Goal: Task Accomplishment & Management: Manage account settings

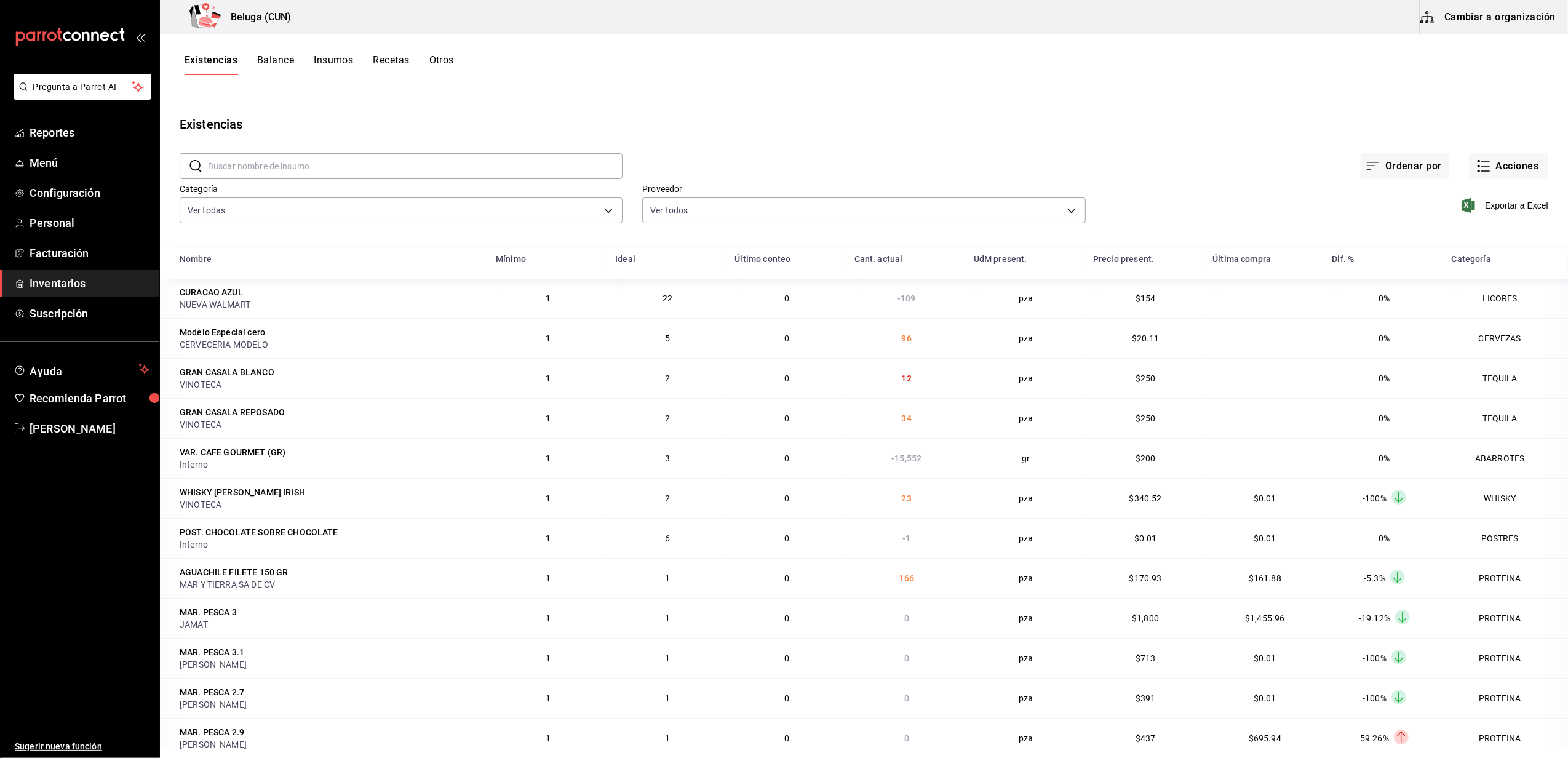
click at [50, 282] on span "Inventarios" at bounding box center [90, 283] width 120 height 17
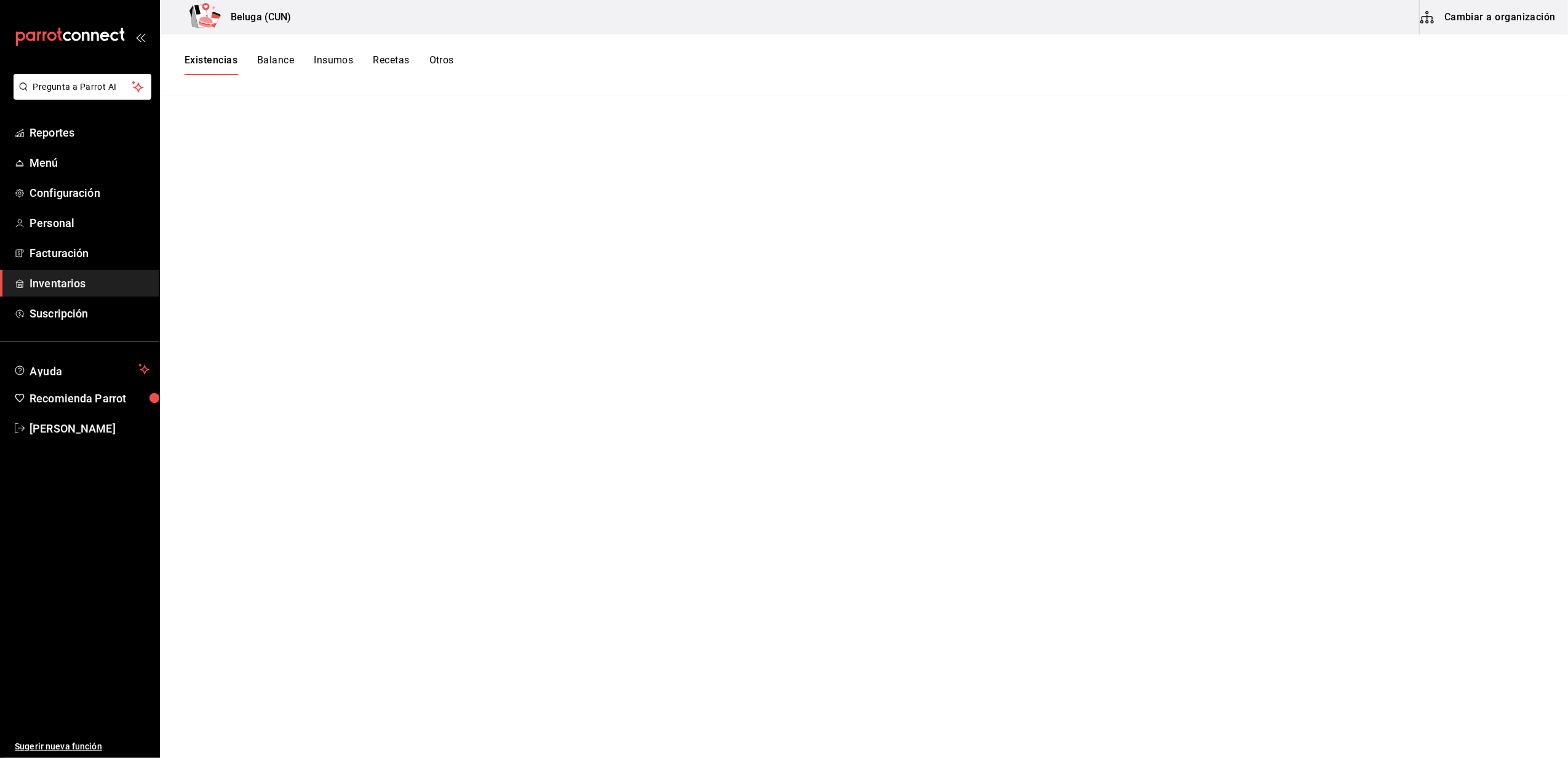
click at [55, 276] on span "Inventarios" at bounding box center [90, 283] width 120 height 17
click at [77, 255] on span "Facturación" at bounding box center [90, 253] width 120 height 17
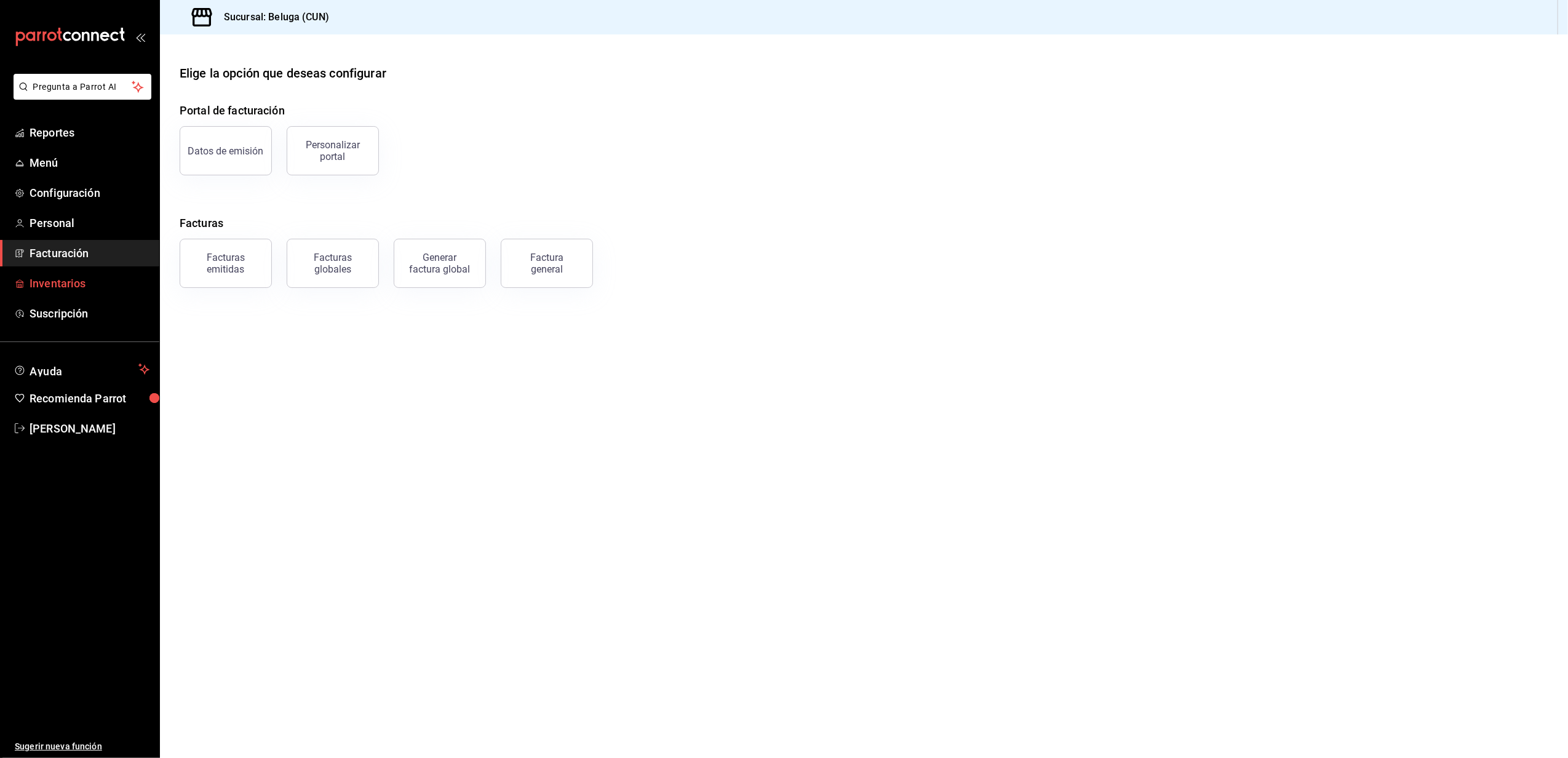
click at [66, 292] on link "Inventarios" at bounding box center [79, 283] width 159 height 27
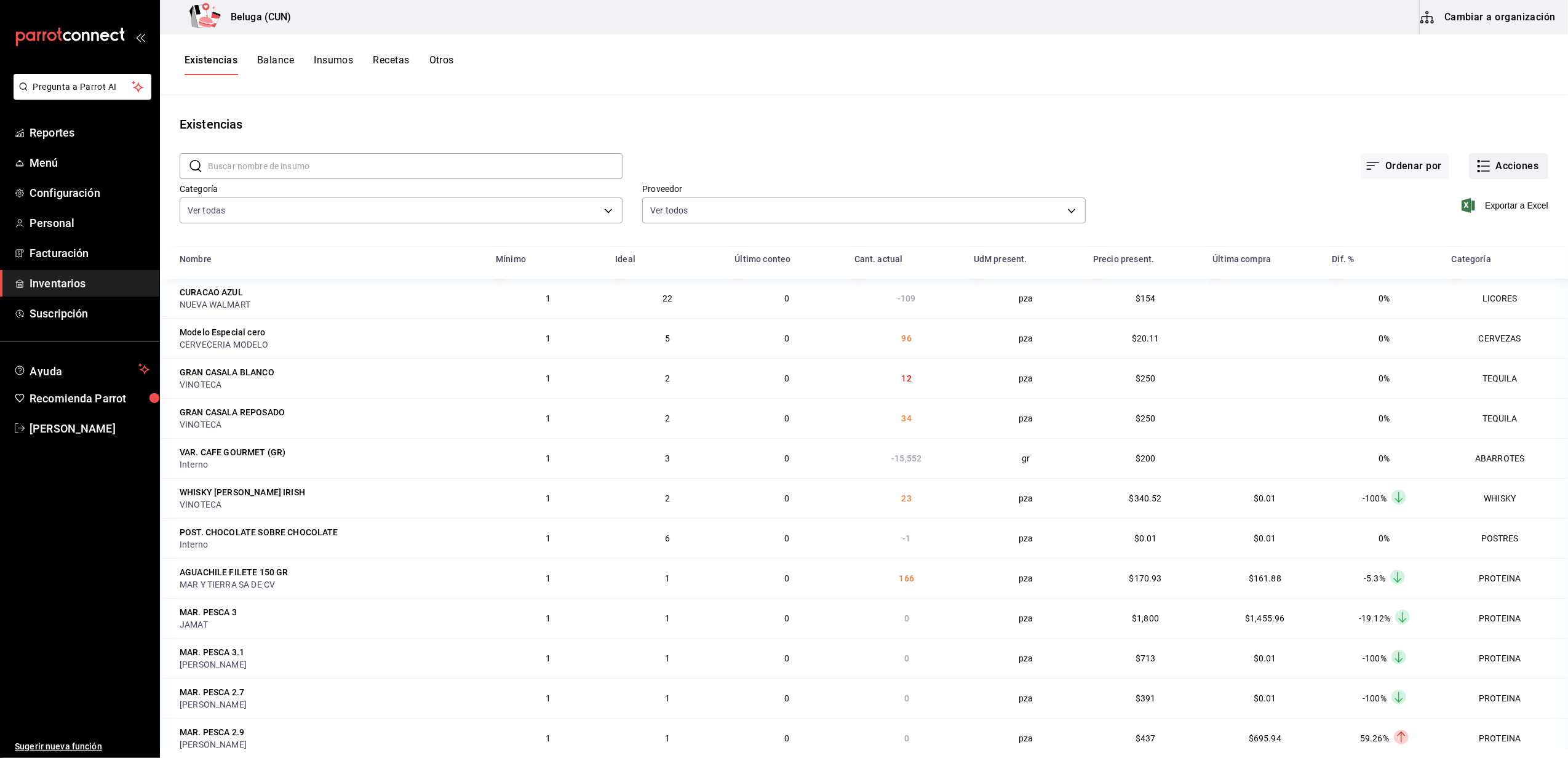
click at [1480, 163] on button "Acciones" at bounding box center [1509, 166] width 79 height 26
click at [1460, 302] on span "Merma" at bounding box center [1496, 298] width 103 height 13
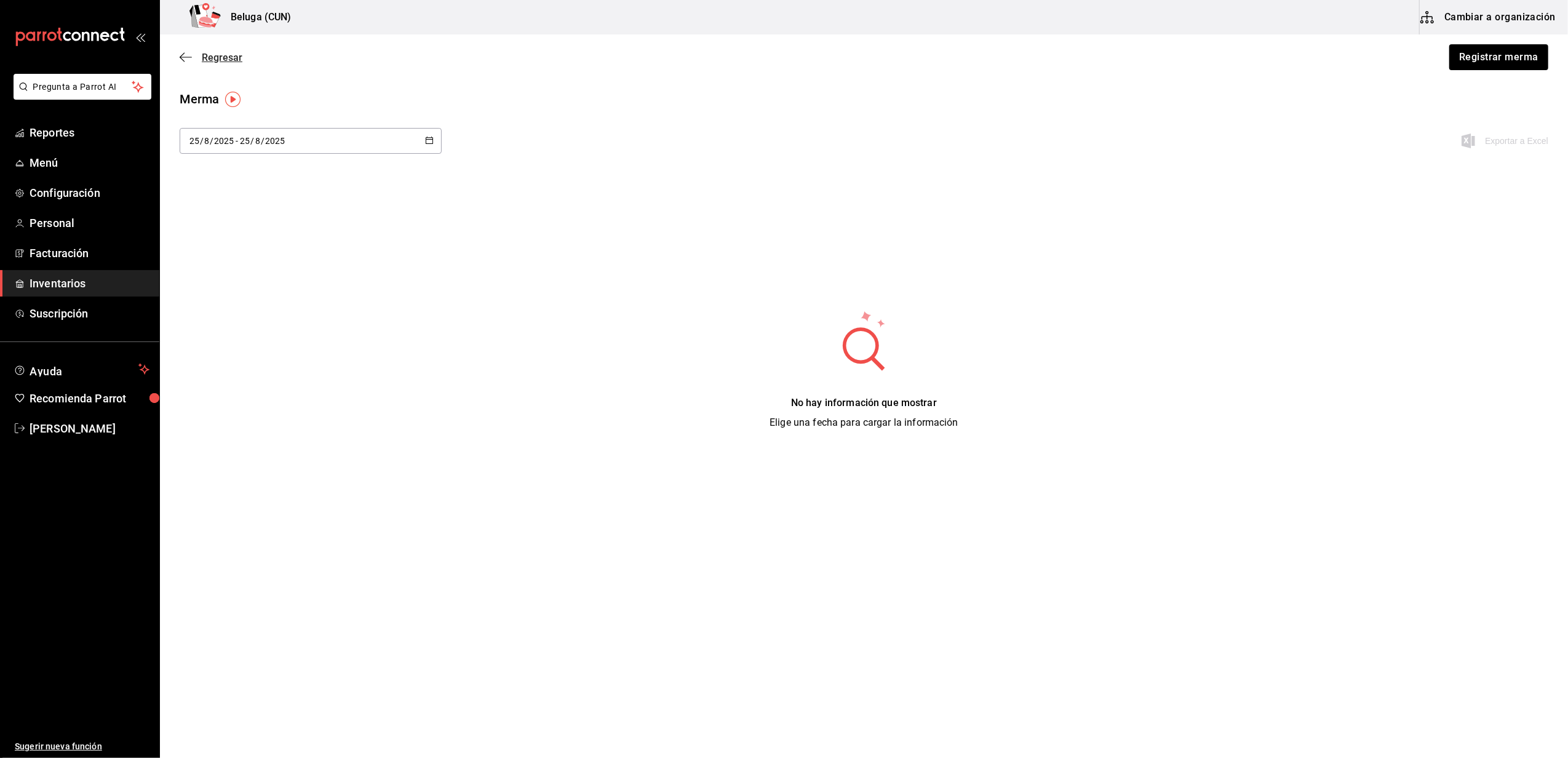
click at [220, 59] on span "Regresar" at bounding box center [222, 57] width 41 height 12
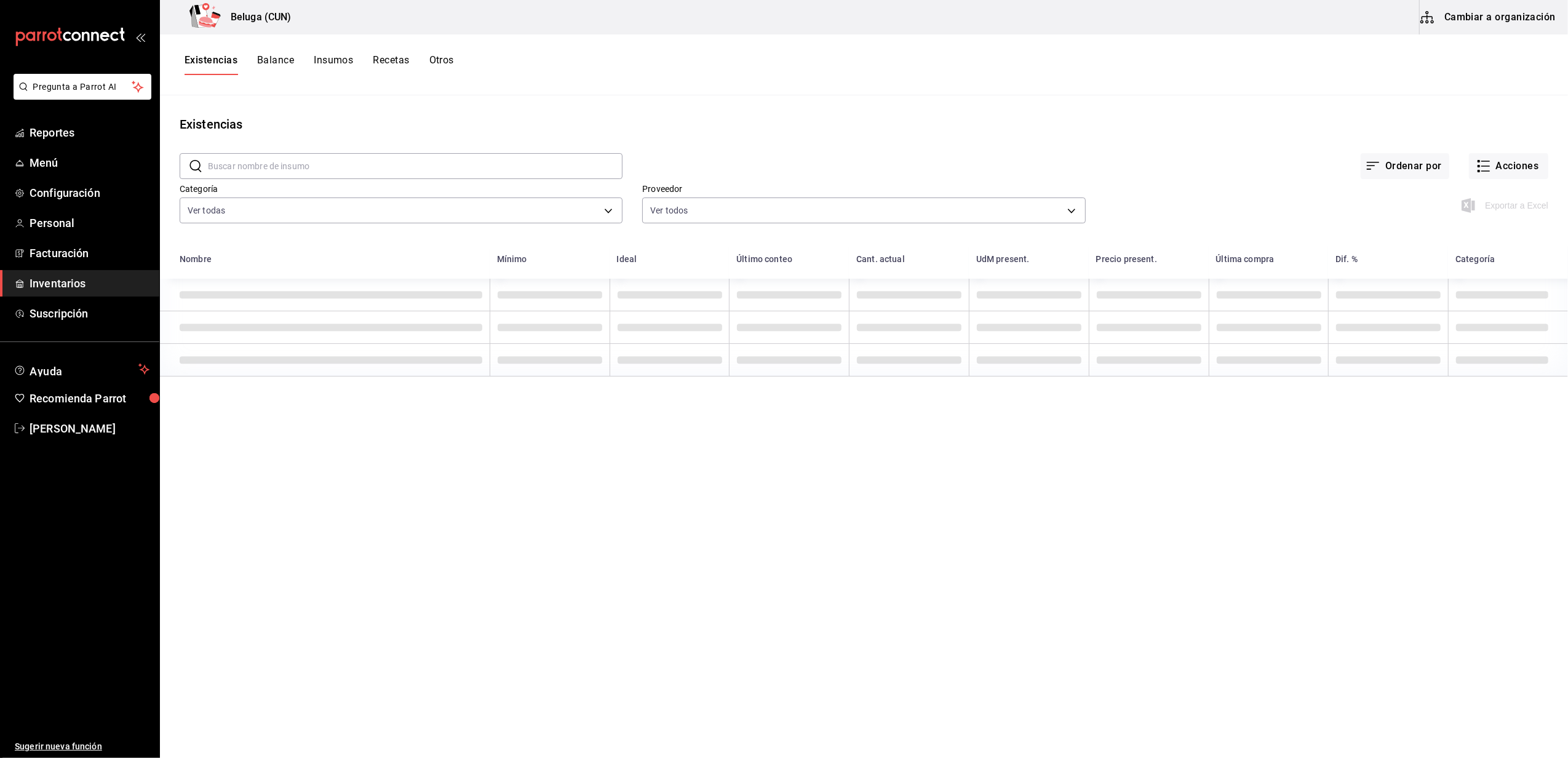
click at [1491, 19] on button "Cambiar a organización" at bounding box center [1488, 17] width 138 height 35
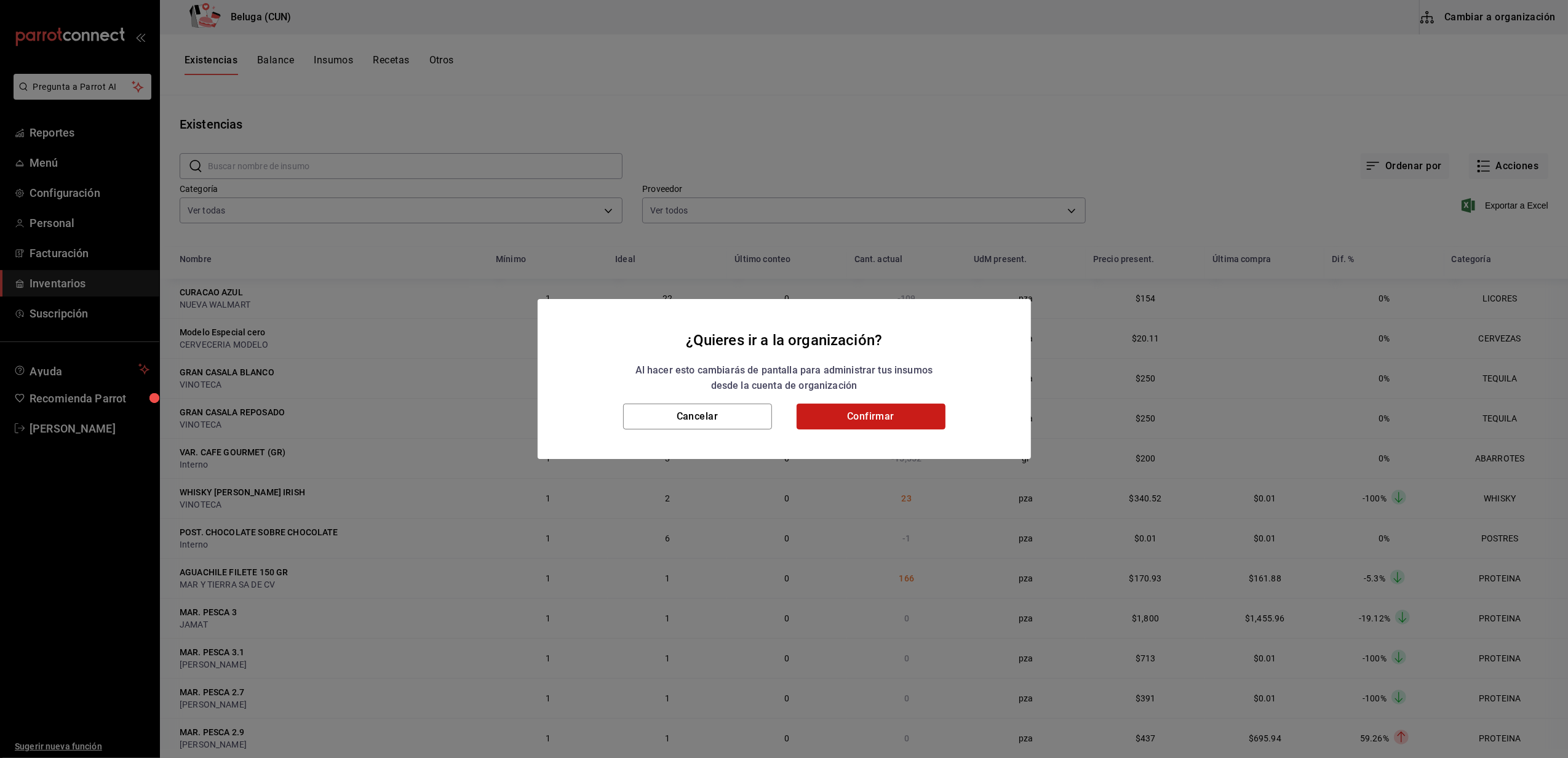
click at [864, 409] on button "Confirmar" at bounding box center [871, 417] width 149 height 26
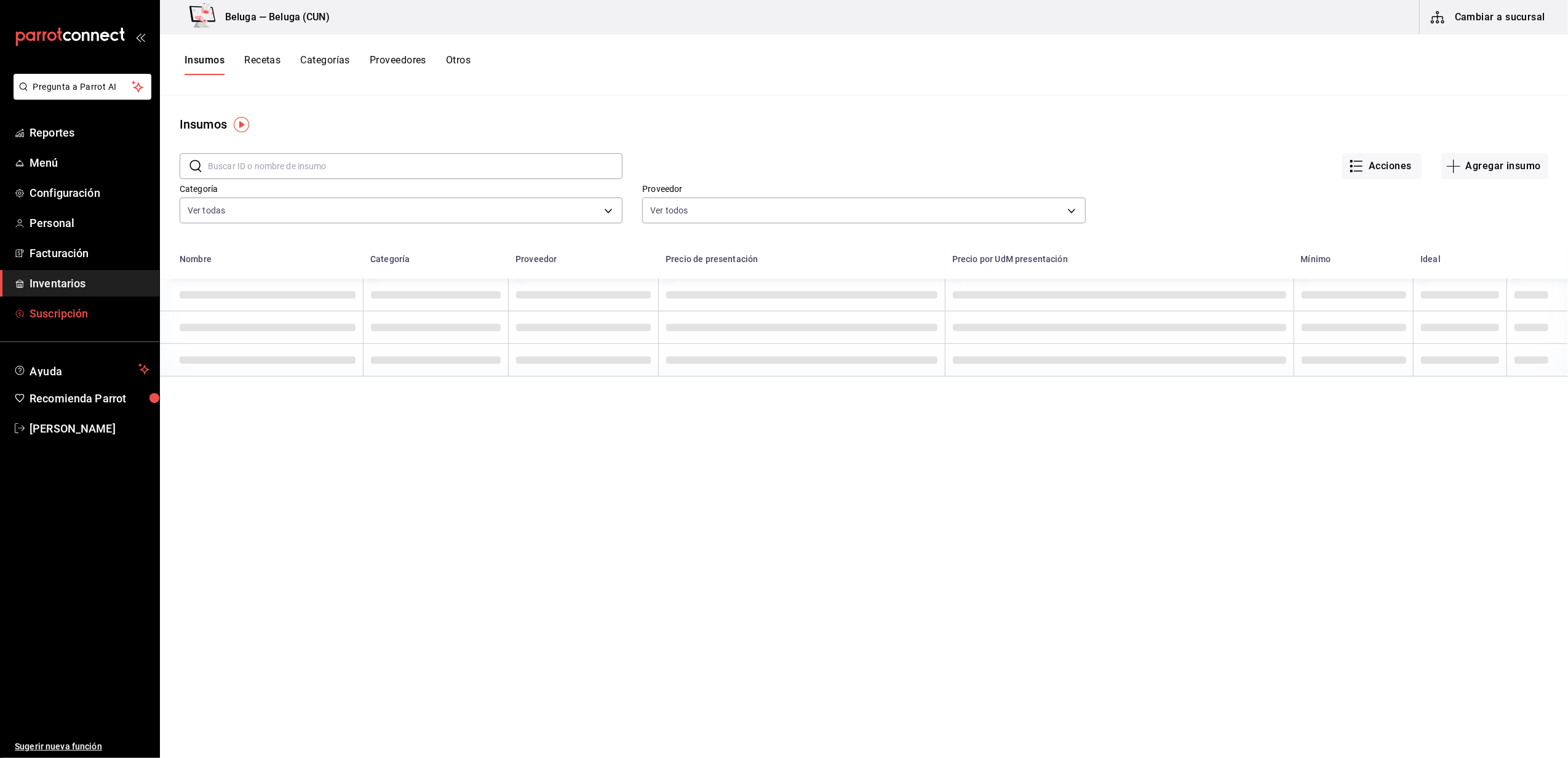
click at [32, 308] on span "Suscripción" at bounding box center [90, 313] width 120 height 17
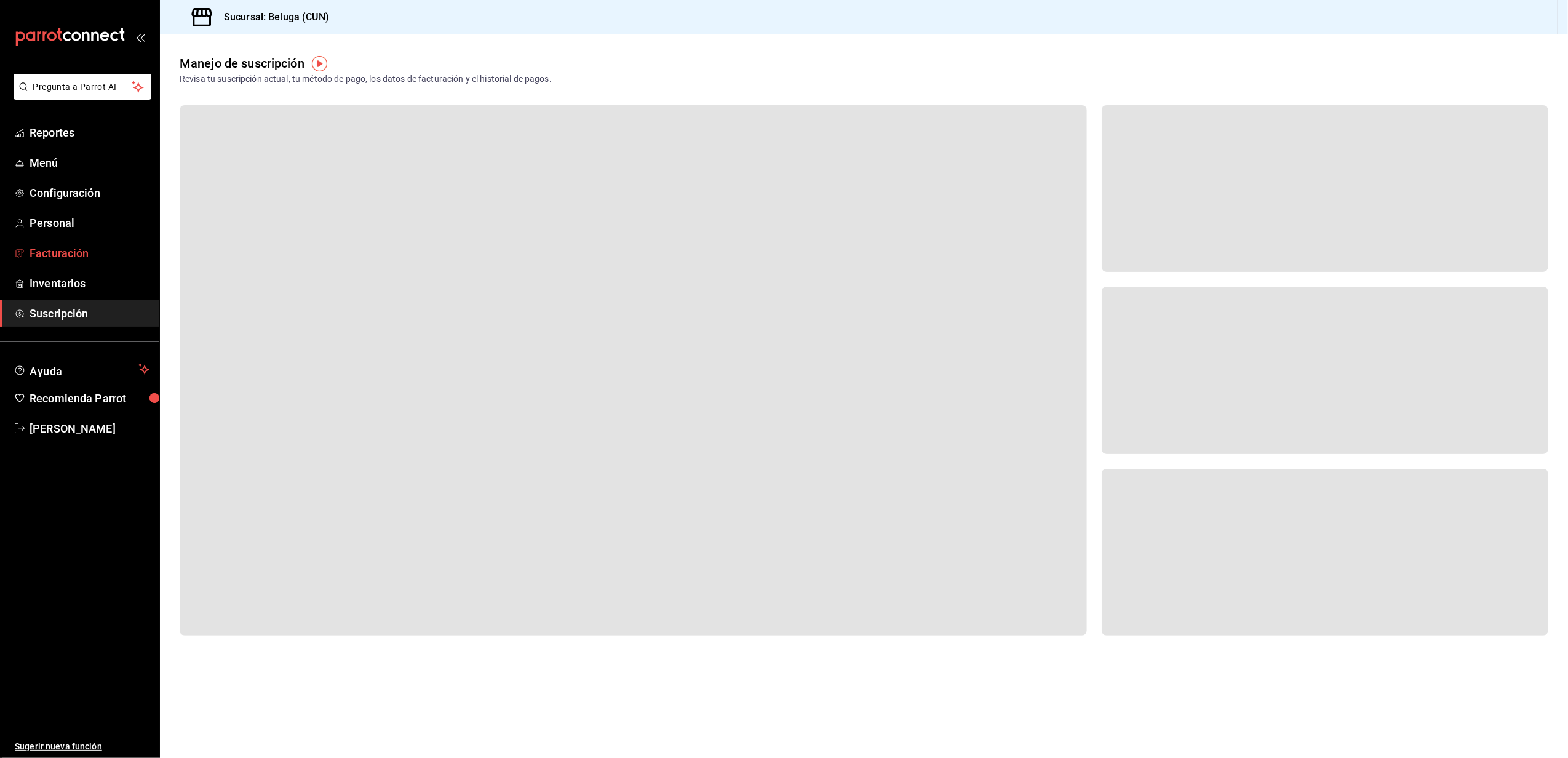
click at [51, 242] on link "Facturación" at bounding box center [79, 253] width 159 height 27
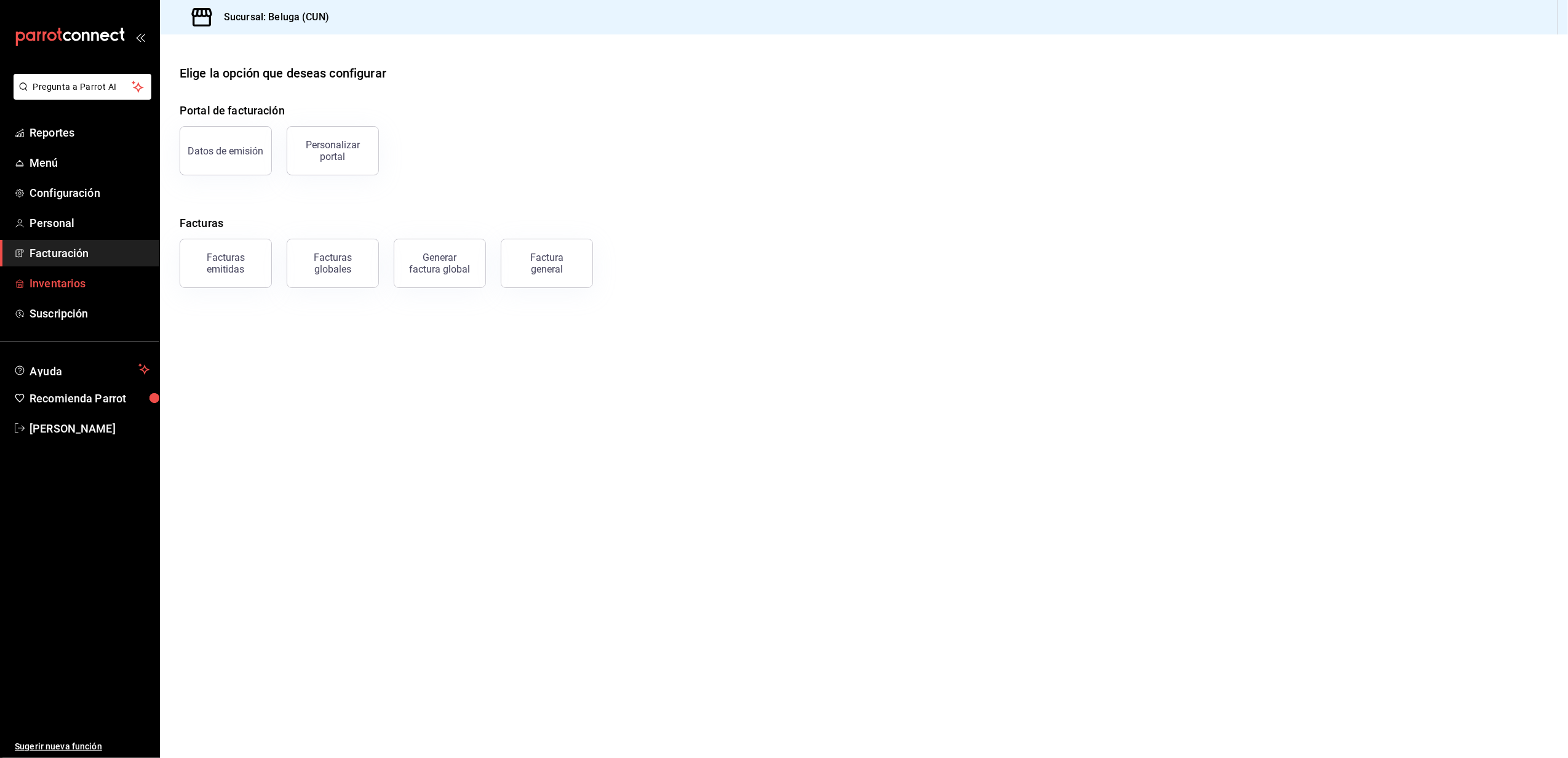
click at [68, 282] on span "Inventarios" at bounding box center [90, 283] width 120 height 17
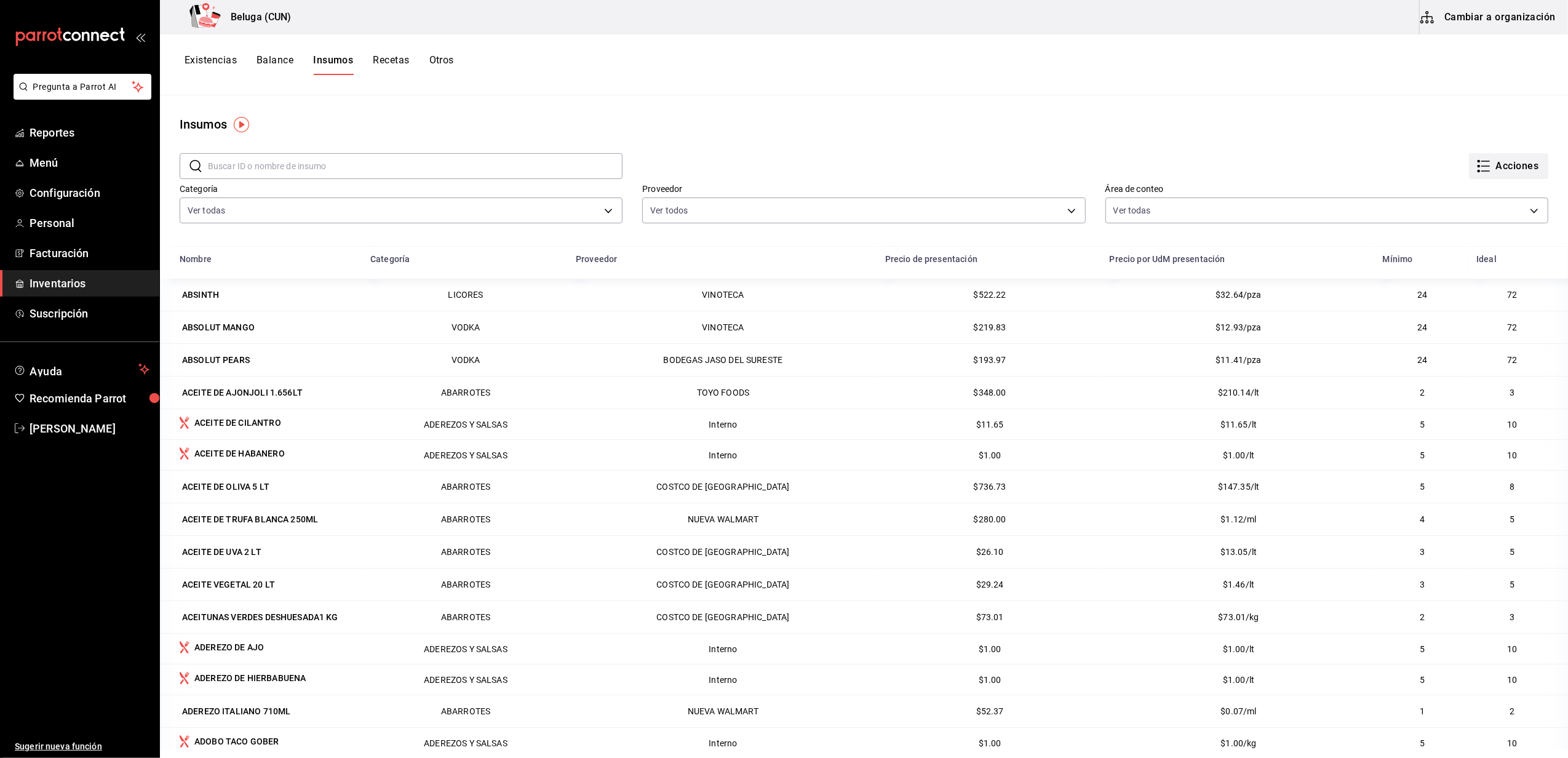
click at [1508, 171] on button "Acciones" at bounding box center [1509, 166] width 79 height 26
click at [1353, 132] on div at bounding box center [784, 379] width 1568 height 758
click at [1476, 168] on icon "button" at bounding box center [1484, 166] width 15 height 15
click at [1255, 106] on div at bounding box center [784, 379] width 1568 height 758
click at [1462, 11] on button "Cambiar a organización" at bounding box center [1488, 17] width 138 height 35
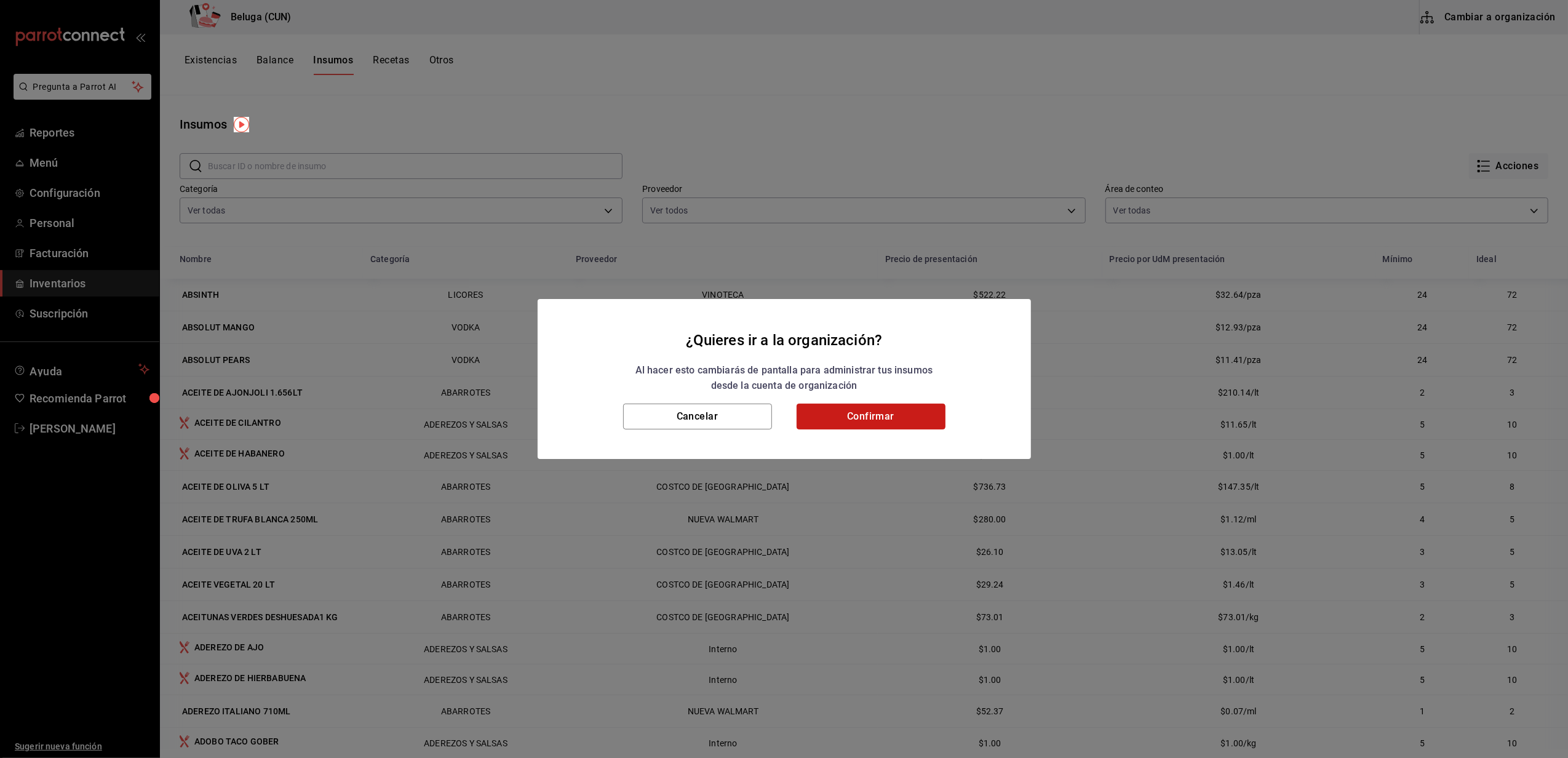
click at [909, 411] on button "Confirmar" at bounding box center [871, 417] width 149 height 26
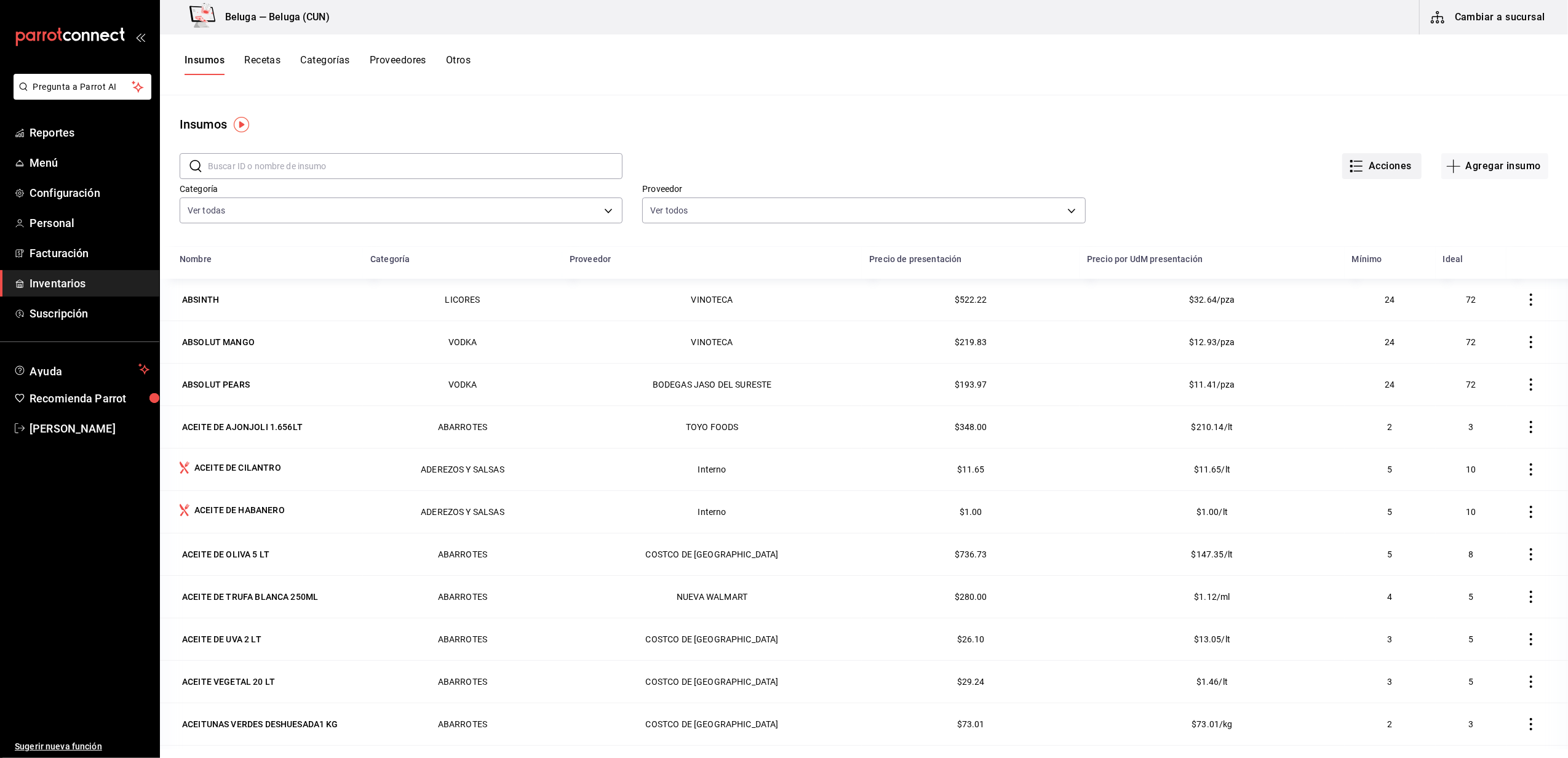
click at [1384, 170] on button "Acciones" at bounding box center [1382, 166] width 79 height 26
click at [1237, 126] on div at bounding box center [784, 379] width 1568 height 758
click at [69, 251] on span "Facturación" at bounding box center [90, 253] width 120 height 17
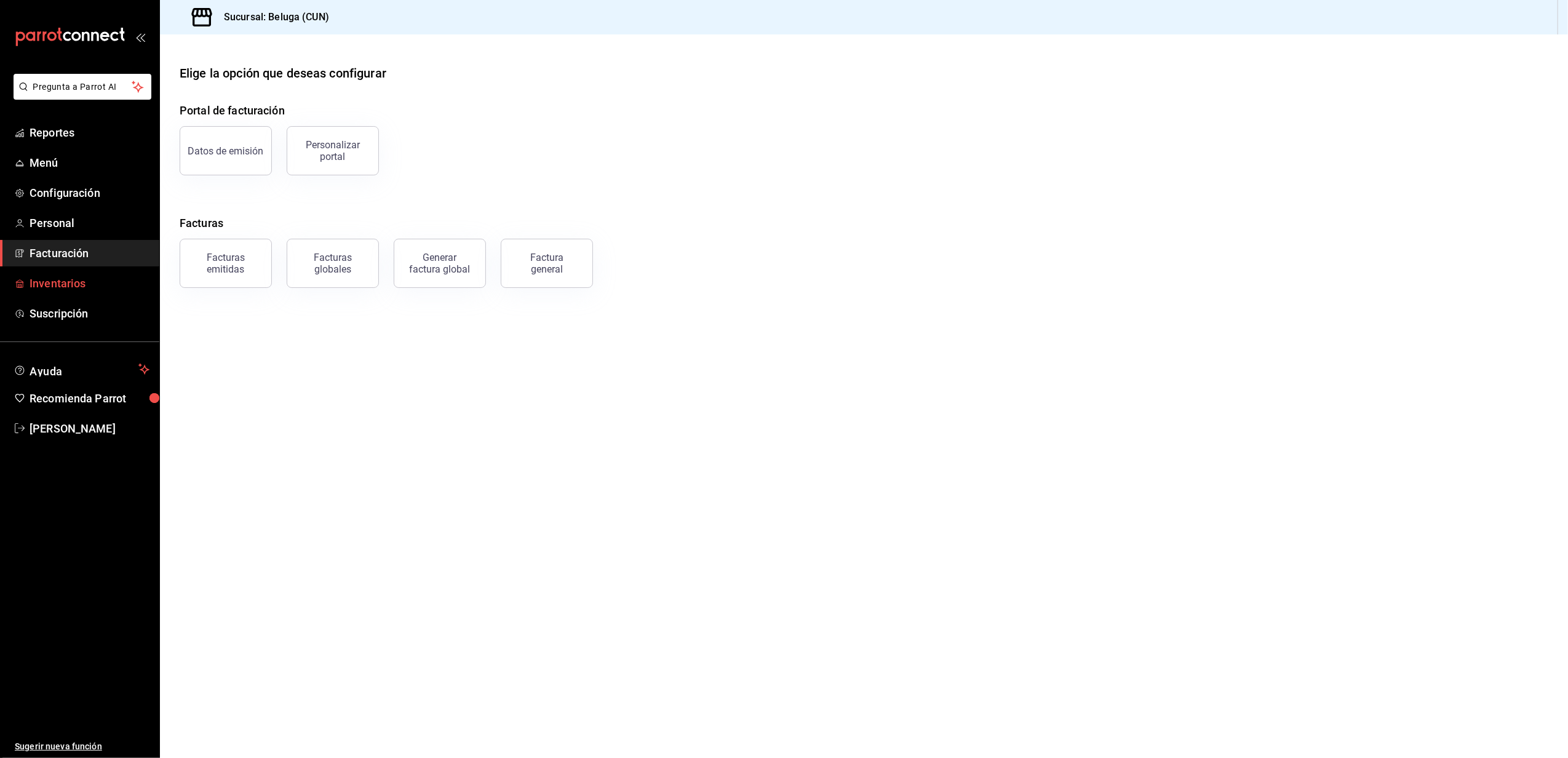
click at [65, 276] on span "Inventarios" at bounding box center [90, 283] width 120 height 17
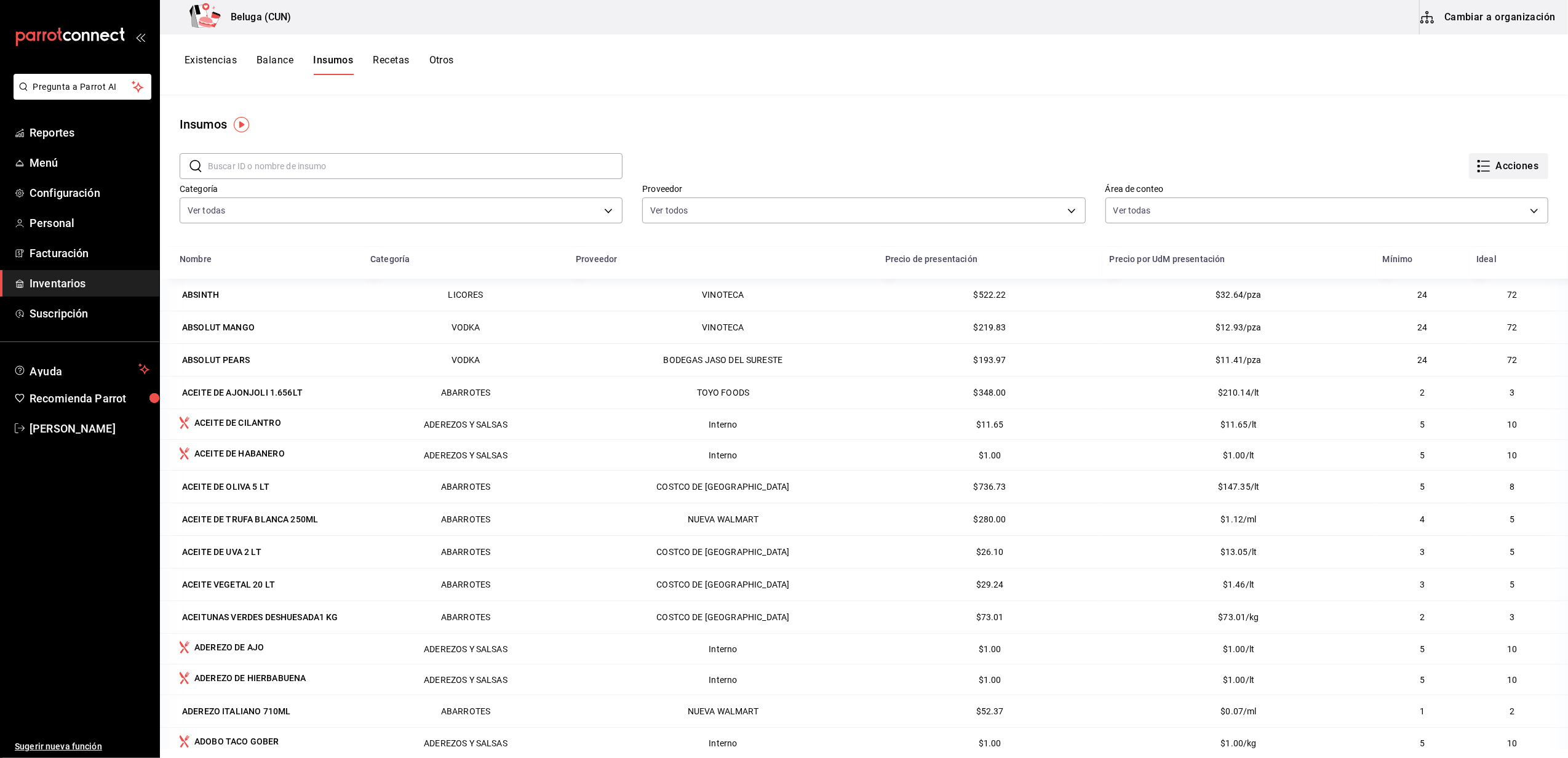
click at [1479, 160] on button "Acciones" at bounding box center [1509, 166] width 79 height 26
click at [1362, 149] on div at bounding box center [784, 379] width 1568 height 758
click at [1476, 173] on icon "button" at bounding box center [1484, 166] width 15 height 15
click at [1319, 136] on div at bounding box center [784, 379] width 1568 height 758
click at [1469, 21] on button "Cambiar a organización" at bounding box center [1488, 17] width 138 height 35
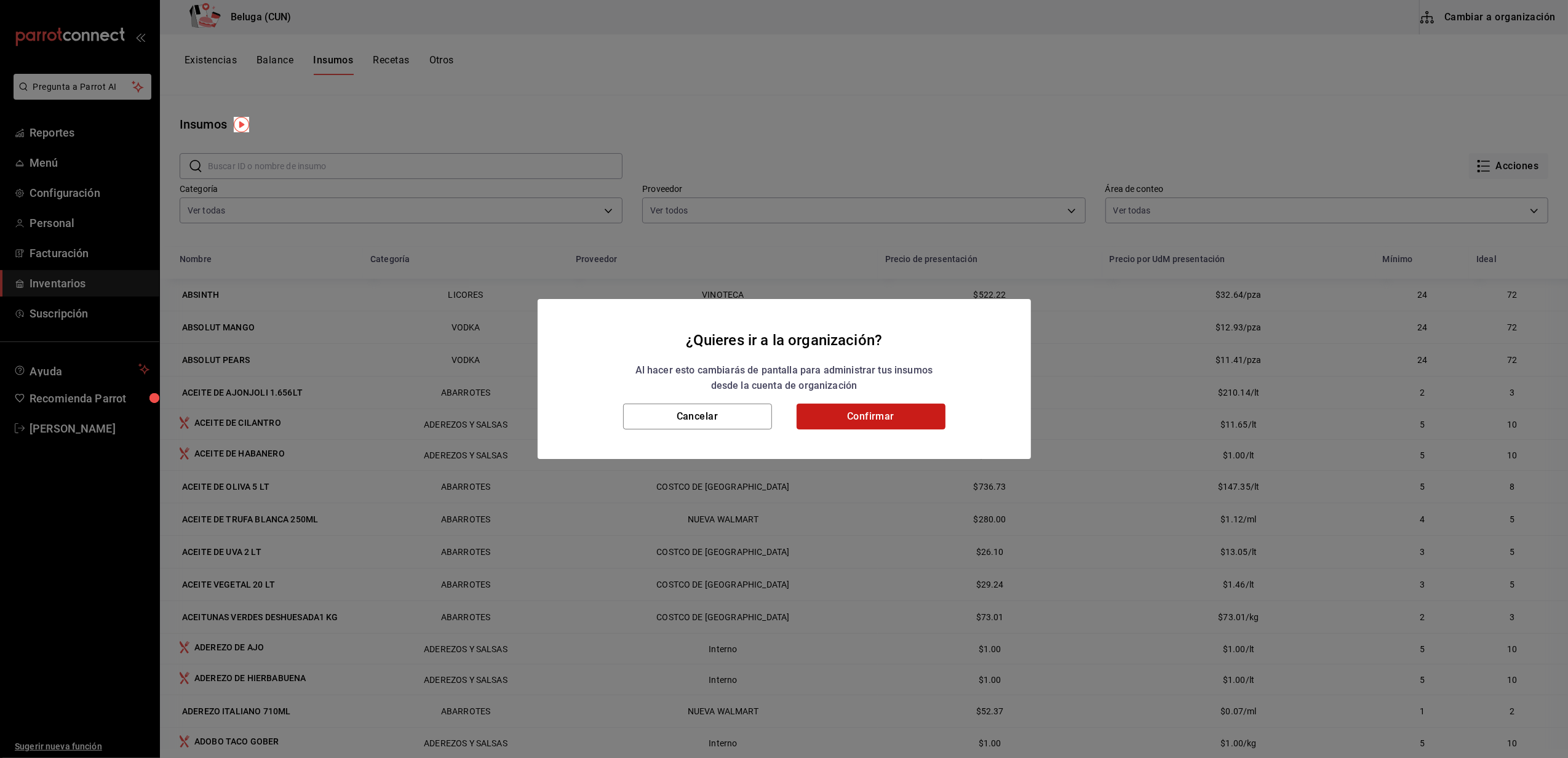
click at [909, 418] on button "Confirmar" at bounding box center [871, 417] width 149 height 26
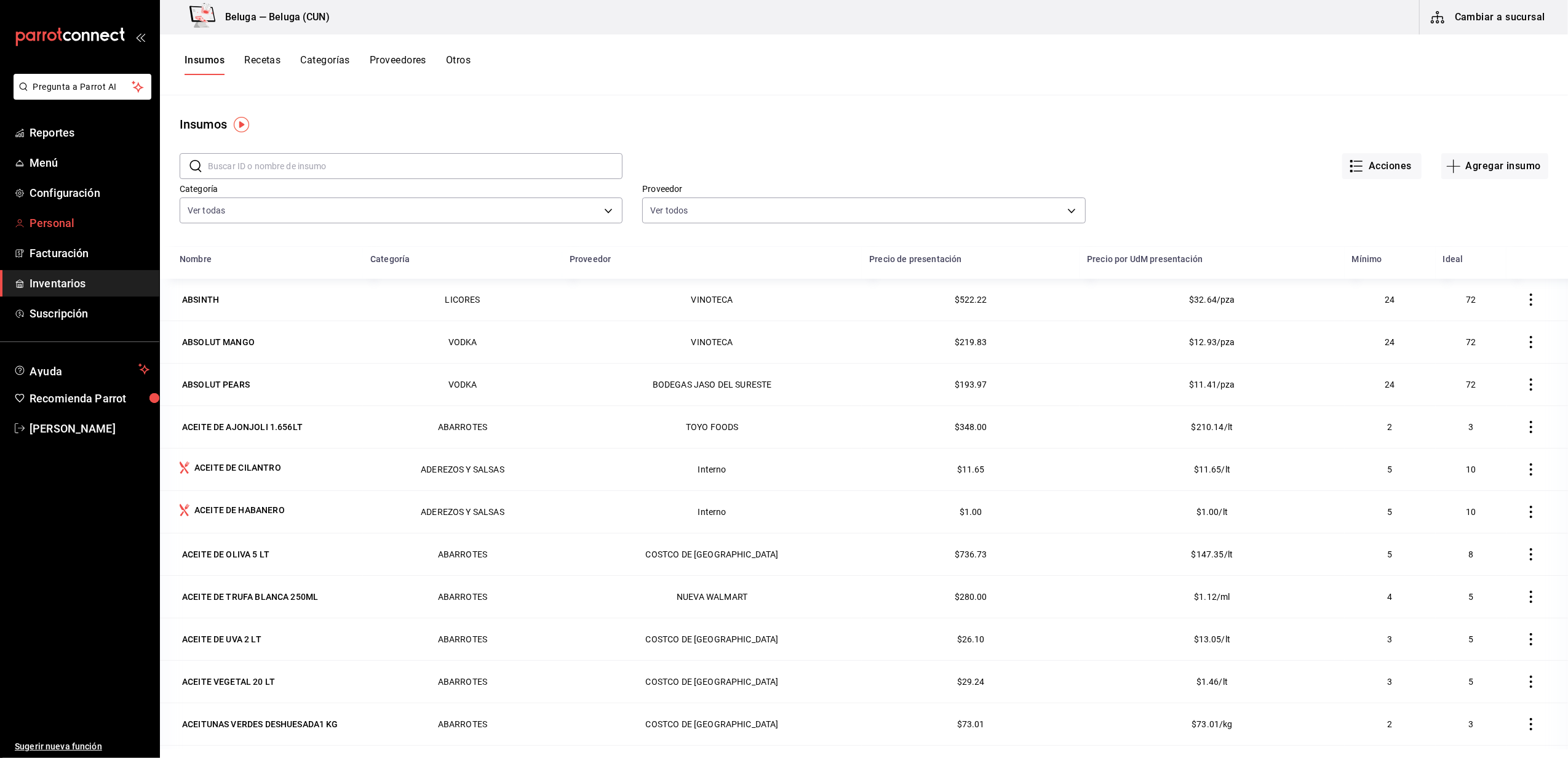
click at [43, 213] on link "Personal" at bounding box center [79, 223] width 159 height 27
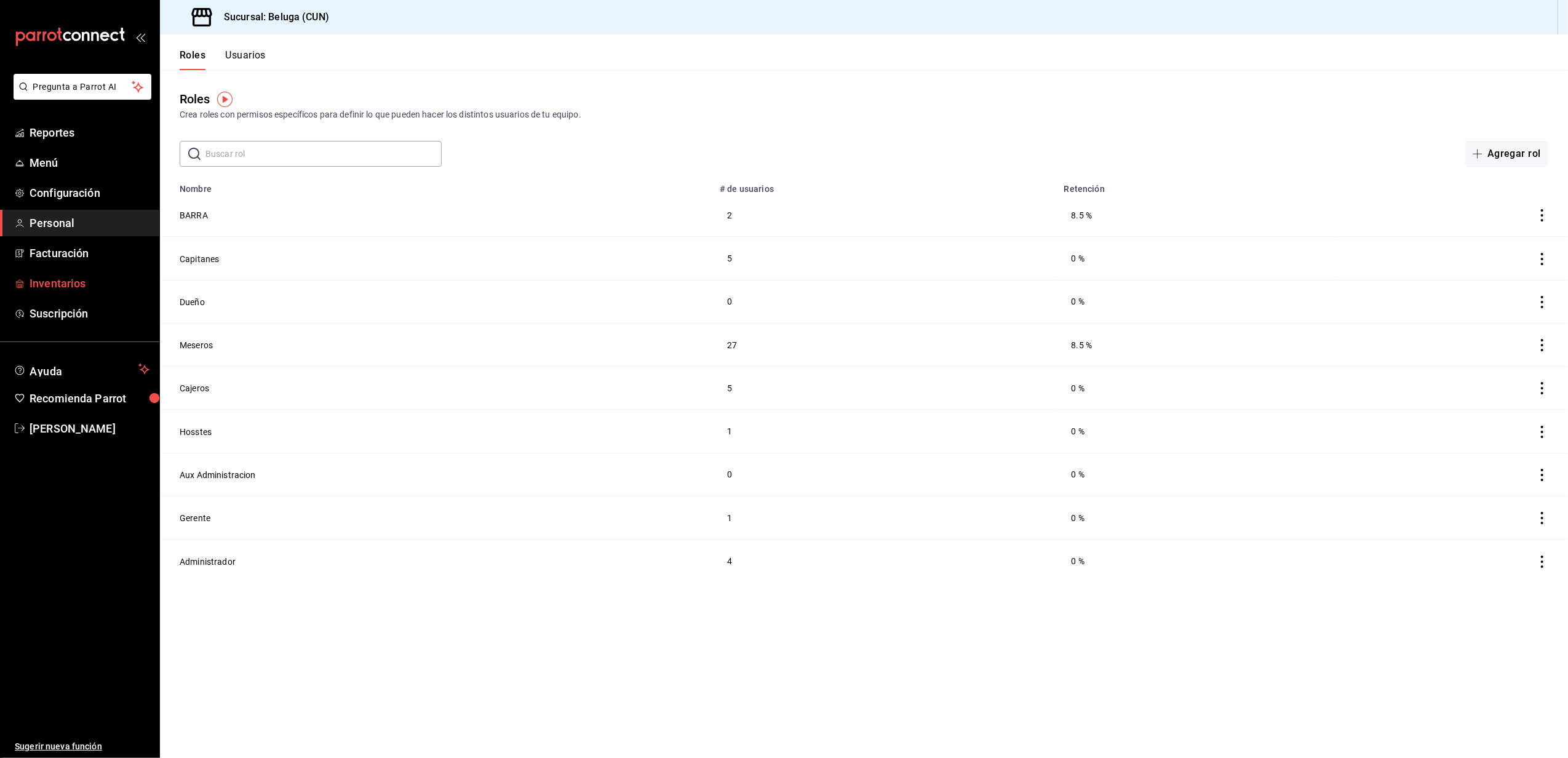
click at [66, 271] on link "Inventarios" at bounding box center [79, 283] width 159 height 27
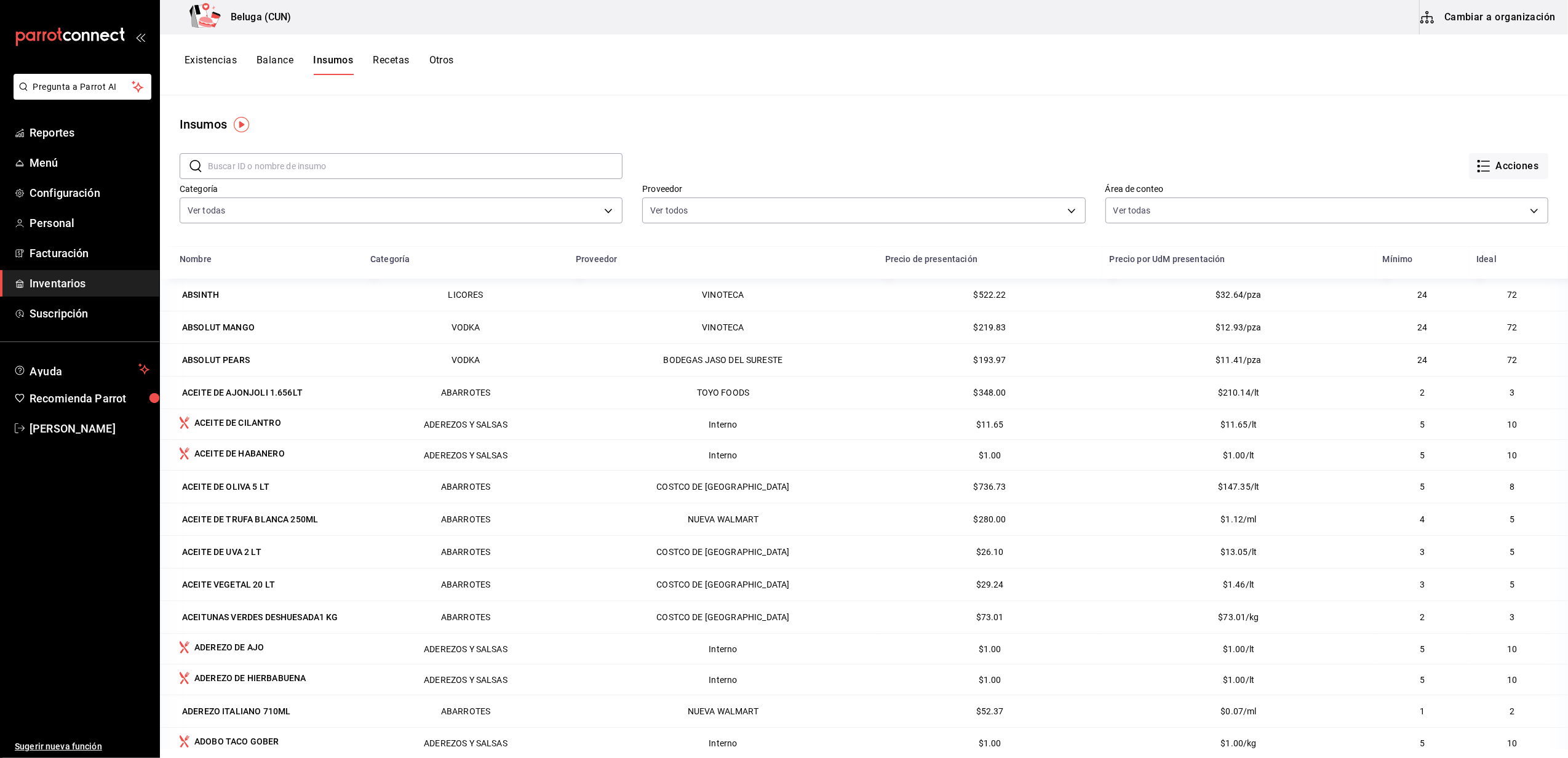
click at [213, 50] on div "Existencias Balance Insumos Recetas Otros" at bounding box center [863, 65] width 1408 height 61
click at [213, 56] on button "Existencias" at bounding box center [211, 64] width 52 height 21
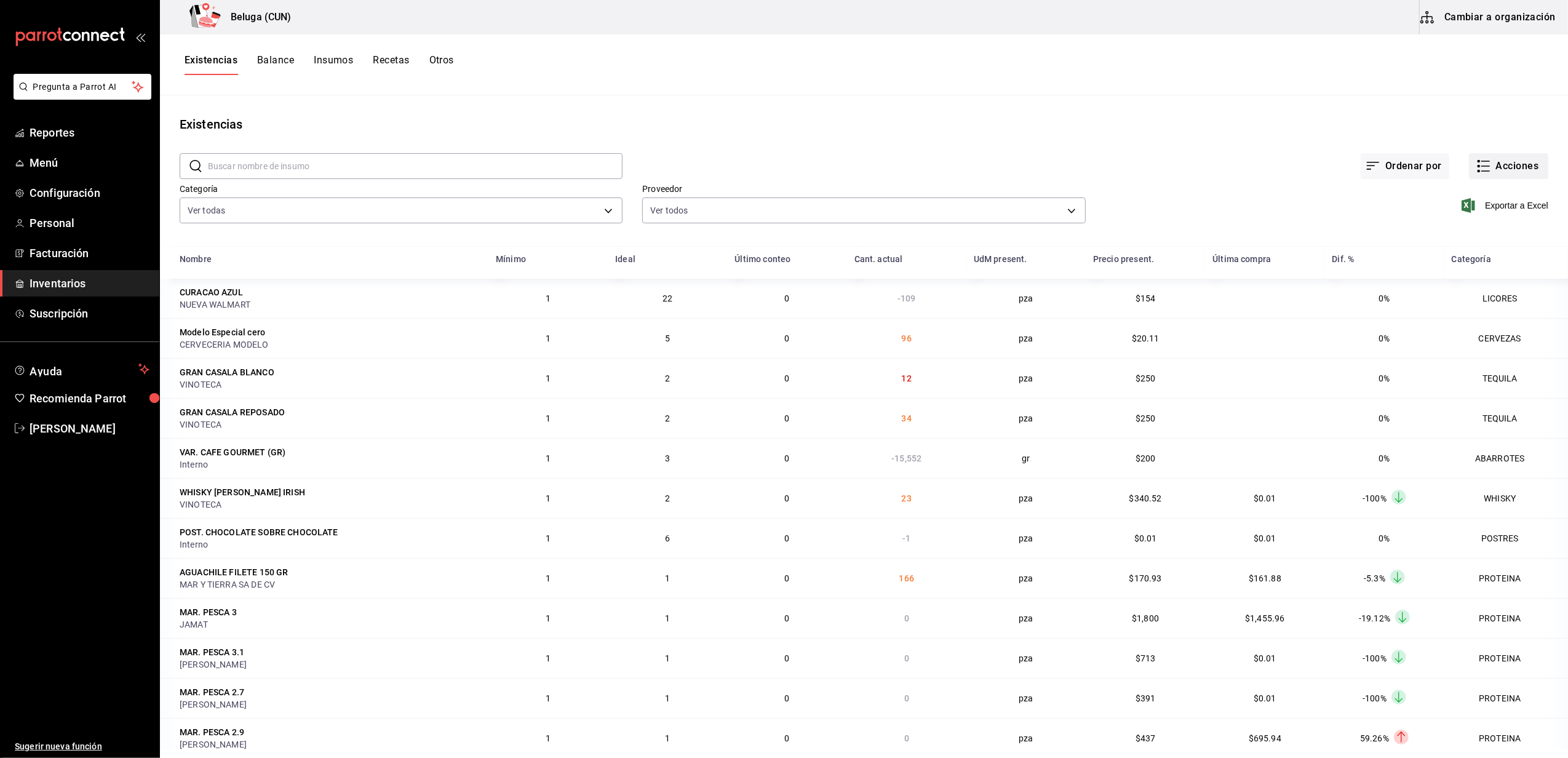
click at [1489, 162] on button "Acciones" at bounding box center [1509, 166] width 79 height 26
click at [1478, 293] on span "Merma" at bounding box center [1496, 298] width 103 height 13
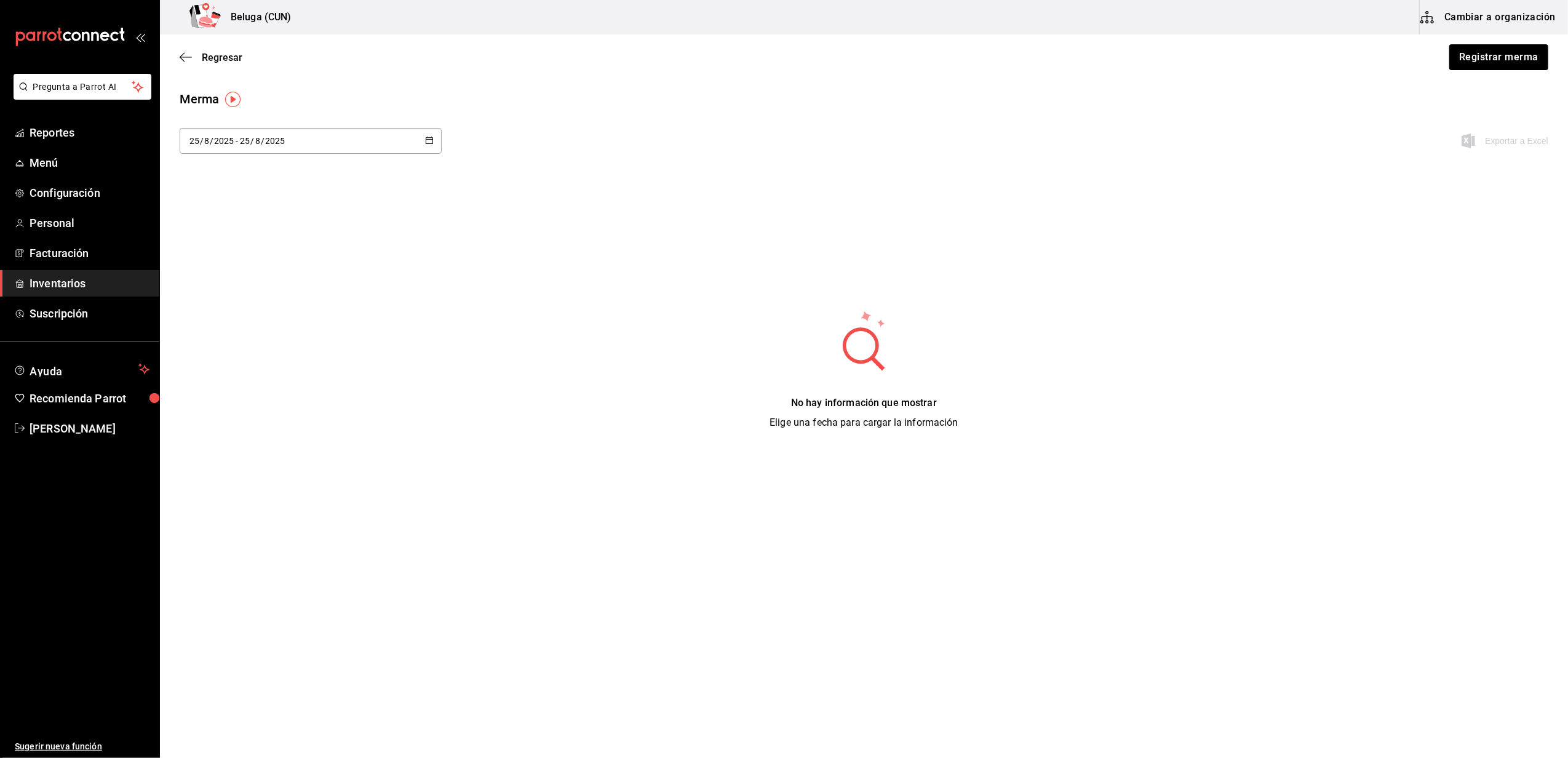
click at [84, 279] on span "Inventarios" at bounding box center [90, 283] width 120 height 17
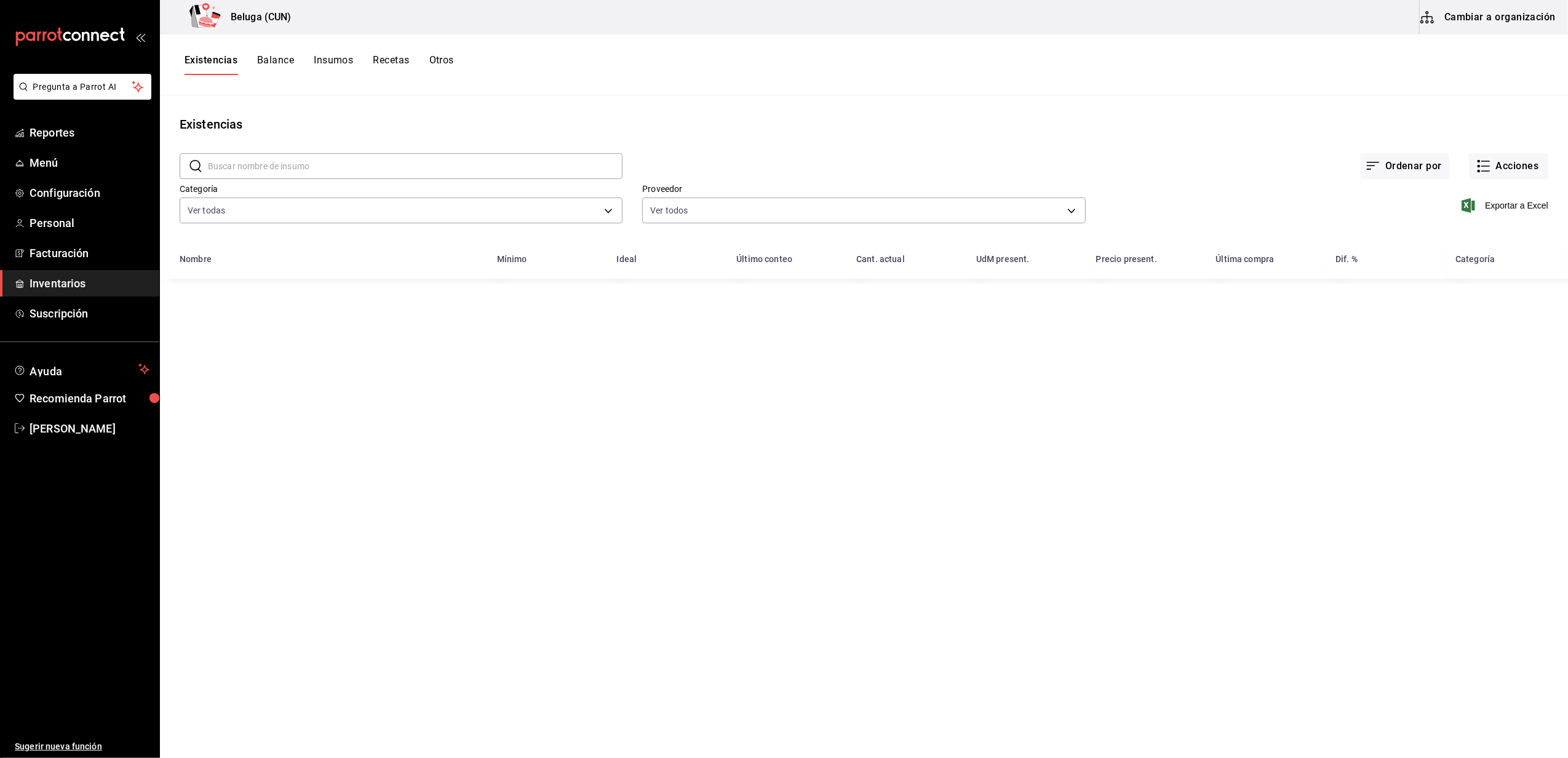
click at [1470, 16] on button "Cambiar a organización" at bounding box center [1488, 17] width 138 height 35
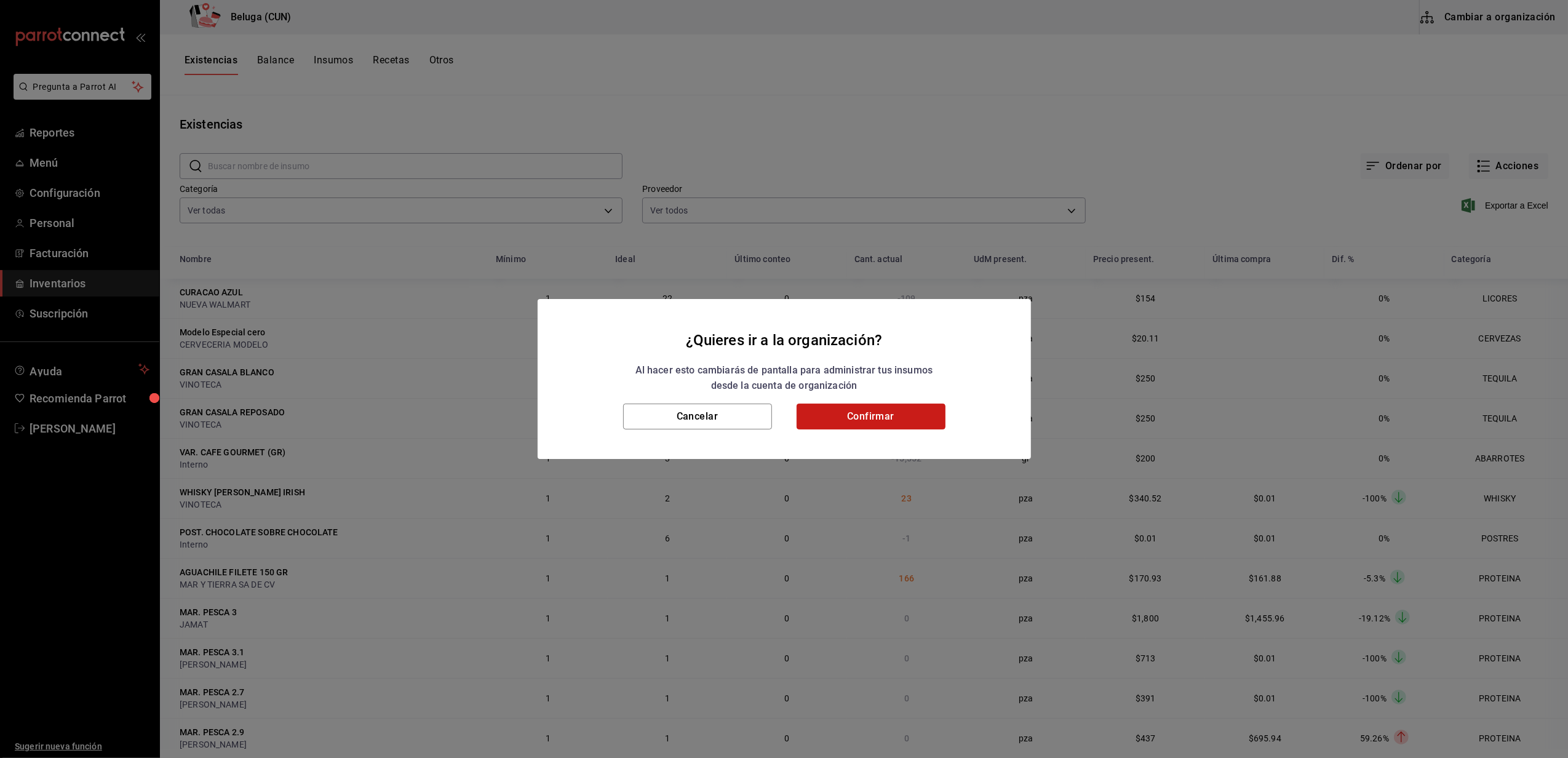
click at [842, 416] on button "Confirmar" at bounding box center [871, 417] width 149 height 26
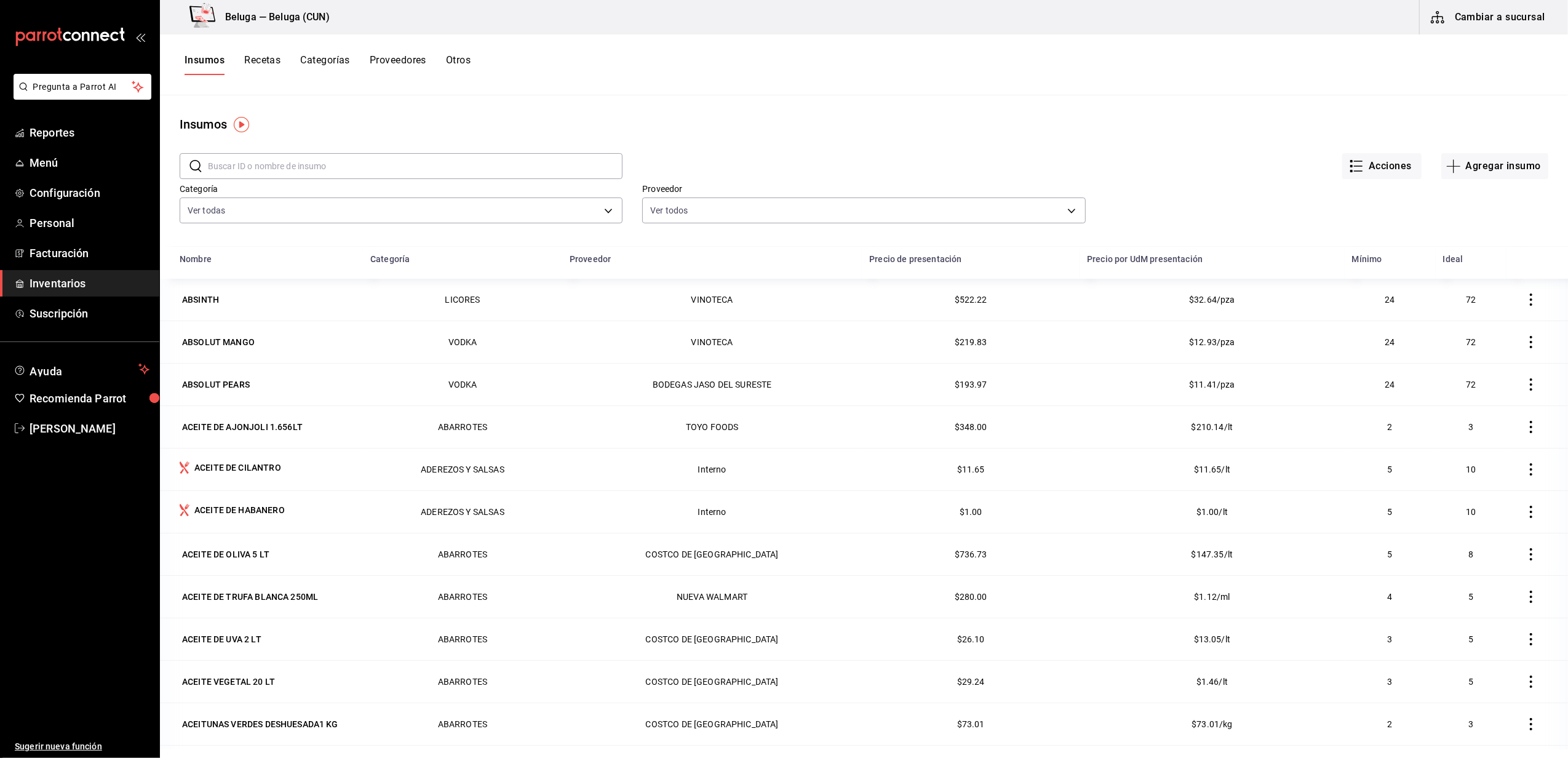
click at [1496, 16] on button "Cambiar a sucursal" at bounding box center [1488, 17] width 138 height 35
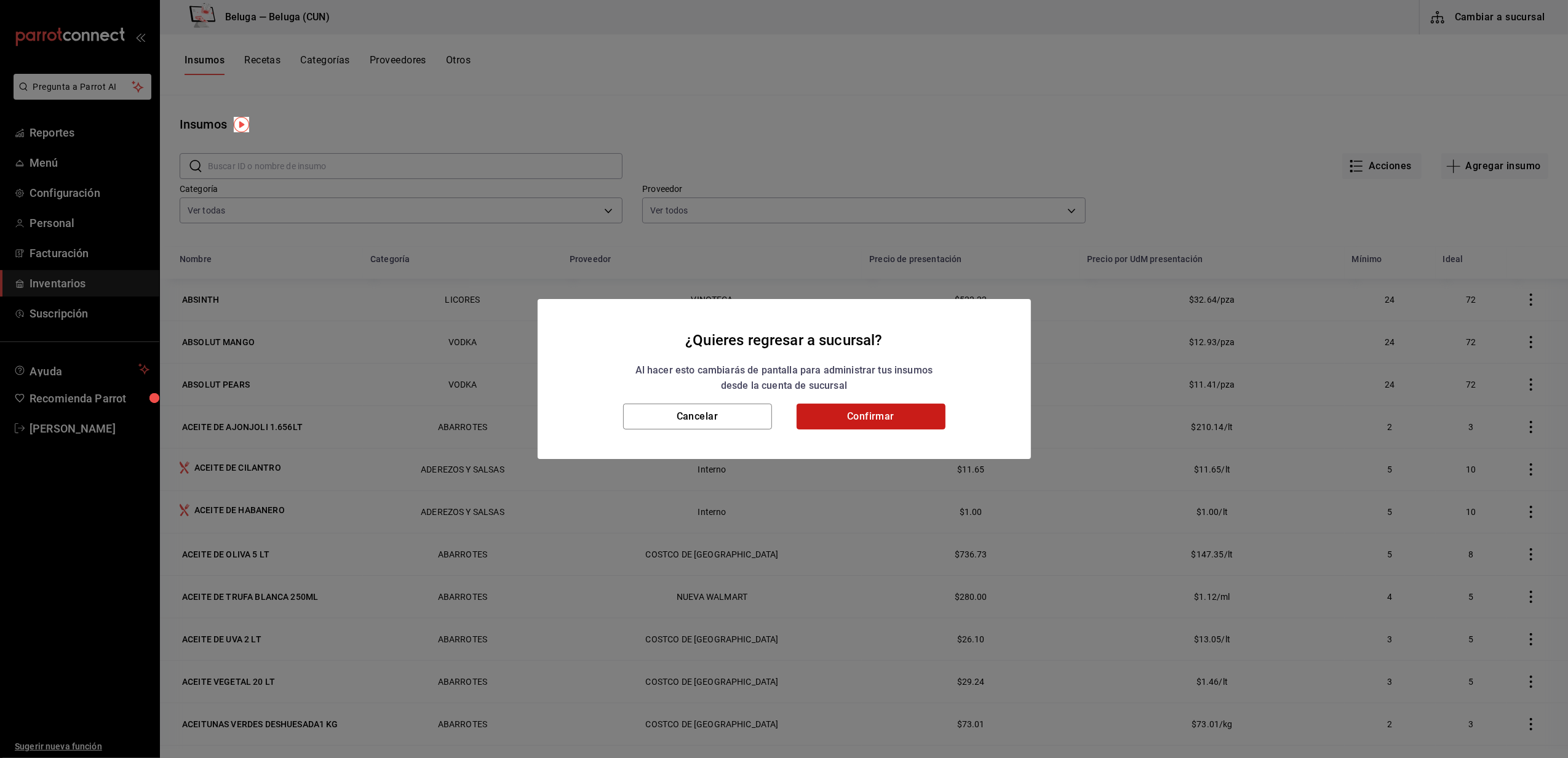
click at [877, 423] on button "Confirmar" at bounding box center [871, 417] width 149 height 26
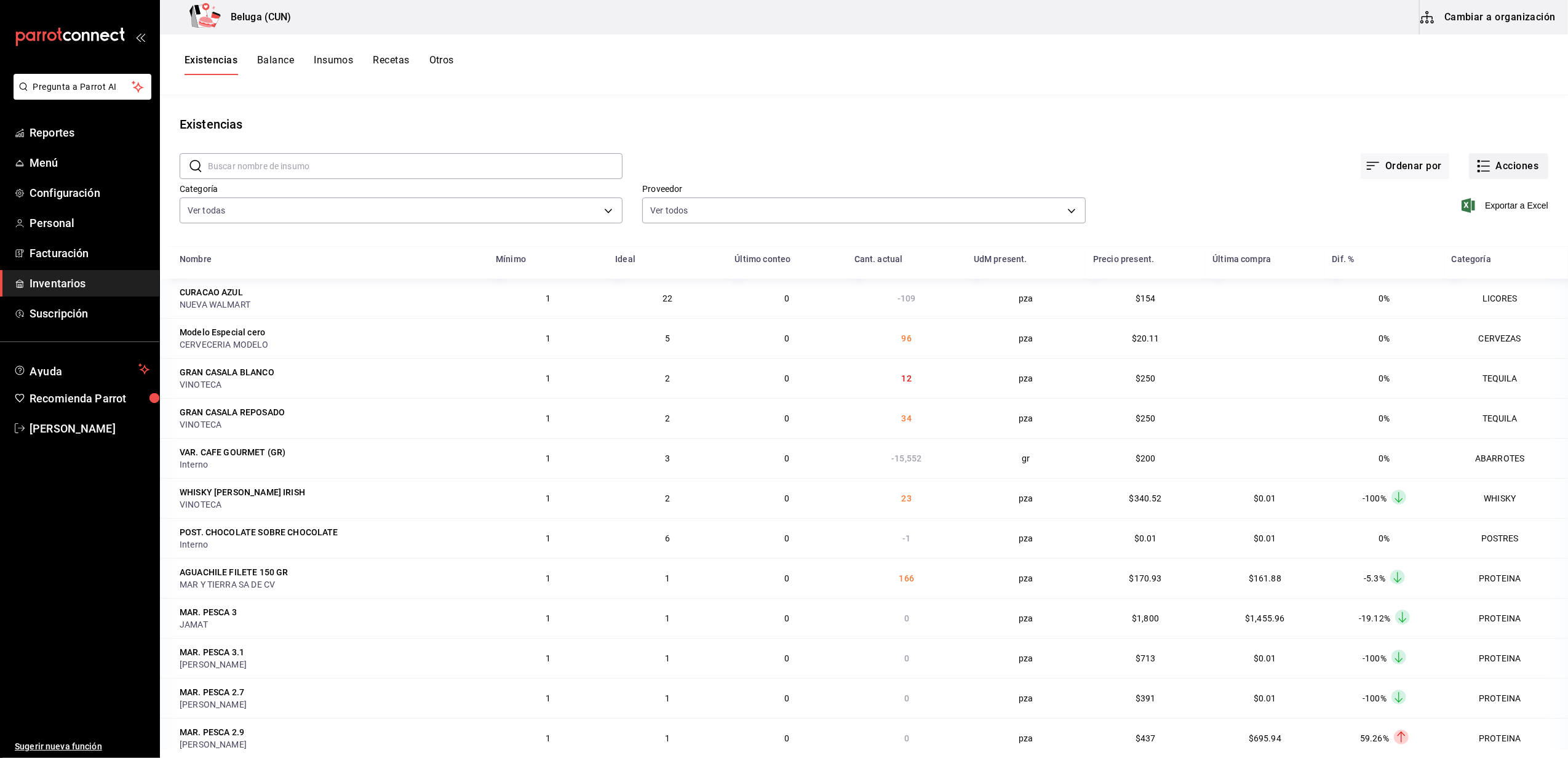
click at [1493, 167] on button "Acciones" at bounding box center [1509, 166] width 79 height 26
click at [1476, 299] on span "Merma" at bounding box center [1496, 298] width 103 height 13
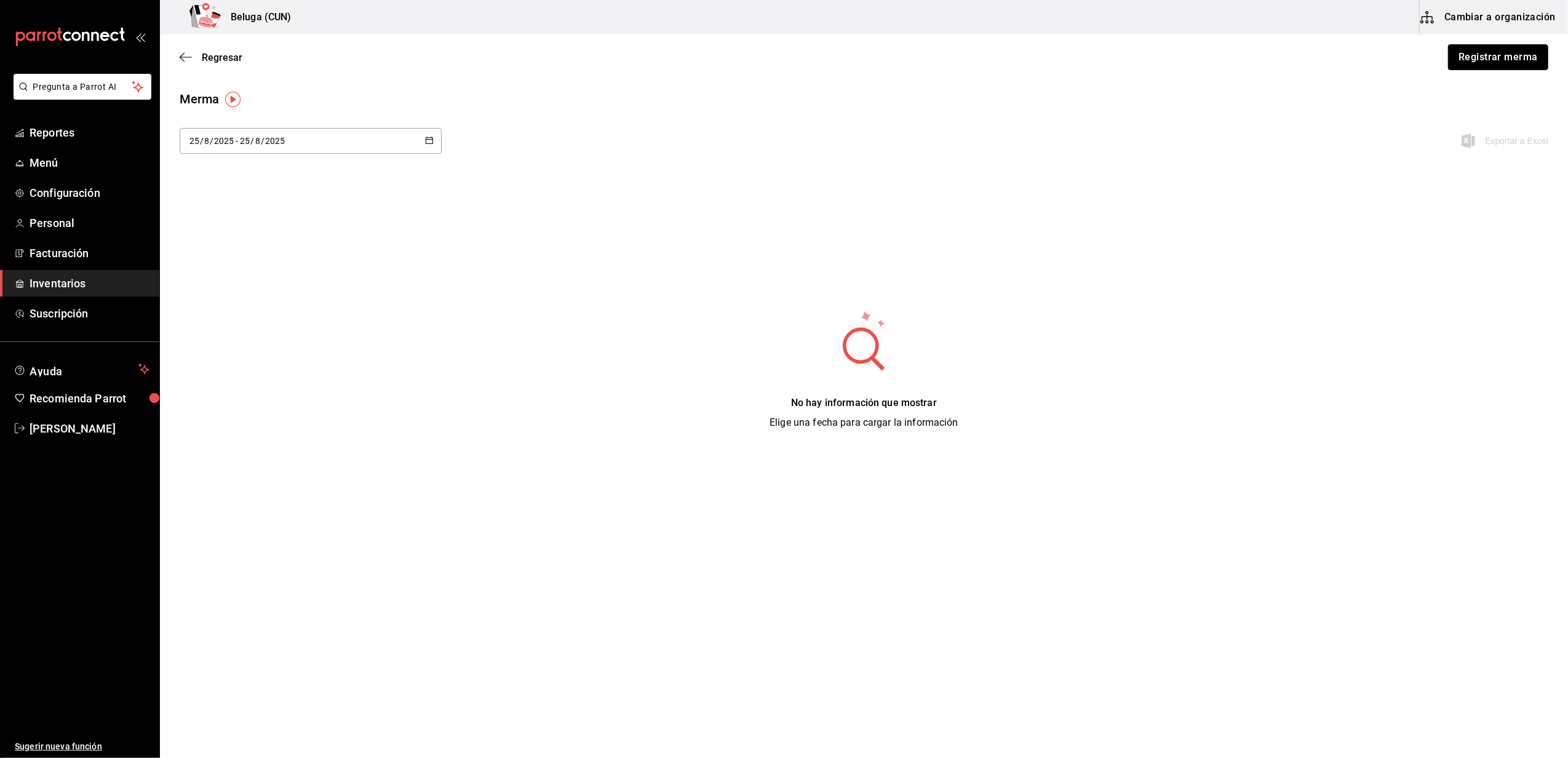
click at [1533, 55] on button "Registrar merma" at bounding box center [1498, 58] width 100 height 26
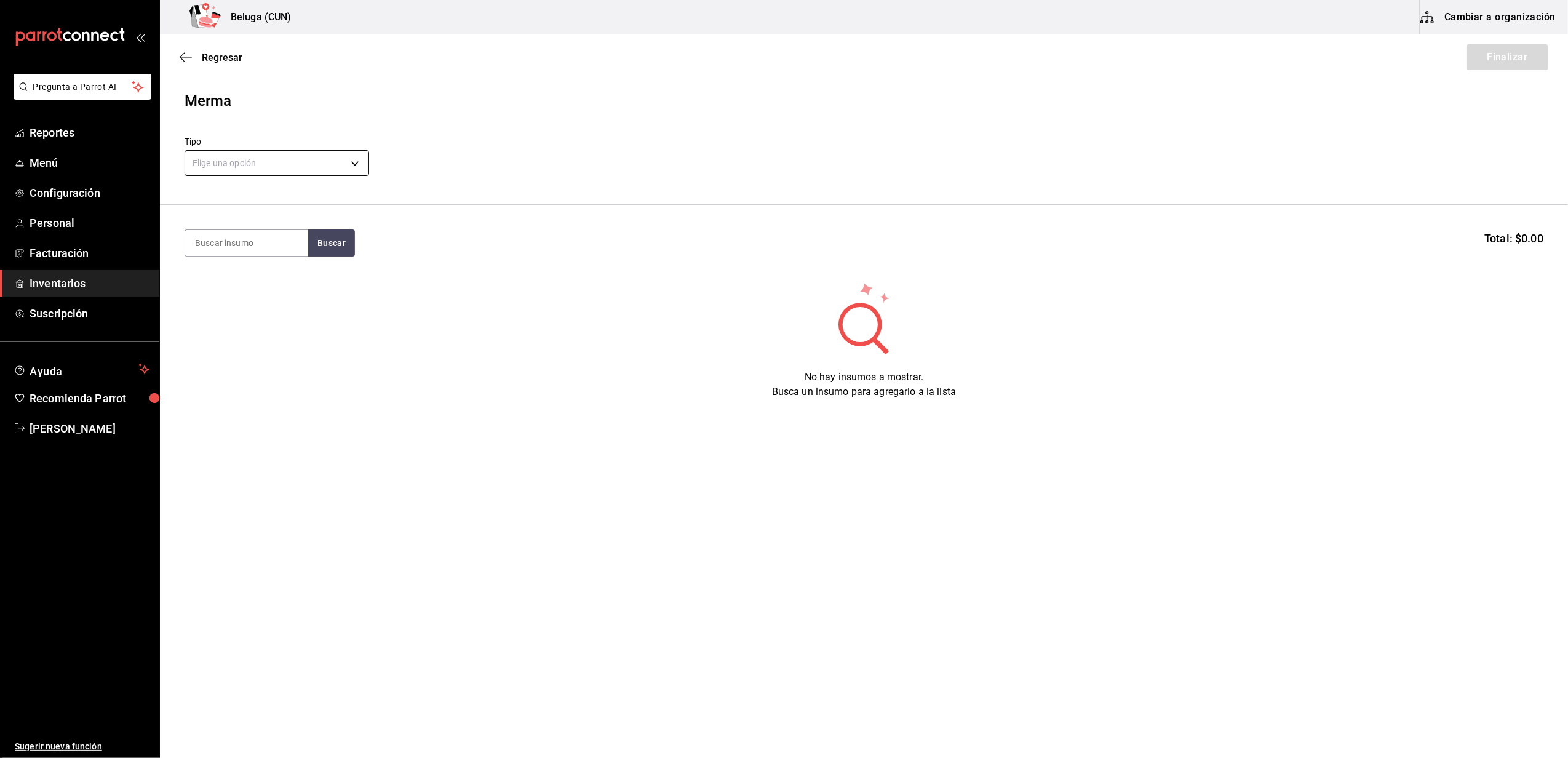
click at [250, 160] on body "Pregunta a Parrot AI Reportes Menú Configuración Personal Facturación Inventari…" at bounding box center [784, 344] width 1568 height 688
click at [232, 237] on li "Error" at bounding box center [277, 242] width 183 height 20
type input "ERROR"
click at [240, 242] on input at bounding box center [246, 243] width 123 height 26
type input "tuet"
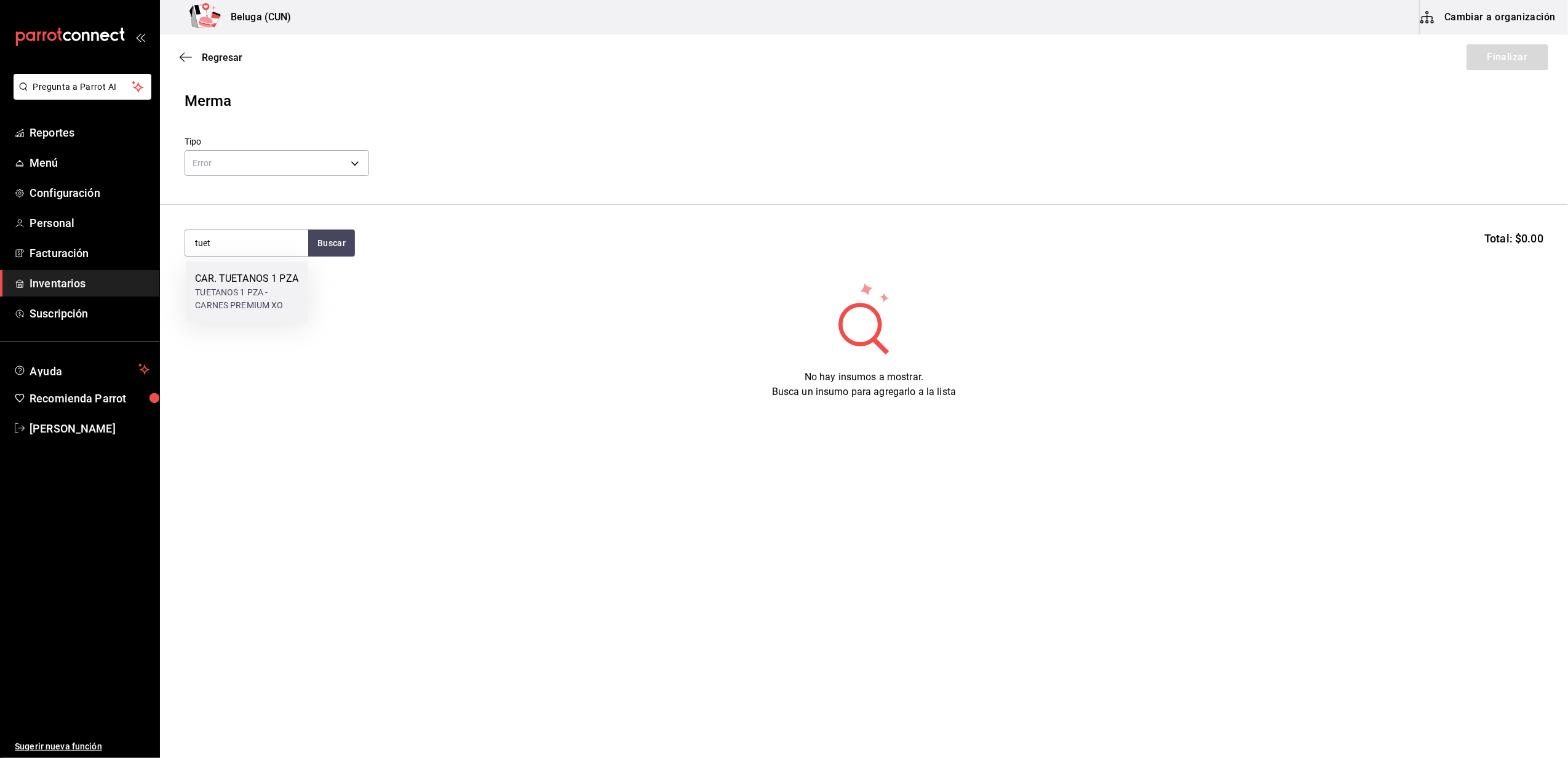
click at [239, 286] on div "CAR. TUETANOS 1 PZA" at bounding box center [246, 279] width 103 height 15
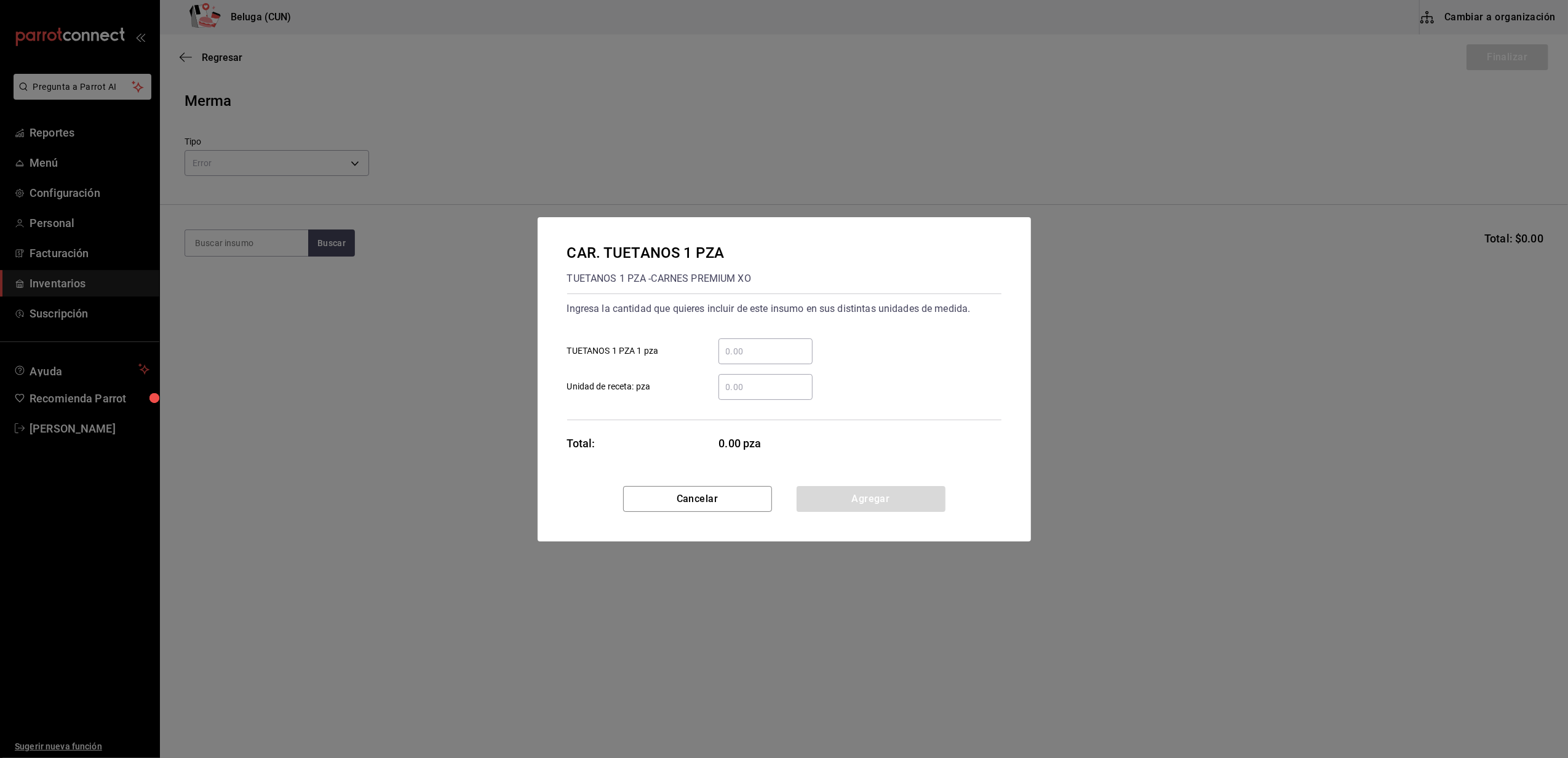
click at [780, 349] on input "​ TUETANOS 1 PZA 1 pza" at bounding box center [765, 351] width 94 height 15
type input "3"
click at [700, 378] on div "​" at bounding box center [756, 387] width 114 height 26
click at [718, 380] on input "​ Unidad de receta: pza" at bounding box center [765, 387] width 94 height 15
click at [861, 486] on button "Agregar" at bounding box center [871, 499] width 149 height 26
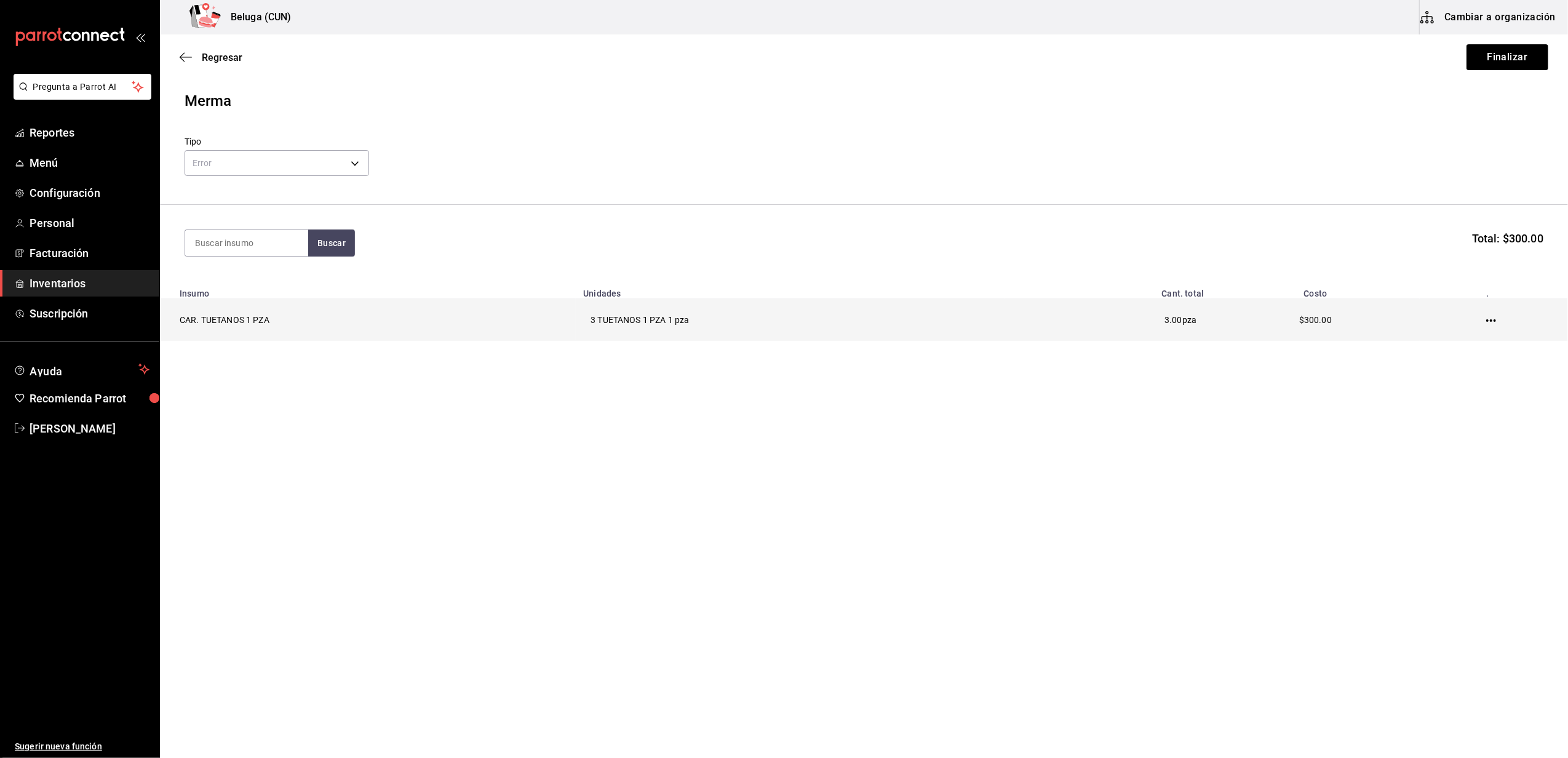
click at [1489, 318] on icon "button" at bounding box center [1491, 321] width 10 height 10
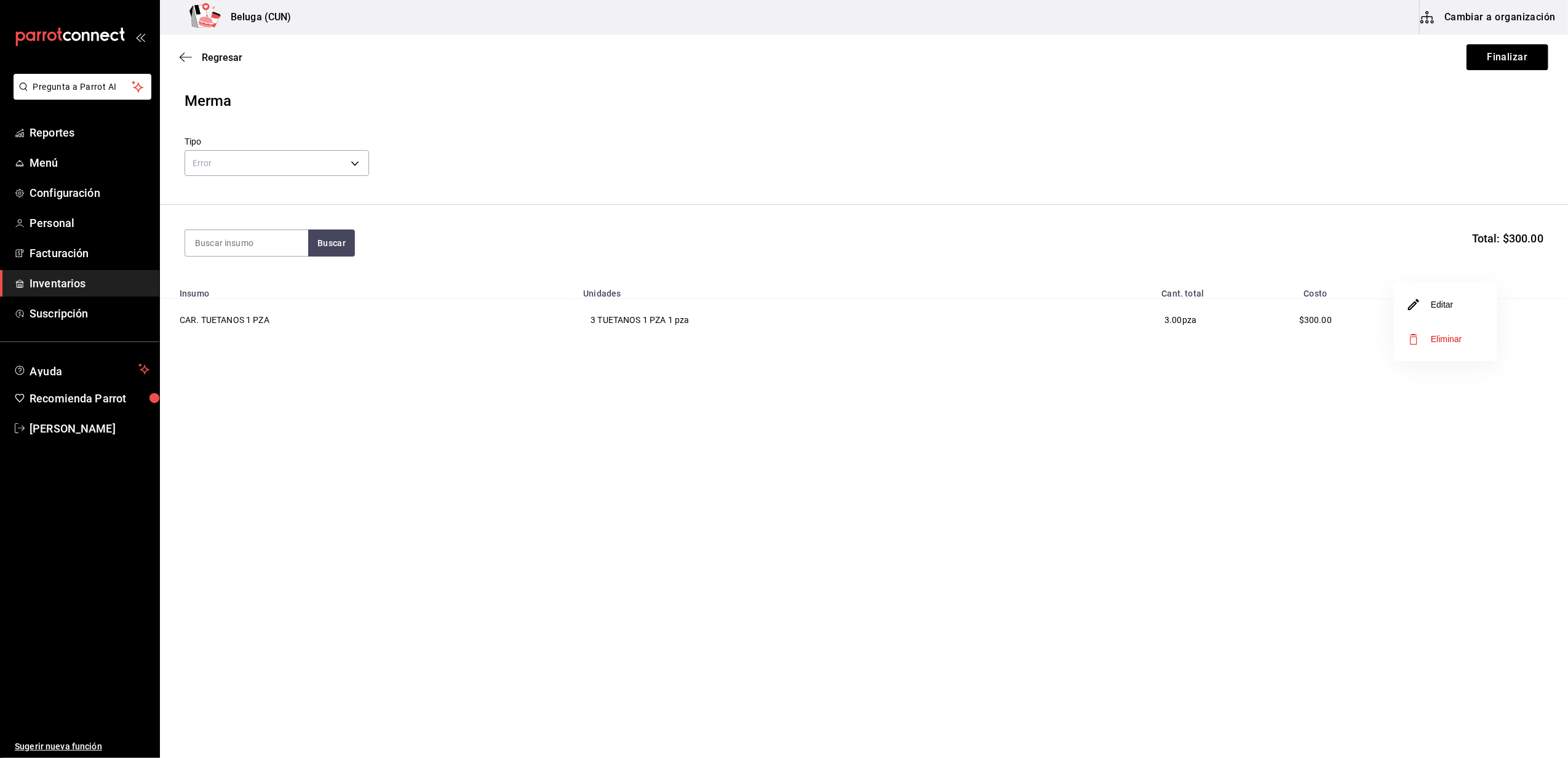
click at [1474, 311] on li "Editar" at bounding box center [1445, 305] width 103 height 35
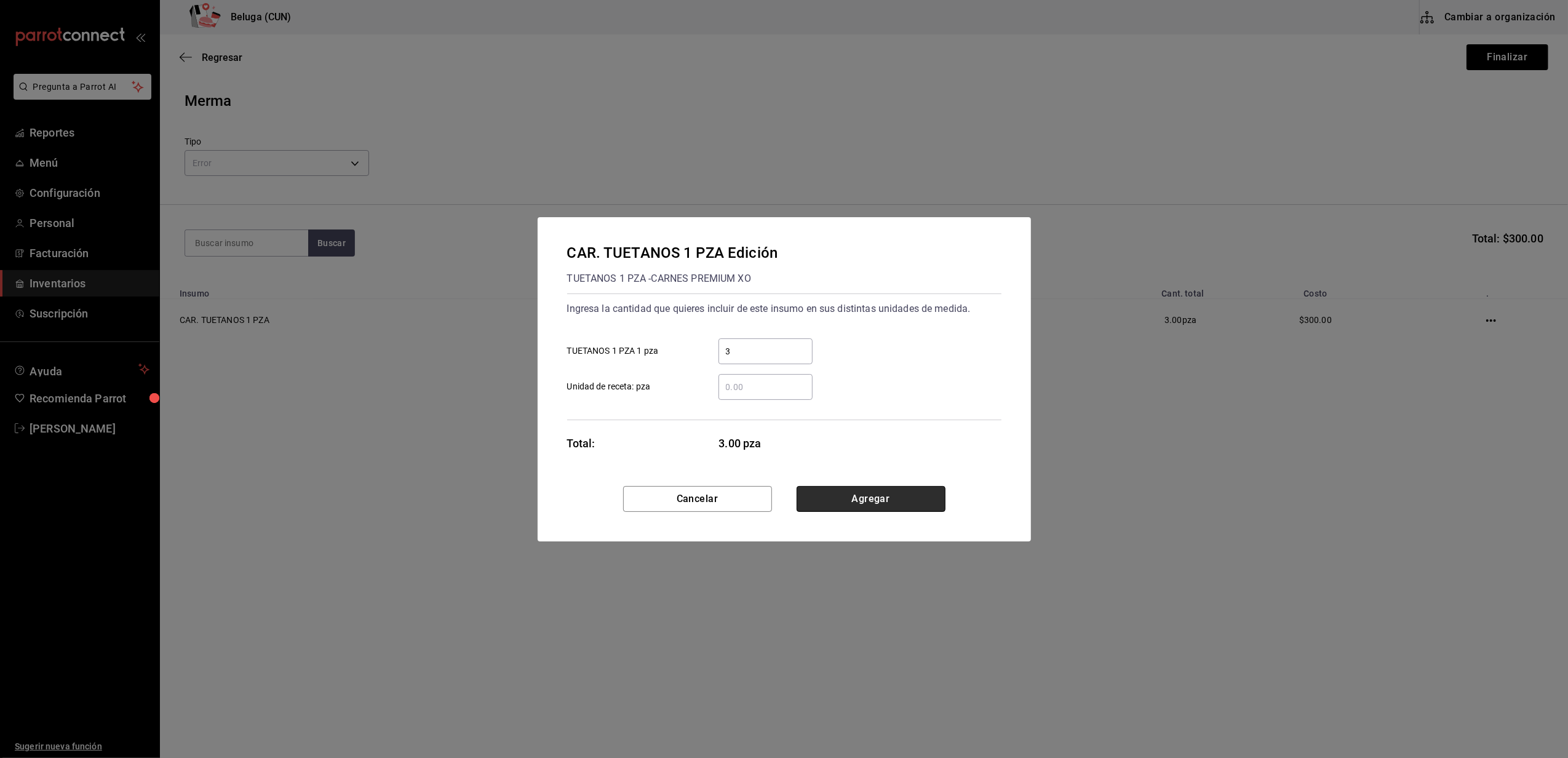
click at [835, 497] on button "Agregar" at bounding box center [871, 499] width 149 height 26
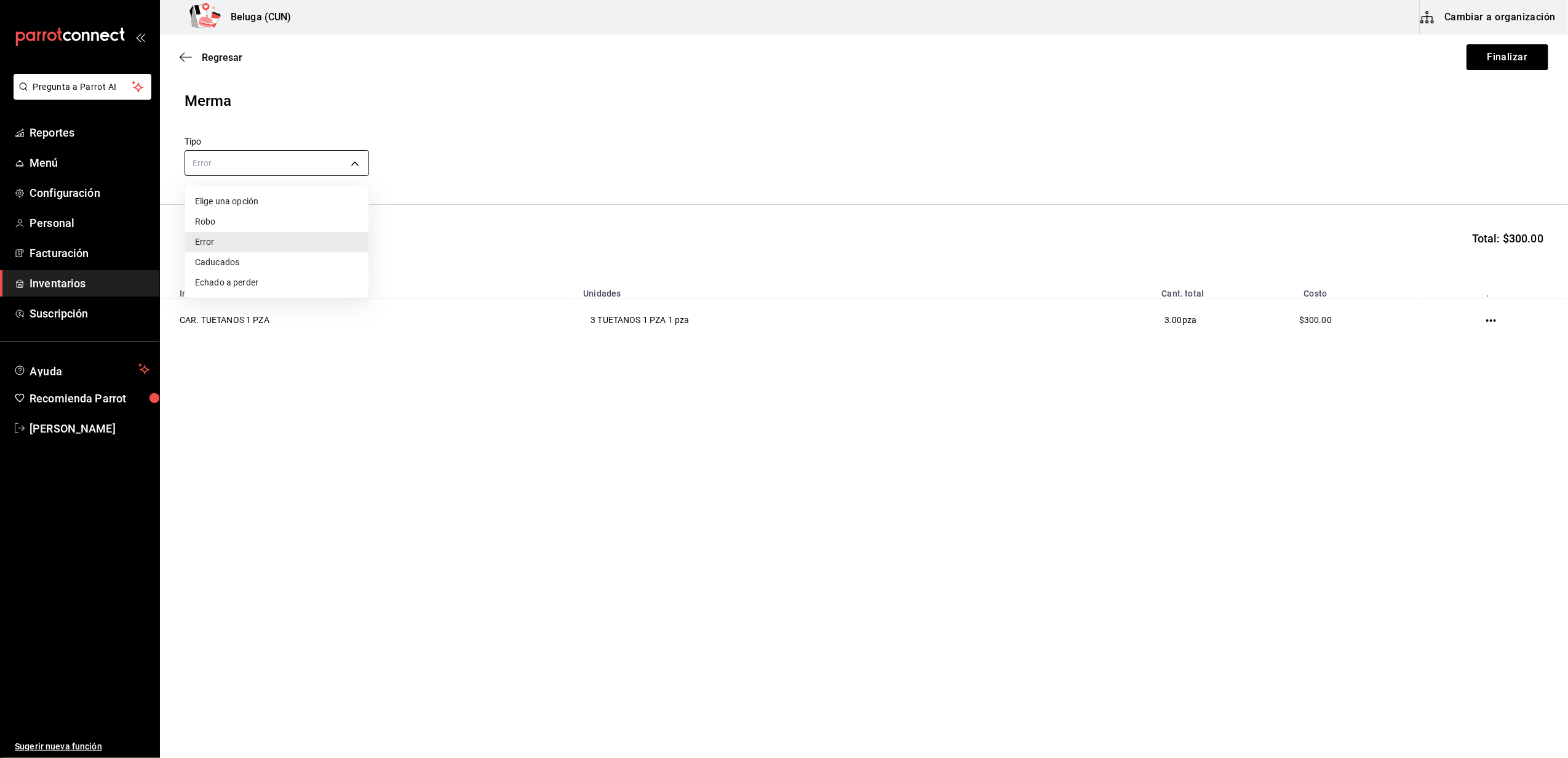
click at [350, 160] on body "Pregunta a Parrot AI Reportes Menú Configuración Personal Facturación Inventari…" at bounding box center [784, 344] width 1568 height 688
click at [331, 355] on div at bounding box center [784, 379] width 1568 height 758
click at [1505, 61] on button "Finalizar" at bounding box center [1507, 58] width 82 height 26
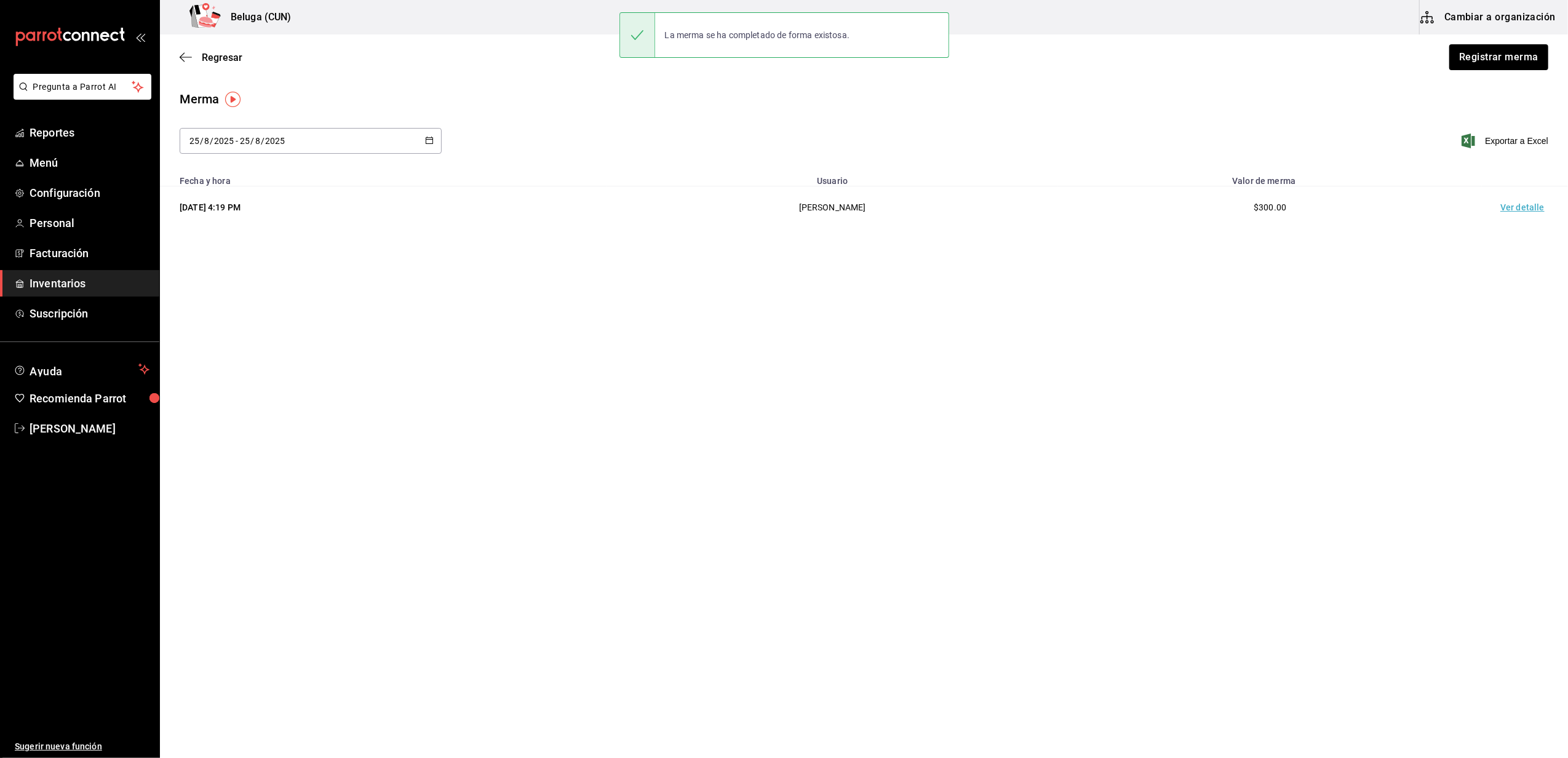
click at [1539, 205] on td "Ver detalle" at bounding box center [1525, 207] width 86 height 43
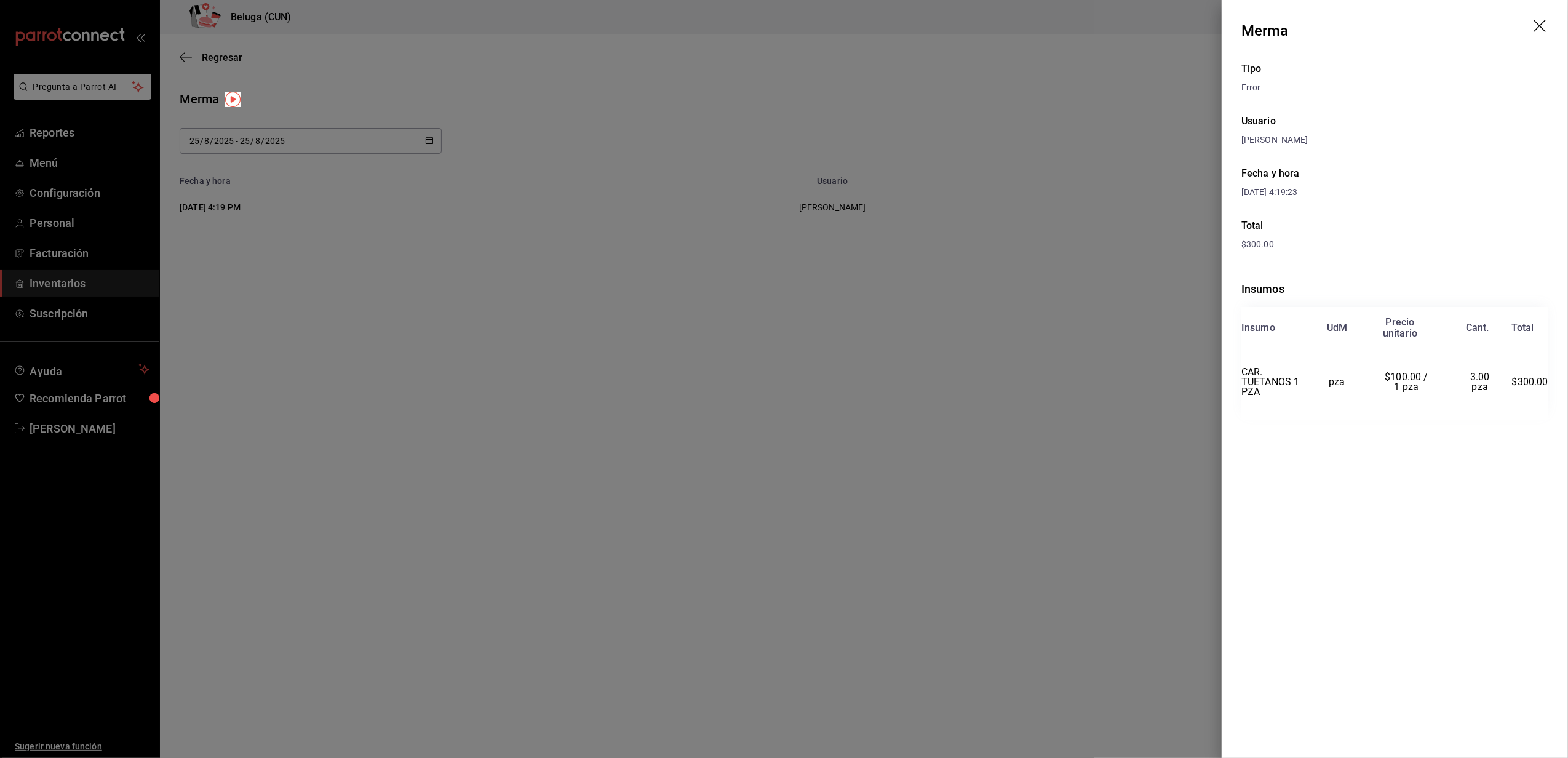
click at [1540, 30] on icon "drag" at bounding box center [1541, 27] width 15 height 15
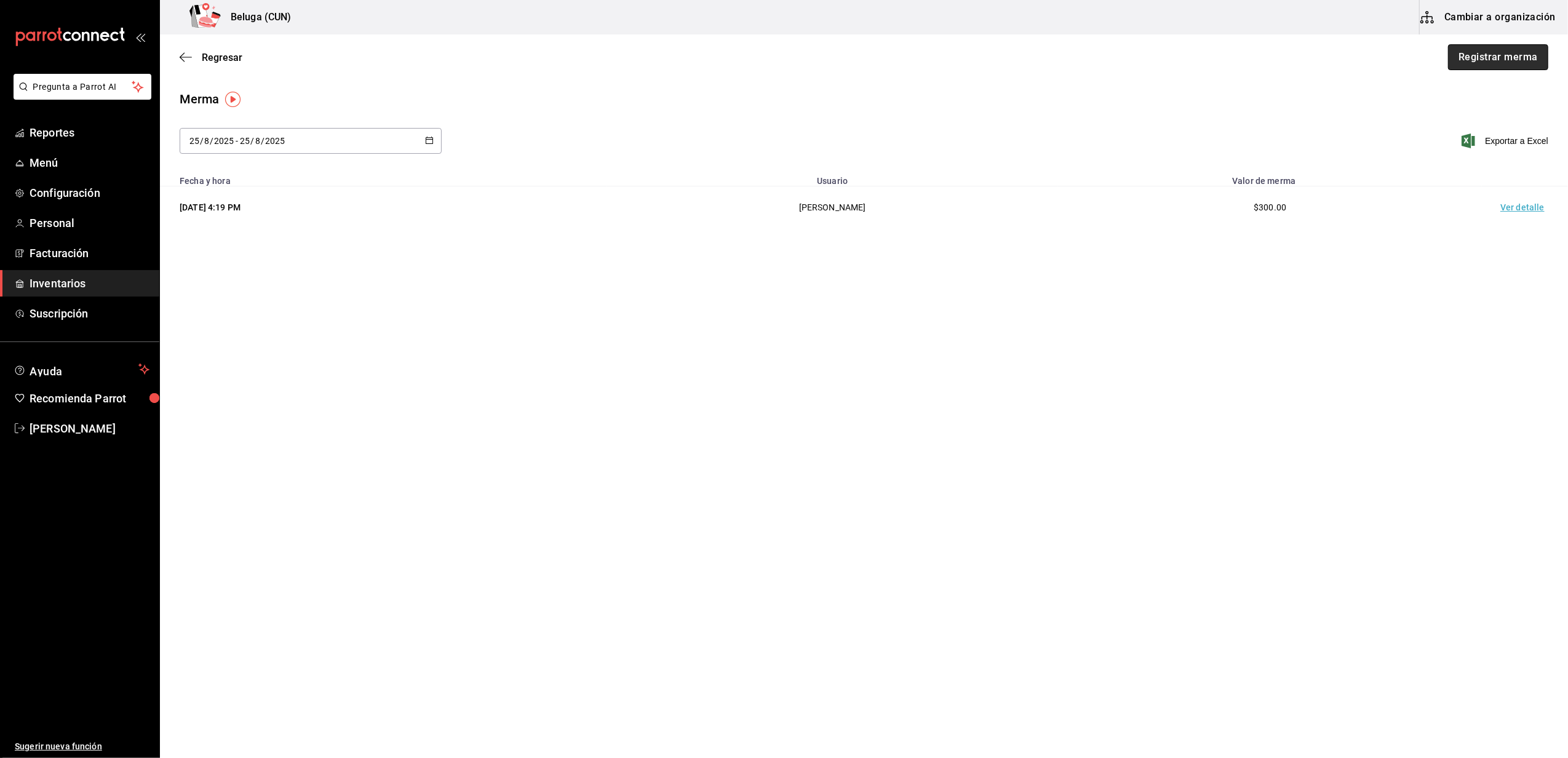
click at [1516, 56] on button "Registrar merma" at bounding box center [1498, 58] width 100 height 26
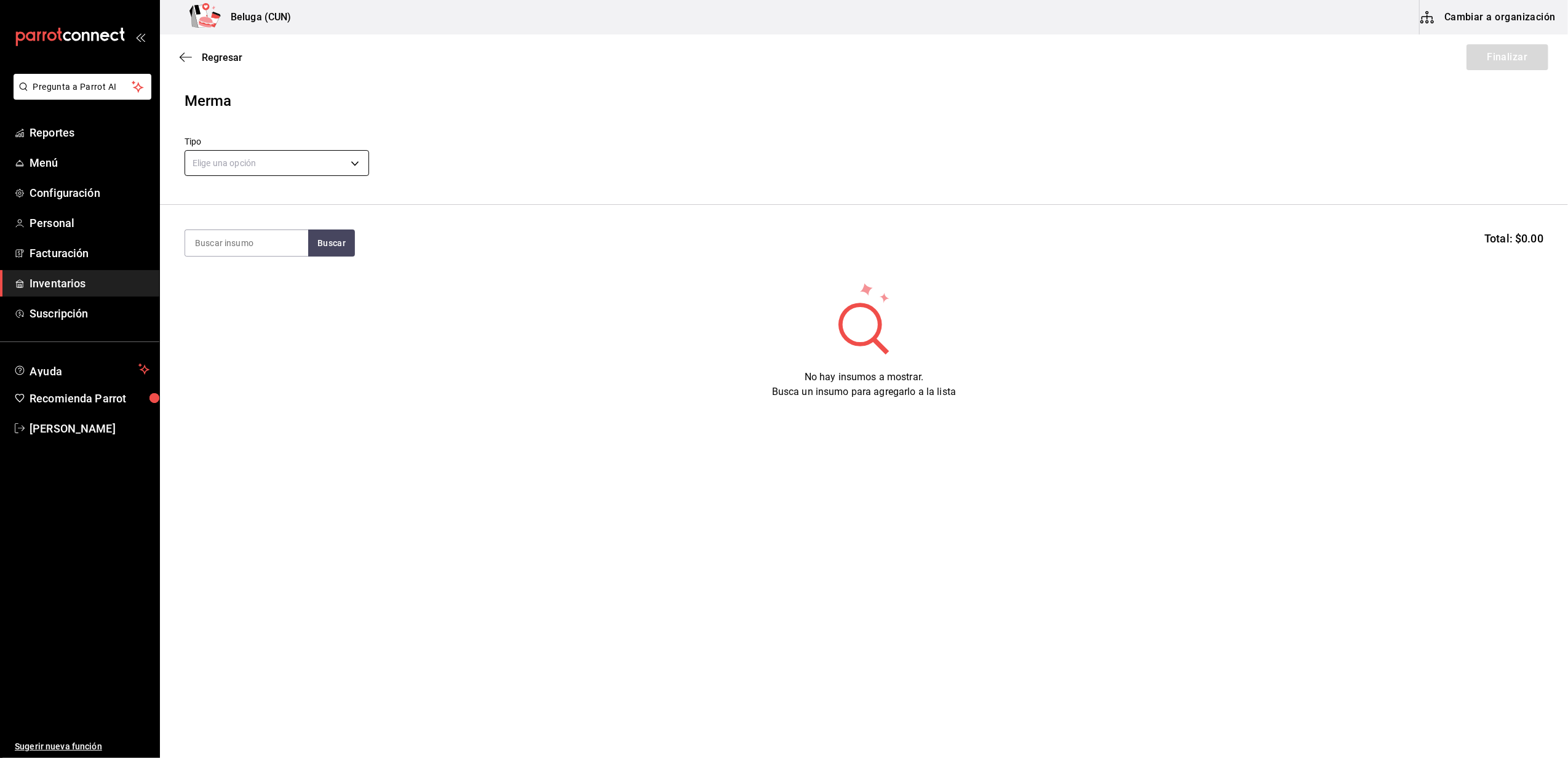
click at [329, 163] on body "Pregunta a Parrot AI Reportes Menú Configuración Personal Facturación Inventari…" at bounding box center [784, 344] width 1568 height 688
click at [224, 232] on li "Error" at bounding box center [277, 242] width 183 height 20
type input "ERROR"
click at [231, 231] on input at bounding box center [246, 243] width 123 height 26
type input "camaron"
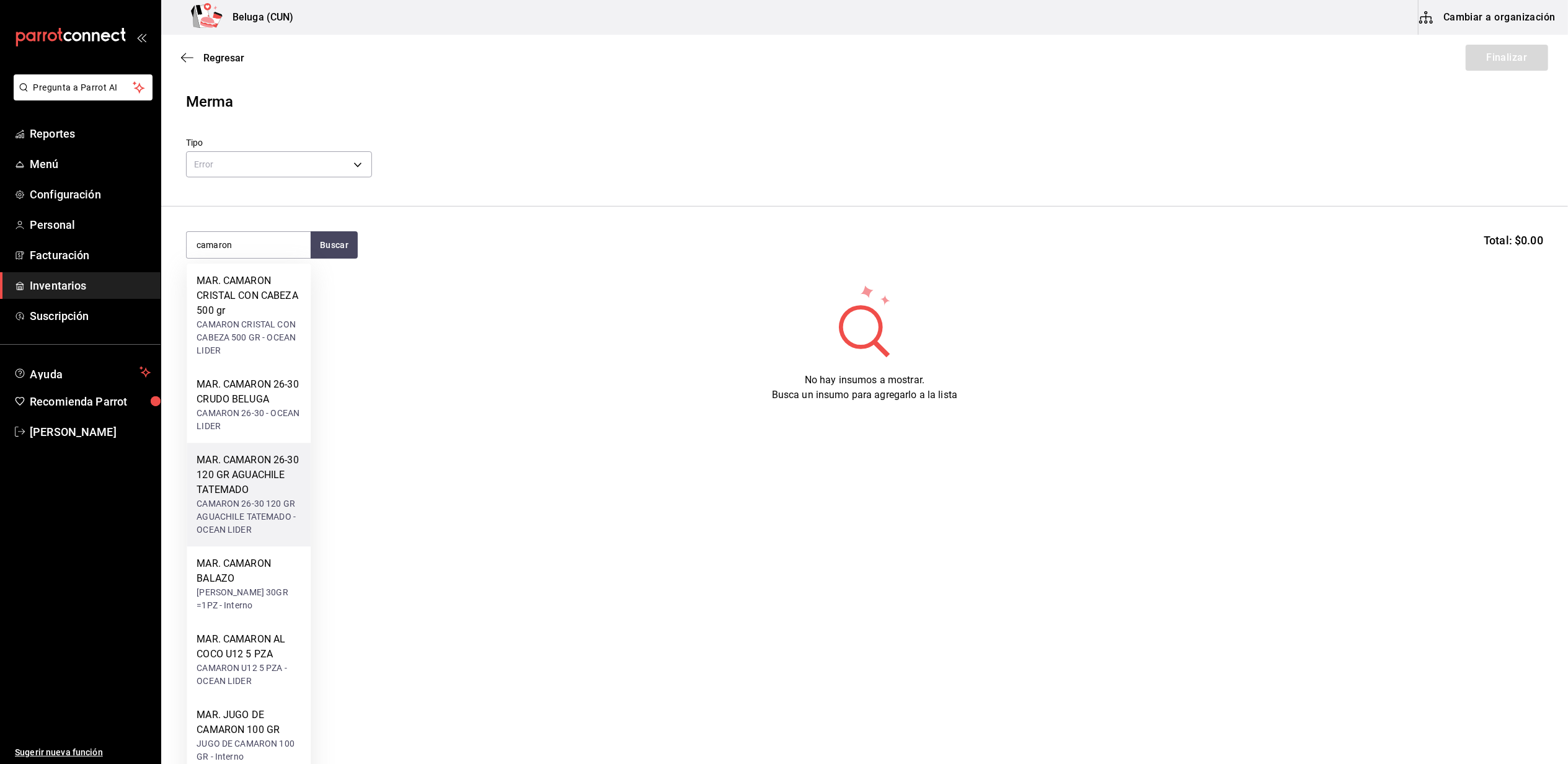
click at [239, 478] on div "MAR. CAMARON 26-30 120 GR AGUACHILE TATEMADO" at bounding box center [248, 475] width 104 height 45
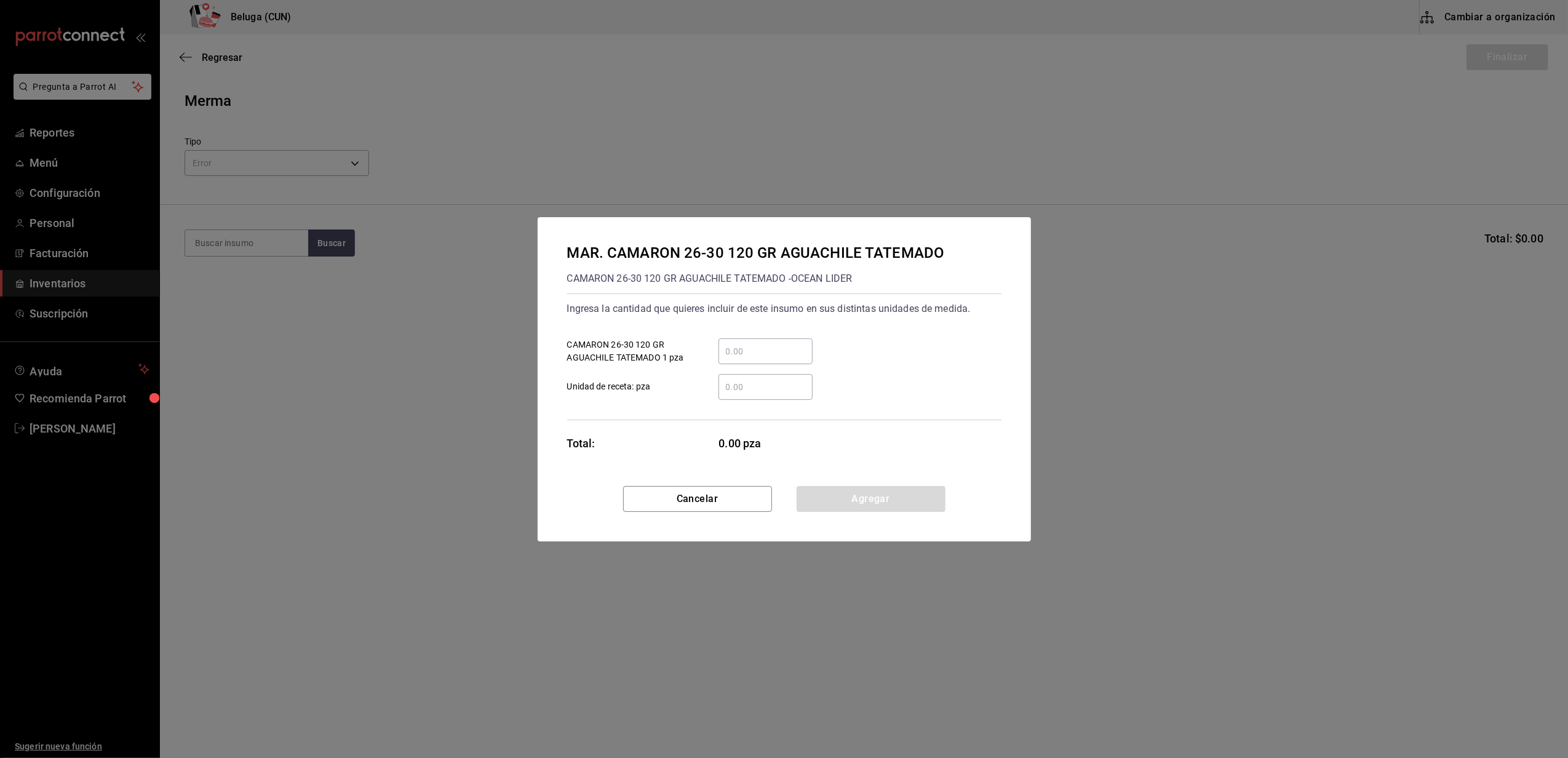
click at [741, 354] on input "​ CAMARON 26-30 120 GR AGUACHILE TATEMADO 1 pza" at bounding box center [765, 351] width 94 height 15
type input "20"
click at [686, 394] on label "​ Unidad de receta: pza" at bounding box center [690, 387] width 245 height 26
click at [718, 394] on input "​ Unidad de receta: pza" at bounding box center [765, 387] width 94 height 15
click at [908, 507] on button "Agregar" at bounding box center [871, 499] width 149 height 26
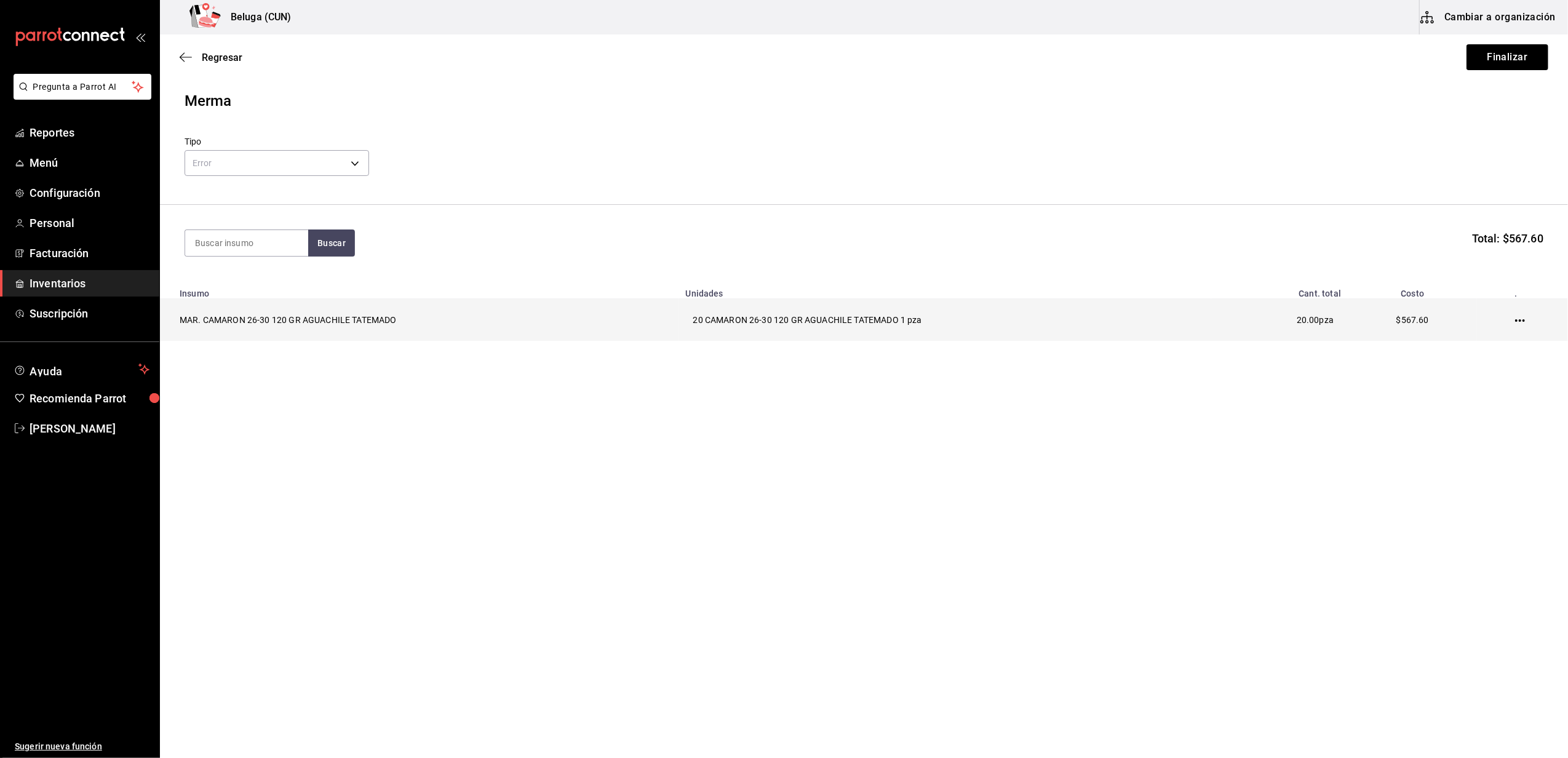
click at [1516, 321] on icon "button" at bounding box center [1520, 320] width 10 height 2
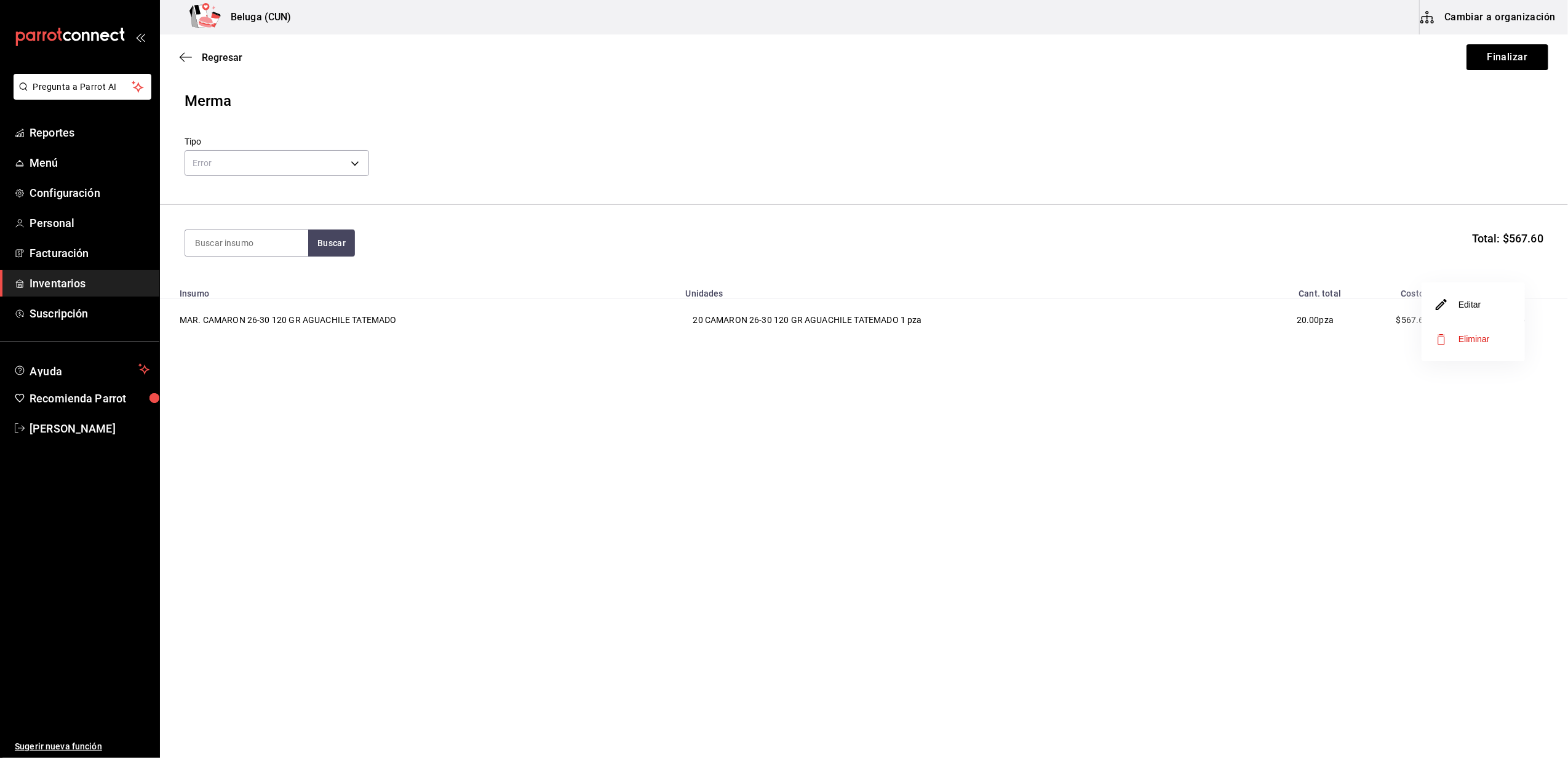
click at [1440, 334] on icon "button" at bounding box center [1441, 339] width 15 height 15
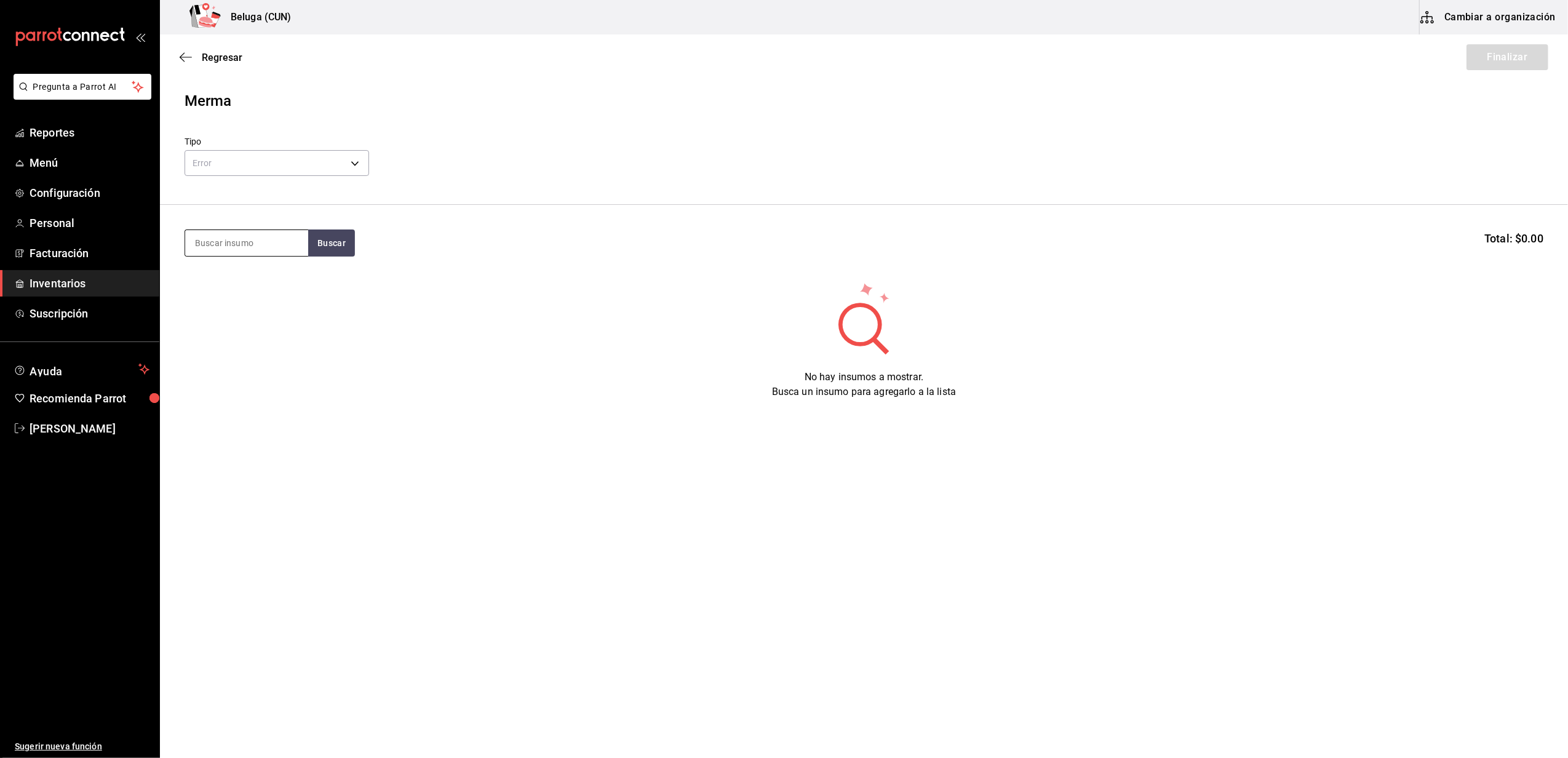
click at [253, 234] on input at bounding box center [246, 243] width 123 height 26
type input "sashim"
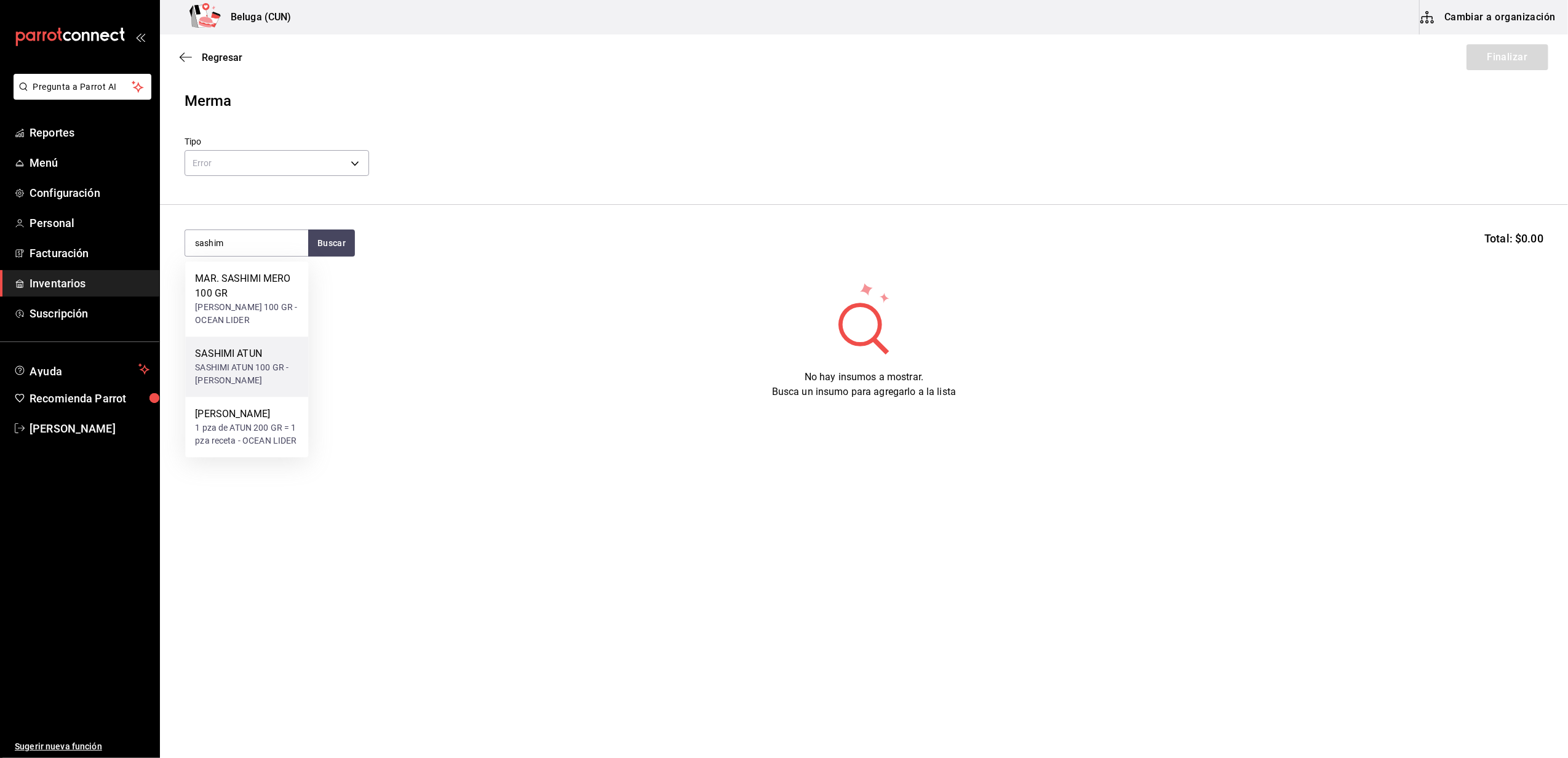
click at [257, 365] on div "SASHIMI ATUN 100 GR - [PERSON_NAME]" at bounding box center [246, 374] width 103 height 26
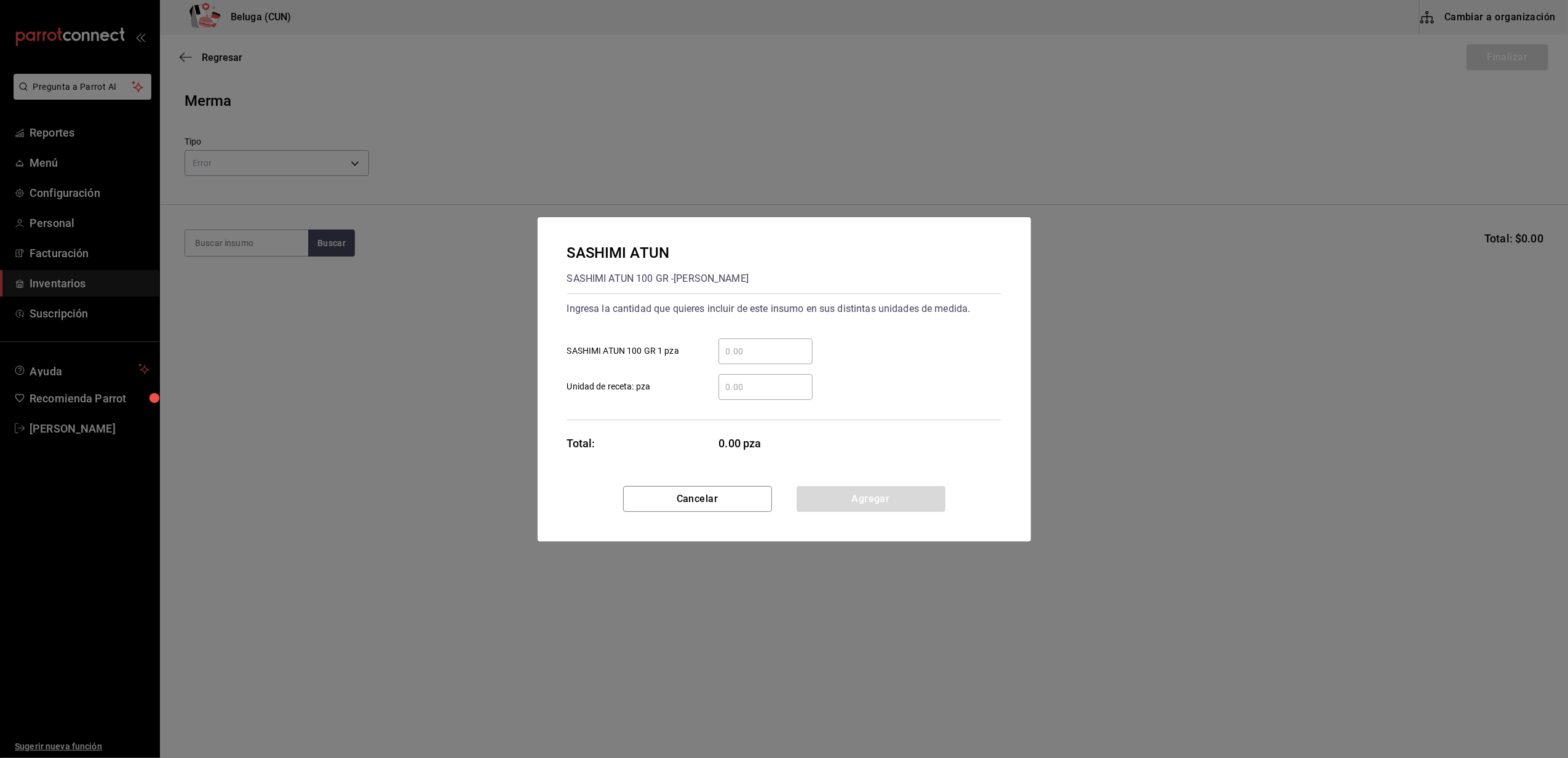
click at [798, 352] on input "​ [PERSON_NAME] ATUN 100 GR 1 pza" at bounding box center [765, 351] width 94 height 15
type input "27"
click at [682, 391] on label "​ Unidad de receta: pza" at bounding box center [690, 387] width 245 height 26
click at [718, 391] on input "​ Unidad de receta: pza" at bounding box center [765, 387] width 94 height 15
click at [862, 500] on button "Agregar" at bounding box center [871, 499] width 149 height 26
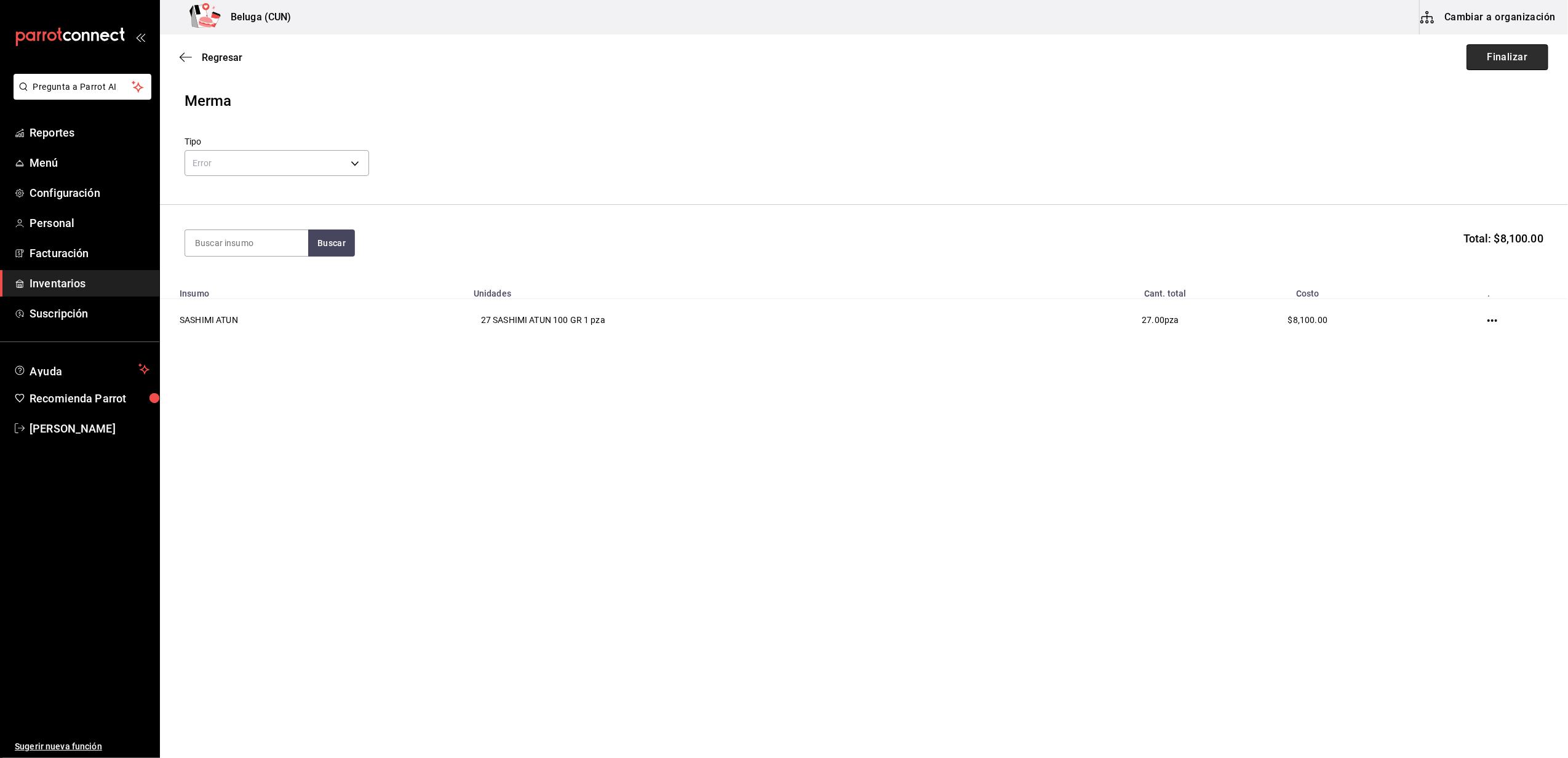
click at [1511, 48] on button "Finalizar" at bounding box center [1507, 58] width 82 height 26
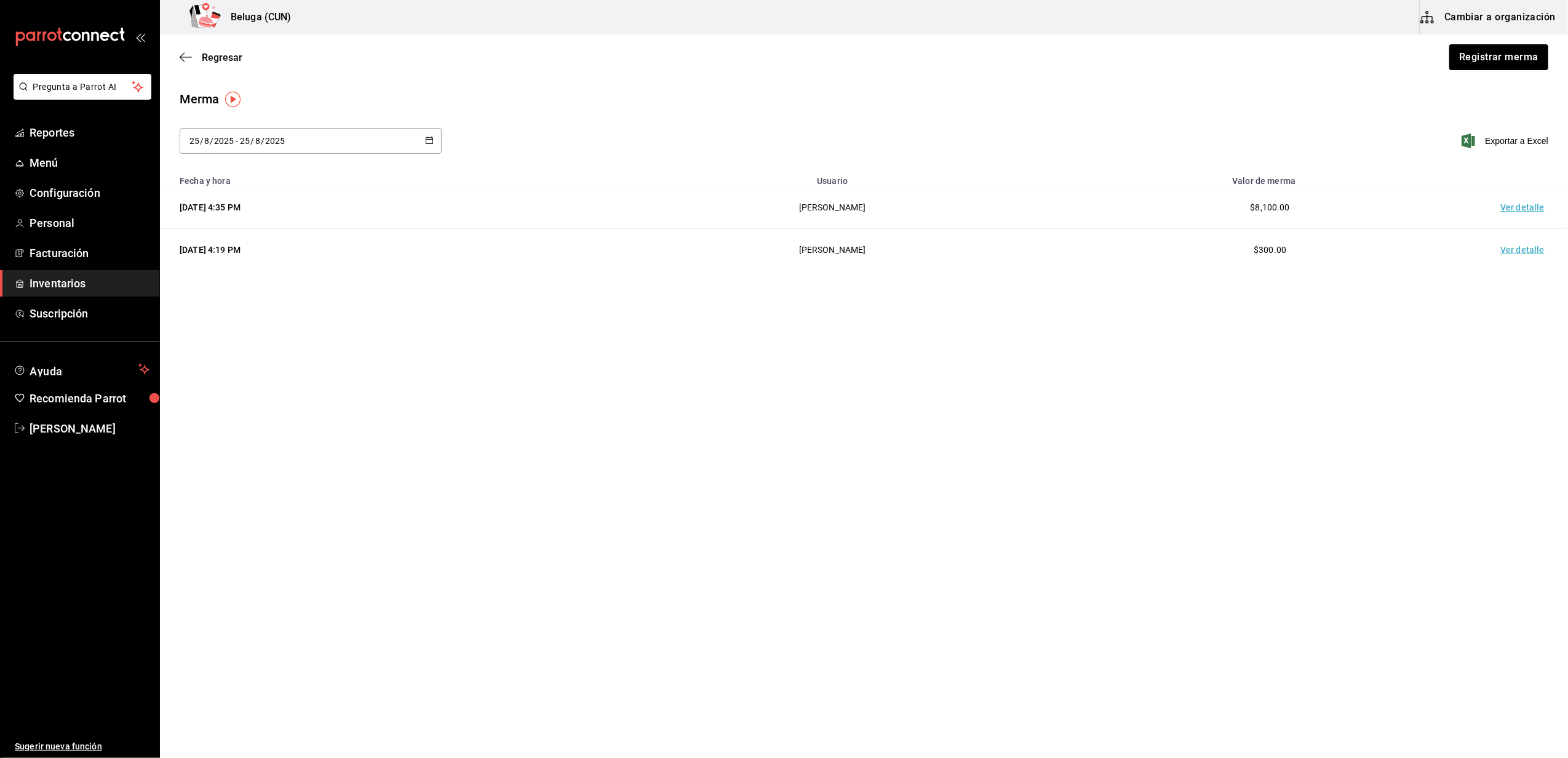
click at [1519, 214] on td "Ver detalle" at bounding box center [1525, 207] width 86 height 43
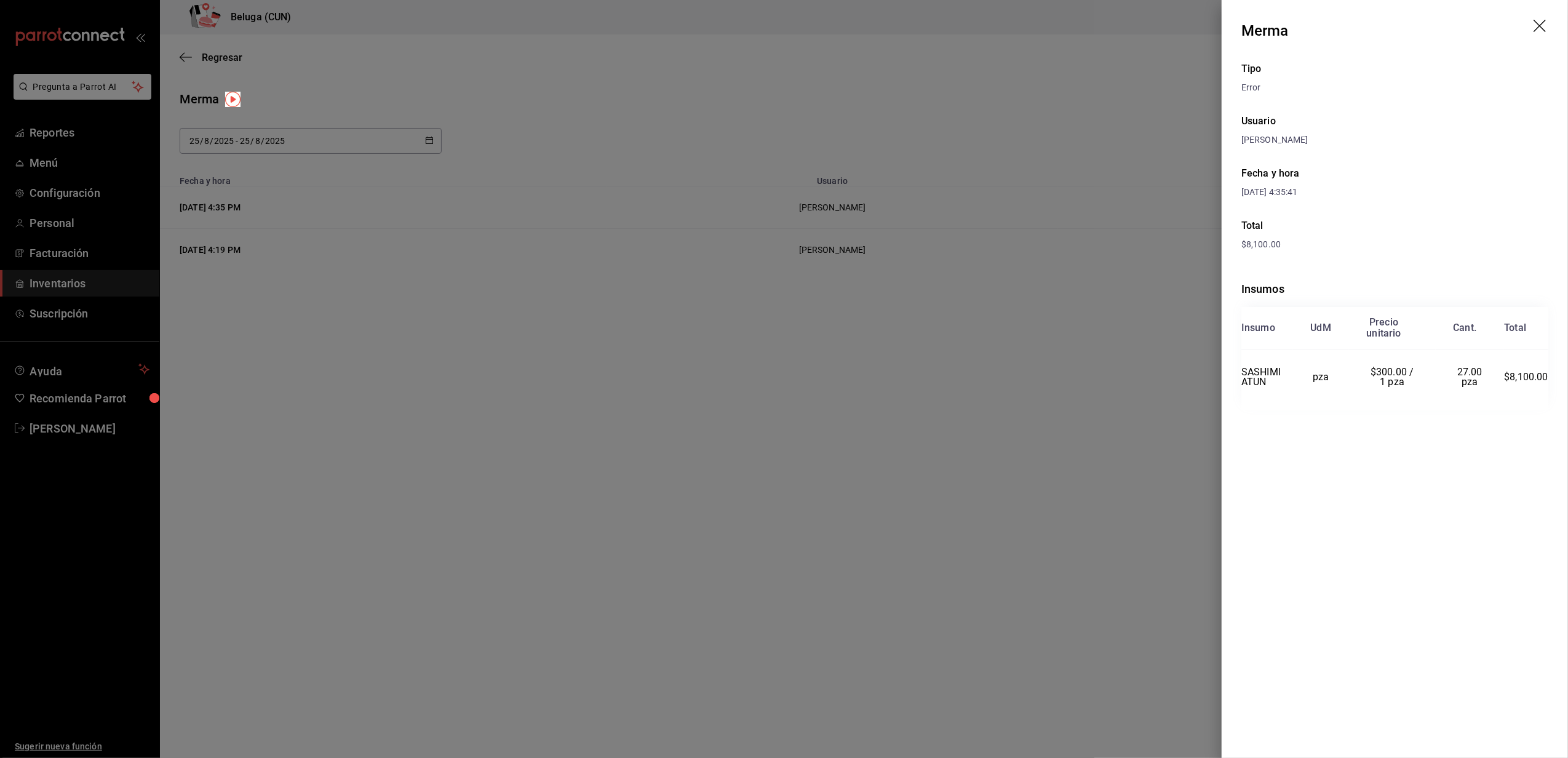
click at [1541, 25] on icon "drag" at bounding box center [1541, 27] width 15 height 15
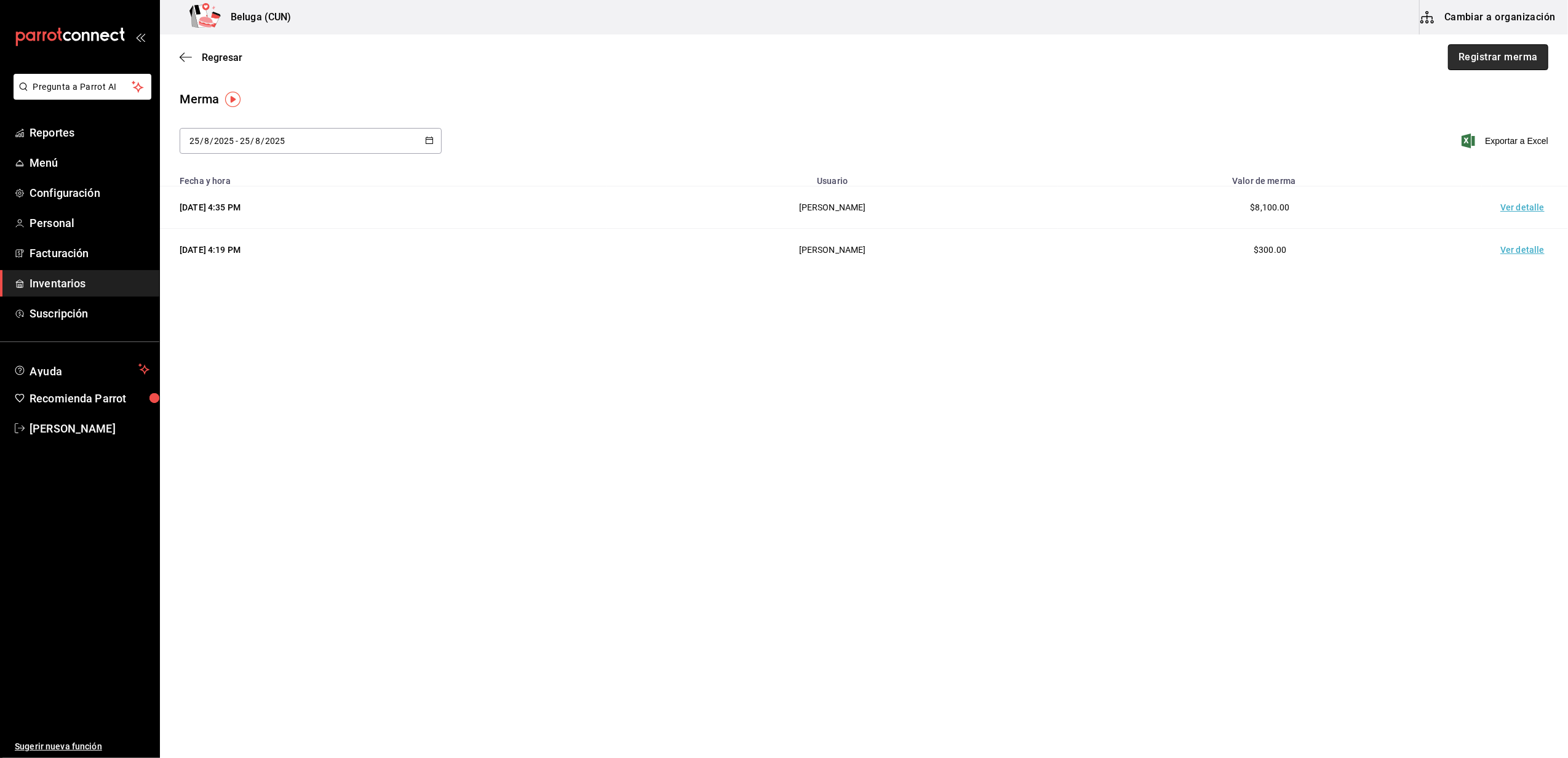
click at [1504, 55] on button "Registrar merma" at bounding box center [1498, 58] width 100 height 26
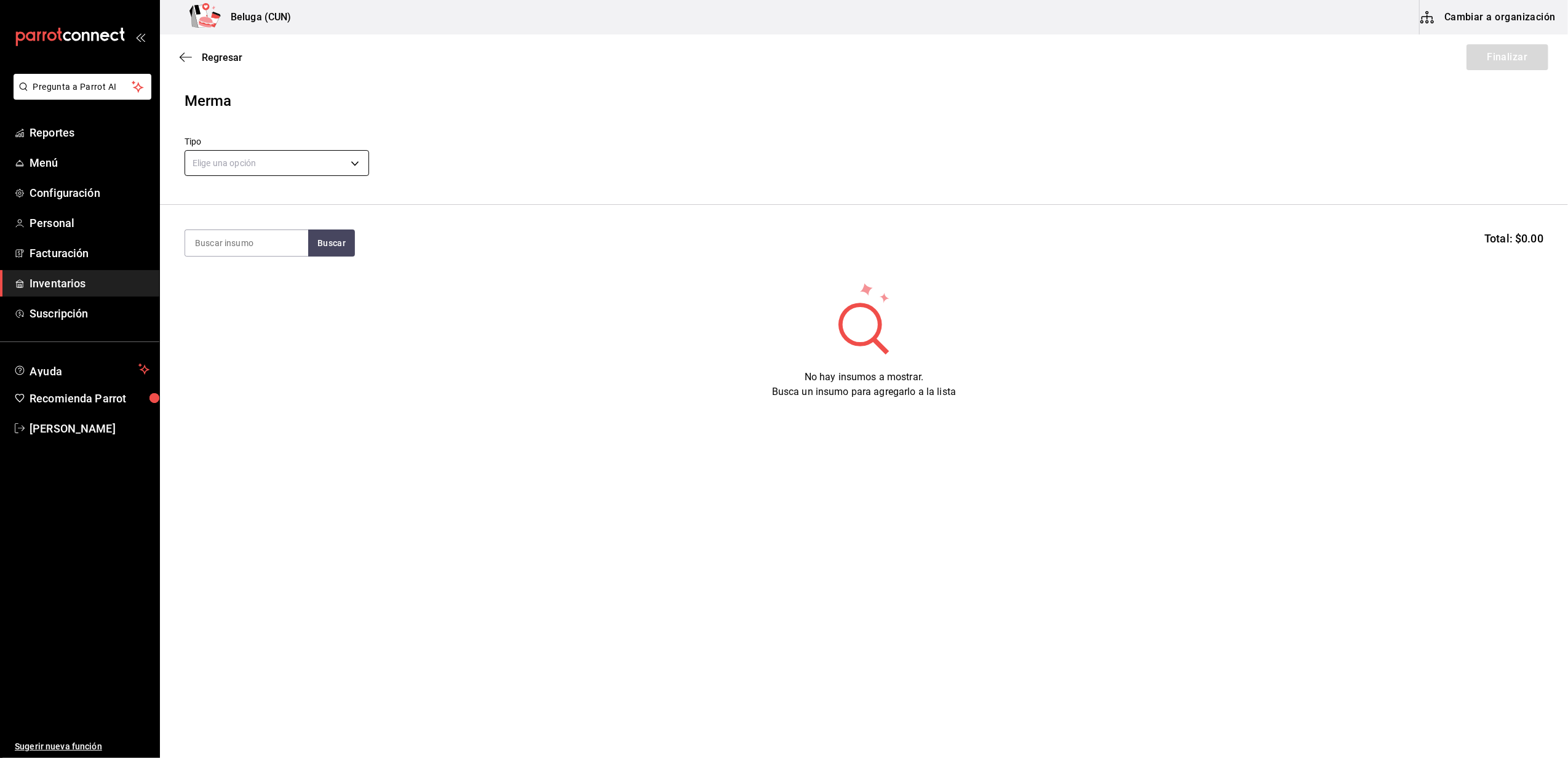
click at [353, 155] on body "Pregunta a Parrot AI Reportes Menú Configuración Personal Facturación Inventari…" at bounding box center [784, 344] width 1568 height 688
click at [217, 234] on li "Error" at bounding box center [277, 242] width 183 height 20
type input "ERROR"
click at [240, 231] on input at bounding box center [246, 243] width 123 height 26
type input "CAMARON"
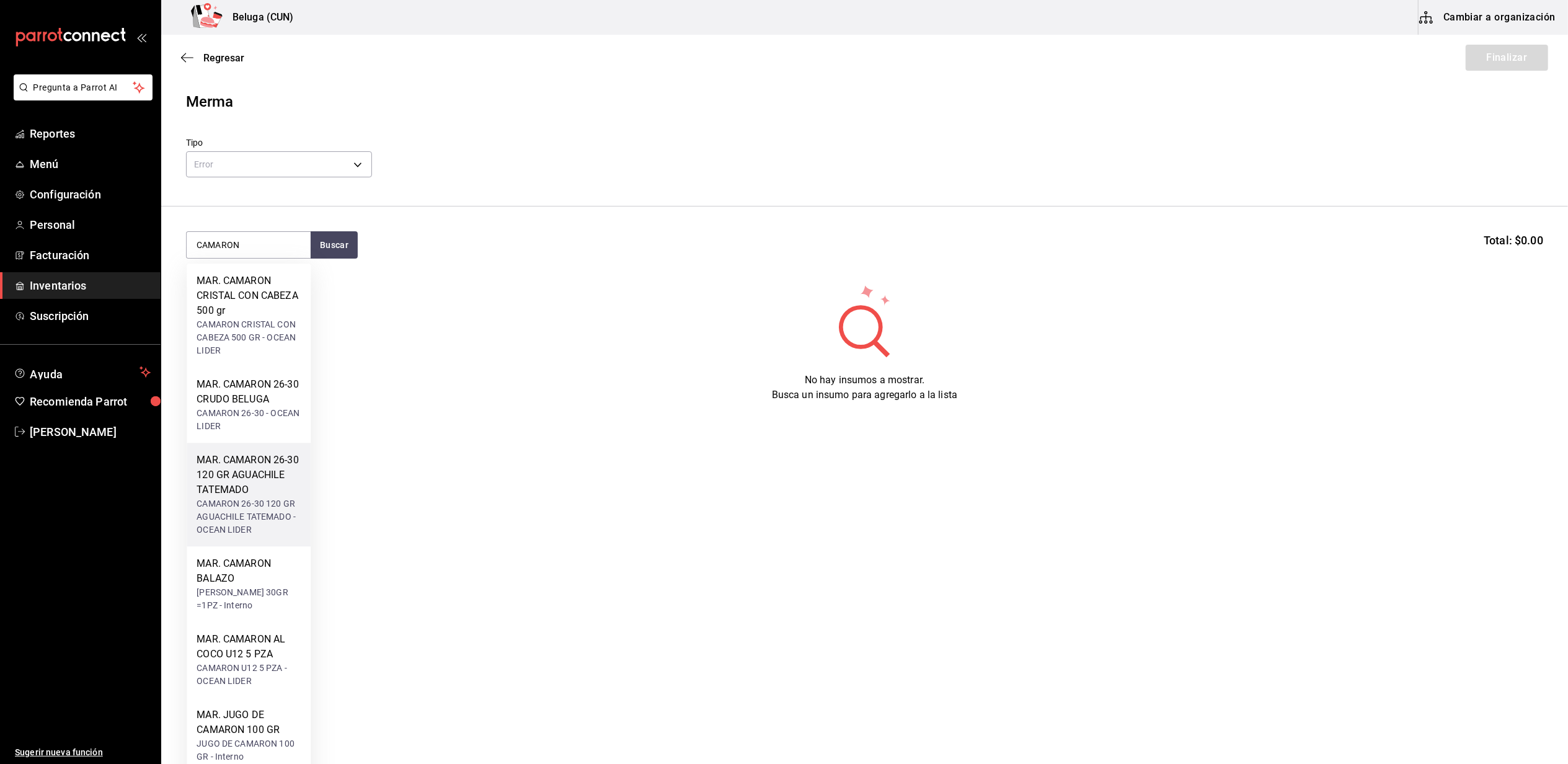
click at [242, 499] on div "CAMARON 26-30 120 GR AGUACHILE TATEMADO - OCEAN LIDER" at bounding box center [248, 517] width 104 height 39
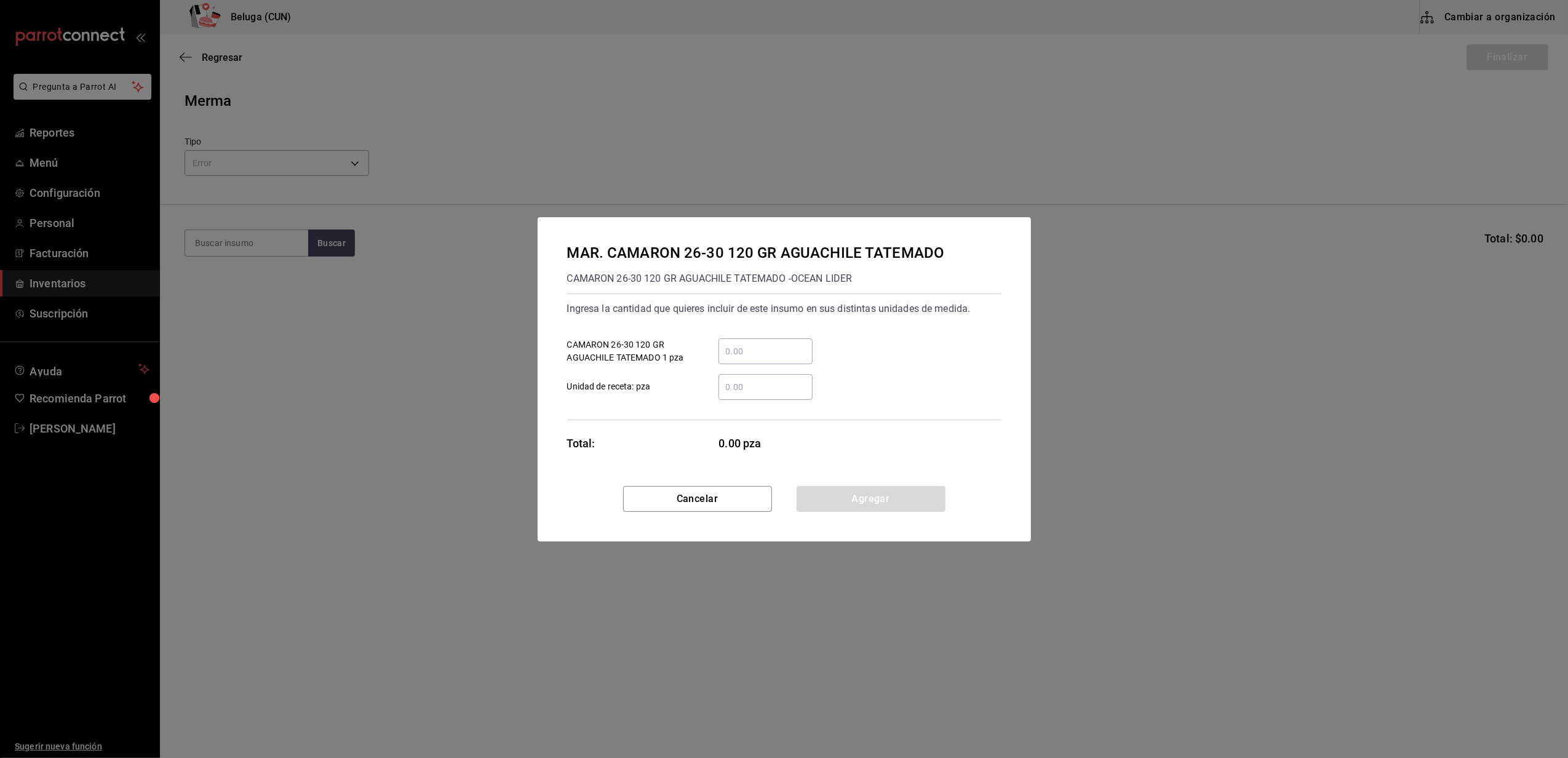
click at [749, 355] on input "​ CAMARON 26-30 120 GR AGUACHILE TATEMADO 1 pza" at bounding box center [765, 351] width 94 height 15
type input "10"
click at [662, 433] on div "MAR. CAMARON 26-30 120 GR AGUACHILE TATEMADO CAMARON 26-30 120 GR AGUACHILE TAT…" at bounding box center [784, 352] width 494 height 269
click at [835, 502] on button "Agregar" at bounding box center [871, 499] width 149 height 26
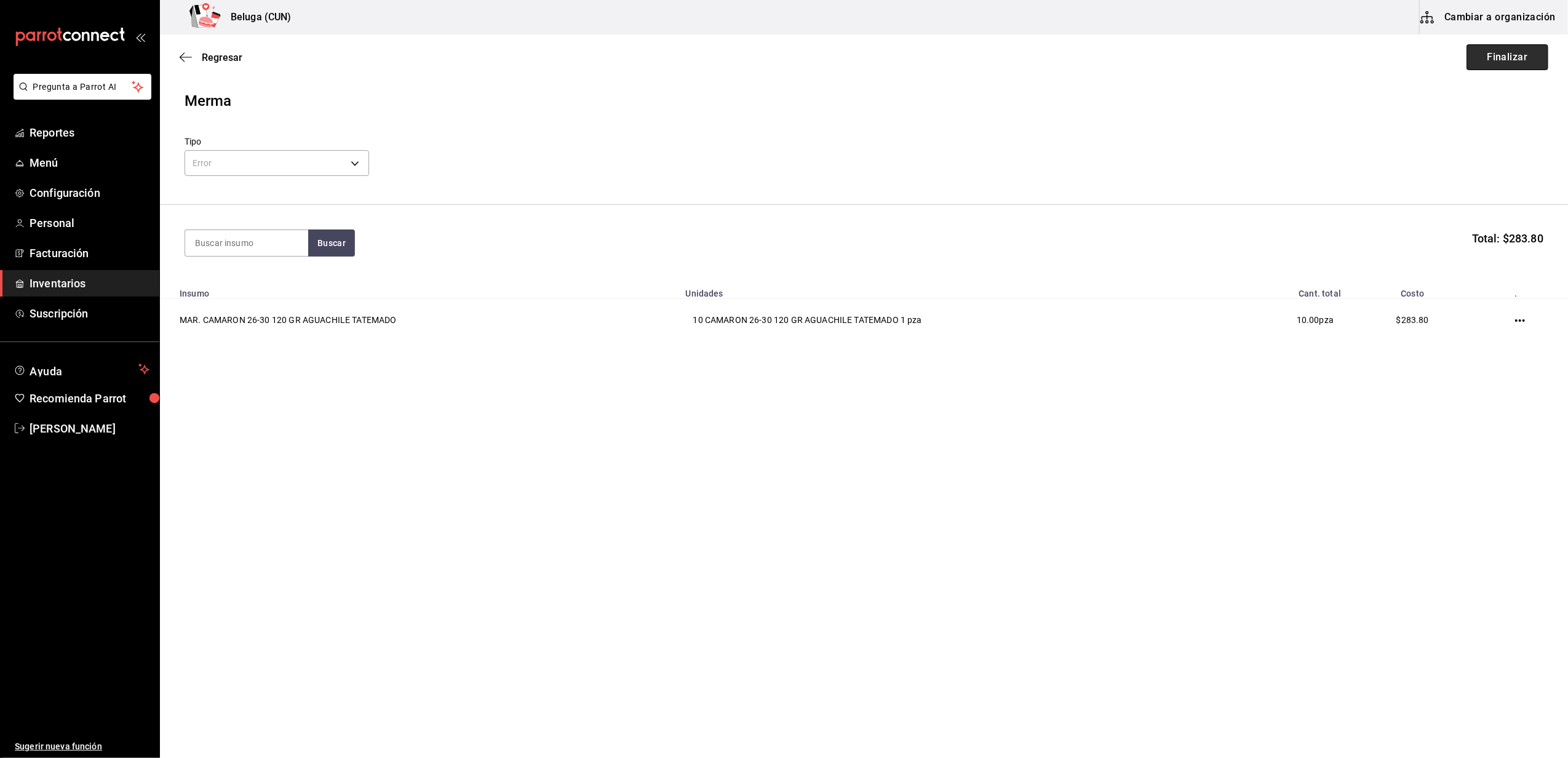
click at [1514, 60] on button "Finalizar" at bounding box center [1507, 58] width 82 height 26
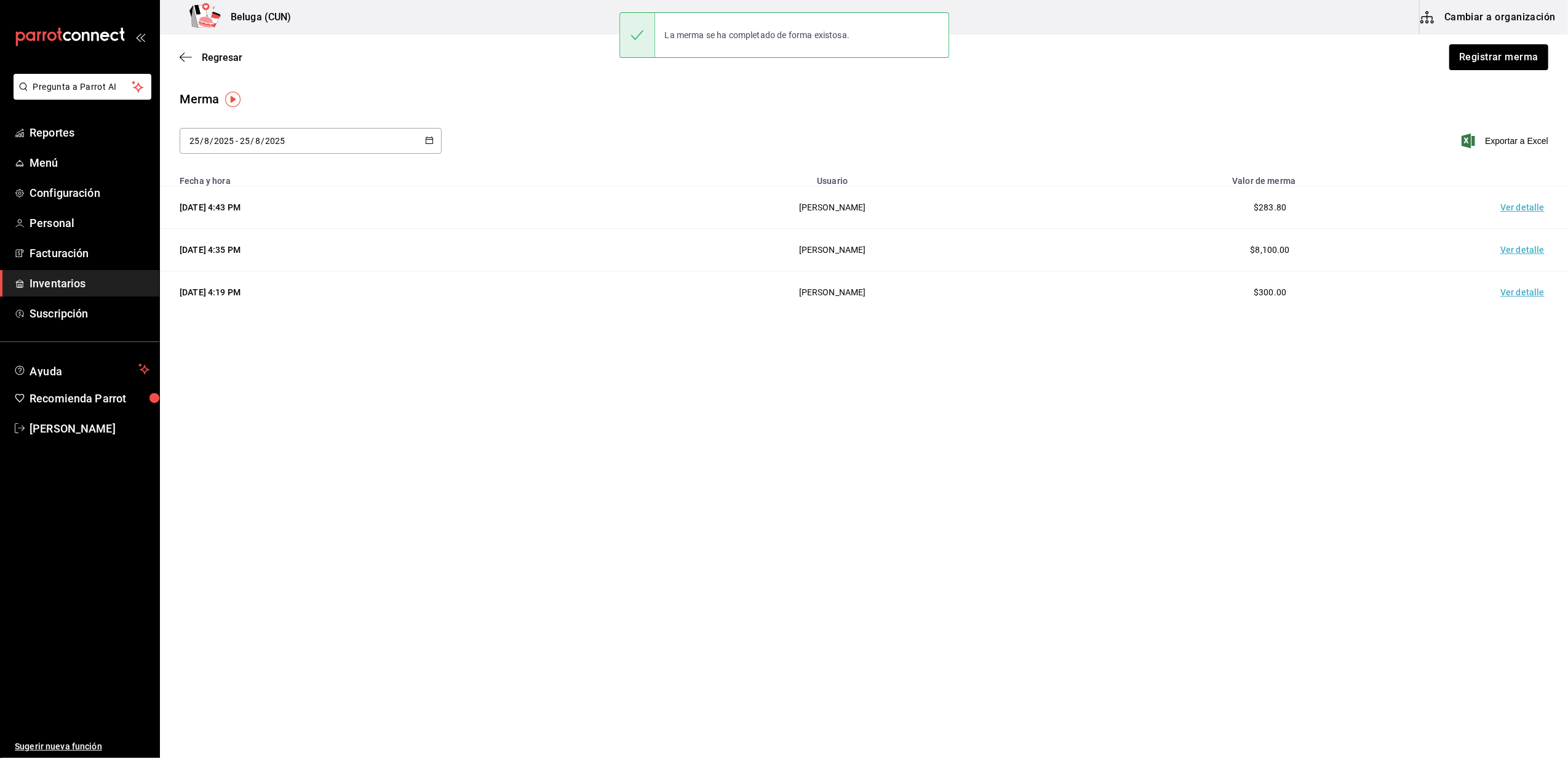
click at [1518, 203] on td "Ver detalle" at bounding box center [1525, 207] width 86 height 43
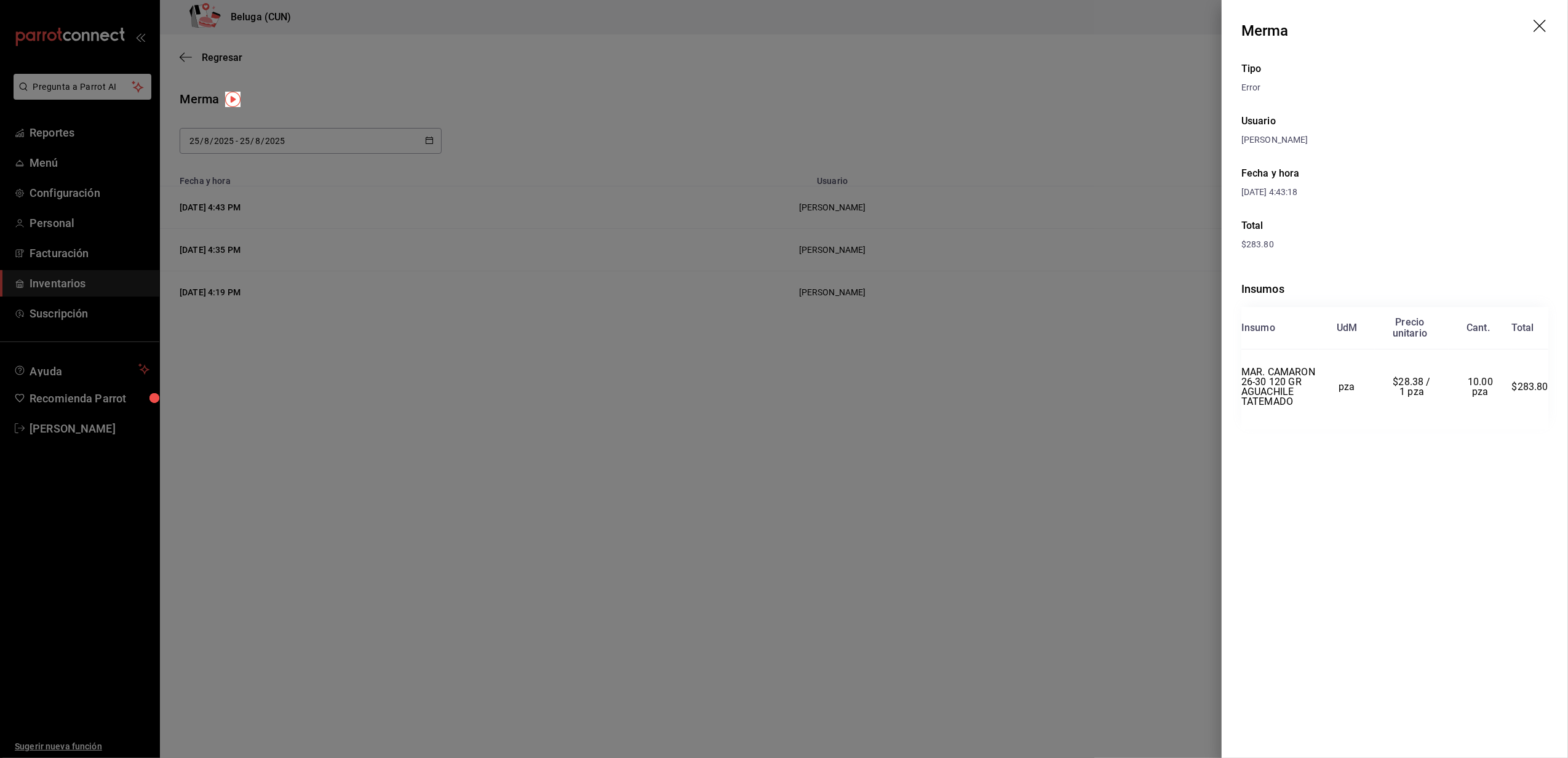
click at [1543, 24] on icon "drag" at bounding box center [1541, 27] width 15 height 15
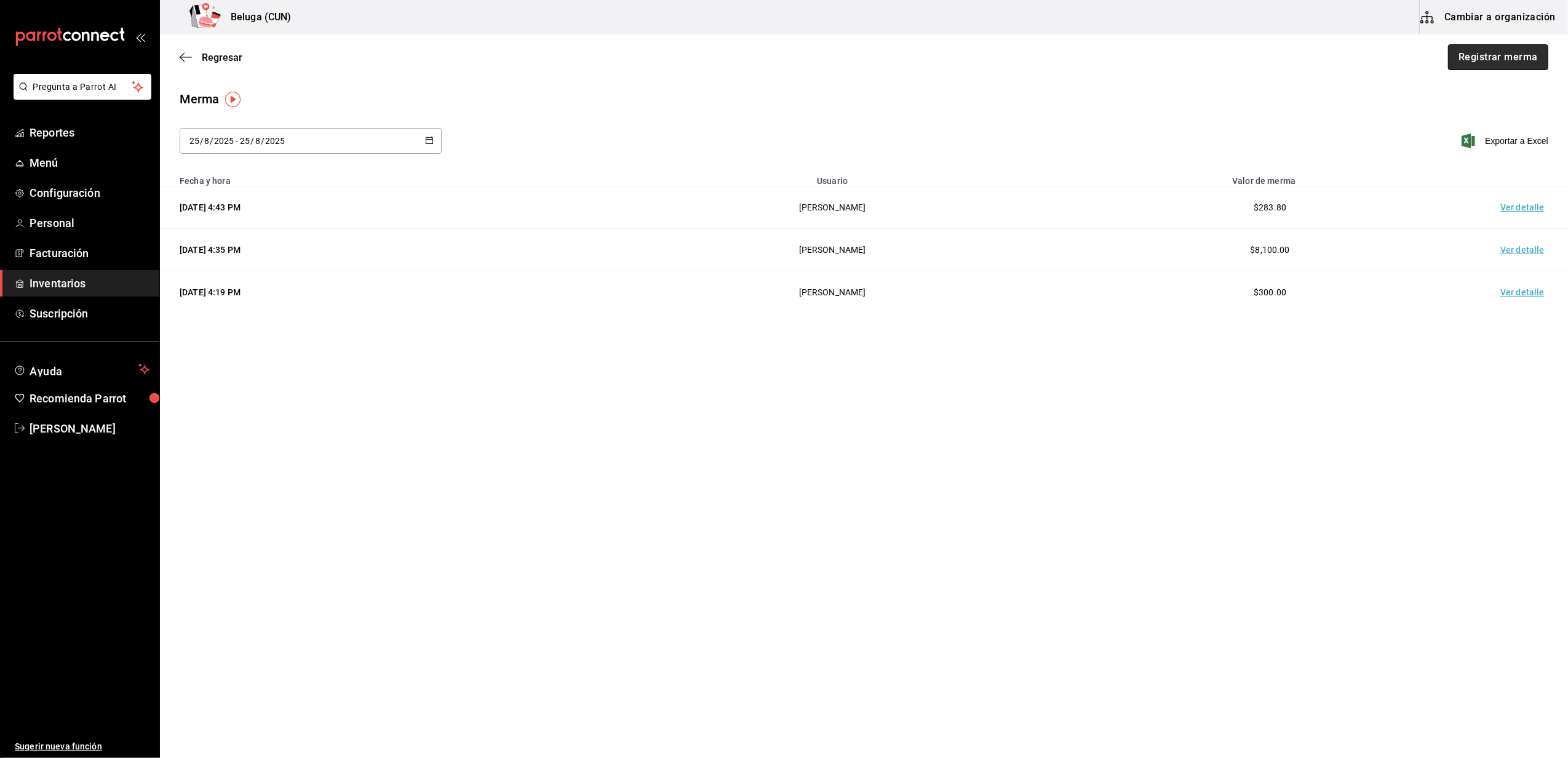
click at [1509, 51] on button "Registrar merma" at bounding box center [1498, 58] width 100 height 26
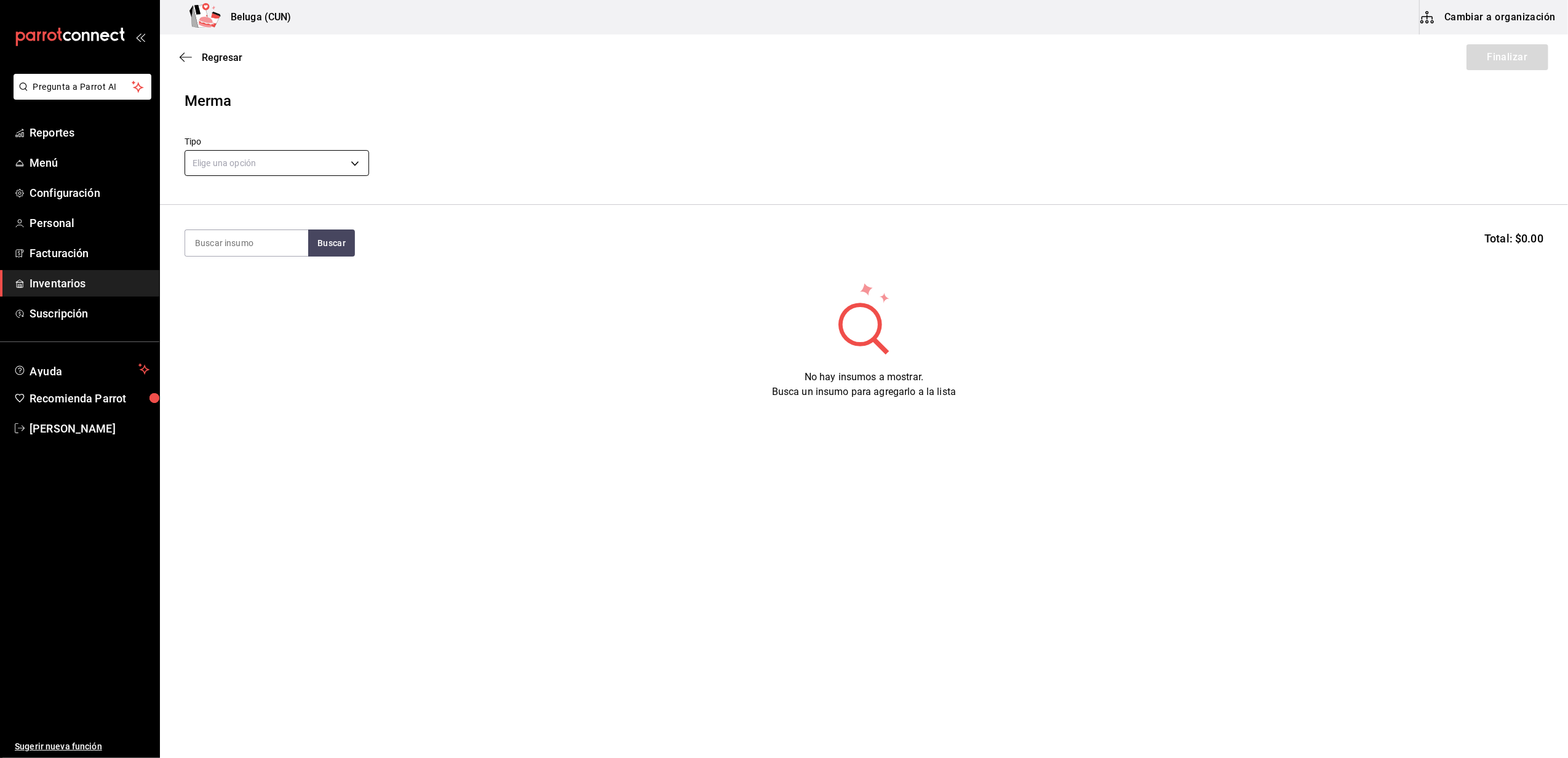
click at [353, 163] on body "Pregunta a Parrot AI Reportes Menú Configuración Personal Facturación Inventari…" at bounding box center [784, 344] width 1568 height 688
click at [244, 232] on li "Error" at bounding box center [277, 242] width 183 height 20
type input "ERROR"
click at [252, 242] on input at bounding box center [246, 243] width 123 height 26
type input "PULPO"
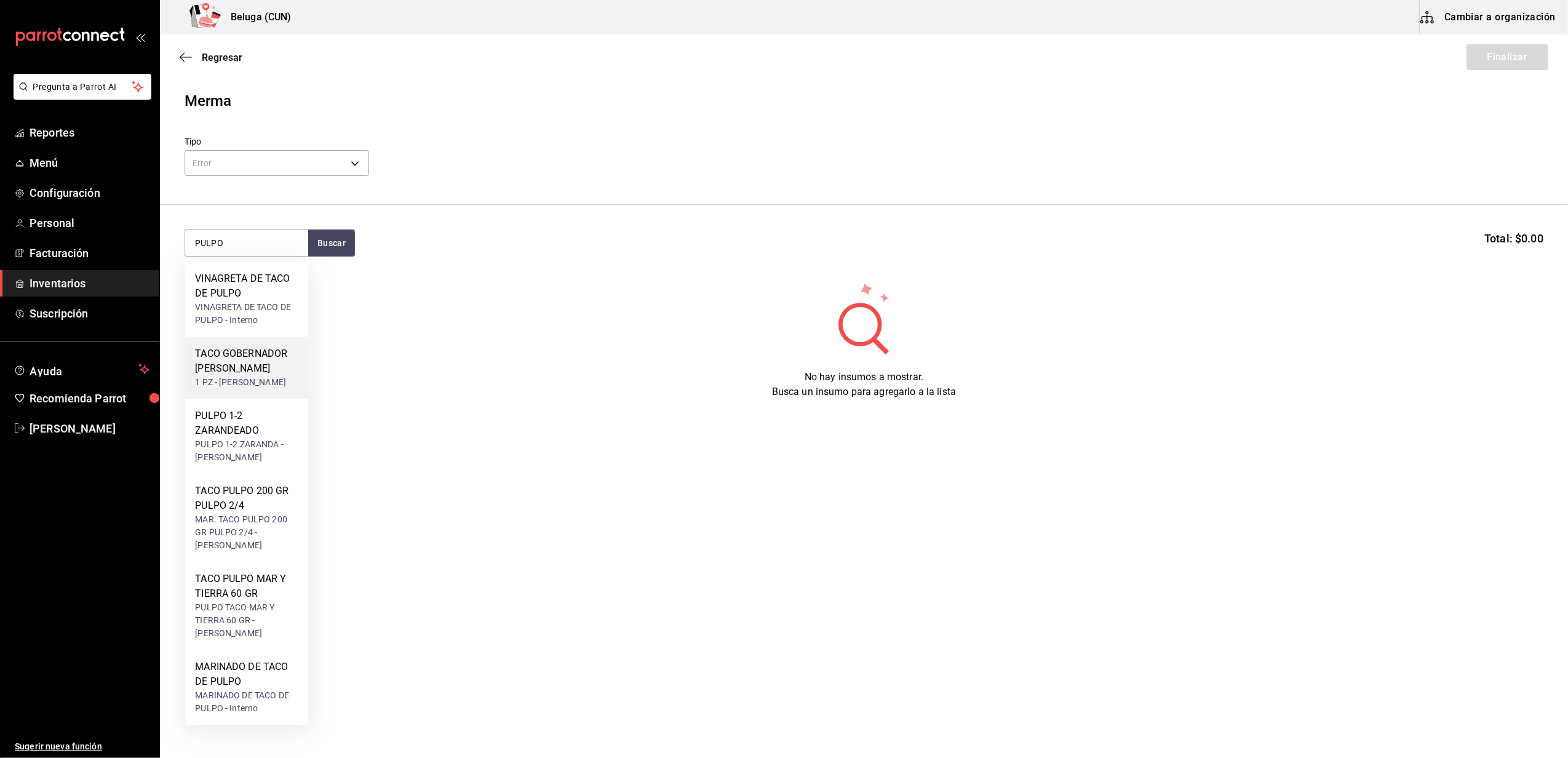
click at [261, 369] on div "TACO GOBERNADOR [PERSON_NAME]" at bounding box center [246, 361] width 103 height 30
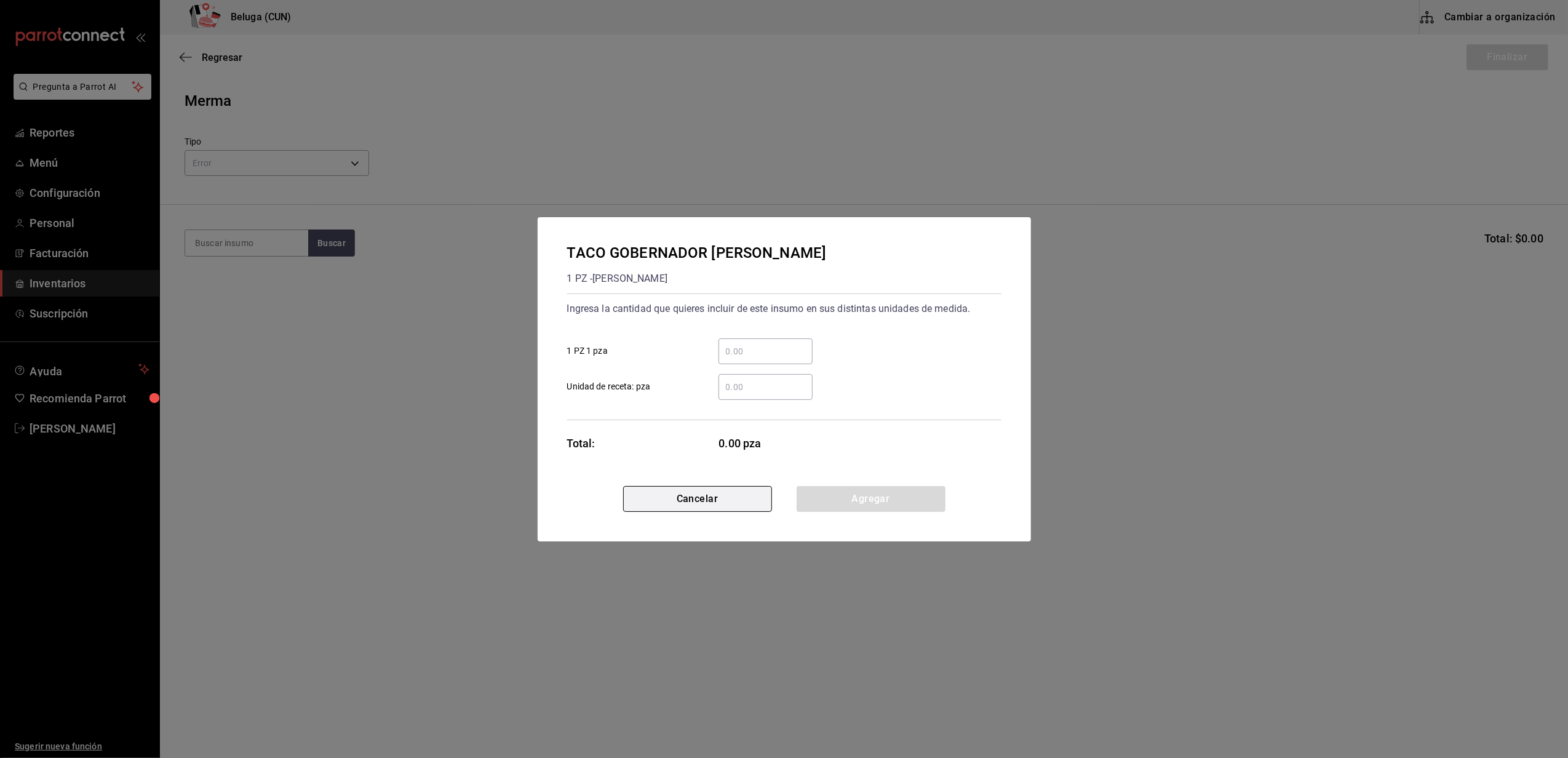
click at [743, 493] on button "Cancelar" at bounding box center [697, 499] width 149 height 26
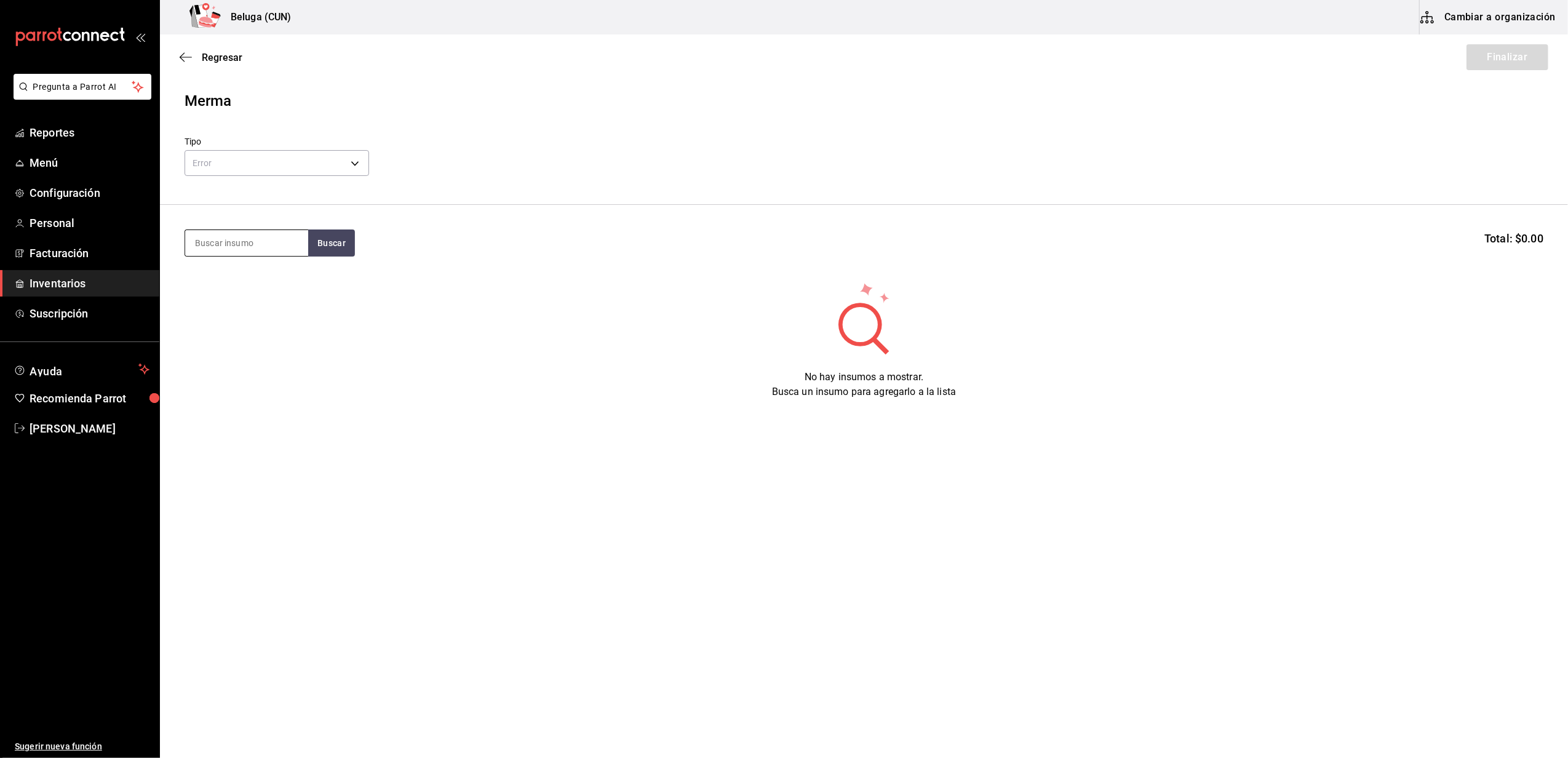
click at [279, 246] on input at bounding box center [246, 243] width 123 height 26
type input "GOBER"
click at [255, 289] on div "TACO GOBERNADOR [PERSON_NAME]" at bounding box center [246, 286] width 103 height 30
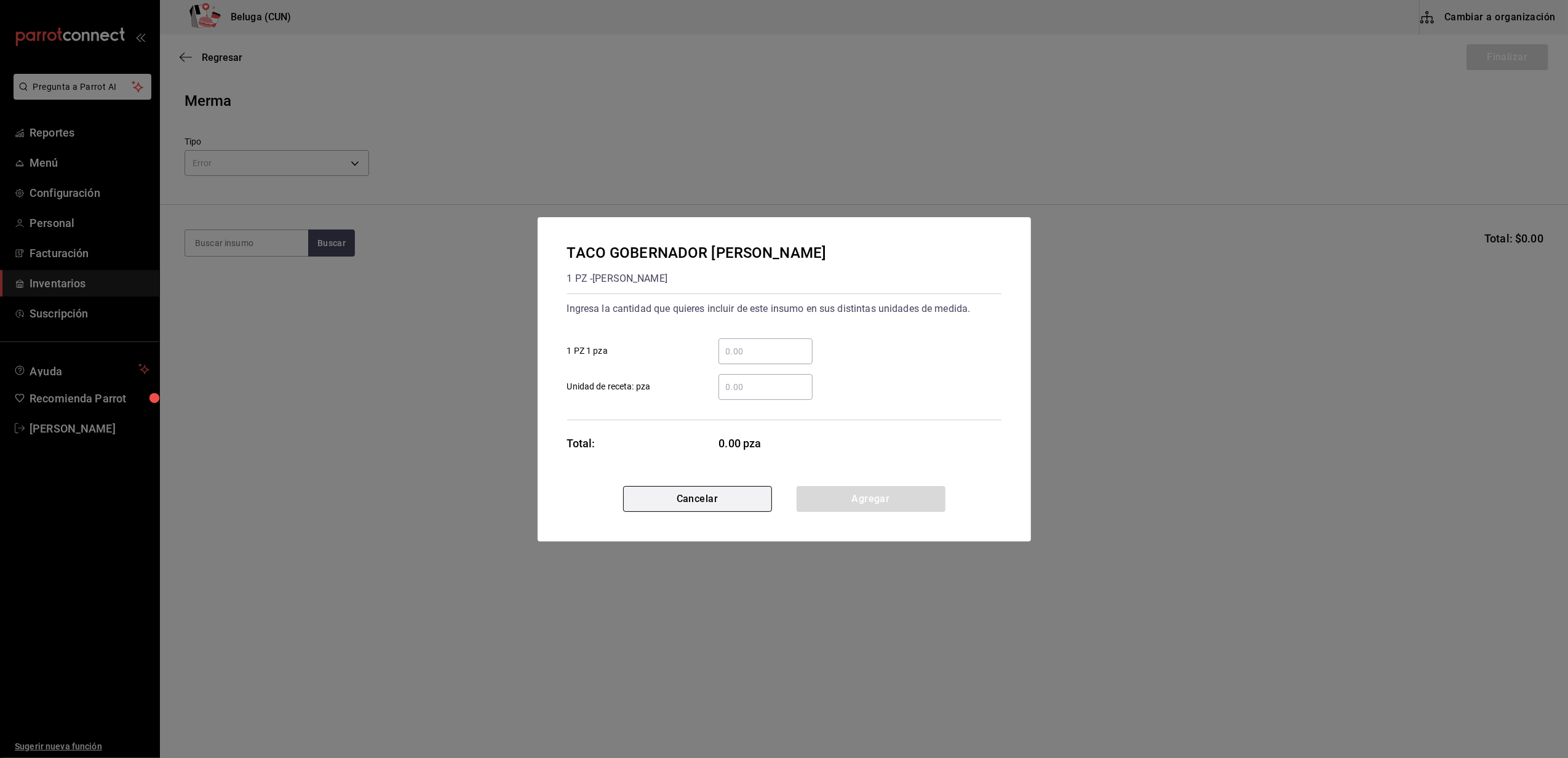
click at [739, 497] on button "Cancelar" at bounding box center [697, 499] width 149 height 26
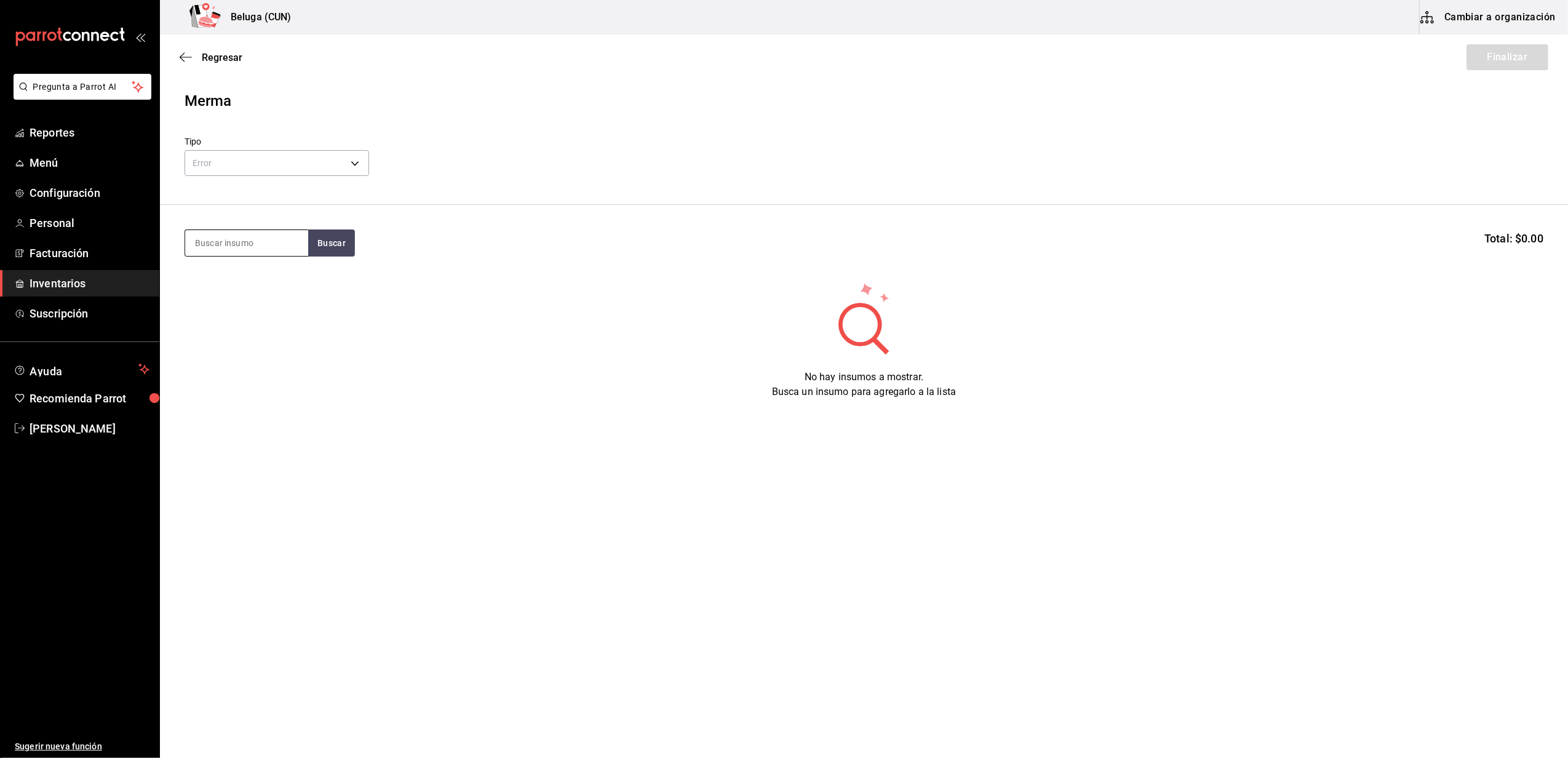
click at [227, 246] on input at bounding box center [246, 243] width 123 height 26
type input "TACO"
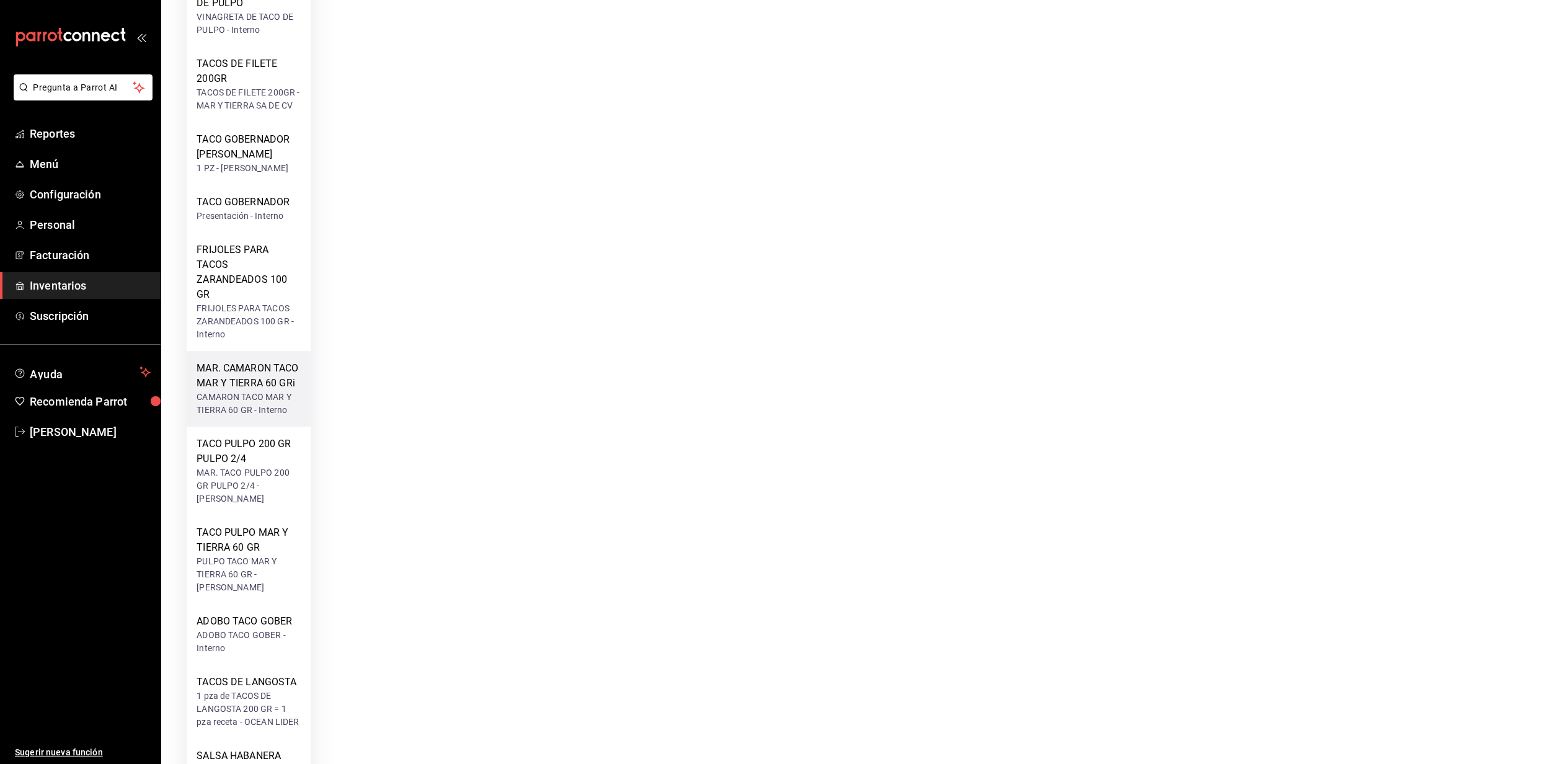
scroll to position [496, 0]
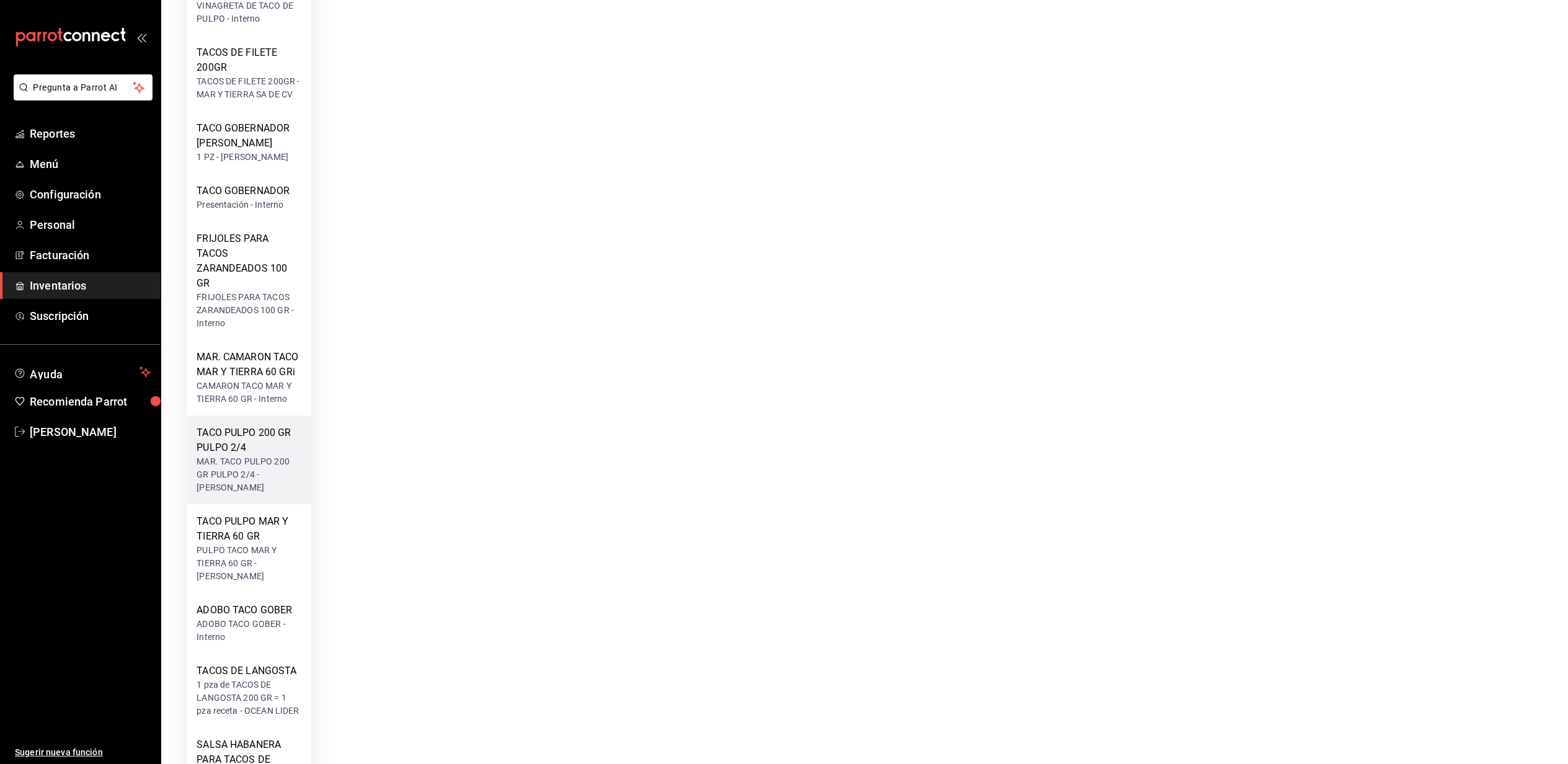
click at [248, 455] on div "TACO PULPO 200 GR PULPO 2/4" at bounding box center [248, 440] width 104 height 30
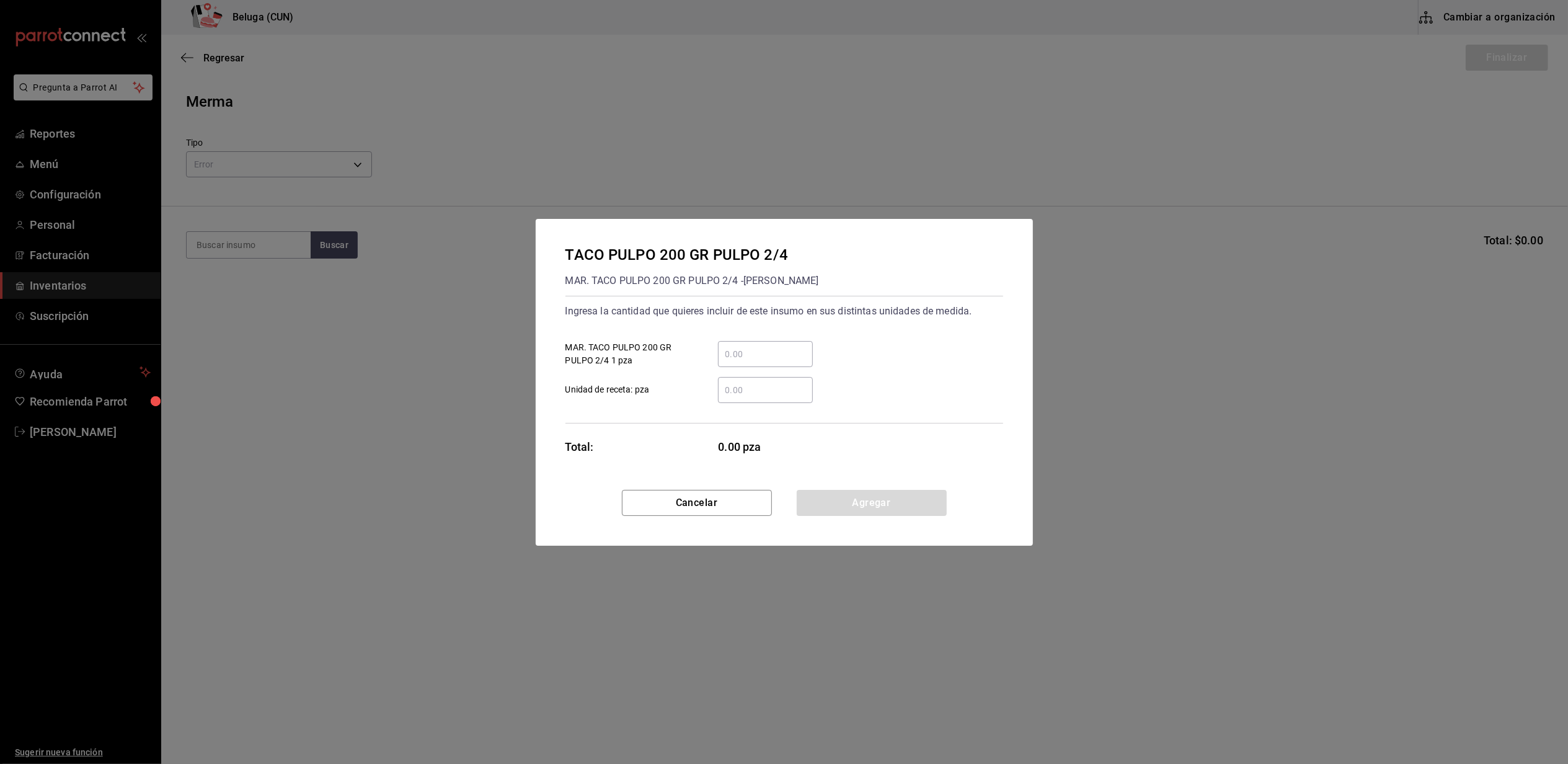
scroll to position [0, 0]
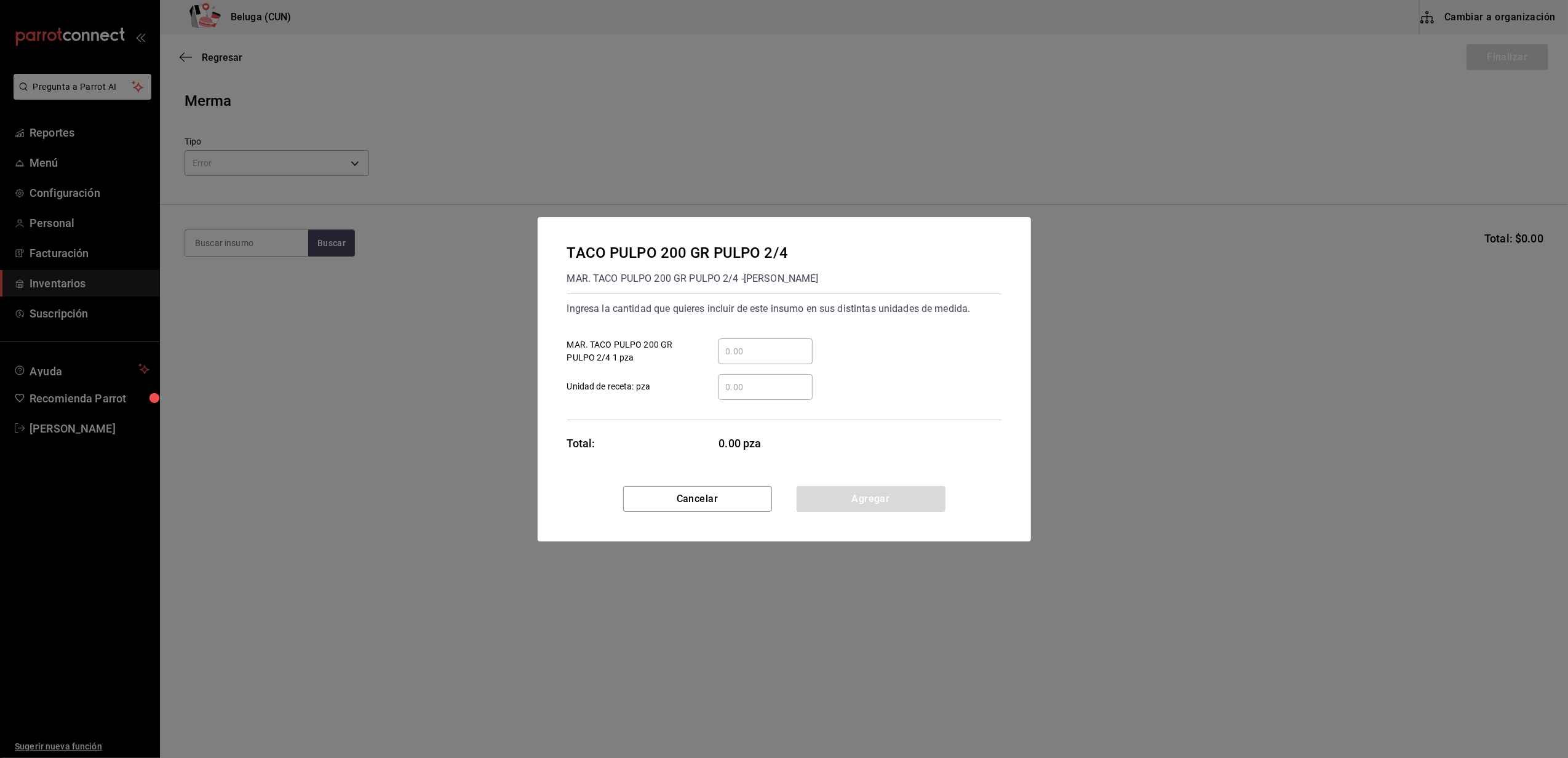
drag, startPoint x: 786, startPoint y: 334, endPoint x: 782, endPoint y: 342, distance: 8.9
click at [785, 336] on div "​ MAR. TACO PULPO 200 GR PULPO 2/4 1 pza" at bounding box center [779, 346] width 444 height 36
click at [778, 353] on input "​ MAR. TACO PULPO 200 GR PULPO 2/4 1 pza" at bounding box center [765, 351] width 94 height 15
type input "5"
click at [709, 383] on div "​" at bounding box center [756, 387] width 114 height 26
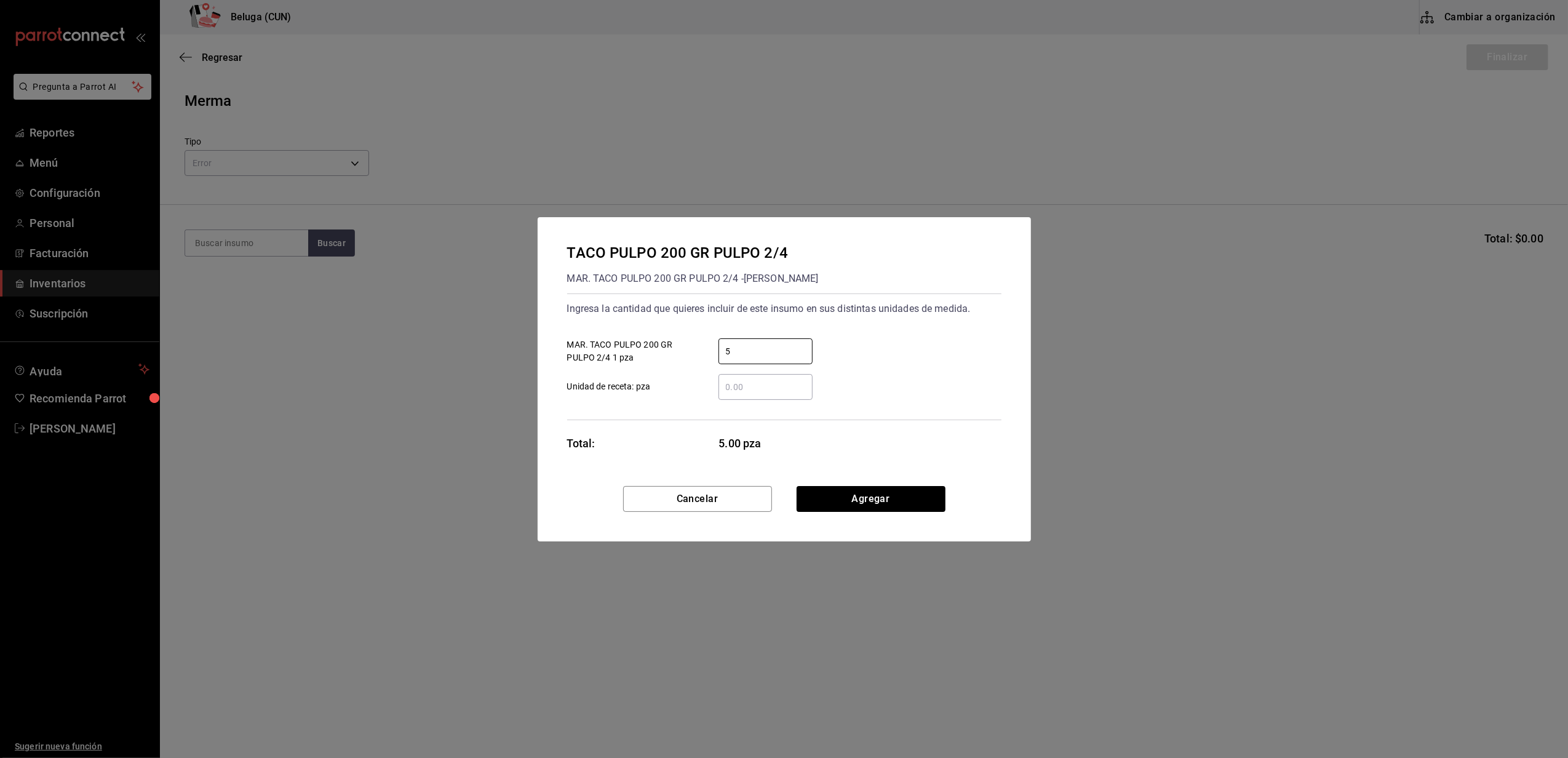
click at [718, 383] on input "​ Unidad de receta: pza" at bounding box center [765, 387] width 94 height 15
click at [842, 505] on button "Agregar" at bounding box center [871, 499] width 149 height 26
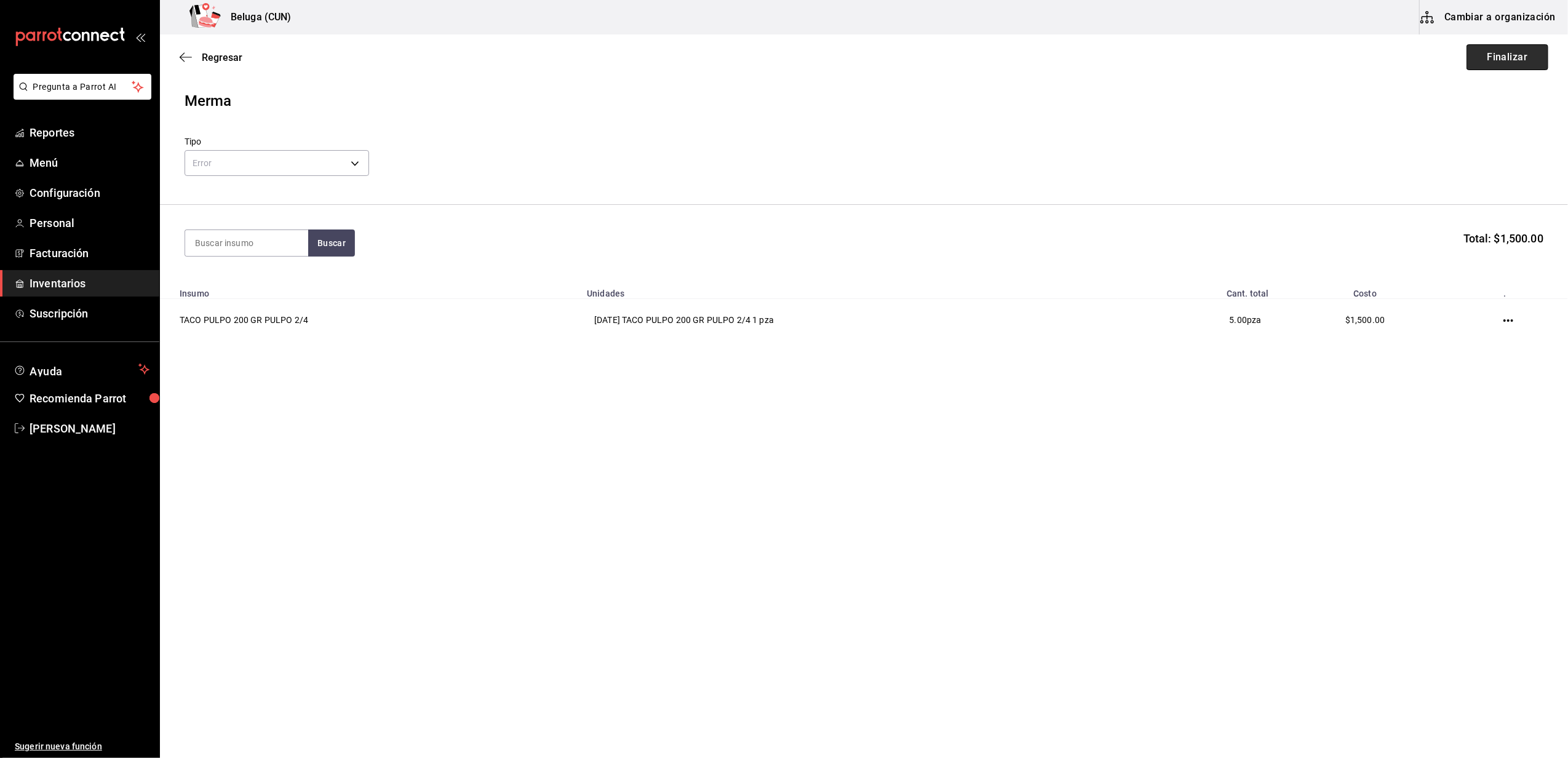
click at [1514, 53] on button "Finalizar" at bounding box center [1507, 58] width 82 height 26
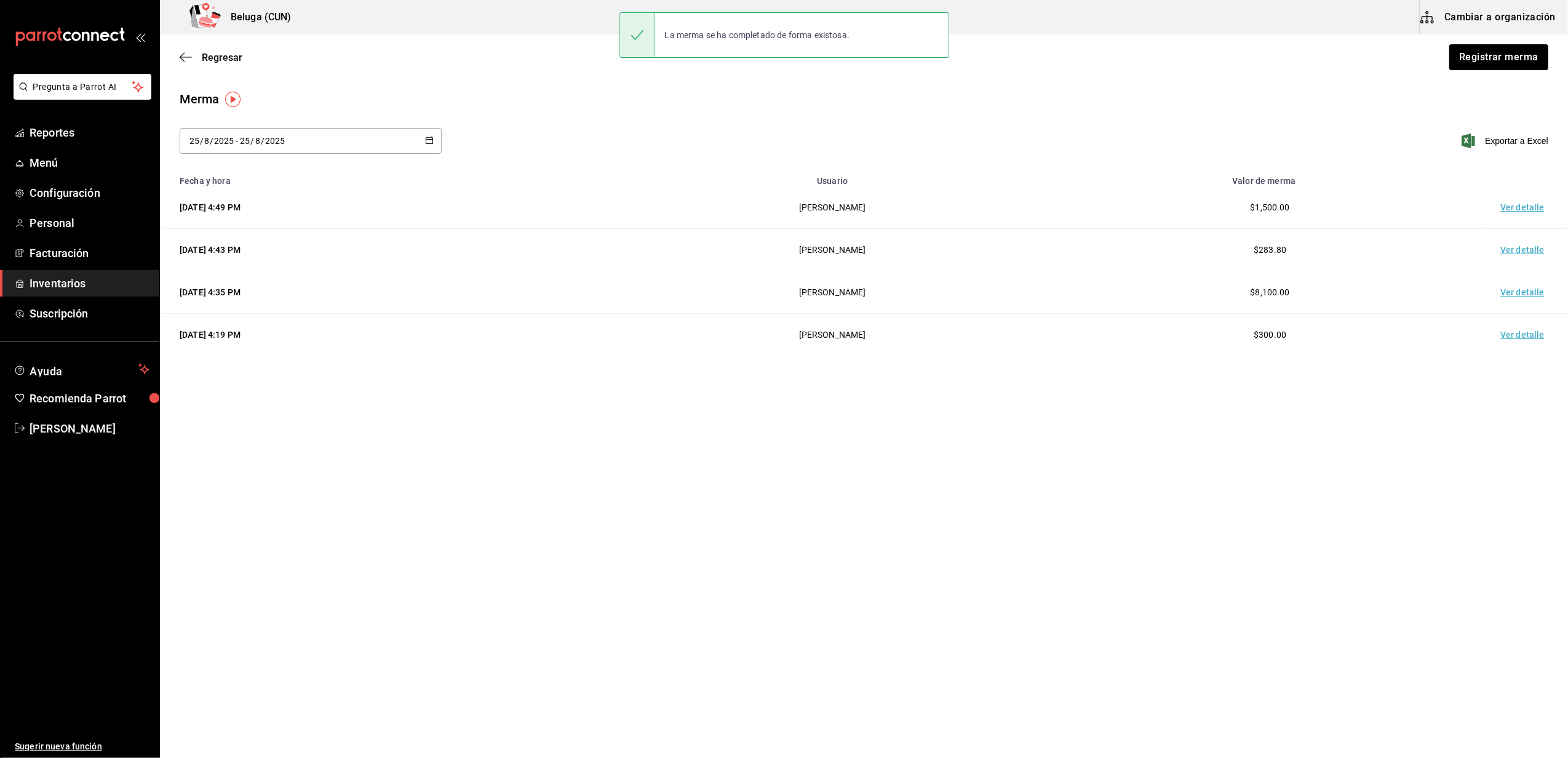
click at [1527, 204] on td "Ver detalle" at bounding box center [1525, 207] width 86 height 43
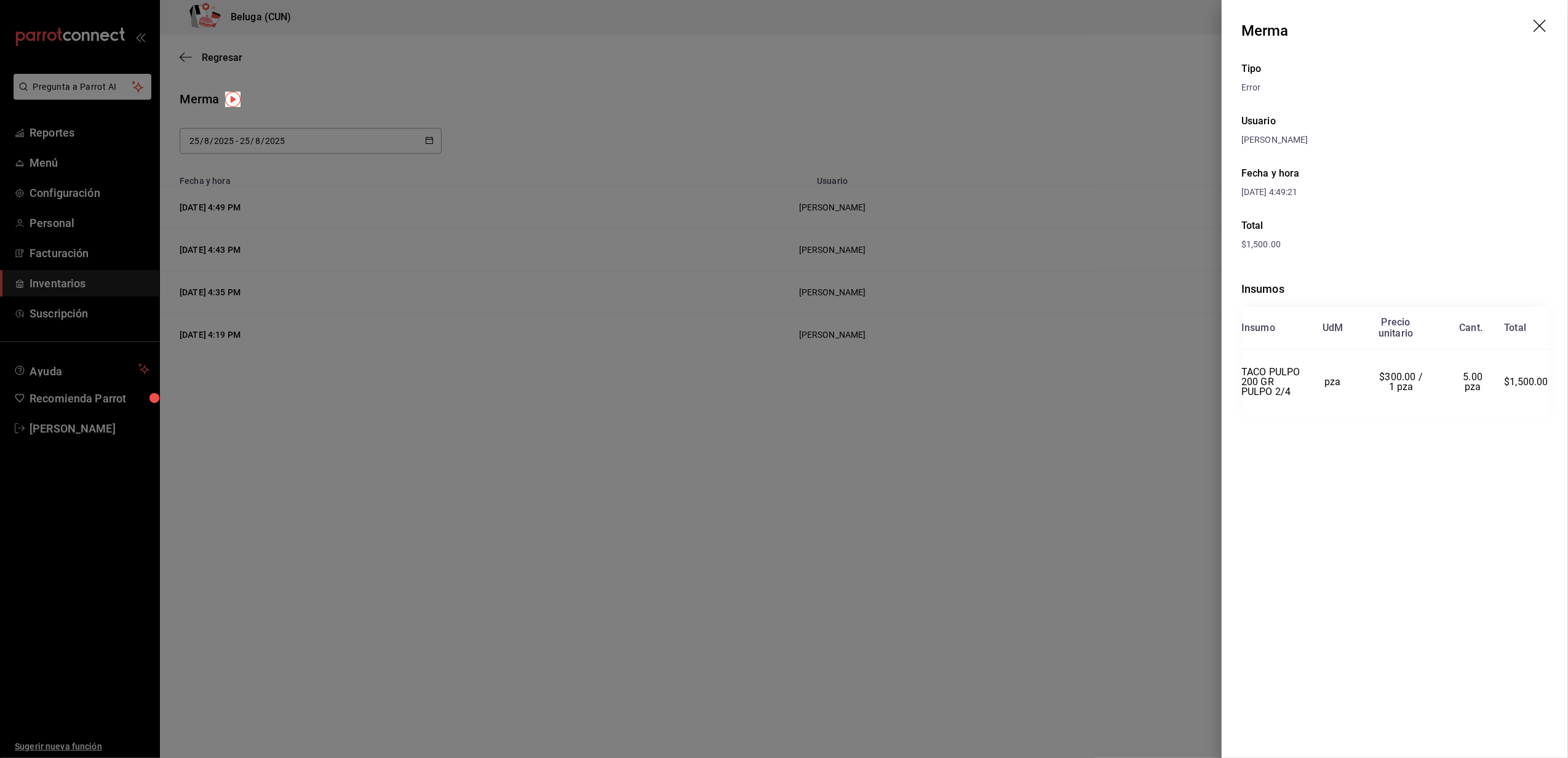
click at [1541, 25] on icon "drag" at bounding box center [1541, 27] width 15 height 15
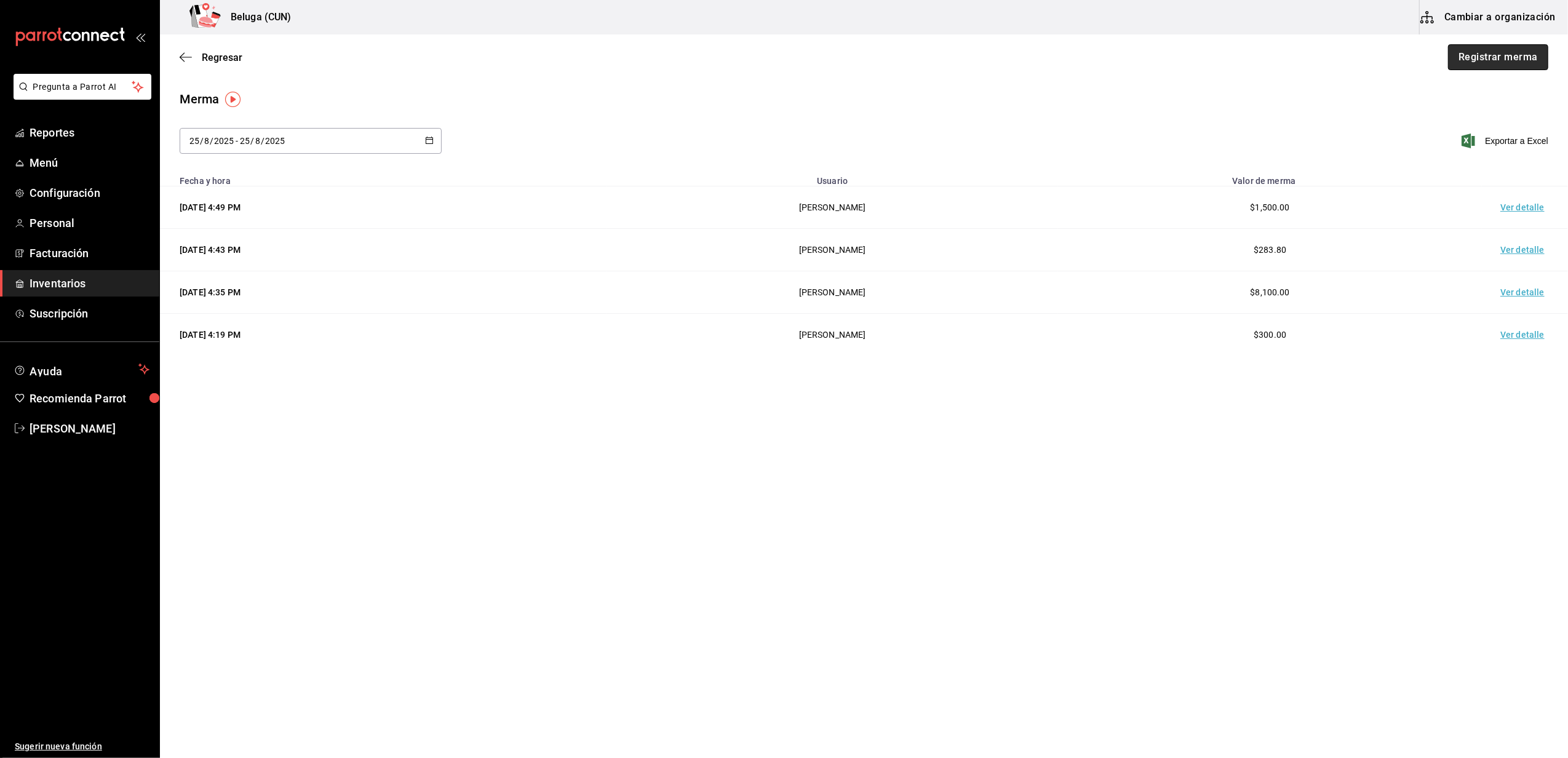
click at [1536, 50] on button "Registrar merma" at bounding box center [1498, 58] width 100 height 26
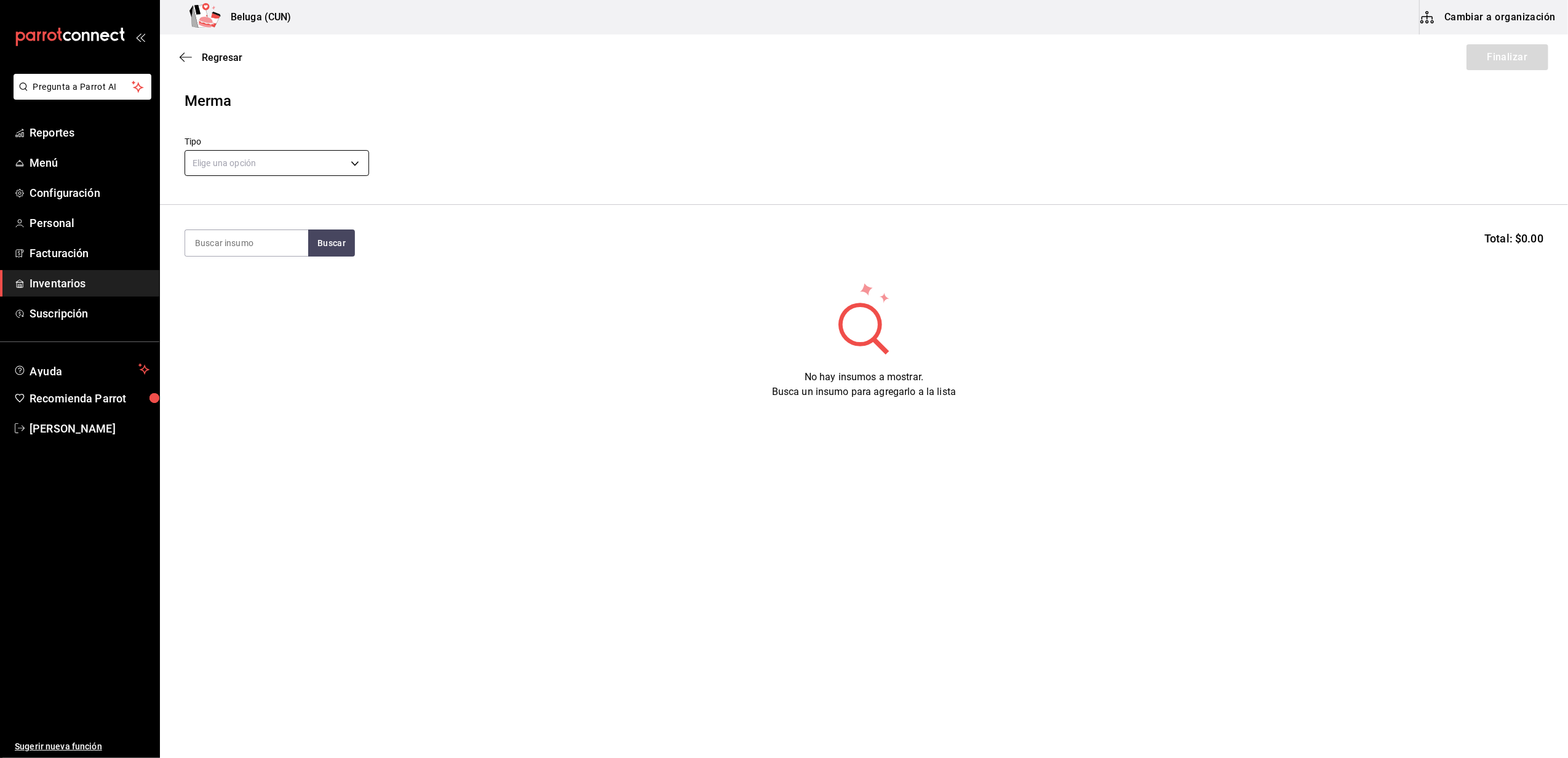
click at [338, 150] on body "Pregunta a Parrot AI Reportes Menú Configuración Personal Facturación Inventari…" at bounding box center [784, 344] width 1568 height 688
click at [242, 239] on li "Error" at bounding box center [277, 242] width 183 height 20
type input "ERROR"
click at [246, 238] on input at bounding box center [246, 243] width 123 height 26
type input "TACO"
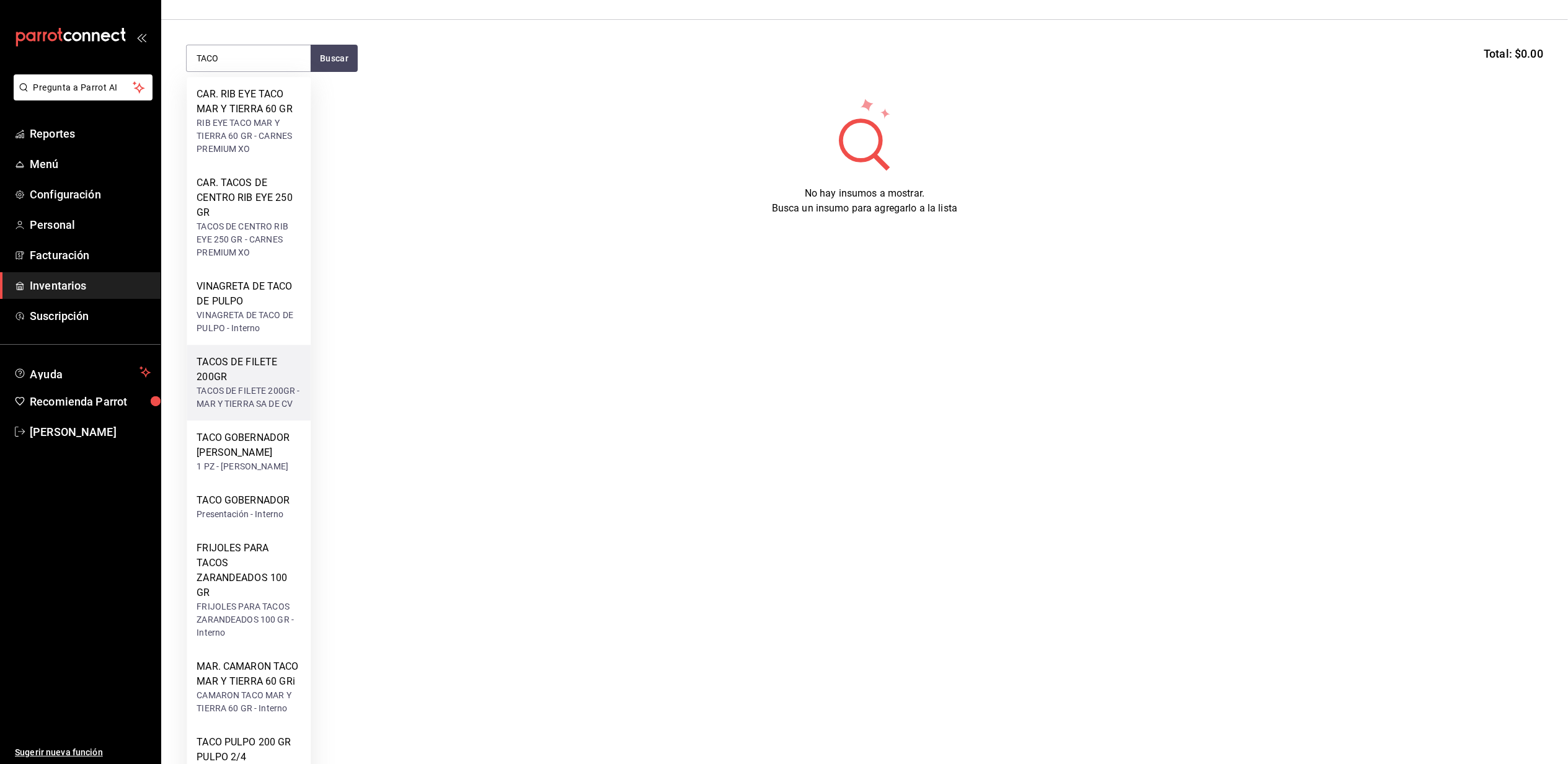
scroll to position [330, 0]
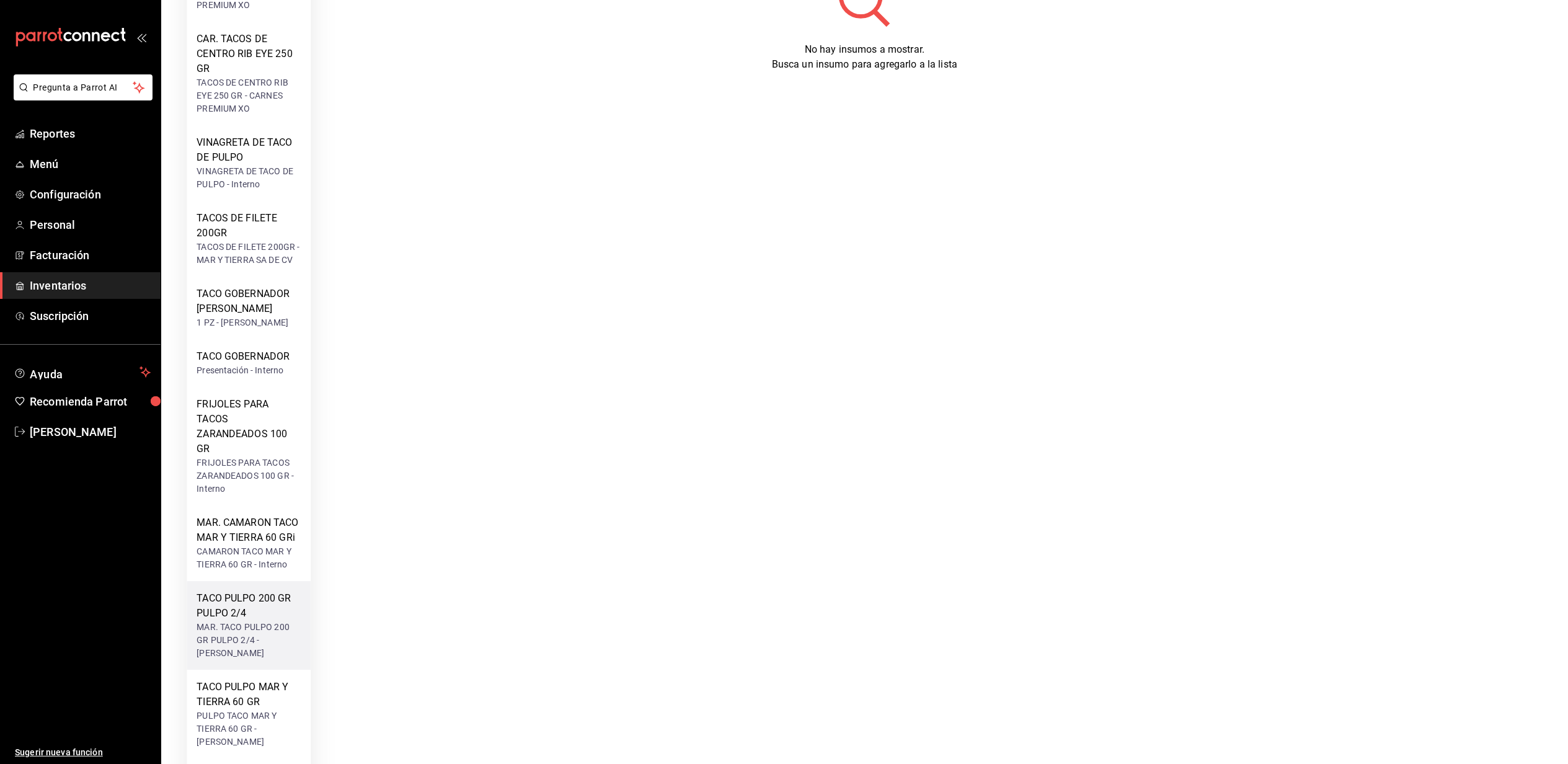
click at [245, 615] on div "TACO PULPO 200 GR PULPO 2/4" at bounding box center [248, 606] width 104 height 30
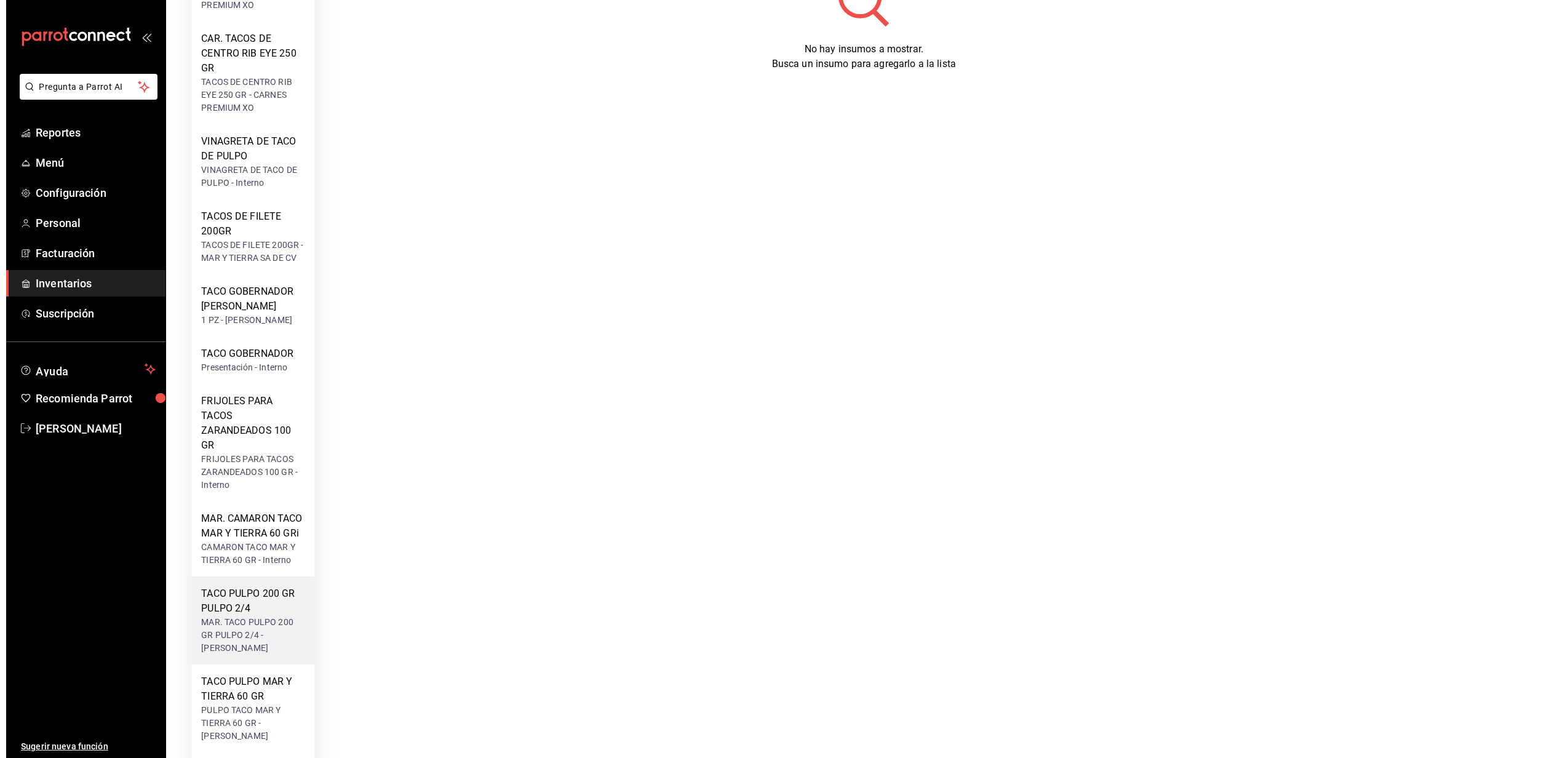
scroll to position [0, 0]
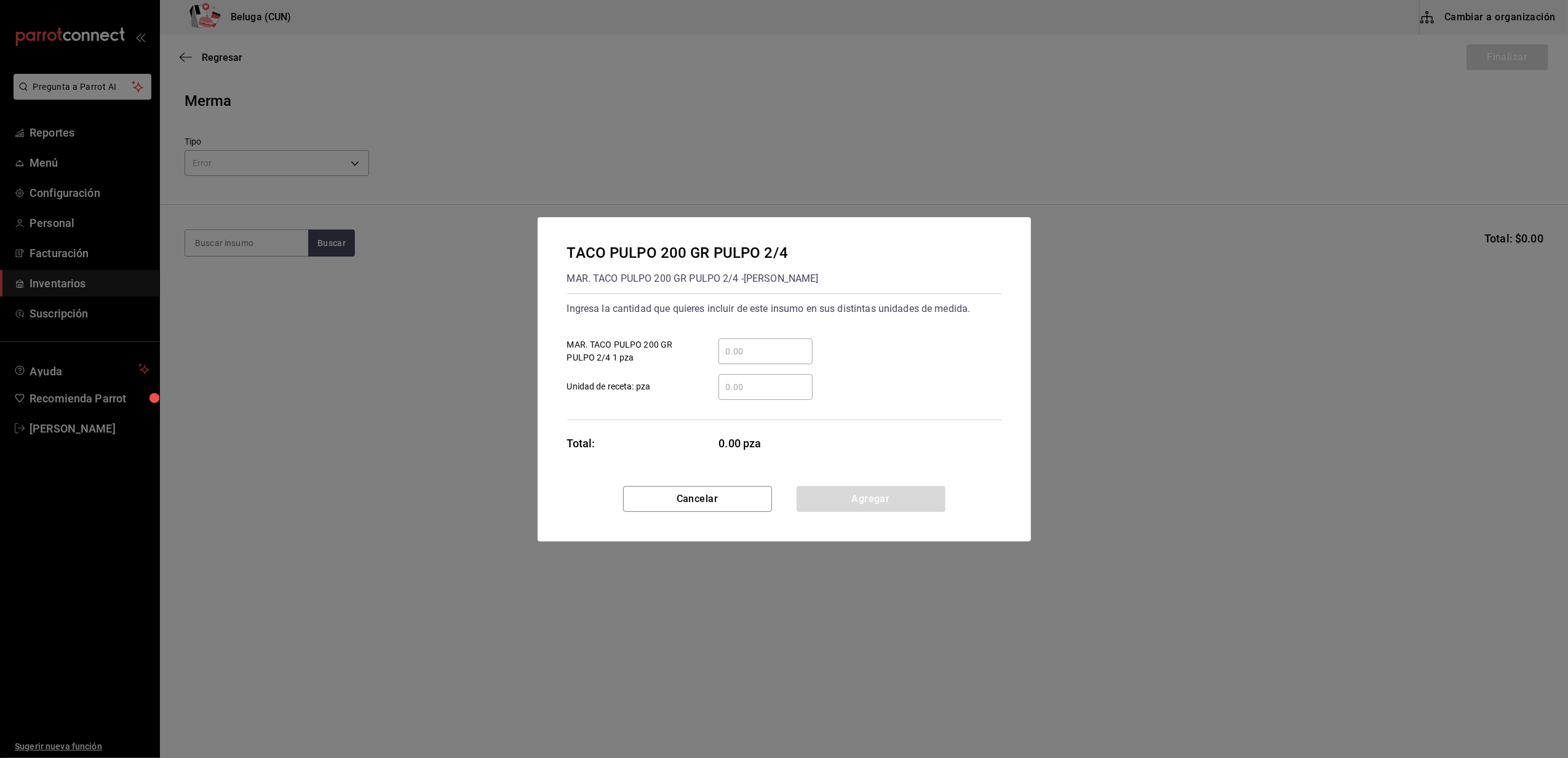
click at [746, 357] on input "​ MAR. TACO PULPO 200 GR PULPO 2/4 1 pza" at bounding box center [765, 351] width 94 height 15
type input "91"
click at [695, 383] on label "​ Unidad de receta: pza" at bounding box center [690, 387] width 245 height 26
click at [718, 383] on input "​ Unidad de receta: pza" at bounding box center [765, 387] width 94 height 15
click at [869, 497] on button "Agregar" at bounding box center [871, 499] width 149 height 26
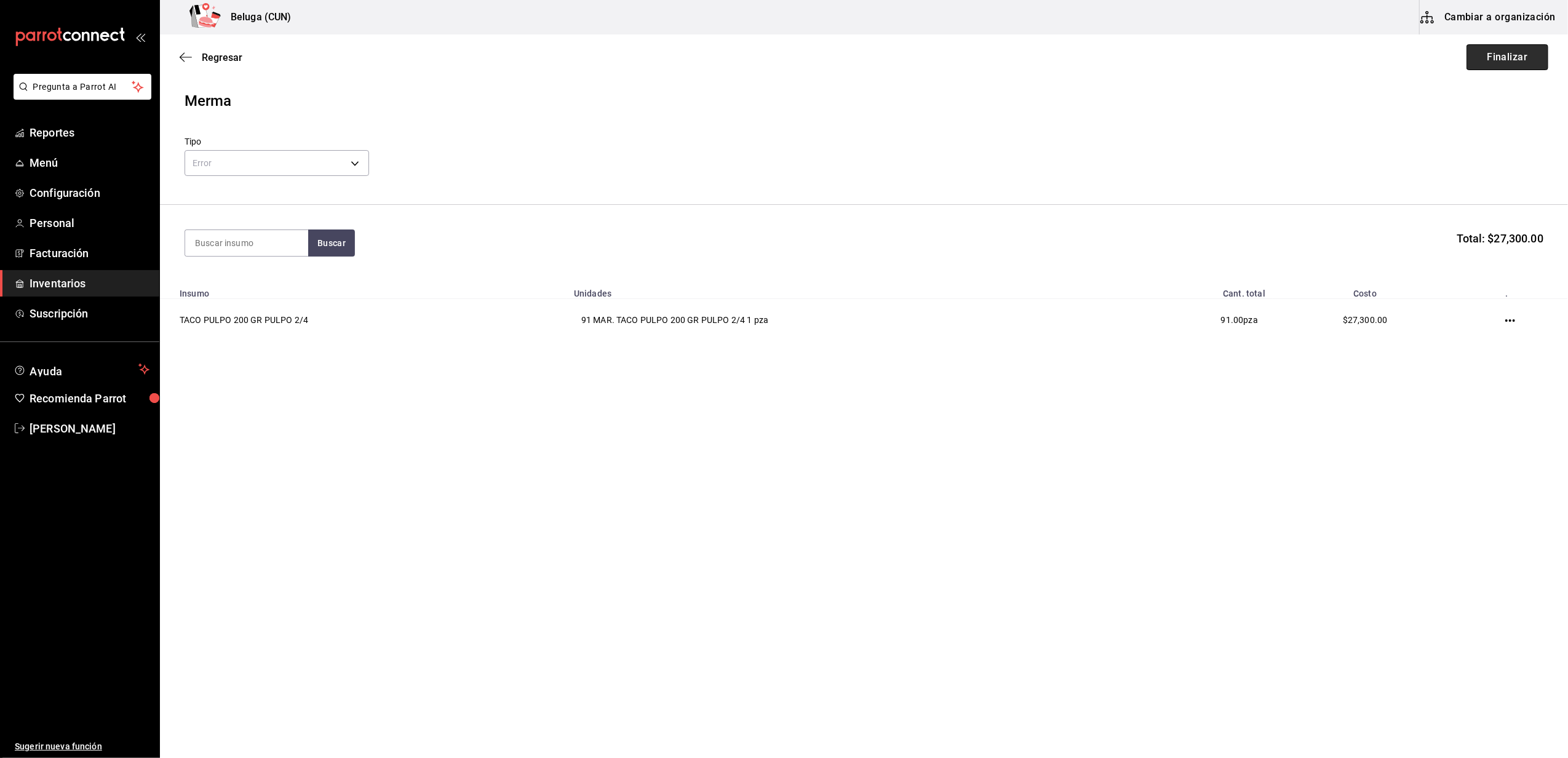
click at [1520, 58] on button "Finalizar" at bounding box center [1507, 58] width 82 height 26
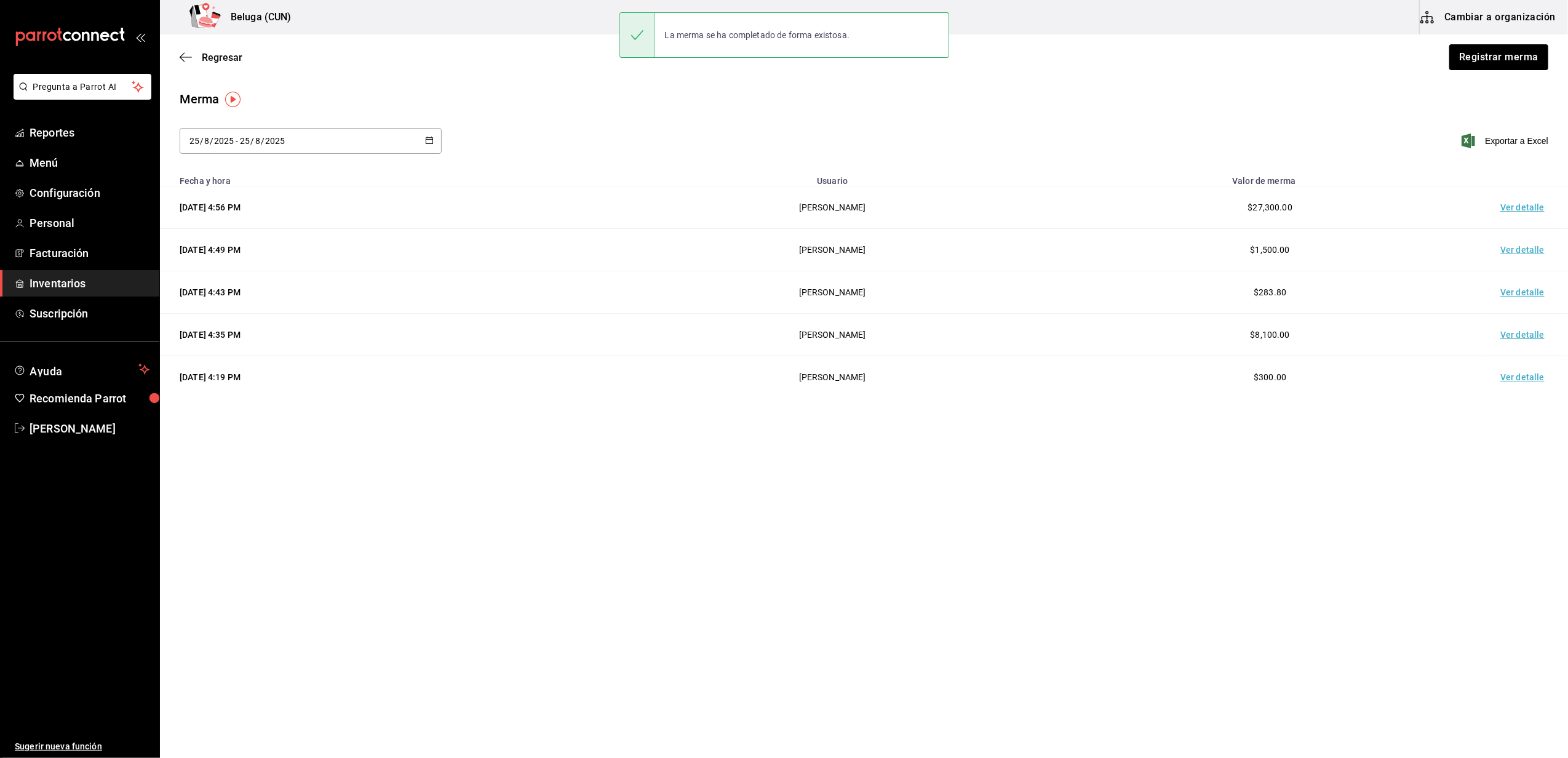
click at [1529, 207] on td "Ver detalle" at bounding box center [1525, 207] width 86 height 43
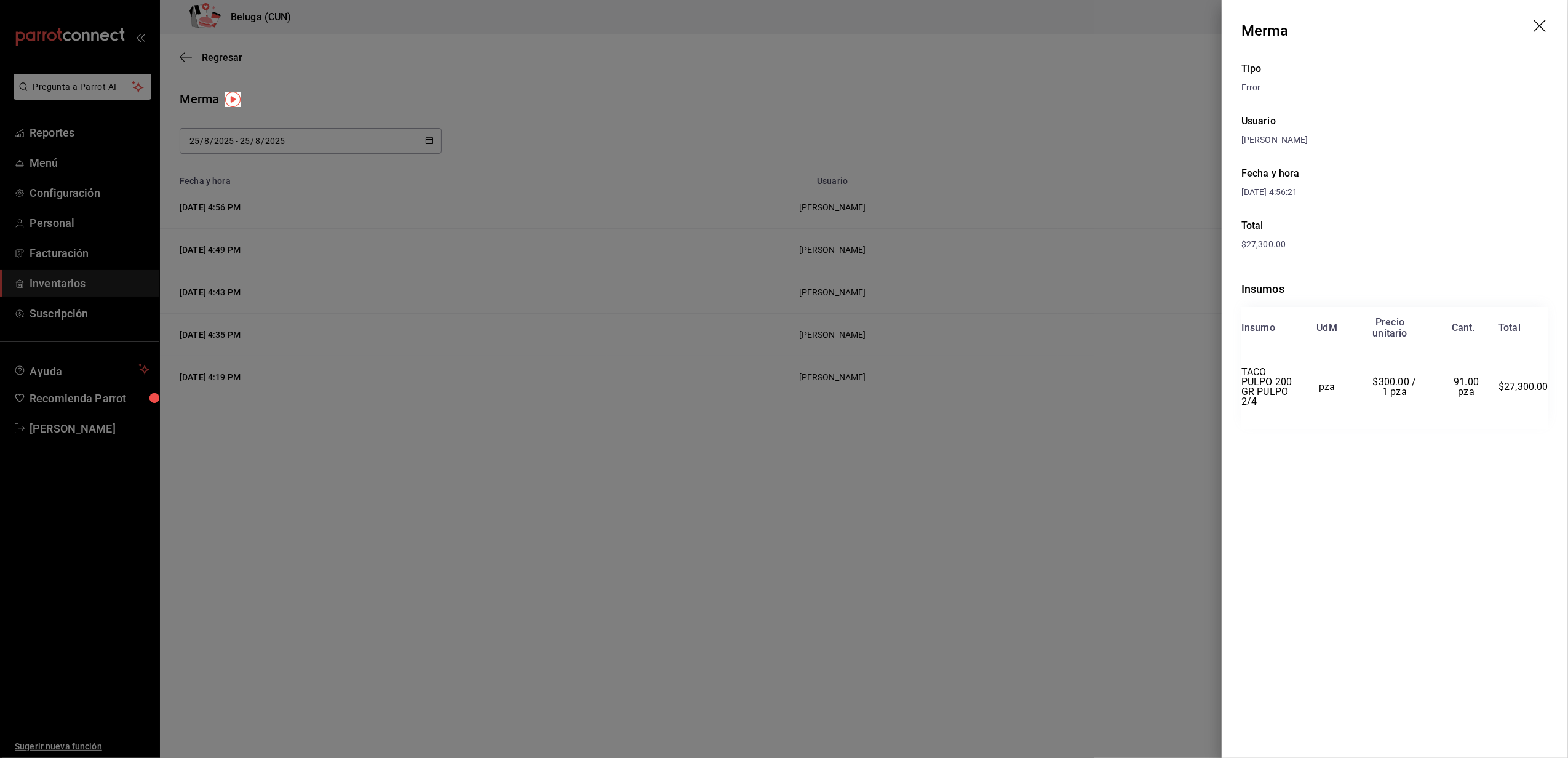
click at [1544, 30] on icon "drag" at bounding box center [1540, 26] width 12 height 12
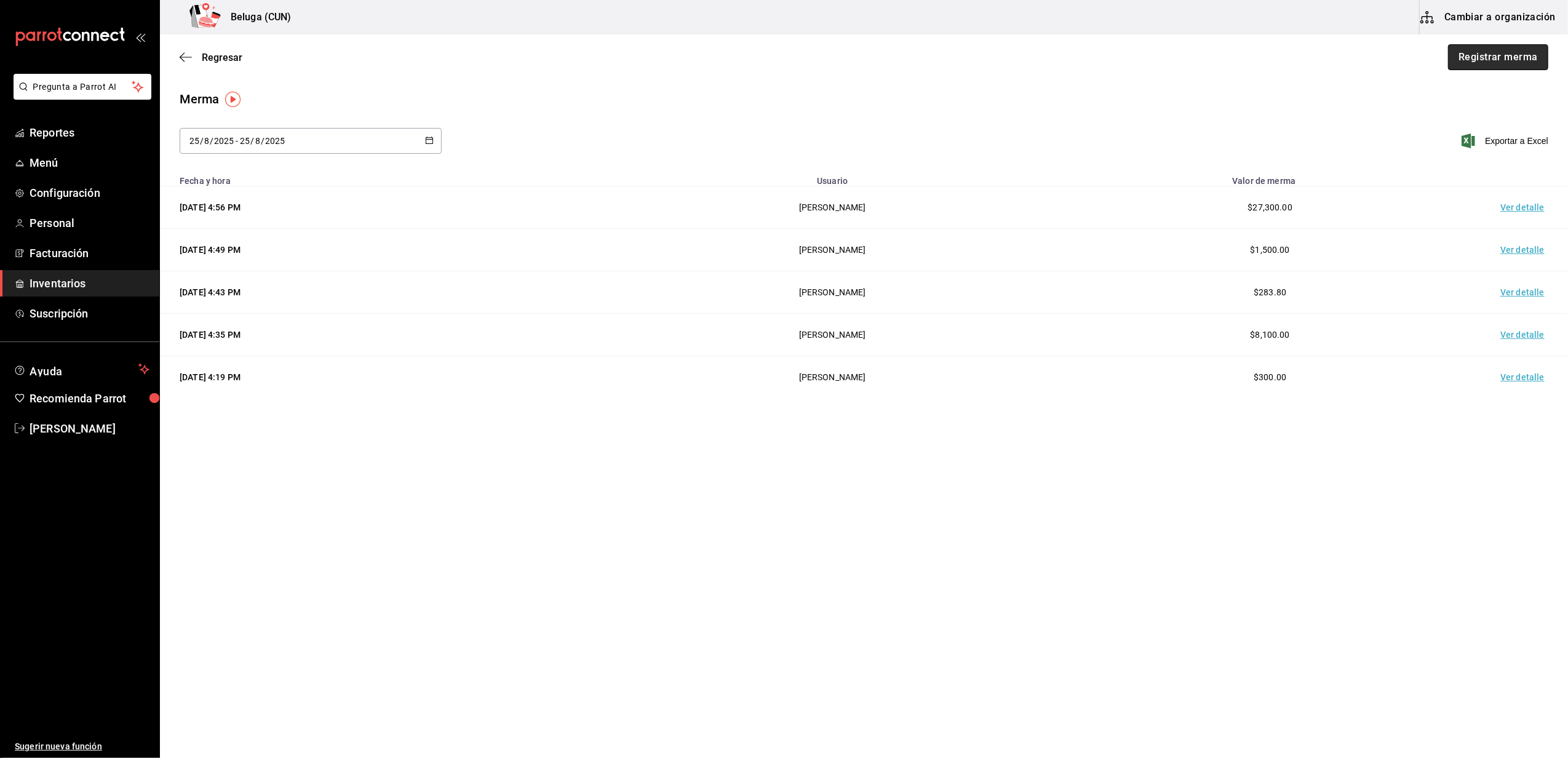
click at [1525, 57] on button "Registrar merma" at bounding box center [1498, 58] width 100 height 26
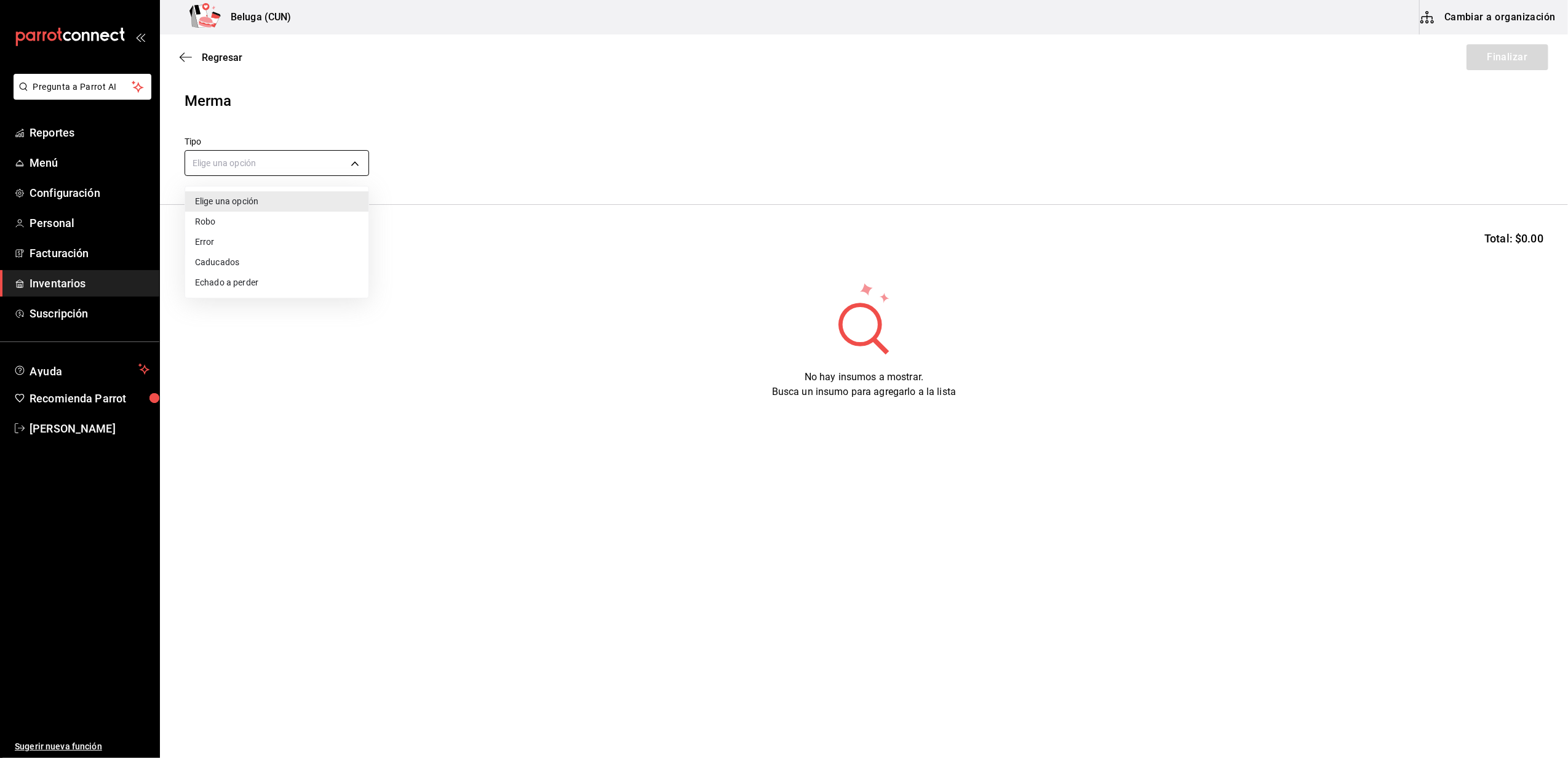
click at [339, 159] on body "Pregunta a Parrot AI Reportes Menú Configuración Personal Facturación Inventari…" at bounding box center [784, 344] width 1568 height 688
click at [246, 252] on li "Caducados" at bounding box center [277, 262] width 183 height 20
click at [291, 160] on body "Pregunta a Parrot AI Reportes Menú Configuración Personal Facturación Inventari…" at bounding box center [784, 344] width 1568 height 688
click at [212, 242] on li "Error" at bounding box center [277, 242] width 183 height 20
type input "ERROR"
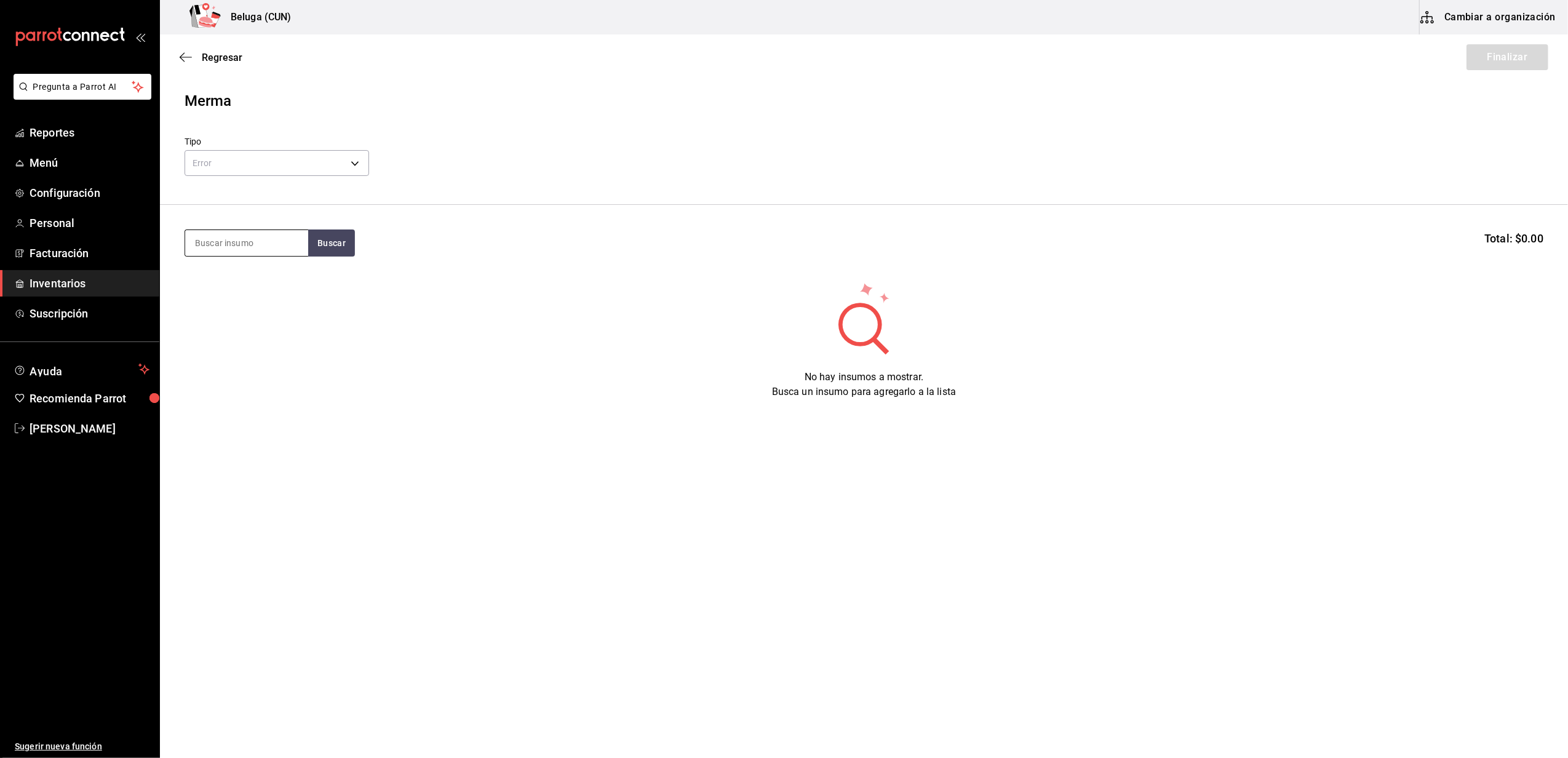
click at [259, 242] on input at bounding box center [246, 243] width 123 height 26
type input "CAMARON"
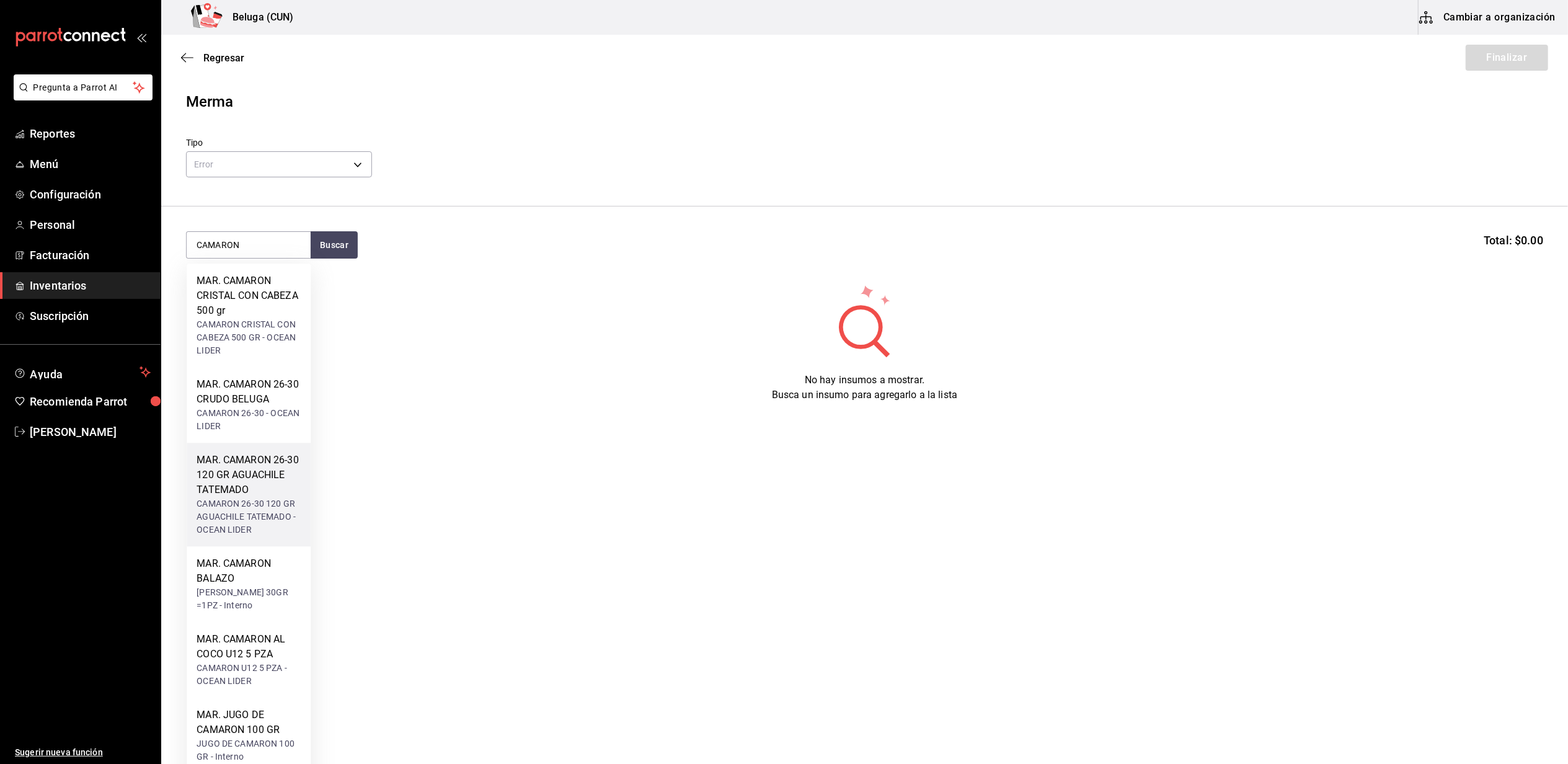
click at [258, 468] on div "MAR. CAMARON 26-30 120 GR AGUACHILE TATEMADO" at bounding box center [248, 475] width 104 height 45
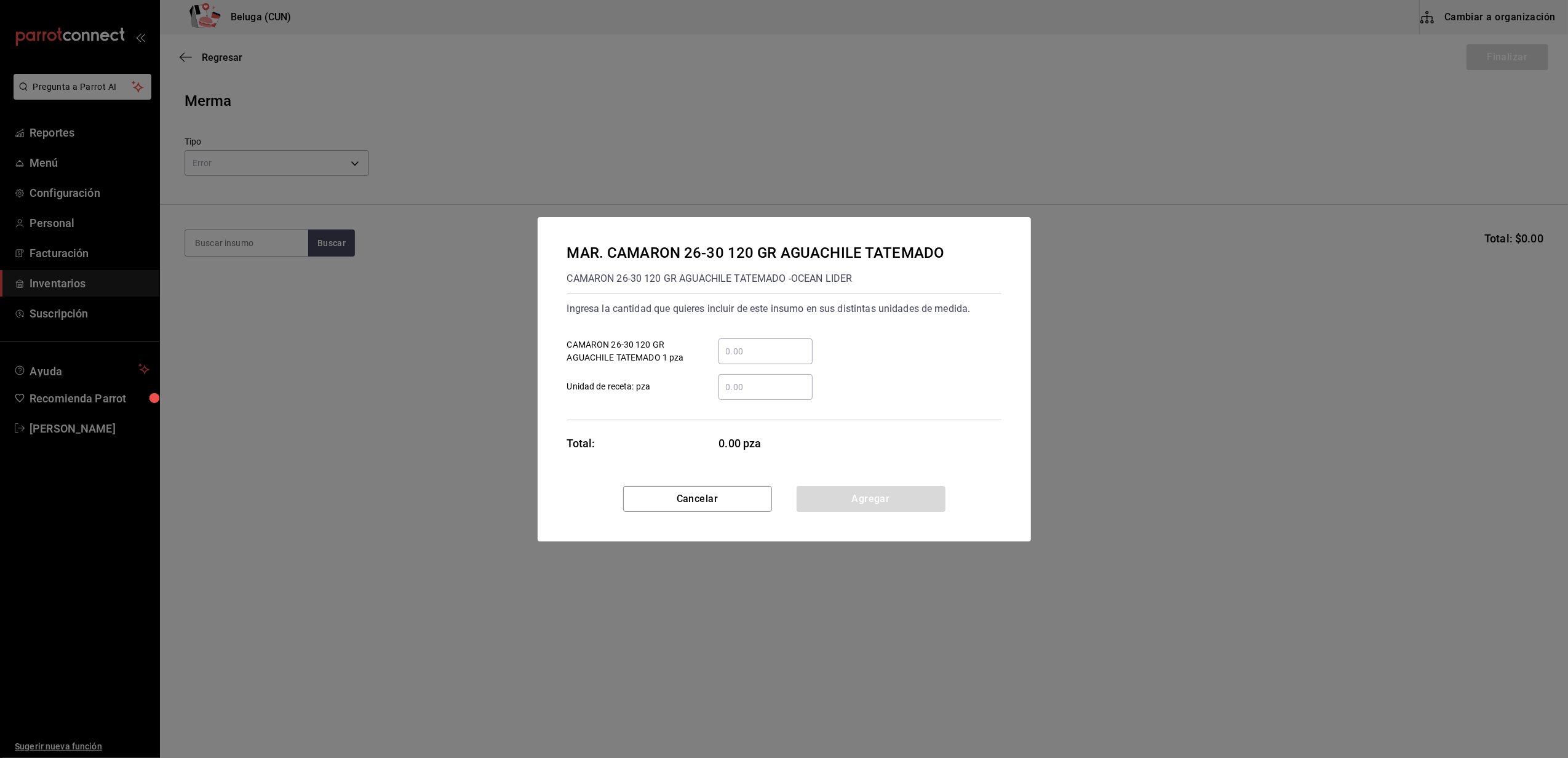
click at [747, 352] on input "​ CAMARON 26-30 120 GR AGUACHILE TATEMADO 1 pza" at bounding box center [765, 351] width 94 height 15
type input "20"
drag, startPoint x: 734, startPoint y: 392, endPoint x: 724, endPoint y: 405, distance: 16.4
click at [734, 392] on input "​ Unidad de receta: pza" at bounding box center [765, 387] width 94 height 15
click at [674, 414] on div "Ingresa la cantidad que quieres incluir de este insumo en sus distintas unidade…" at bounding box center [784, 357] width 434 height 127
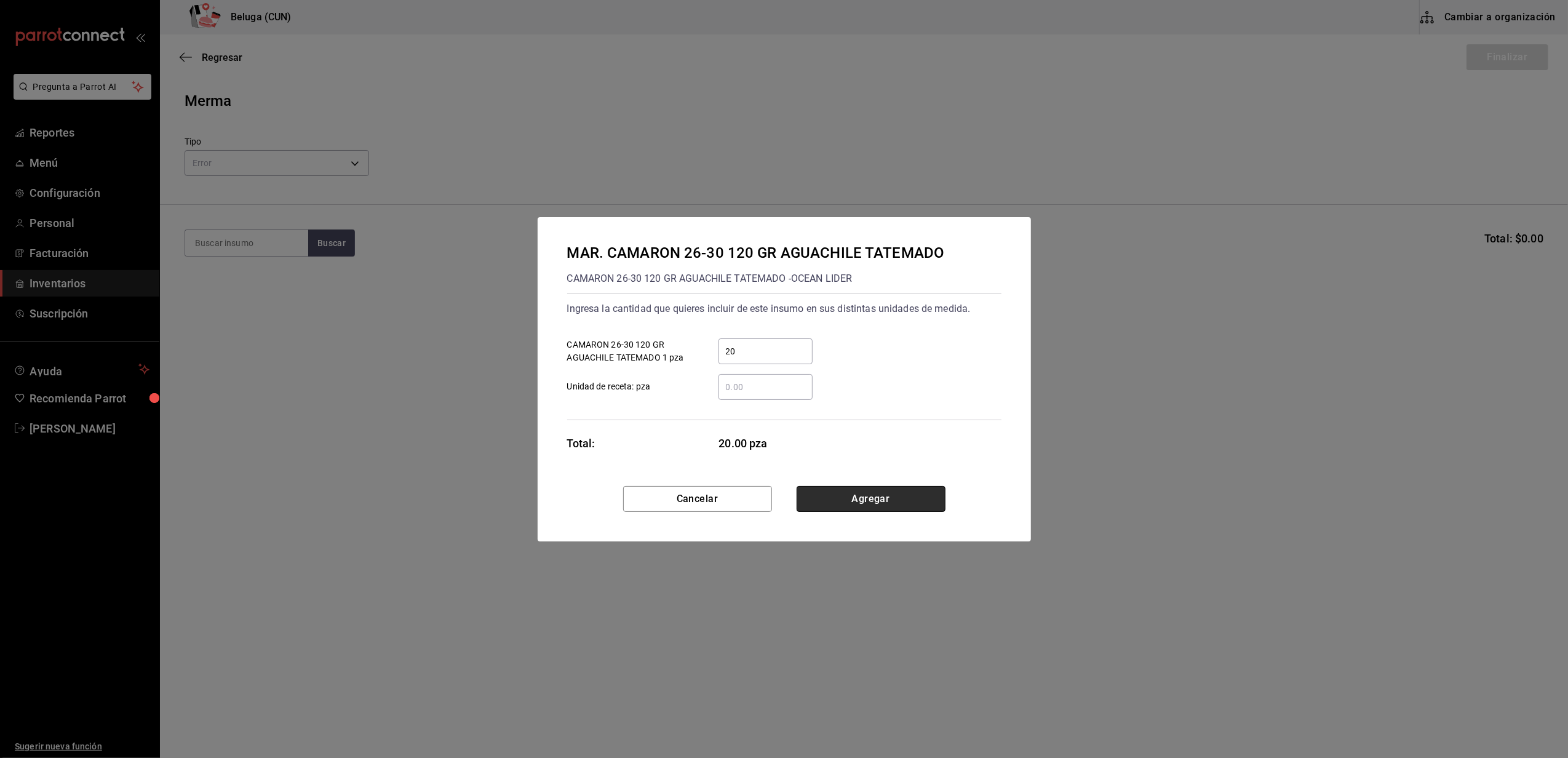
click at [904, 496] on button "Agregar" at bounding box center [871, 499] width 149 height 26
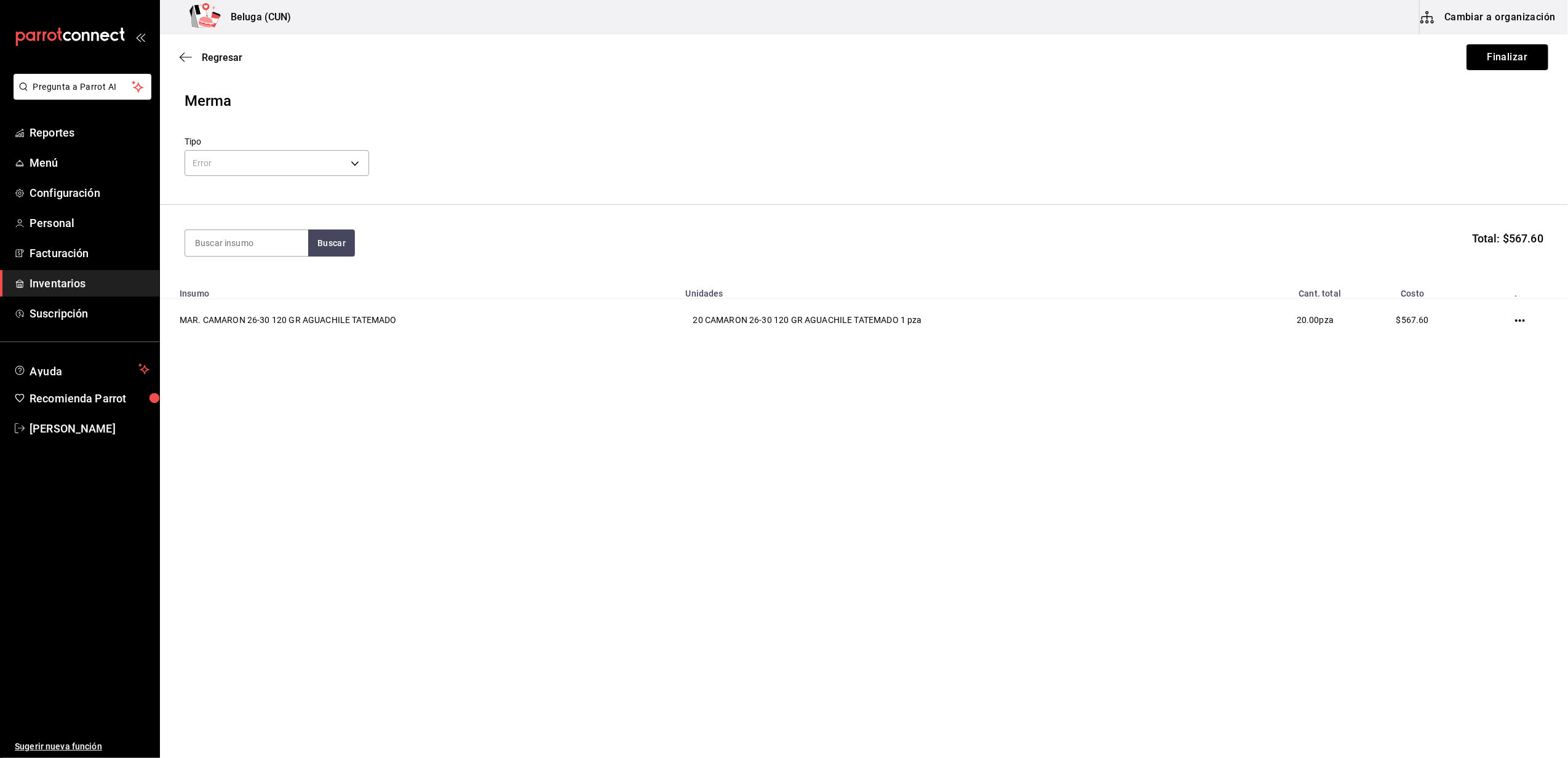
click at [1504, 52] on button "Finalizar" at bounding box center [1507, 58] width 82 height 26
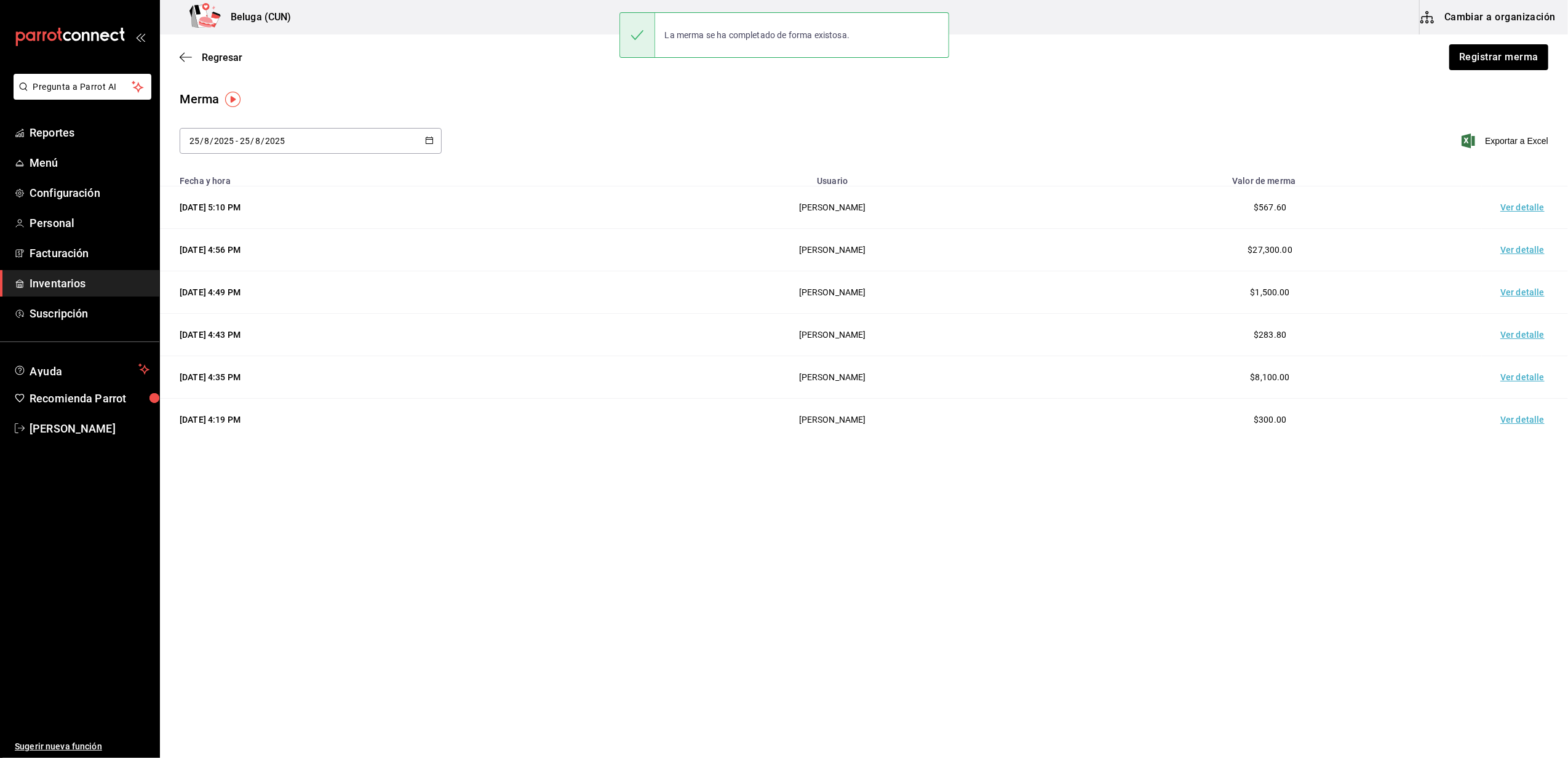
click at [1523, 210] on td "Ver detalle" at bounding box center [1525, 207] width 86 height 43
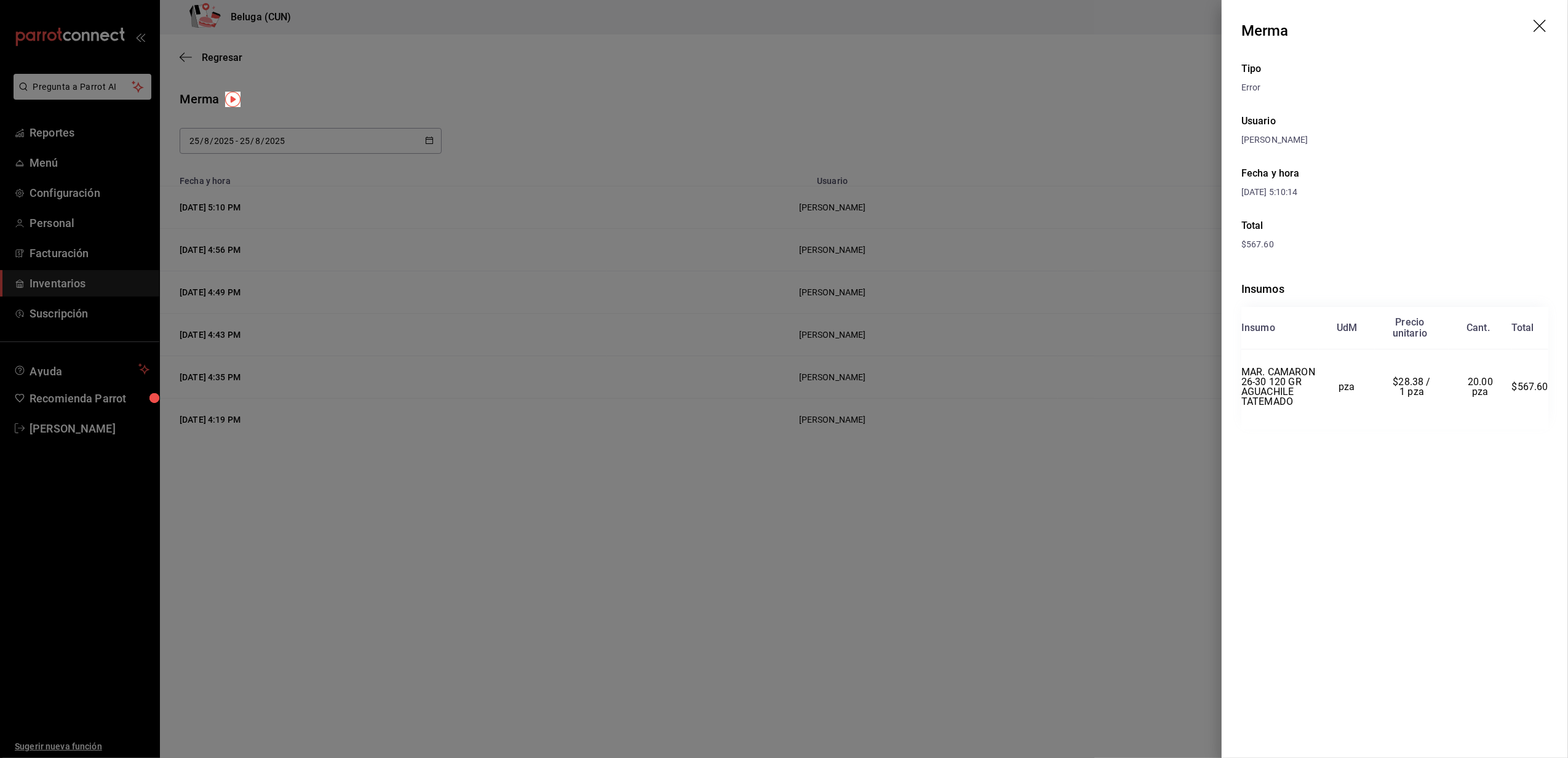
click at [1543, 30] on icon "drag" at bounding box center [1541, 27] width 15 height 15
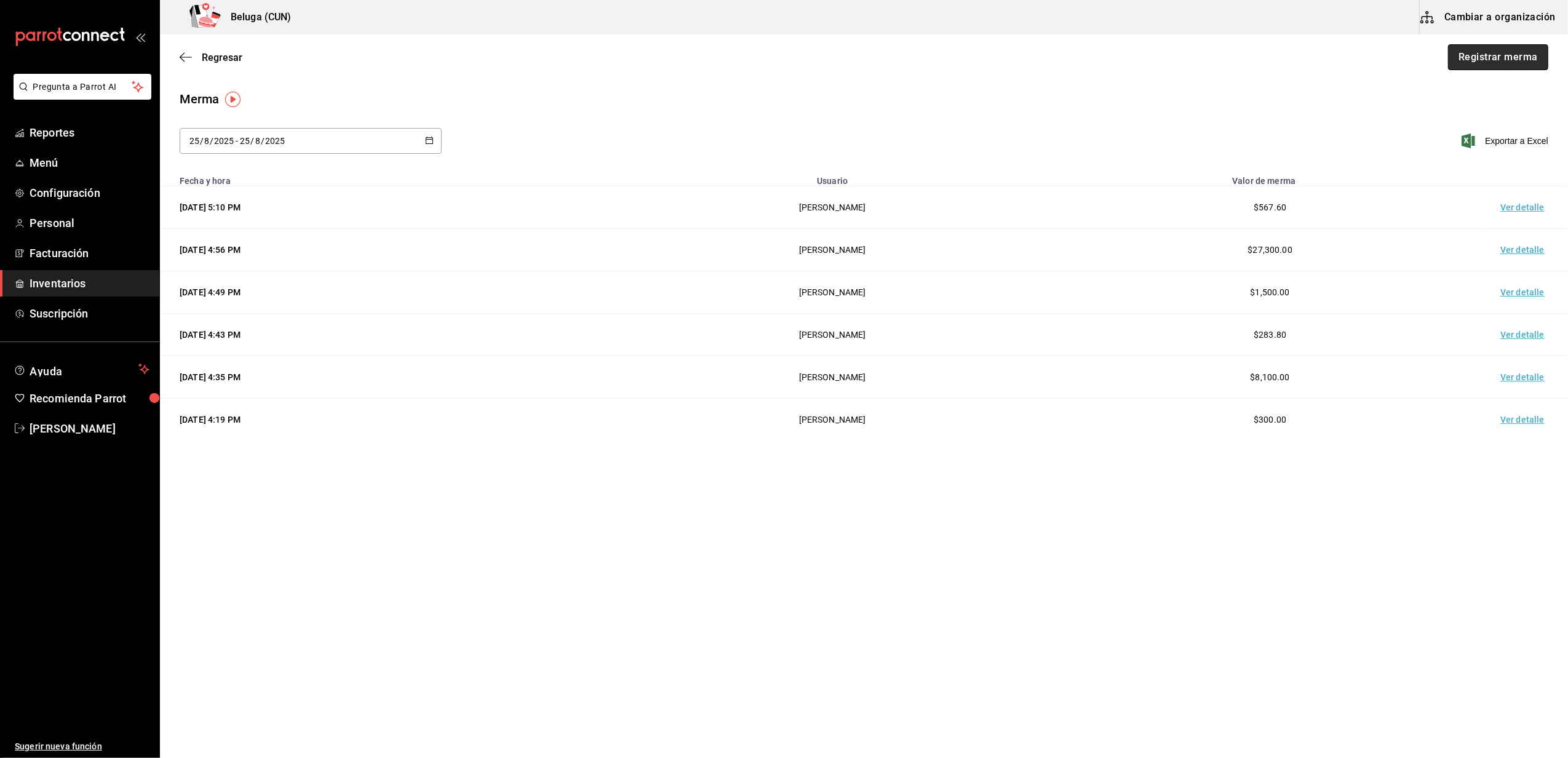
click at [1492, 50] on button "Registrar merma" at bounding box center [1498, 58] width 100 height 26
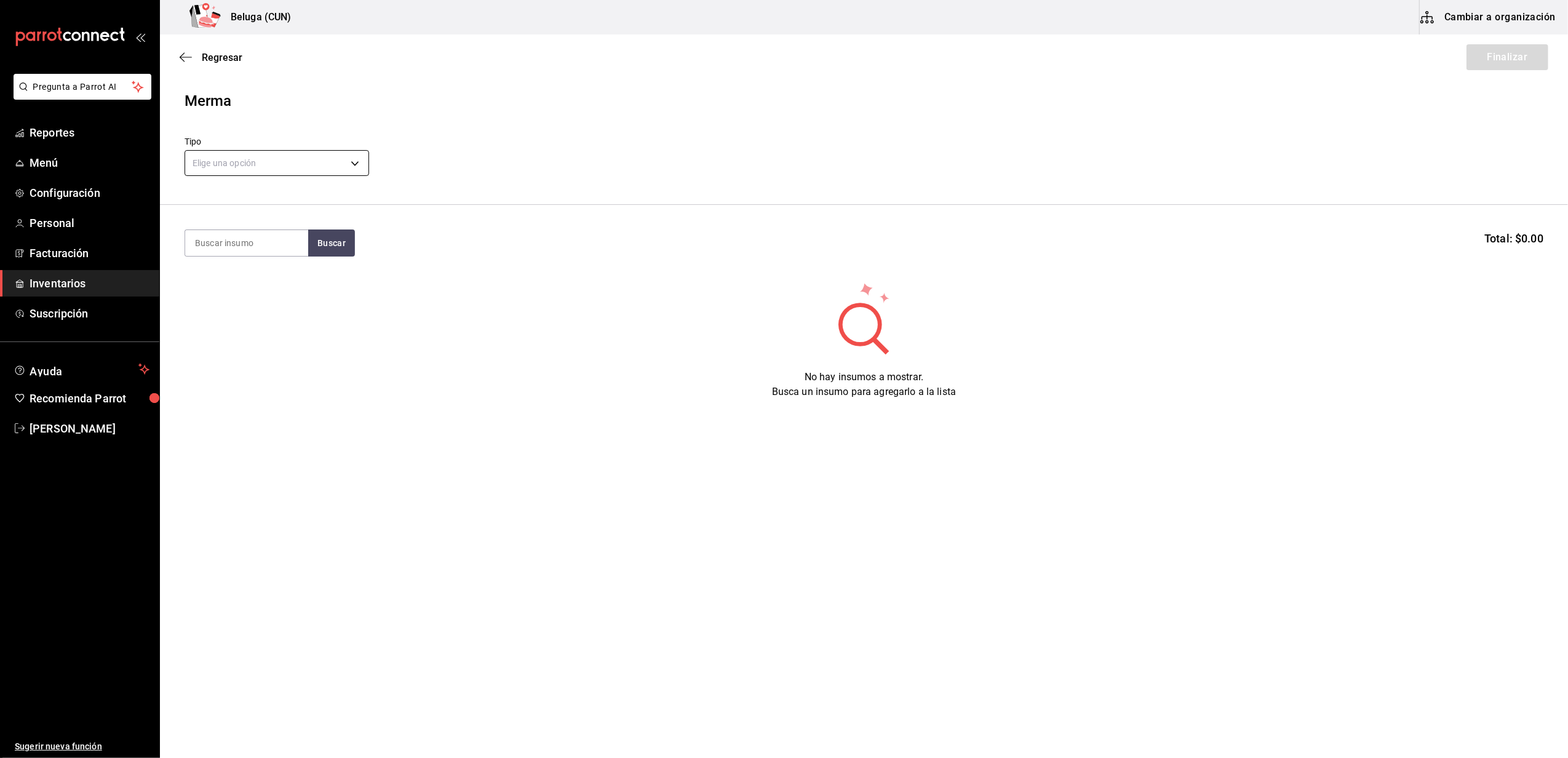
click at [347, 159] on body "Pregunta a Parrot AI Reportes Menú Configuración Personal Facturación Inventari…" at bounding box center [784, 344] width 1568 height 688
click at [227, 245] on li "Error" at bounding box center [277, 242] width 183 height 20
type input "ERROR"
click at [256, 242] on input at bounding box center [246, 243] width 123 height 26
type input "[PERSON_NAME]"
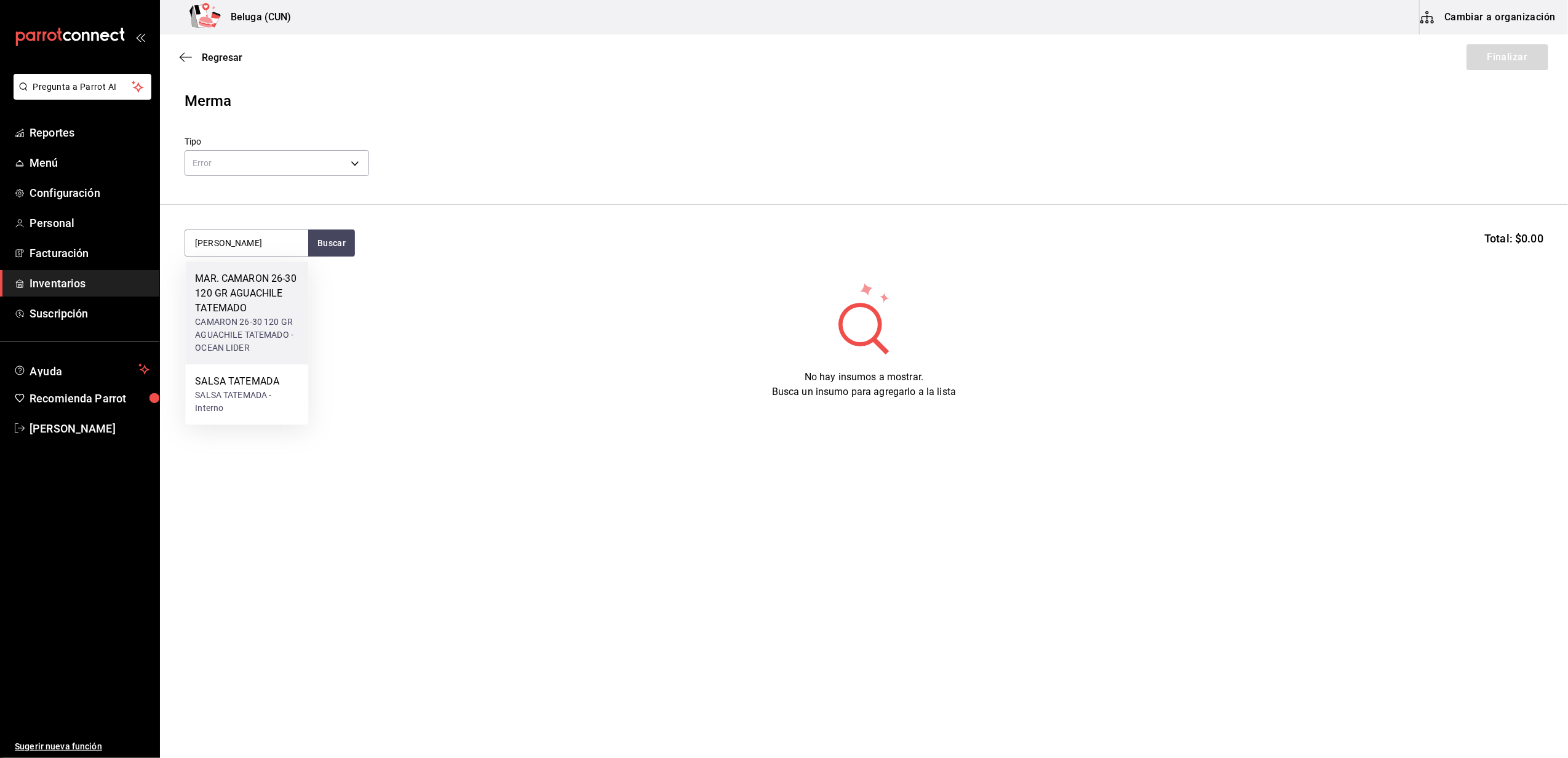
click at [225, 297] on div "MAR. CAMARON 26-30 120 GR AGUACHILE TATEMADO" at bounding box center [246, 294] width 103 height 45
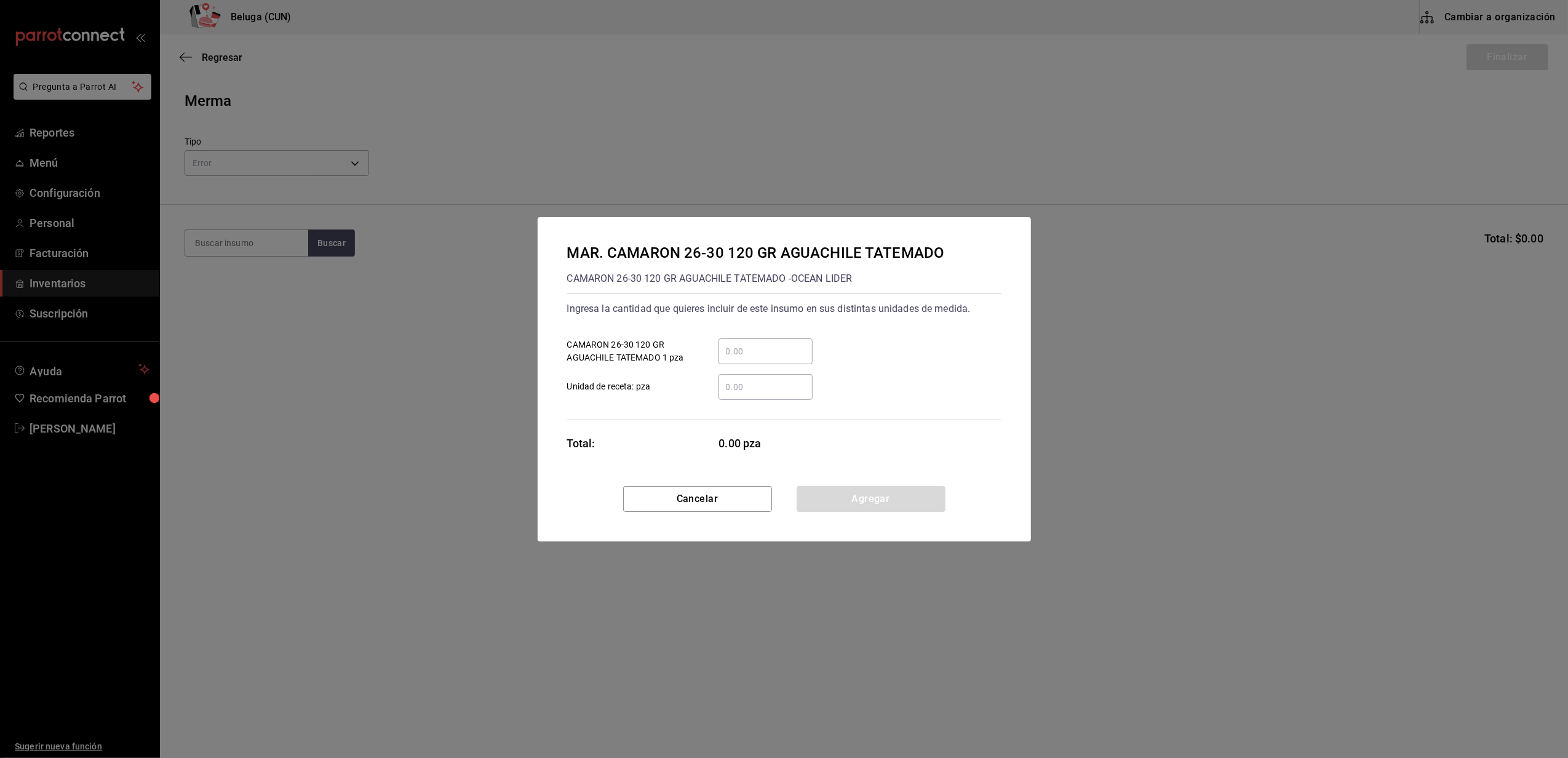
click at [747, 339] on div "​" at bounding box center [765, 351] width 94 height 26
click at [747, 344] on input "​ CAMARON 26-30 120 GR AGUACHILE TATEMADO 1 pza" at bounding box center [765, 351] width 94 height 15
type input "10"
click at [702, 400] on div "Ingresa la cantidad que quieres incluir de este insumo en sus distintas unidade…" at bounding box center [784, 357] width 434 height 127
click at [824, 499] on button "Agregar" at bounding box center [871, 499] width 149 height 26
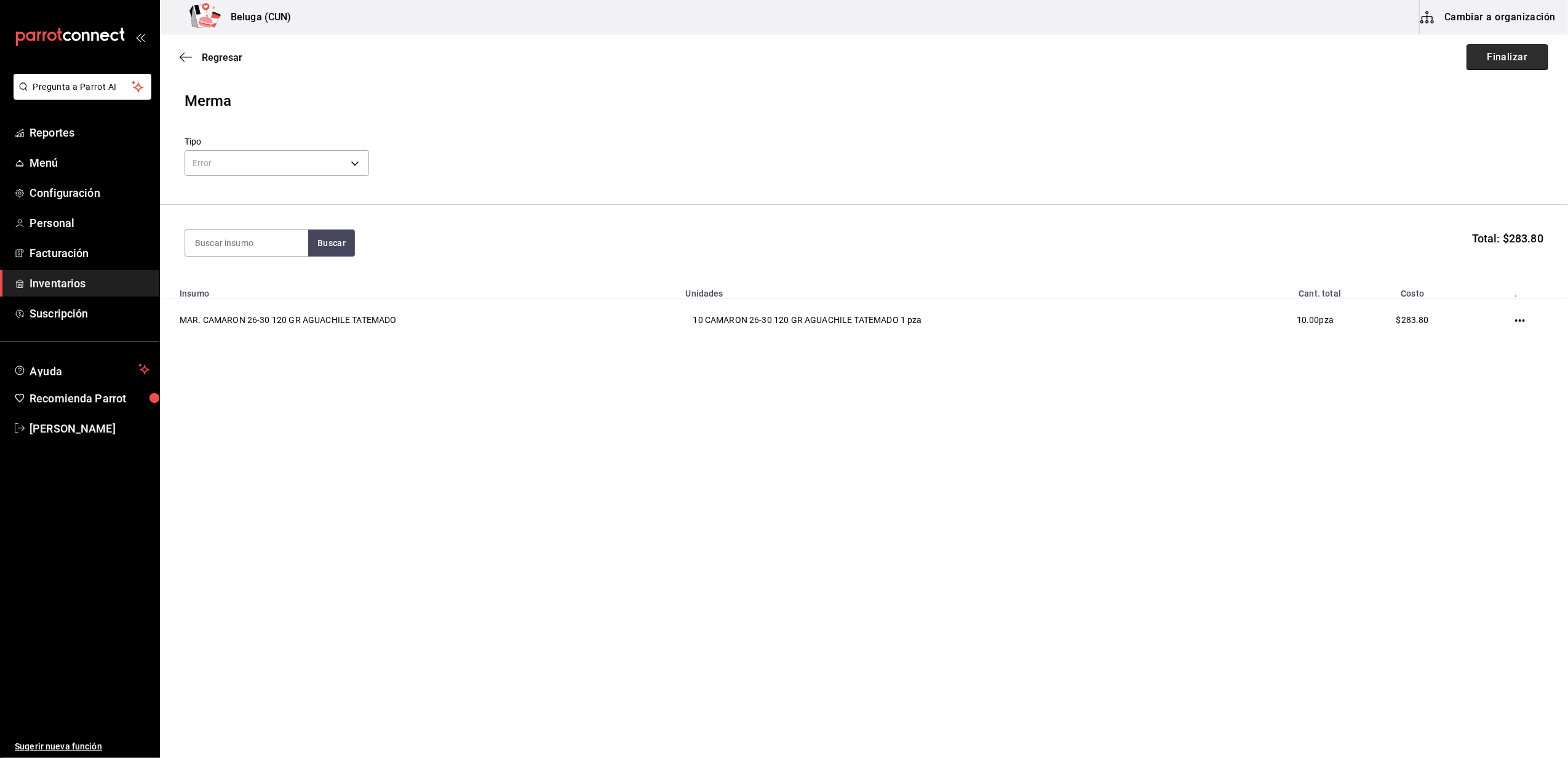
click at [1511, 52] on button "Finalizar" at bounding box center [1507, 58] width 82 height 26
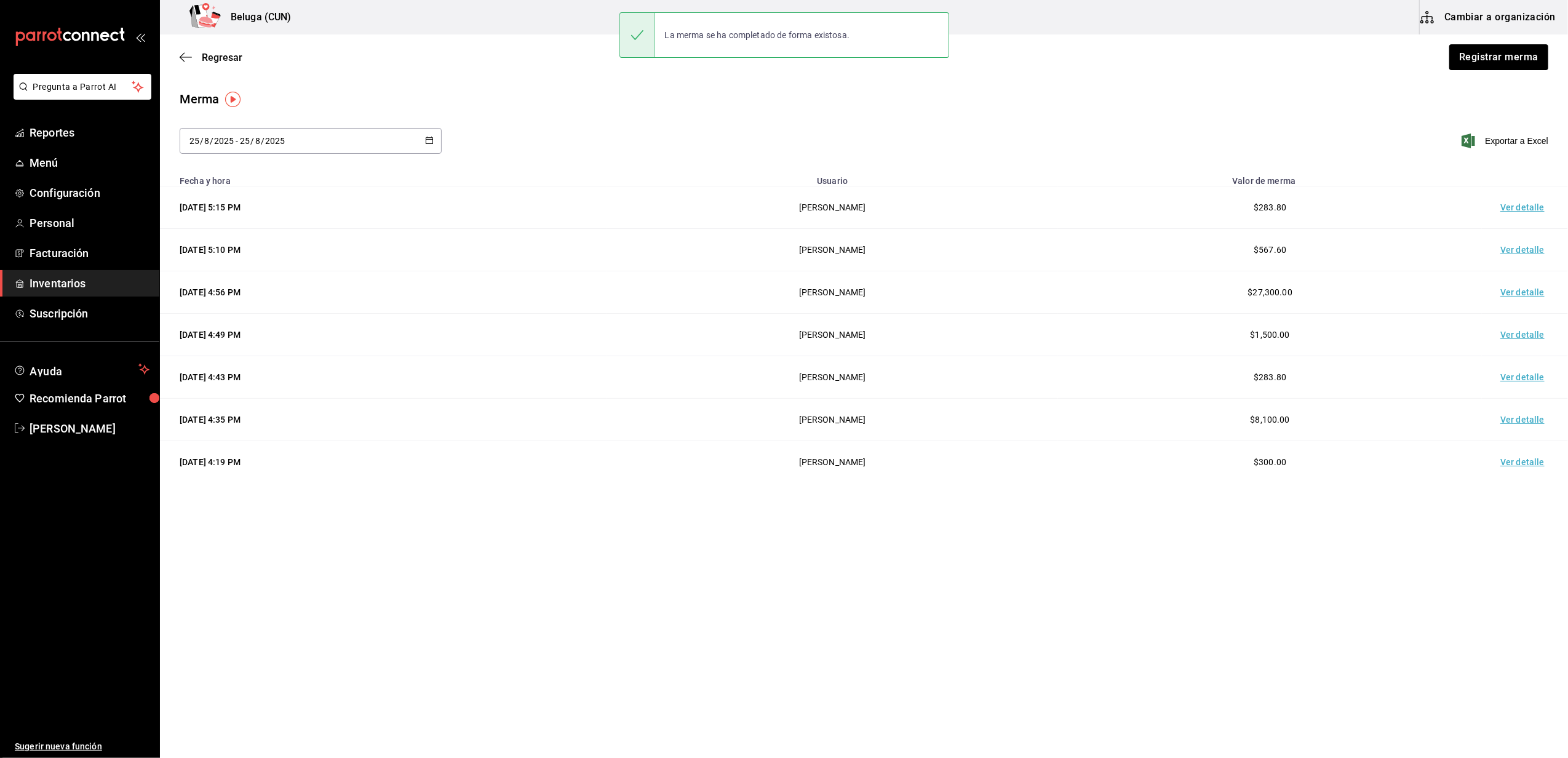
click at [1524, 209] on td "Ver detalle" at bounding box center [1525, 207] width 86 height 43
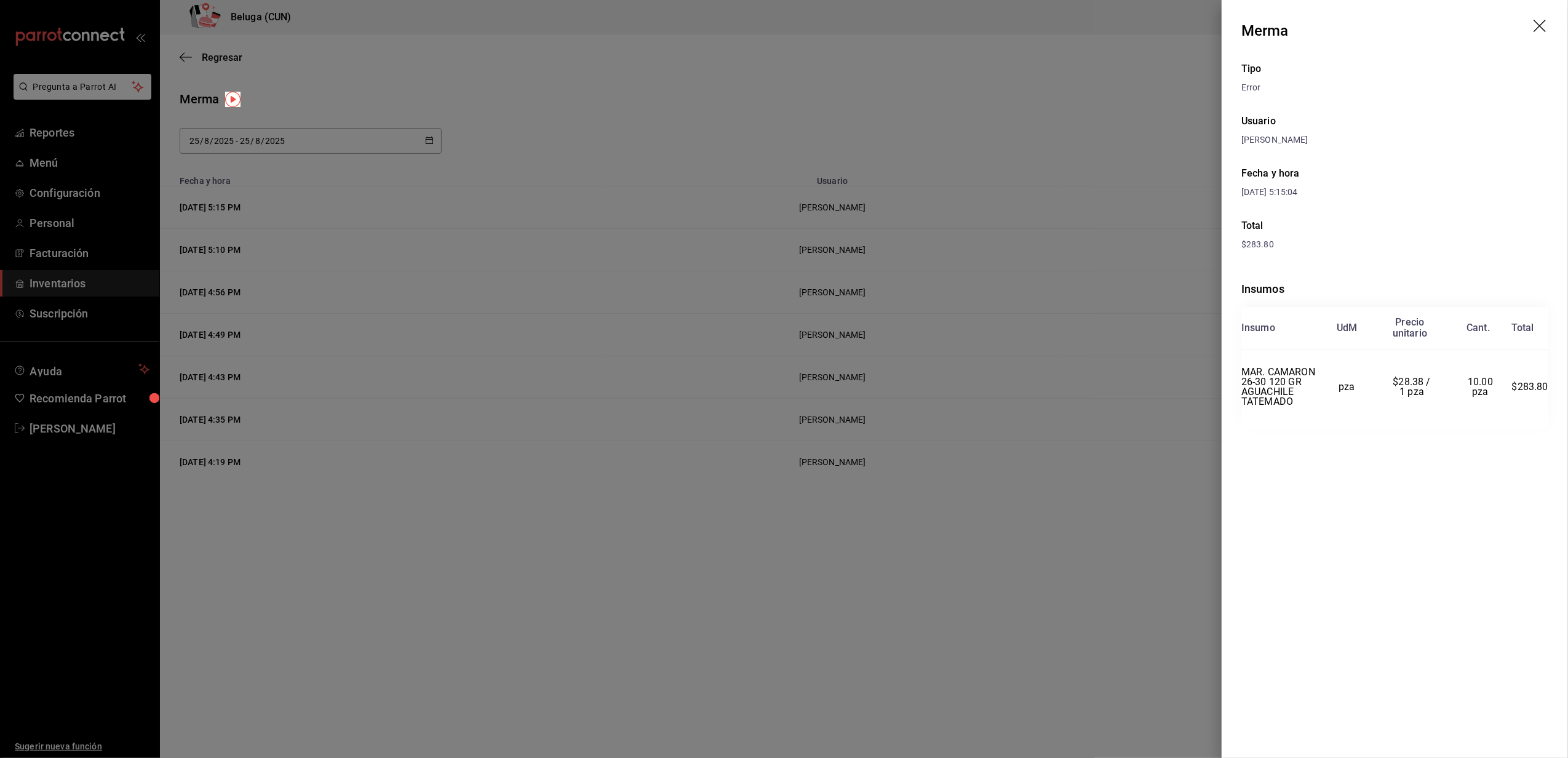
click at [1539, 25] on icon "drag" at bounding box center [1541, 27] width 15 height 15
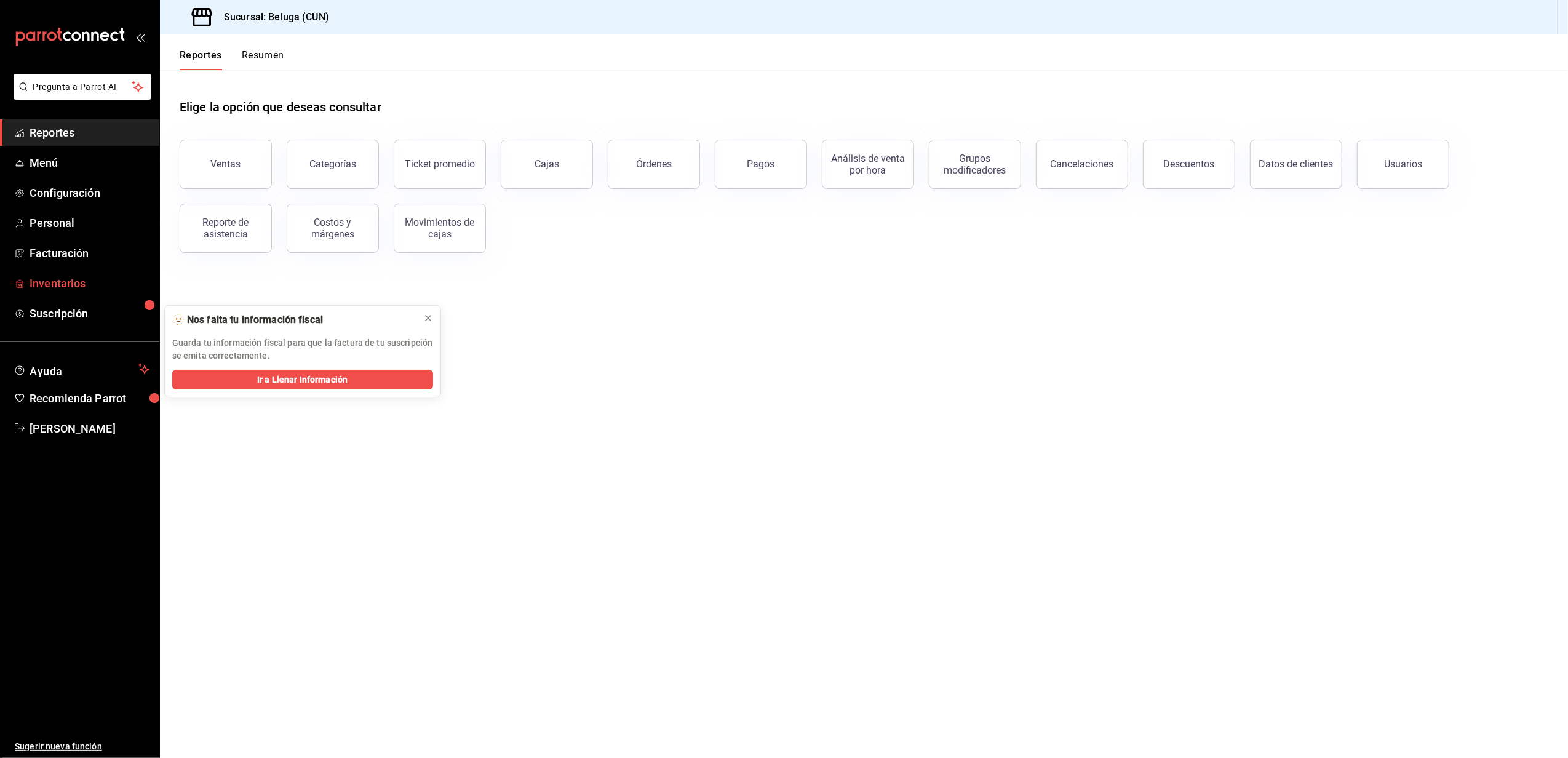
click at [79, 285] on span "Inventarios" at bounding box center [90, 283] width 120 height 17
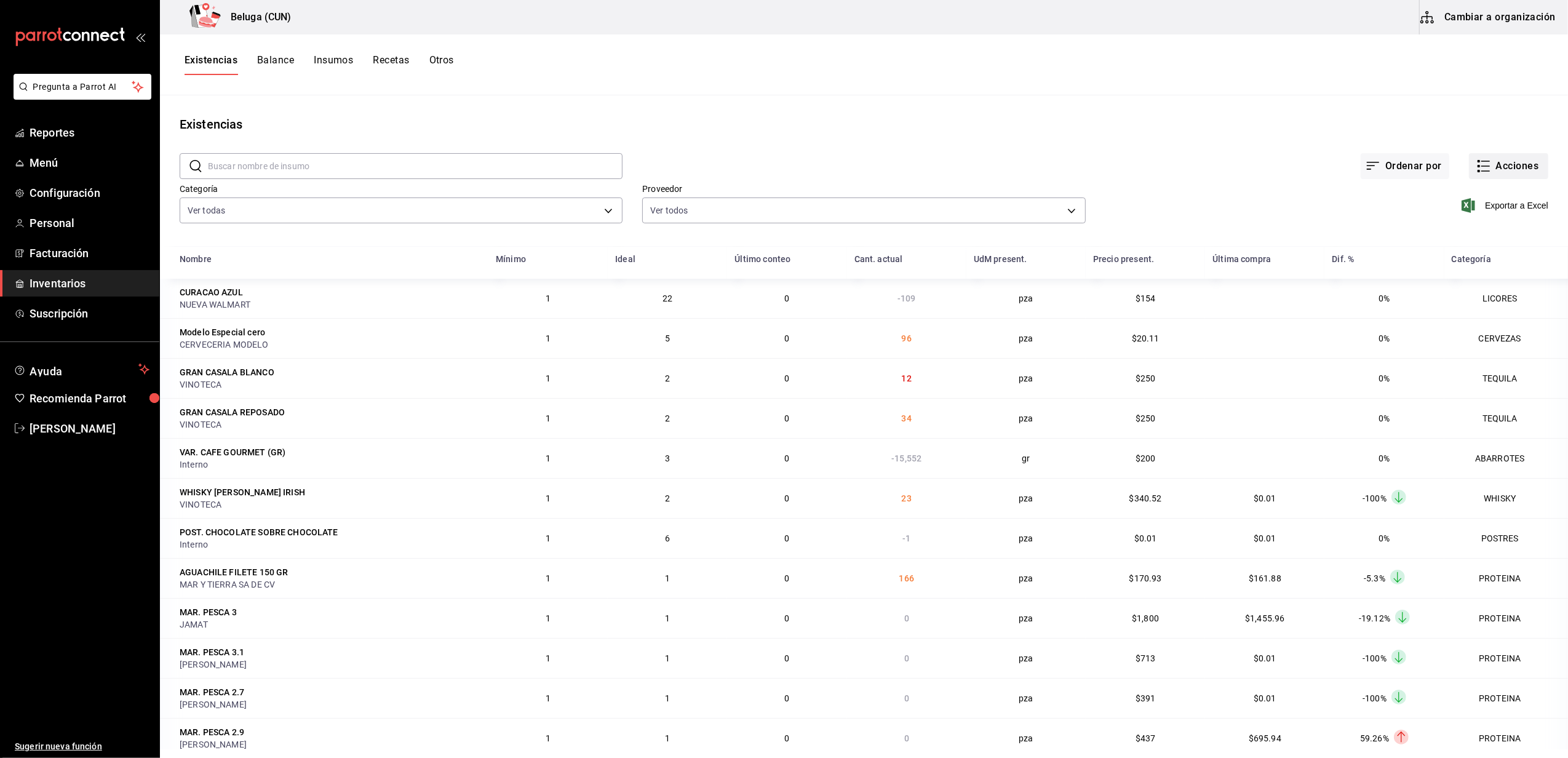
click at [1487, 166] on button "Acciones" at bounding box center [1509, 166] width 79 height 26
click at [1465, 233] on span "Compra" at bounding box center [1496, 232] width 103 height 13
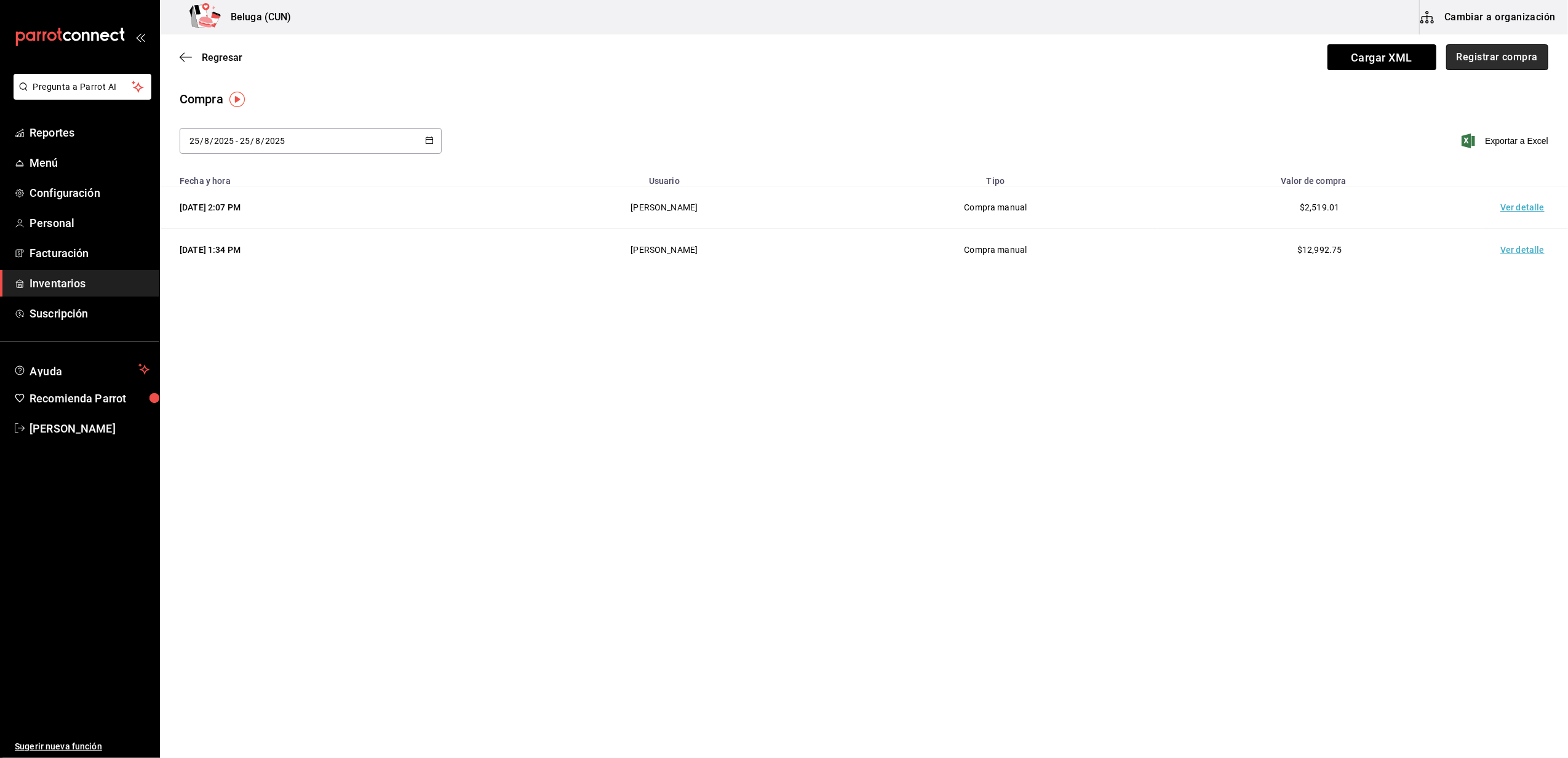
click at [1508, 51] on button "Registrar compra" at bounding box center [1497, 58] width 102 height 26
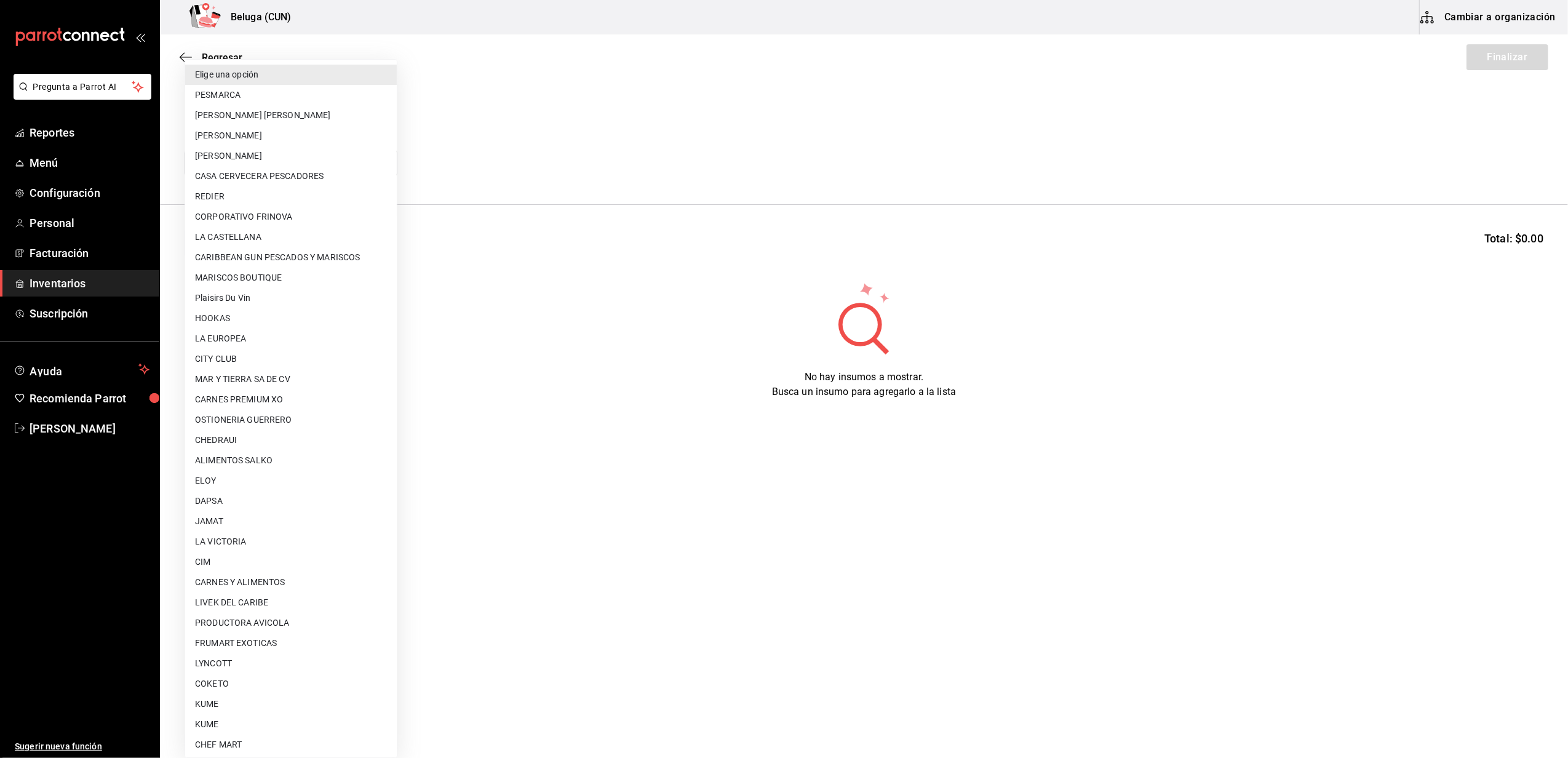
click at [380, 165] on body "Pregunta a Parrot AI Reportes Menú Configuración Personal Facturación Inventari…" at bounding box center [784, 344] width 1568 height 688
click at [622, 387] on div at bounding box center [784, 379] width 1568 height 758
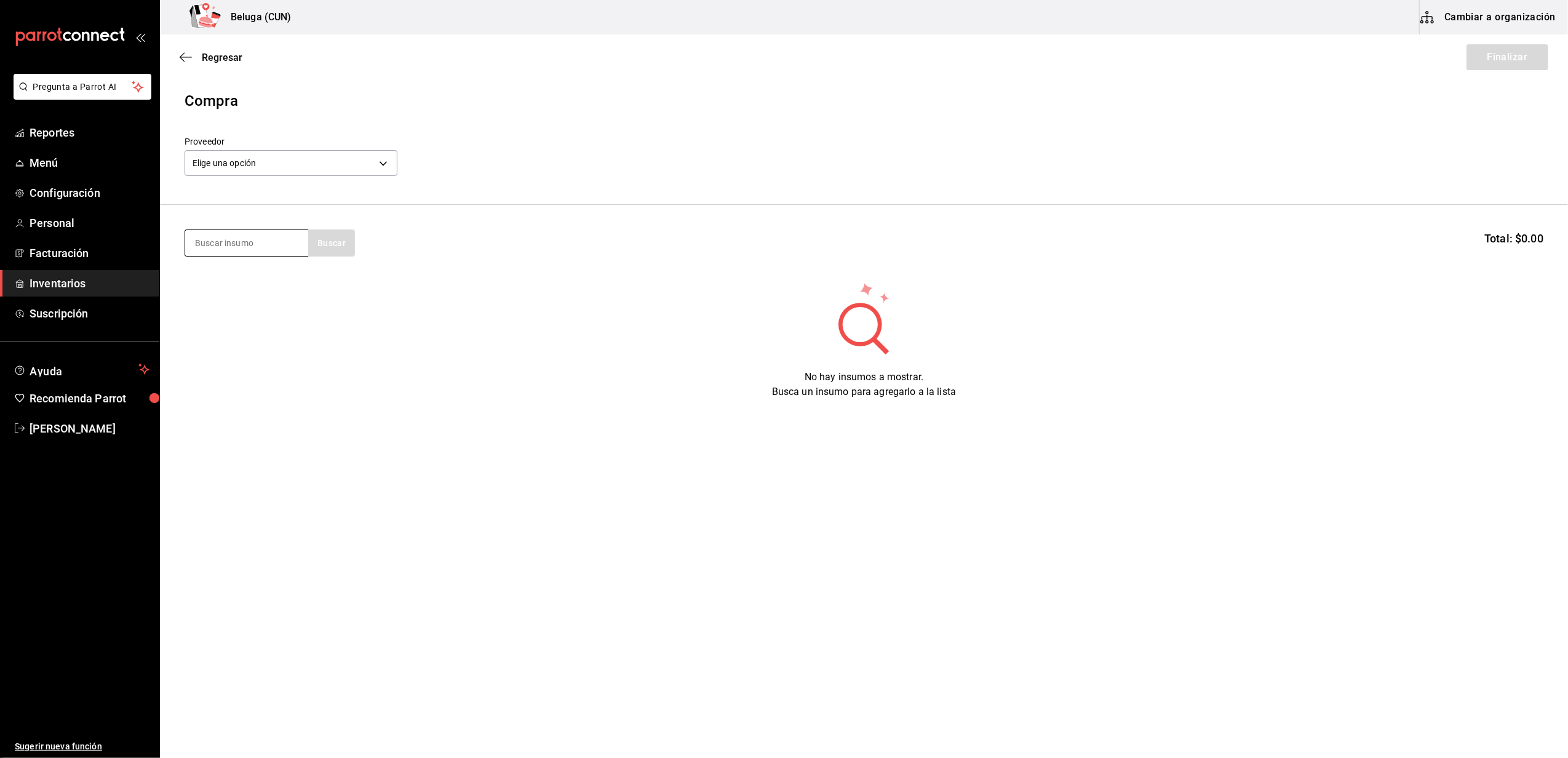
click at [239, 244] on input at bounding box center [246, 243] width 123 height 26
type input "TOSTAD"
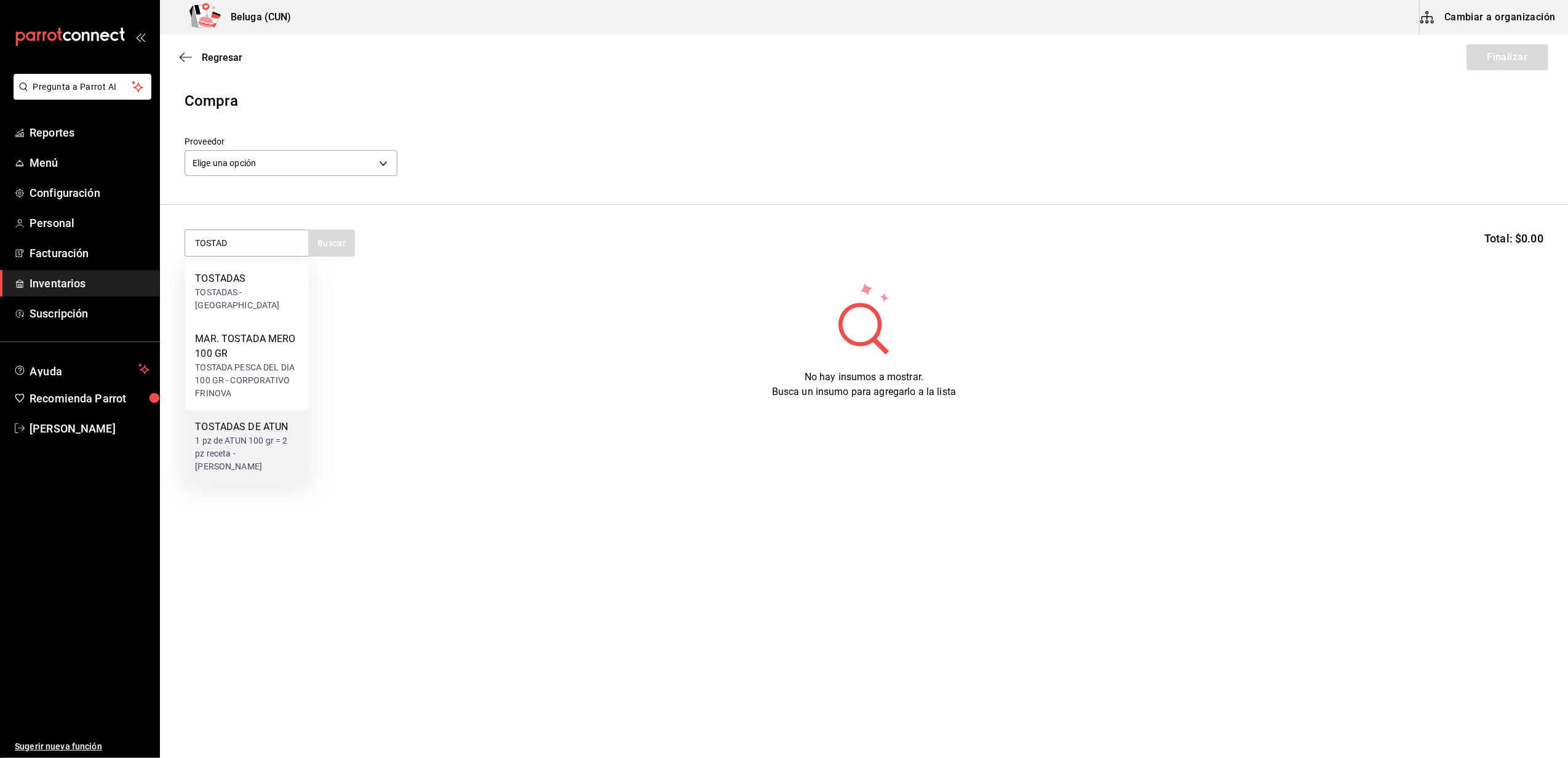
click at [264, 442] on div "1 pz de ATUN 100 gr = 2 pz receta - CARLOS ALFONSO TAPIA VARGAS" at bounding box center [246, 453] width 103 height 39
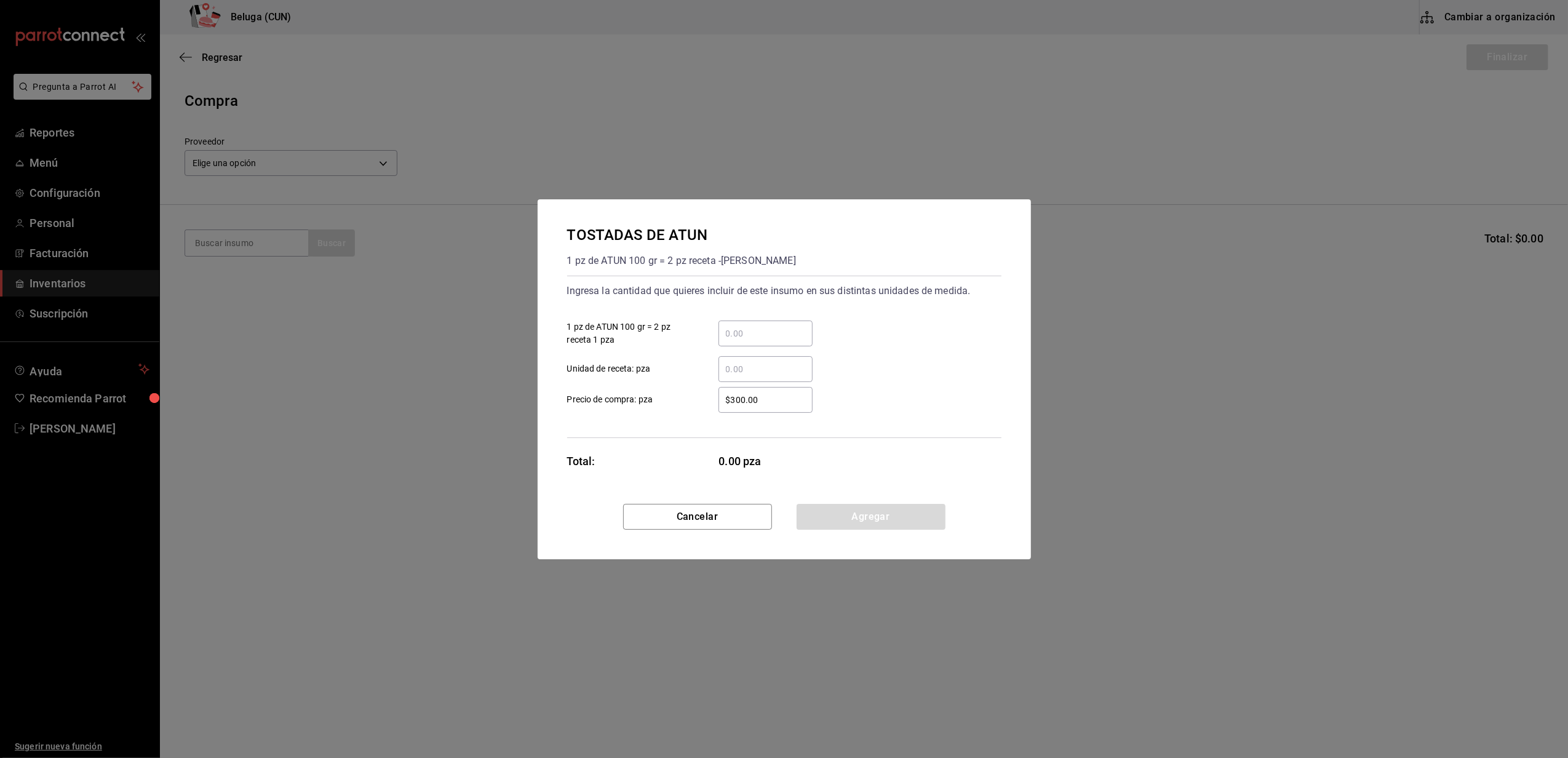
click at [768, 332] on input "​ 1 pz de ATUN 100 gr = 2 pz receta 1 pza" at bounding box center [765, 333] width 94 height 15
type input "27"
click at [686, 384] on div "$300.00 ​ Precio de compra: pza" at bounding box center [779, 395] width 444 height 36
click at [876, 510] on button "Agregar" at bounding box center [871, 516] width 149 height 26
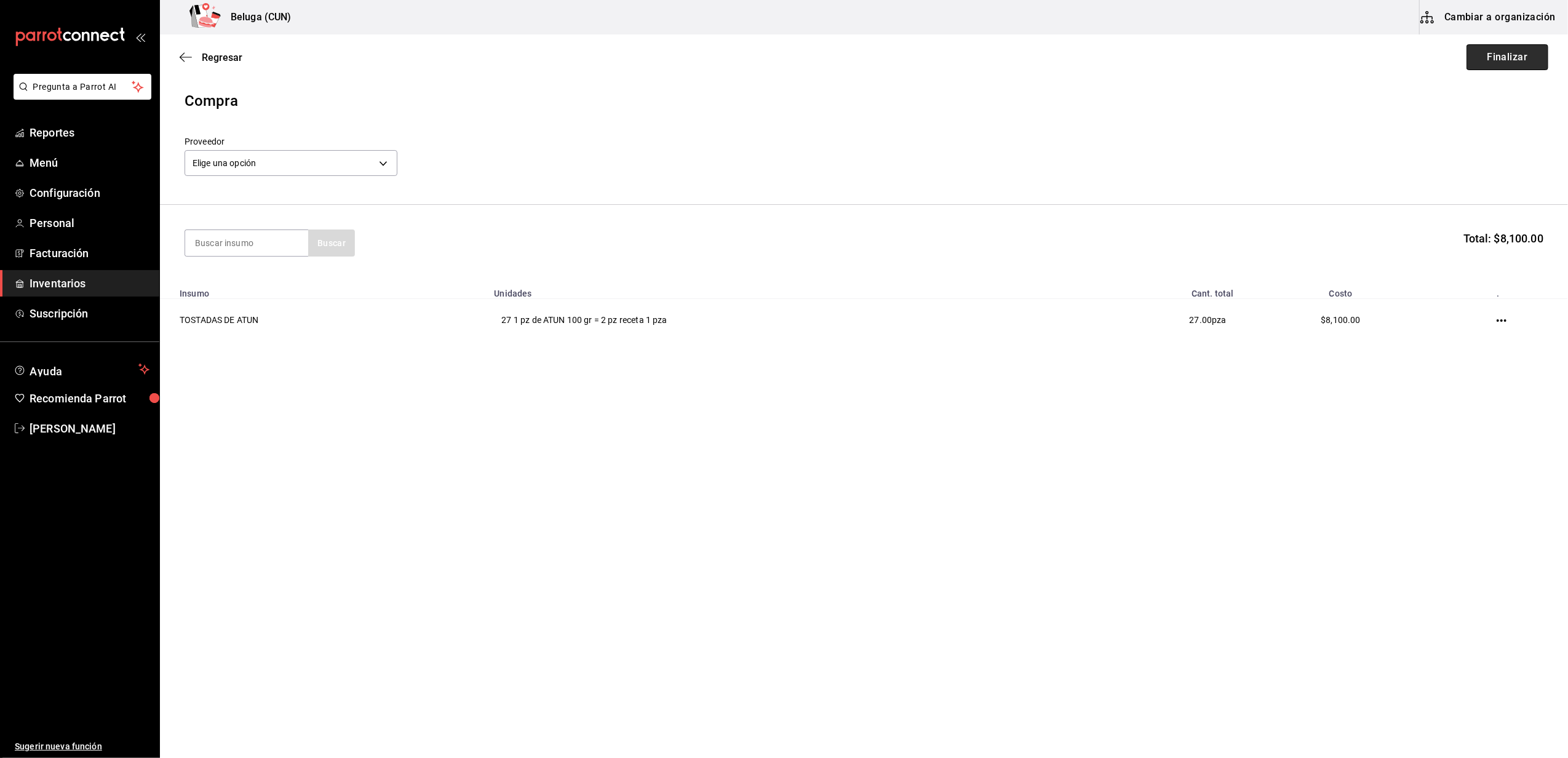
click at [1510, 54] on button "Finalizar" at bounding box center [1507, 58] width 82 height 26
click at [1376, 102] on div "Compra" at bounding box center [864, 101] width 1359 height 22
click at [384, 163] on body "Pregunta a Parrot AI Reportes Menú Configuración Personal Facturación Inventari…" at bounding box center [784, 344] width 1568 height 688
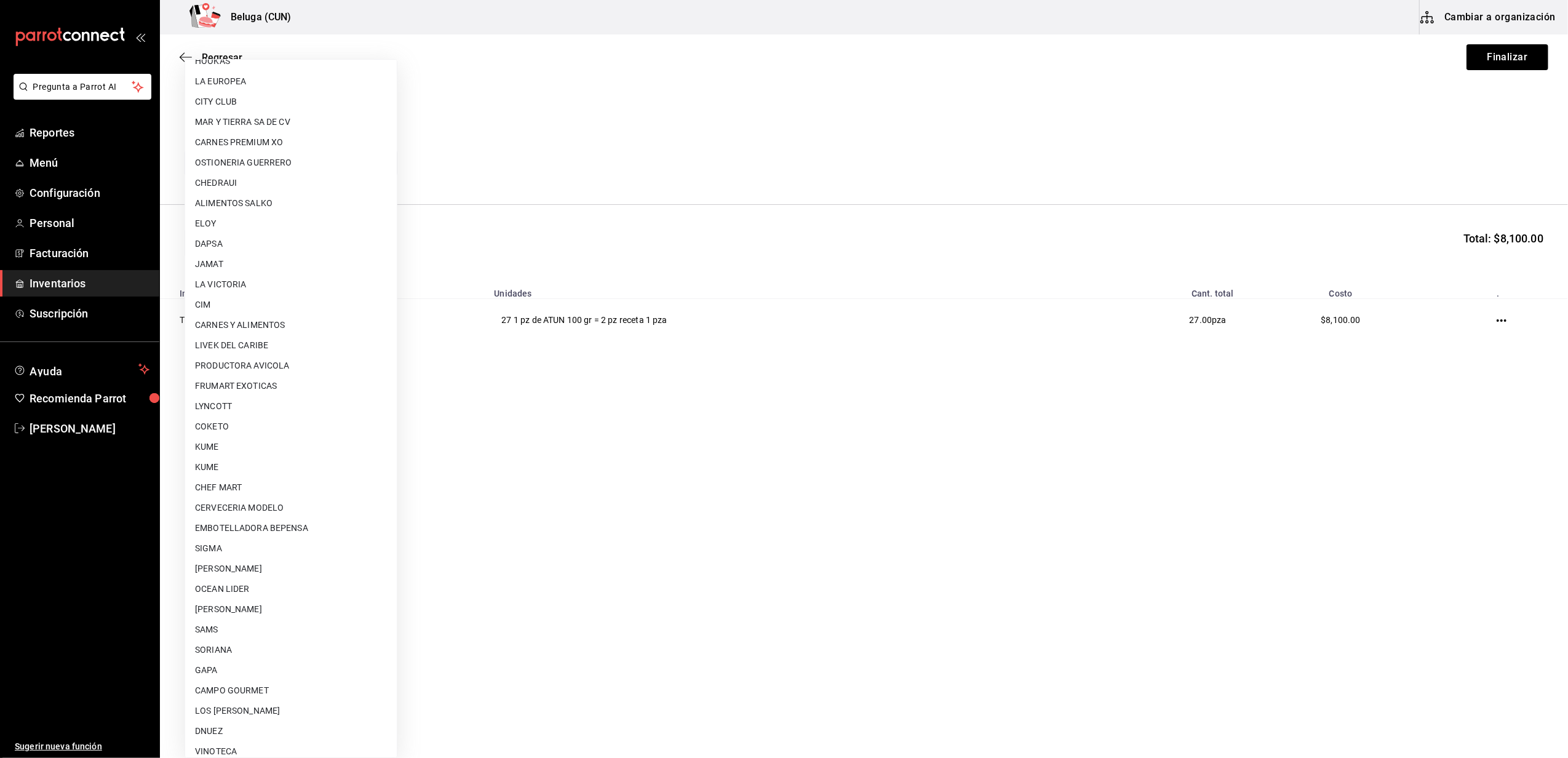
scroll to position [328, 0]
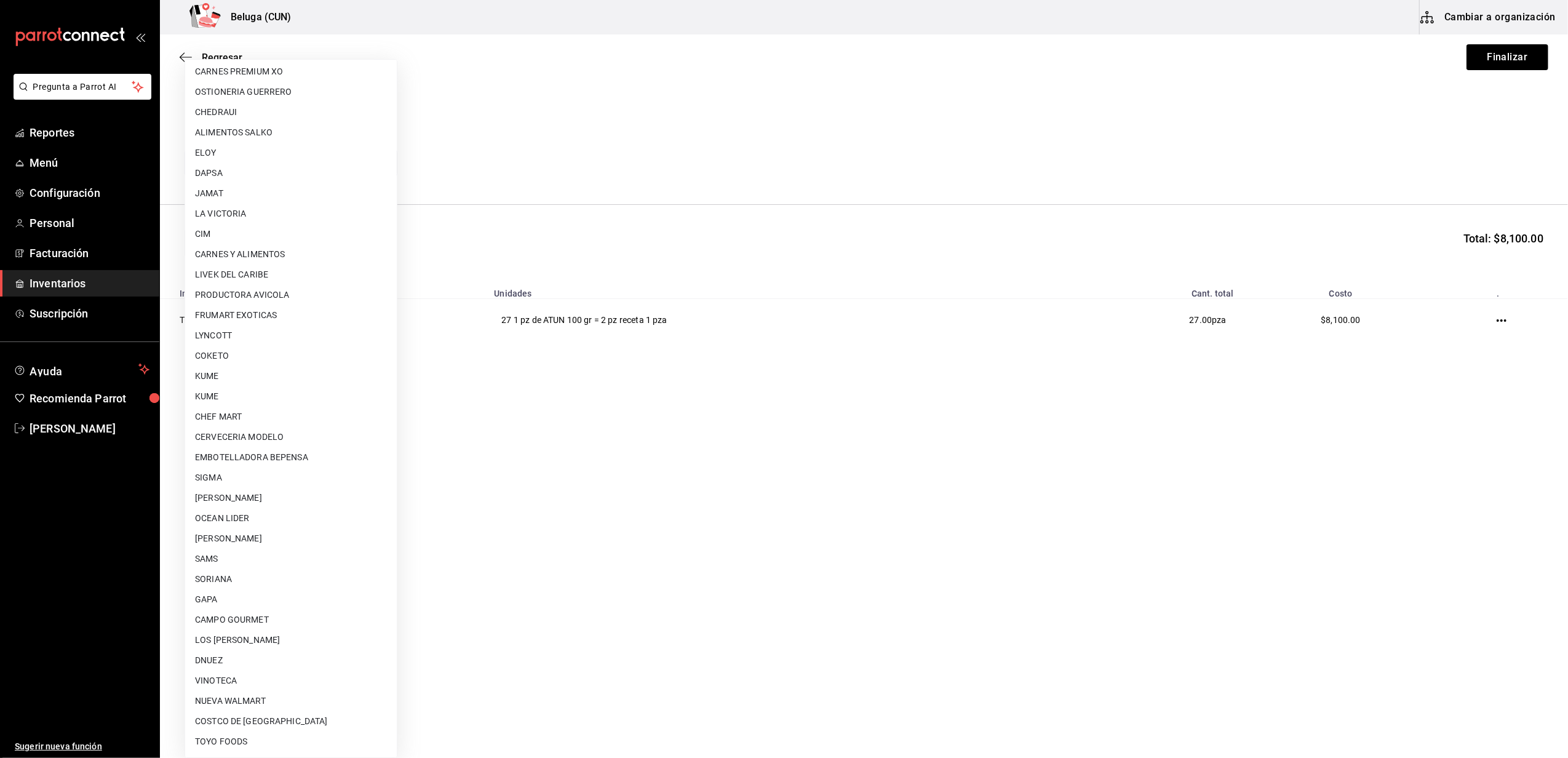
click at [279, 534] on li "[PERSON_NAME]" at bounding box center [291, 538] width 212 height 20
type input "9821293c-29ba-4d10-a09a-e0c8e5fa957a"
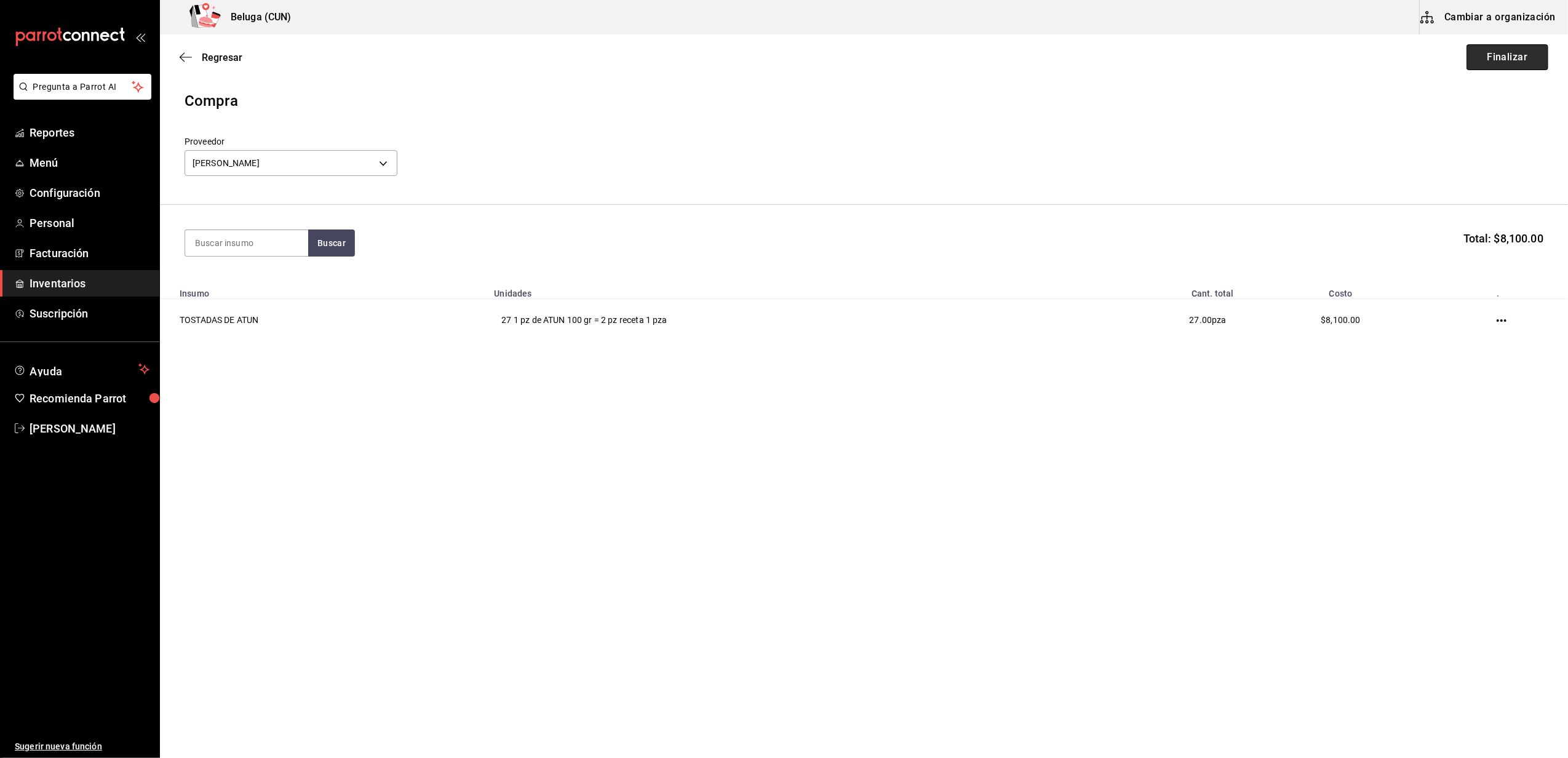
click at [1520, 57] on button "Finalizar" at bounding box center [1507, 58] width 82 height 26
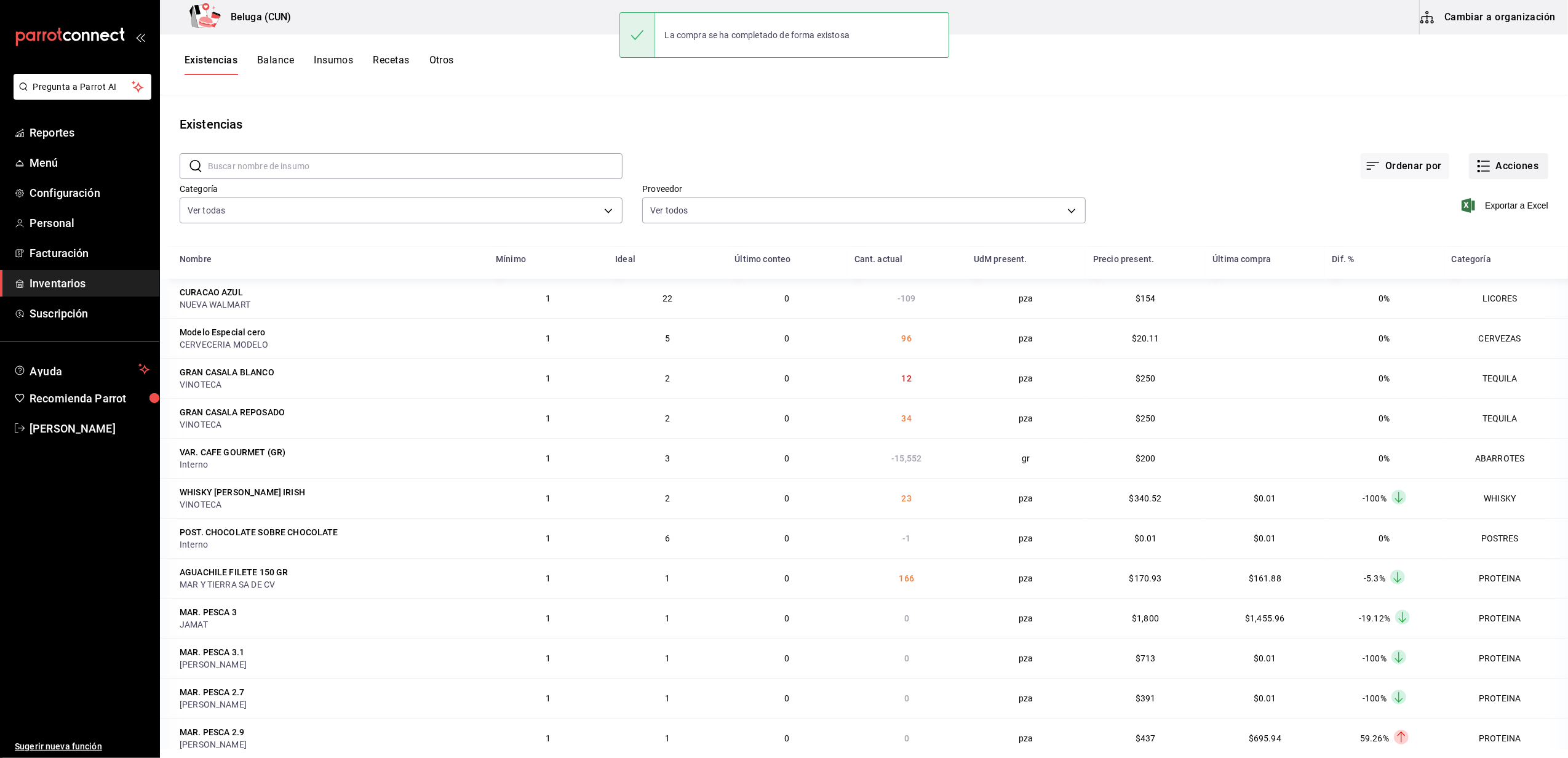
click at [1482, 165] on button "Acciones" at bounding box center [1509, 166] width 79 height 26
click at [1449, 222] on li "Compra" at bounding box center [1496, 233] width 123 height 33
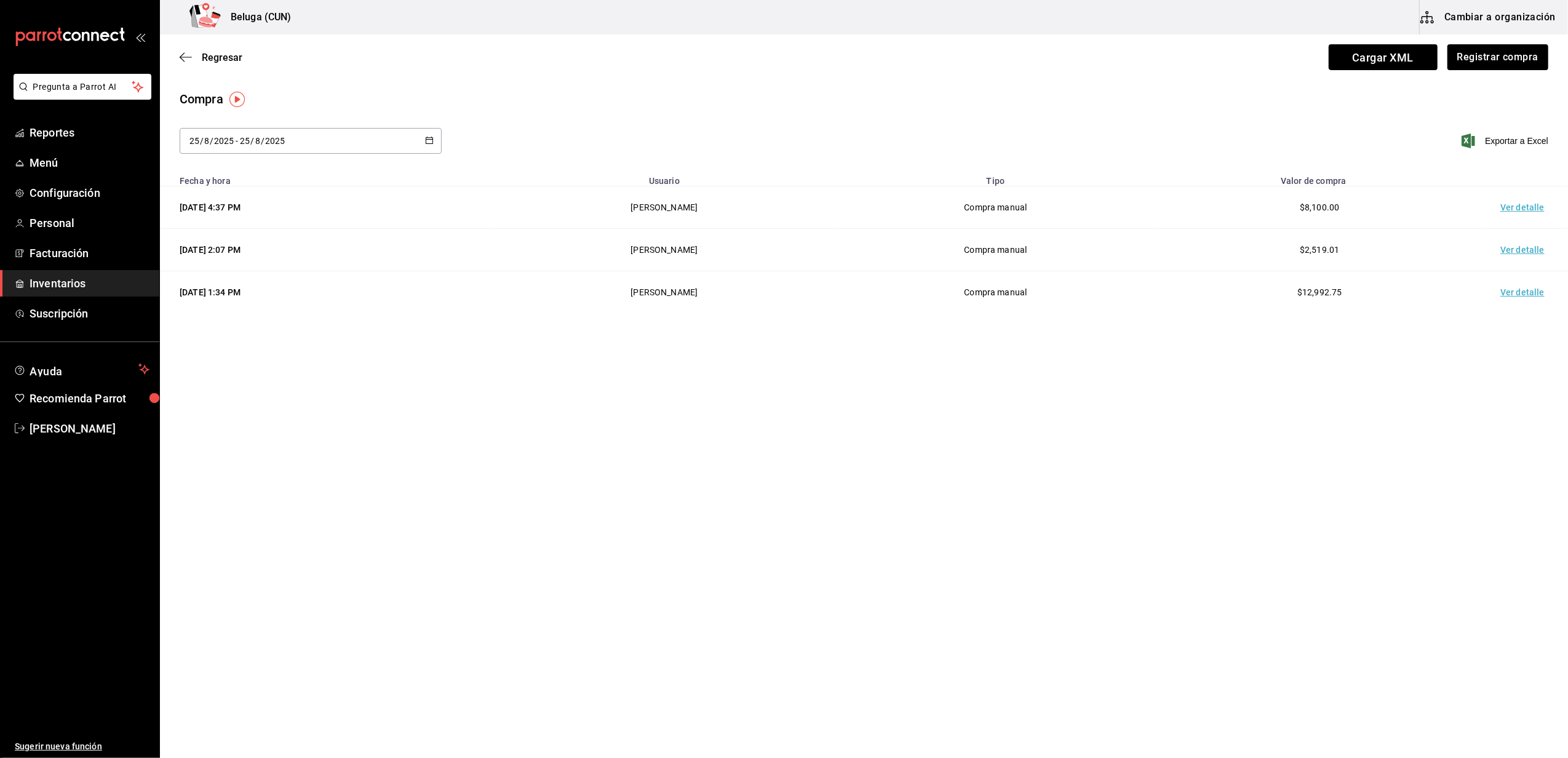
click at [1518, 207] on td "Ver detalle" at bounding box center [1525, 207] width 86 height 43
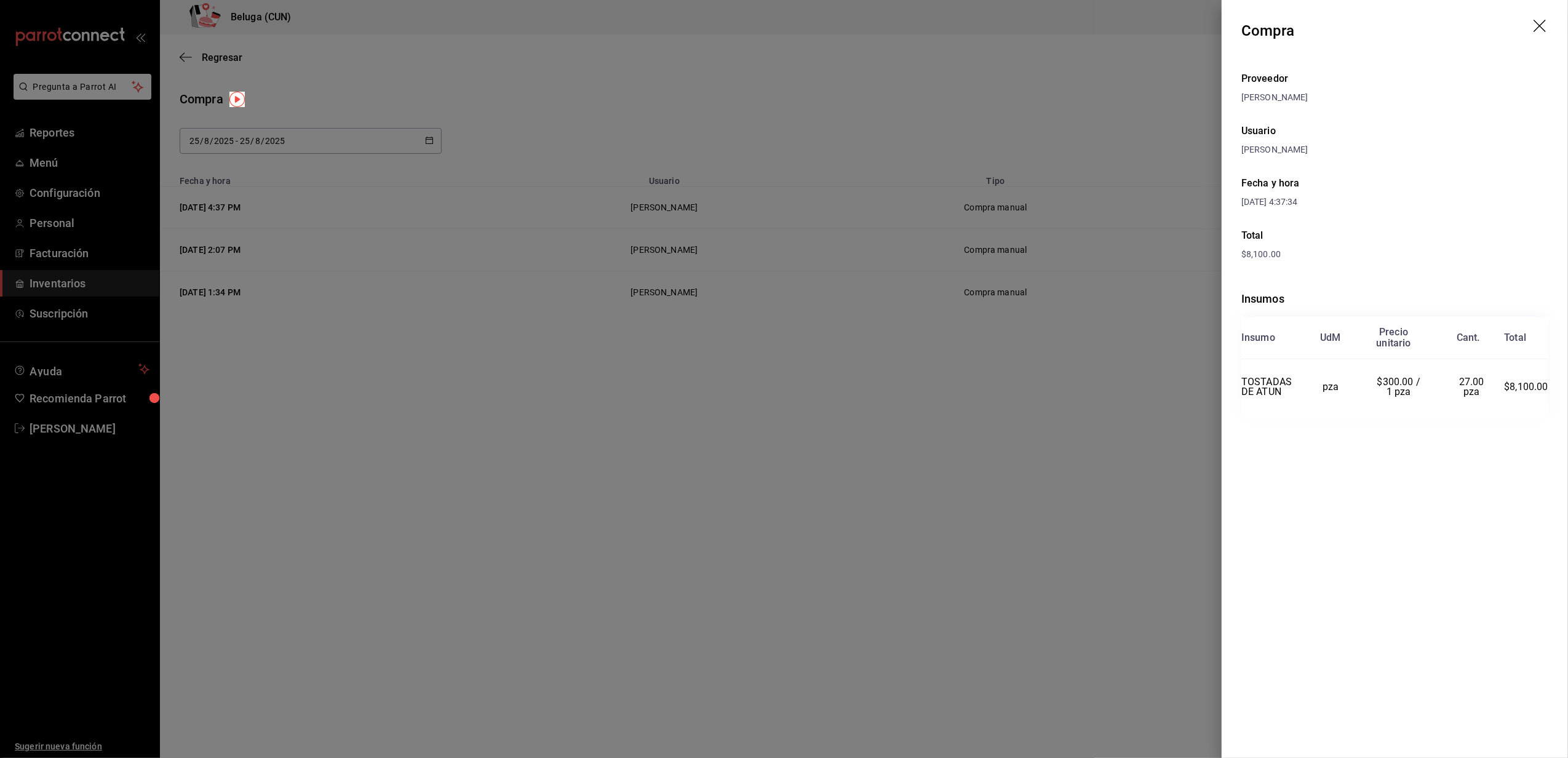
click at [1536, 26] on icon "drag" at bounding box center [1541, 27] width 15 height 15
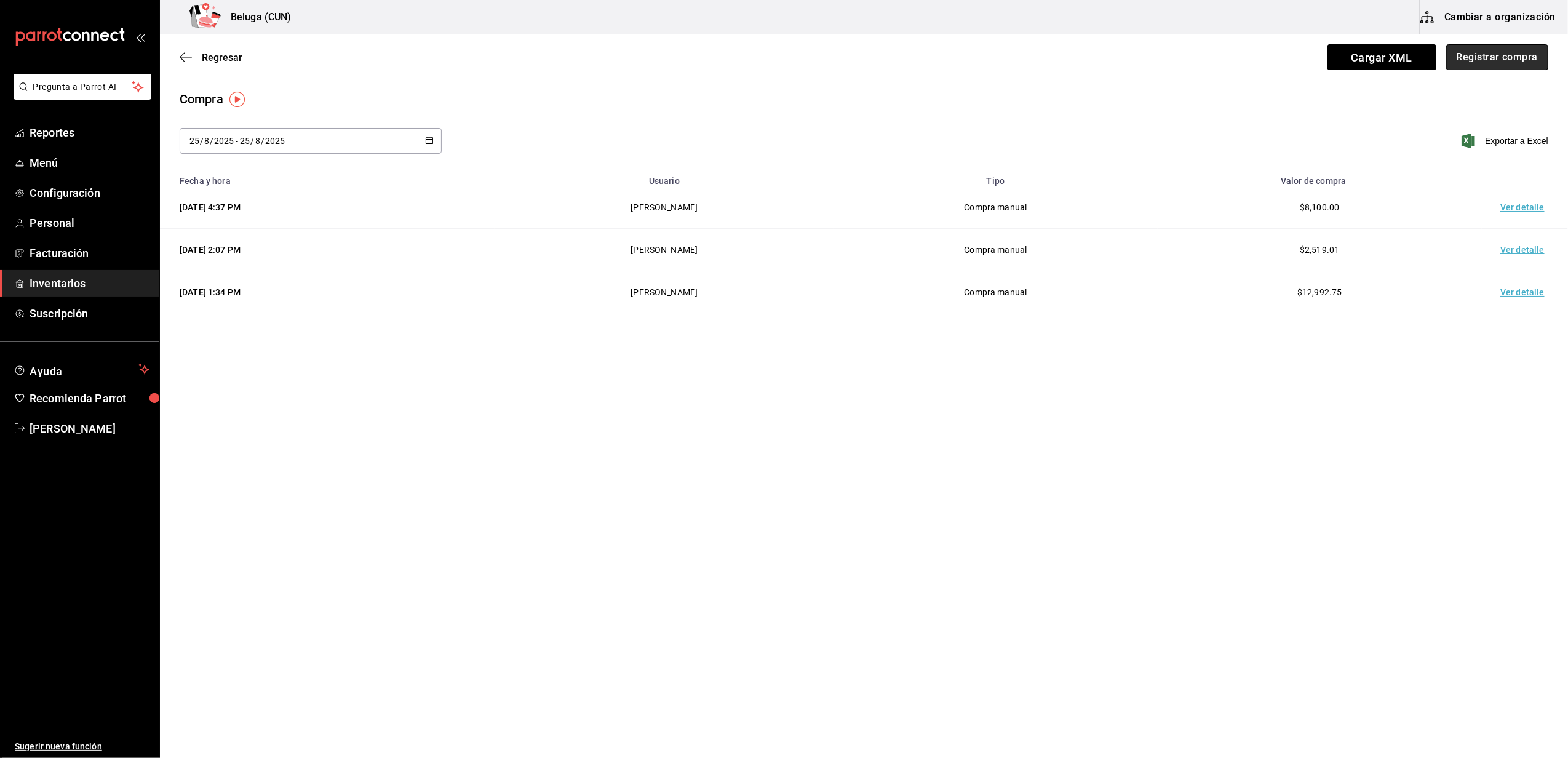
click at [1457, 52] on button "Registrar compra" at bounding box center [1497, 58] width 102 height 26
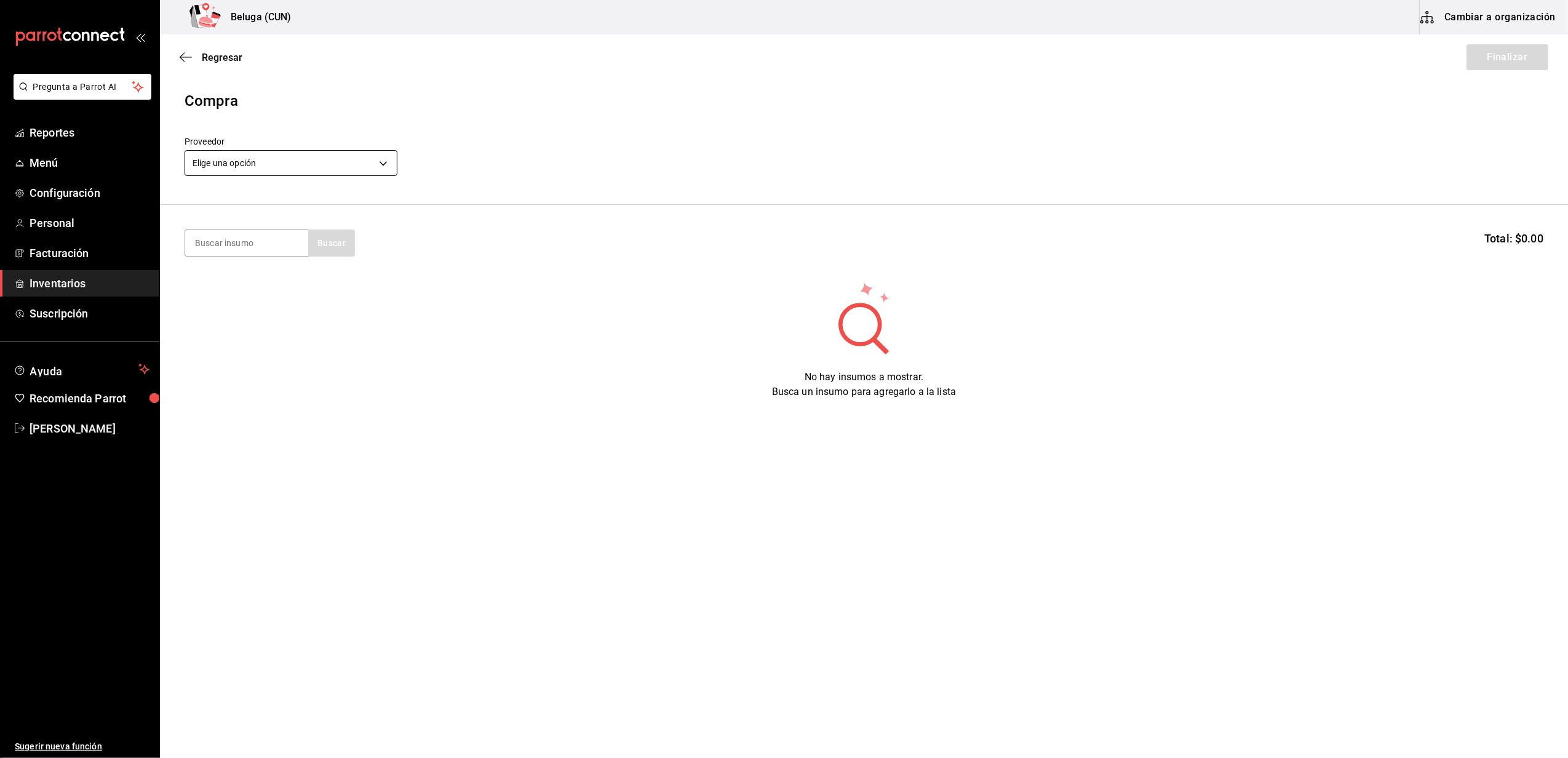
click at [310, 171] on body "Pregunta a Parrot AI Reportes Menú Configuración Personal Facturación Inventari…" at bounding box center [784, 344] width 1568 height 688
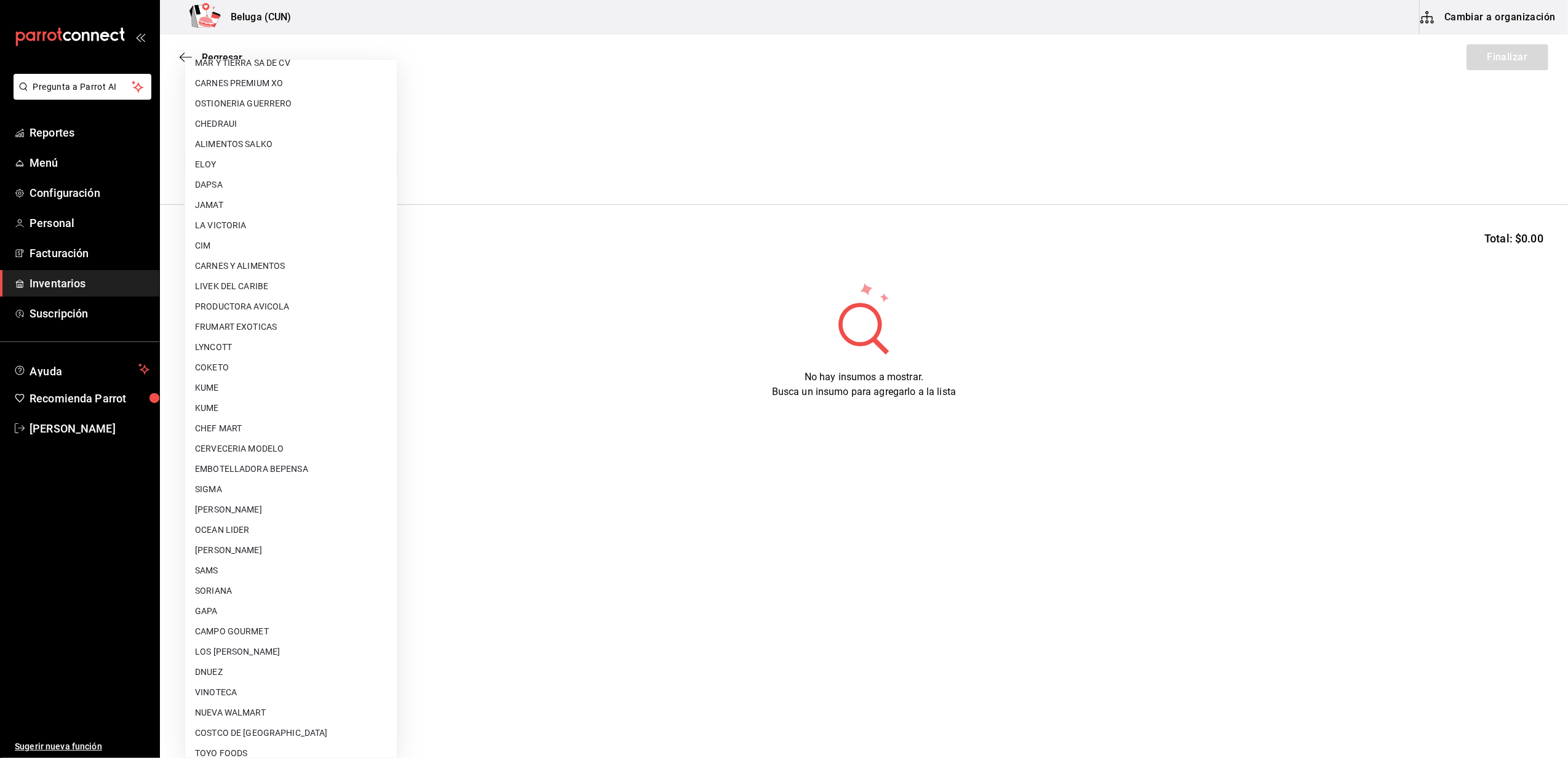
scroll to position [389, 0]
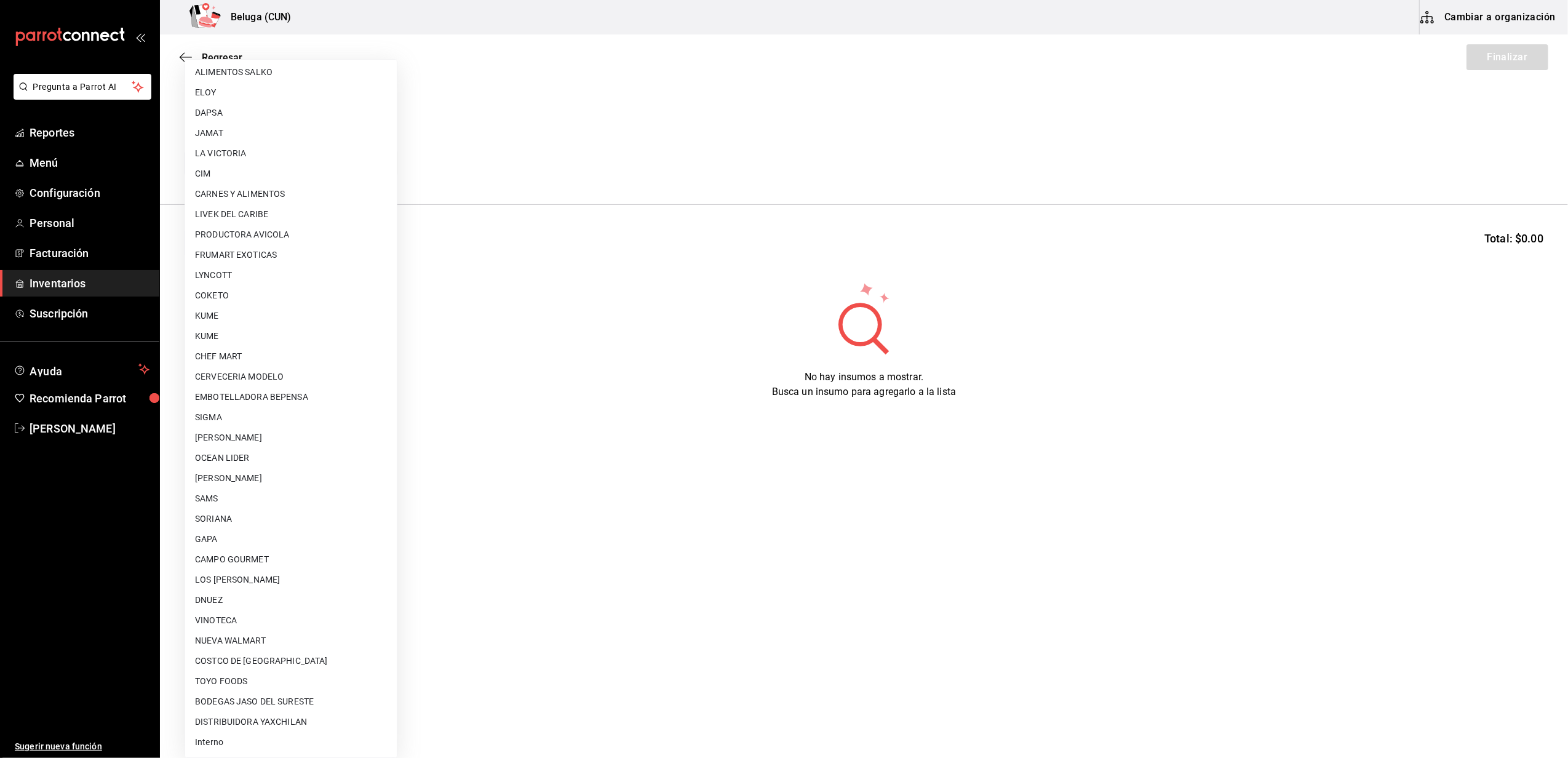
click at [220, 450] on li "OCEAN LIDER" at bounding box center [291, 458] width 212 height 20
type input "418ad5b3-5aac-43ae-8a20-ce68503a9856"
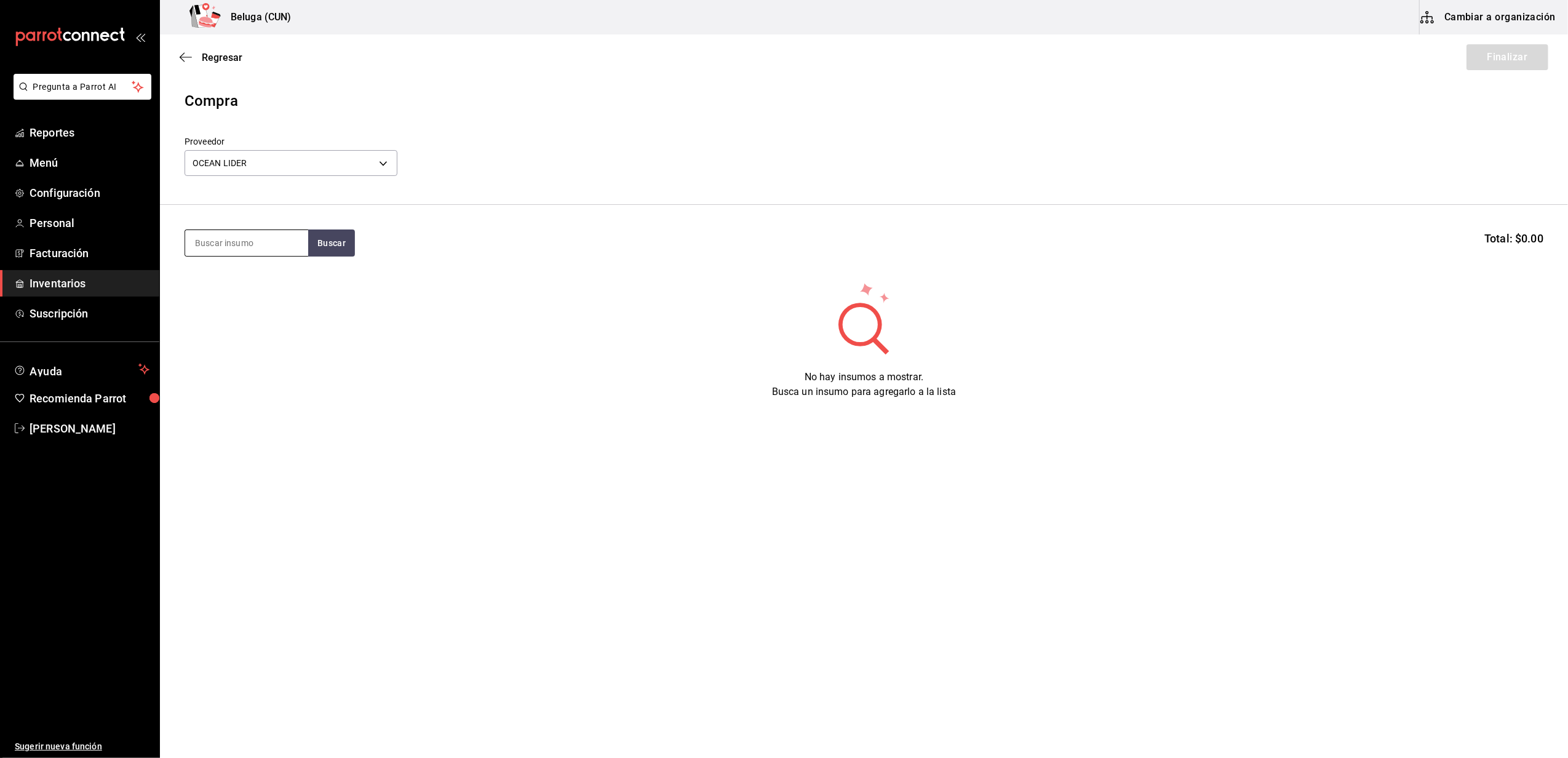
click at [247, 234] on input at bounding box center [246, 243] width 123 height 26
type input "GOBER"
click at [332, 251] on button "Buscar" at bounding box center [331, 243] width 46 height 27
click at [326, 237] on button "Buscar" at bounding box center [331, 243] width 46 height 27
click at [382, 160] on body "Pregunta a Parrot AI Reportes Menú Configuración Personal Facturación Inventari…" at bounding box center [784, 344] width 1568 height 688
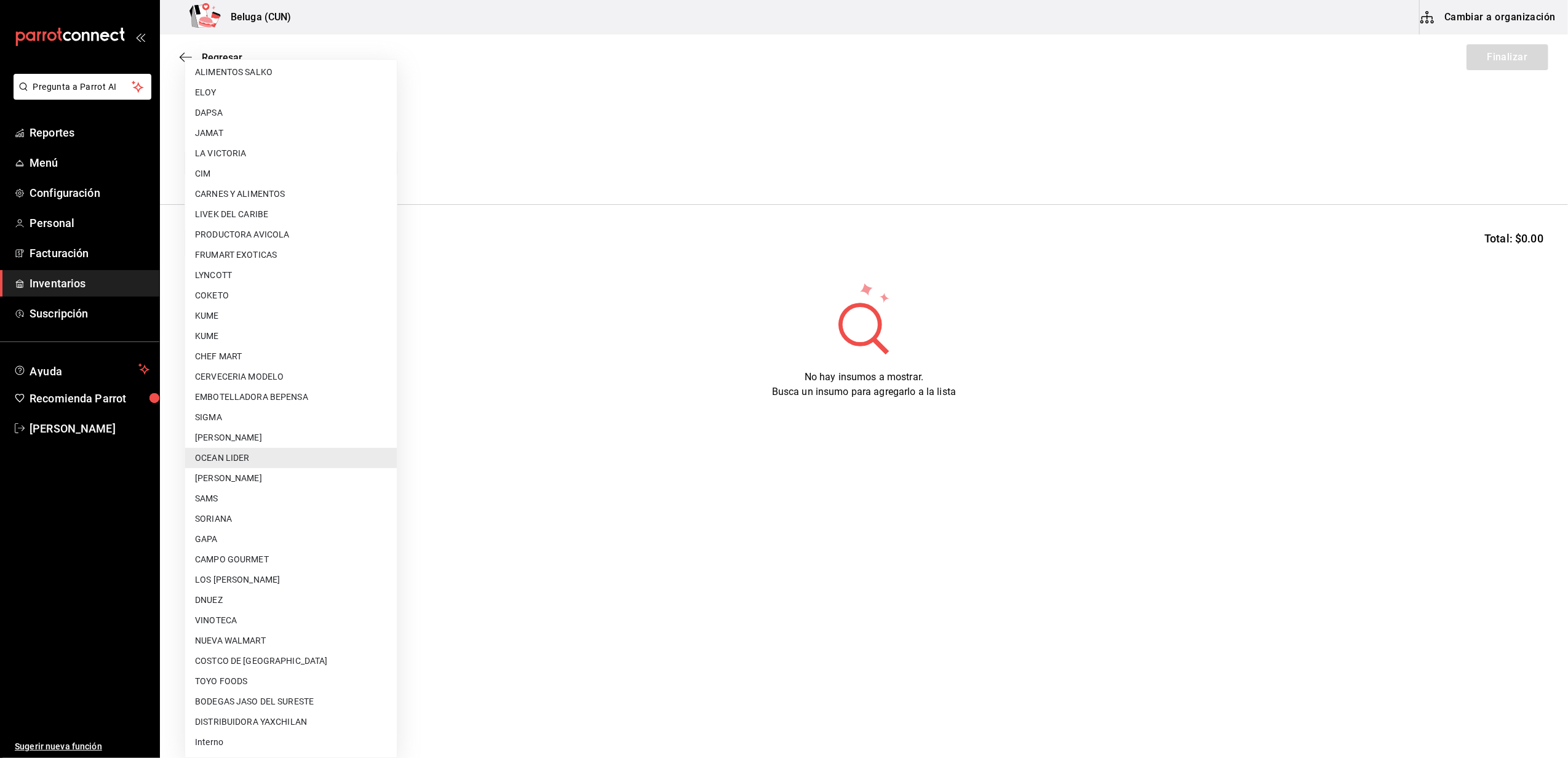
scroll to position [0, 0]
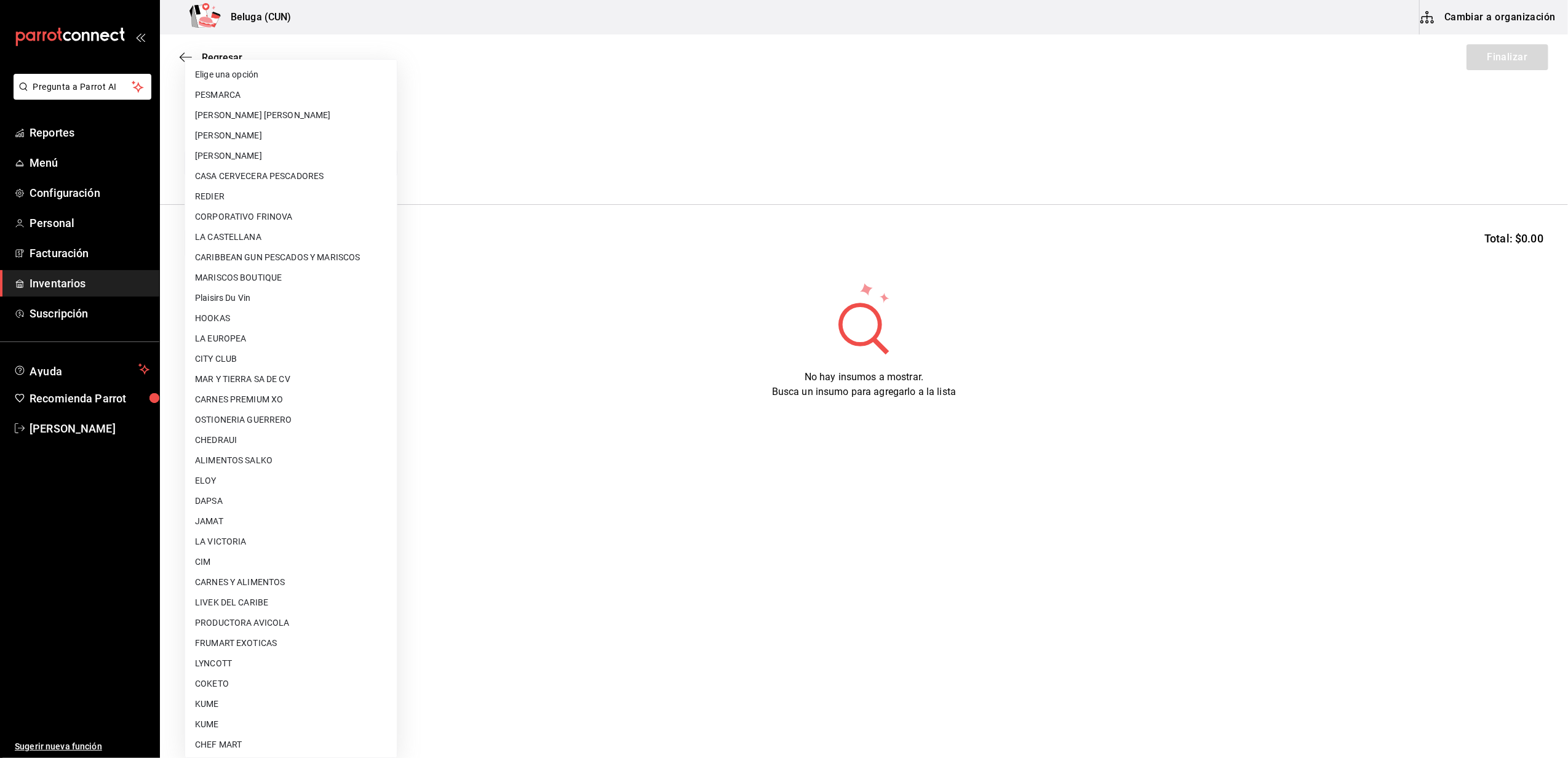
click at [271, 74] on li "Elige una opción" at bounding box center [291, 74] width 212 height 20
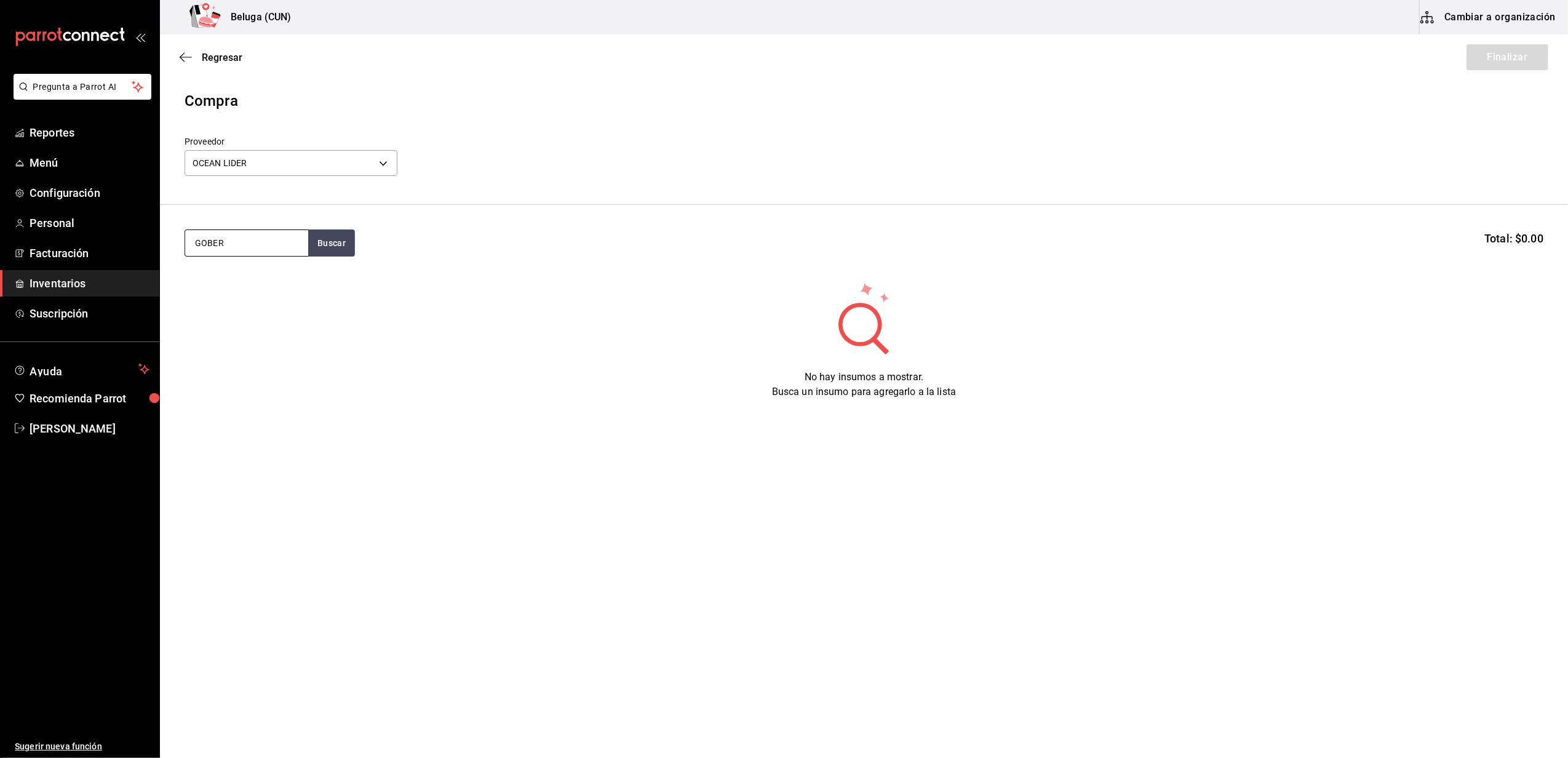
click at [256, 238] on input "GOBER" at bounding box center [246, 243] width 123 height 26
click at [390, 155] on body "Pregunta a Parrot AI Reportes Menú Configuración Personal Facturación Inventari…" at bounding box center [784, 344] width 1568 height 688
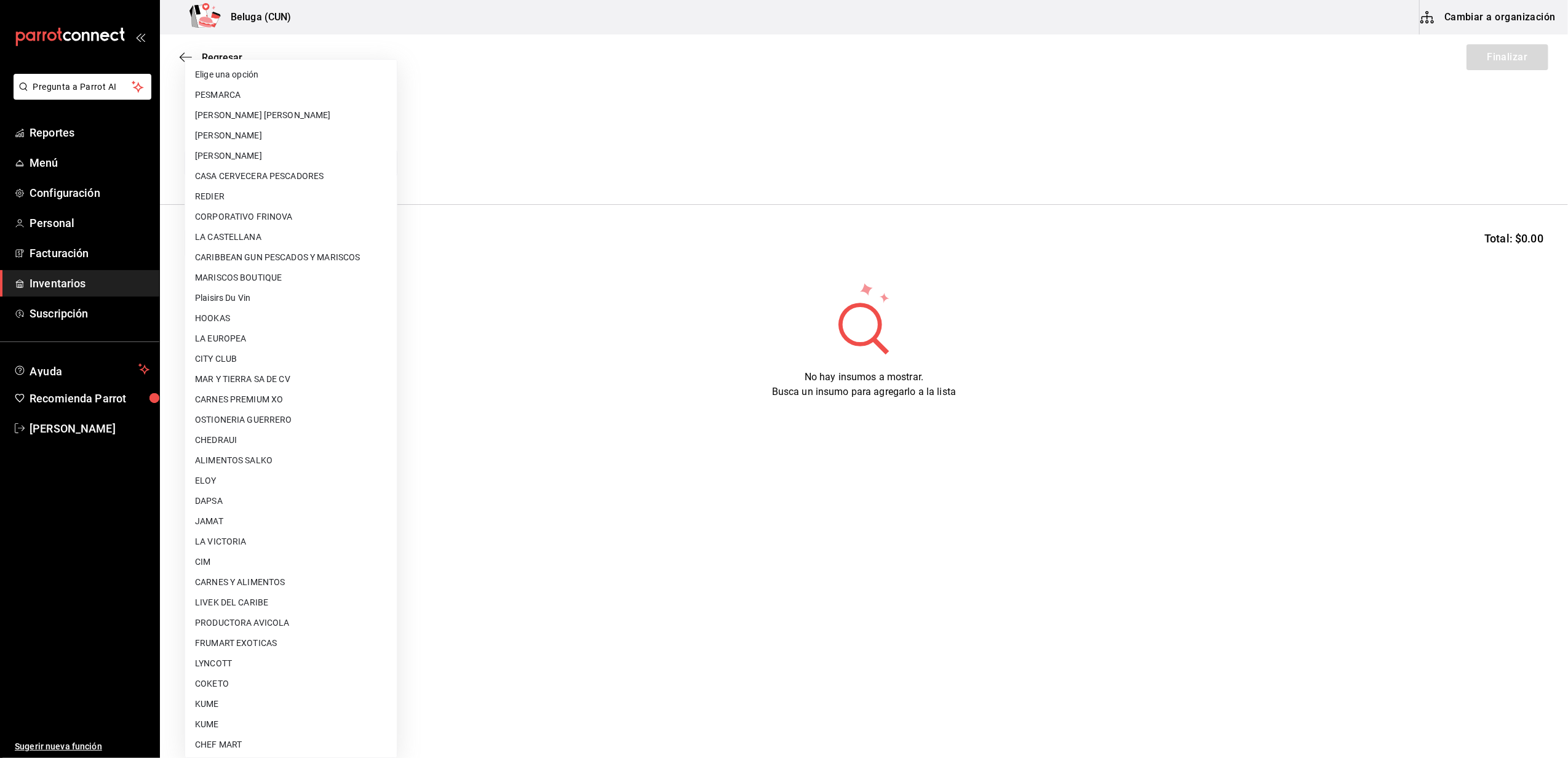
scroll to position [389, 0]
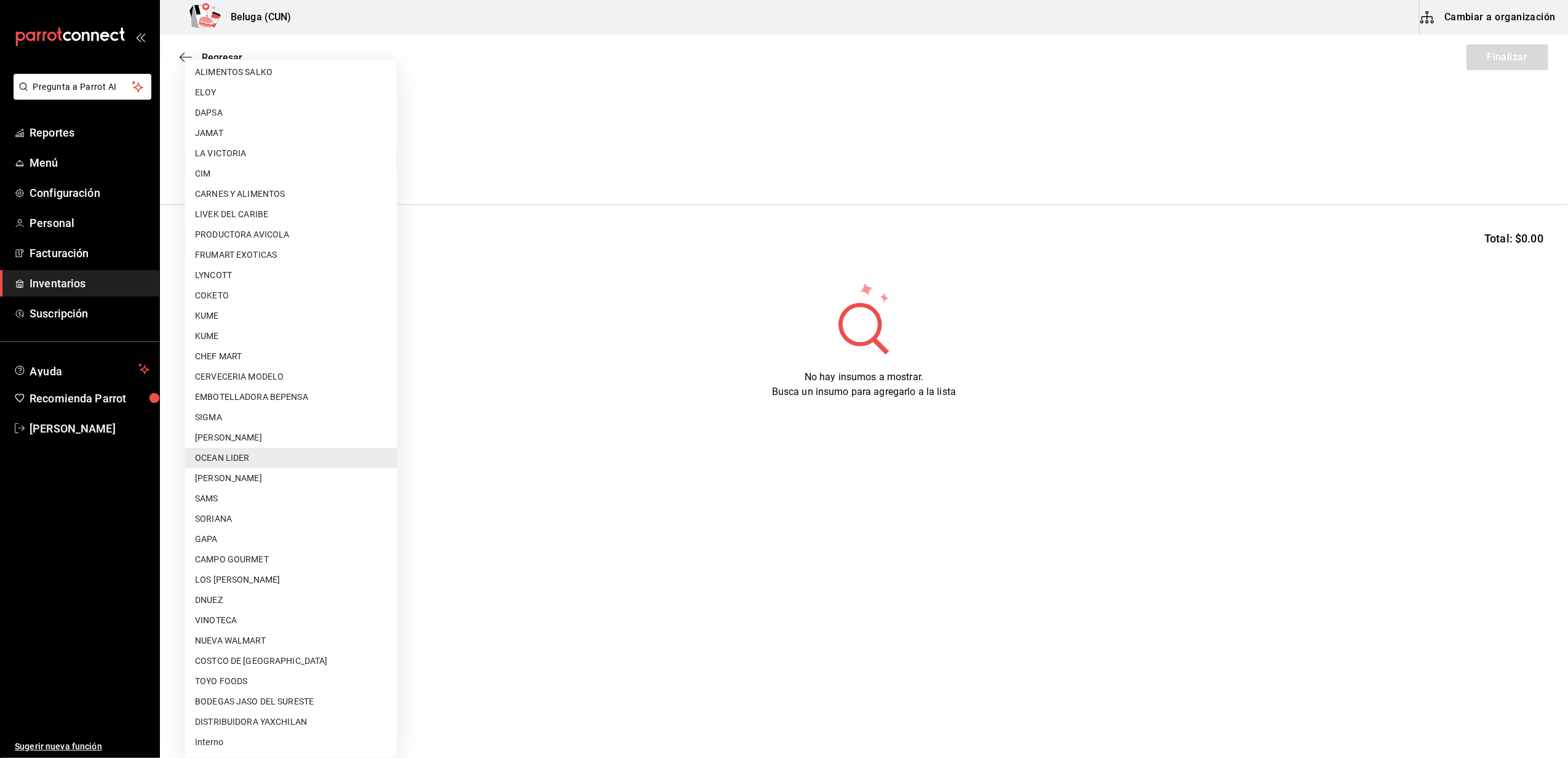
click at [212, 744] on li "Interno" at bounding box center [291, 742] width 212 height 20
type input "cf097a6b-1652-49c1-8634-faa24daf0fdd"
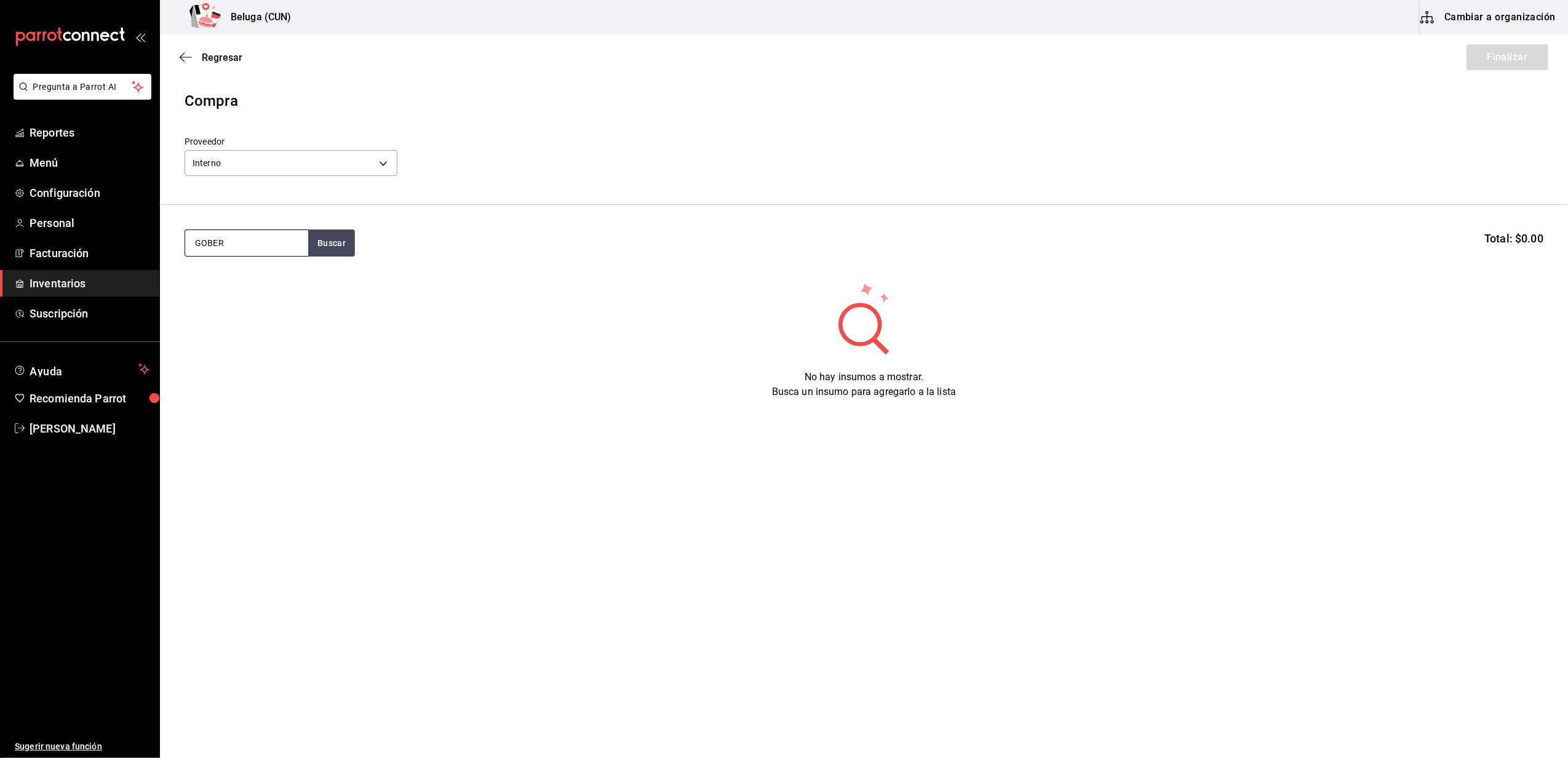
click at [246, 246] on input "GOBER" at bounding box center [246, 243] width 123 height 26
click at [332, 251] on button "Buscar" at bounding box center [331, 243] width 46 height 27
click at [258, 279] on div "TACO GOBERNADOR" at bounding box center [241, 279] width 92 height 15
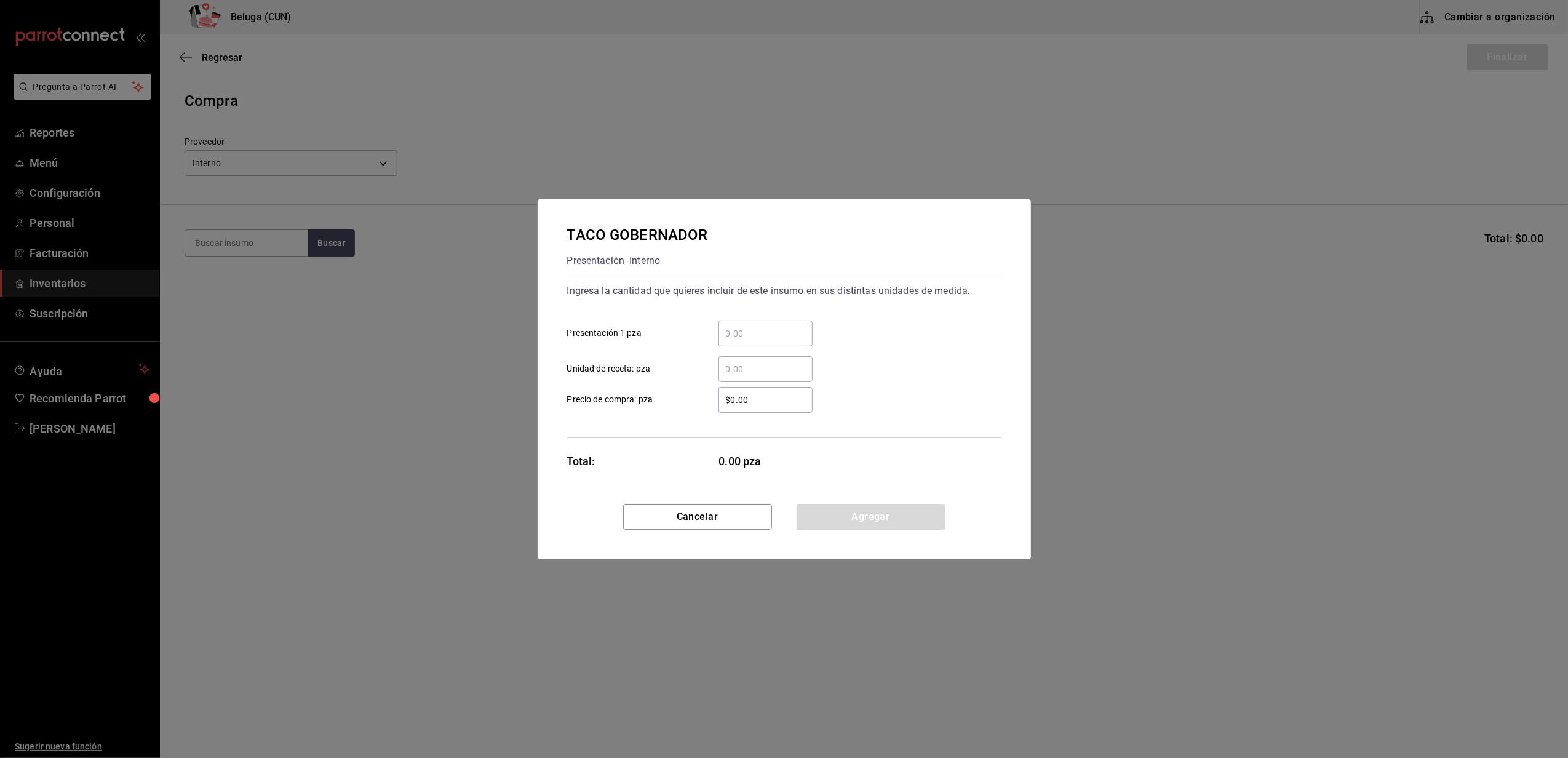
click at [736, 334] on input "​ Presentación 1 pza" at bounding box center [765, 333] width 94 height 15
type input "24"
click at [677, 394] on label "$0.00 ​ Precio de compra: pza" at bounding box center [690, 400] width 245 height 26
click at [718, 394] on input "$0.00" at bounding box center [765, 400] width 94 height 15
drag, startPoint x: 761, startPoint y: 397, endPoint x: 692, endPoint y: 394, distance: 69.1
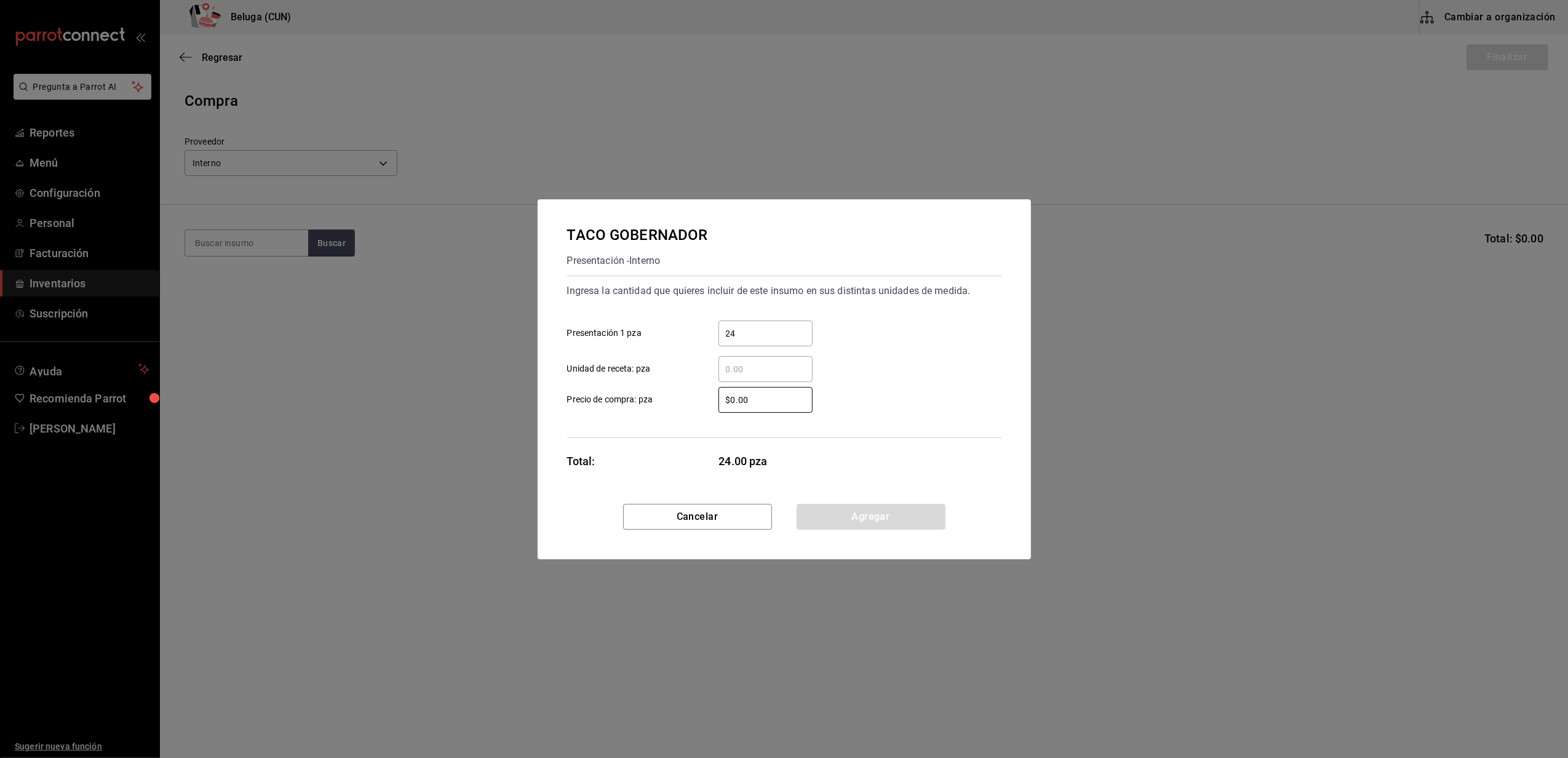
click at [692, 394] on label "$0.00 ​ Precio de compra: pza" at bounding box center [690, 400] width 245 height 26
type input "$0.01"
click at [878, 516] on button "Agregar" at bounding box center [871, 516] width 149 height 26
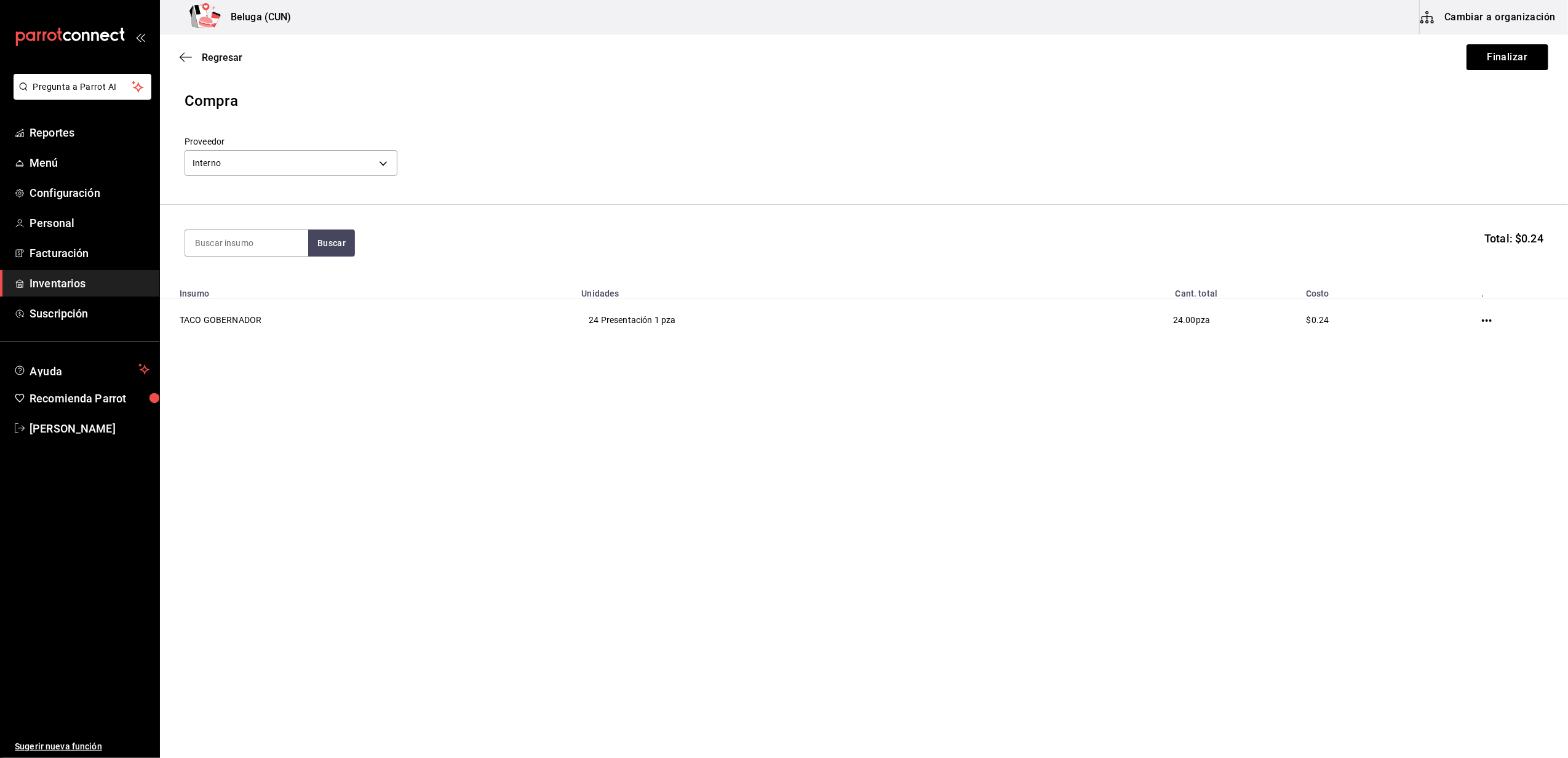
click at [791, 461] on main "Regresar Finalizar Compra Proveedor Interno cf097a6b-1652-49c1-8634-faa24daf0fd…" at bounding box center [863, 362] width 1408 height 654
click at [1517, 64] on button "Finalizar" at bounding box center [1507, 58] width 82 height 26
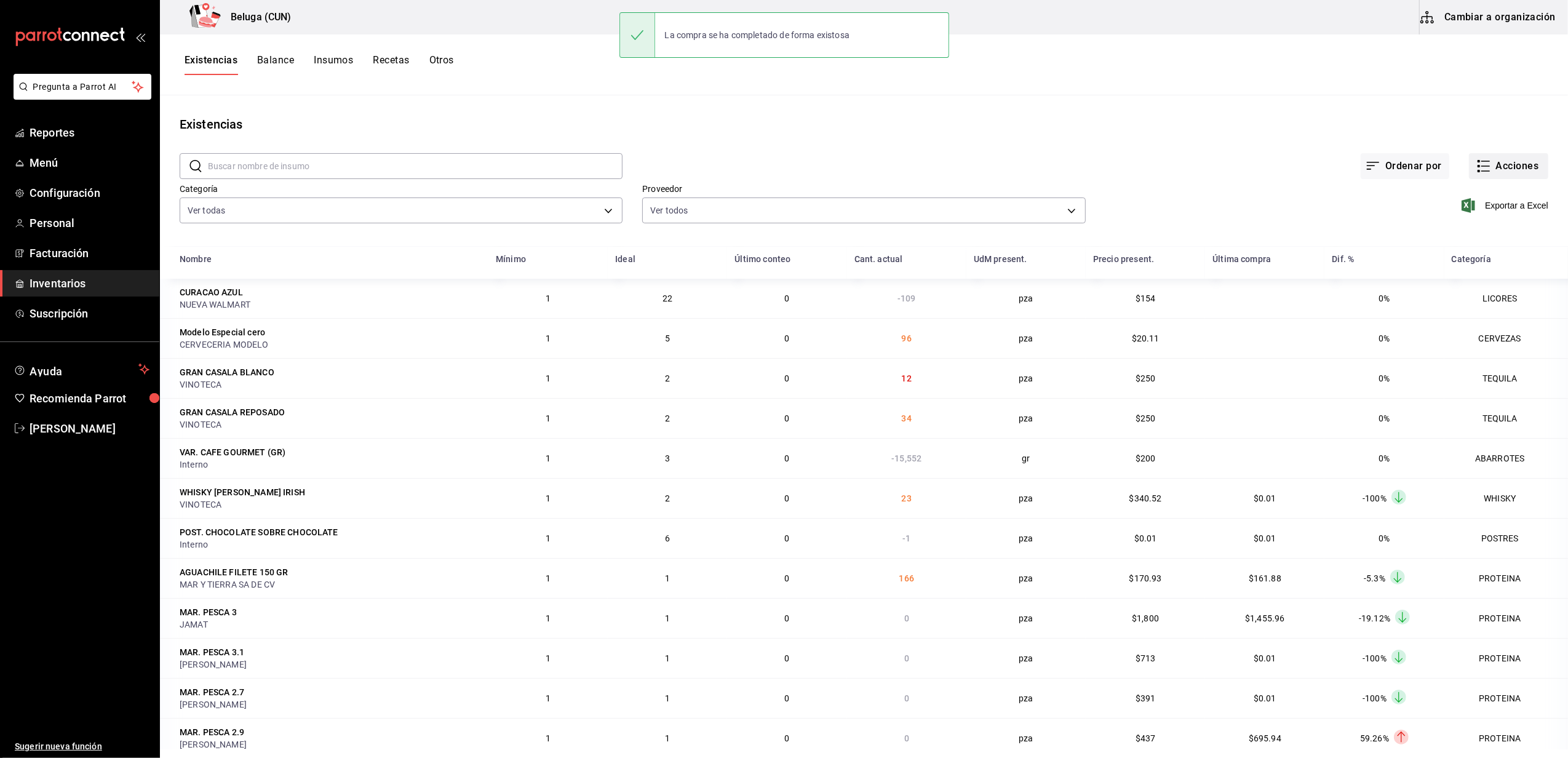
click at [1496, 162] on button "Acciones" at bounding box center [1509, 166] width 79 height 26
click at [1466, 237] on span "Compra" at bounding box center [1496, 232] width 103 height 13
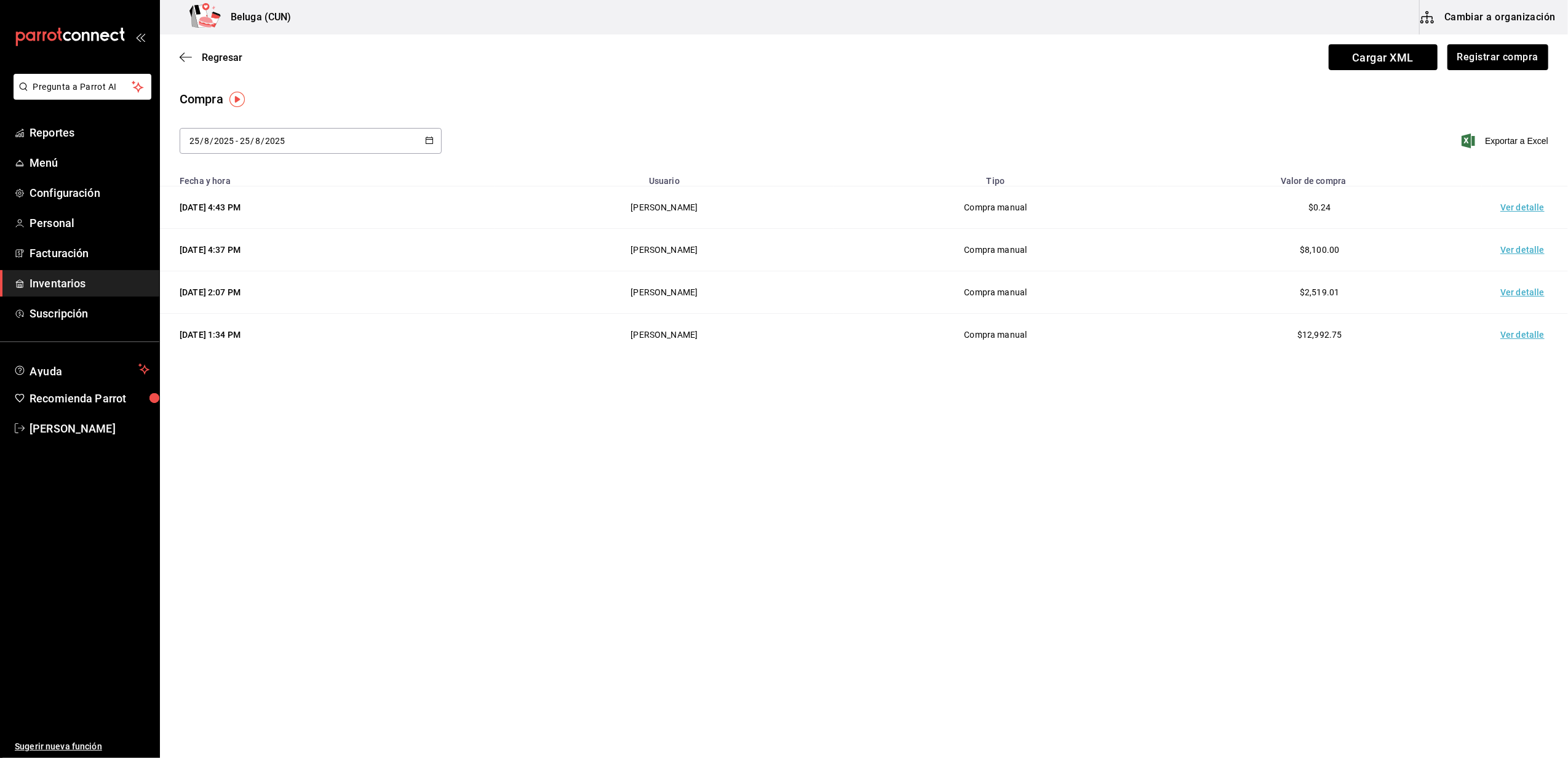
click at [1519, 214] on td "Ver detalle" at bounding box center [1525, 207] width 86 height 43
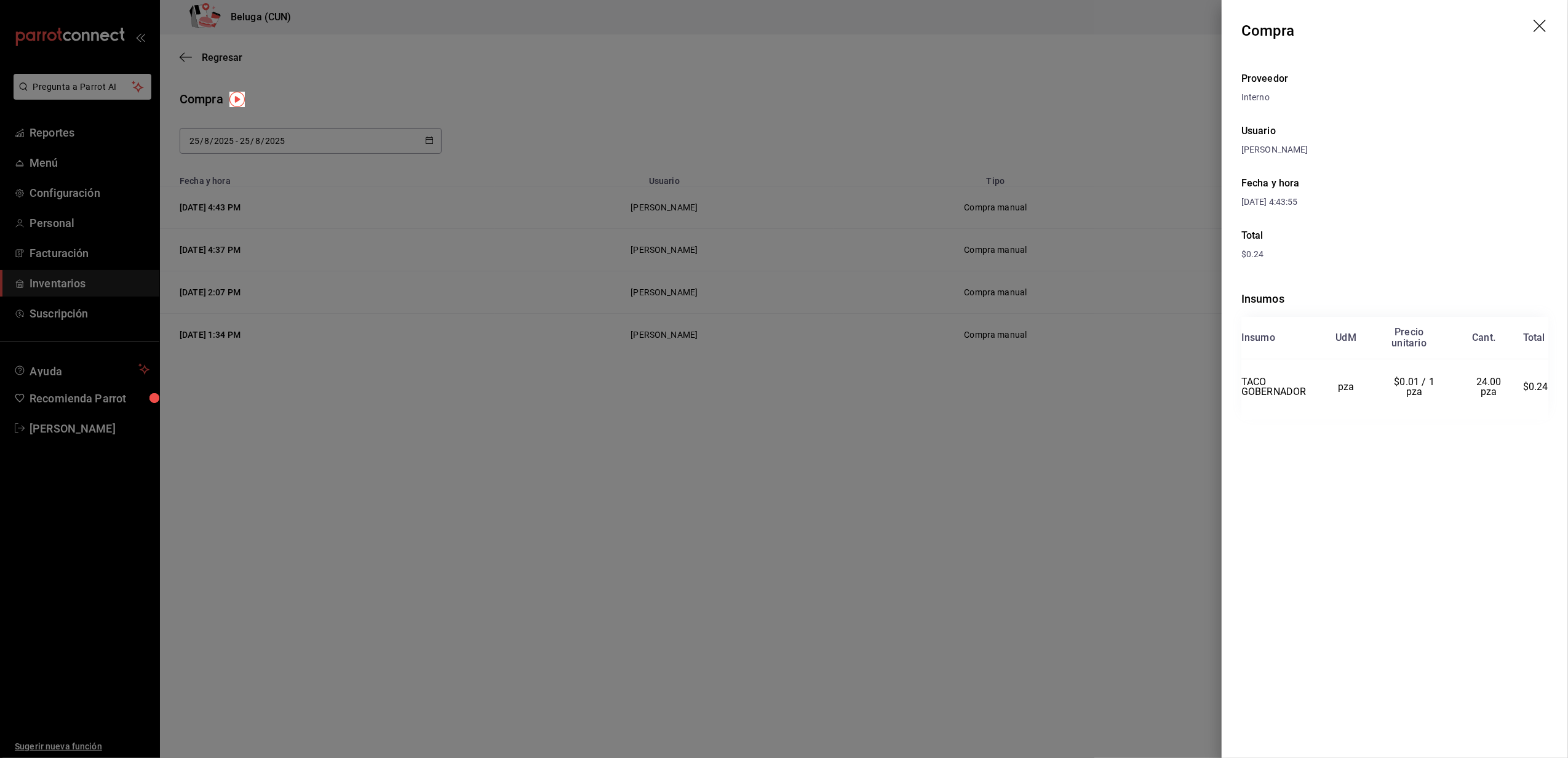
click at [1535, 31] on icon "drag" at bounding box center [1541, 27] width 15 height 15
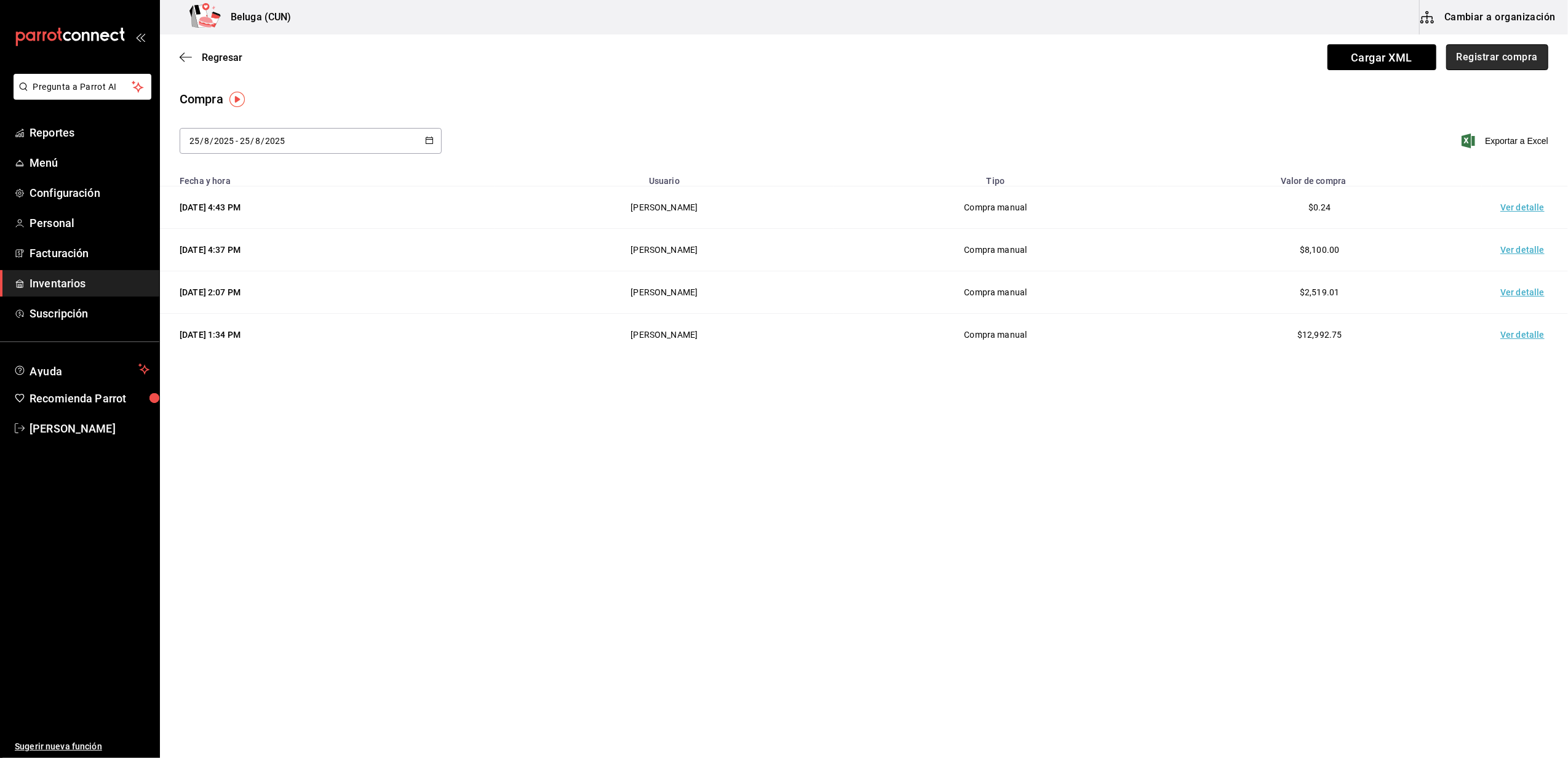
click at [1486, 58] on button "Registrar compra" at bounding box center [1497, 58] width 102 height 26
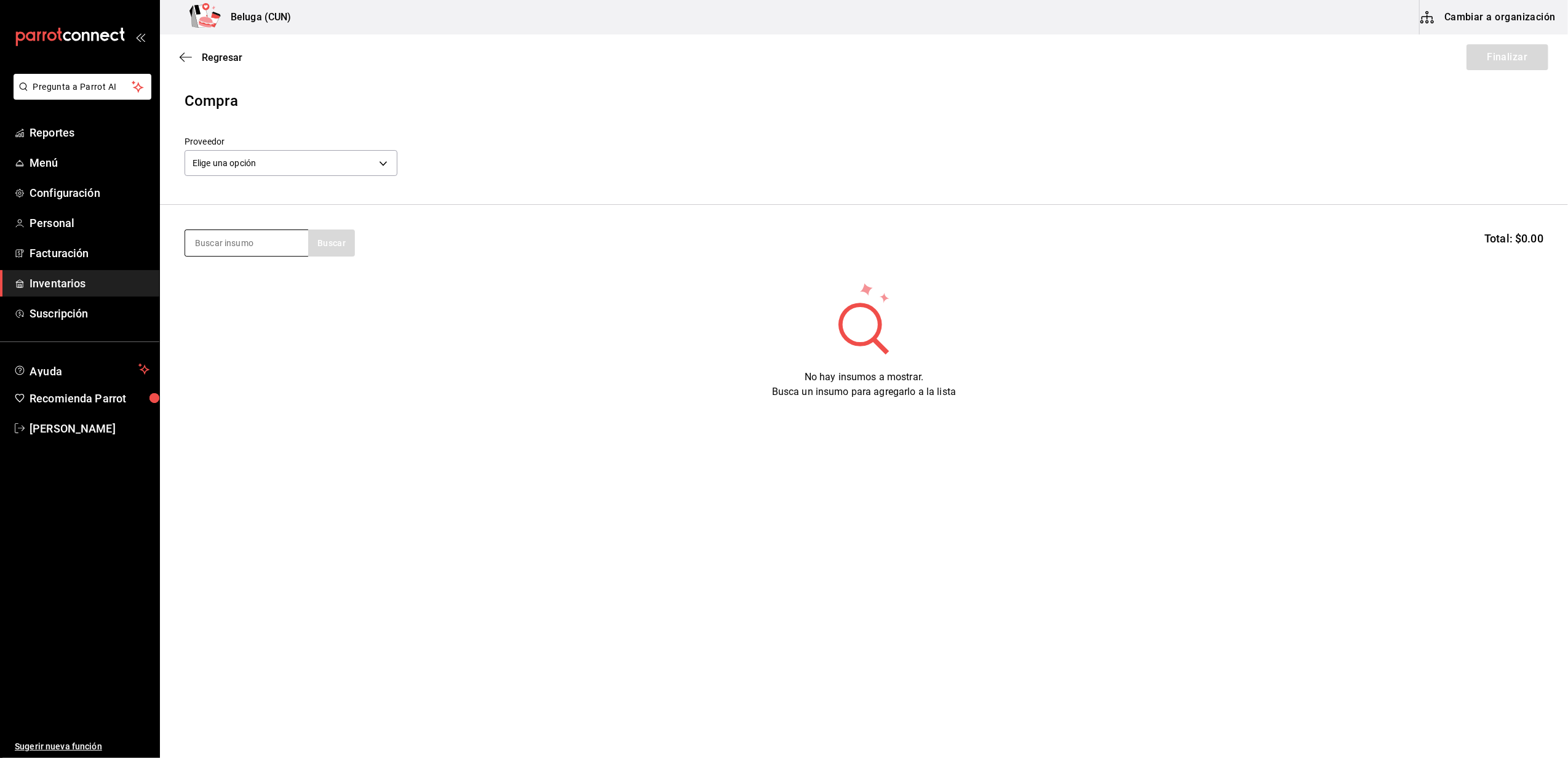
click at [278, 247] on input at bounding box center [246, 243] width 123 height 26
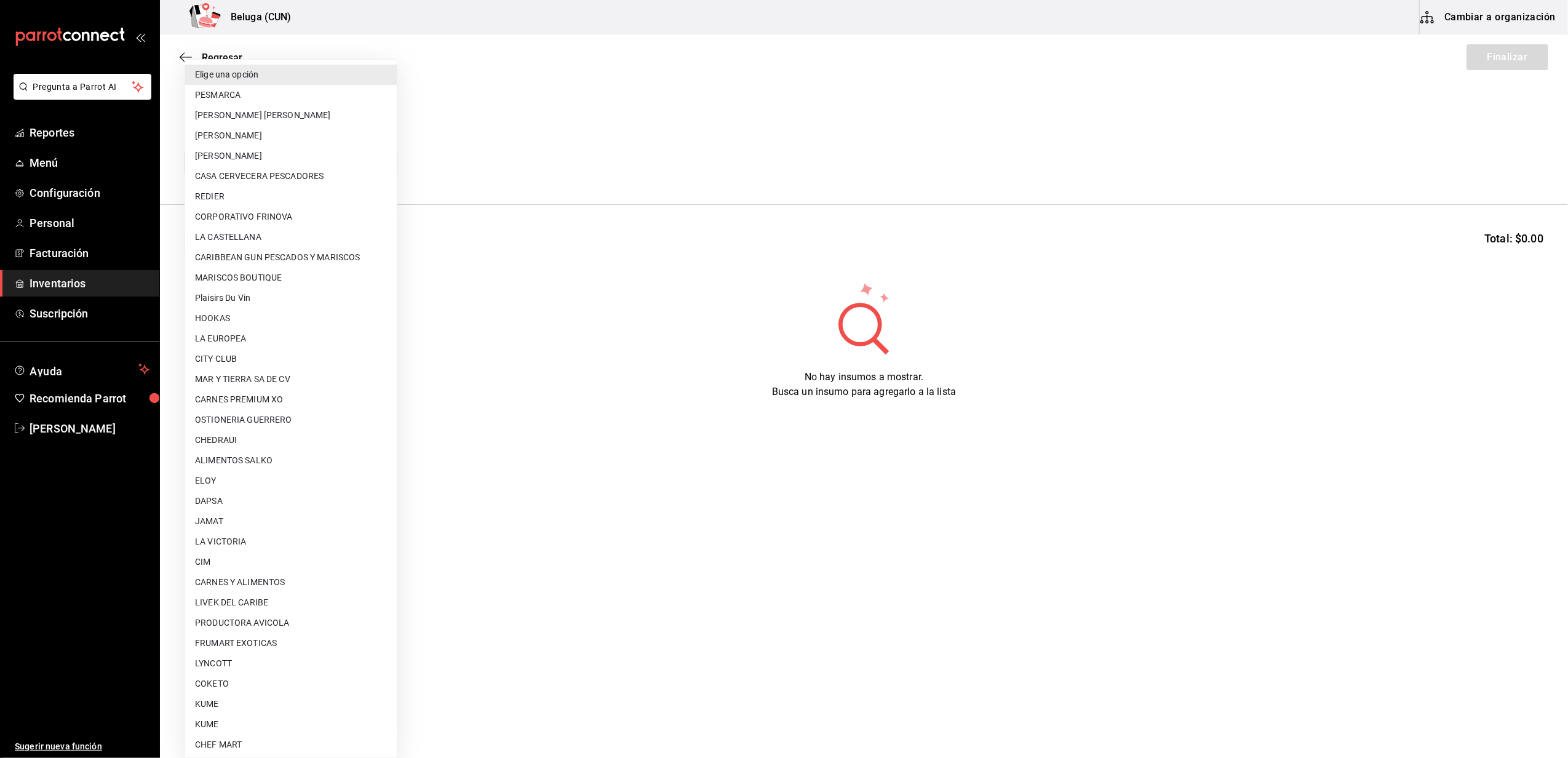
click at [373, 156] on body "Pregunta a Parrot AI Reportes Menú Configuración Personal Facturación Inventari…" at bounding box center [784, 344] width 1568 height 688
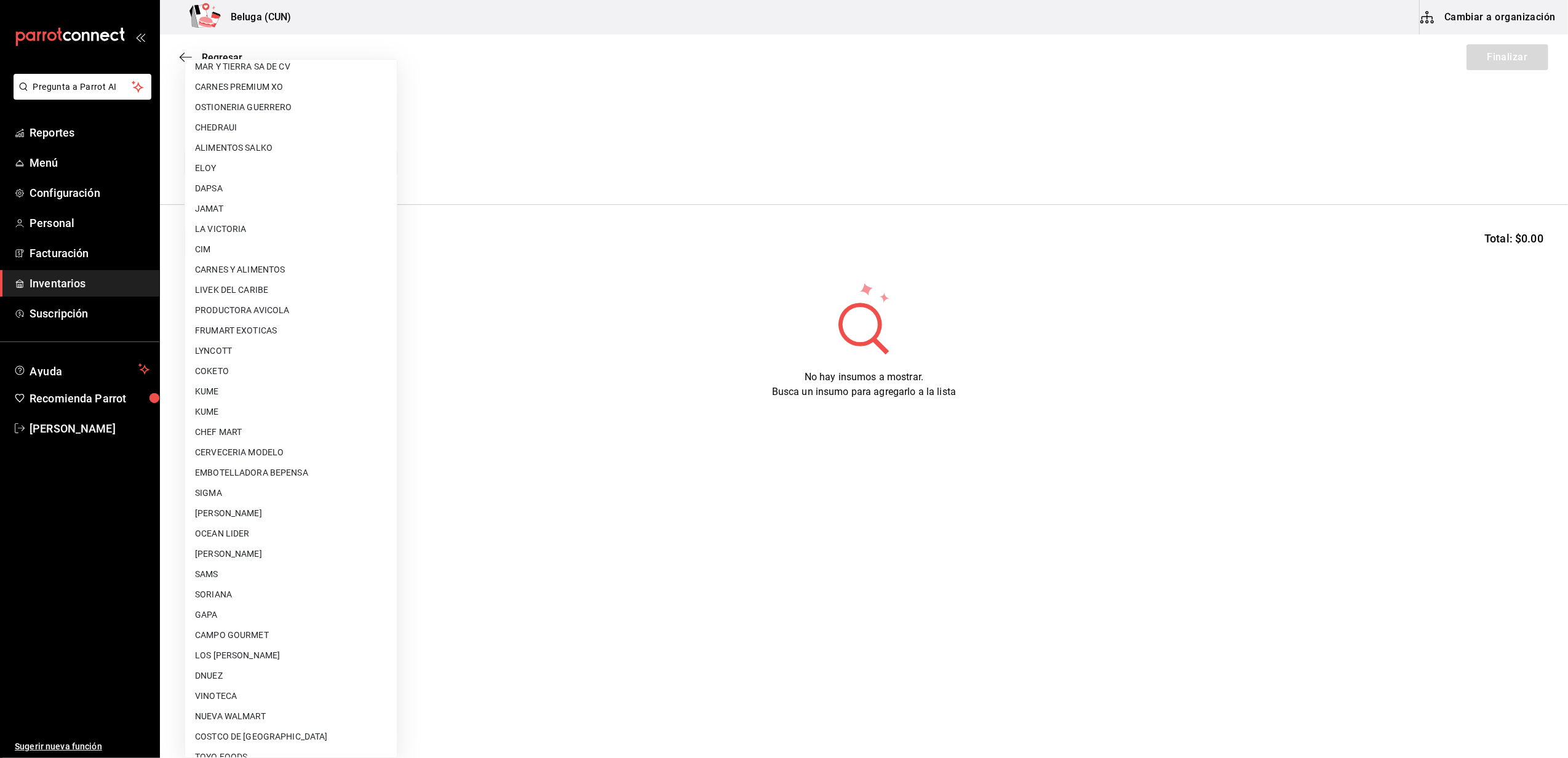
scroll to position [389, 0]
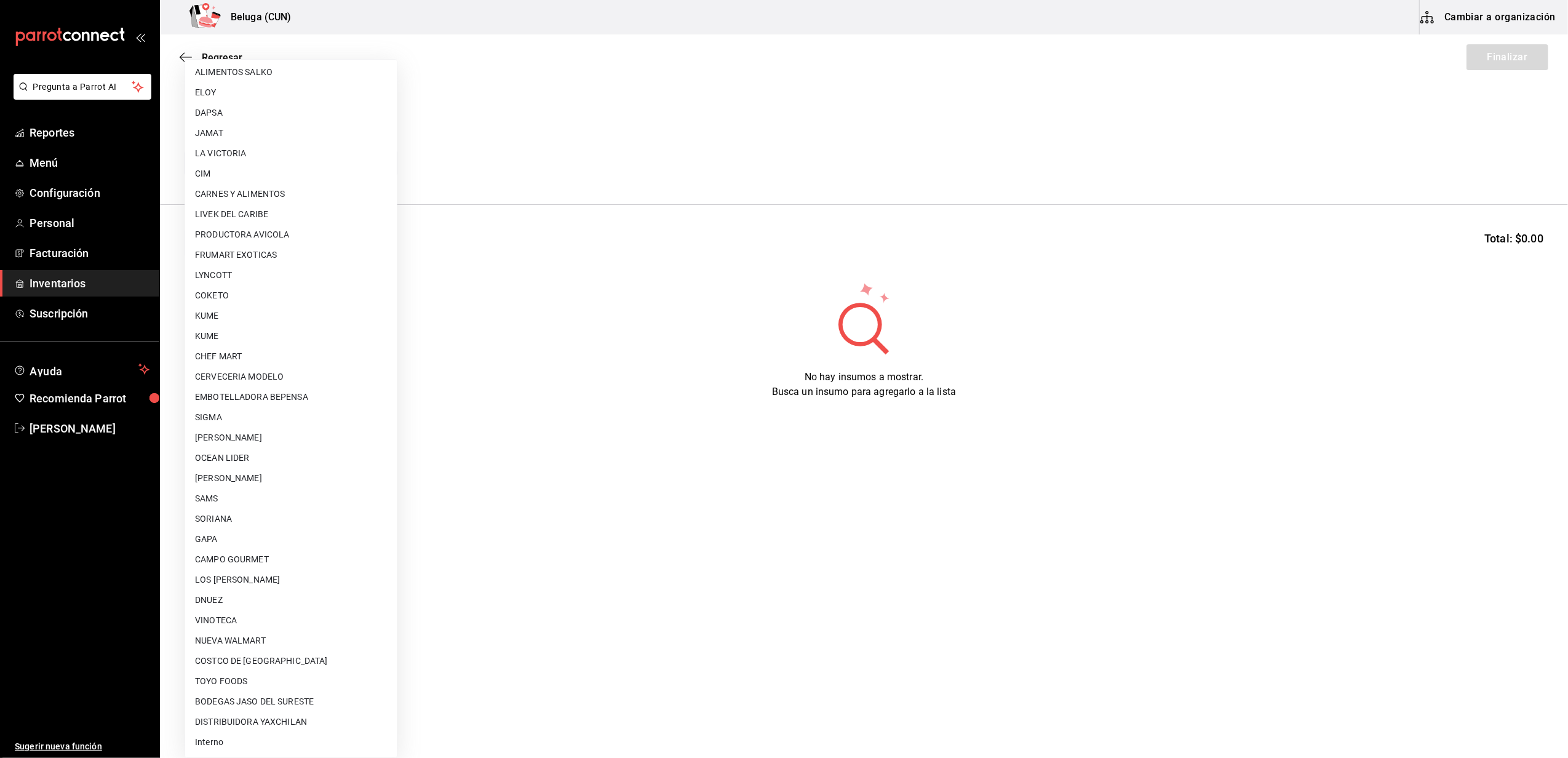
click at [239, 739] on li "Interno" at bounding box center [291, 742] width 212 height 20
type input "cf097a6b-1652-49c1-8634-faa24daf0fdd"
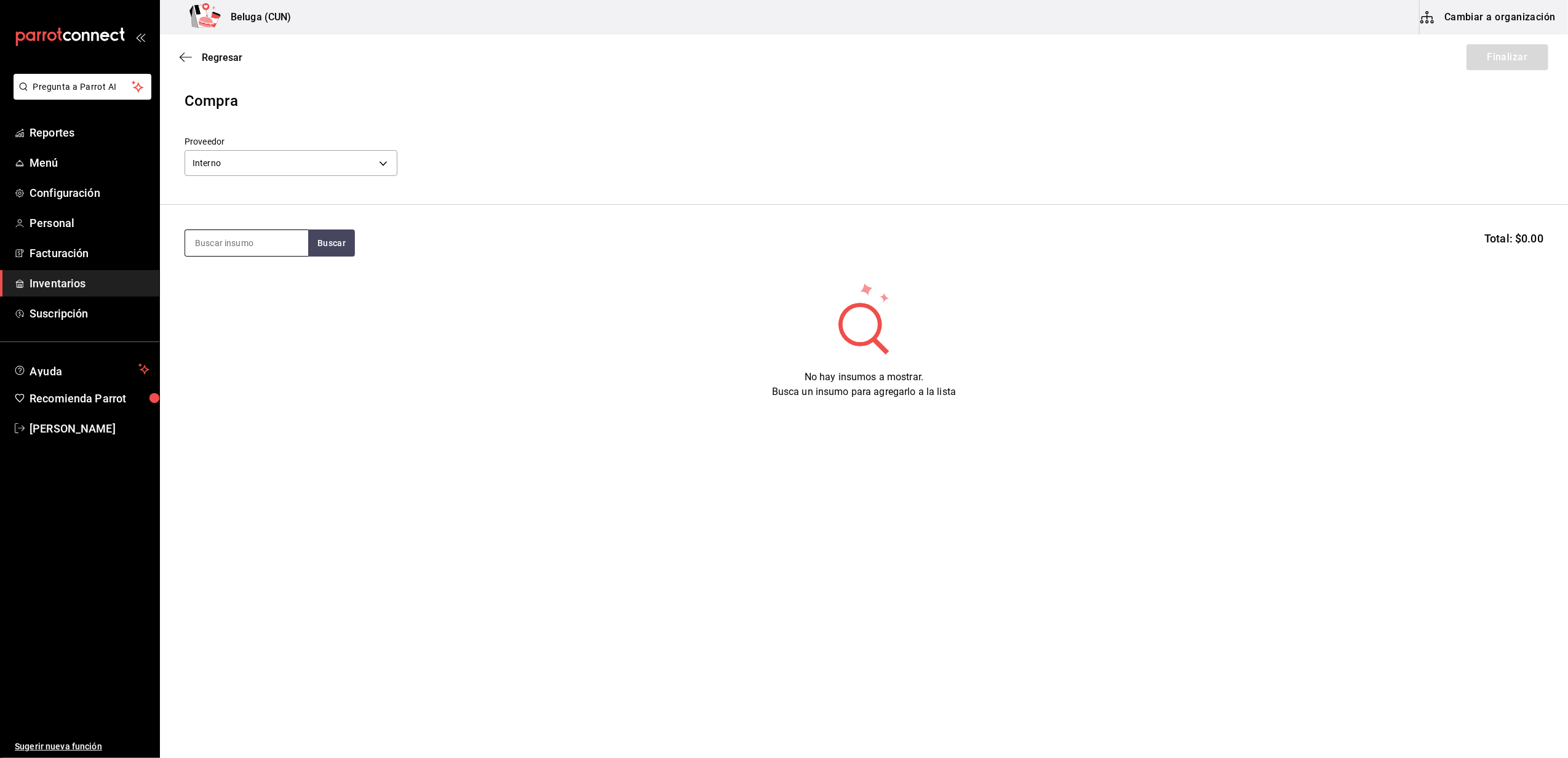
click at [250, 240] on input at bounding box center [246, 243] width 123 height 26
click at [338, 245] on button "Buscar" at bounding box center [331, 243] width 46 height 27
drag, startPoint x: 338, startPoint y: 245, endPoint x: 329, endPoint y: 244, distance: 9.1
click at [338, 245] on button "Buscar" at bounding box center [331, 243] width 46 height 27
drag, startPoint x: 282, startPoint y: 244, endPoint x: 142, endPoint y: 220, distance: 142.0
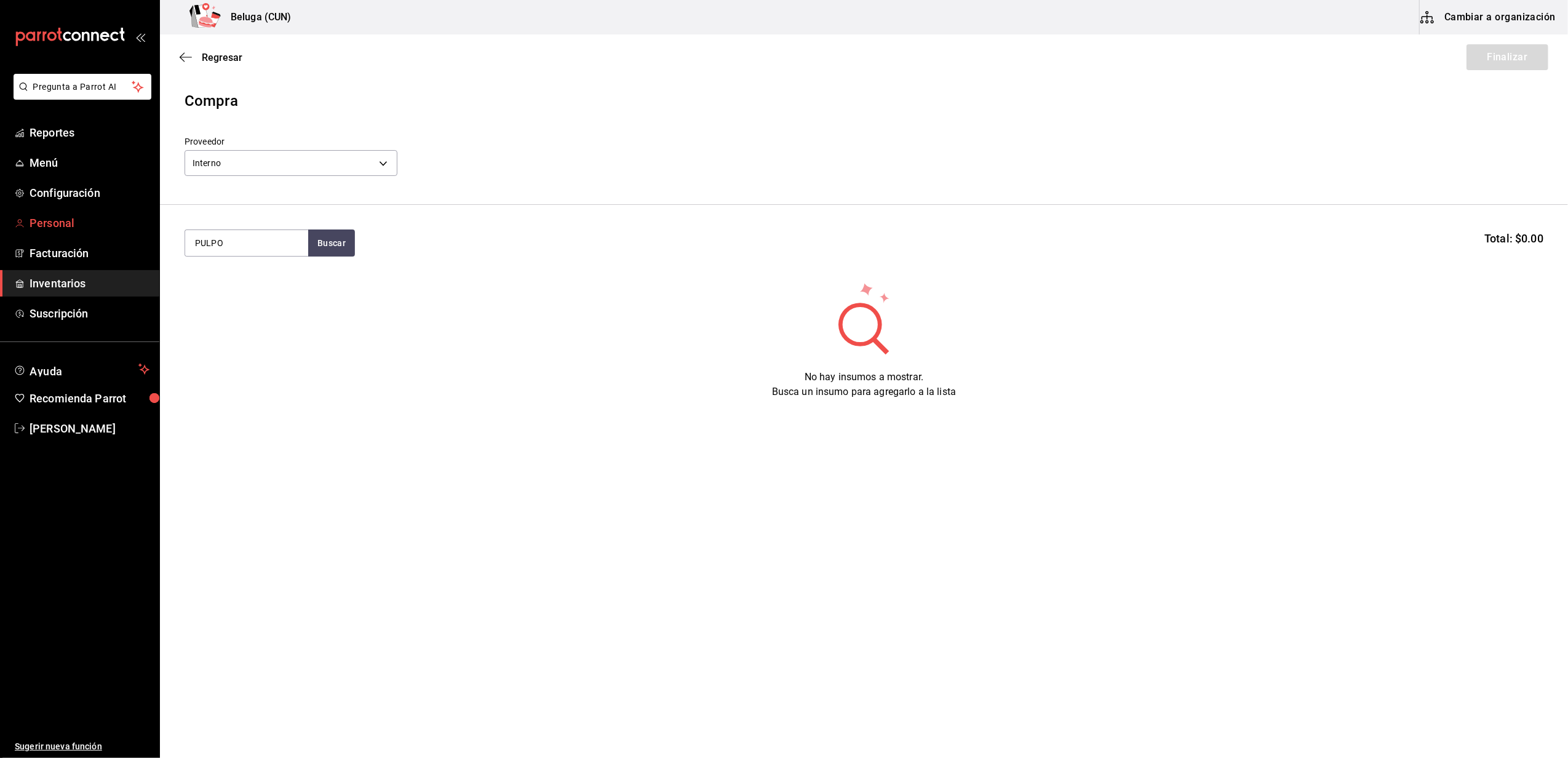
click at [142, 220] on div "Pregunta a Parrot AI Reportes Menú Configuración Personal Facturación Inventari…" at bounding box center [784, 344] width 1568 height 688
type input "GOBER"
click at [373, 163] on body "Pregunta a Parrot AI Reportes Menú Configuración Personal Facturación Inventari…" at bounding box center [784, 344] width 1568 height 688
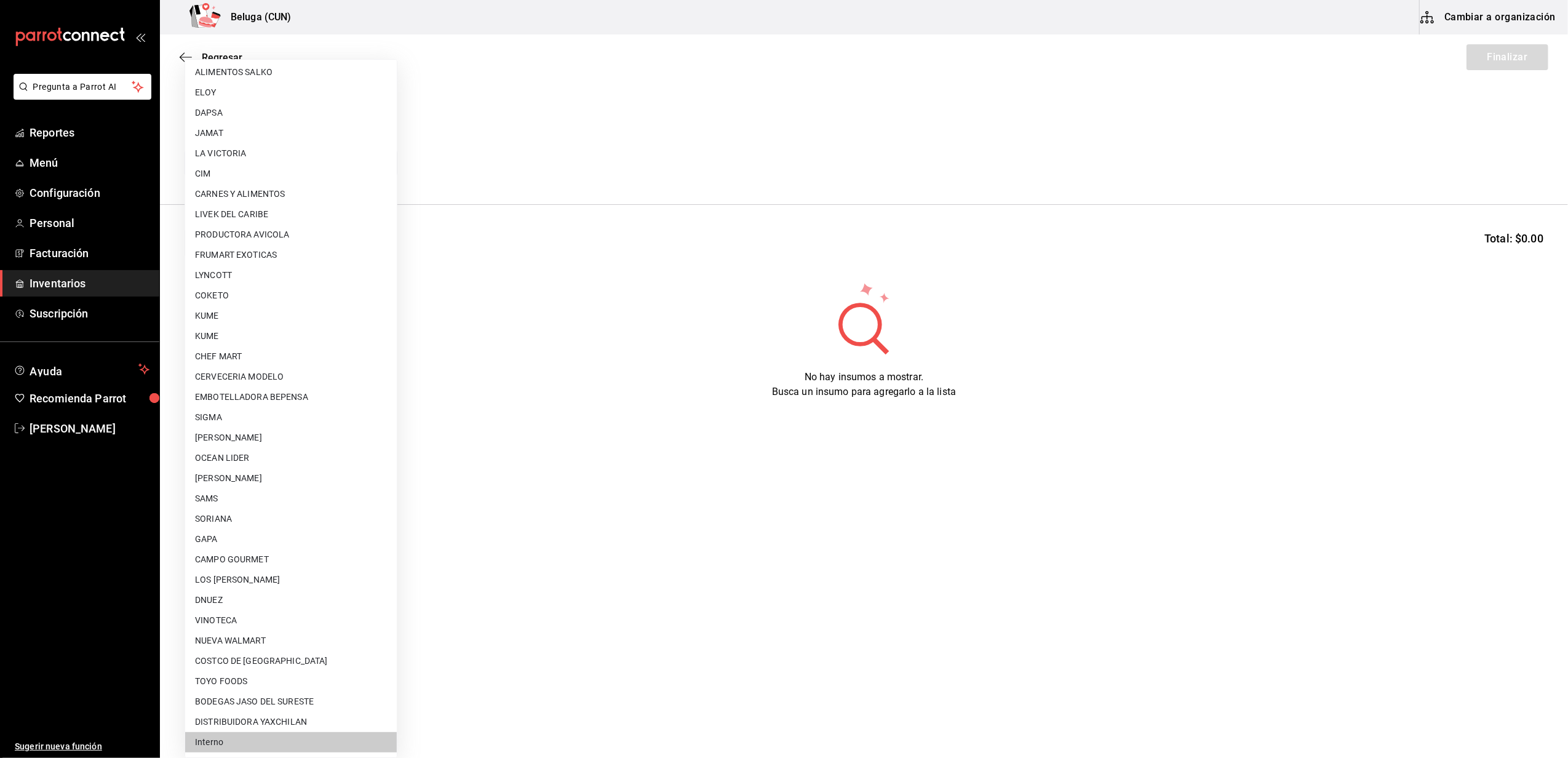
click at [271, 474] on li "[PERSON_NAME]" at bounding box center [291, 478] width 212 height 20
type input "9821293c-29ba-4d10-a09a-e0c8e5fa957a"
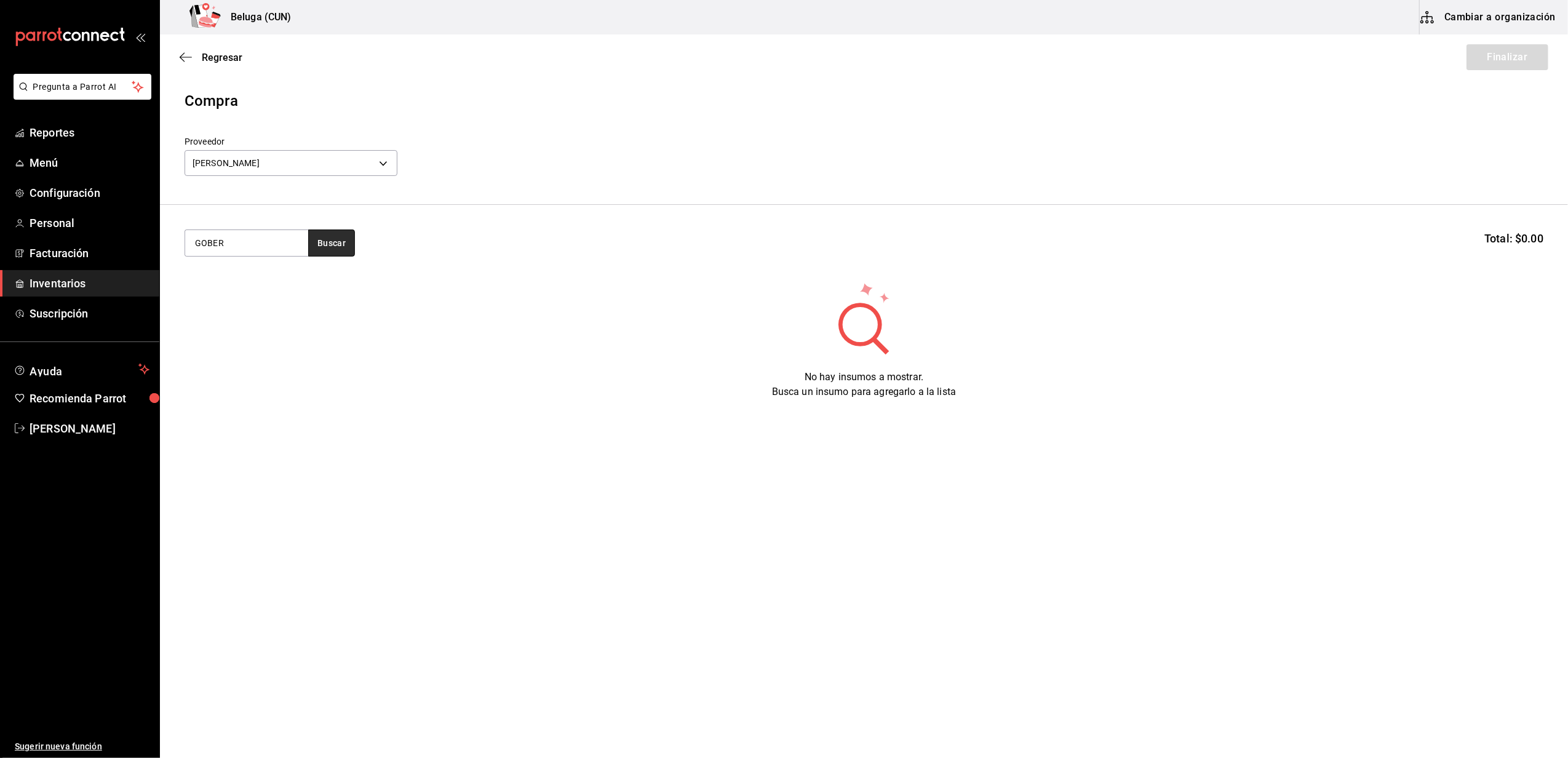
click at [332, 247] on button "Buscar" at bounding box center [331, 243] width 46 height 27
click at [264, 283] on div "TACO GOBERNADOR [PERSON_NAME]" at bounding box center [246, 286] width 103 height 30
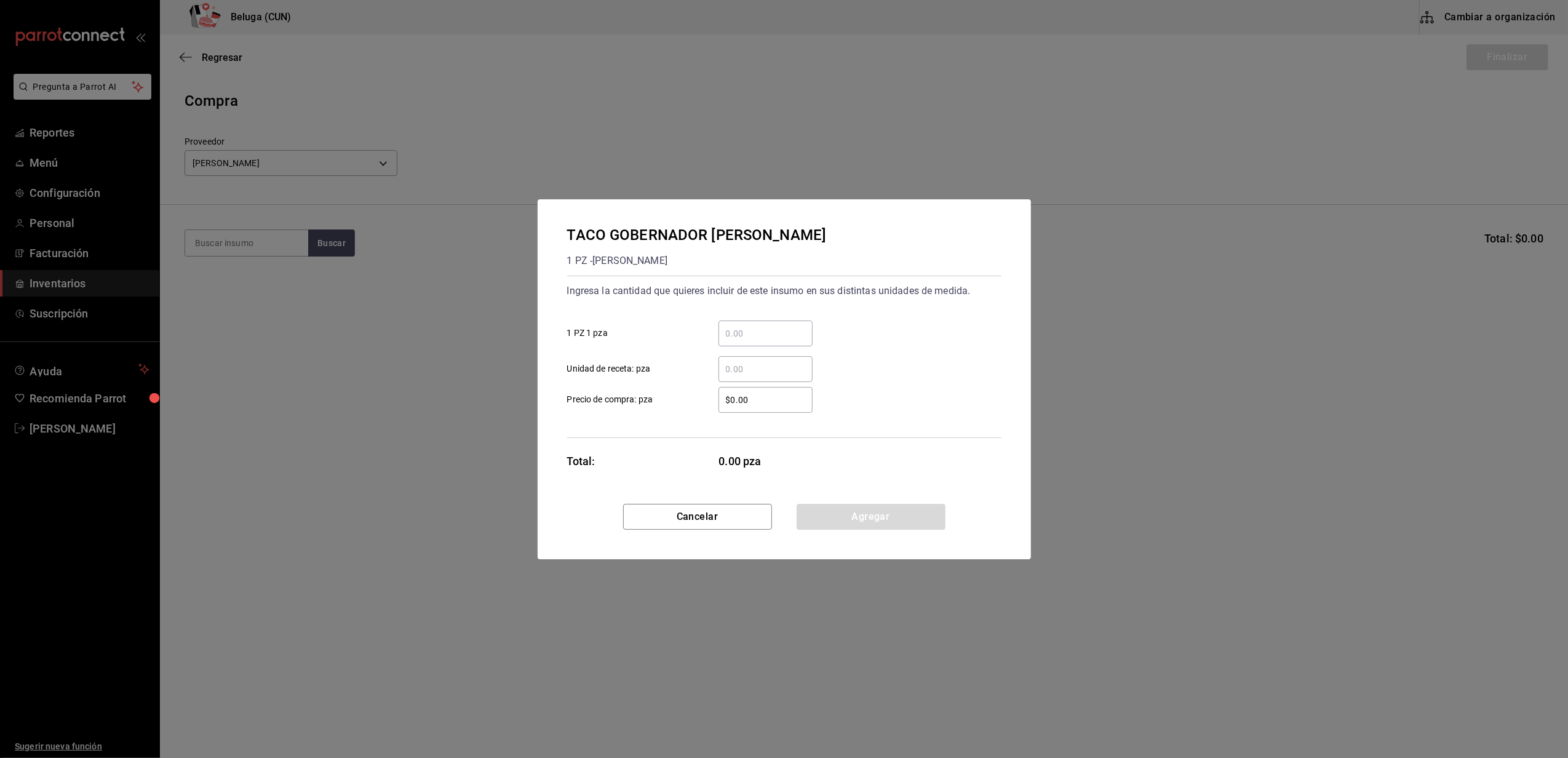
click at [756, 326] on input "​ 1 PZ 1 pza" at bounding box center [765, 333] width 94 height 15
type input "22"
click at [695, 369] on label "​ Unidad de receta: pza" at bounding box center [690, 369] width 245 height 26
click at [718, 369] on input "​ Unidad de receta: pza" at bounding box center [765, 369] width 94 height 15
drag, startPoint x: 765, startPoint y: 399, endPoint x: 715, endPoint y: 406, distance: 50.5
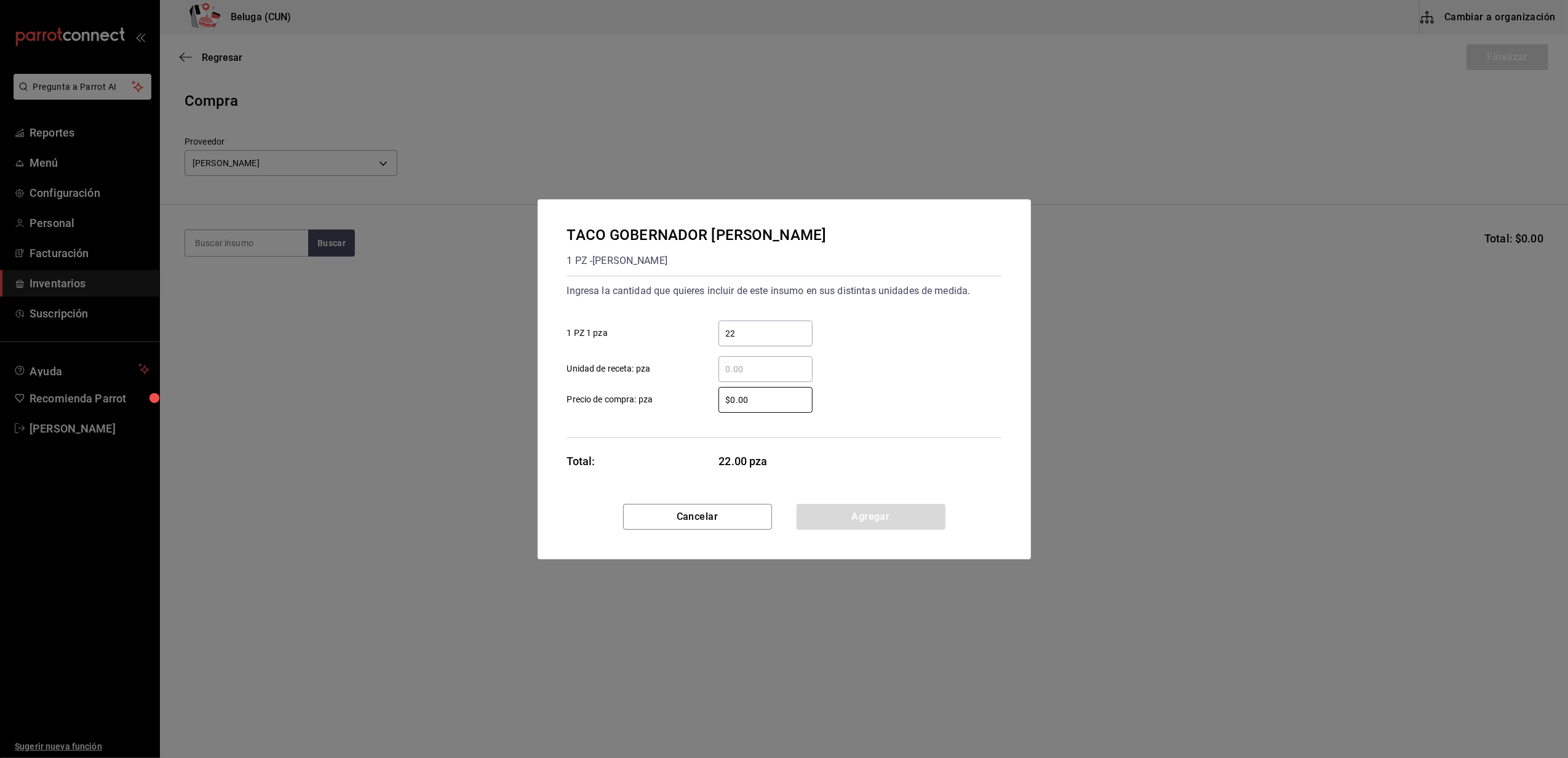
click at [715, 406] on div "$0.00 ​" at bounding box center [756, 400] width 114 height 26
type input "$0.01"
click at [838, 515] on button "Agregar" at bounding box center [871, 516] width 149 height 26
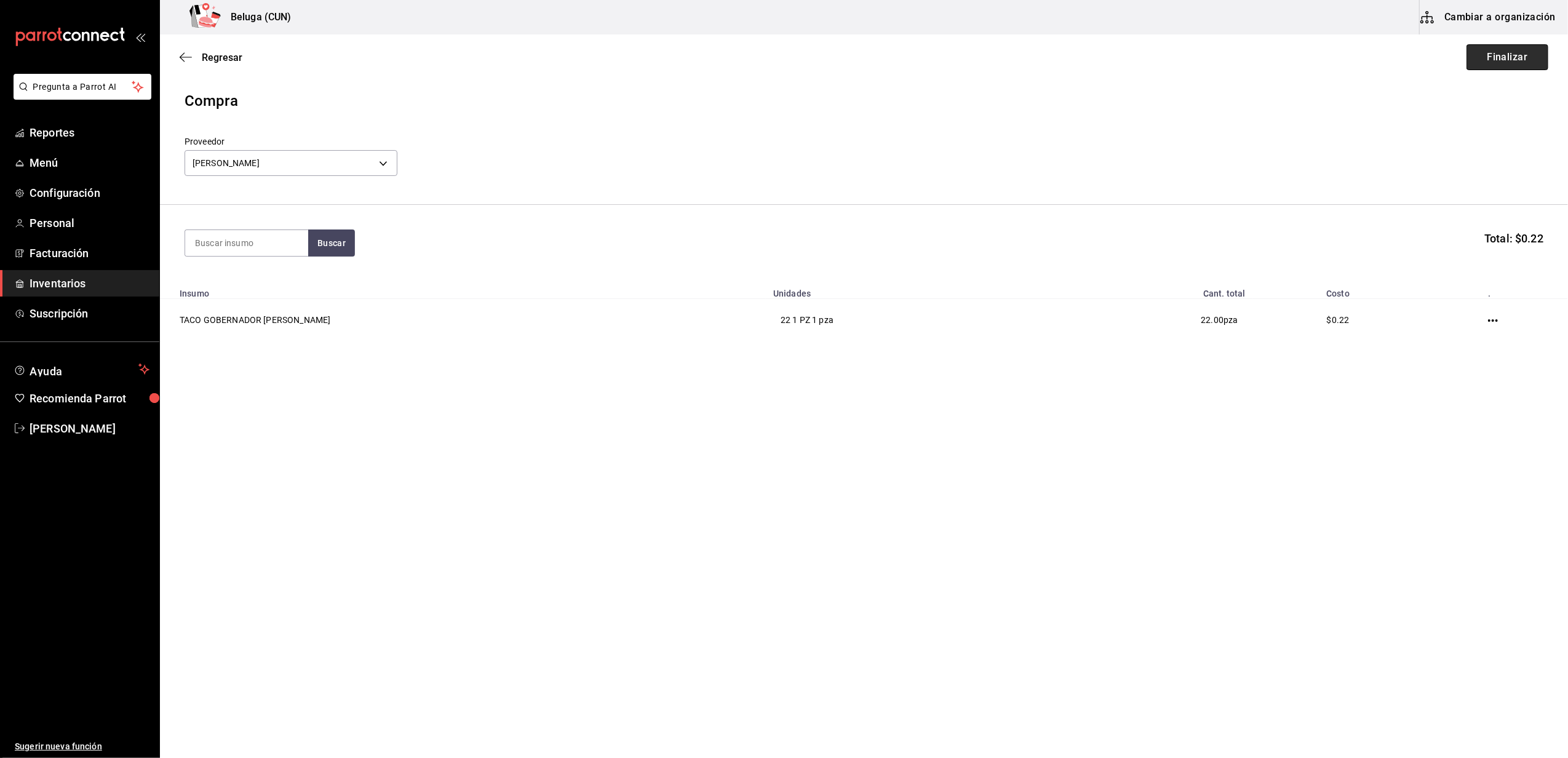
click at [1525, 56] on button "Finalizar" at bounding box center [1507, 58] width 82 height 26
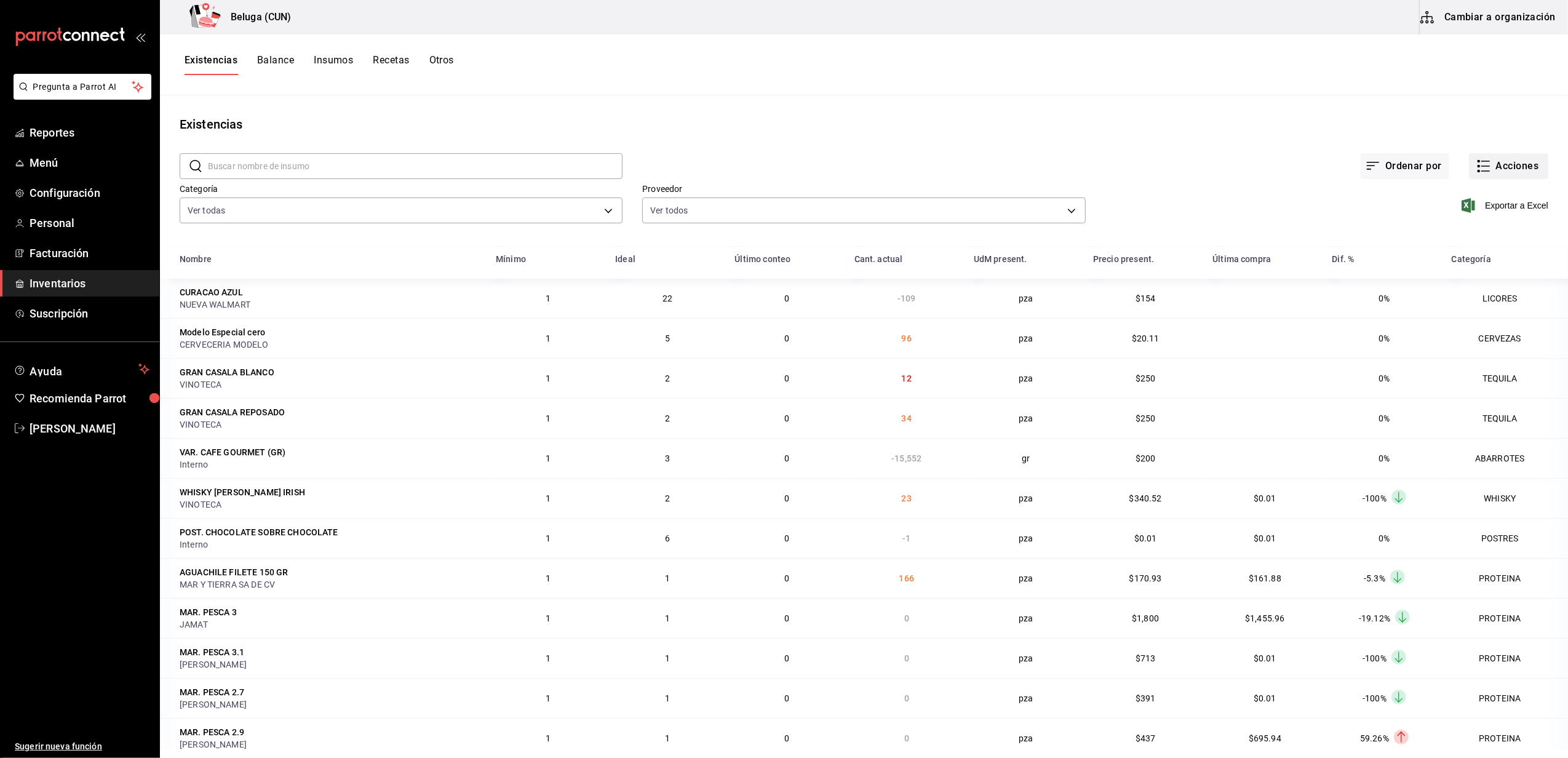
click at [1504, 156] on button "Acciones" at bounding box center [1509, 166] width 79 height 26
click at [1487, 232] on span "Compra" at bounding box center [1496, 232] width 103 height 13
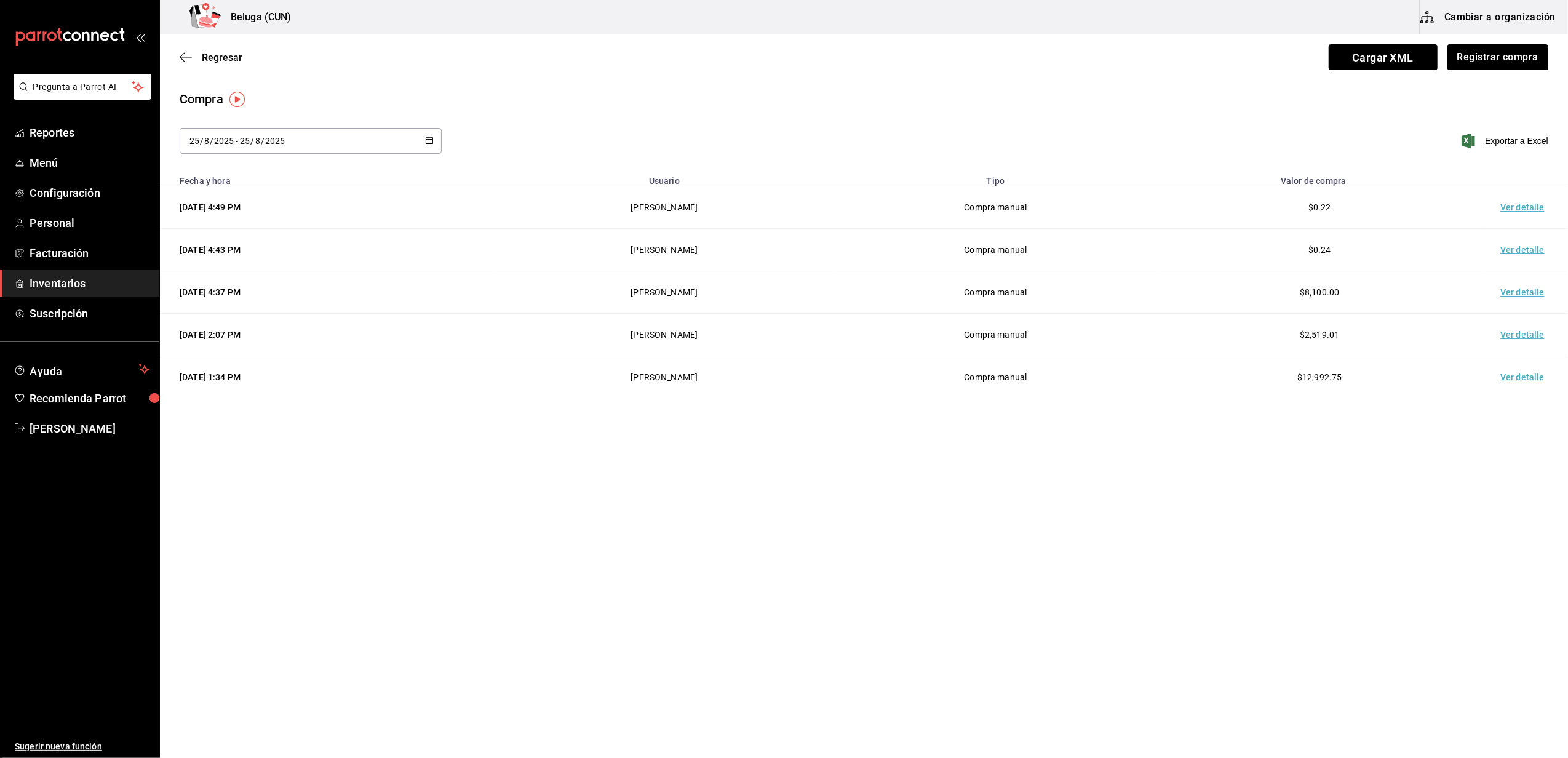
click at [1531, 211] on td "Ver detalle" at bounding box center [1525, 207] width 86 height 43
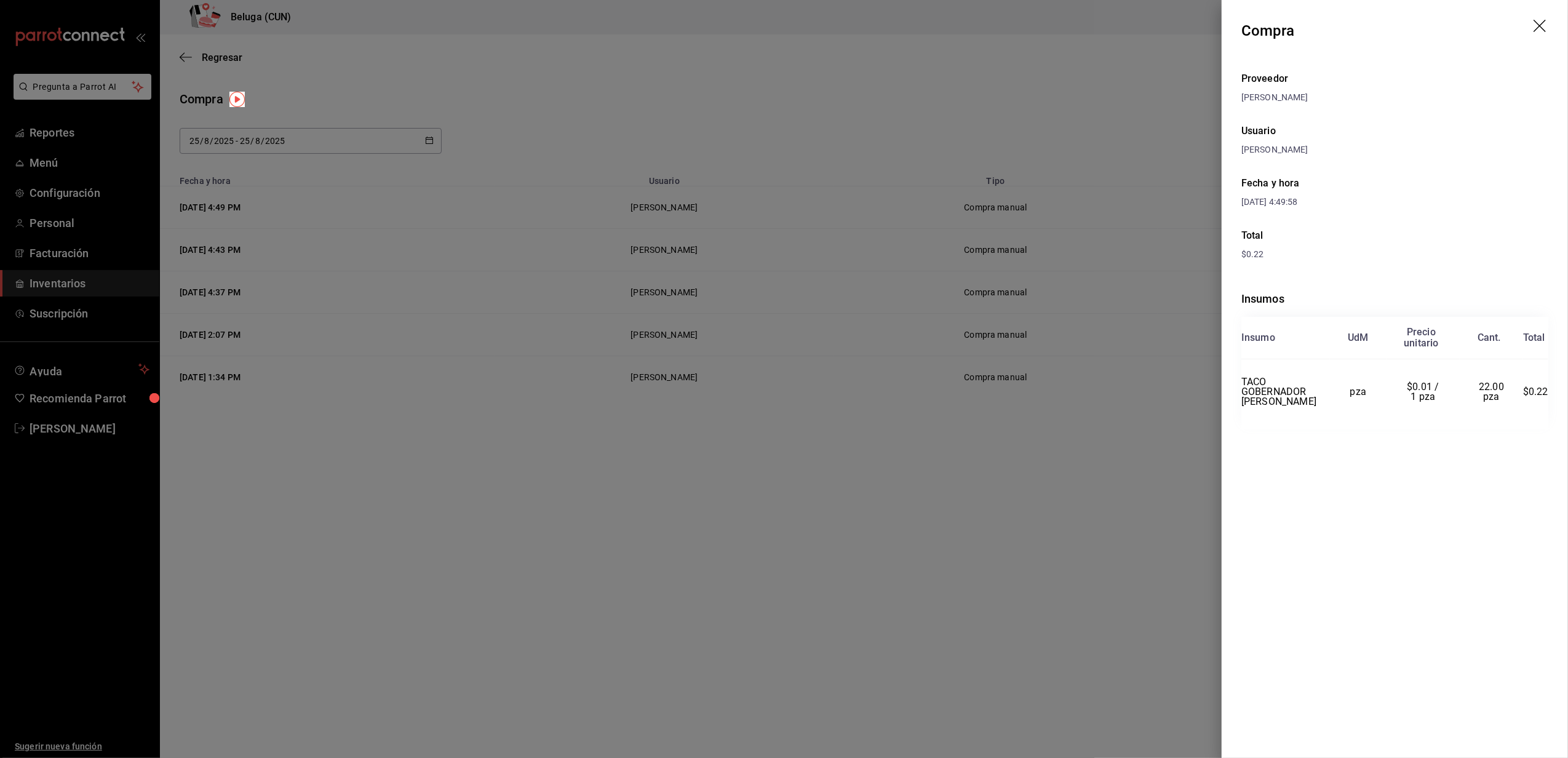
click at [1536, 26] on icon "drag" at bounding box center [1541, 27] width 15 height 15
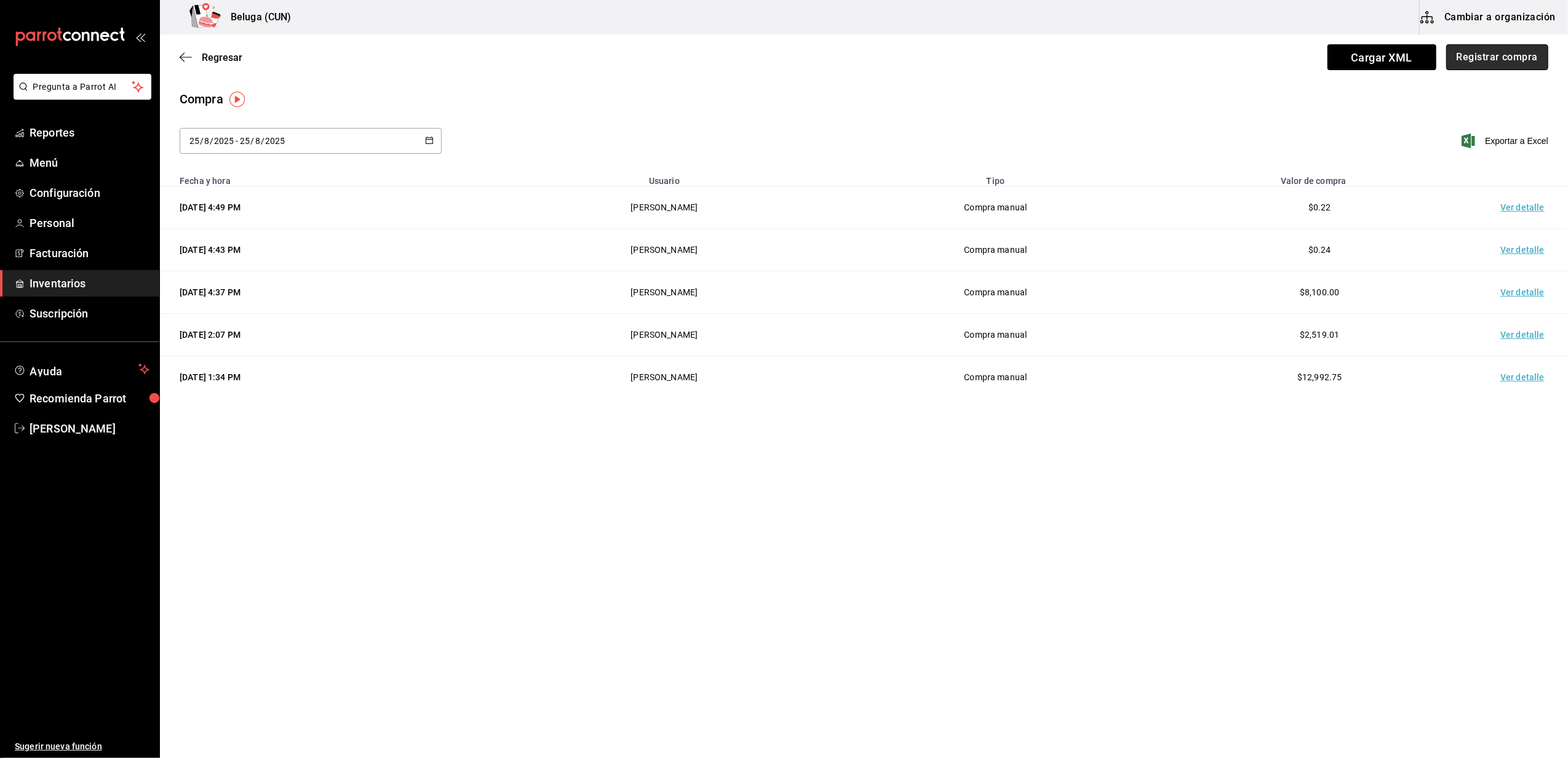
click at [1489, 64] on button "Registrar compra" at bounding box center [1497, 58] width 102 height 26
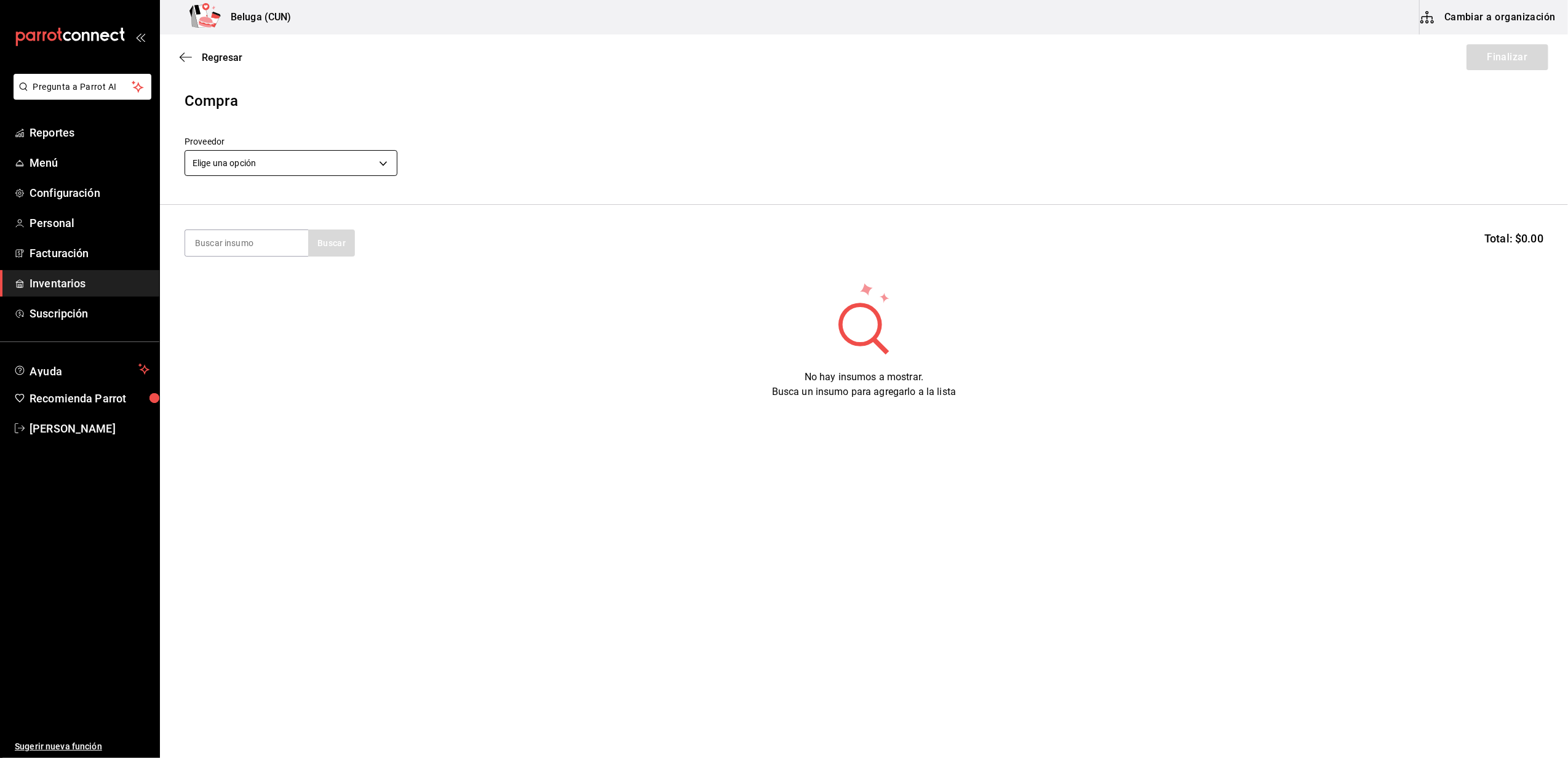
click at [348, 158] on body "Pregunta a Parrot AI Reportes Menú Configuración Personal Facturación Inventari…" at bounding box center [784, 344] width 1568 height 688
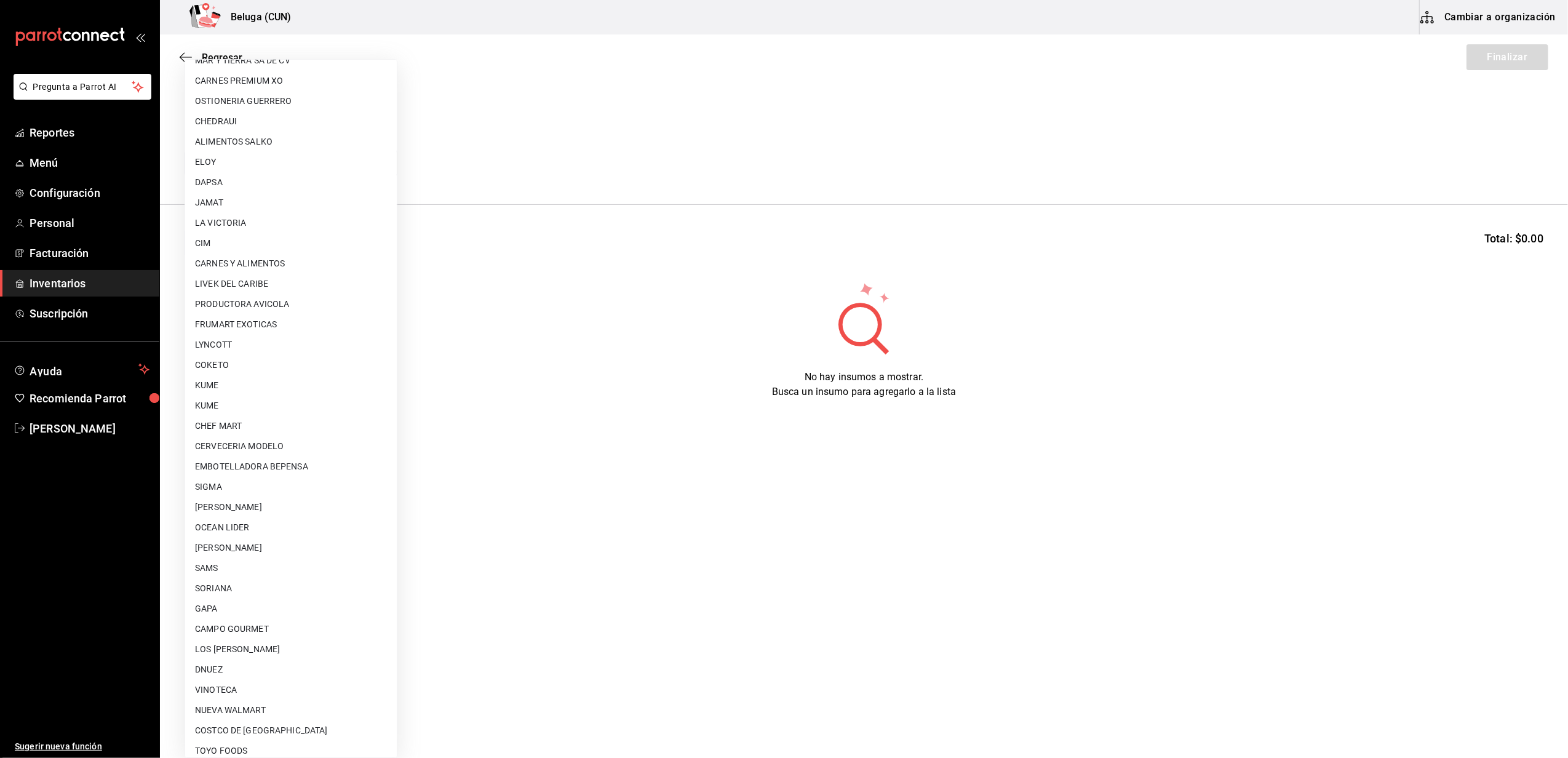
scroll to position [389, 0]
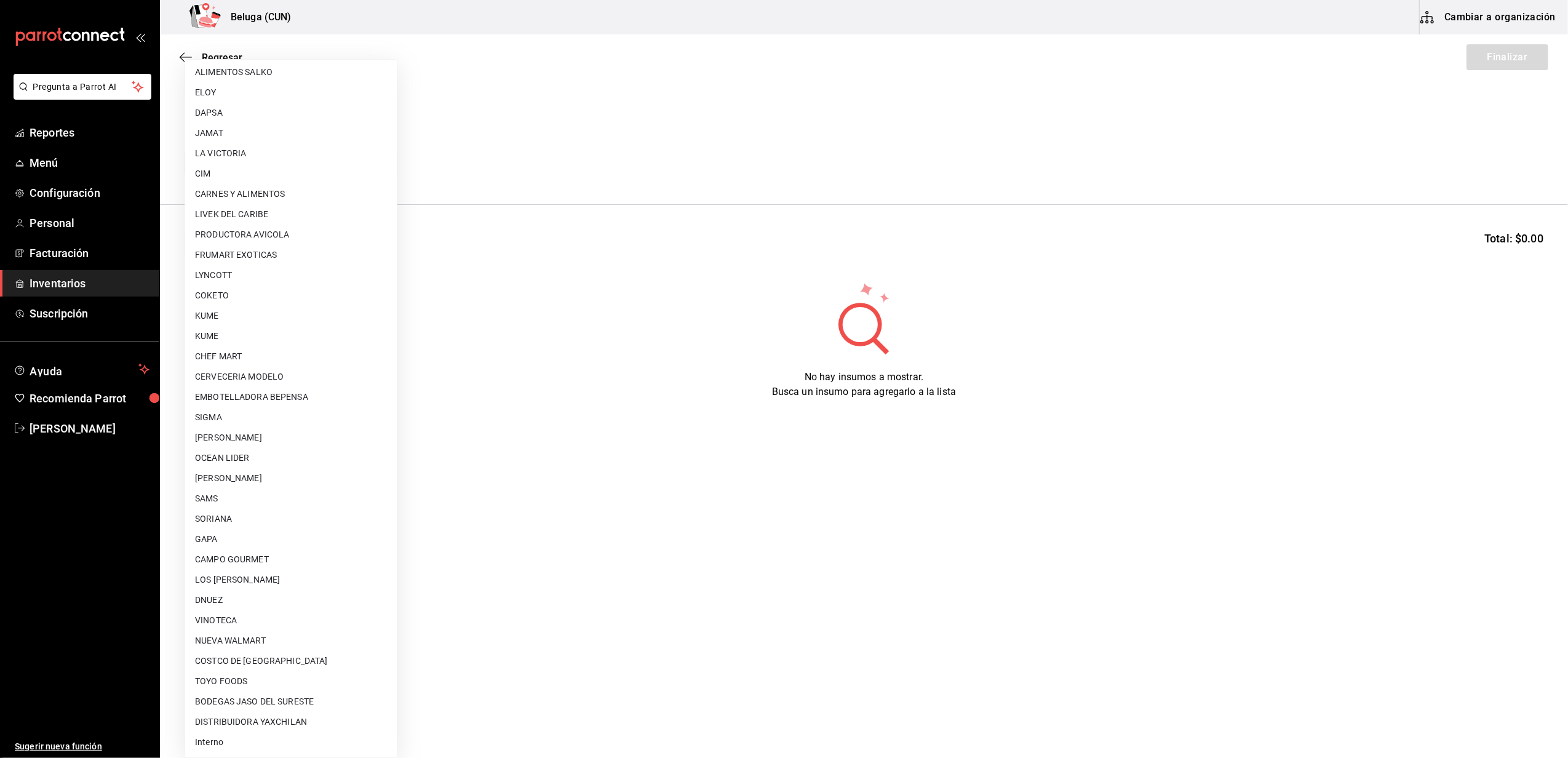
click at [278, 476] on li "[PERSON_NAME]" at bounding box center [291, 478] width 212 height 20
type input "9821293c-29ba-4d10-a09a-e0c8e5fa957a"
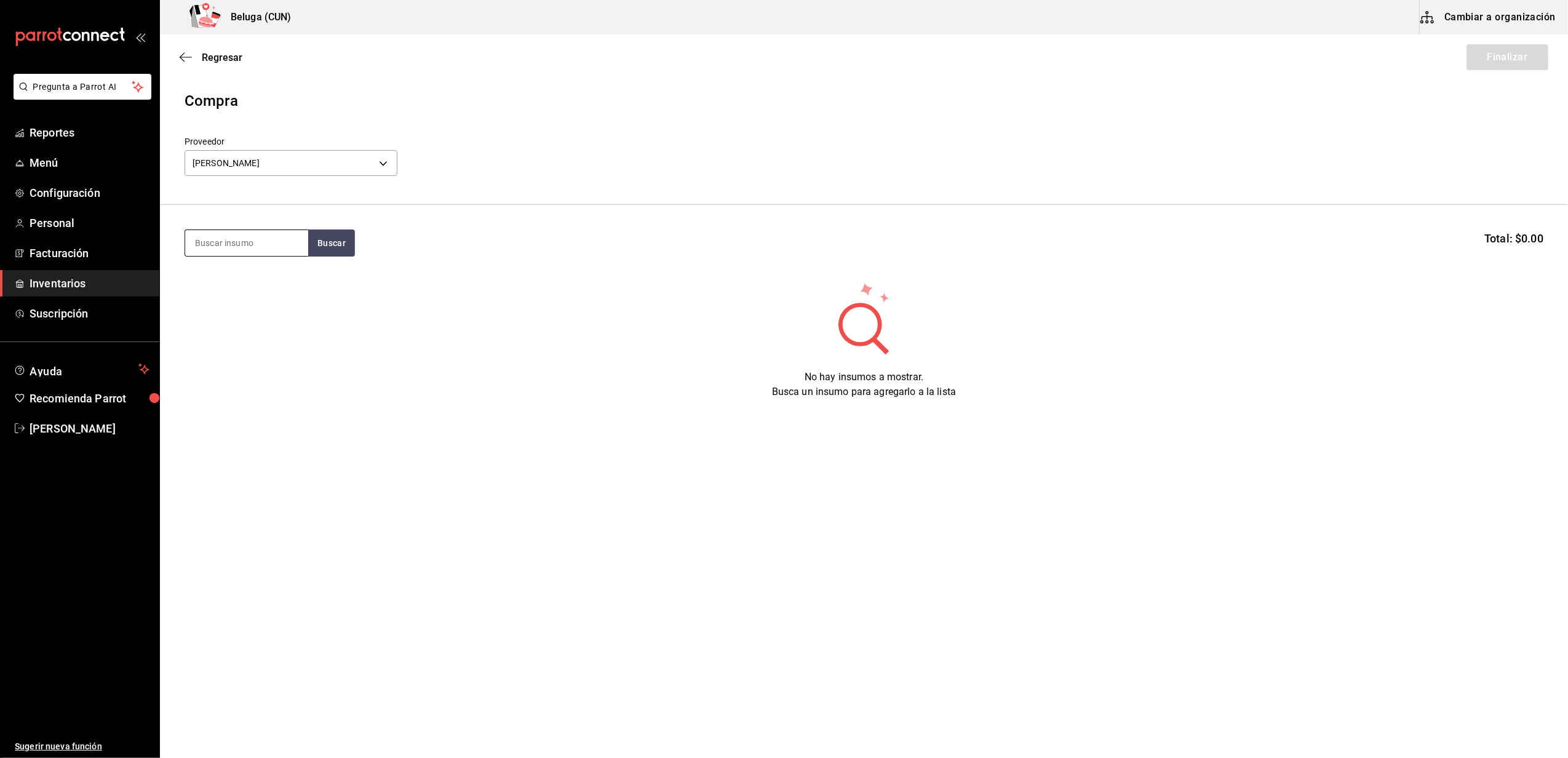
click at [266, 241] on input at bounding box center [246, 243] width 123 height 26
type input "PULPO"
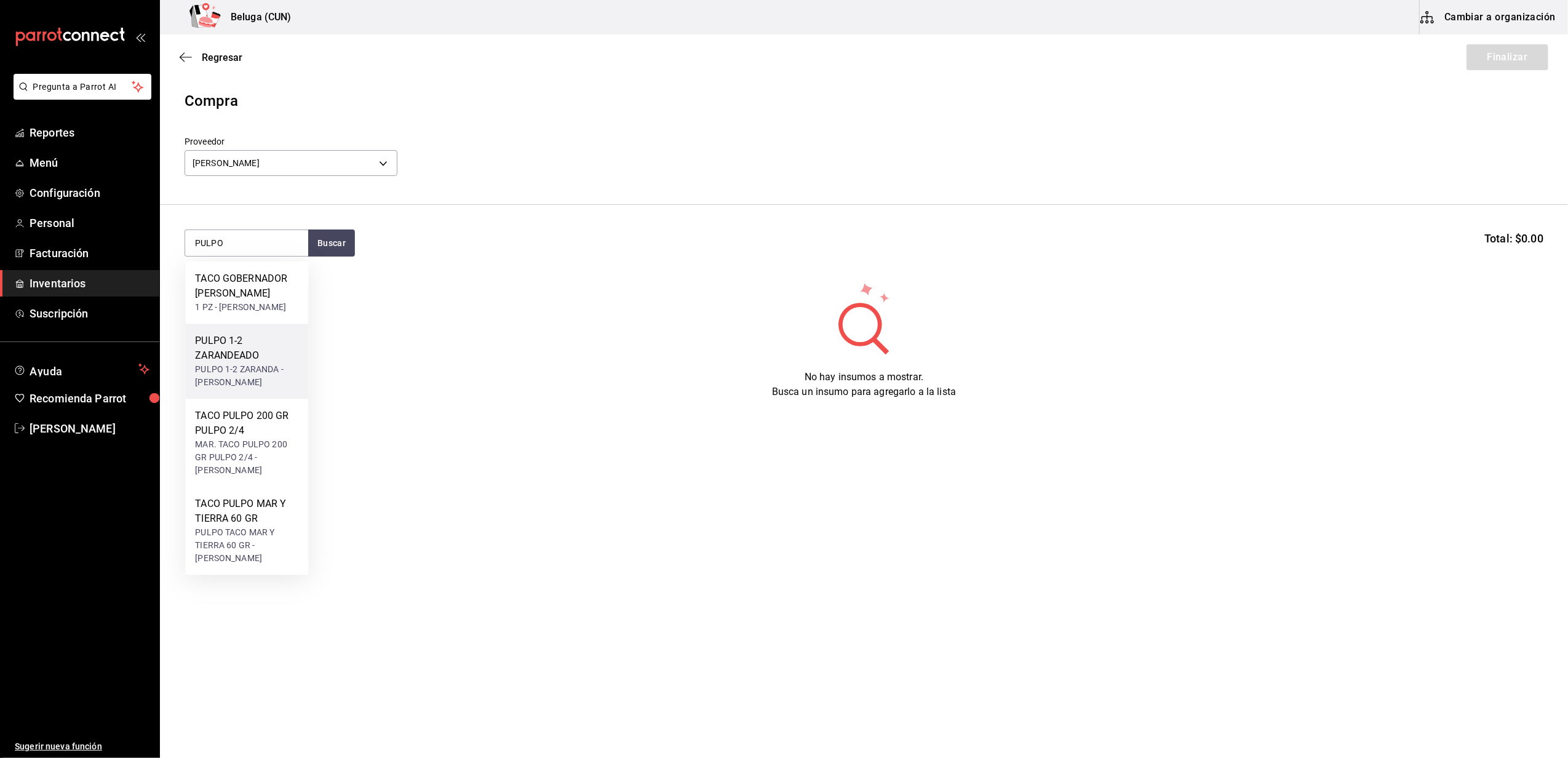
click at [242, 363] on div "PULPO 1-2 ZARANDEADO" at bounding box center [246, 348] width 103 height 30
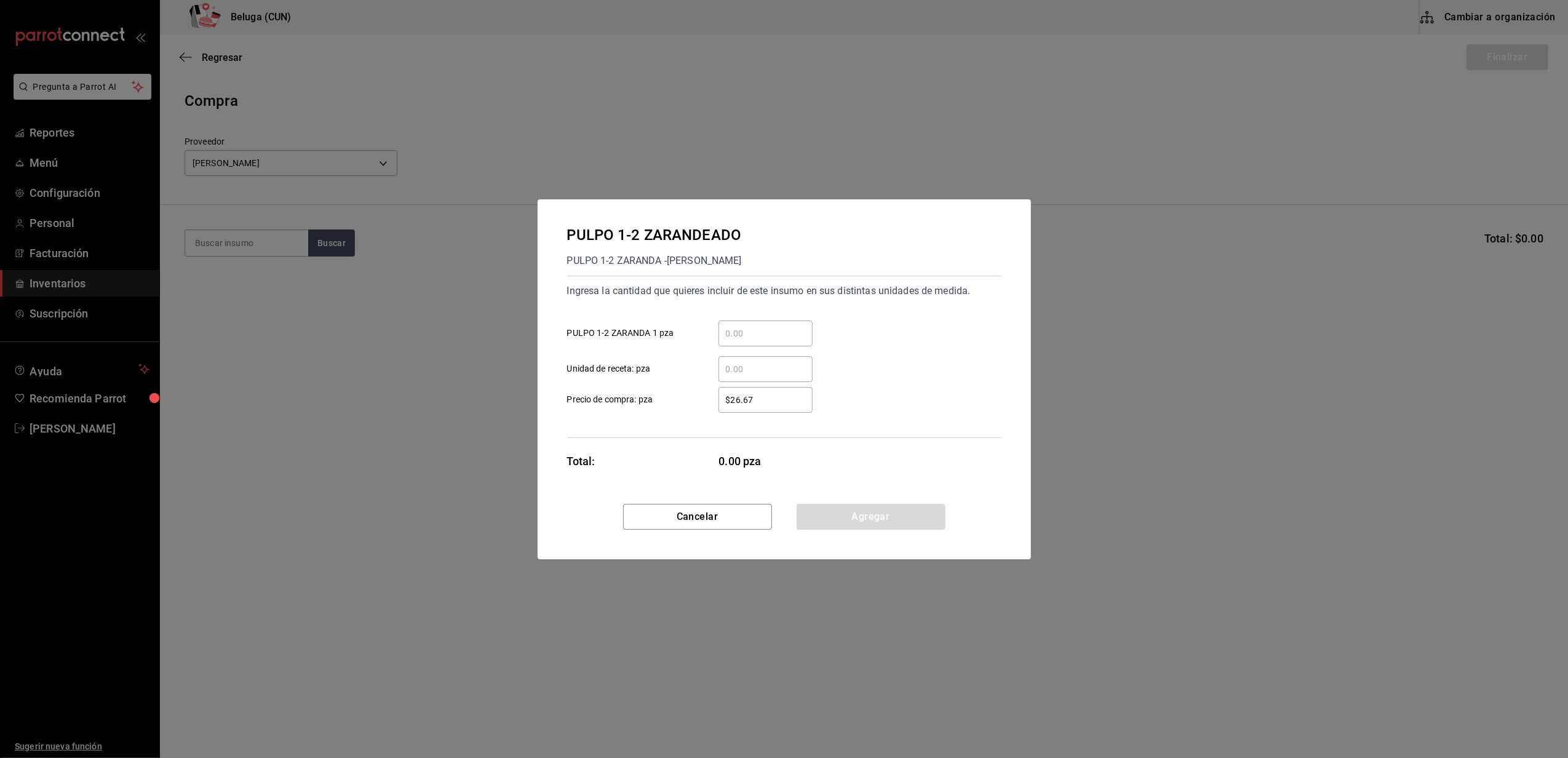
click at [754, 328] on input "​ PULPO 1-2 ZARANDA 1 pza" at bounding box center [765, 333] width 94 height 15
type input "91"
drag, startPoint x: 773, startPoint y: 395, endPoint x: 706, endPoint y: 391, distance: 67.1
click at [706, 392] on div "$26.67 ​" at bounding box center [756, 400] width 114 height 26
type input "$0.01"
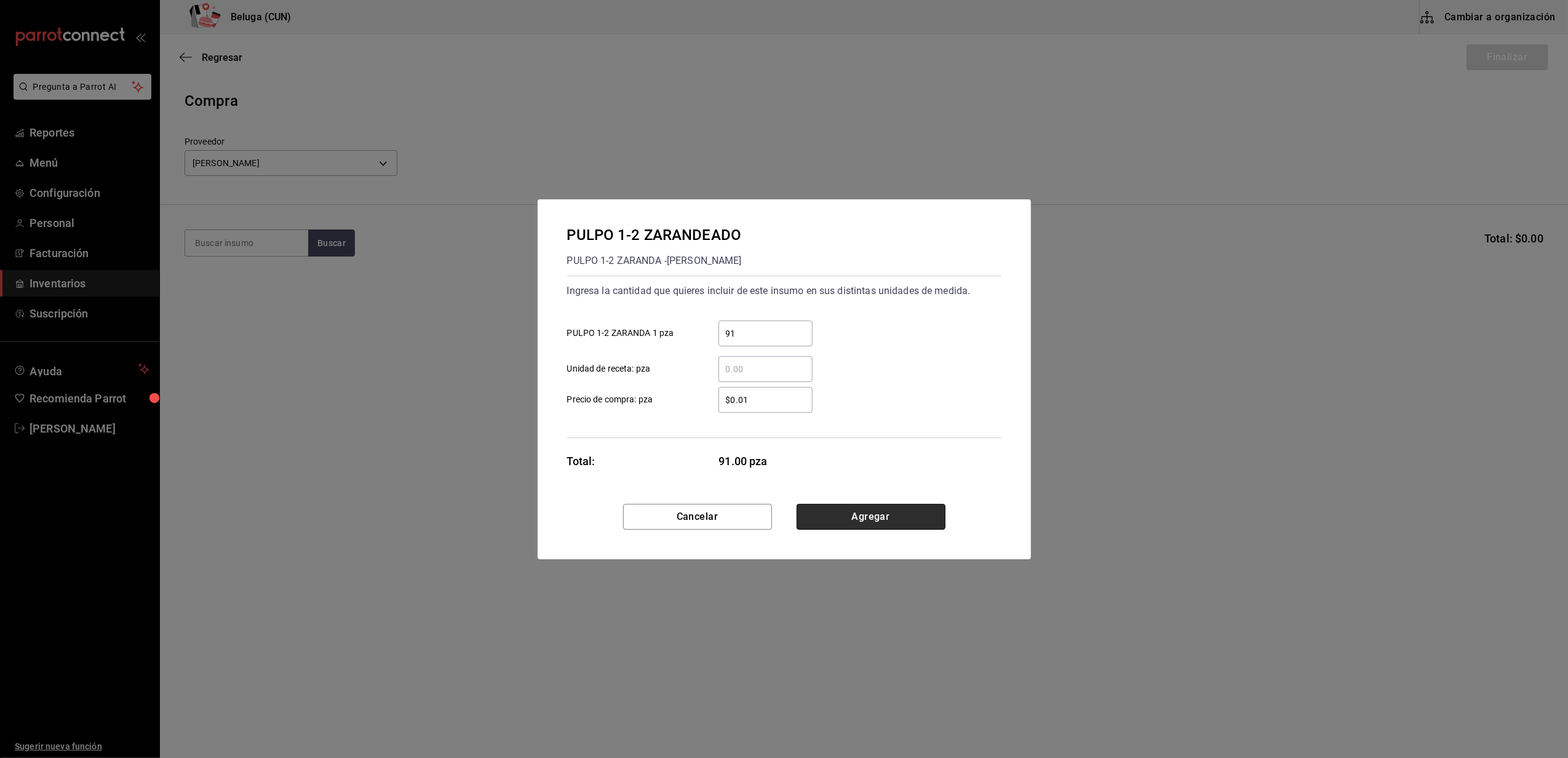
click at [843, 512] on button "Agregar" at bounding box center [871, 516] width 149 height 26
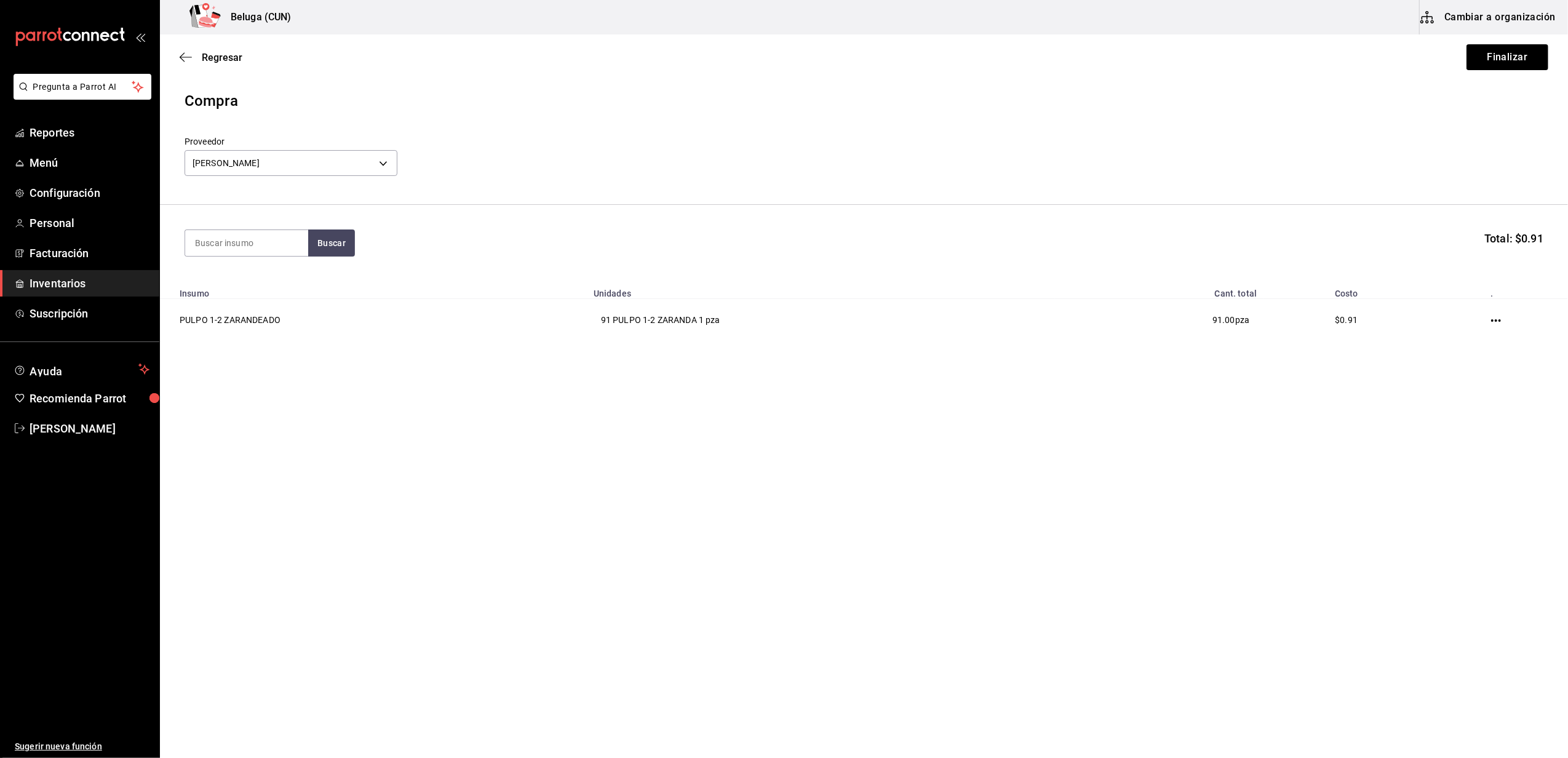
click at [770, 411] on main "Regresar Finalizar Compra Proveedor CARLOS ALFONSO TAPIA VARGAS 9821293c-29ba-4…" at bounding box center [863, 362] width 1408 height 654
click at [1509, 64] on button "Finalizar" at bounding box center [1507, 58] width 82 height 26
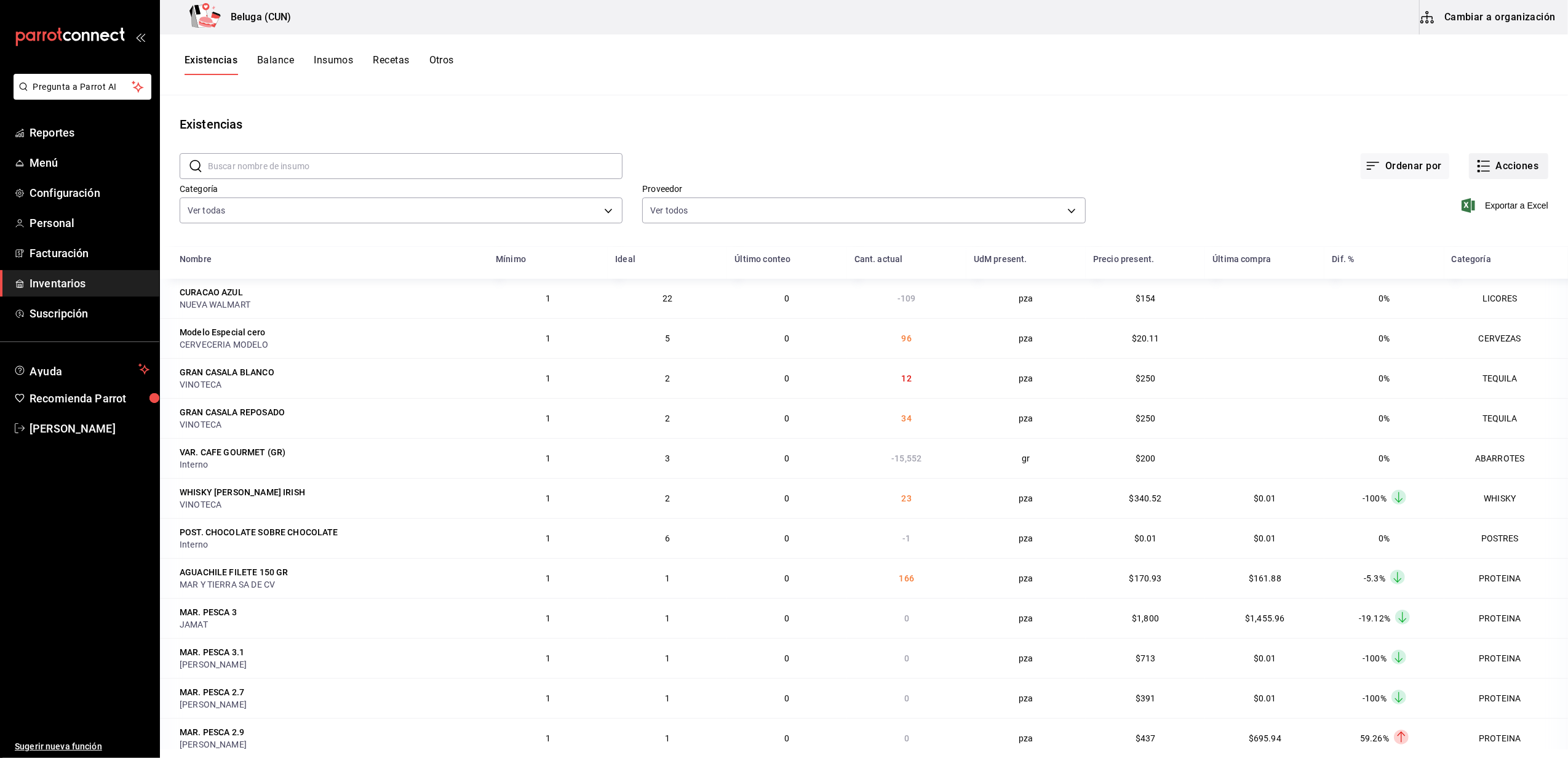
click at [1497, 167] on button "Acciones" at bounding box center [1509, 166] width 79 height 26
click at [1477, 238] on span "Compra" at bounding box center [1496, 232] width 103 height 13
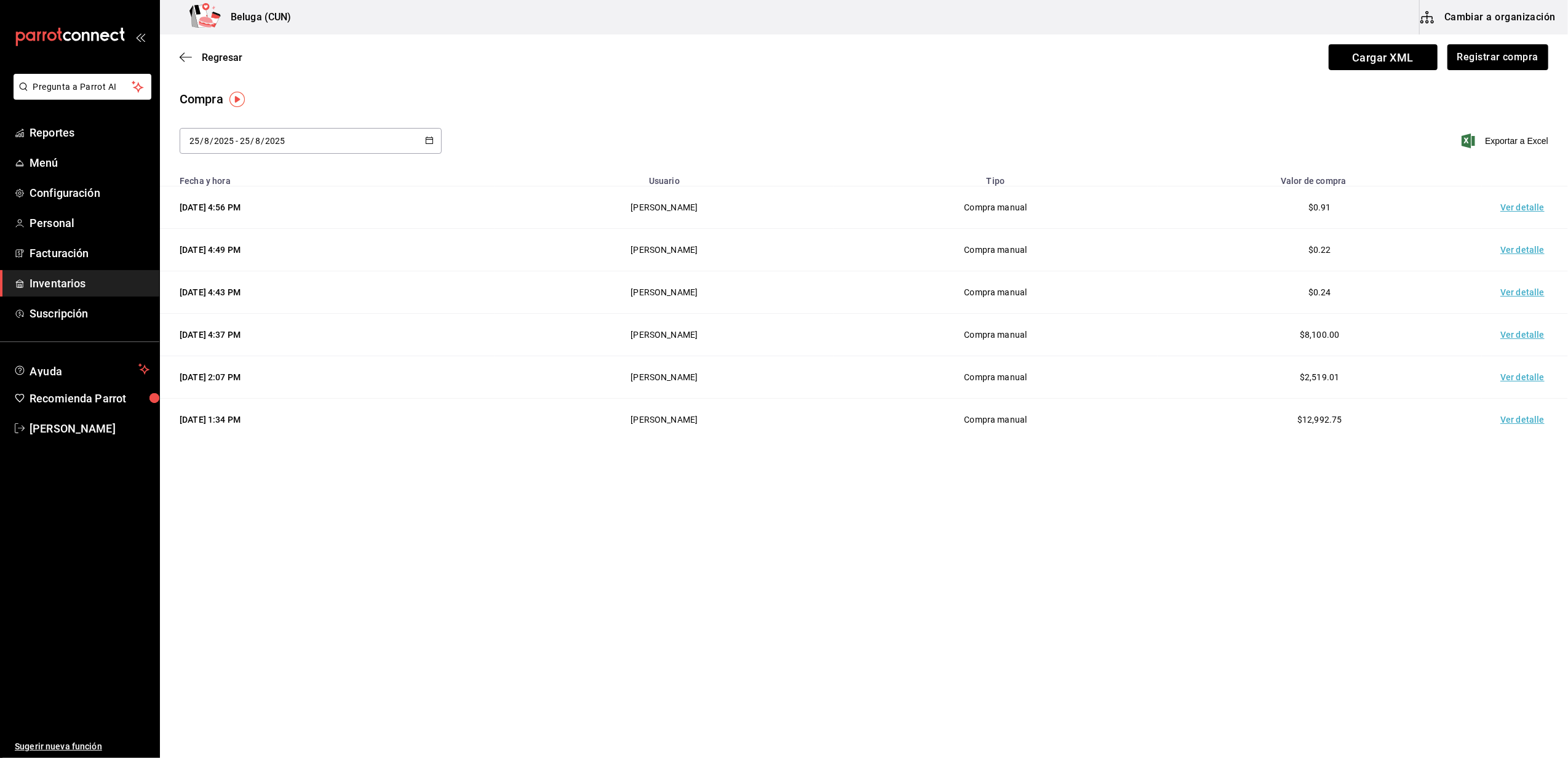
click at [1526, 215] on td "Ver detalle" at bounding box center [1525, 207] width 86 height 43
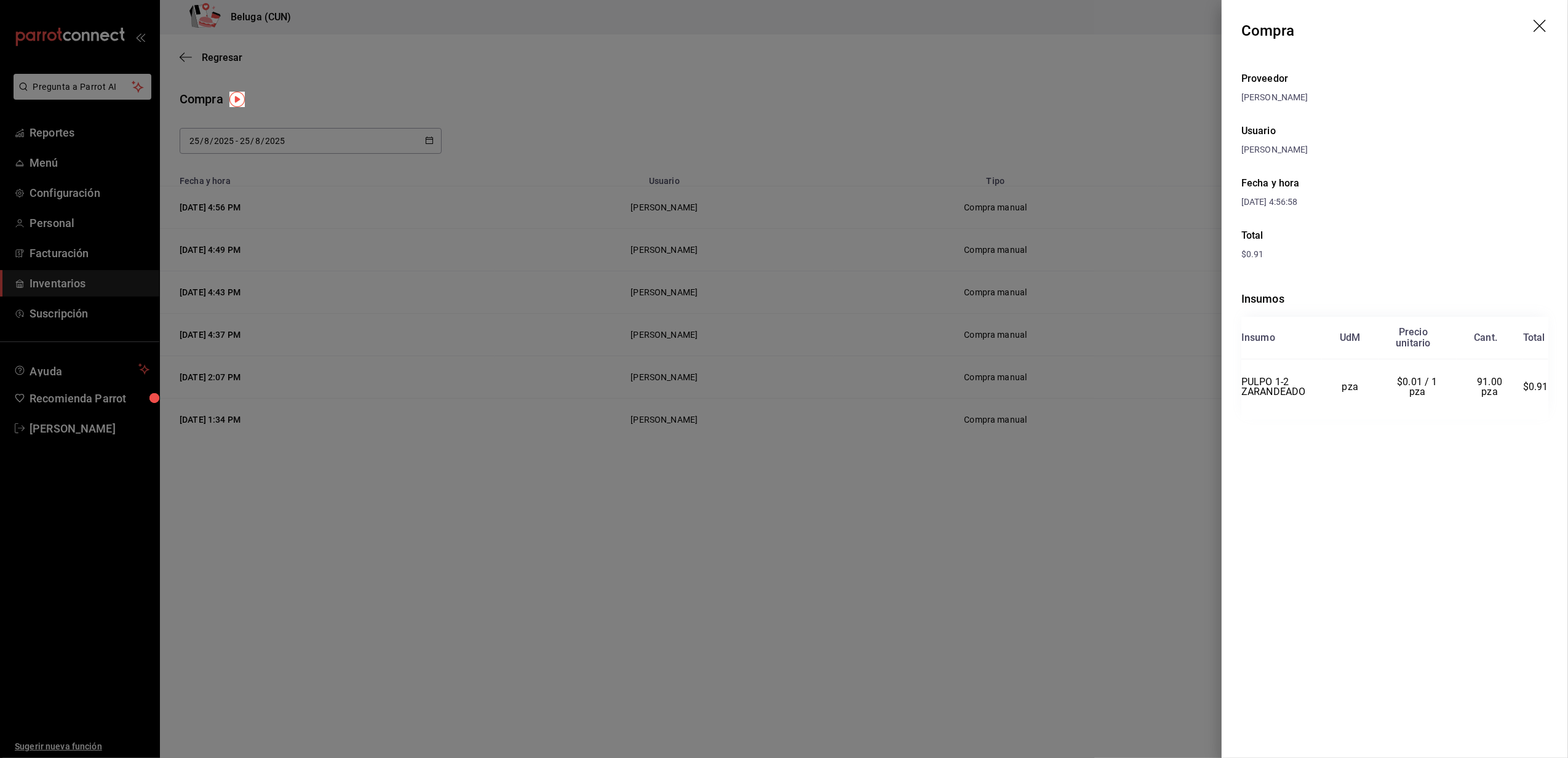
click at [1541, 30] on icon "drag" at bounding box center [1541, 27] width 15 height 15
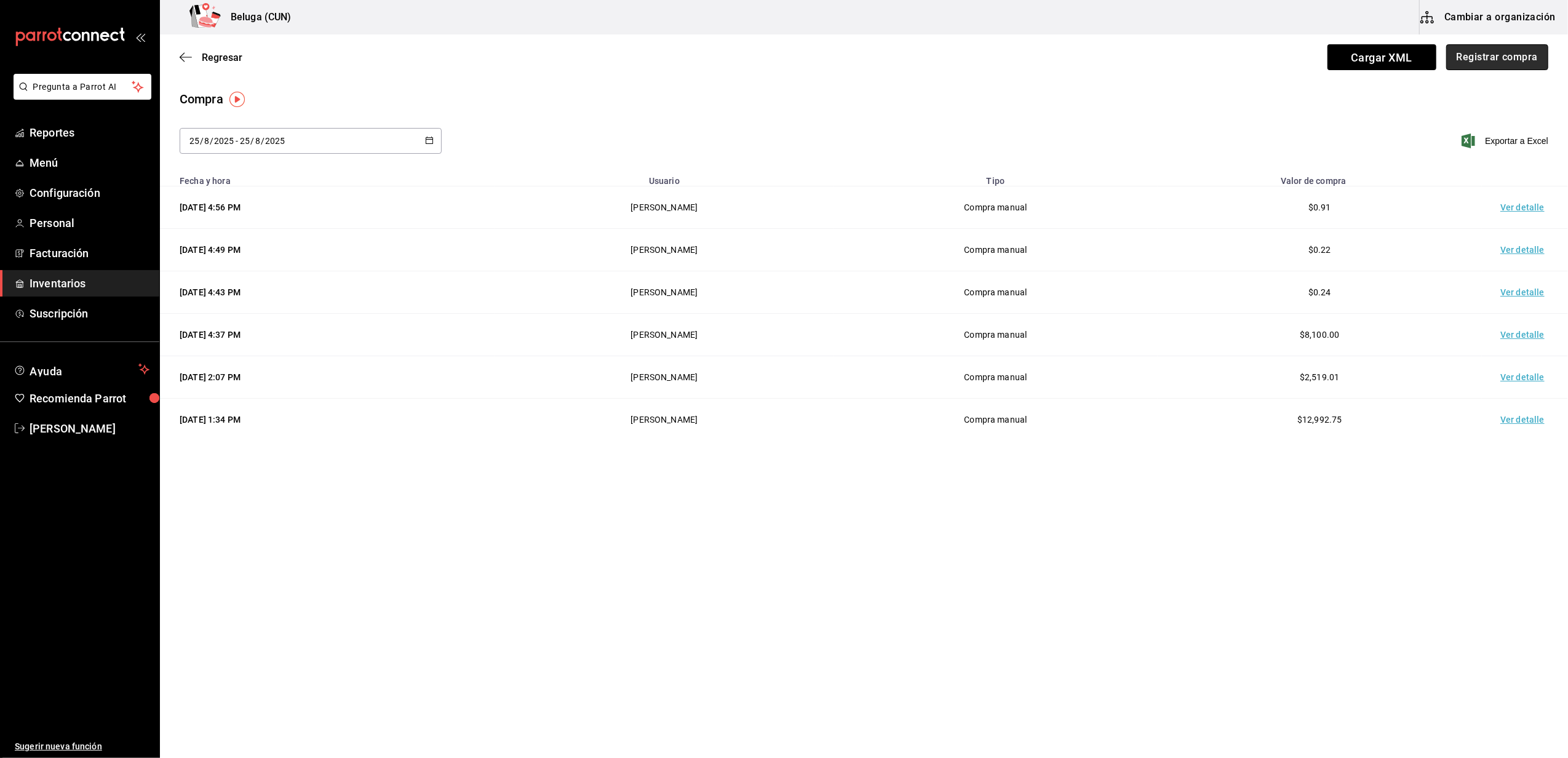
click at [1497, 50] on button "Registrar compra" at bounding box center [1497, 58] width 102 height 26
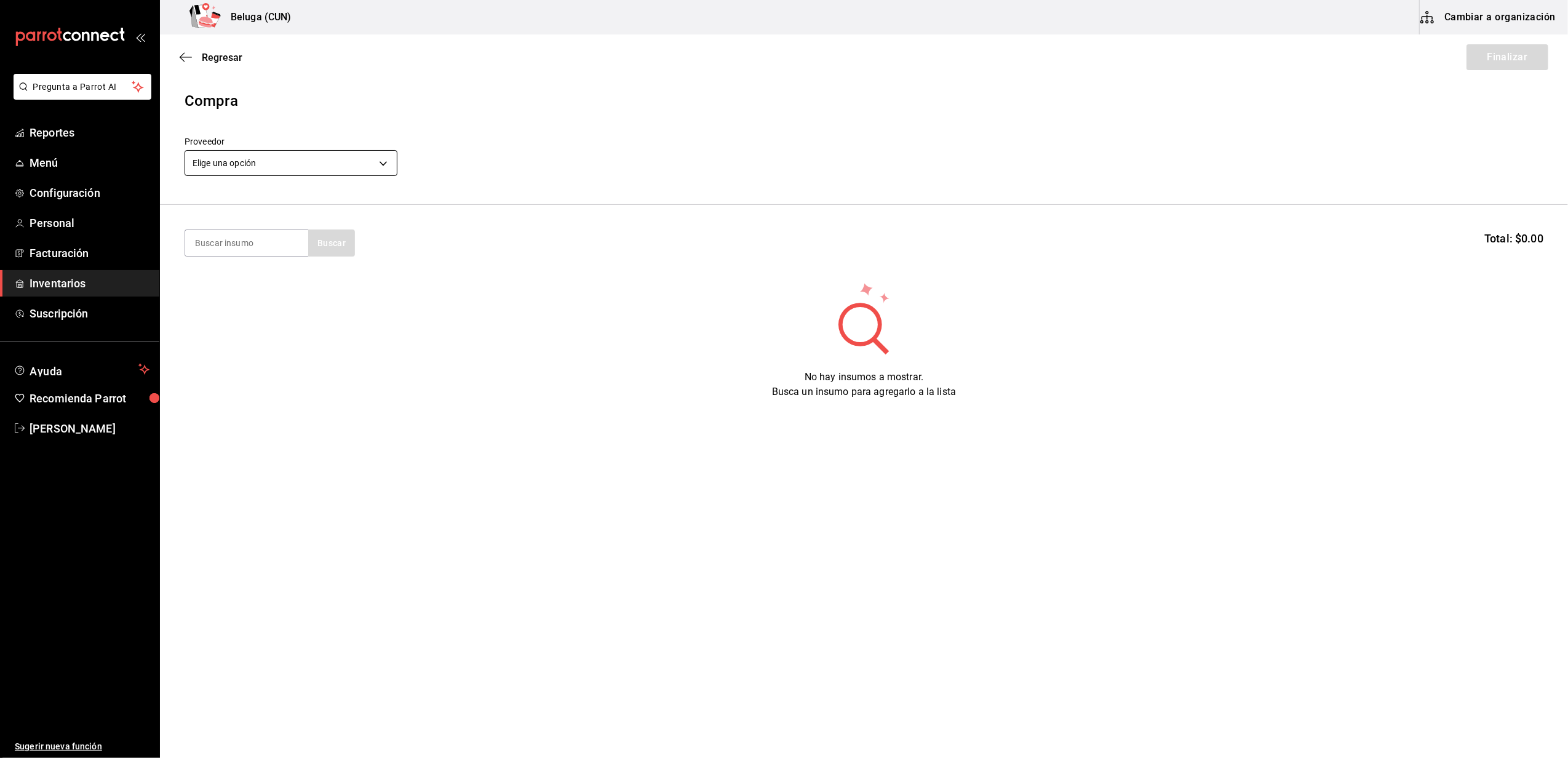
click at [381, 172] on body "Pregunta a Parrot AI Reportes Menú Configuración Personal Facturación Inventari…" at bounding box center [784, 344] width 1568 height 688
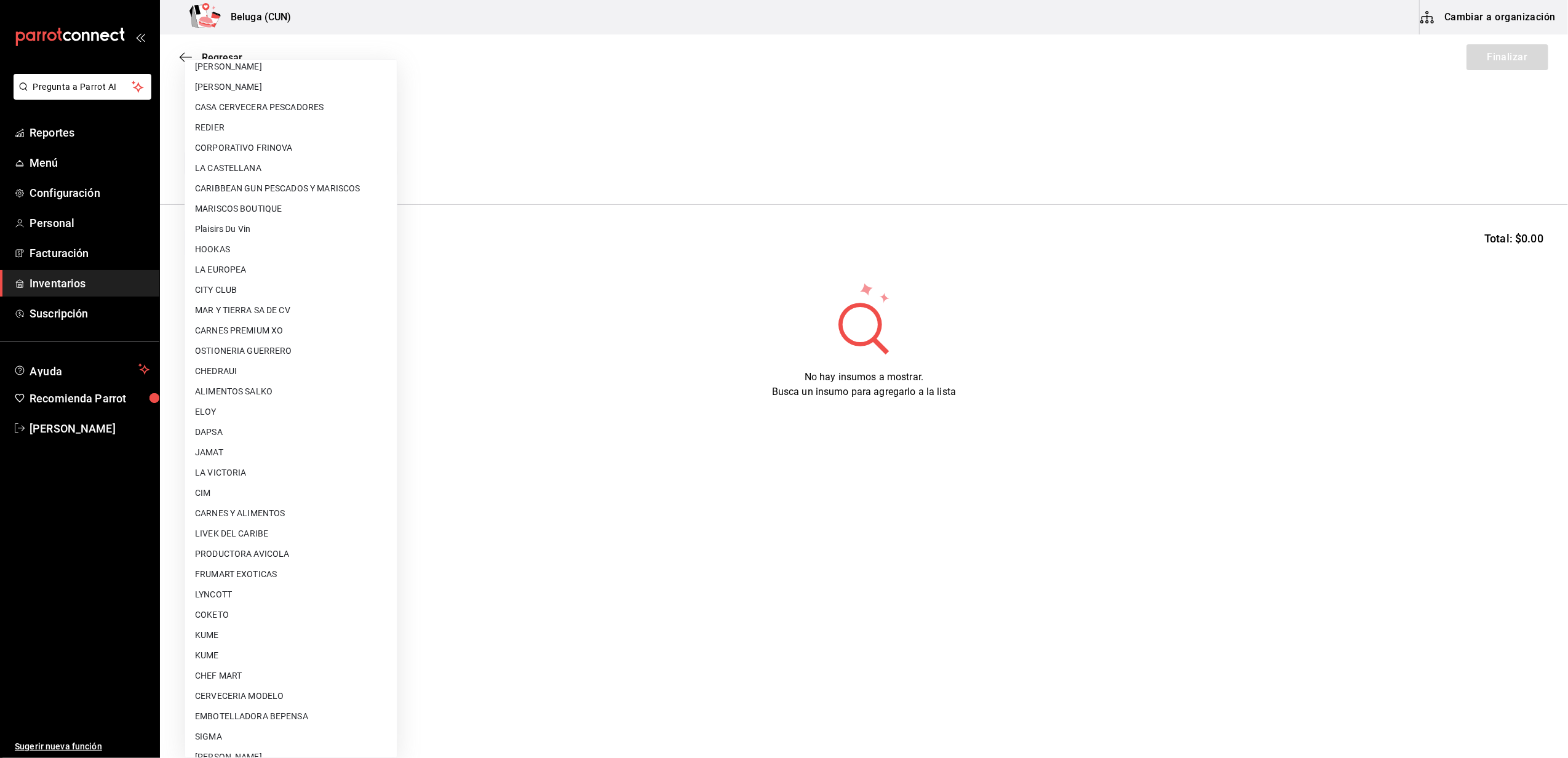
scroll to position [389, 0]
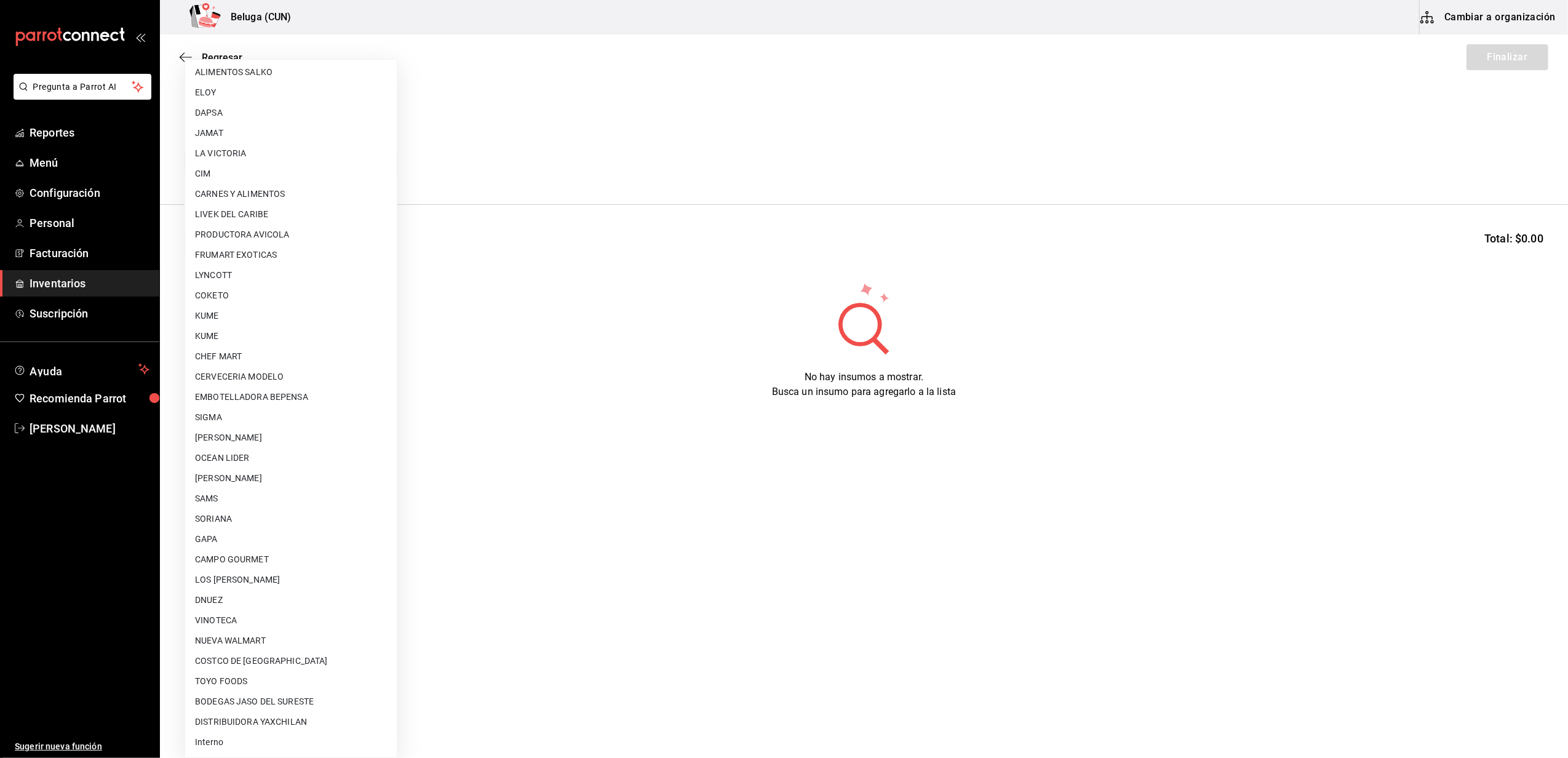
click at [237, 739] on li "Interno" at bounding box center [291, 742] width 212 height 20
type input "cf097a6b-1652-49c1-8634-faa24daf0fdd"
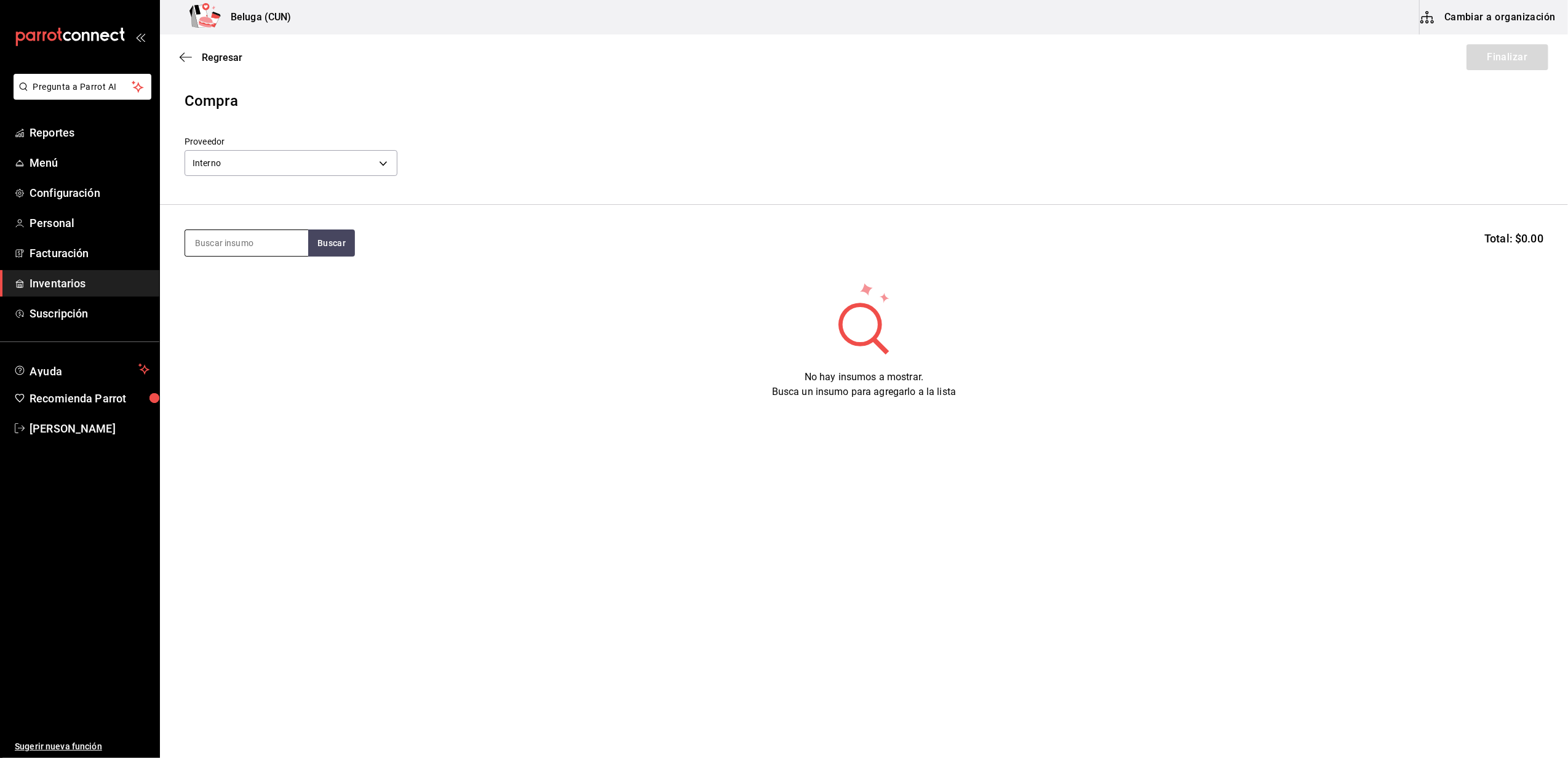
click at [264, 249] on input at bounding box center [246, 243] width 123 height 26
type input "COCI"
click at [236, 294] on div "MAR. CAMARON 26-30 COCIDO BELUGA" at bounding box center [246, 286] width 103 height 30
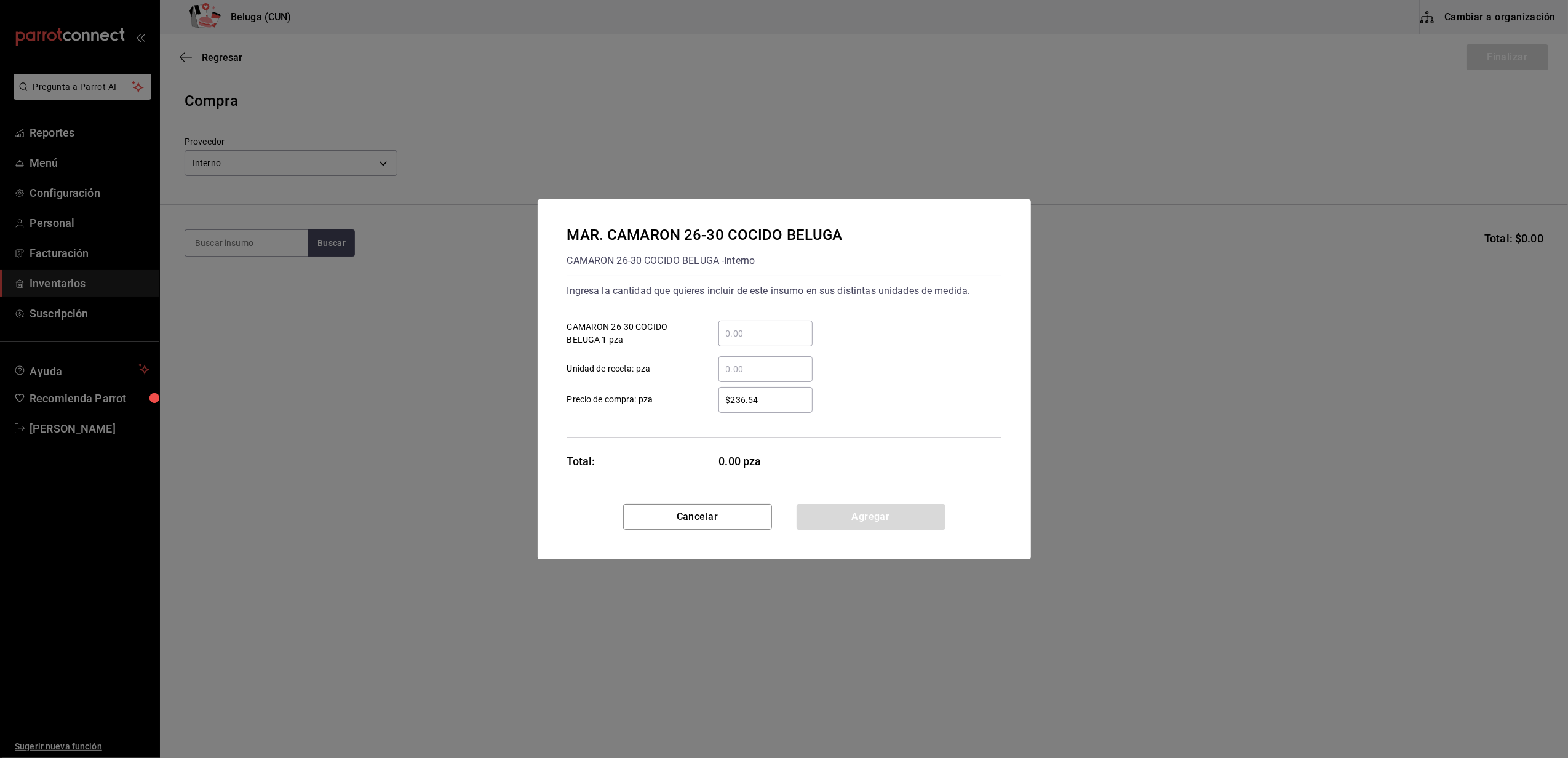
click at [747, 325] on div "​" at bounding box center [765, 333] width 94 height 26
click at [747, 326] on input "​ CAMARON 26-30 COCIDO BELUGA 1 pza" at bounding box center [765, 333] width 94 height 15
type input "7"
click at [696, 424] on div "Ingresa la cantidad que quieres incluir de este insumo en sus distintas unidade…" at bounding box center [784, 357] width 434 height 162
drag, startPoint x: 776, startPoint y: 401, endPoint x: 637, endPoint y: 380, distance: 140.6
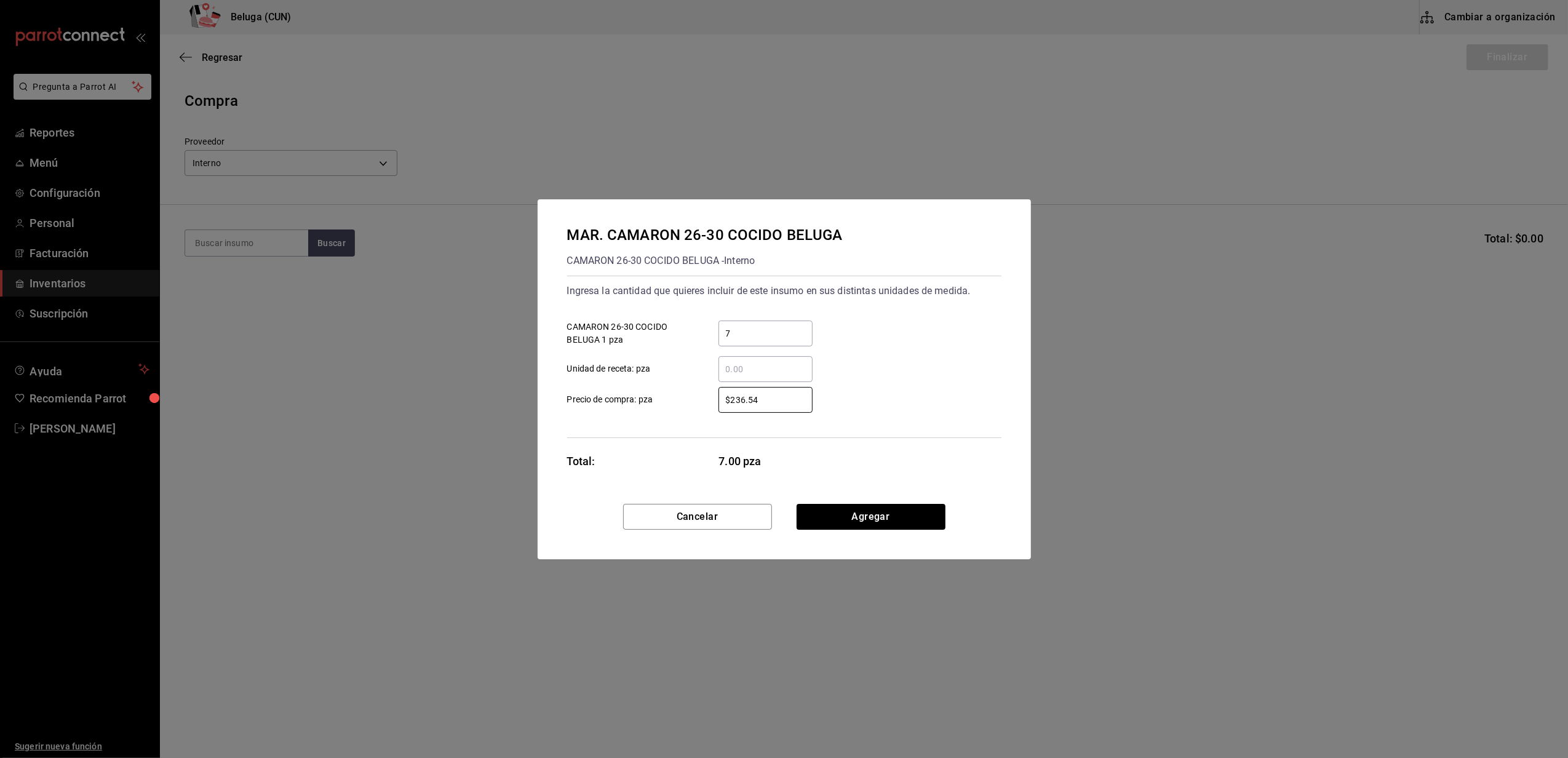
click at [638, 380] on div "$236.54 ​ Precio de compra: pza" at bounding box center [779, 395] width 444 height 36
type input "$0.01"
click at [842, 505] on button "Agregar" at bounding box center [871, 516] width 149 height 26
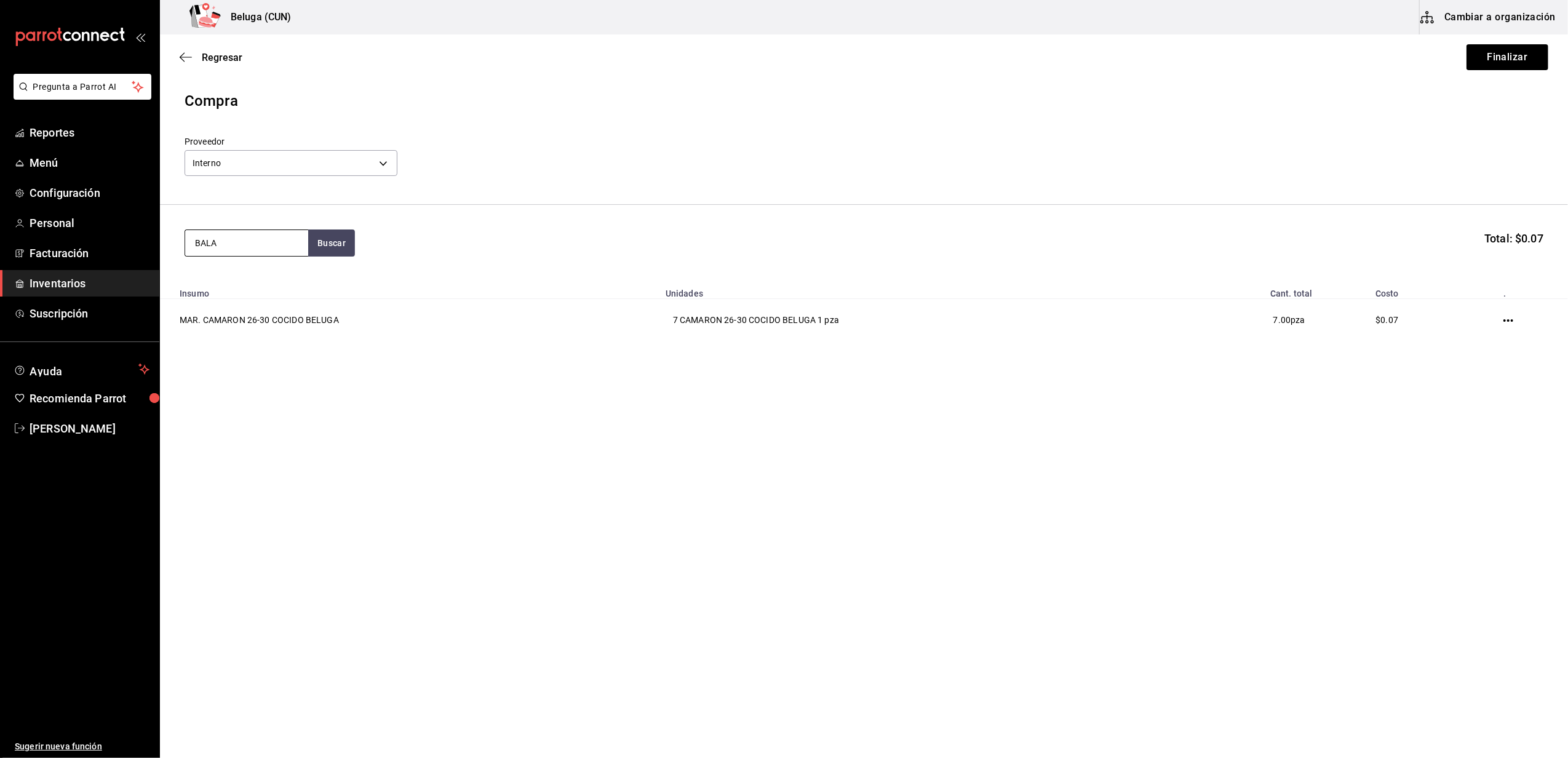
type input "BALA"
click at [237, 304] on div "[PERSON_NAME] 30GR =1PZ - Interno" at bounding box center [246, 314] width 103 height 26
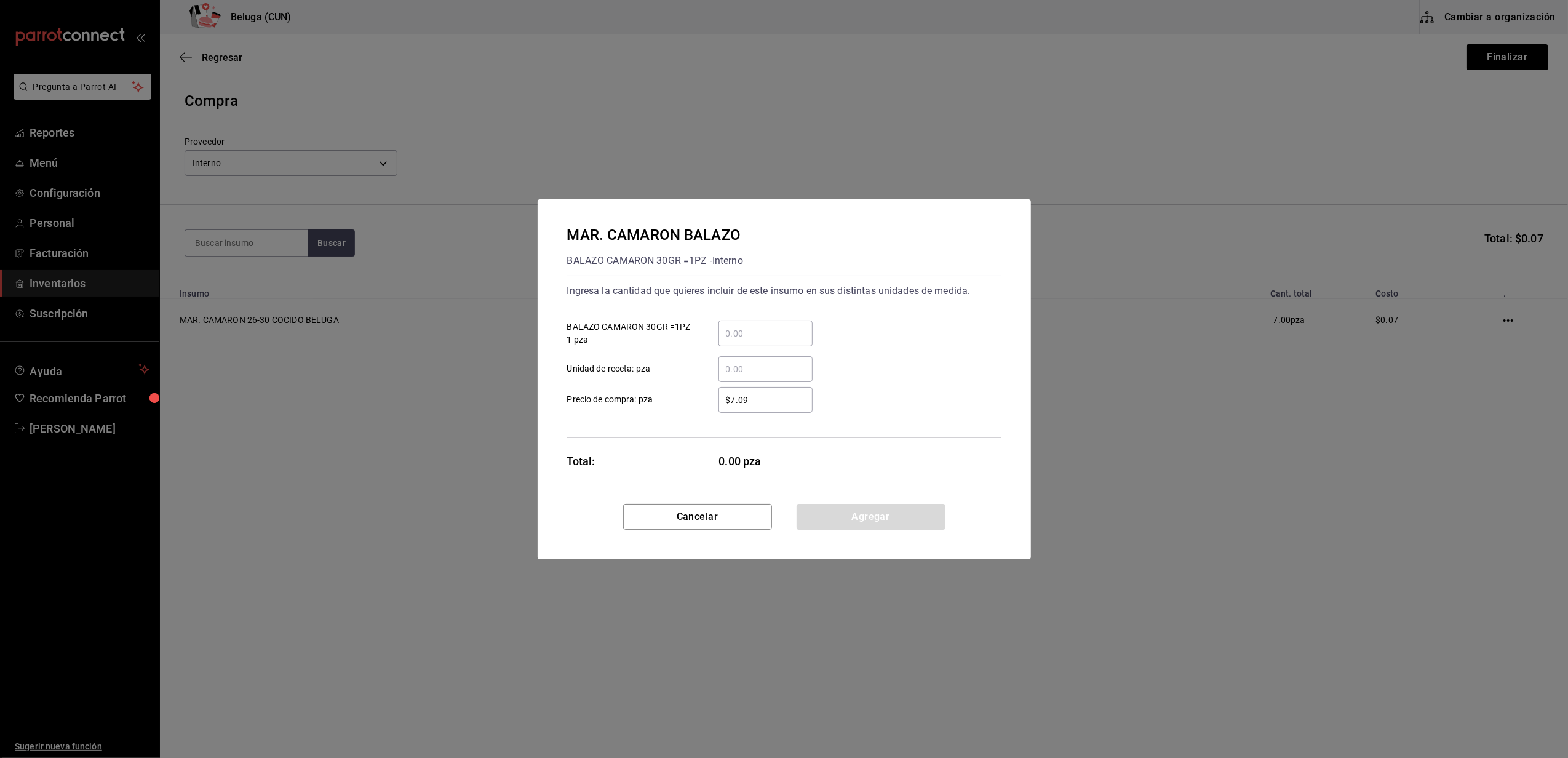
click at [764, 328] on input "​ BALAZO CAMARON 30GR =1PZ 1 pza" at bounding box center [765, 333] width 94 height 15
type input "8"
click at [692, 405] on label "$7.09 ​ Precio de compra: pza" at bounding box center [690, 400] width 245 height 26
click at [718, 405] on input "$7.09" at bounding box center [765, 400] width 94 height 15
drag, startPoint x: 752, startPoint y: 406, endPoint x: 719, endPoint y: 397, distance: 34.2
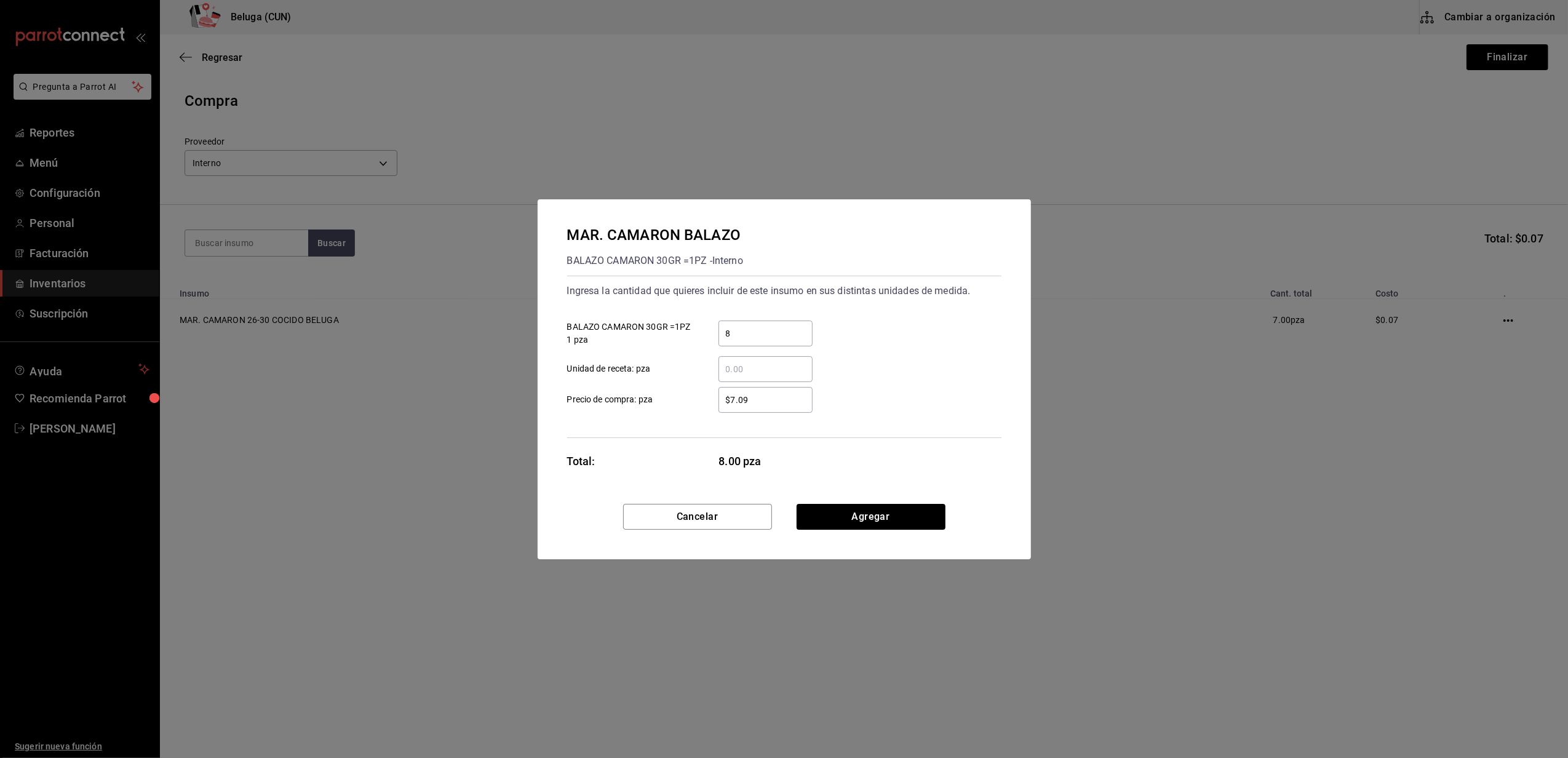
click at [719, 397] on input "$7.09" at bounding box center [765, 400] width 94 height 15
type input "$0.01"
click at [883, 517] on button "Agregar" at bounding box center [871, 516] width 149 height 26
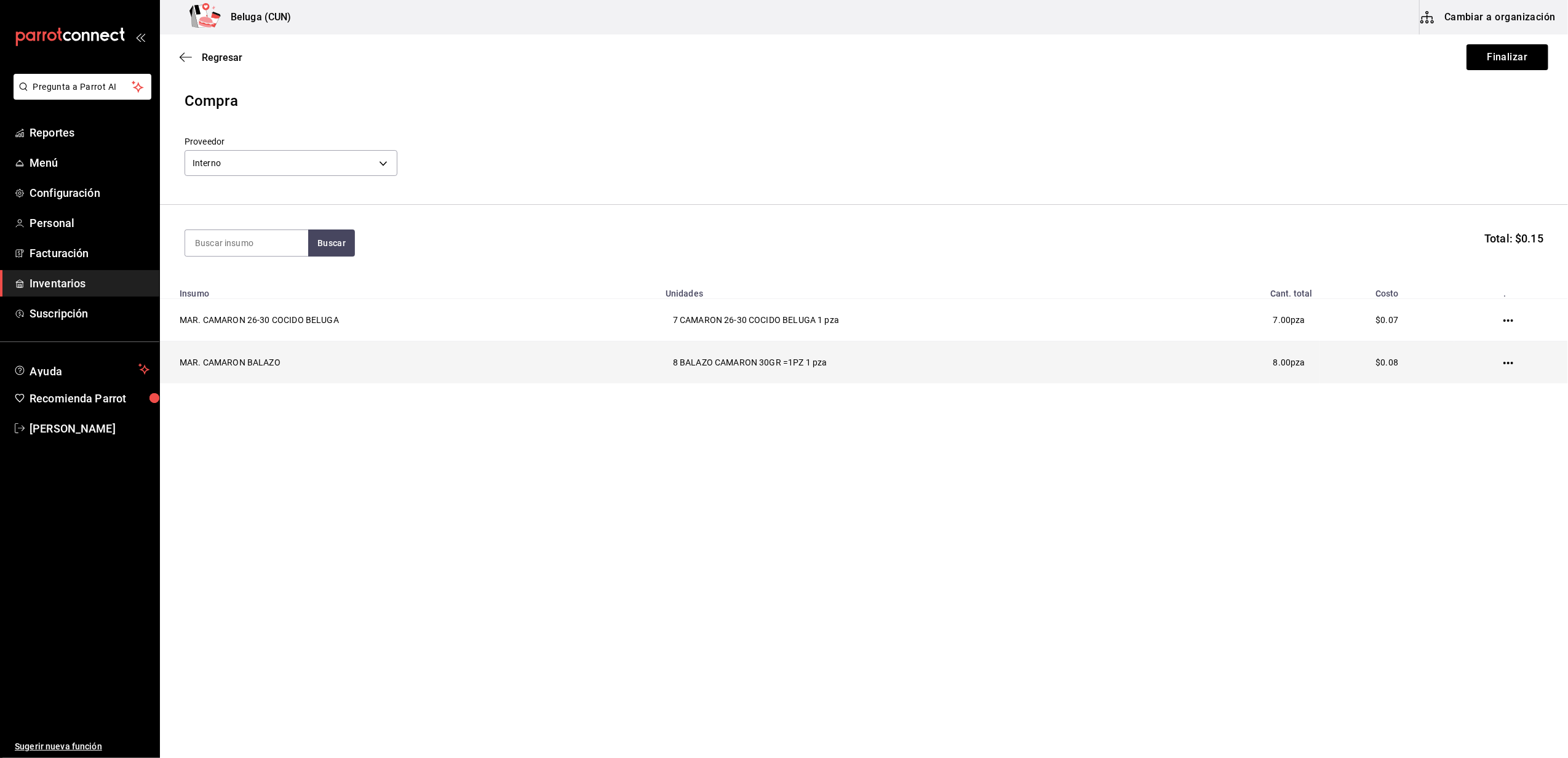
click at [1510, 362] on icon "button" at bounding box center [1508, 363] width 10 height 10
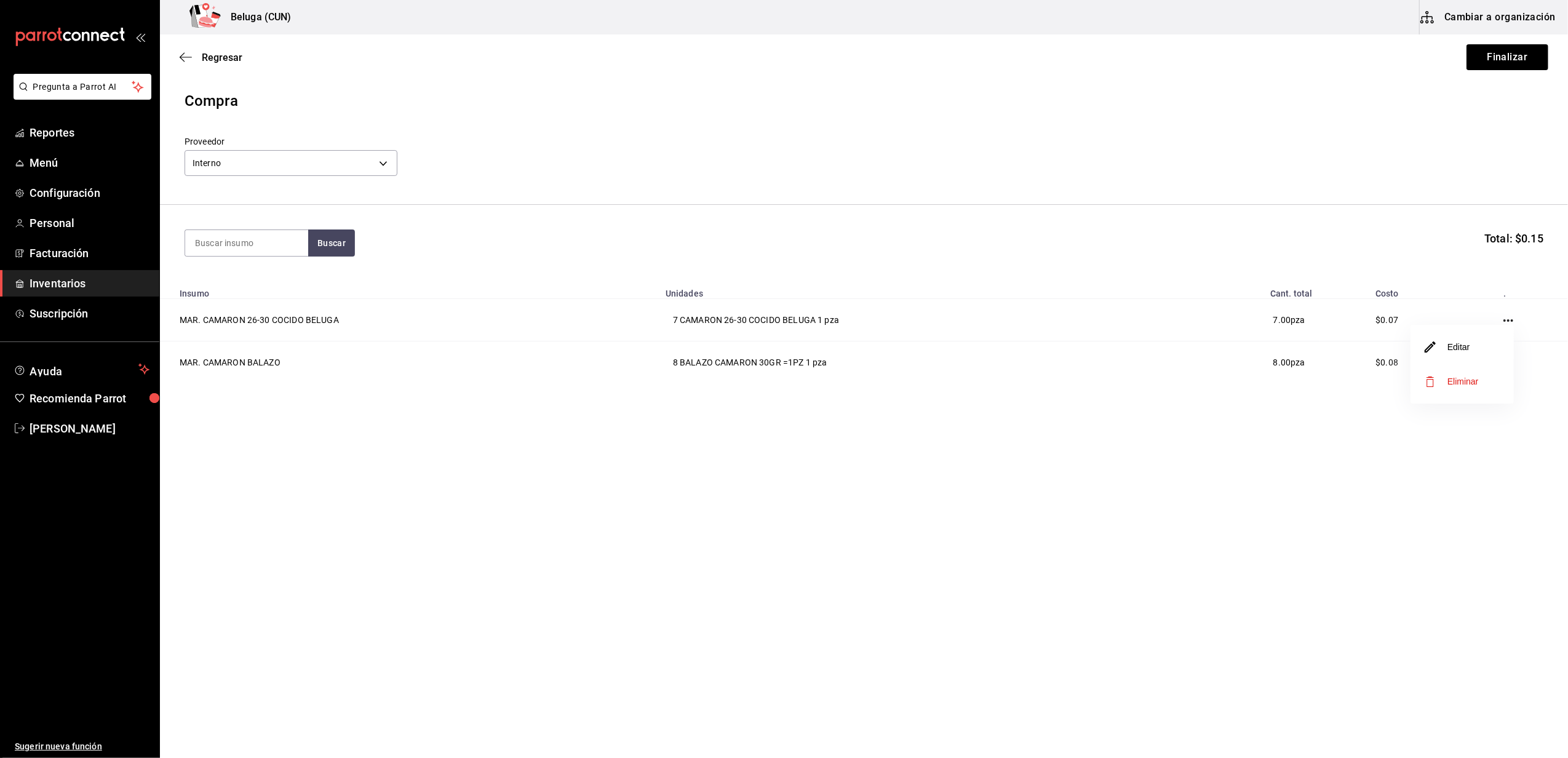
click at [1442, 377] on span "Eliminar" at bounding box center [1452, 381] width 53 height 15
click at [264, 238] on input at bounding box center [246, 243] width 123 height 26
type input "BAL"
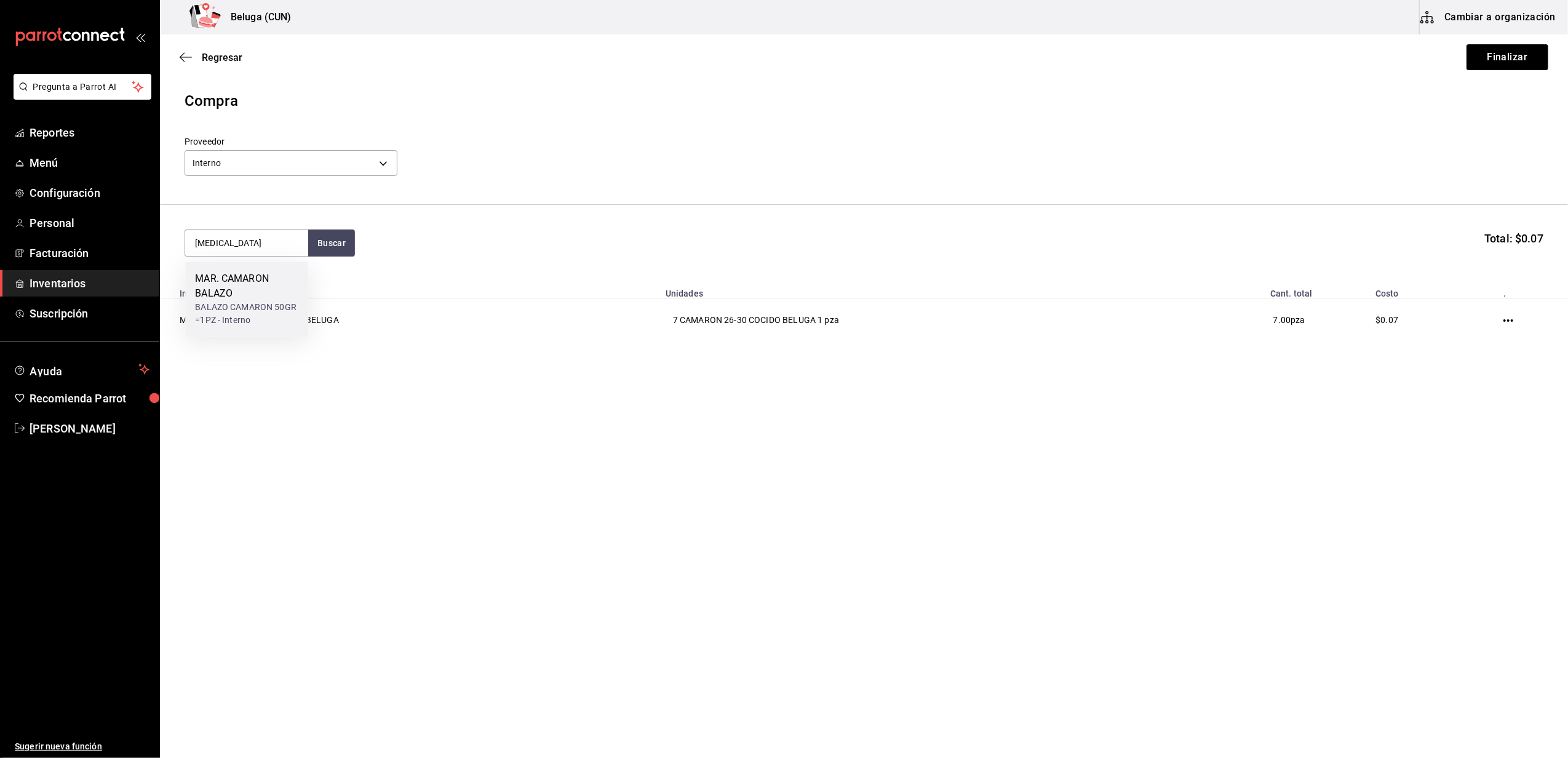
click at [244, 285] on div "MAR. CAMARON BALAZO" at bounding box center [246, 286] width 103 height 30
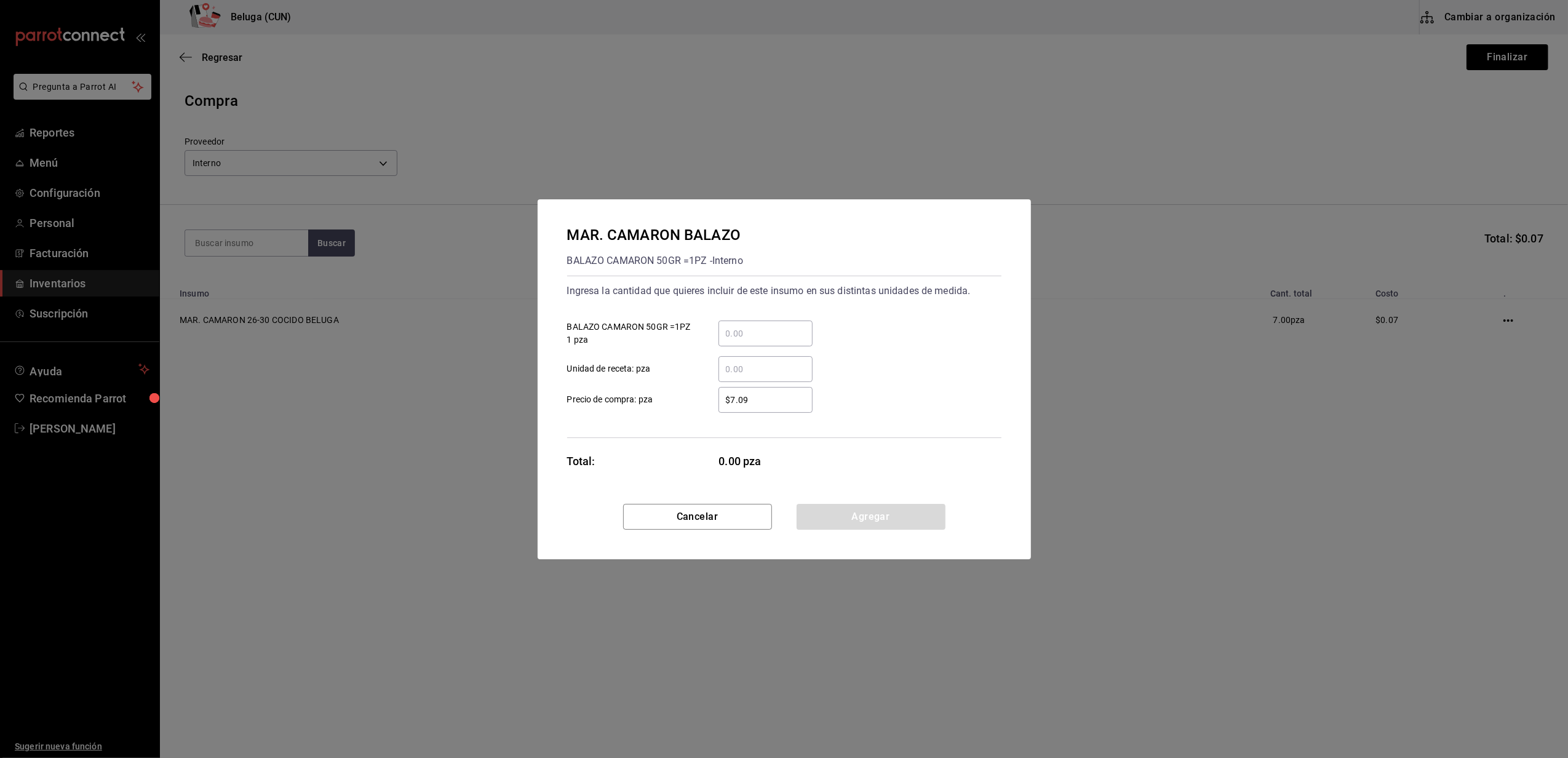
click at [780, 307] on div "Ingresa la cantidad que quieres incluir de este insumo en sus distintas unidade…" at bounding box center [784, 331] width 434 height 101
click at [776, 338] on input "​ BALAZO CAMARON 50GR =1PZ 1 pza" at bounding box center [765, 333] width 94 height 15
type input "8"
click at [685, 362] on label "​ Unidad de receta: pza" at bounding box center [690, 369] width 245 height 26
click at [718, 362] on input "​ Unidad de receta: pza" at bounding box center [765, 369] width 94 height 15
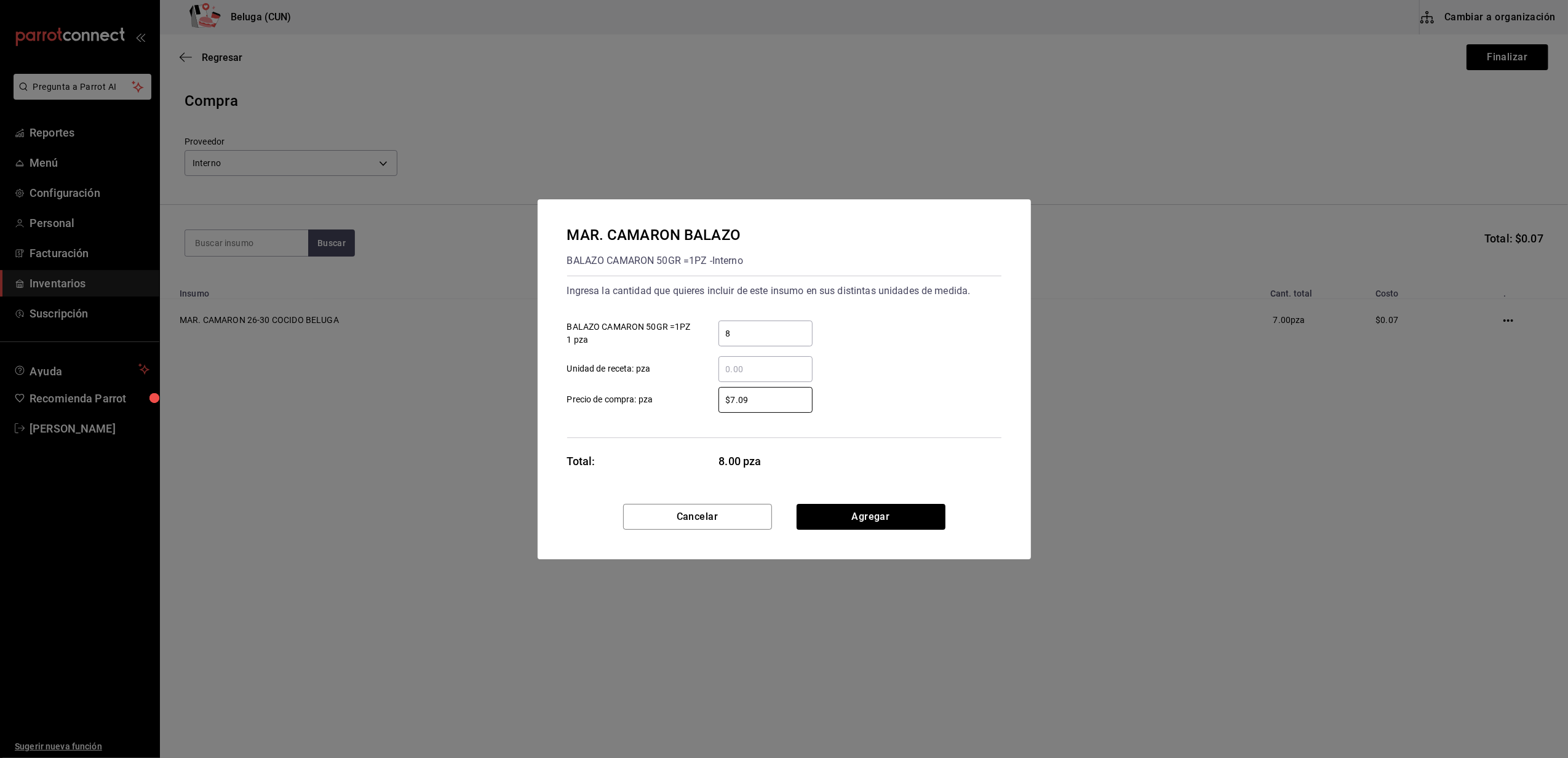
drag, startPoint x: 749, startPoint y: 399, endPoint x: 716, endPoint y: 399, distance: 33.0
click at [716, 400] on div "$7.09 ​" at bounding box center [756, 400] width 114 height 26
type input "$0.01"
click at [850, 517] on button "Agregar" at bounding box center [871, 516] width 149 height 26
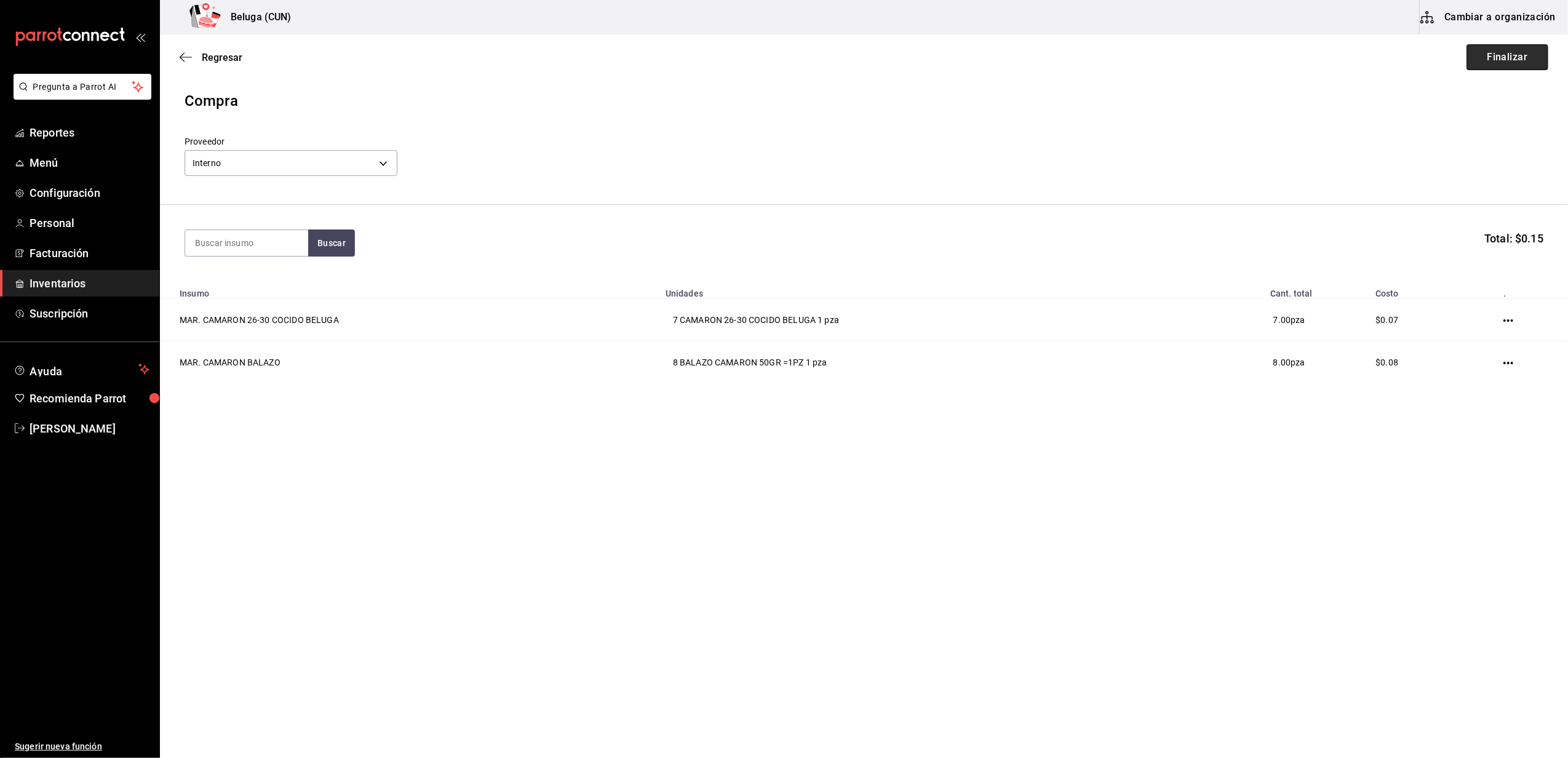
click at [1509, 59] on button "Finalizar" at bounding box center [1507, 58] width 82 height 26
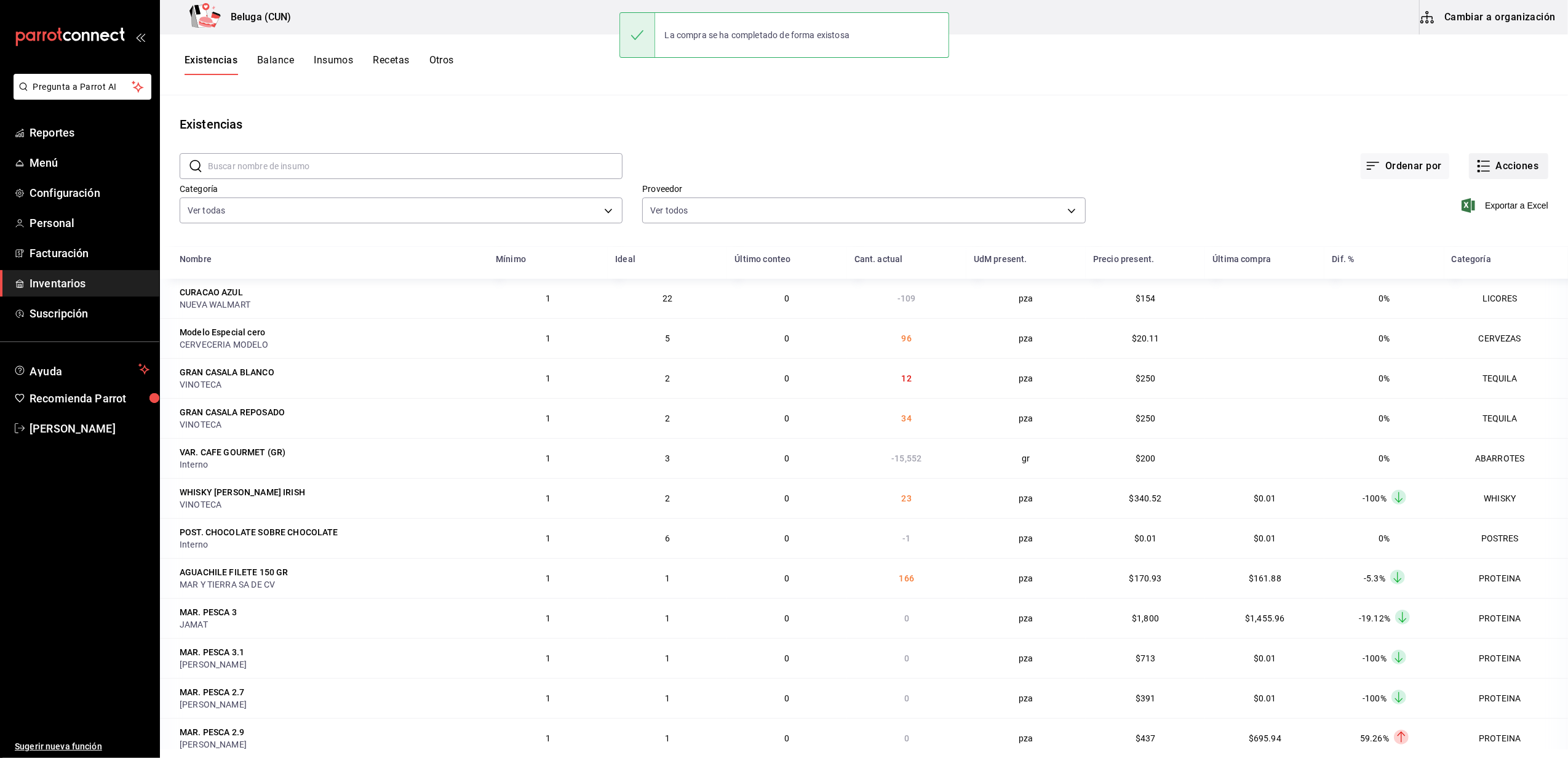
click at [1476, 172] on icon "button" at bounding box center [1484, 166] width 15 height 15
click at [1471, 233] on span "Compra" at bounding box center [1496, 232] width 103 height 13
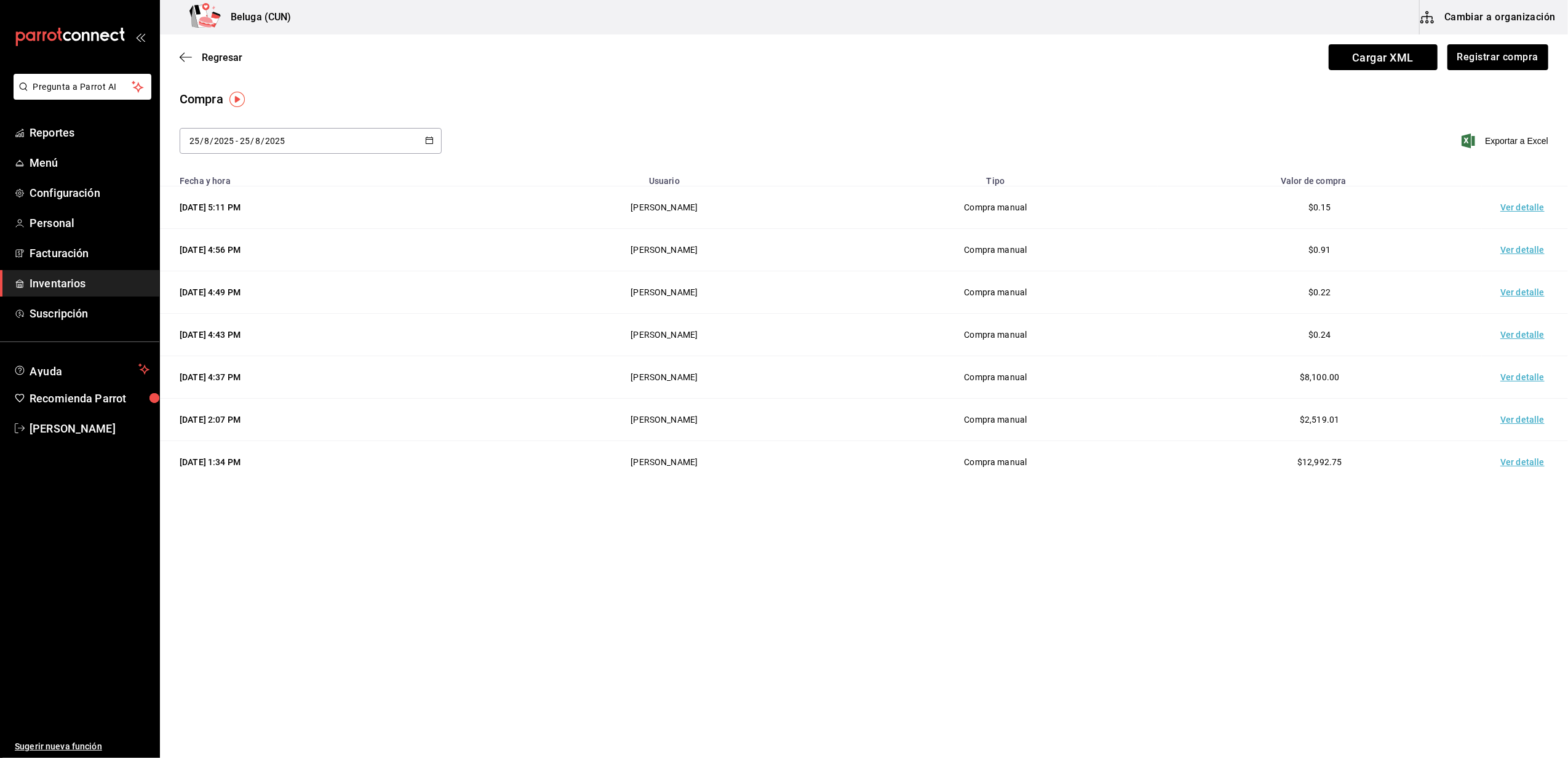
click at [1517, 212] on td "Ver detalle" at bounding box center [1525, 207] width 86 height 43
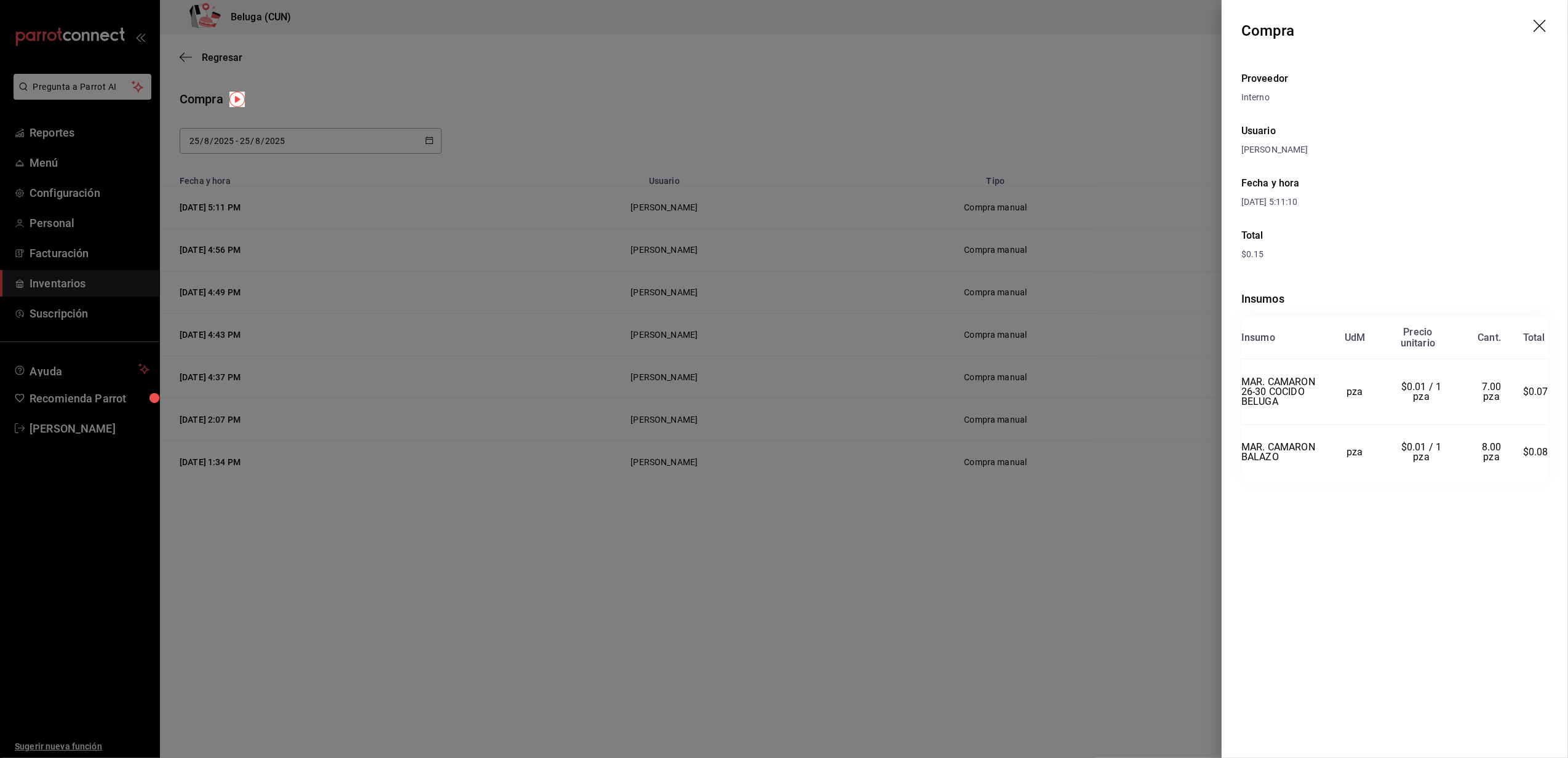
click at [1541, 28] on icon "drag" at bounding box center [1541, 27] width 15 height 15
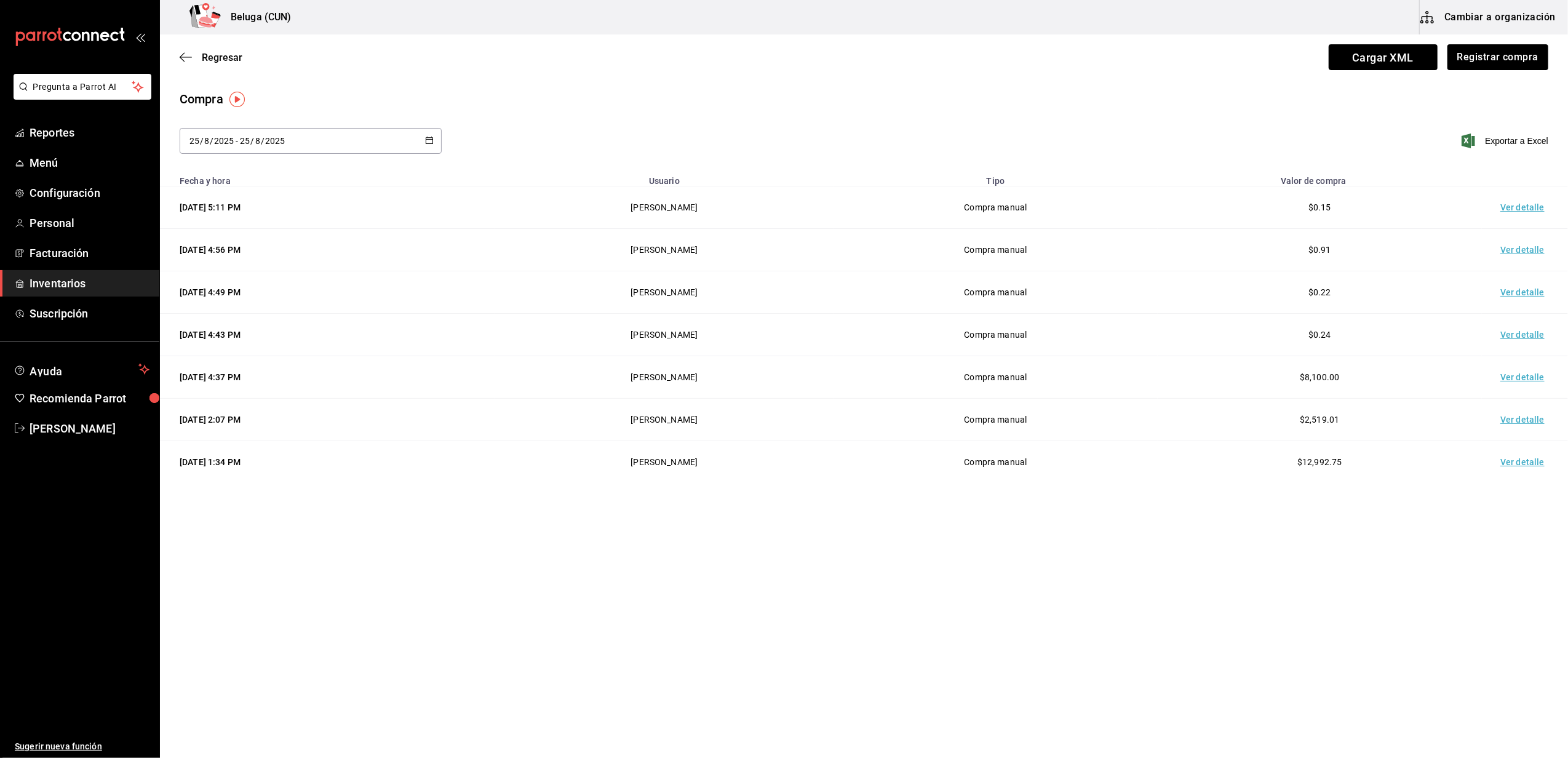
click at [635, 561] on main "Regresar Cargar XML Registrar compra Compra 2025-08-25 25 / 8 / 2025 - 2025-08-…" at bounding box center [863, 362] width 1408 height 654
click at [1511, 53] on button "Registrar compra" at bounding box center [1497, 58] width 102 height 26
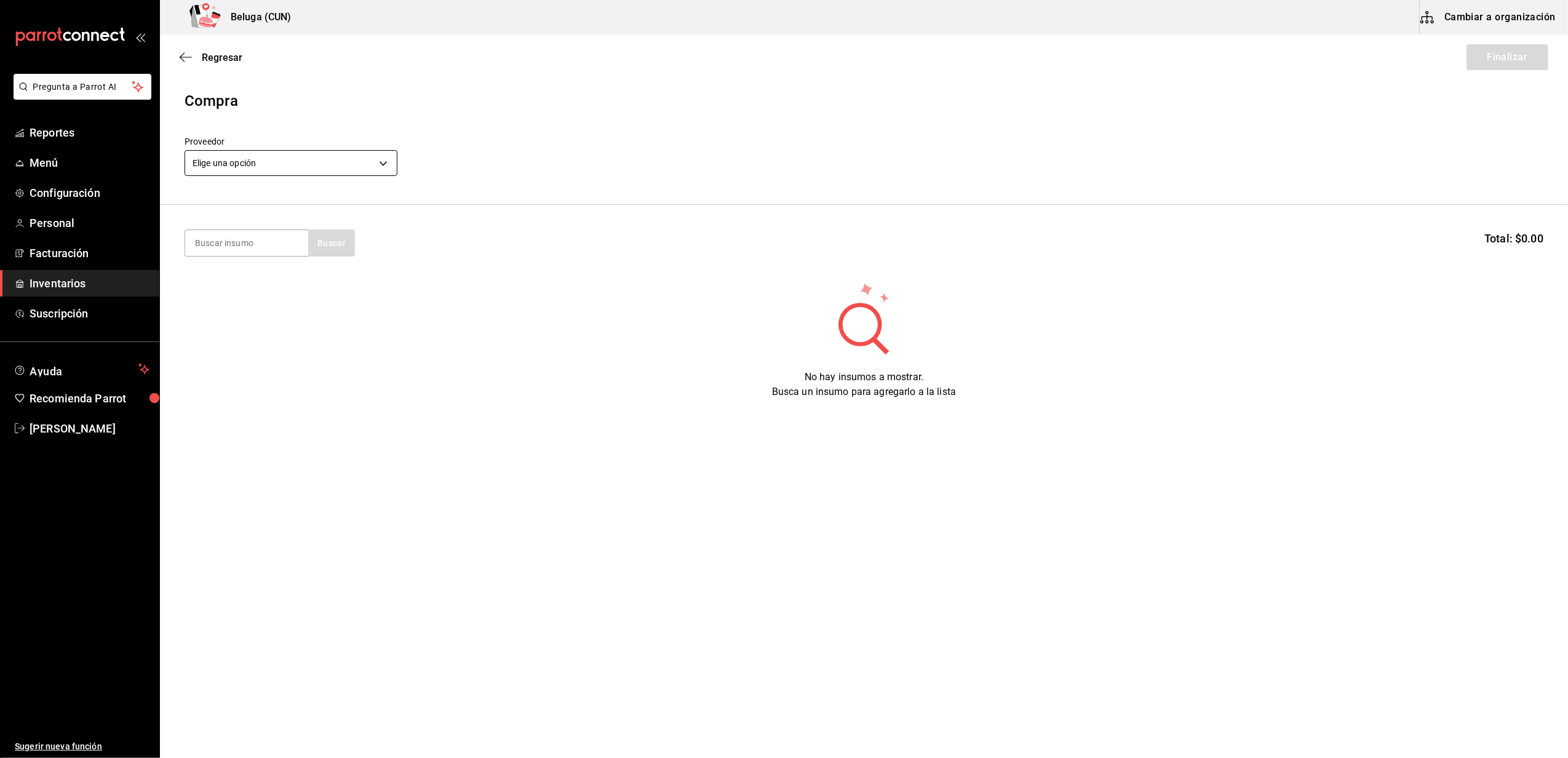
click at [354, 165] on body "Pregunta a Parrot AI Reportes Menú Configuración Personal Facturación Inventari…" at bounding box center [784, 344] width 1568 height 688
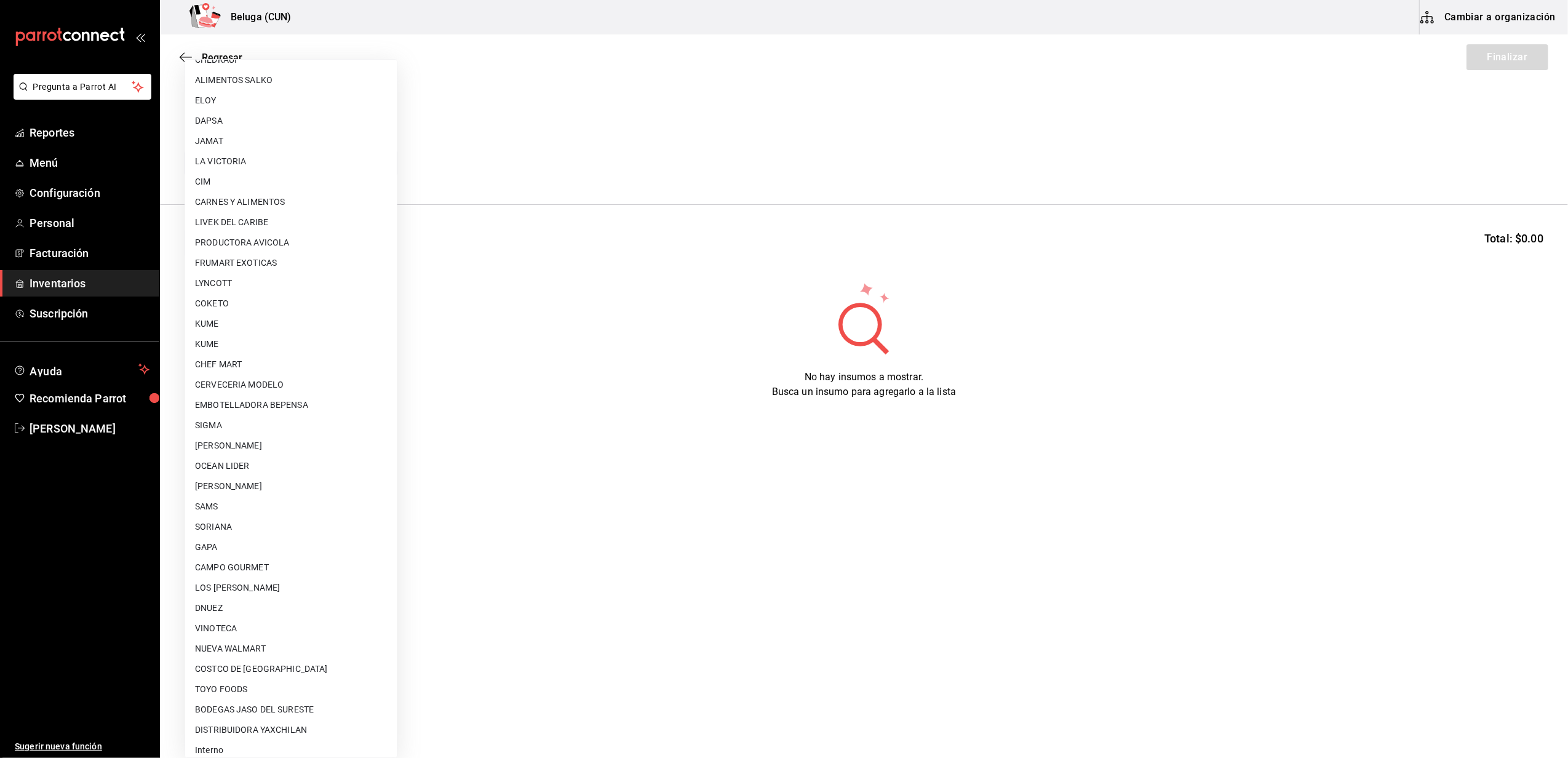
scroll to position [389, 0]
click at [216, 734] on li "Interno" at bounding box center [291, 742] width 212 height 20
type input "cf097a6b-1652-49c1-8634-faa24daf0fdd"
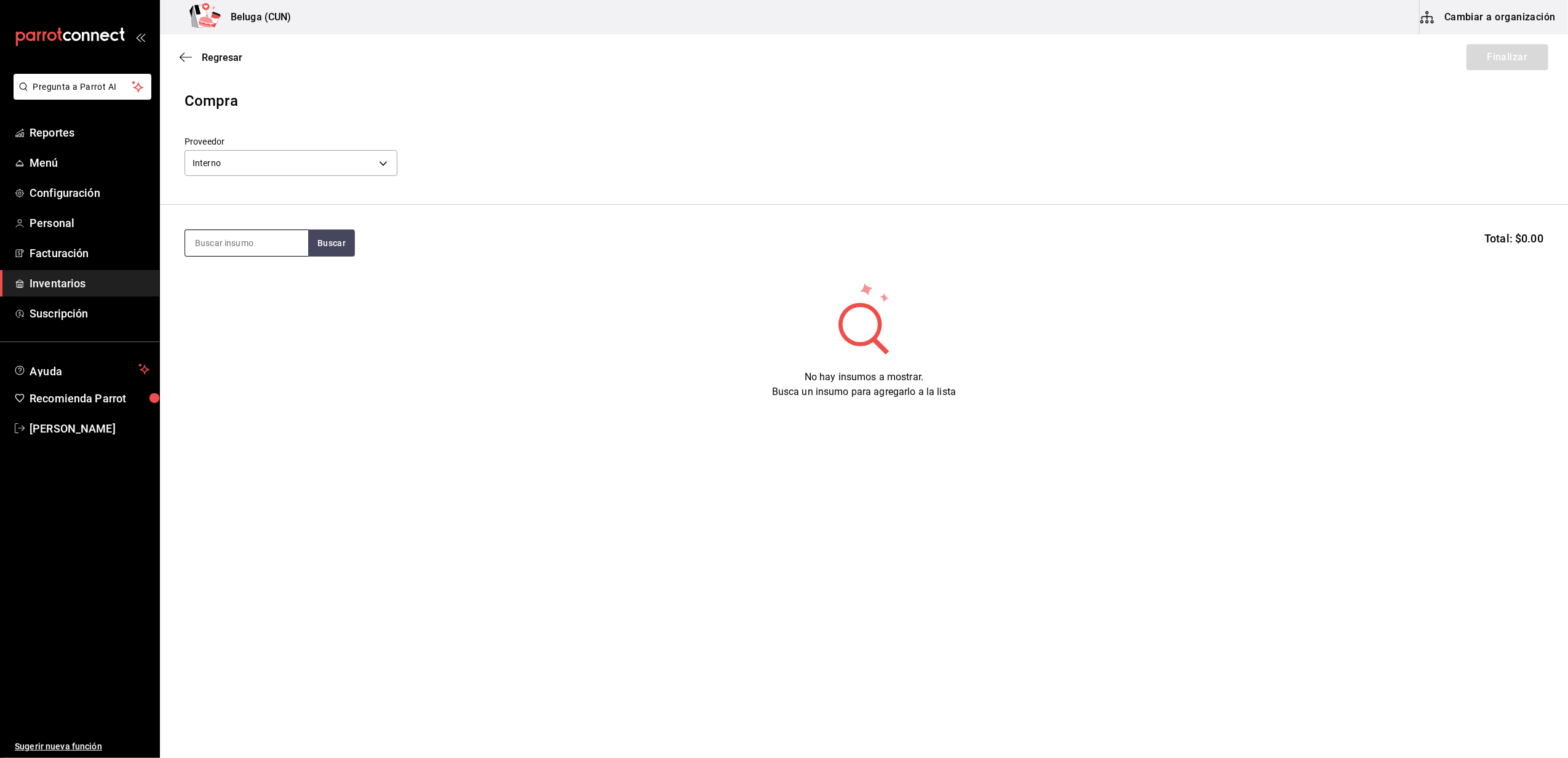
click at [284, 245] on input at bounding box center [246, 243] width 123 height 26
type input "JUG"
click at [266, 298] on div "MAR. JUGO DE CAMARON 100 GR" at bounding box center [246, 286] width 103 height 30
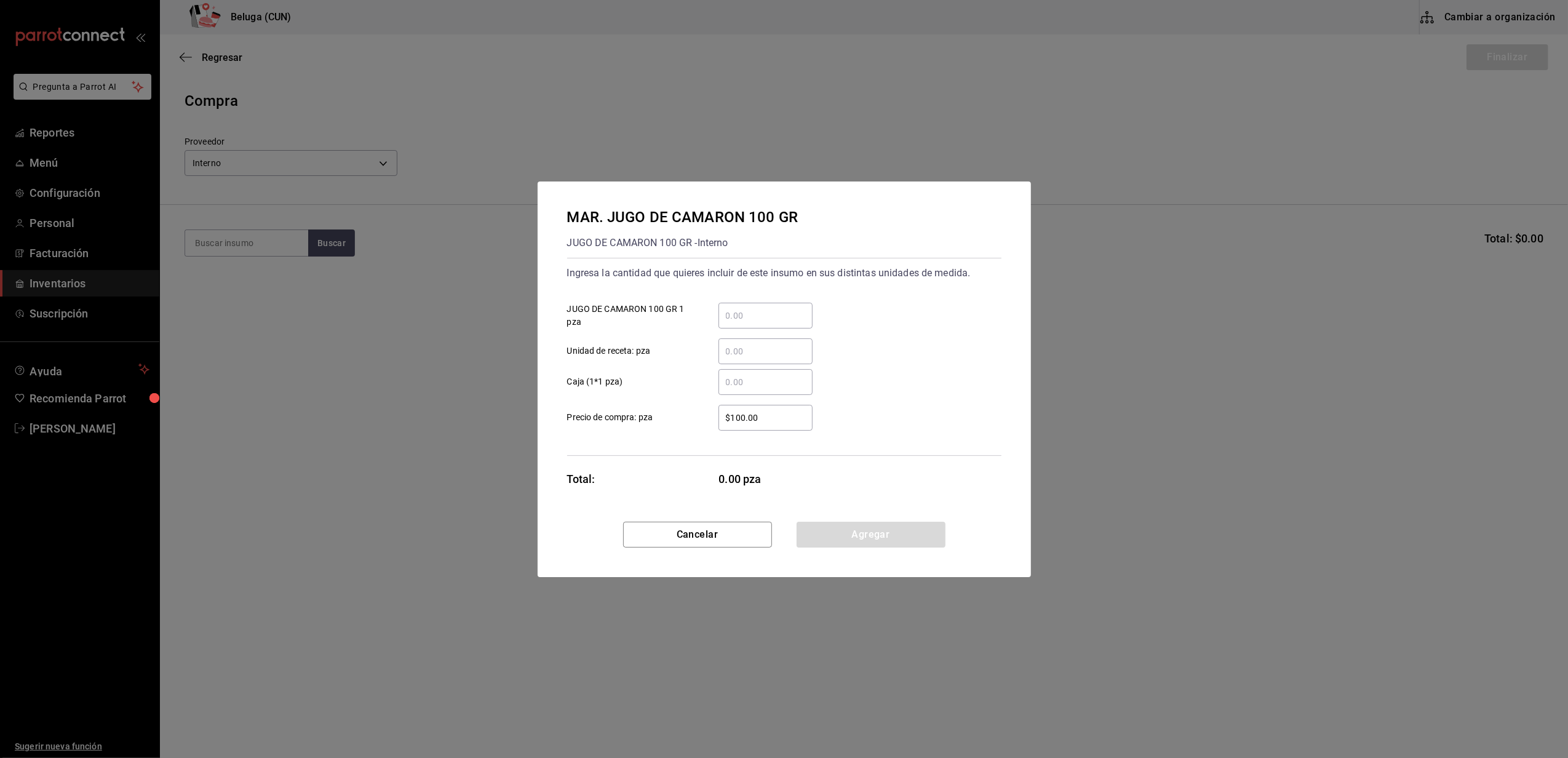
click at [759, 316] on input "​ JUGO DE CAMARON 100 GR 1 pza" at bounding box center [765, 316] width 94 height 15
type input "16"
click at [687, 355] on label "​ Unidad de receta: pza" at bounding box center [690, 351] width 245 height 26
click at [718, 355] on input "​ Unidad de receta: pza" at bounding box center [765, 351] width 94 height 15
drag, startPoint x: 778, startPoint y: 413, endPoint x: 710, endPoint y: 406, distance: 68.4
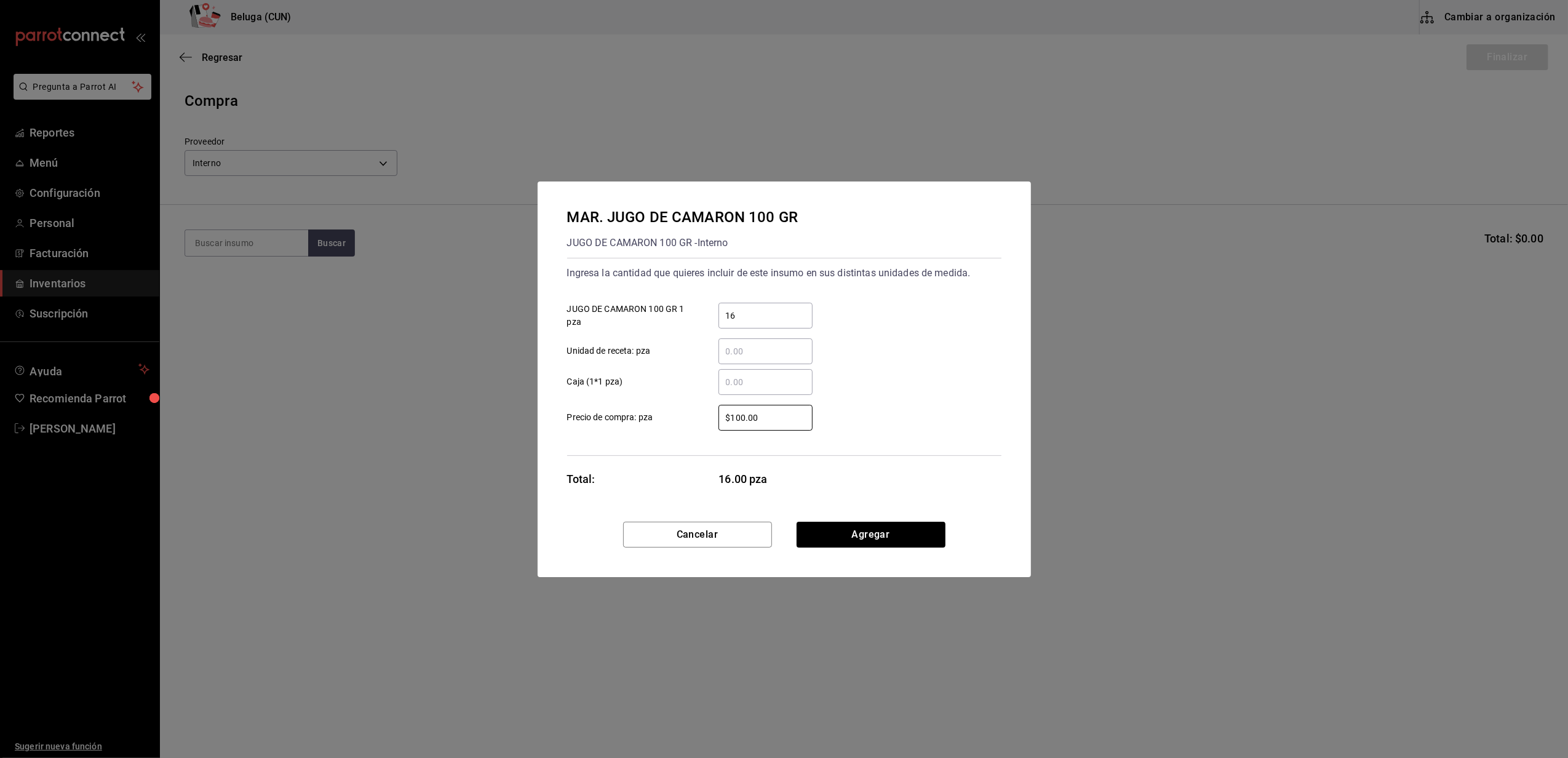
click at [711, 406] on div "$100.00 ​" at bounding box center [756, 418] width 114 height 26
type input "$0.01"
click at [845, 527] on button "Agregar" at bounding box center [871, 534] width 149 height 26
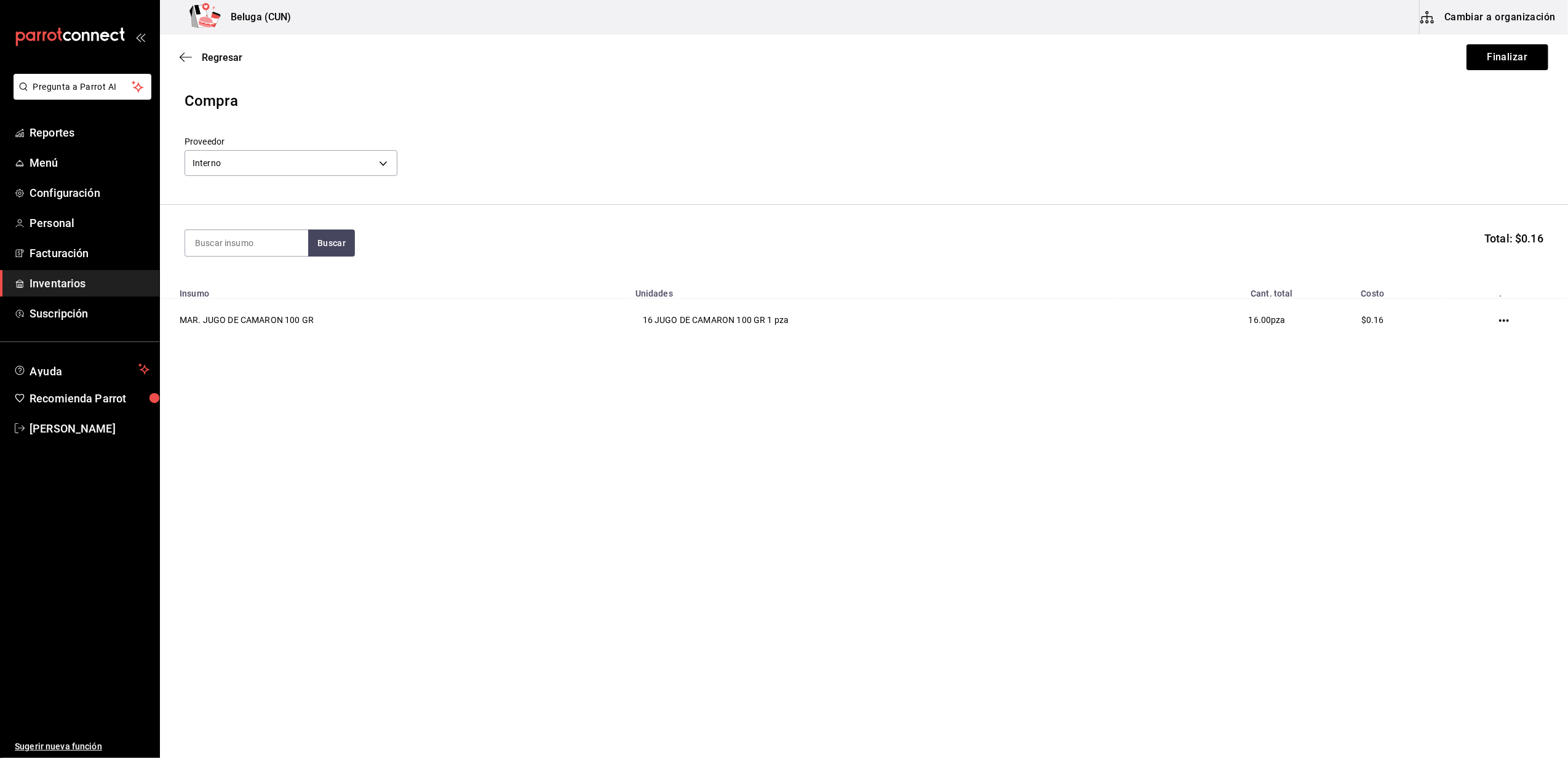
click at [588, 388] on main "Regresar Finalizar Compra Proveedor Interno cf097a6b-1652-49c1-8634-faa24daf0fd…" at bounding box center [863, 362] width 1408 height 654
click at [1496, 60] on button "Finalizar" at bounding box center [1507, 58] width 82 height 26
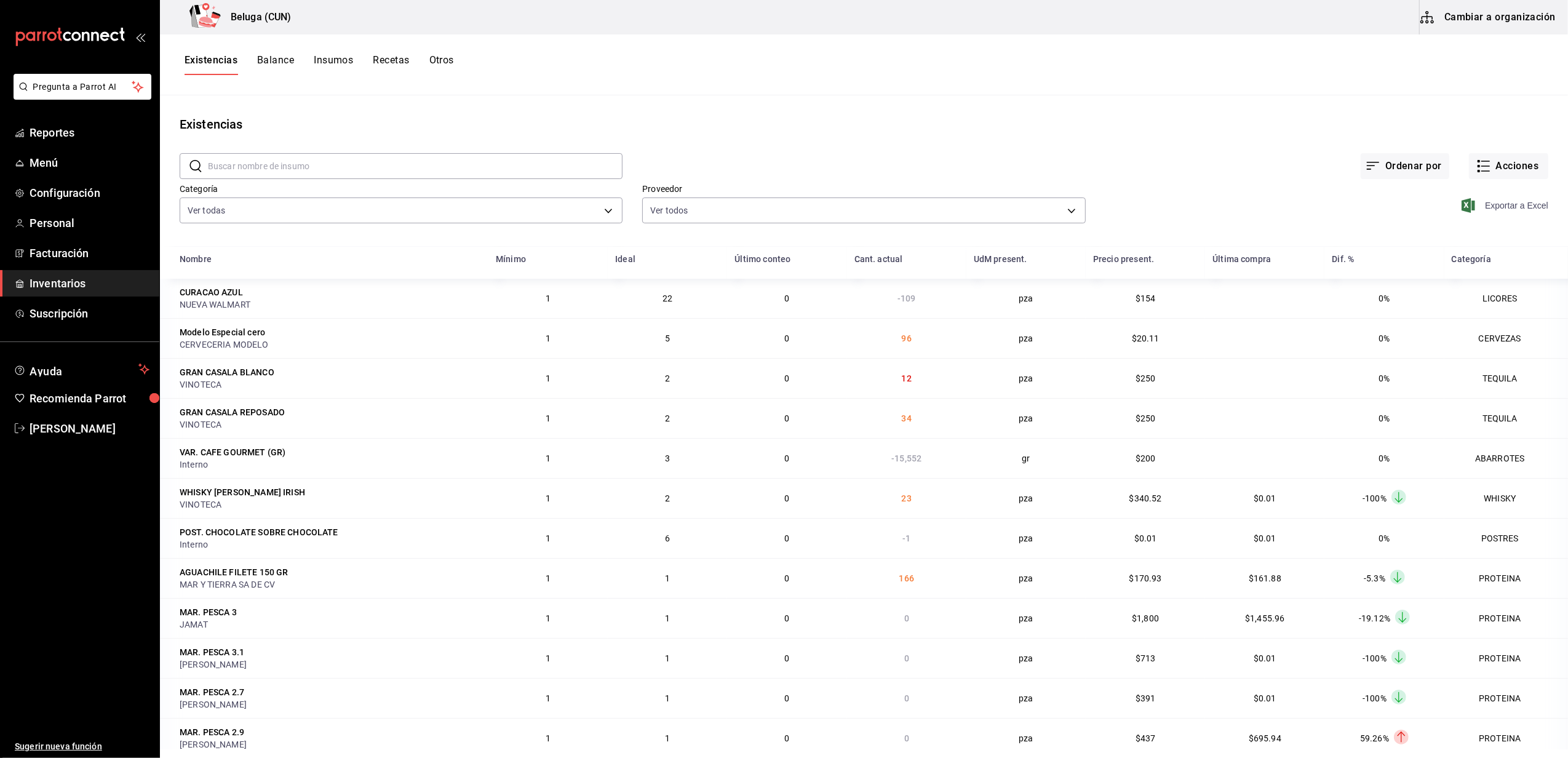
click at [1504, 211] on span "Exportar a Excel" at bounding box center [1506, 206] width 84 height 15
click at [1514, 170] on button "Acciones" at bounding box center [1509, 166] width 79 height 26
click at [1487, 230] on span "Compra" at bounding box center [1496, 232] width 103 height 13
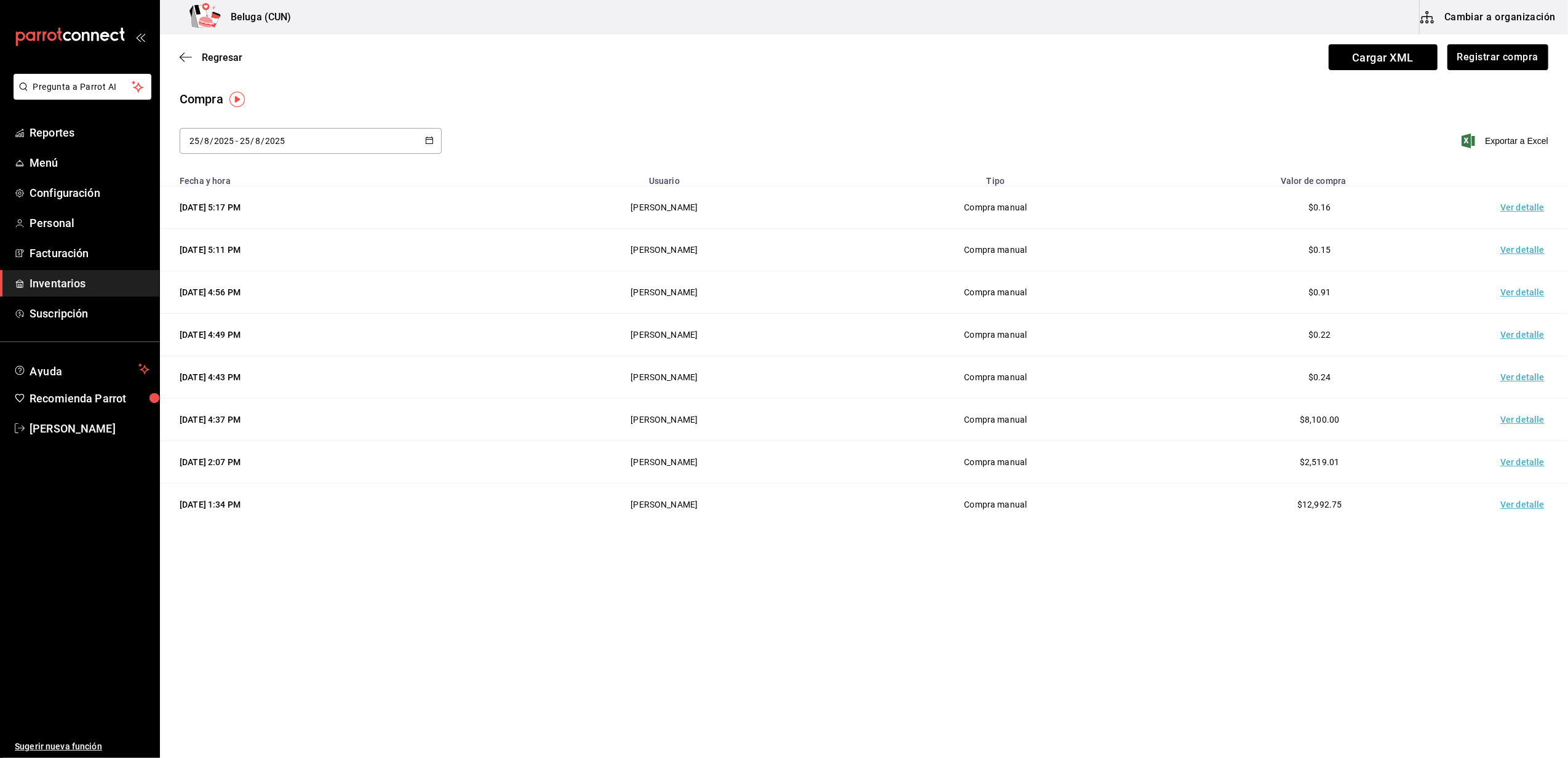
click at [1529, 207] on td "Ver detalle" at bounding box center [1525, 207] width 86 height 43
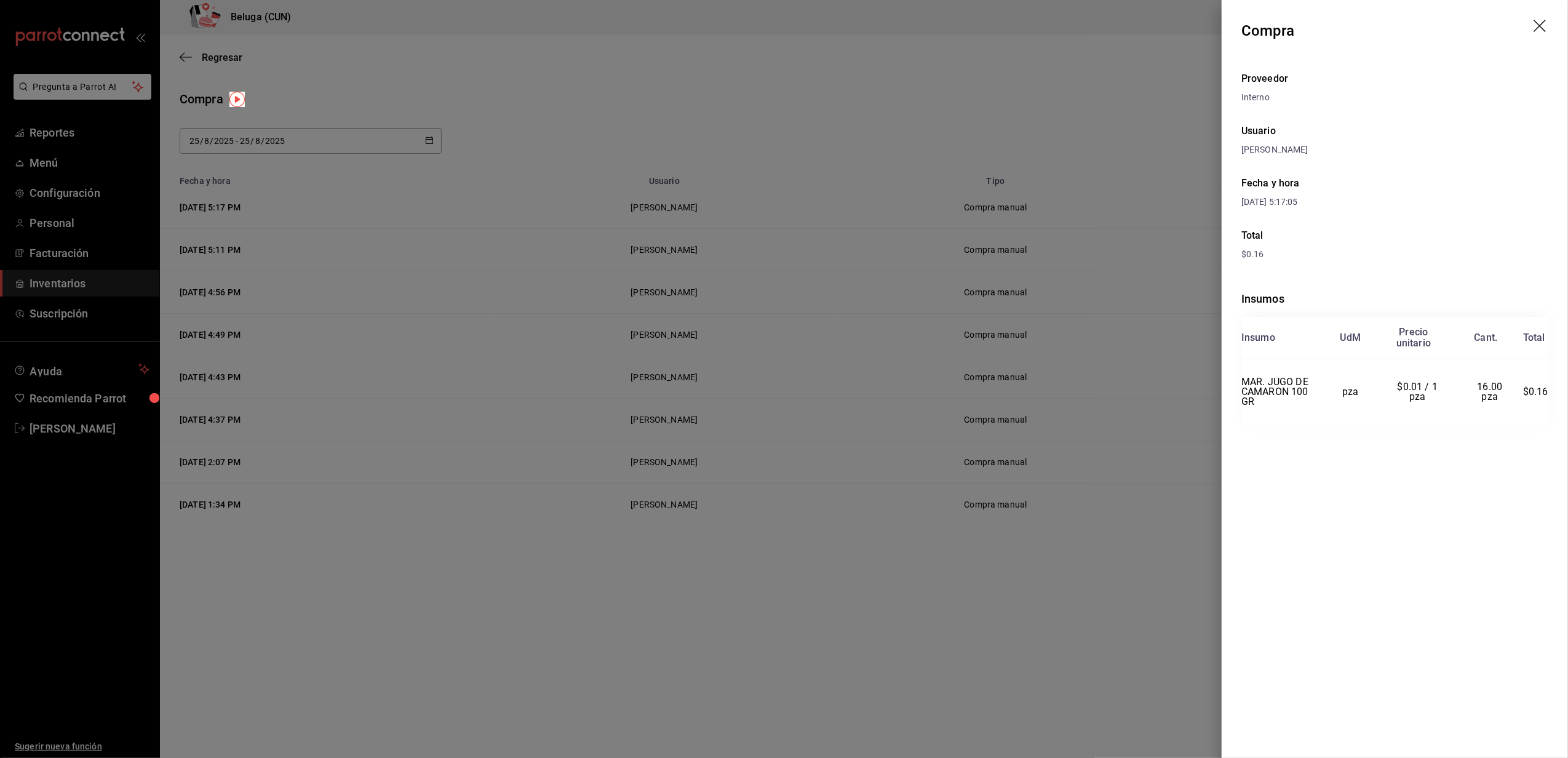
click at [1543, 24] on icon "drag" at bounding box center [1541, 27] width 15 height 15
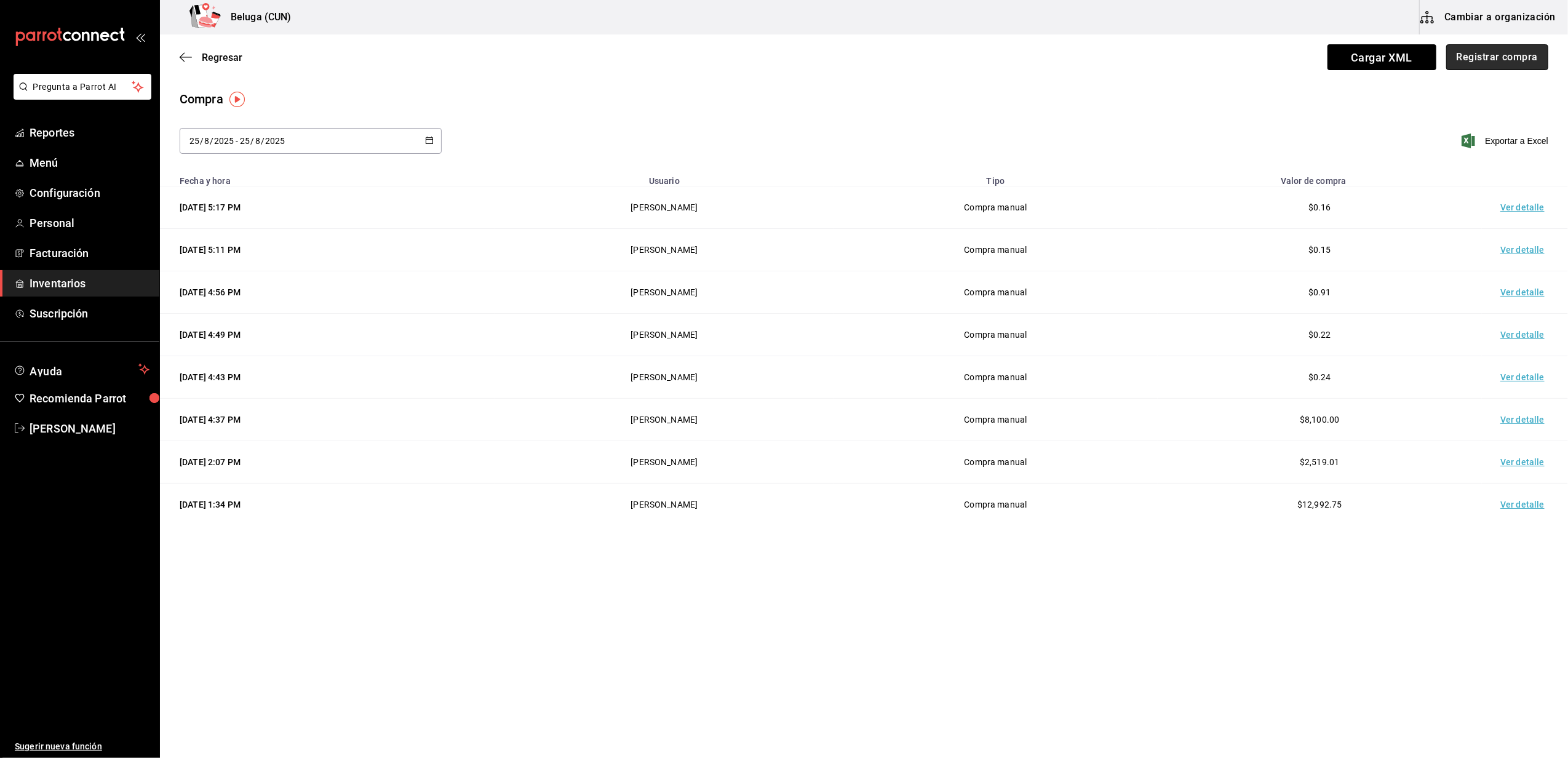
click at [1499, 54] on button "Registrar compra" at bounding box center [1497, 58] width 102 height 26
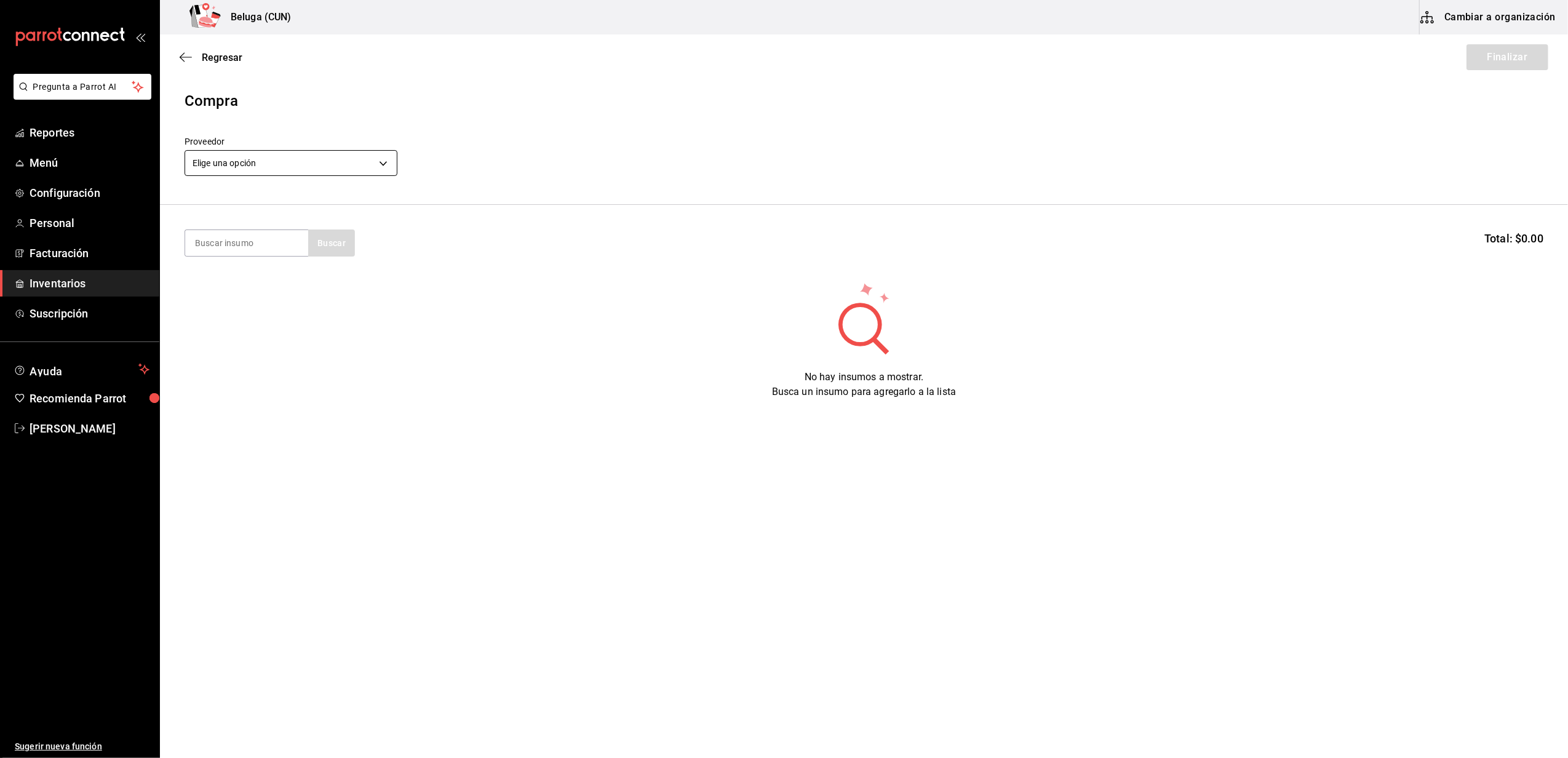
click at [375, 160] on body "Pregunta a Parrot AI Reportes Menú Configuración Personal Facturación Inventari…" at bounding box center [784, 344] width 1568 height 688
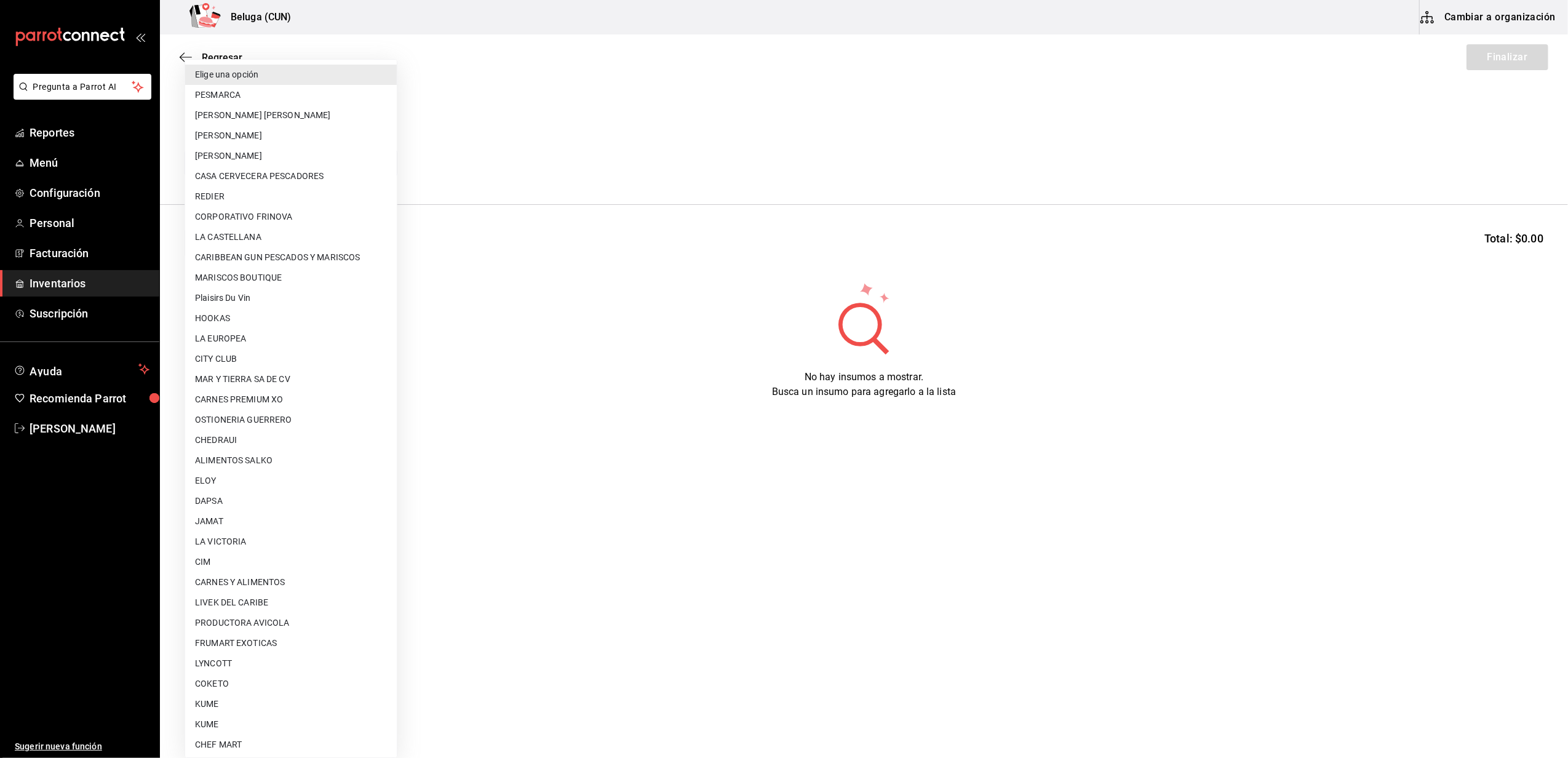
scroll to position [389, 0]
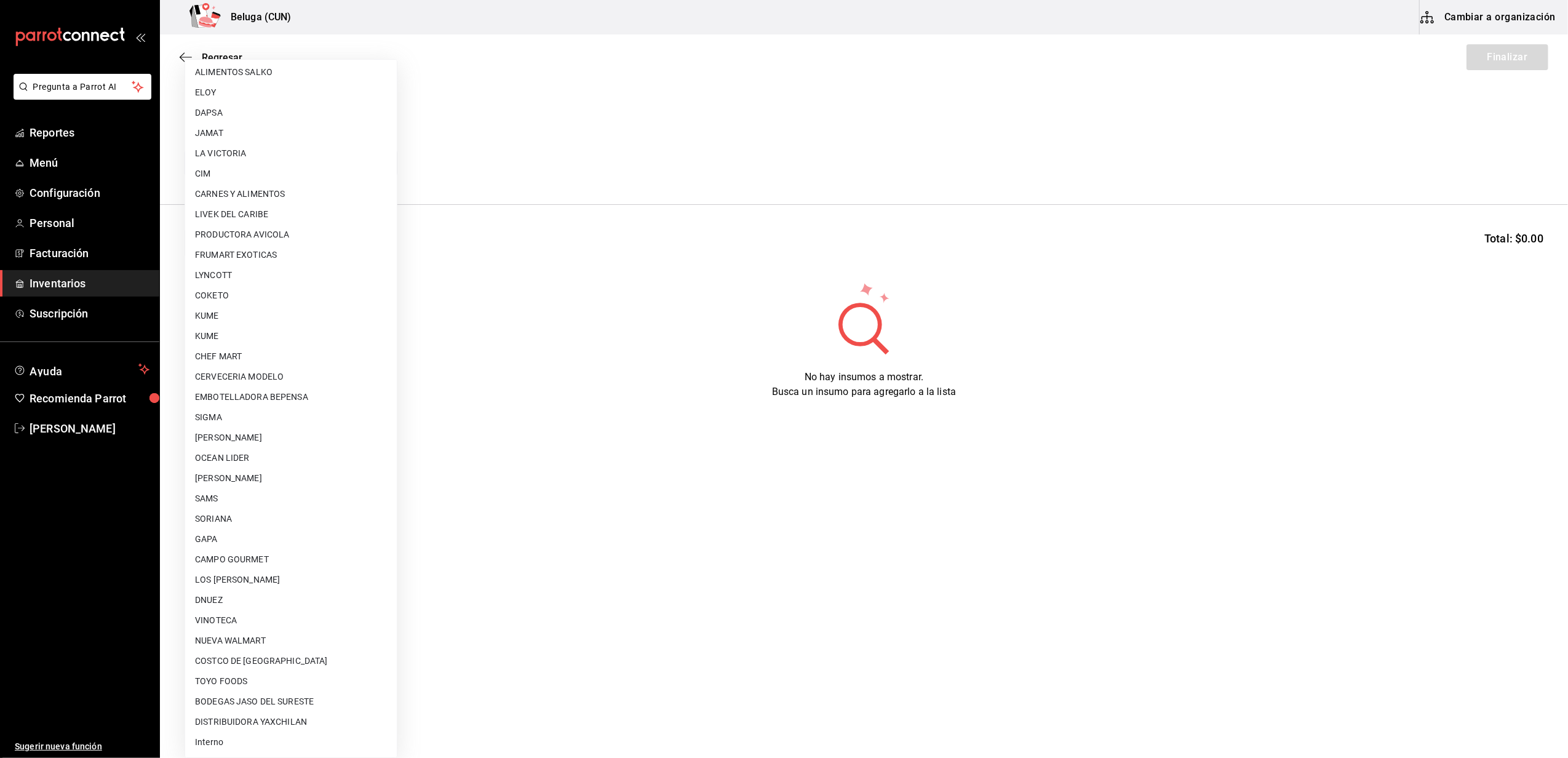
click at [205, 746] on li "Interno" at bounding box center [291, 742] width 212 height 20
type input "cf097a6b-1652-49c1-8634-faa24daf0fdd"
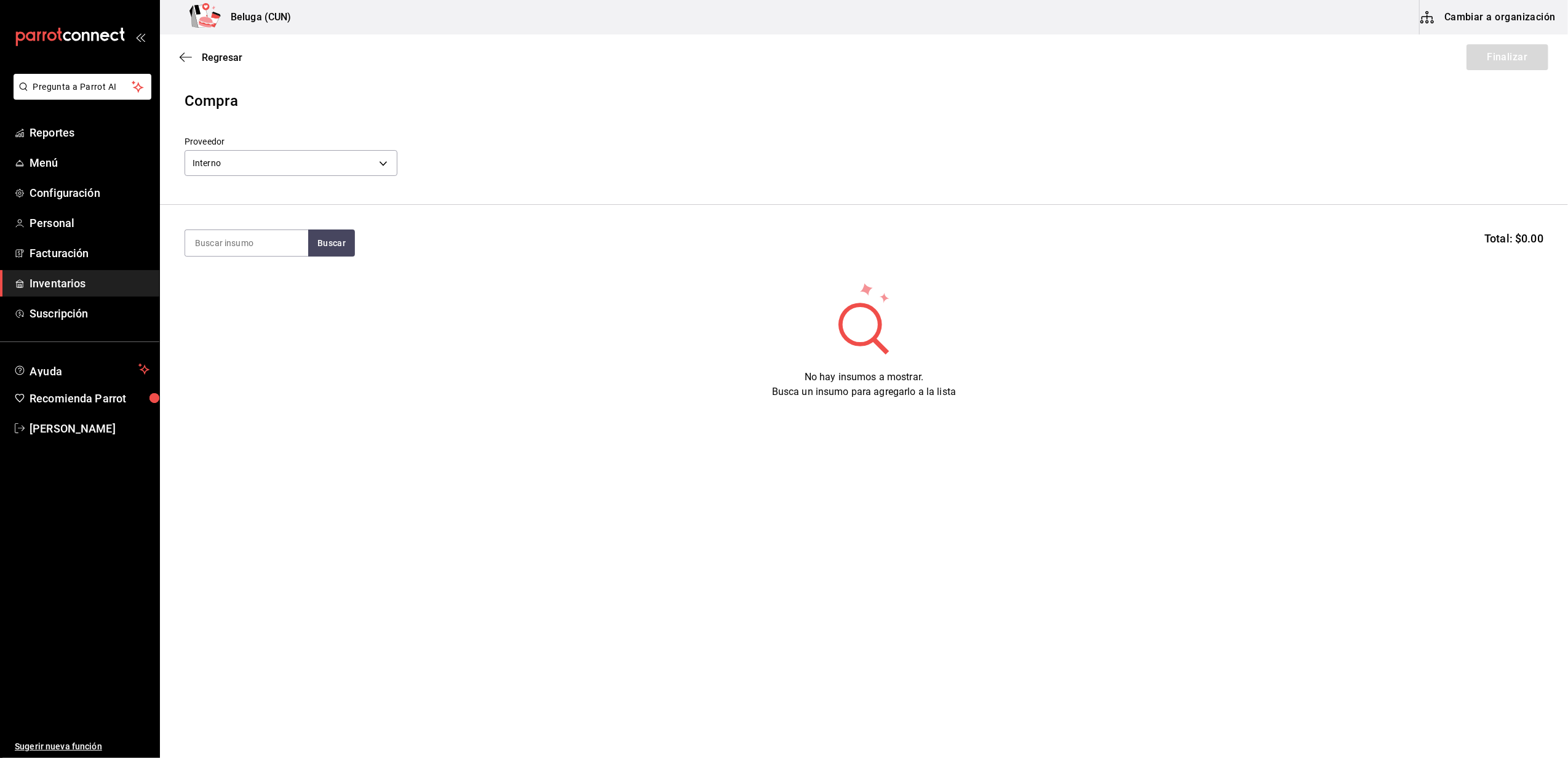
click at [282, 229] on section "Buscar Total: $0.00" at bounding box center [863, 243] width 1408 height 76
click at [283, 241] on input at bounding box center [246, 243] width 123 height 26
type input "CHOCOL"
click at [255, 296] on div "POST. CHOCOLATE SOBRE CHOCOLATE" at bounding box center [246, 286] width 103 height 30
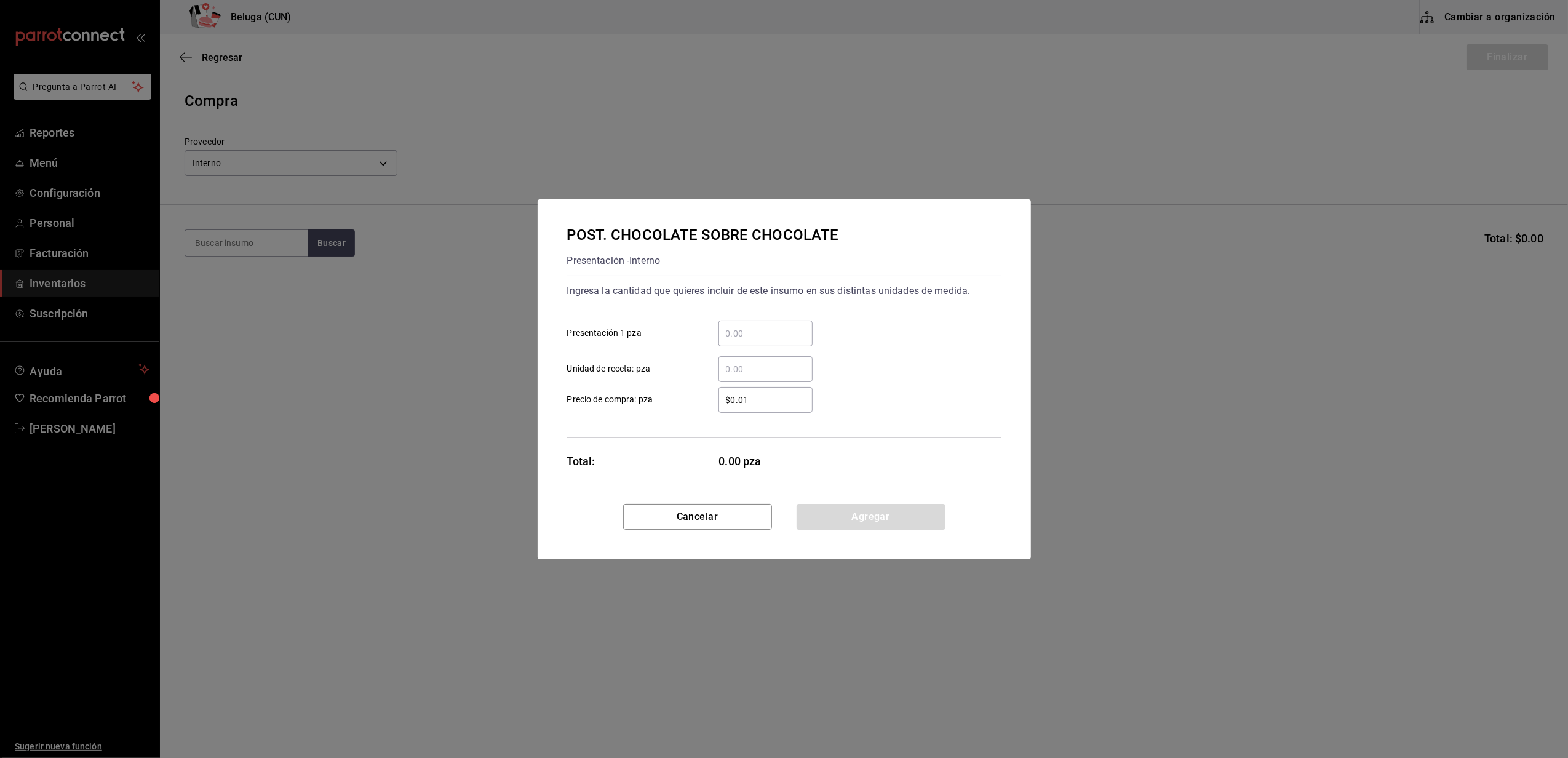
click at [775, 338] on input "​ Presentación 1 pza" at bounding box center [765, 333] width 94 height 15
type input "6"
click at [687, 382] on div "$0.01 ​ Precio de compra: pza" at bounding box center [779, 395] width 444 height 36
click at [859, 522] on button "Agregar" at bounding box center [871, 516] width 149 height 26
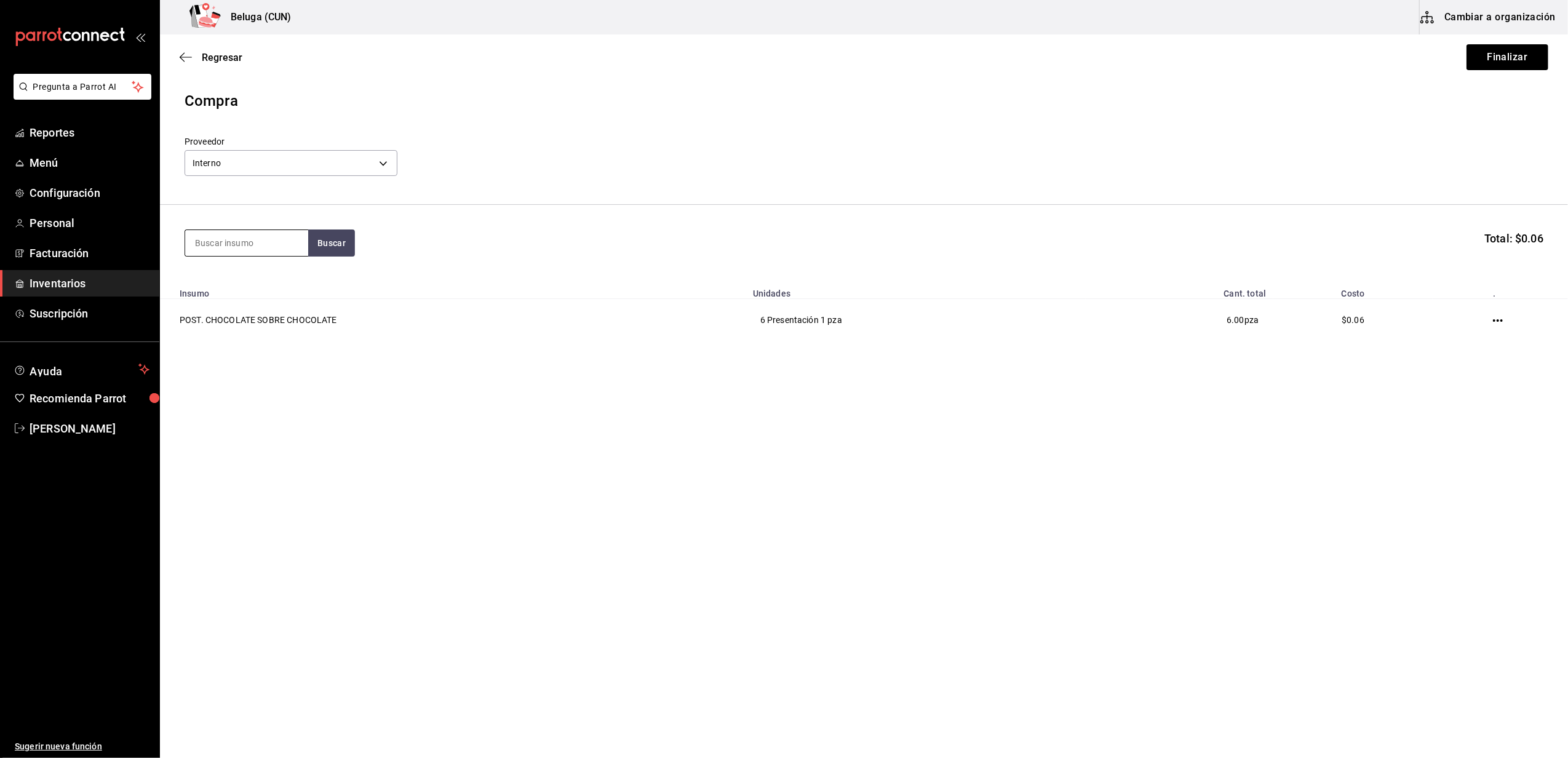
click at [266, 239] on input at bounding box center [246, 243] width 123 height 26
type input "CHEES"
click at [247, 281] on div "POST. CRISTINA CHEESCAKE" at bounding box center [246, 286] width 103 height 30
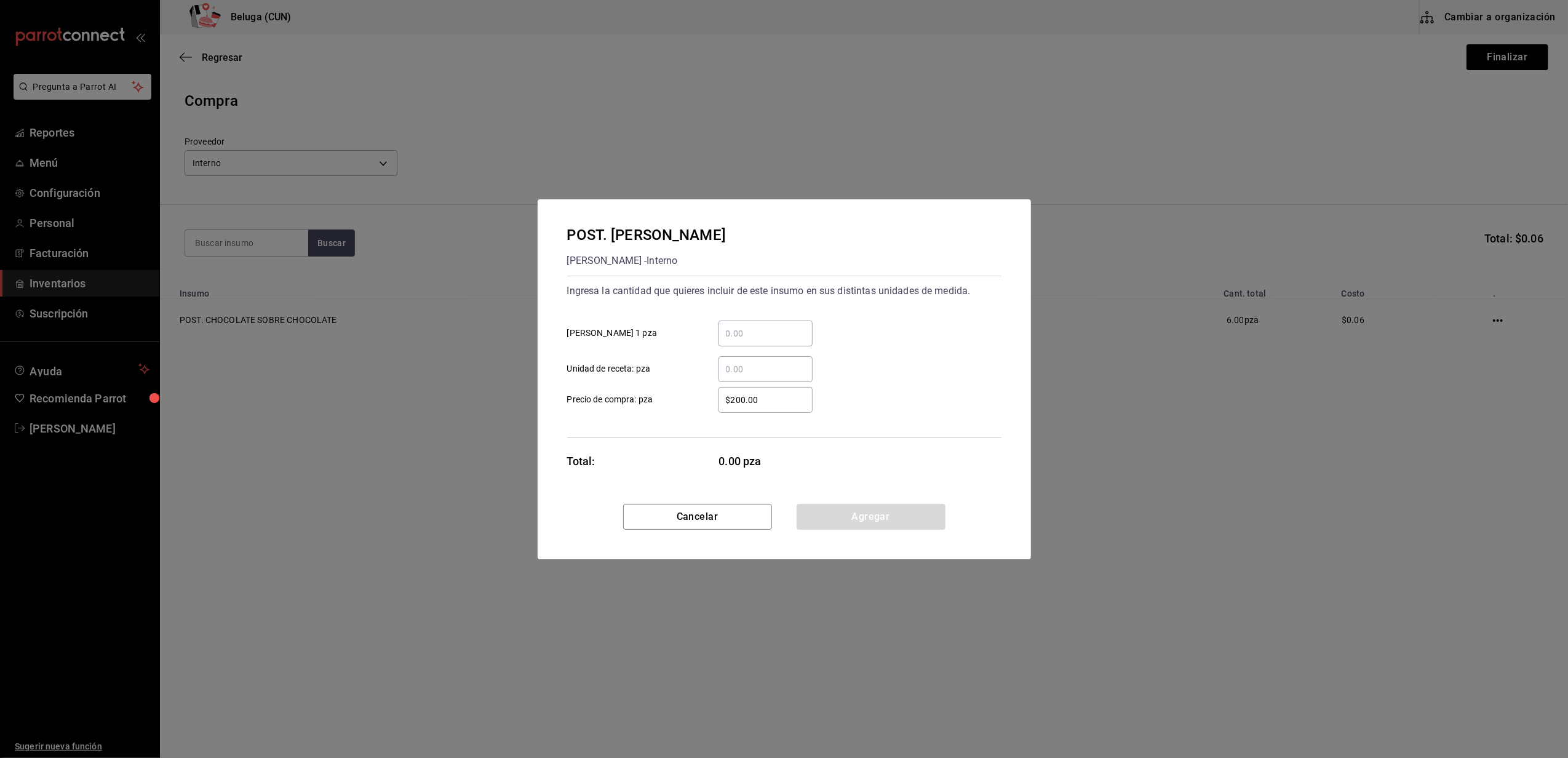
click at [752, 337] on input "​ CRISTINA CHEESCAKE 1 pza" at bounding box center [765, 333] width 94 height 15
type input "8"
click at [686, 397] on label "$200.00 ​ Precio de compra: pza" at bounding box center [690, 400] width 245 height 26
click at [718, 397] on input "$200.00" at bounding box center [765, 400] width 94 height 15
drag, startPoint x: 736, startPoint y: 394, endPoint x: 679, endPoint y: 386, distance: 57.6
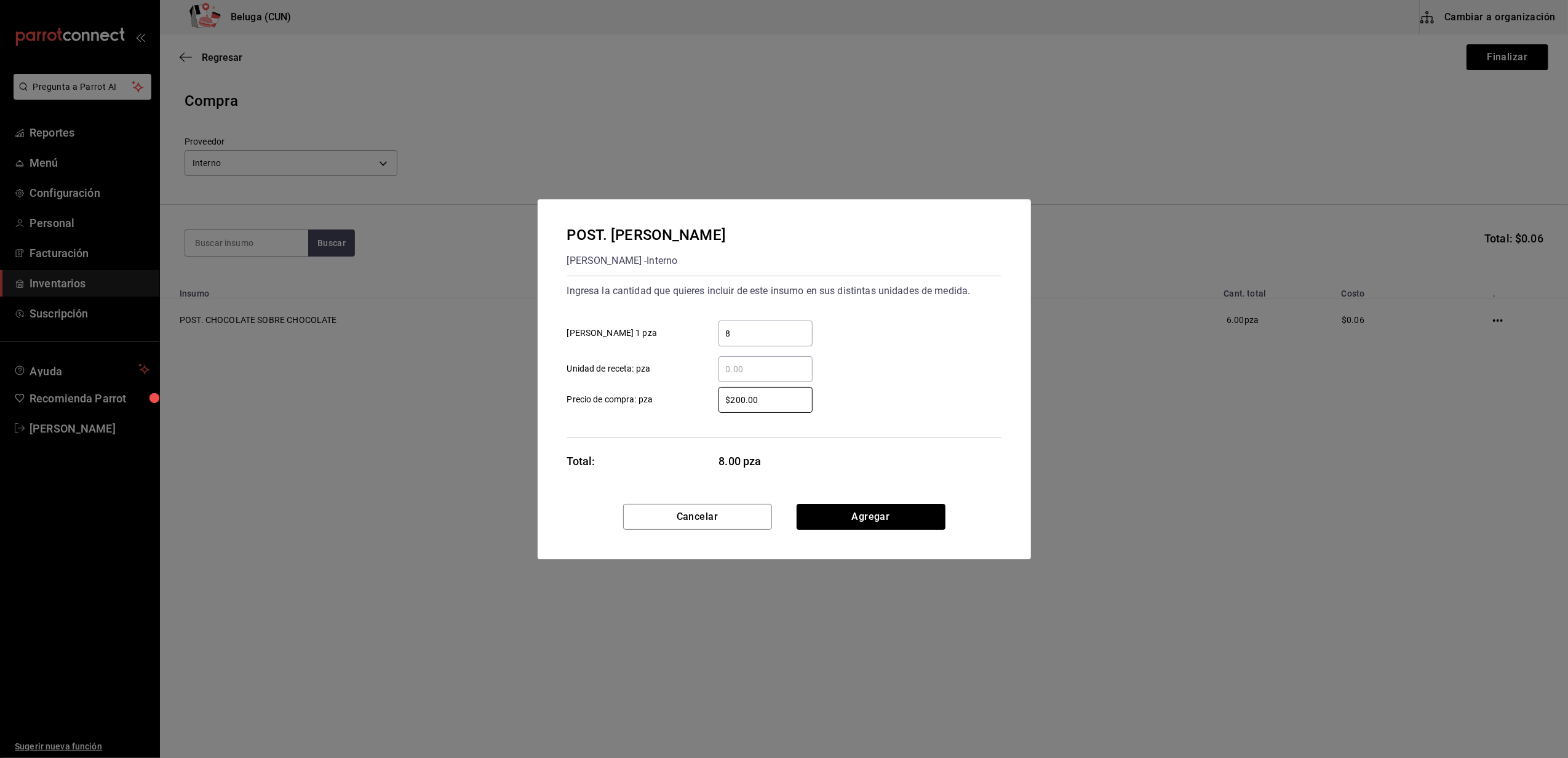
click at [679, 387] on label "$200.00 ​ Precio de compra: pza" at bounding box center [690, 400] width 245 height 26
type input "$0.01"
click at [916, 508] on button "Agregar" at bounding box center [871, 516] width 149 height 26
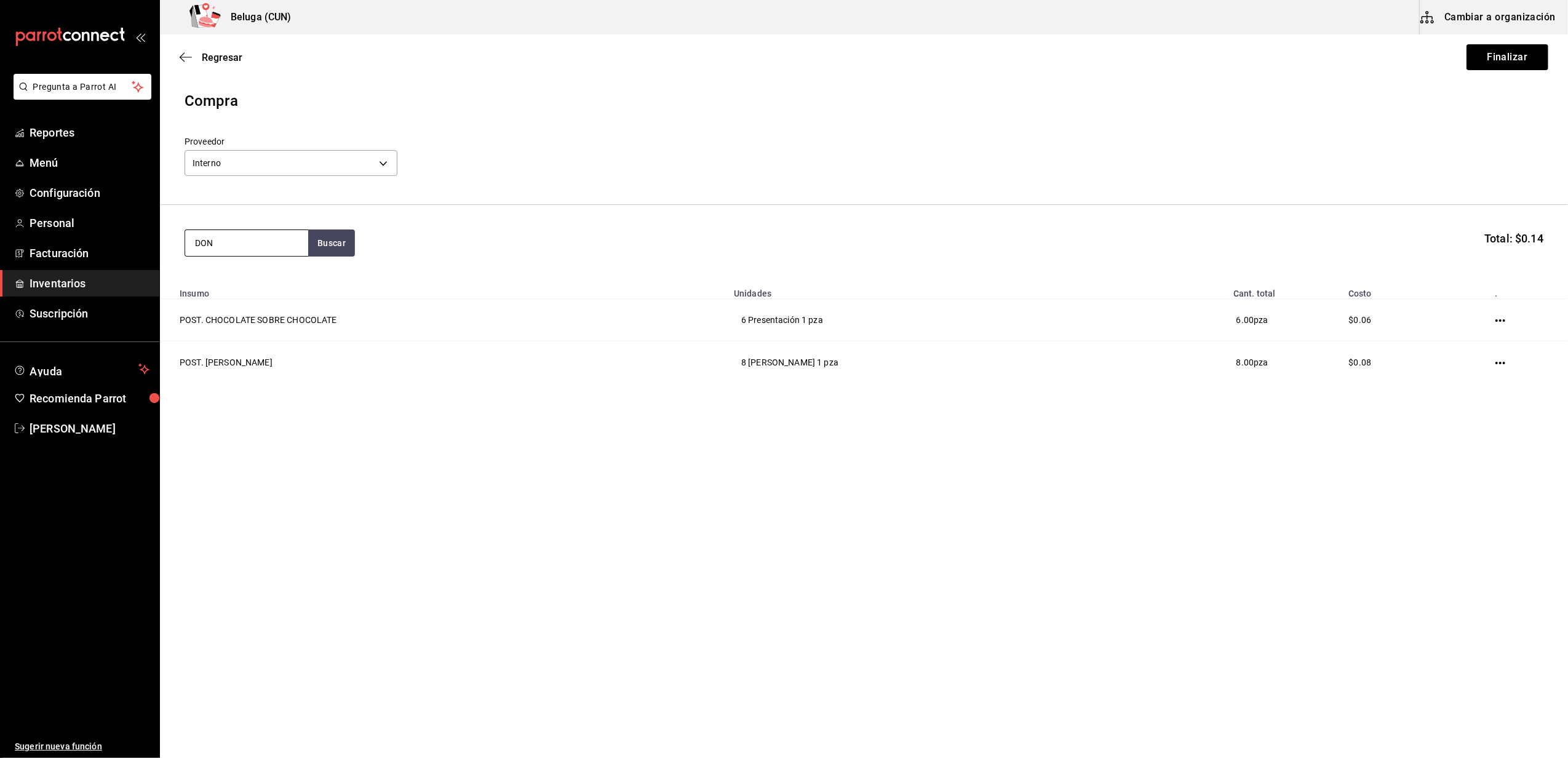
type input "DON"
click at [232, 288] on div "POST. DONAS NUTELLA" at bounding box center [246, 286] width 103 height 30
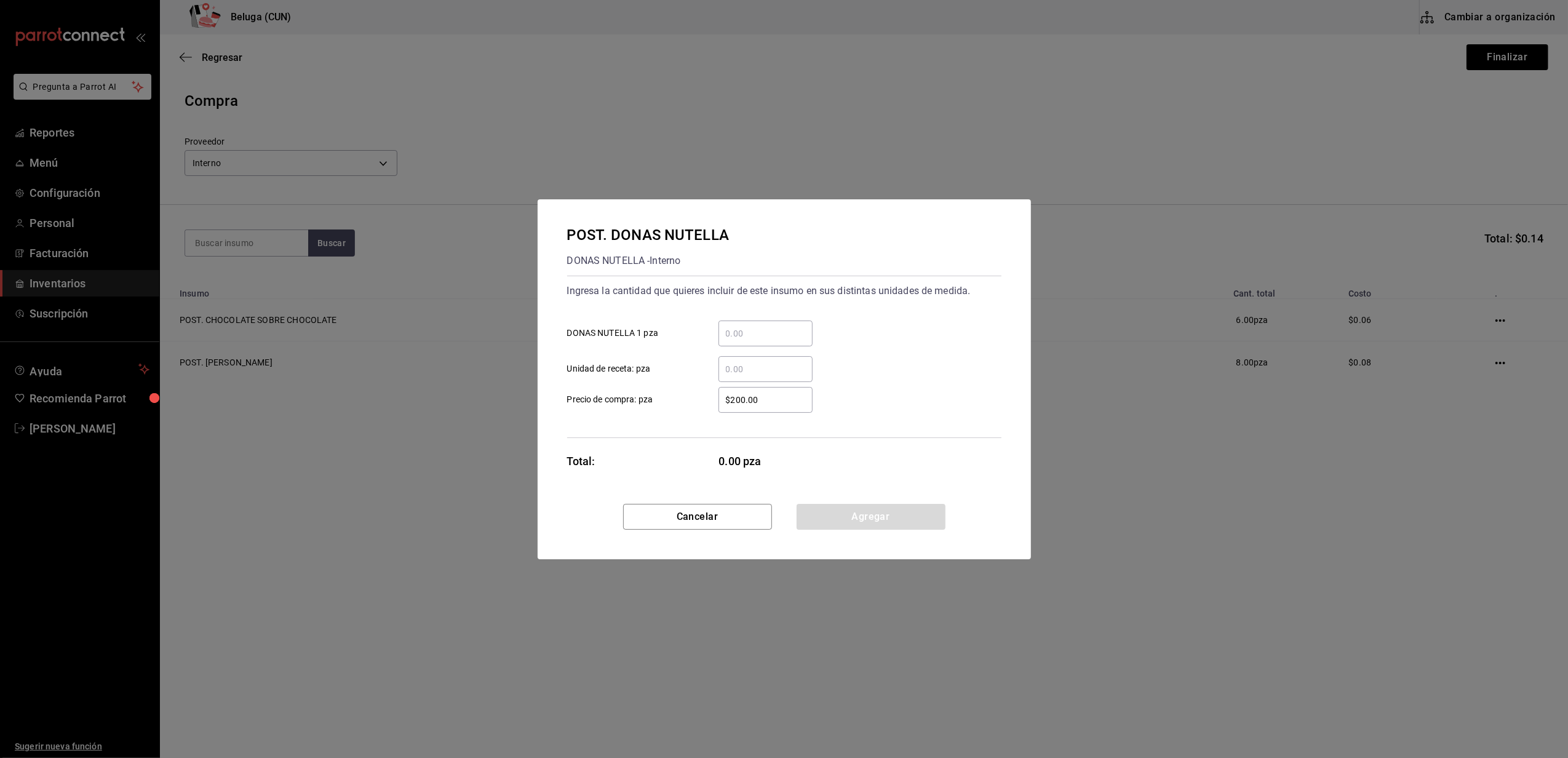
click at [767, 329] on input "​ DONAS NUTELLA 1 pza" at bounding box center [765, 333] width 94 height 15
type input "18"
drag, startPoint x: 772, startPoint y: 404, endPoint x: 681, endPoint y: 398, distance: 91.2
click at [681, 398] on label "$200.00 ​ Precio de compra: pza" at bounding box center [690, 400] width 245 height 26
type input "$0.01"
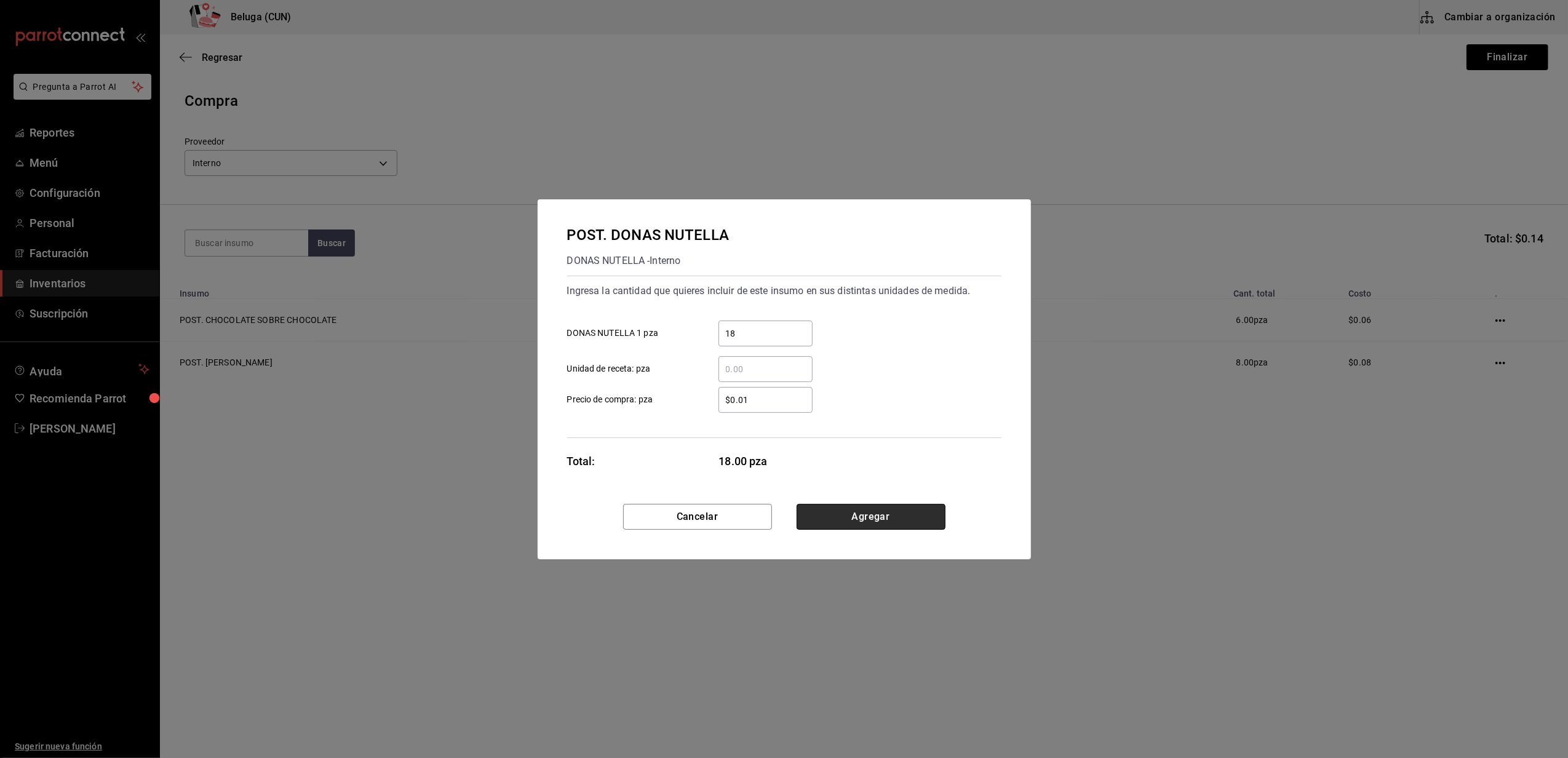
click at [833, 517] on button "Agregar" at bounding box center [871, 516] width 149 height 26
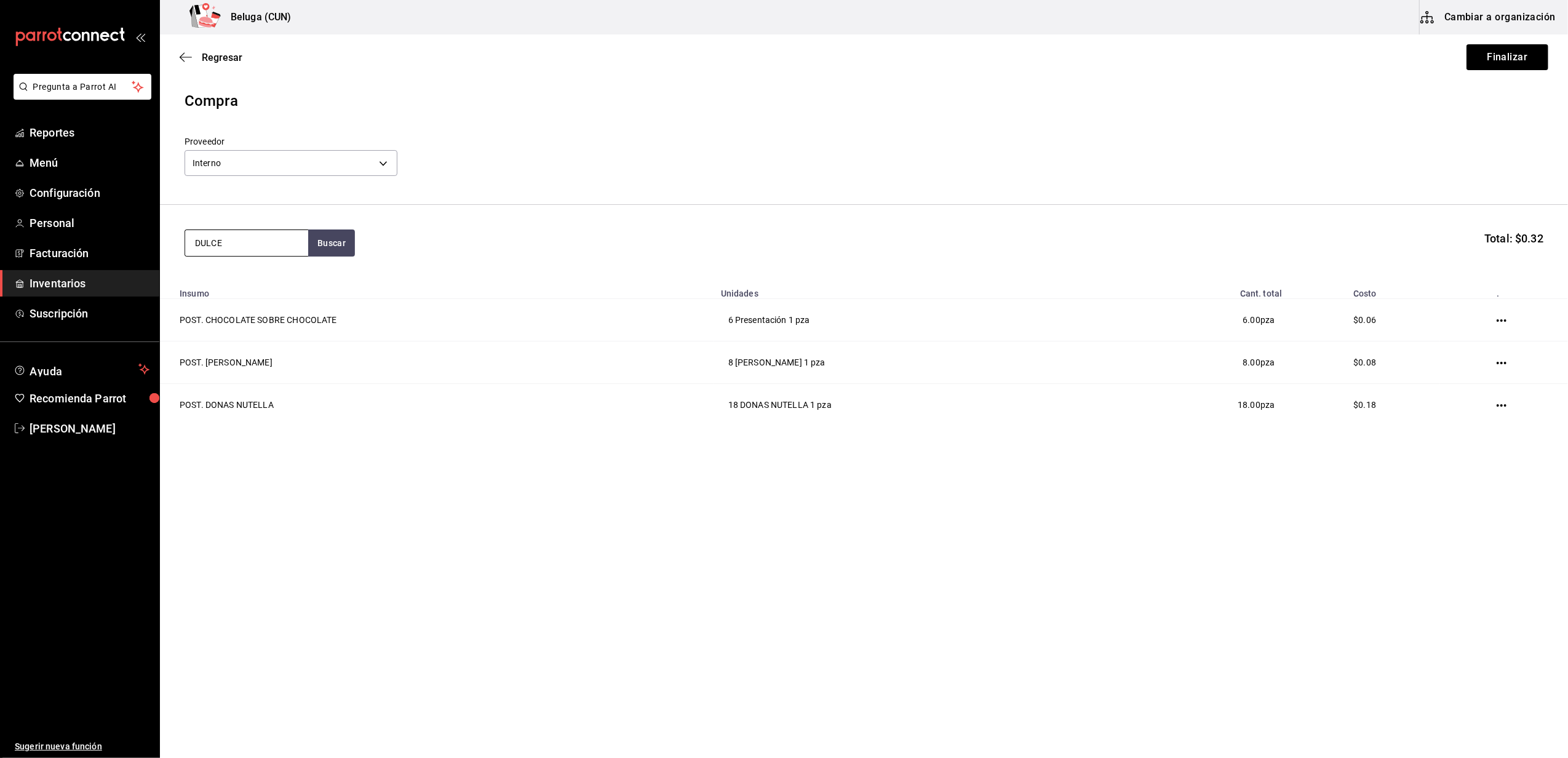
type input "DULCE"
click at [241, 284] on div "POST. DULCE DE LECHE" at bounding box center [246, 286] width 103 height 30
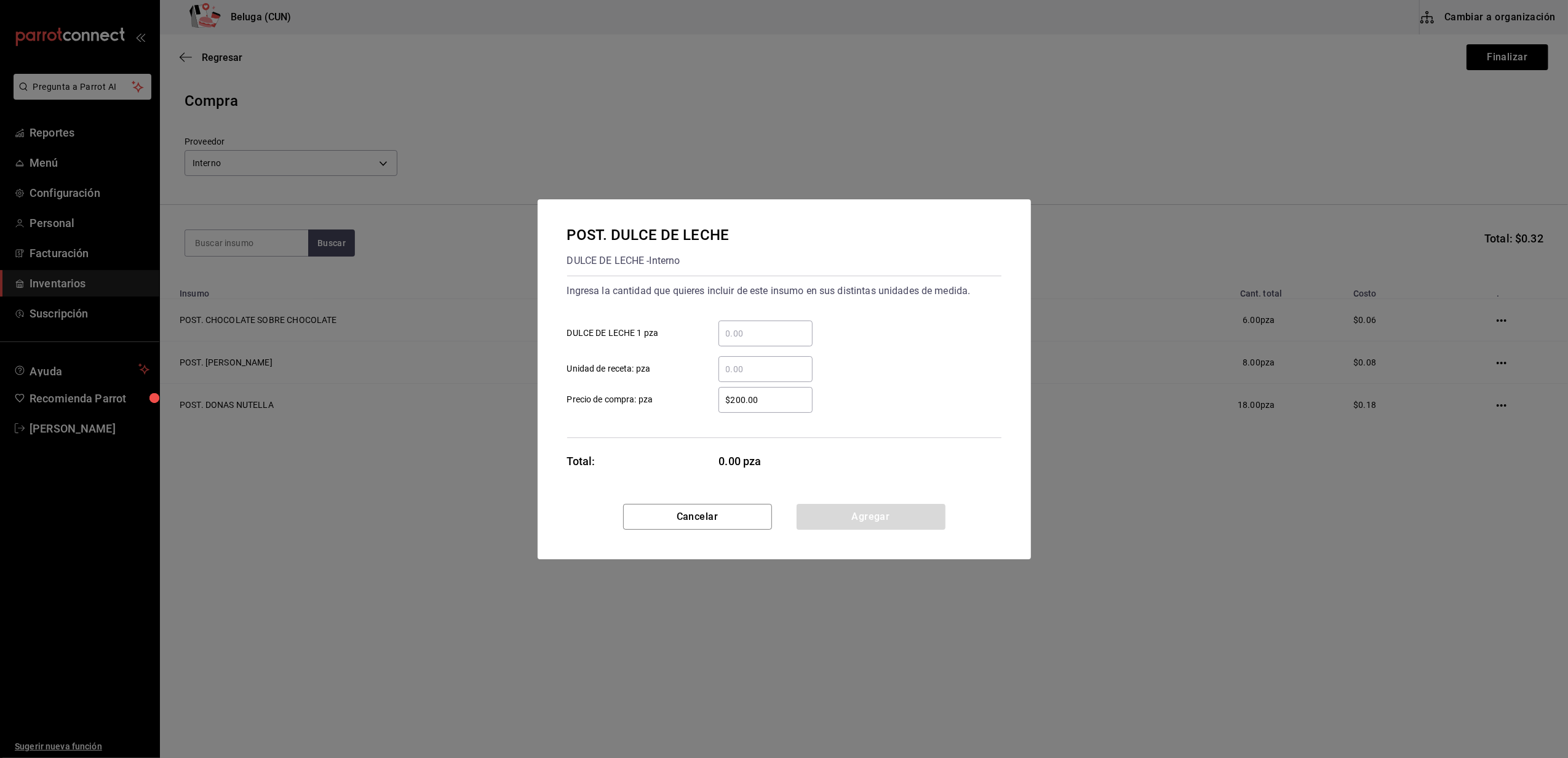
click at [754, 336] on input "​ DULCE DE LECHE 1 pza" at bounding box center [765, 333] width 94 height 15
type input "6"
click at [679, 389] on label "$200.00 ​ Precio de compra: pza" at bounding box center [690, 400] width 245 height 26
click at [718, 393] on input "$200.00" at bounding box center [765, 400] width 94 height 15
drag, startPoint x: 767, startPoint y: 403, endPoint x: 656, endPoint y: 363, distance: 118.0
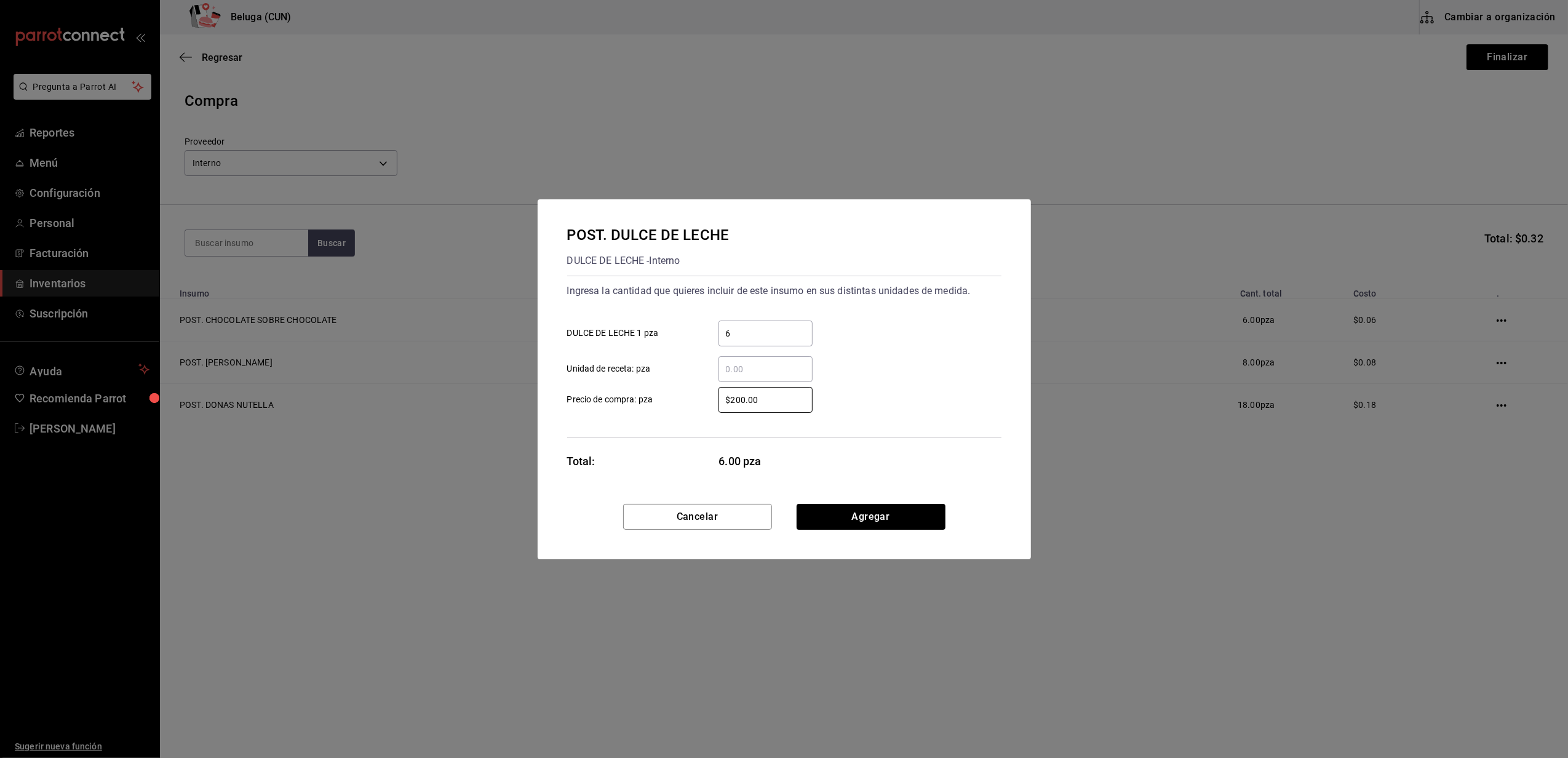
click at [656, 363] on div "Ingresa la cantidad que quieres incluir de este insumo en sus distintas unidade…" at bounding box center [784, 357] width 434 height 162
type input "$0.01"
click at [857, 518] on button "Agregar" at bounding box center [871, 516] width 149 height 26
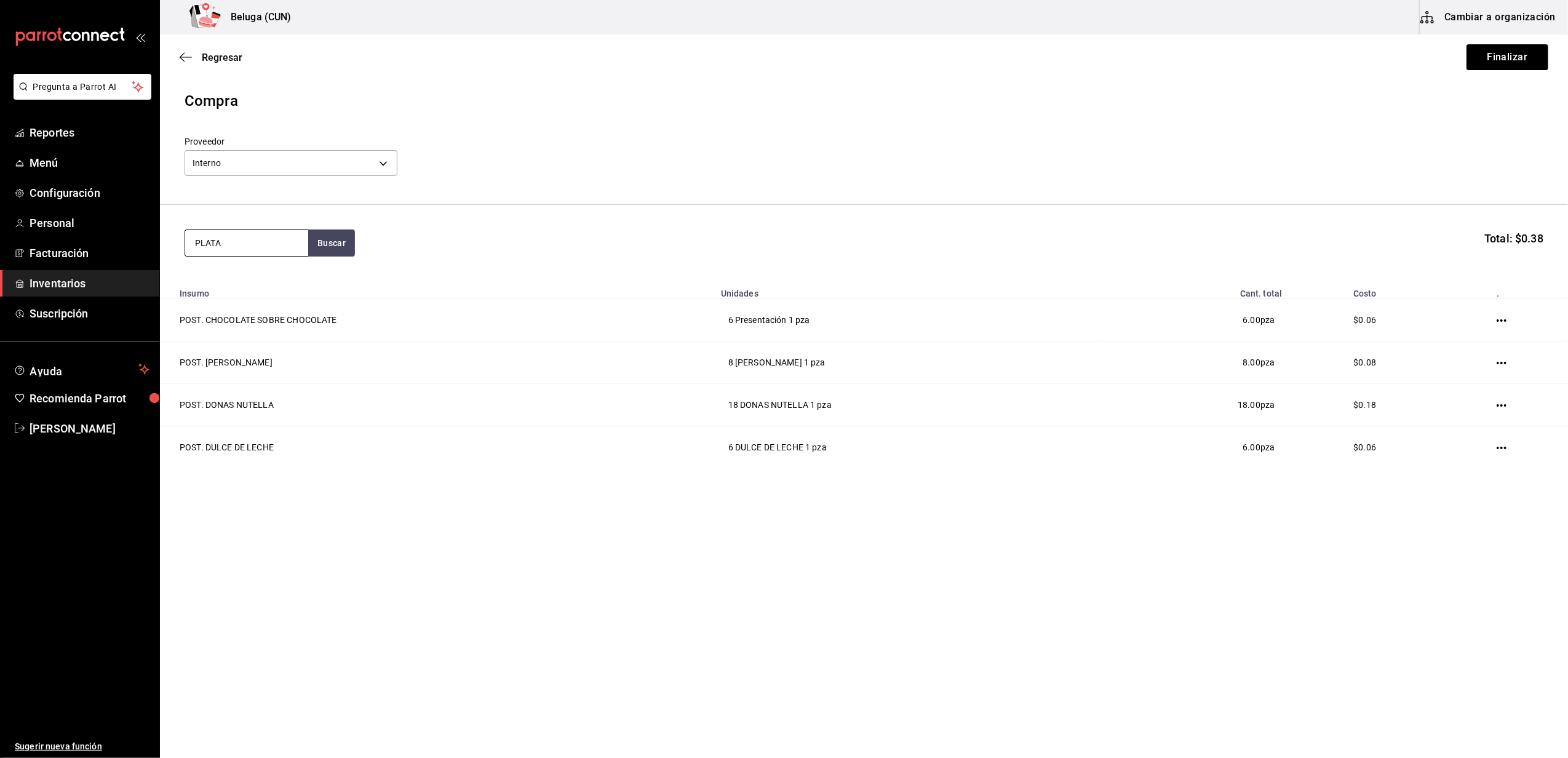
type input "PLATA"
click at [259, 272] on div "POST. MOSTACHON DE PLATANO" at bounding box center [246, 294] width 103 height 45
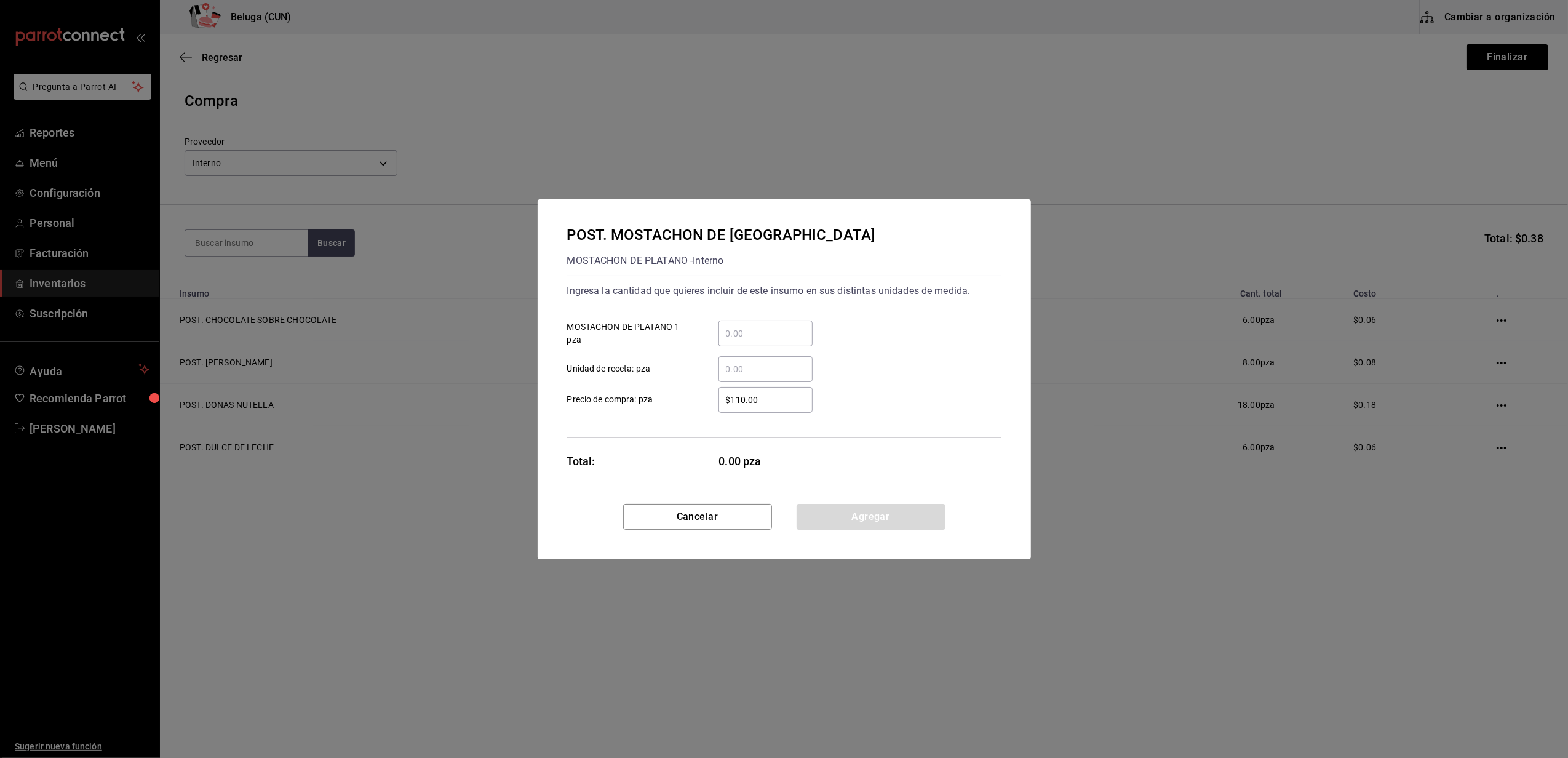
click at [731, 332] on input "​ MOSTACHON DE PLATANO 1 pza" at bounding box center [765, 333] width 94 height 15
type input "6"
click at [694, 393] on label "$110.00 ​ Precio de compra: pza" at bounding box center [690, 400] width 245 height 26
click at [718, 393] on input "$110.00" at bounding box center [765, 400] width 94 height 15
drag, startPoint x: 756, startPoint y: 404, endPoint x: 705, endPoint y: 395, distance: 51.8
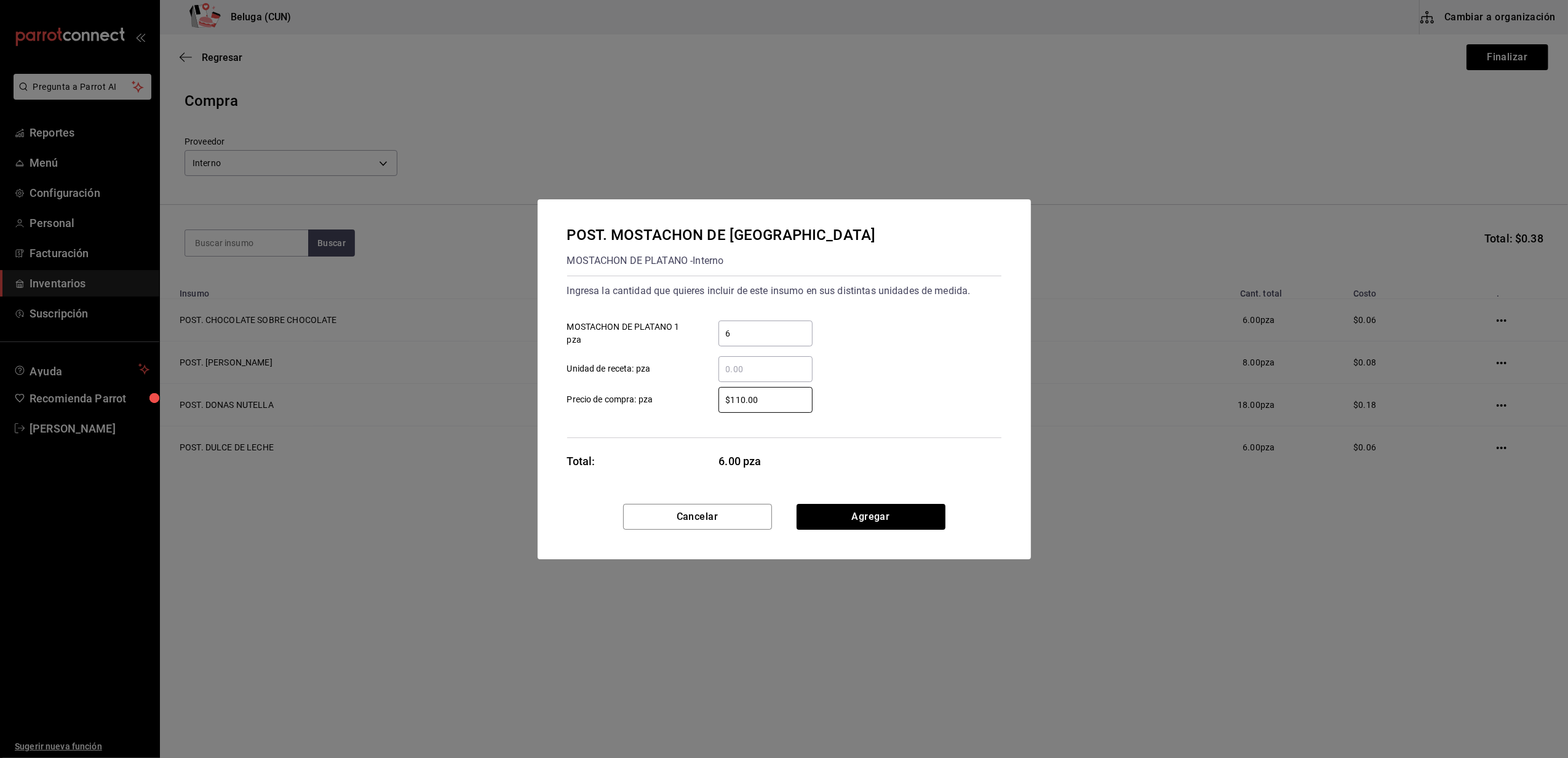
click at [712, 401] on div "$110.00 ​" at bounding box center [756, 400] width 114 height 26
type input "$0.01"
click at [818, 519] on button "Agregar" at bounding box center [871, 516] width 149 height 26
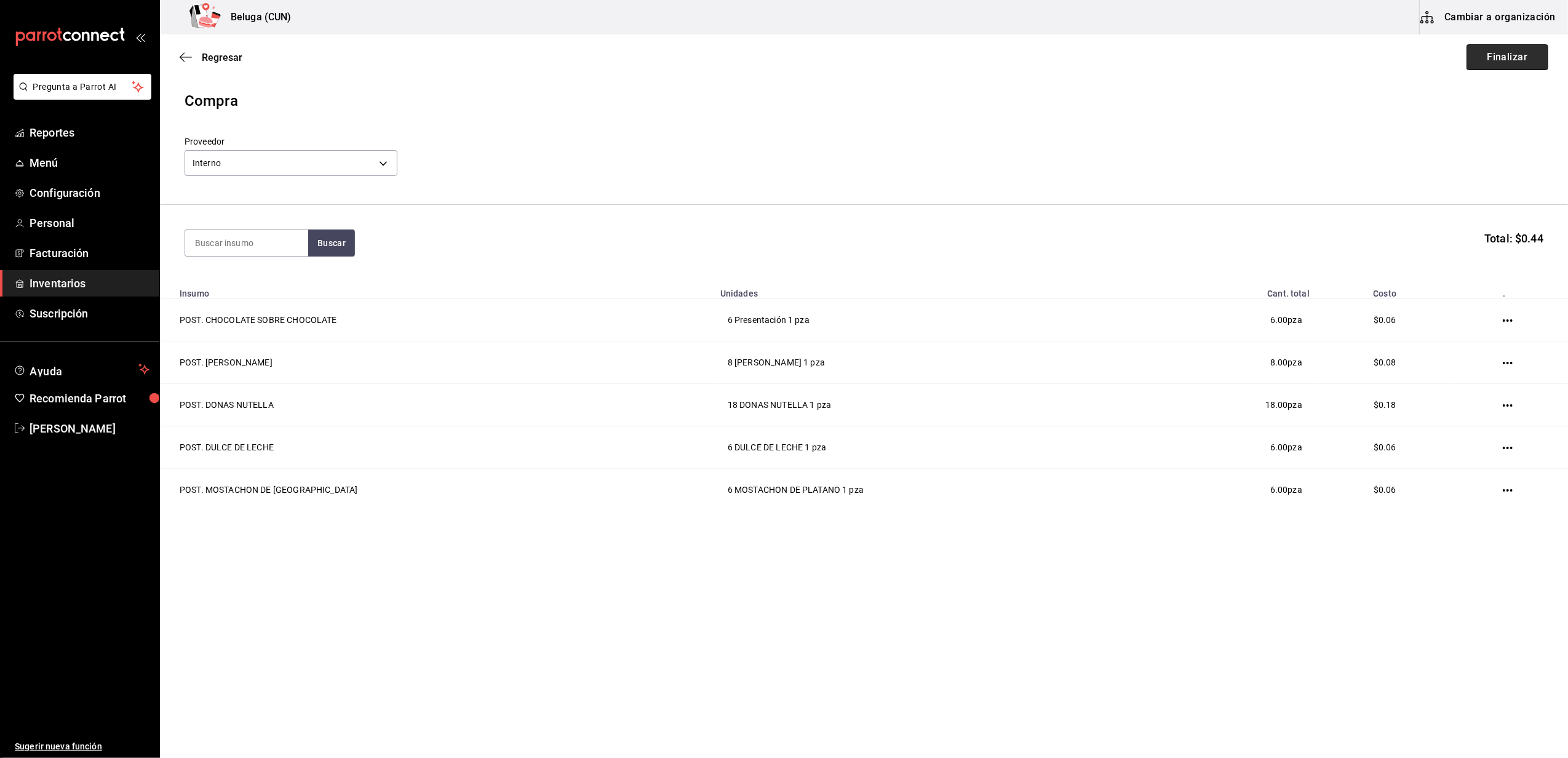
click at [1502, 58] on button "Finalizar" at bounding box center [1507, 58] width 82 height 26
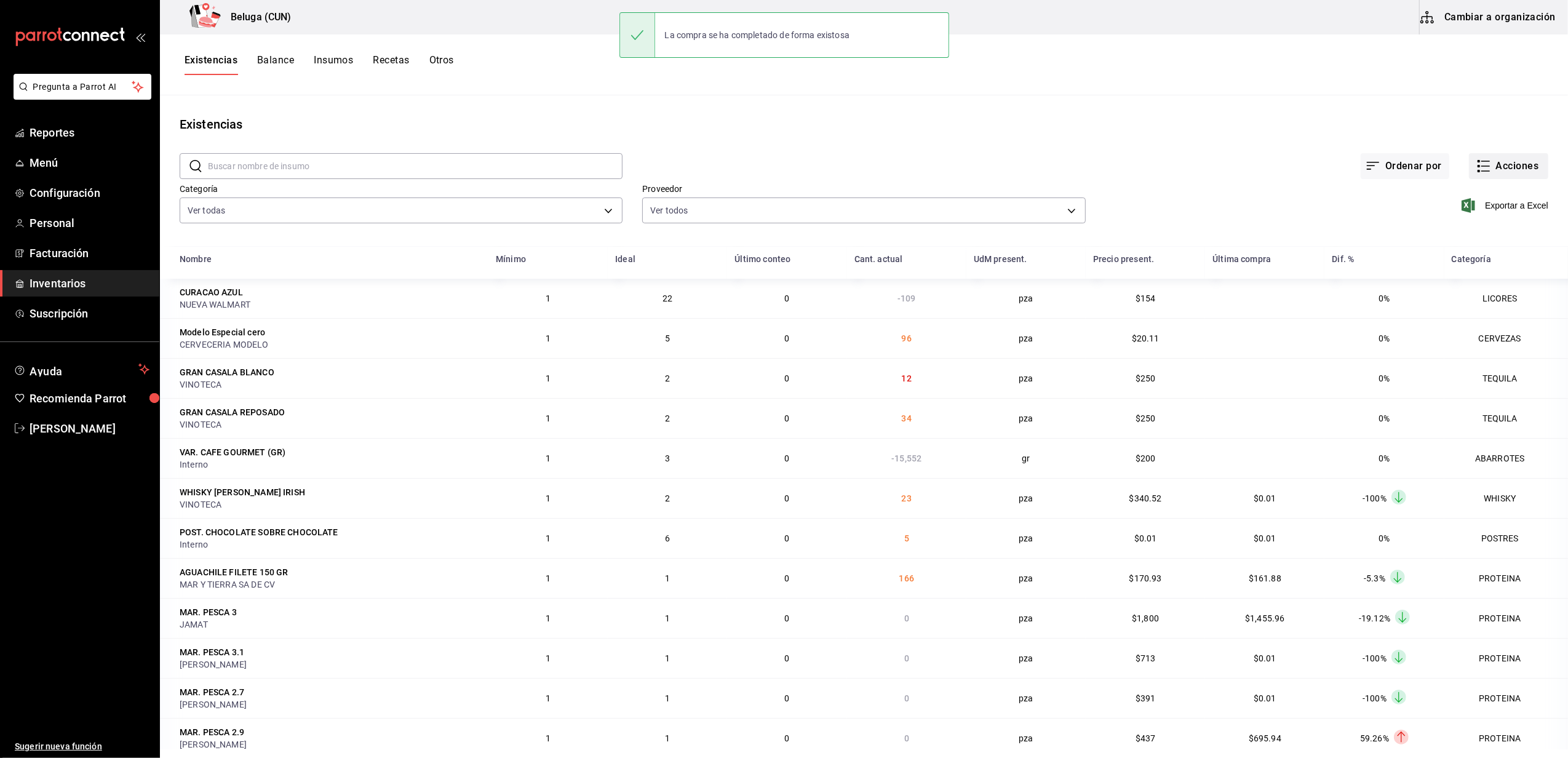
click at [1496, 161] on button "Acciones" at bounding box center [1509, 166] width 79 height 26
click at [1470, 236] on span "Compra" at bounding box center [1496, 232] width 103 height 13
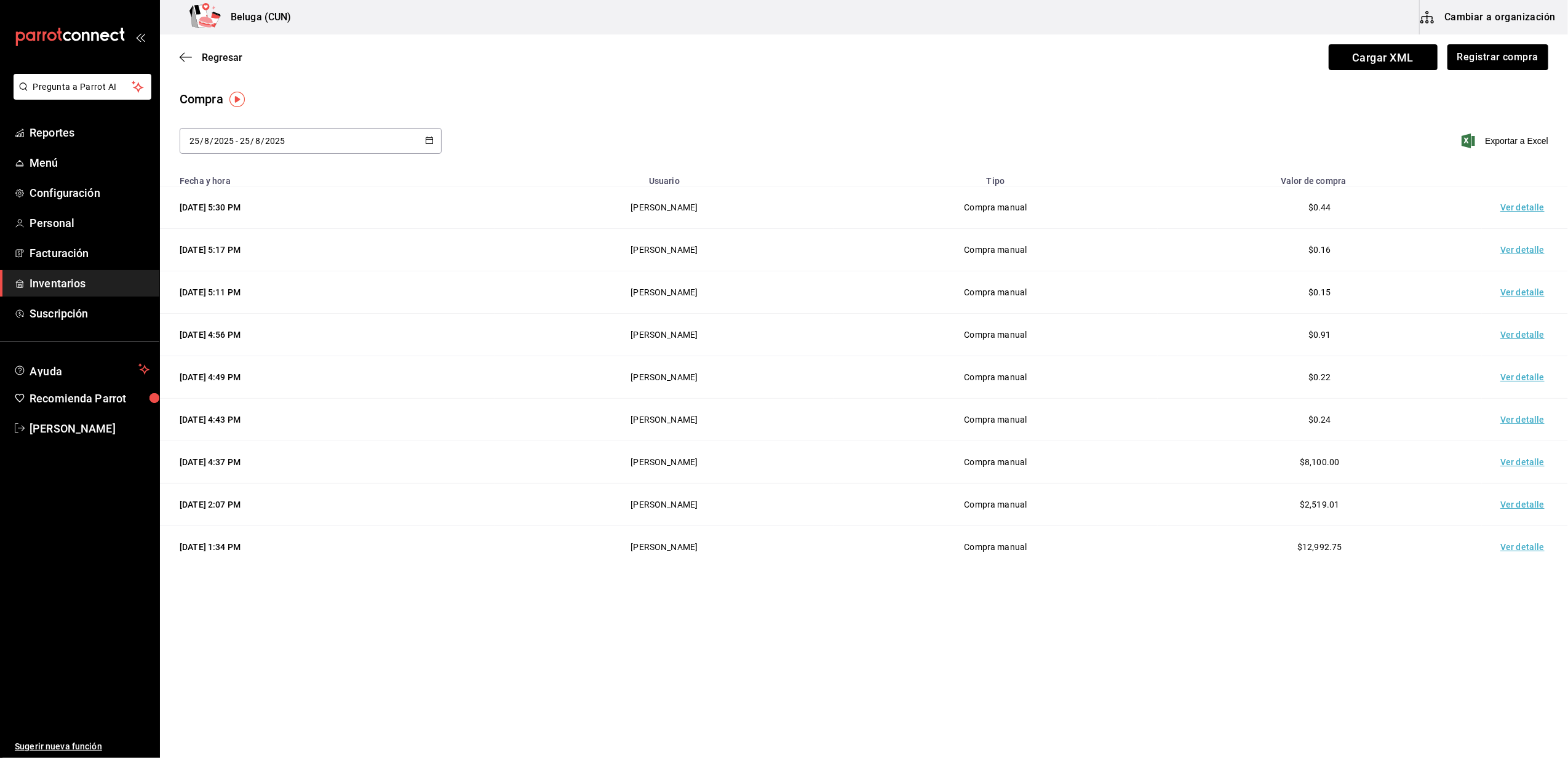
click at [1522, 208] on td "Ver detalle" at bounding box center [1525, 207] width 86 height 43
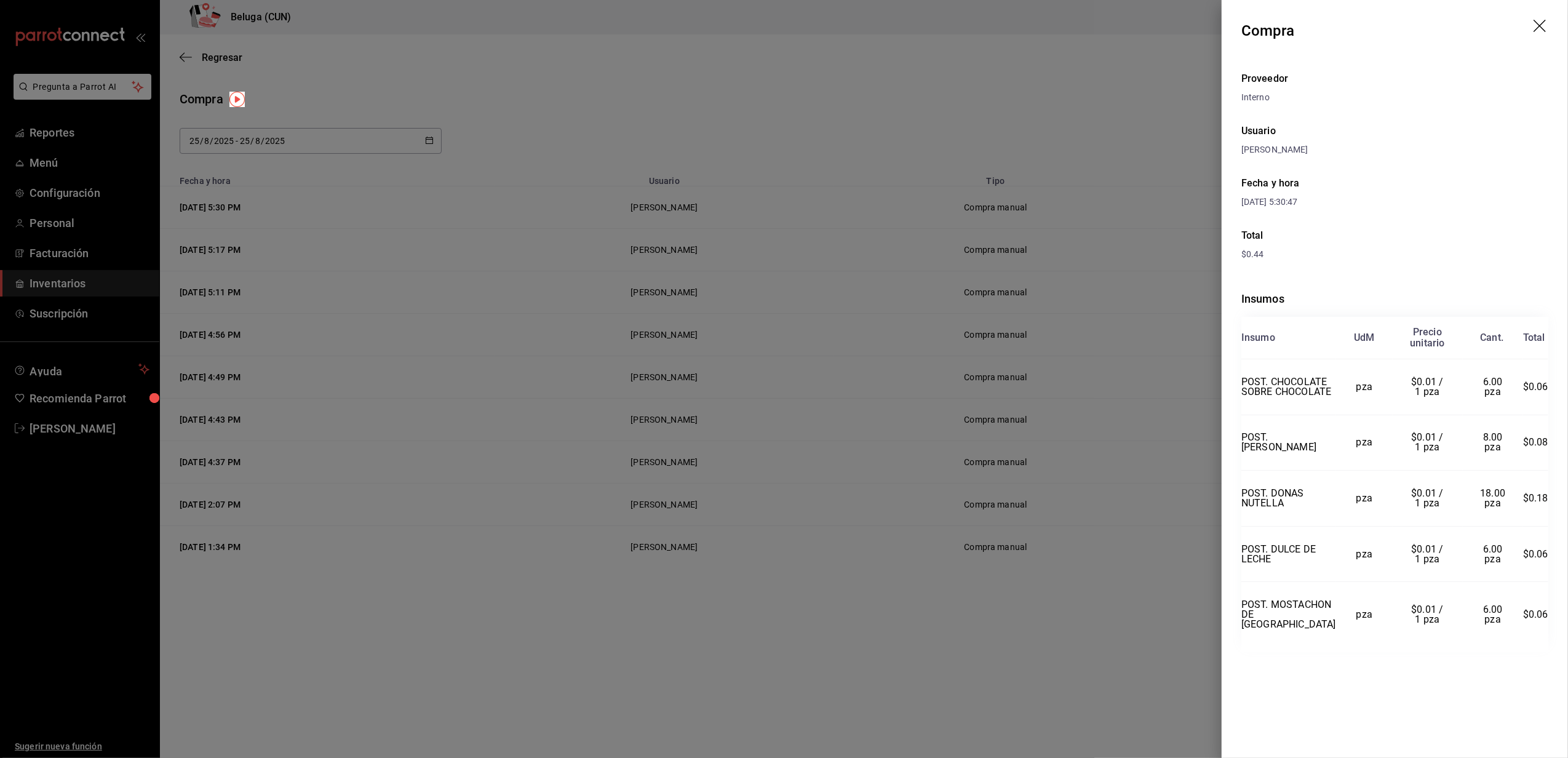
click at [1541, 20] on icon "drag" at bounding box center [1541, 27] width 15 height 15
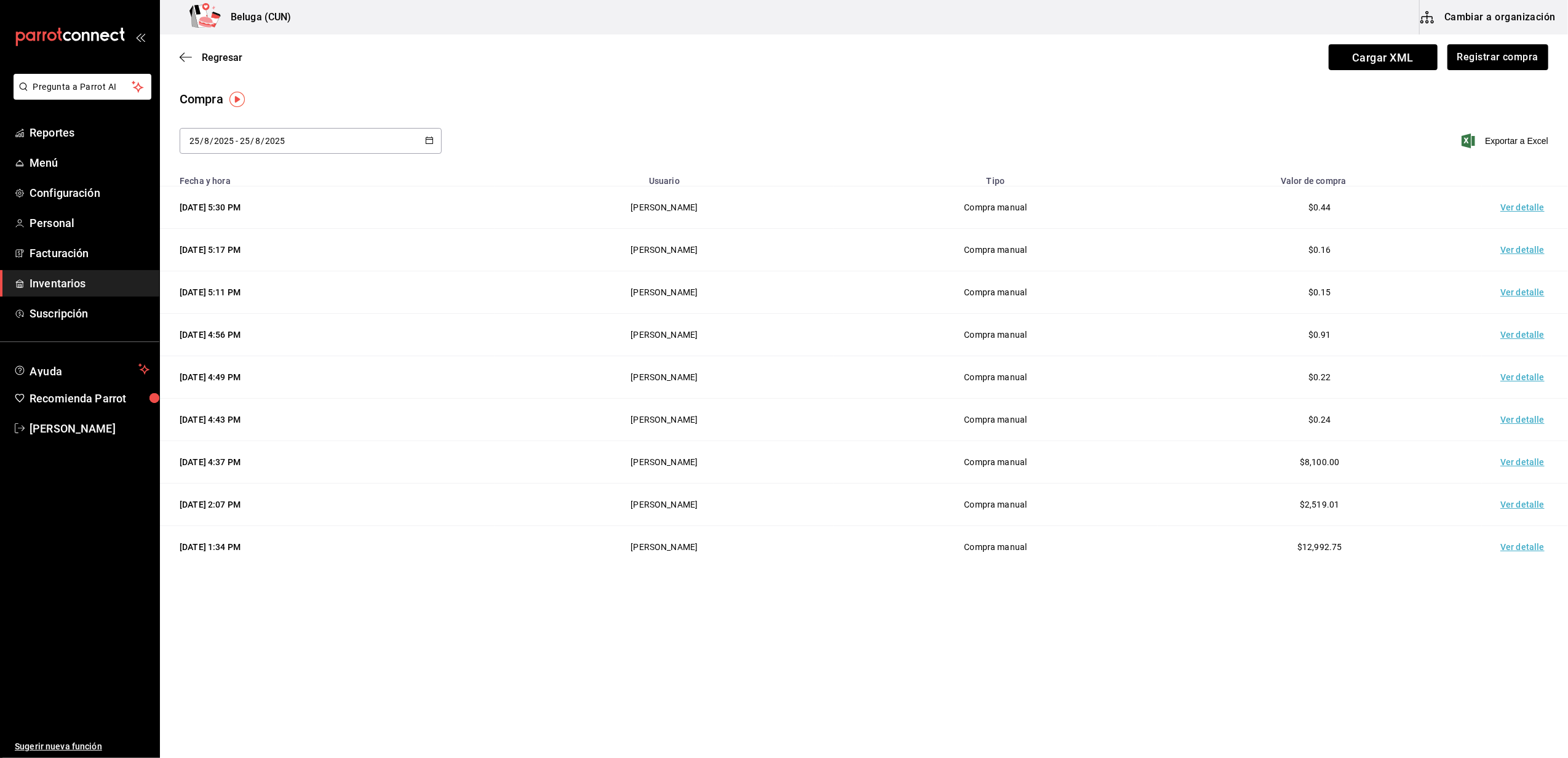
click at [68, 273] on link "Inventarios" at bounding box center [79, 283] width 159 height 27
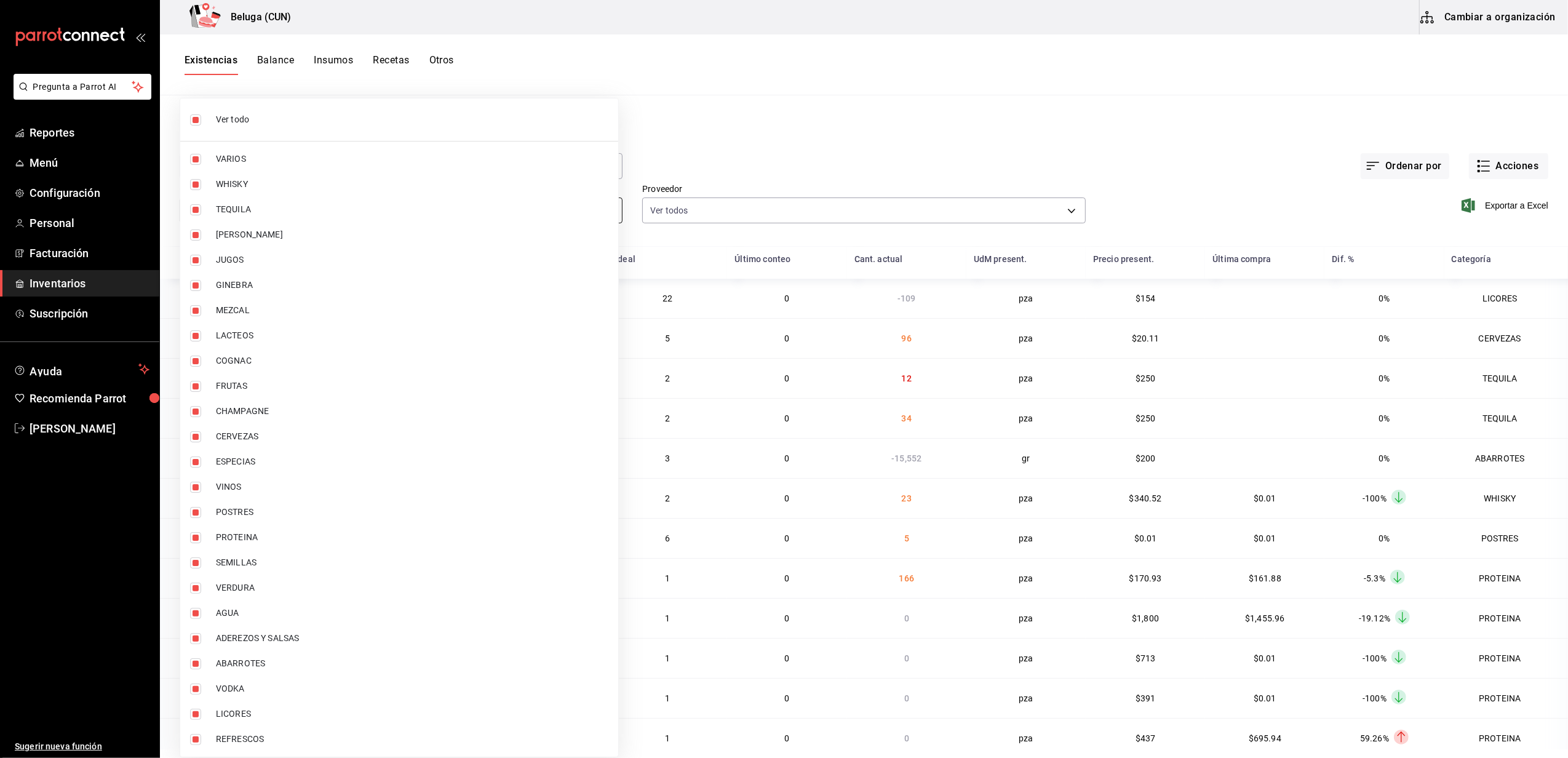
click at [601, 207] on body "Pregunta a Parrot AI Reportes Menú Configuración Personal Facturación Inventari…" at bounding box center [784, 375] width 1568 height 749
click at [195, 120] on input "checkbox" at bounding box center [196, 120] width 11 height 11
checkbox input "false"
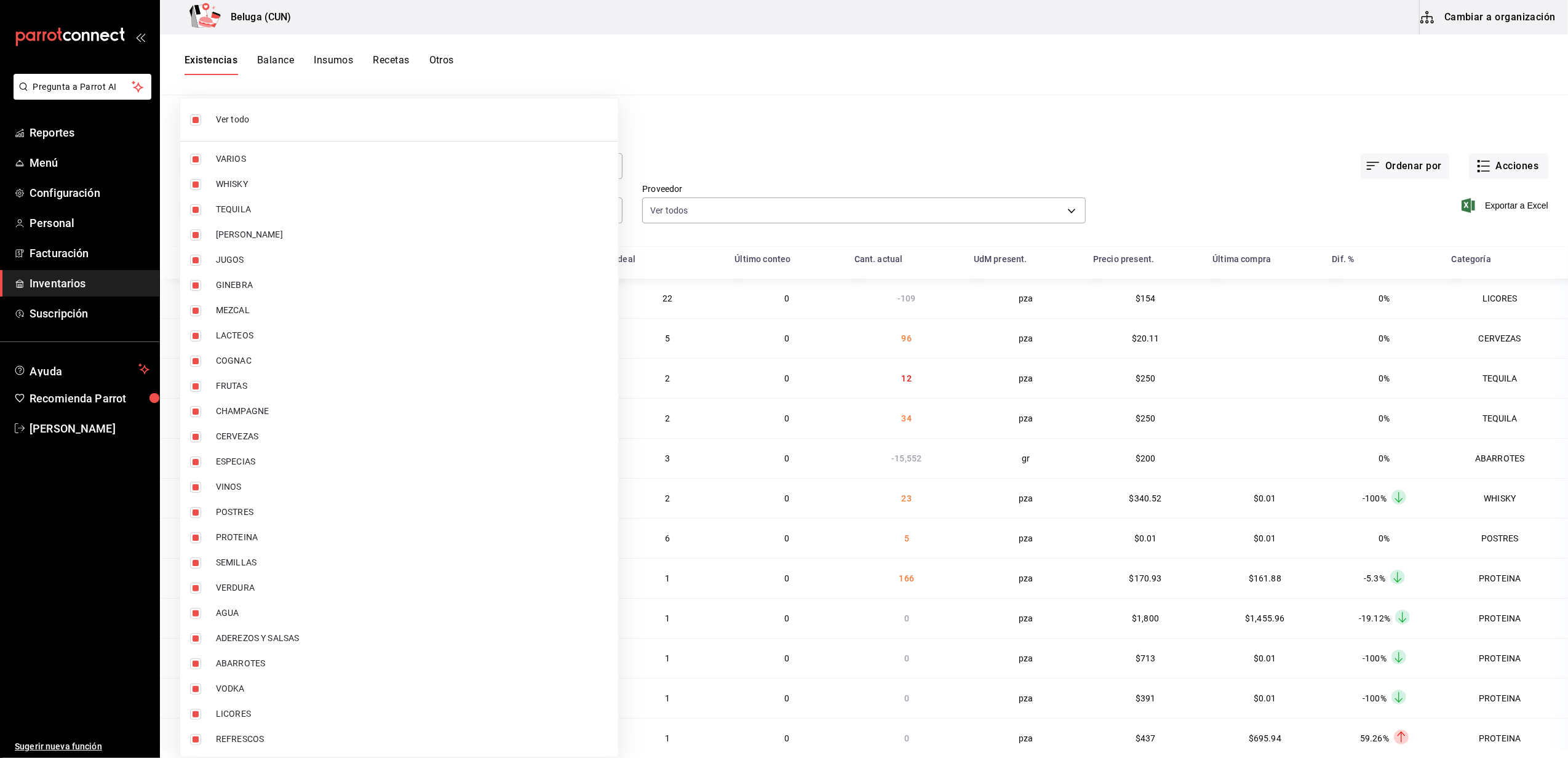
checkbox input "false"
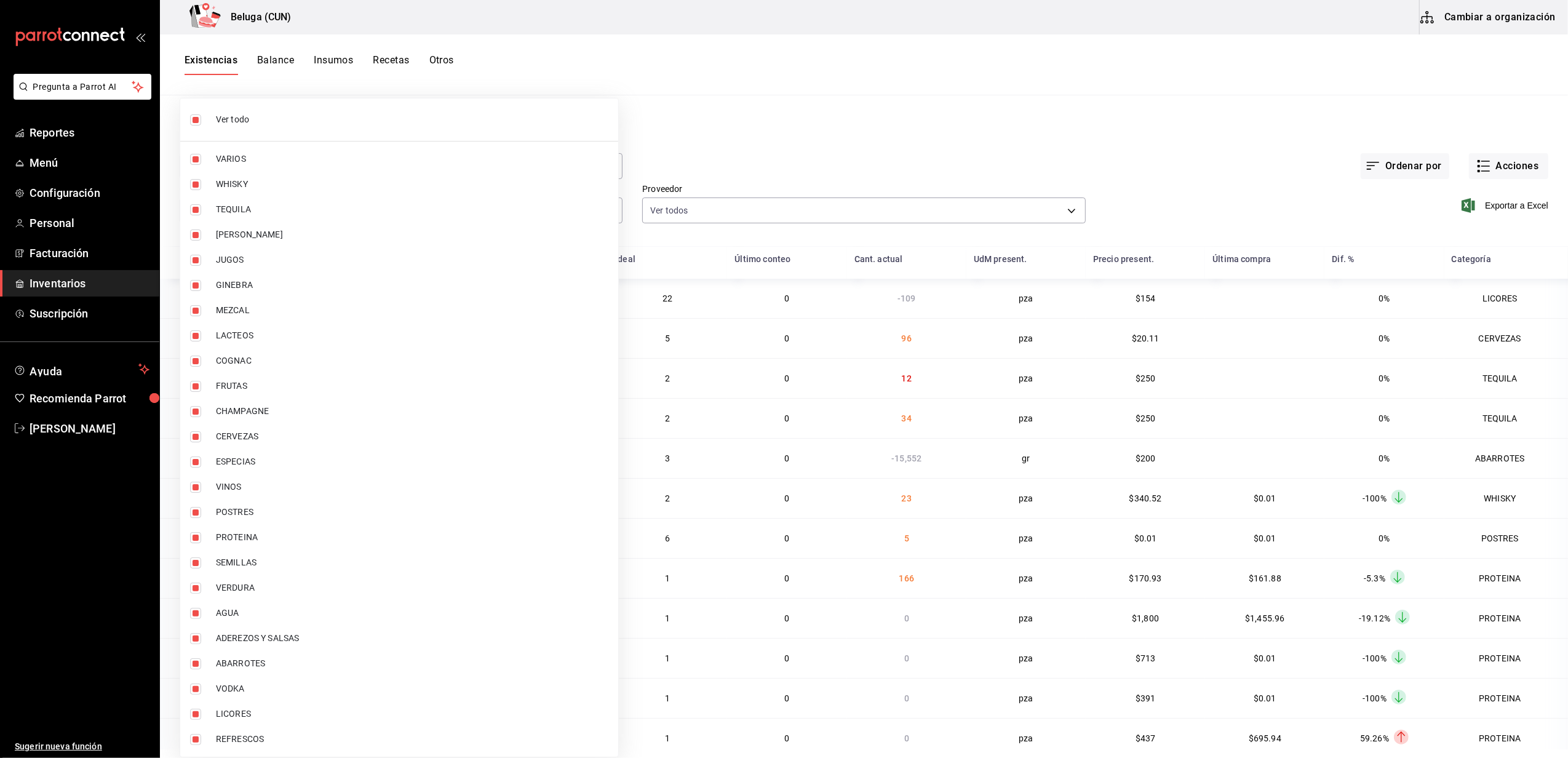
checkbox input "false"
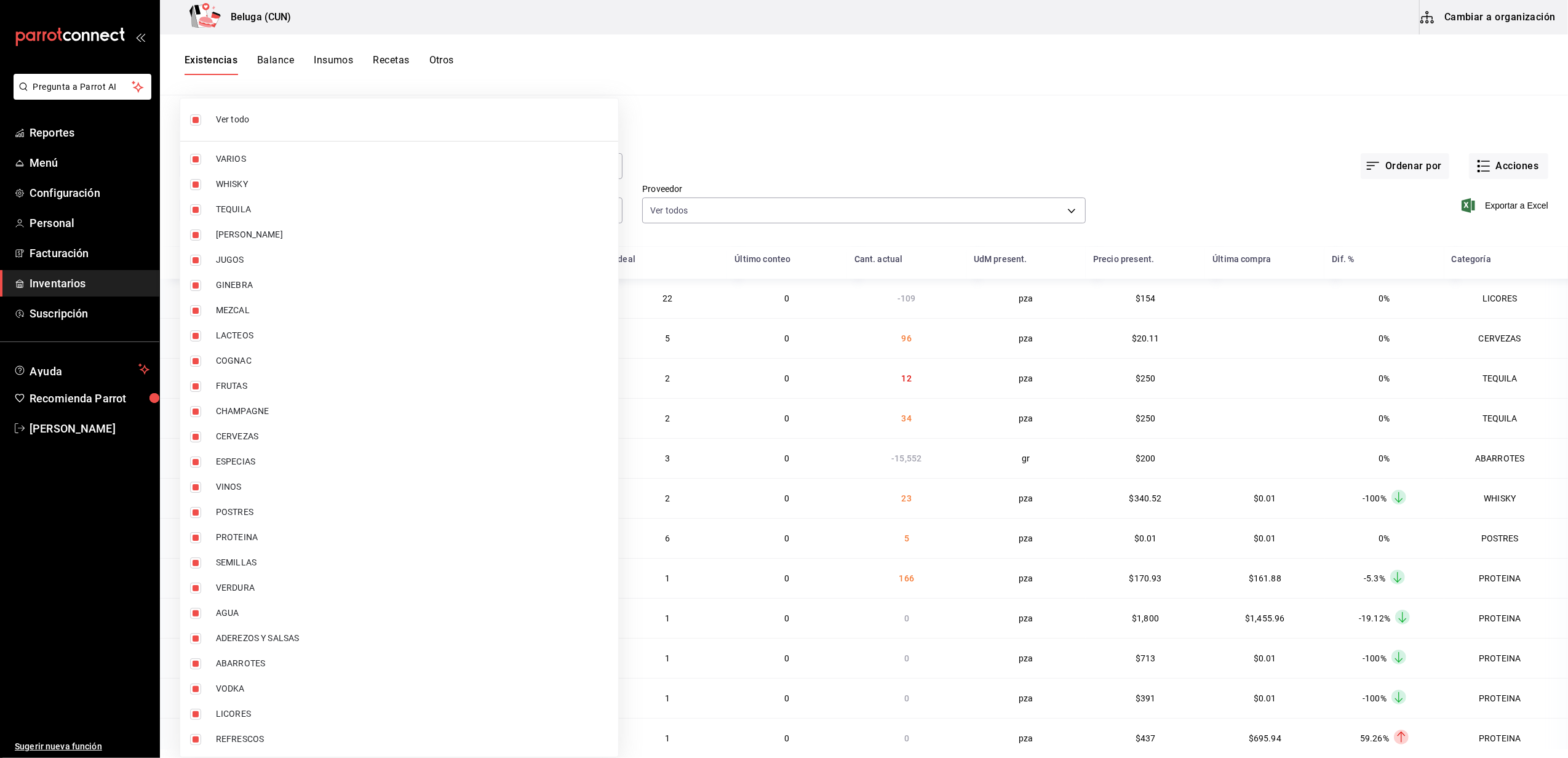
checkbox input "false"
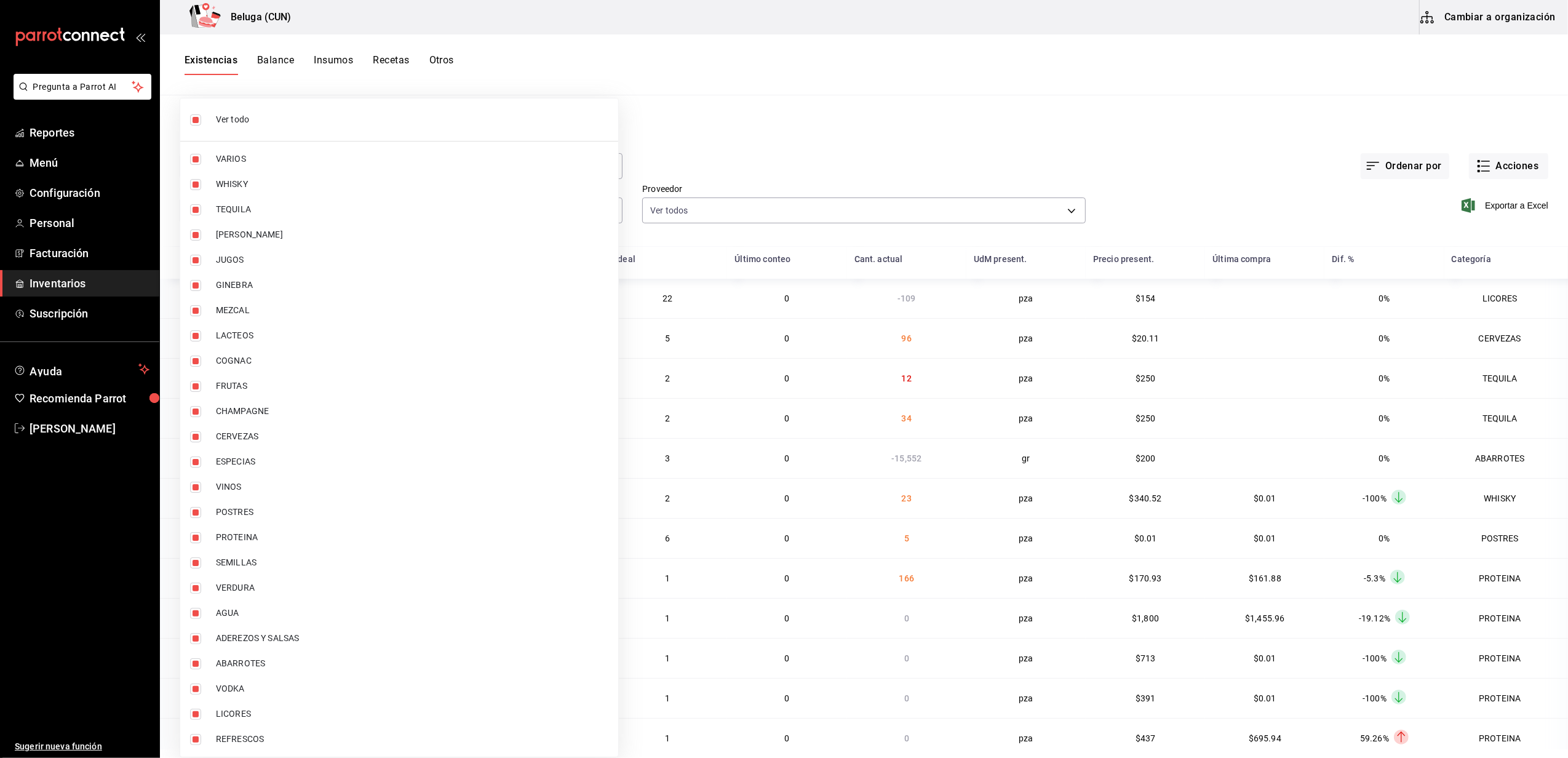
checkbox input "false"
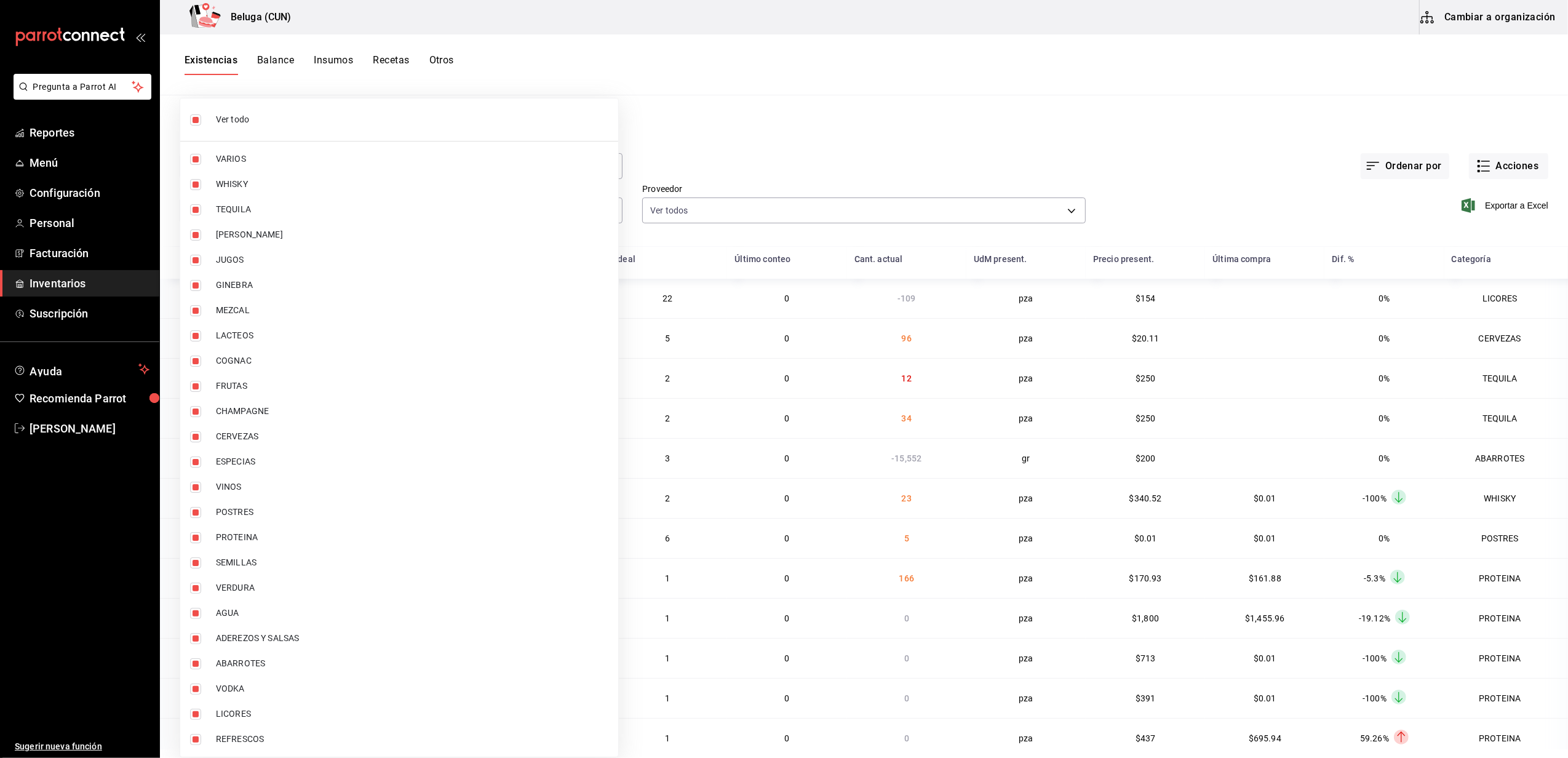
checkbox input "false"
click at [196, 513] on input "checkbox" at bounding box center [196, 512] width 11 height 11
checkbox input "true"
type input "43c9e2b0-4afa-46e8-9575-d8271eaf3d25"
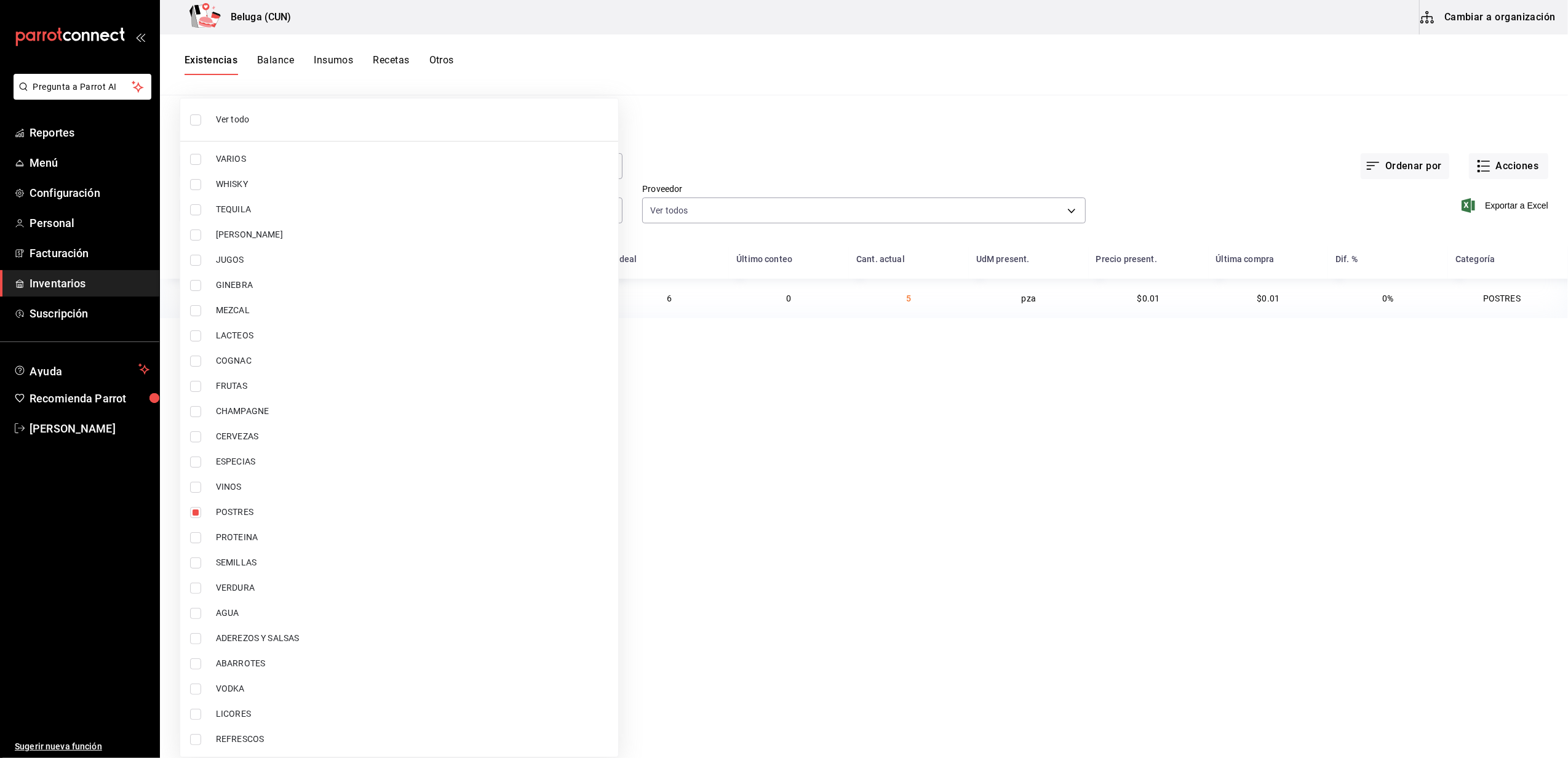
click at [198, 536] on input "checkbox" at bounding box center [196, 538] width 11 height 11
checkbox input "true"
type input "43c9e2b0-4afa-46e8-9575-d8271eaf3d25,49acfc3a-e67d-4012-8994-cdceb58e19f0"
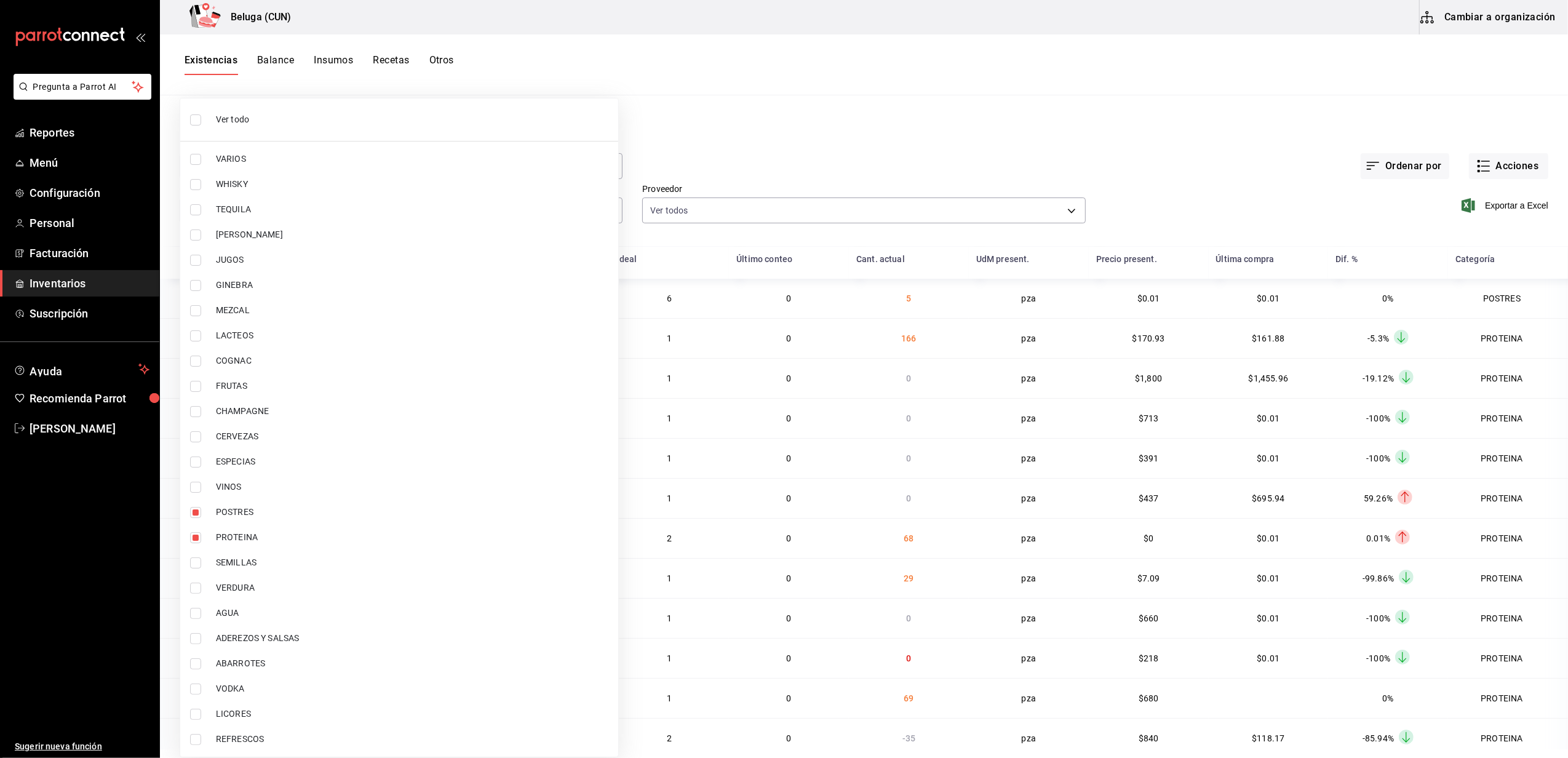
click at [662, 163] on div at bounding box center [784, 379] width 1568 height 758
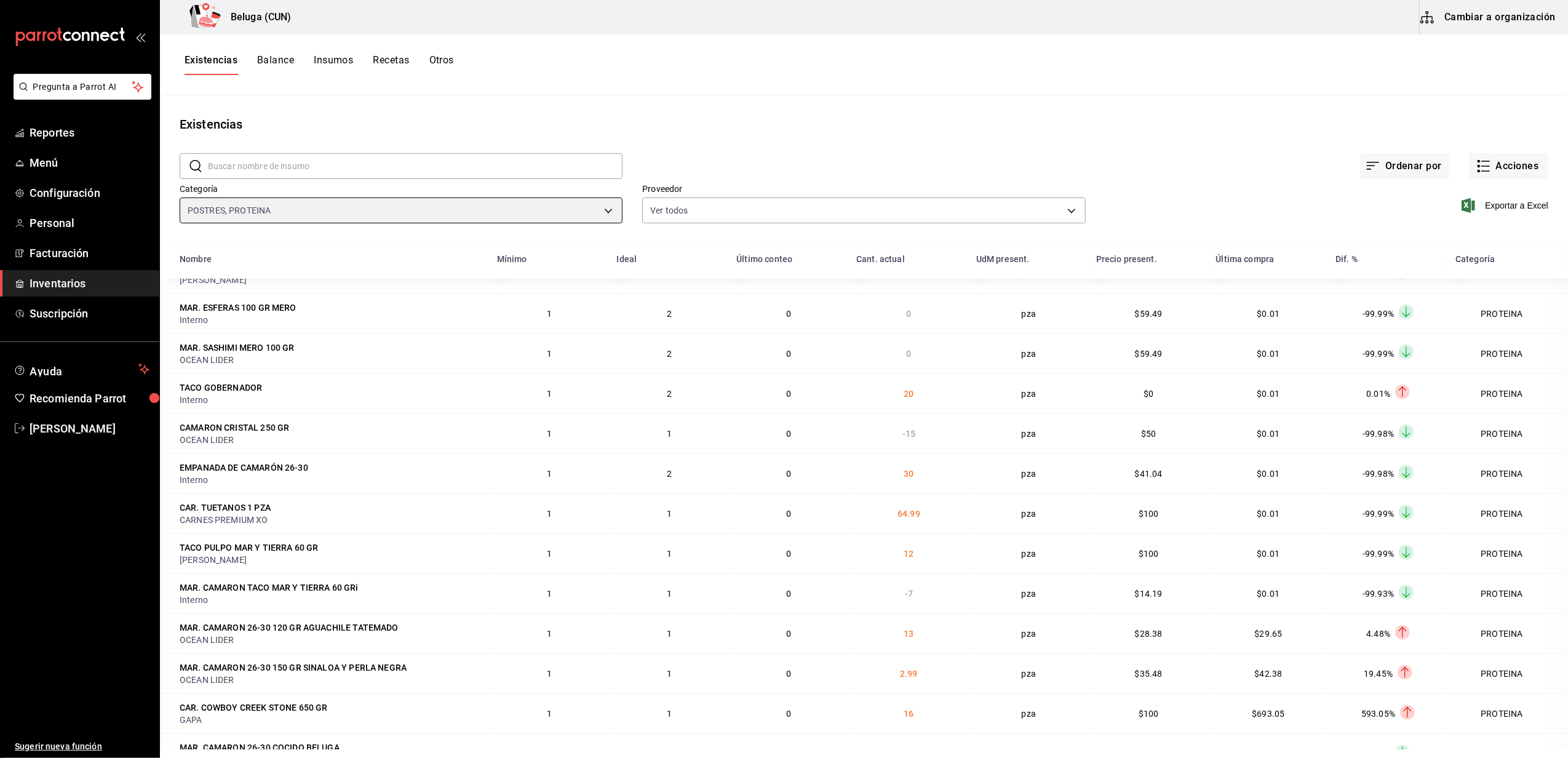
scroll to position [984, 0]
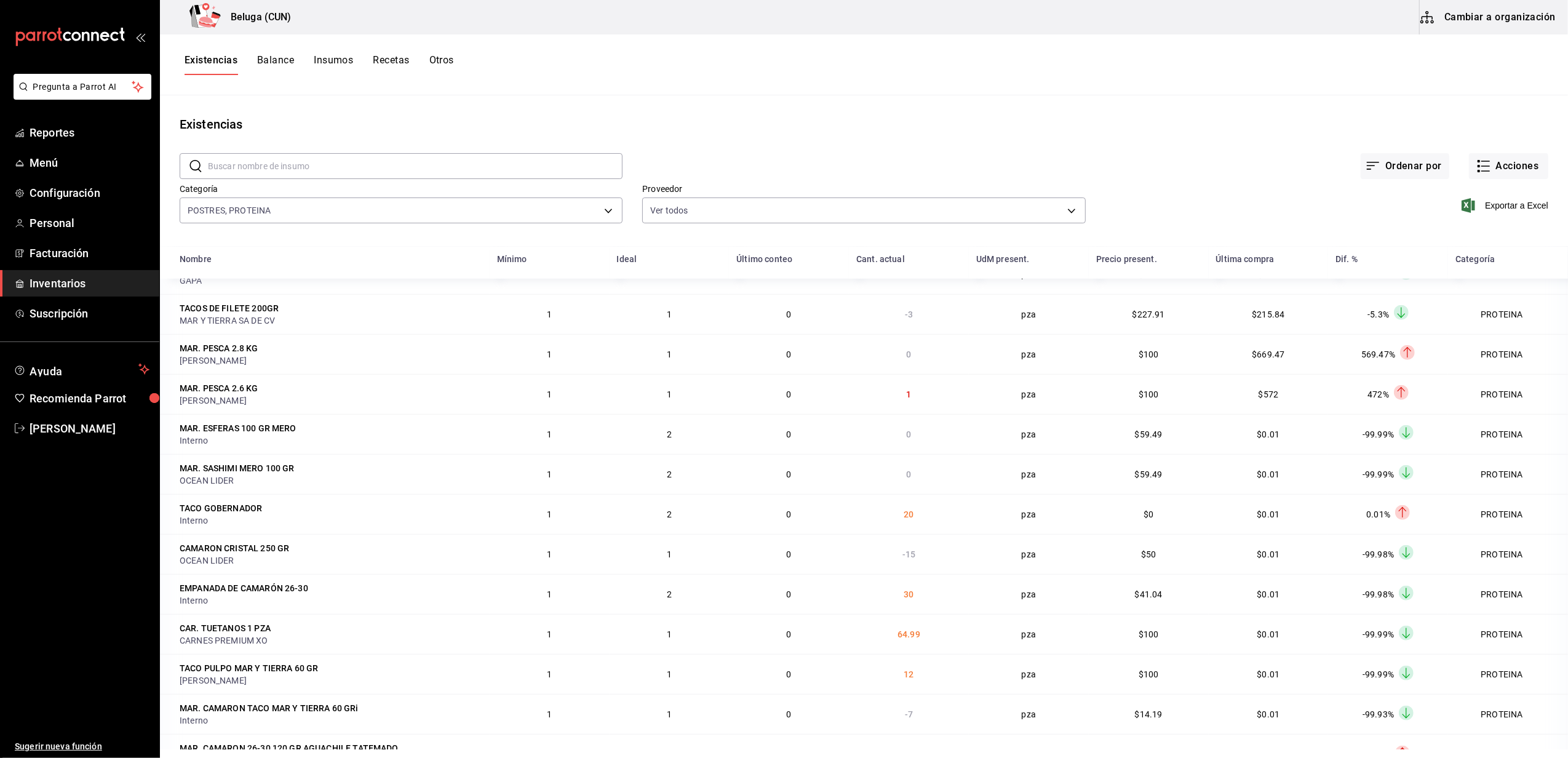
click at [1467, 208] on span "Exportar a Excel" at bounding box center [1506, 206] width 84 height 15
click at [958, 84] on div "Existencias Balance Insumos Recetas Otros" at bounding box center [863, 65] width 1408 height 61
click at [77, 421] on span "[PERSON_NAME]" at bounding box center [90, 428] width 120 height 17
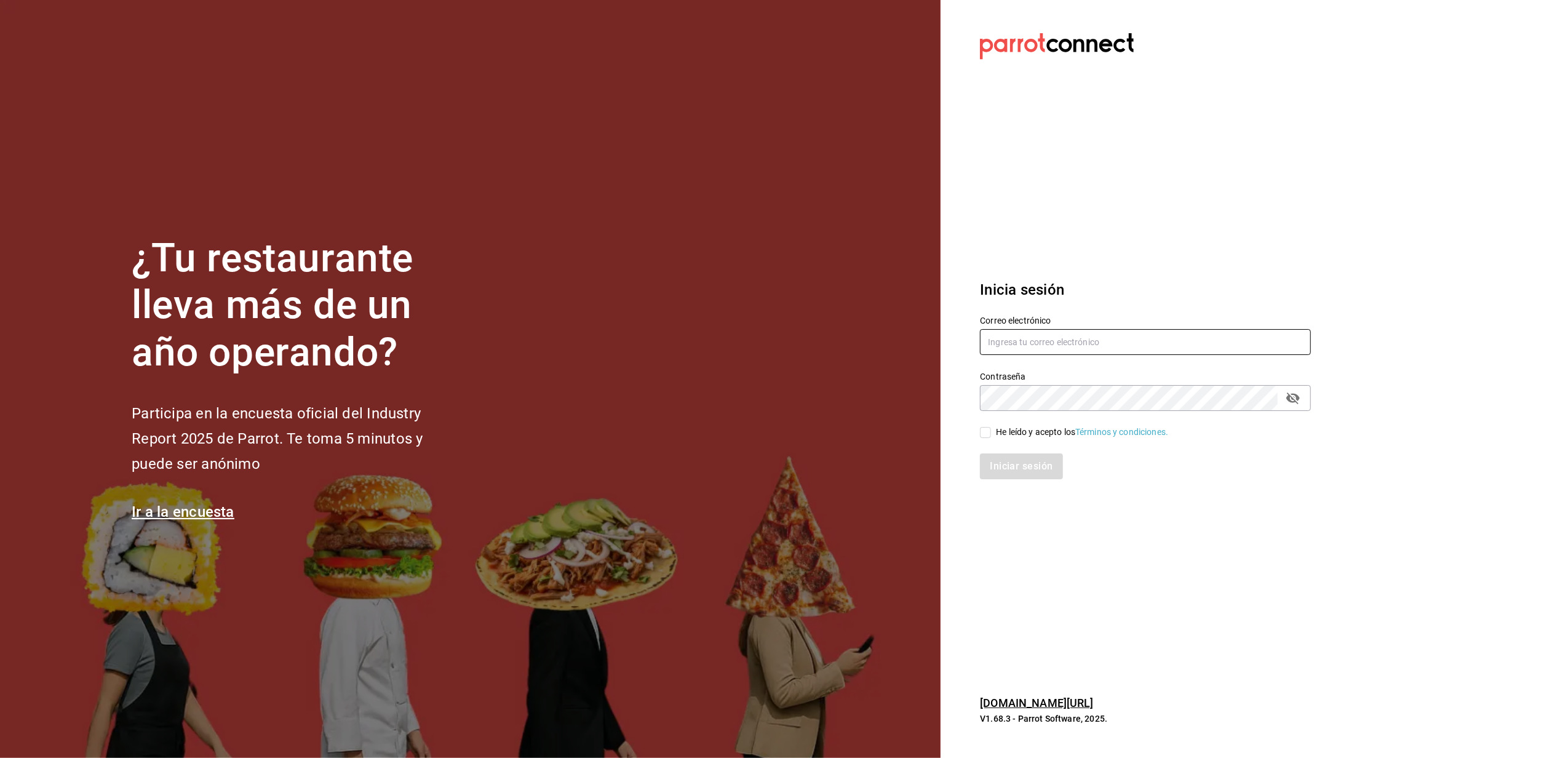
type input "belugacancun2@outlook.com"
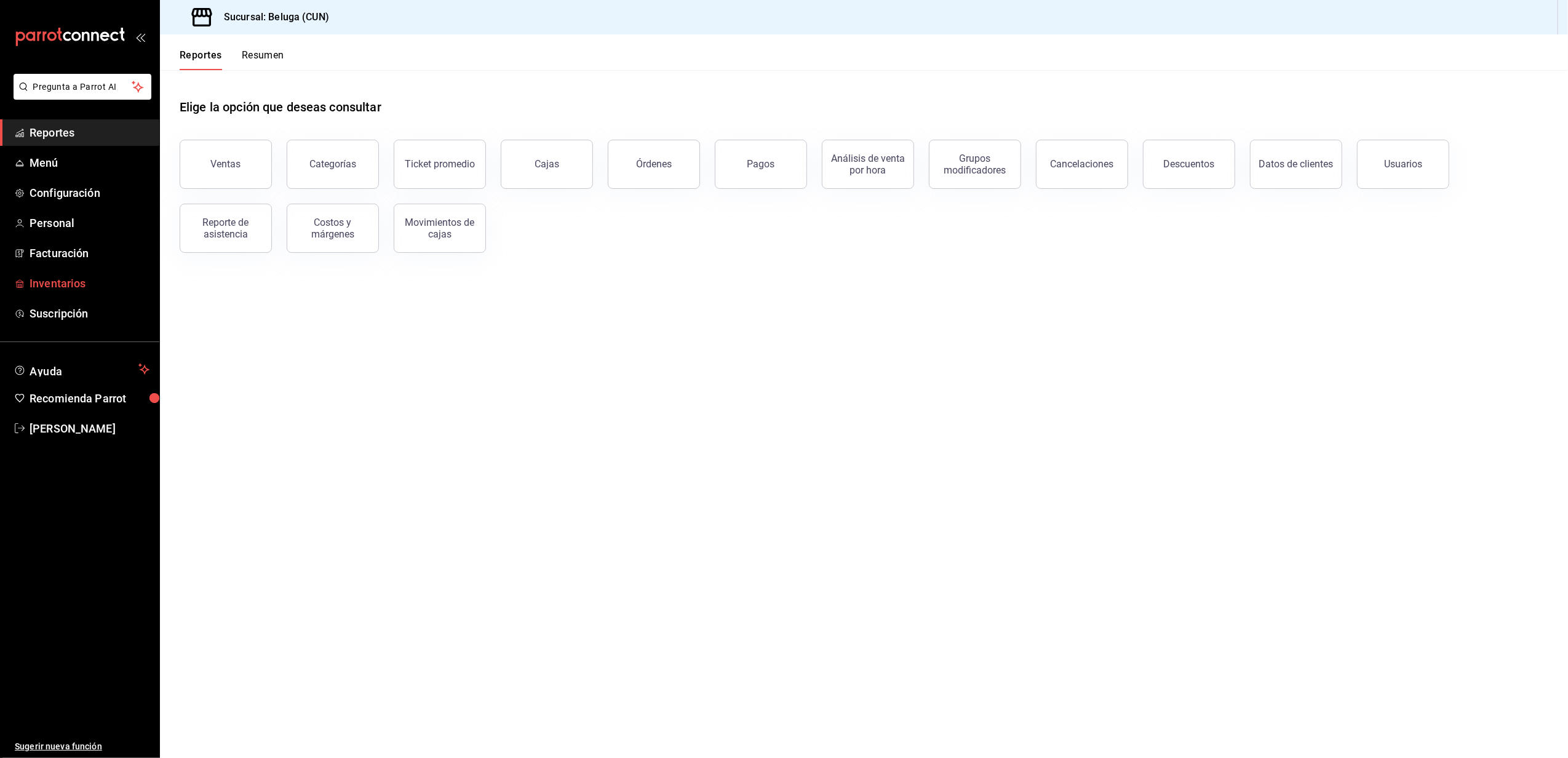
click at [76, 279] on span "Inventarios" at bounding box center [90, 283] width 120 height 17
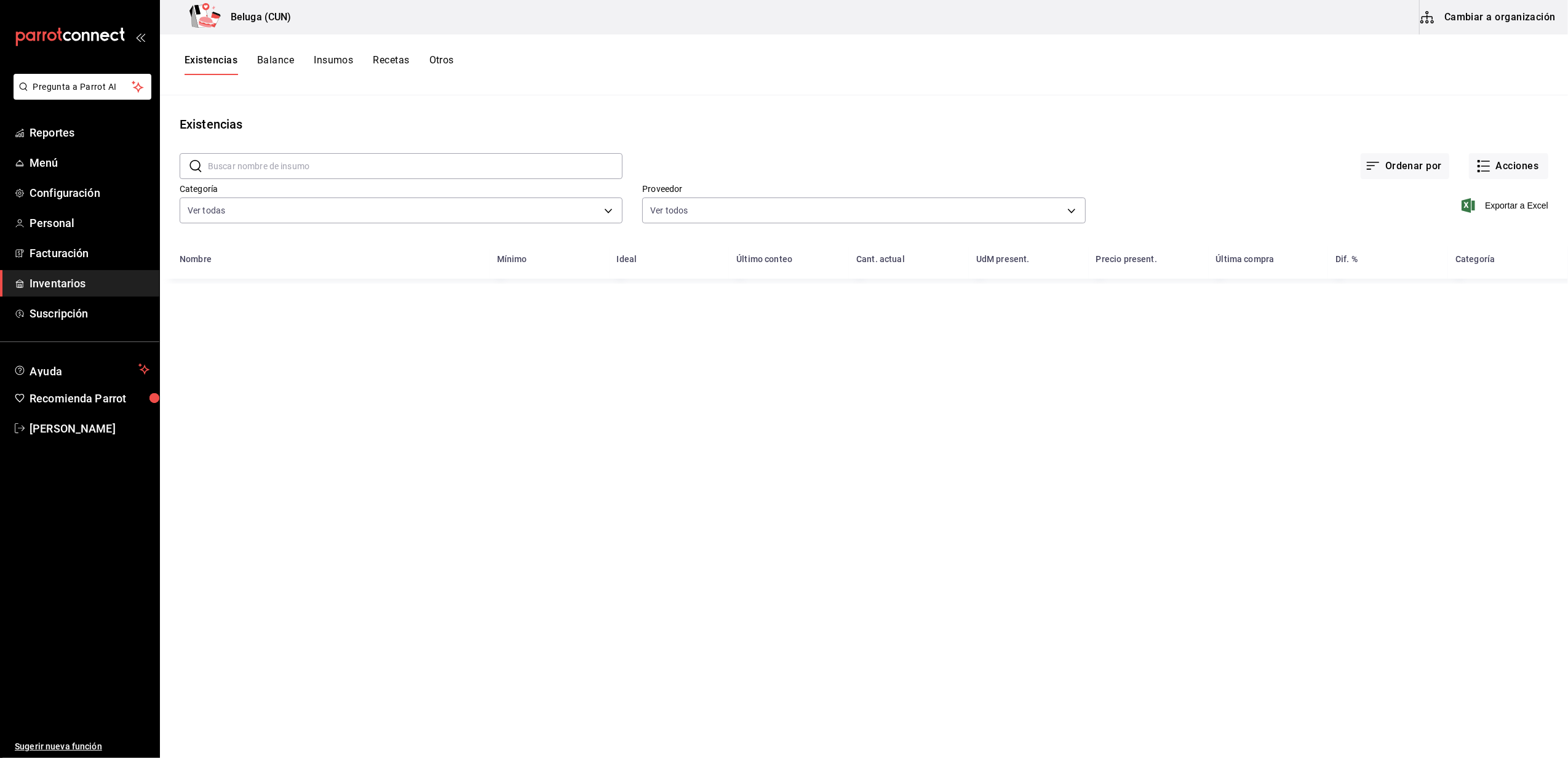
click at [347, 54] on button "Insumos" at bounding box center [334, 64] width 40 height 21
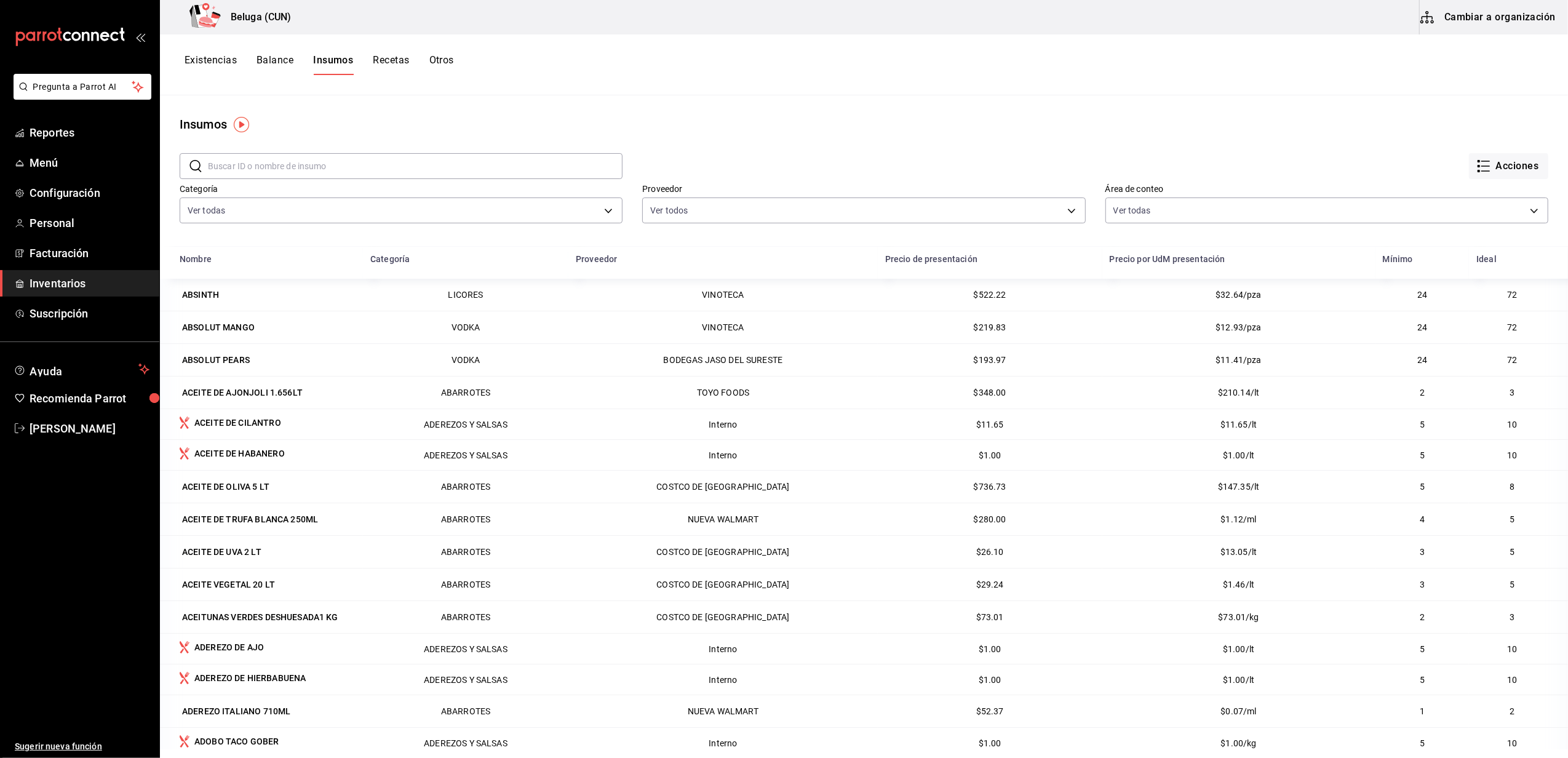
click at [285, 168] on input "text" at bounding box center [415, 166] width 414 height 25
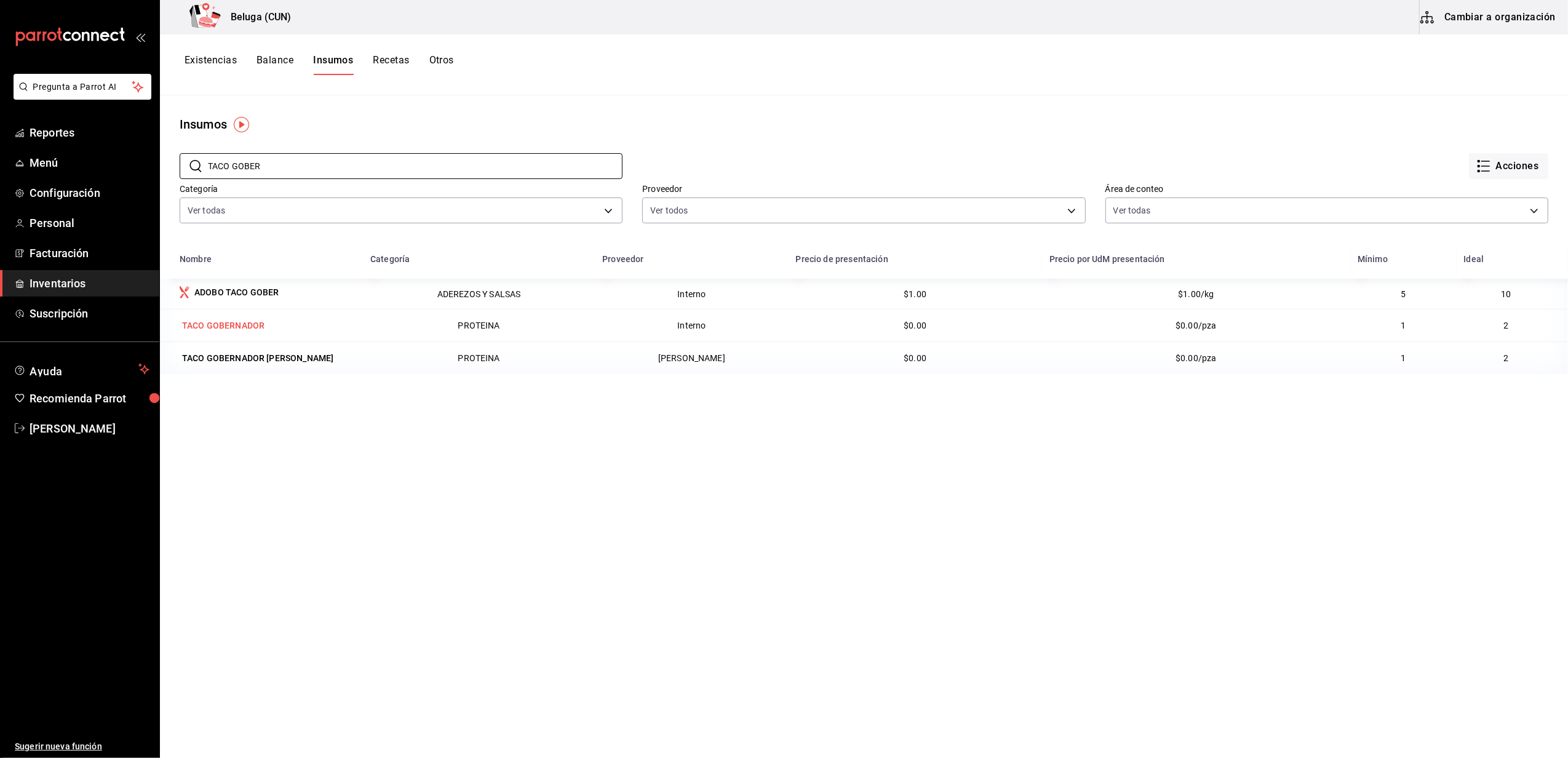
type input "TACO GOBER"
click at [246, 320] on div "TACO GOBERNADOR" at bounding box center [223, 325] width 87 height 17
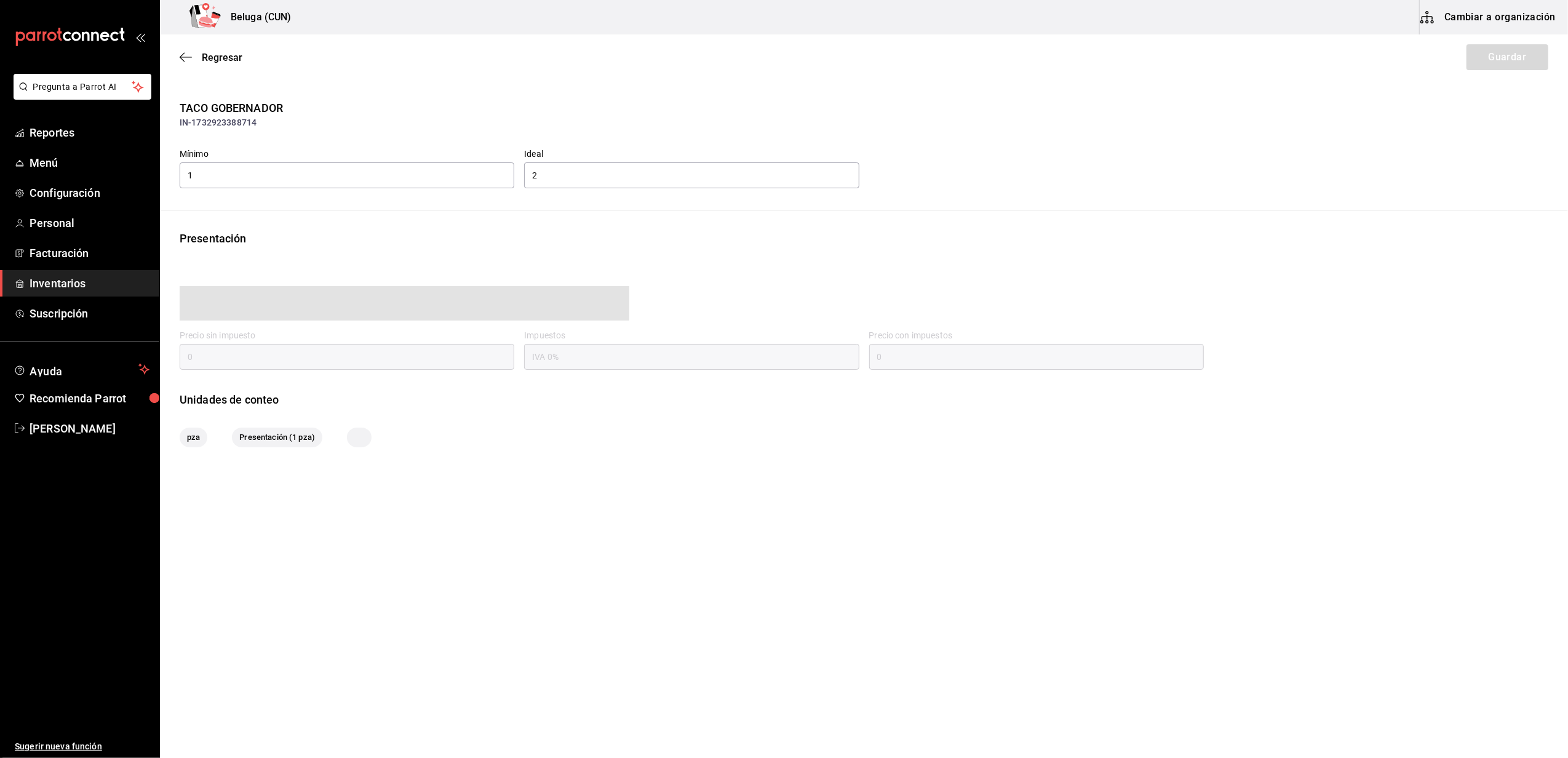
type input "0.00"
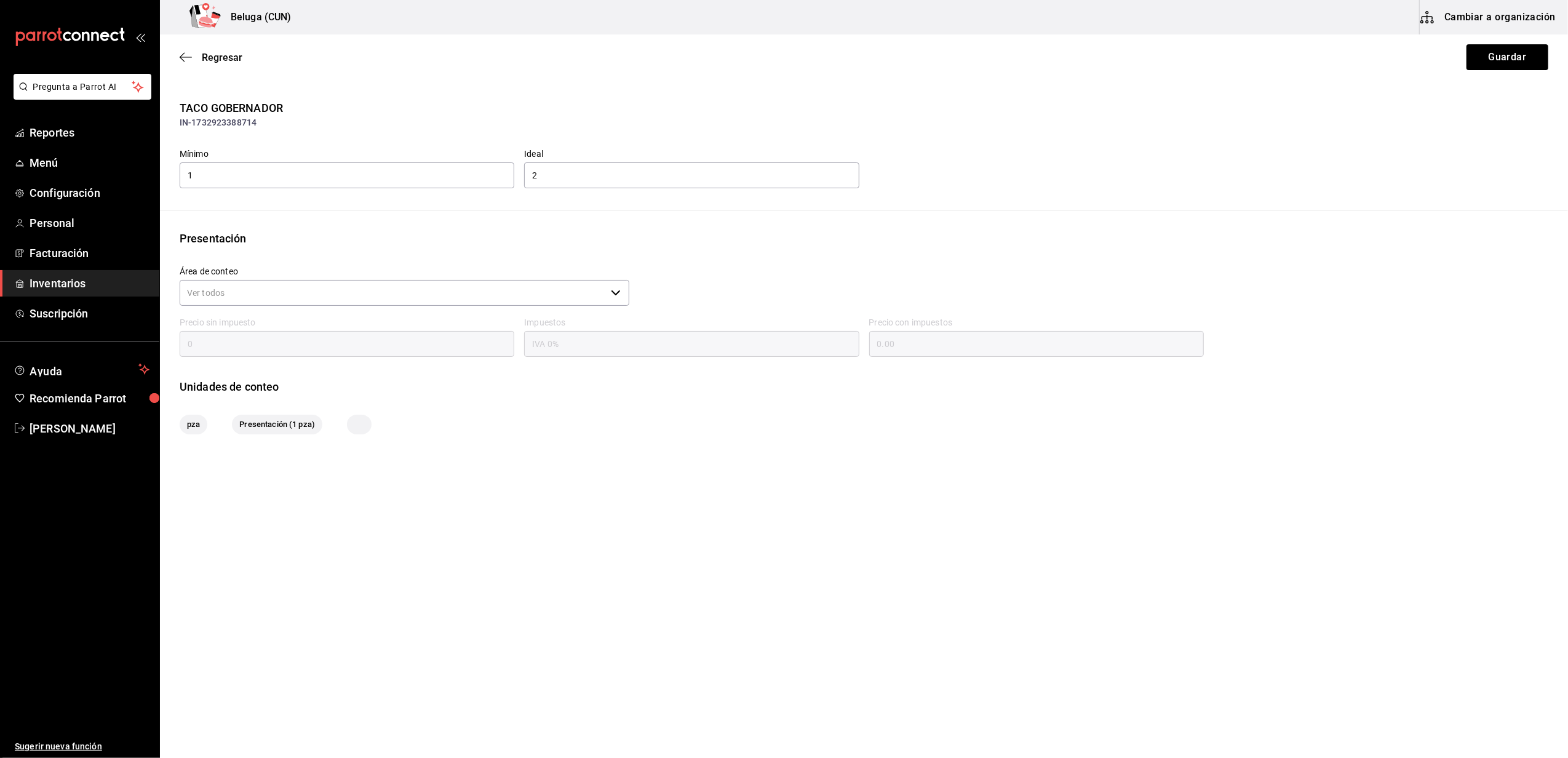
click at [611, 292] on icon "button" at bounding box center [616, 293] width 10 height 10
click at [612, 257] on div "Área de conteo ​" at bounding box center [399, 282] width 460 height 51
click at [573, 243] on div "Presentación" at bounding box center [864, 238] width 1369 height 17
click at [227, 59] on span "Regresar" at bounding box center [222, 57] width 41 height 12
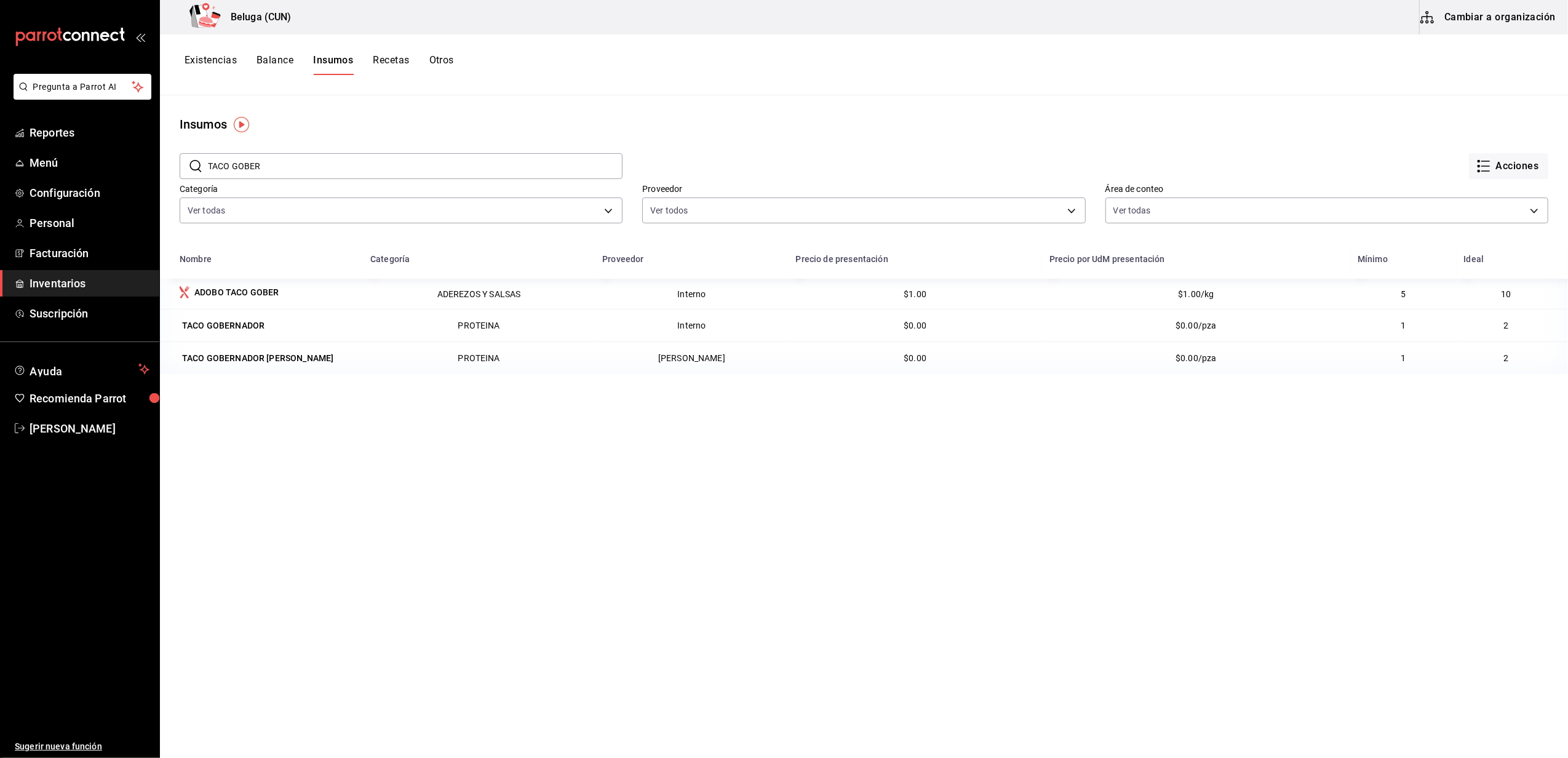
click at [1502, 20] on button "Cambiar a organización" at bounding box center [1488, 17] width 138 height 35
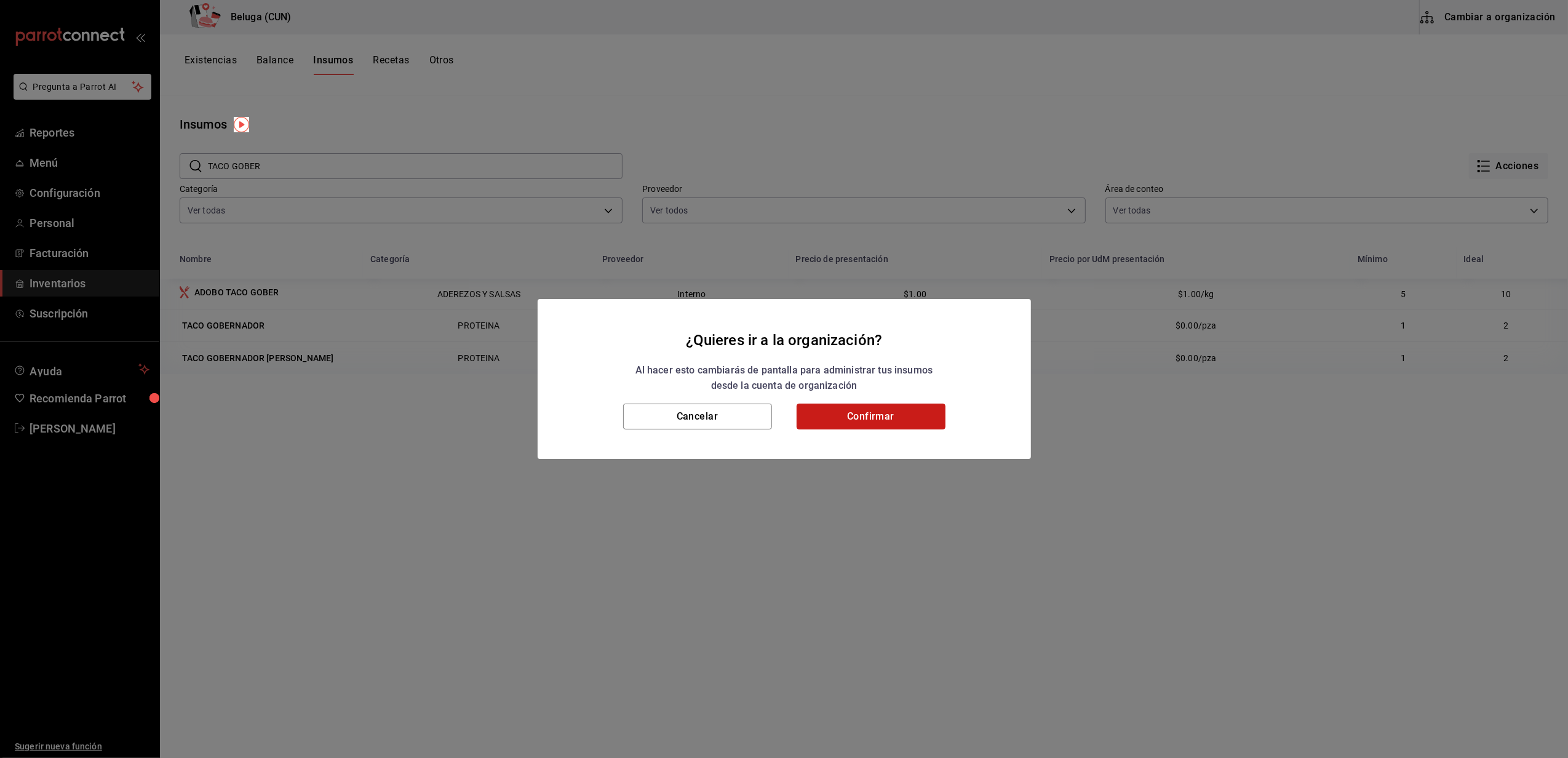
click at [858, 411] on button "Confirmar" at bounding box center [871, 417] width 149 height 26
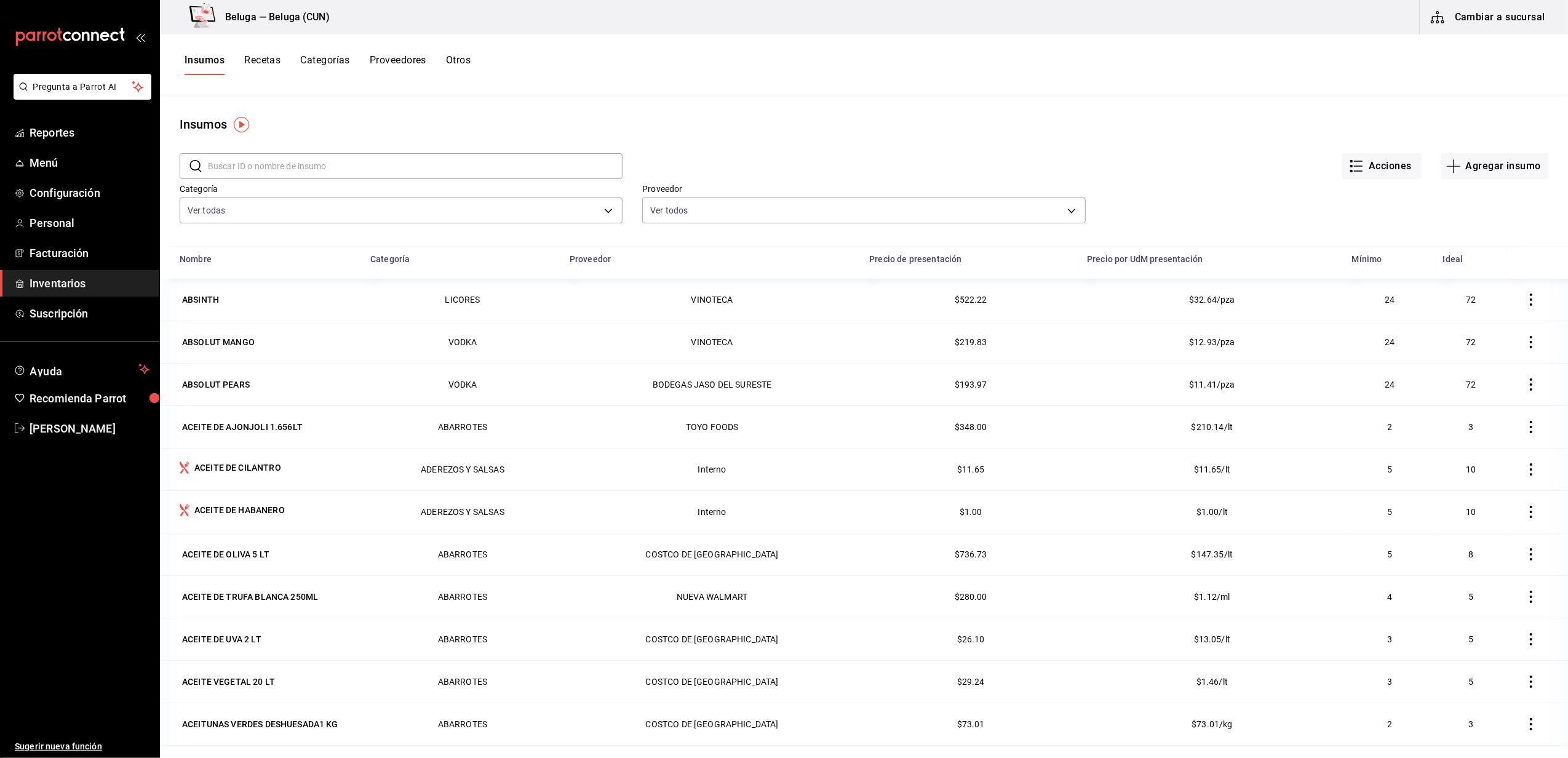
click at [303, 161] on input "text" at bounding box center [415, 166] width 414 height 25
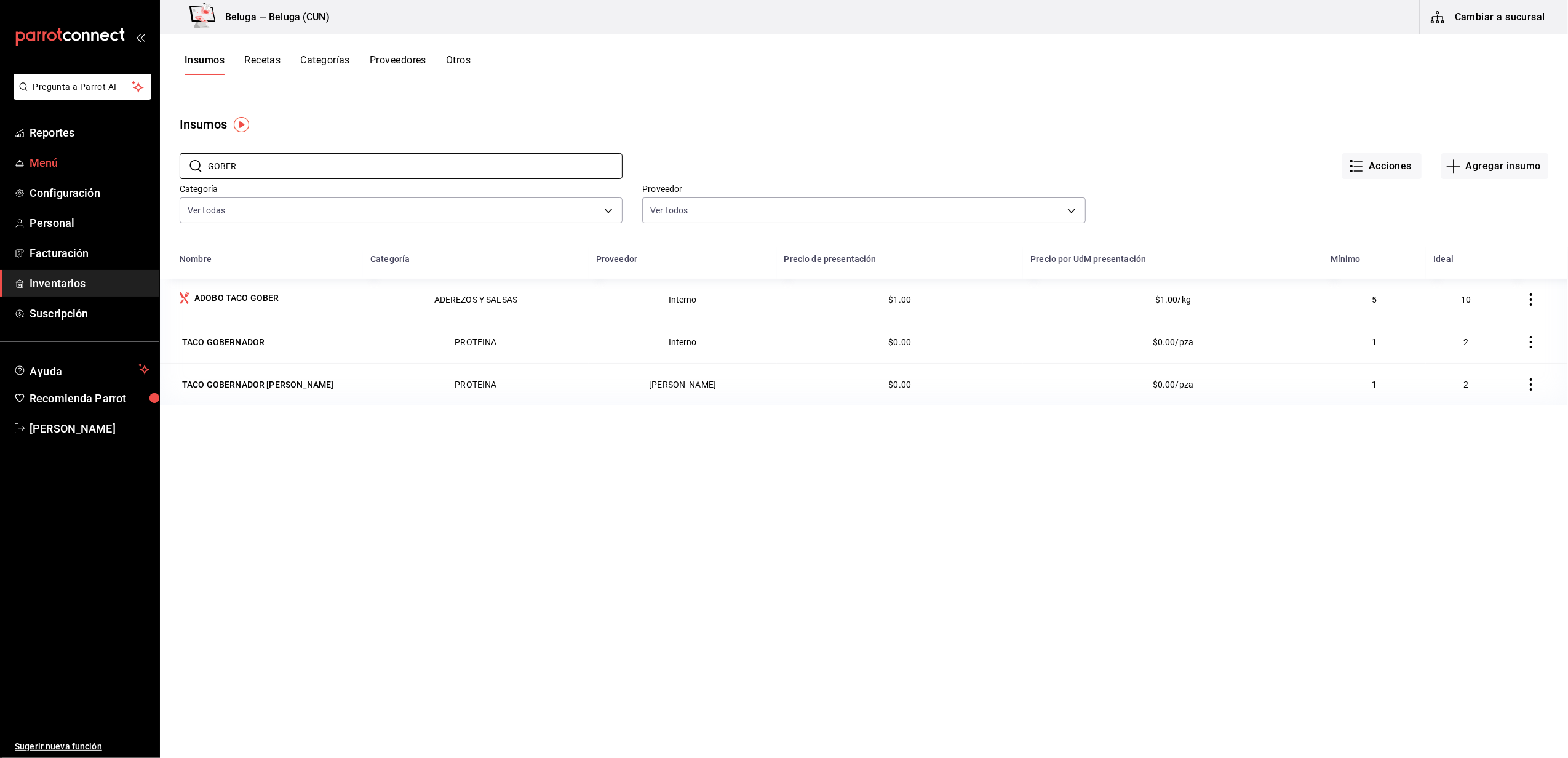
drag, startPoint x: 258, startPoint y: 170, endPoint x: 136, endPoint y: 163, distance: 122.2
click at [136, 163] on div "Pregunta a Parrot AI Reportes Menú Configuración Personal Facturación Inventari…" at bounding box center [784, 375] width 1568 height 749
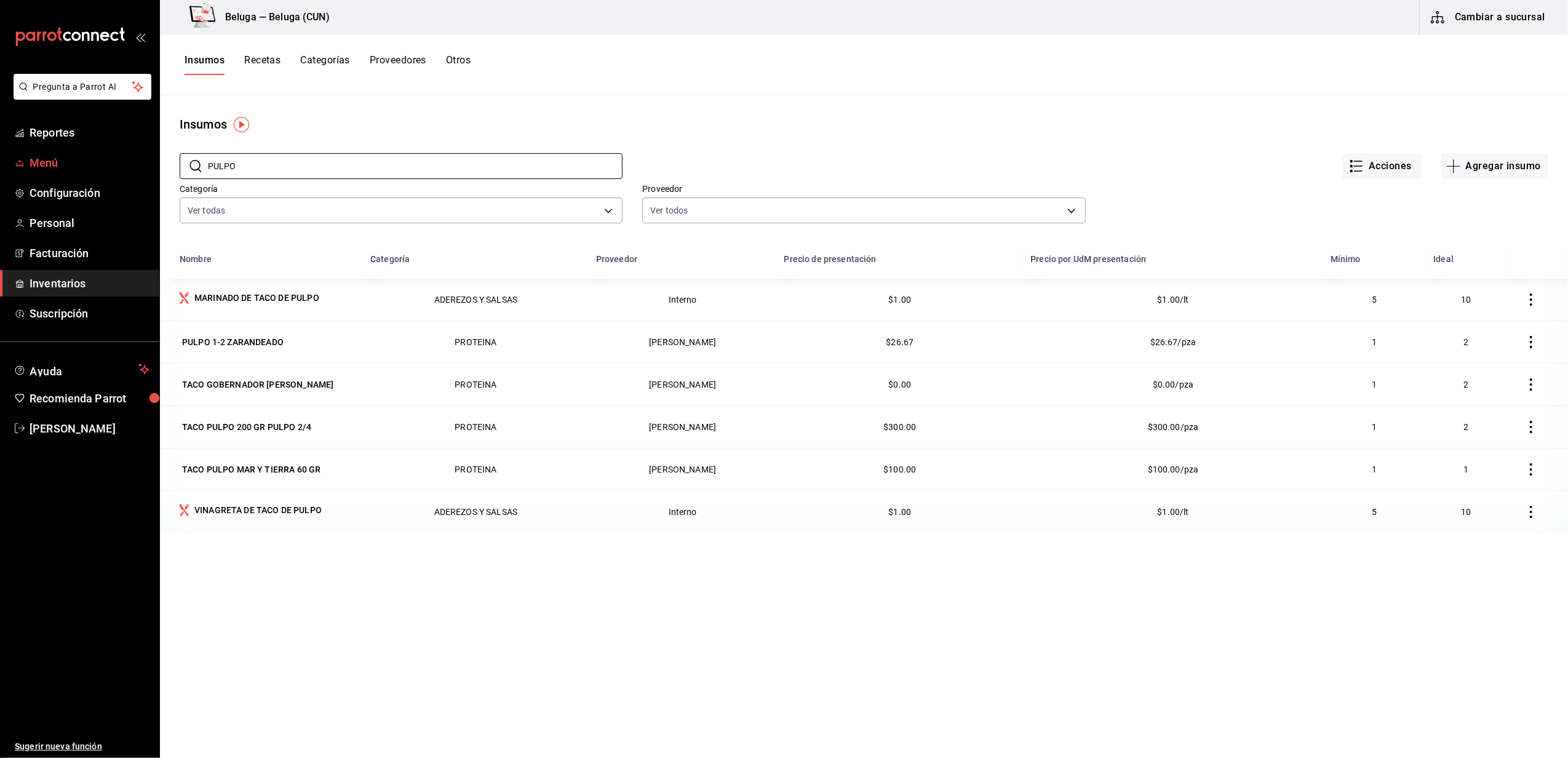
drag, startPoint x: 261, startPoint y: 175, endPoint x: 150, endPoint y: 163, distance: 111.6
click at [150, 163] on div "Pregunta a Parrot AI Reportes Menú Configuración Personal Facturación Inventari…" at bounding box center [784, 375] width 1568 height 749
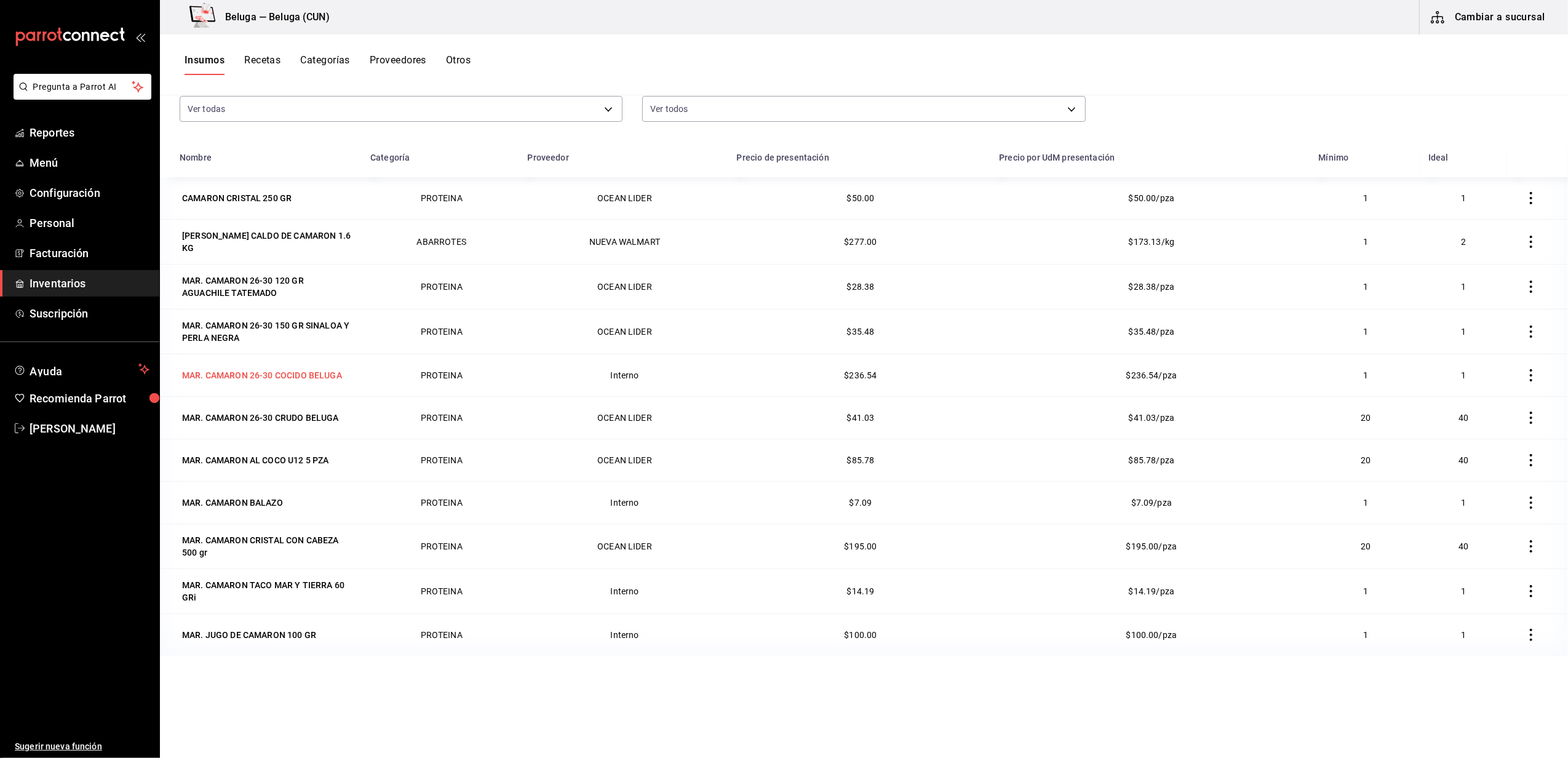
scroll to position [150, 0]
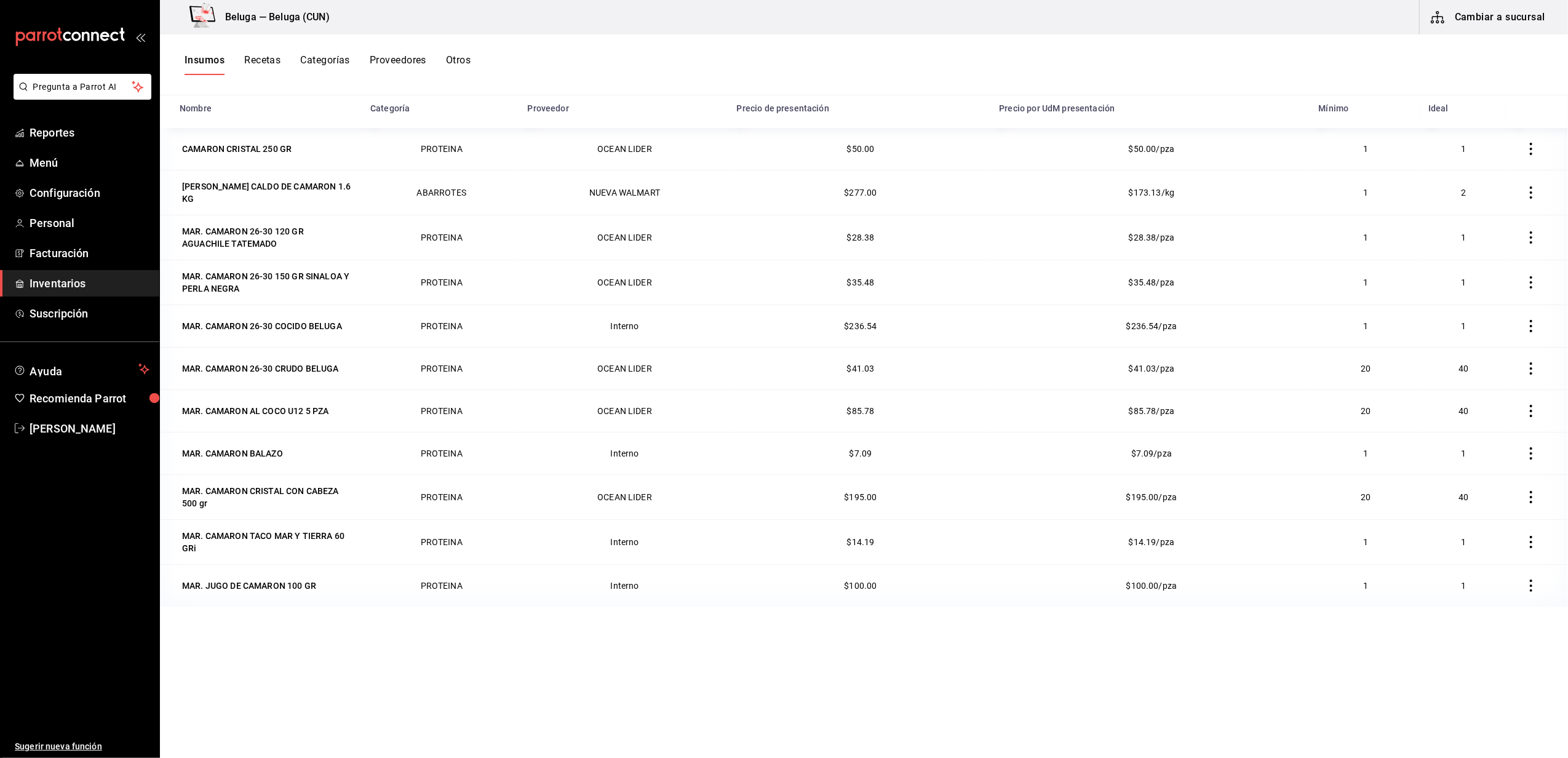
type input "CAMARON"
click at [55, 269] on ul "Reportes Menú Configuración Personal Facturación Inventarios Suscripción" at bounding box center [79, 223] width 159 height 207
click at [54, 273] on link "Inventarios" at bounding box center [79, 283] width 159 height 27
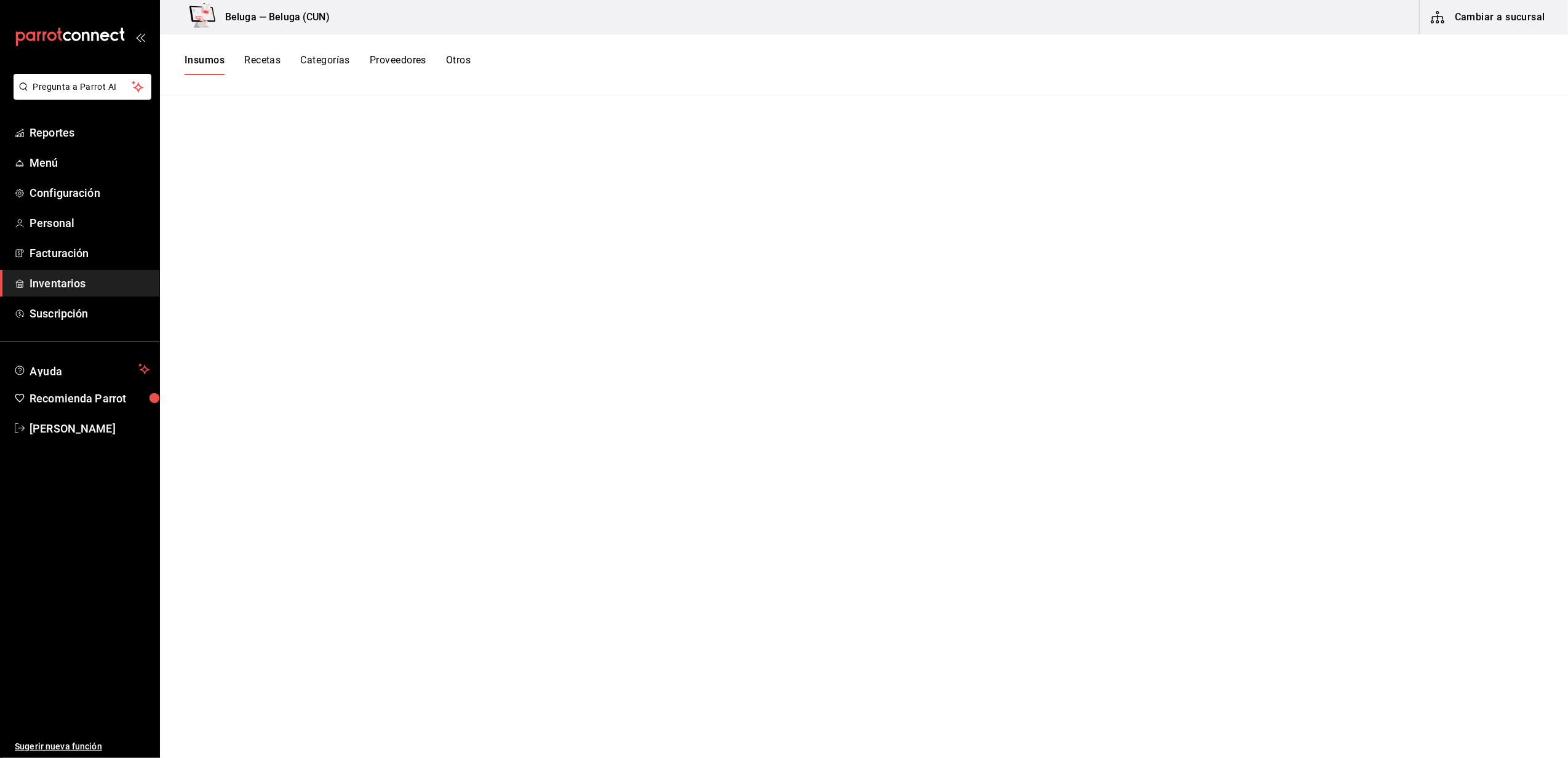
click at [267, 54] on button "Recetas" at bounding box center [262, 64] width 37 height 21
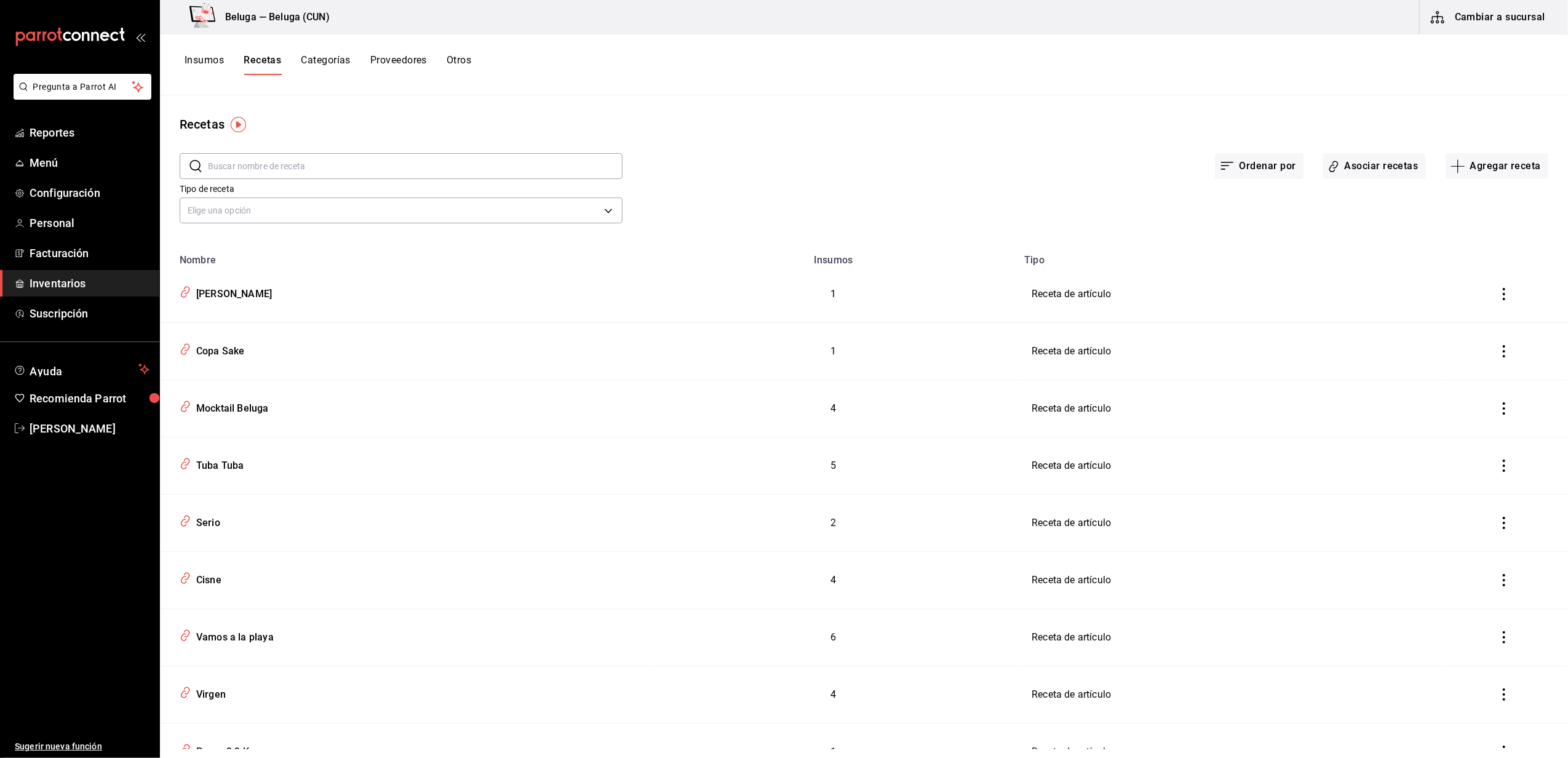
click at [276, 168] on input "text" at bounding box center [415, 166] width 414 height 25
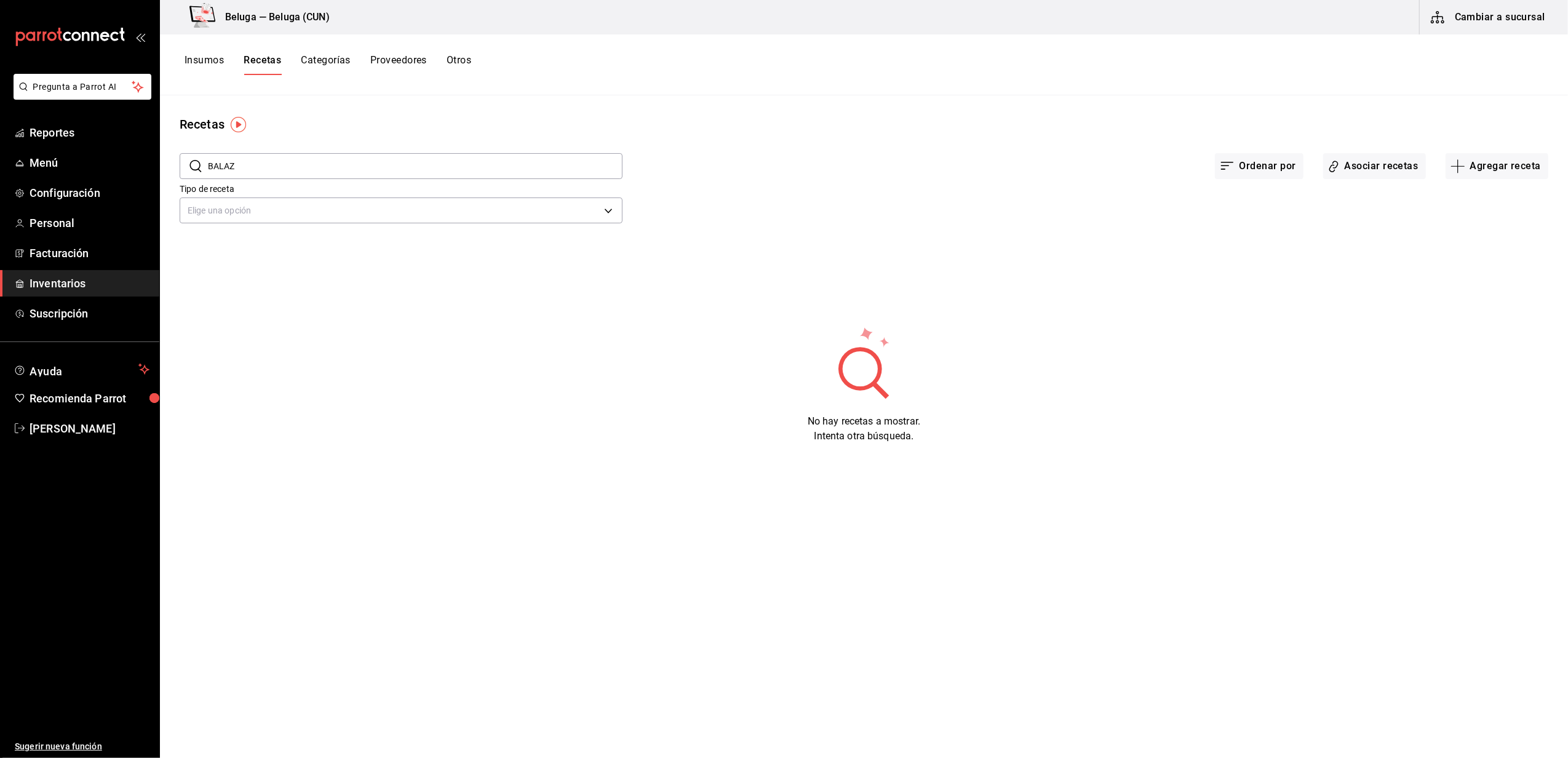
type input "balazo"
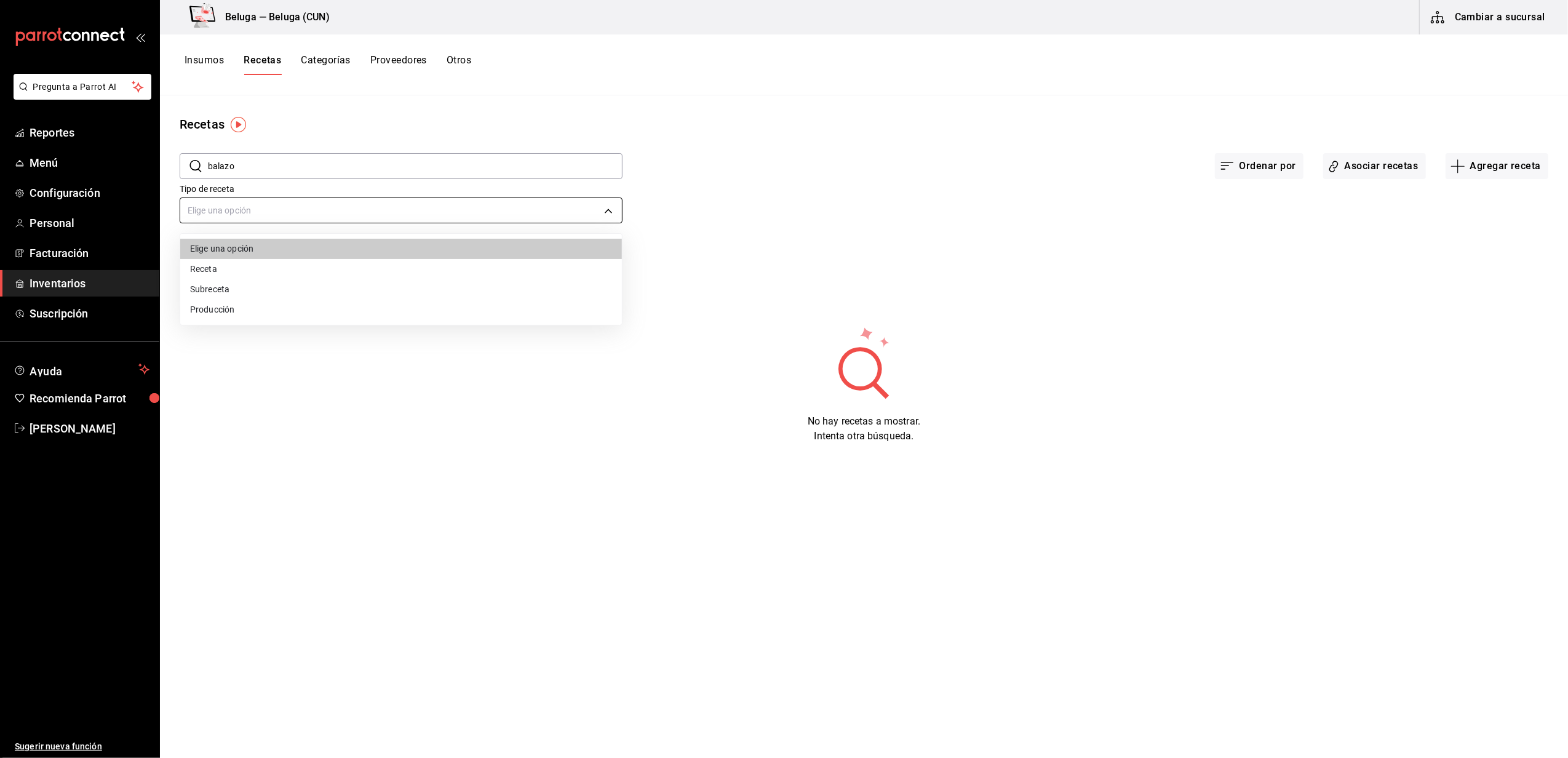
click at [288, 213] on body "Pregunta a Parrot AI Reportes Menú Configuración Personal Facturación Inventari…" at bounding box center [784, 375] width 1568 height 749
click at [244, 362] on div at bounding box center [784, 379] width 1568 height 758
click at [311, 217] on body "Pregunta a Parrot AI Reportes Menú Configuración Personal Facturación Inventari…" at bounding box center [784, 375] width 1568 height 749
click at [242, 271] on li "Receta" at bounding box center [401, 269] width 442 height 20
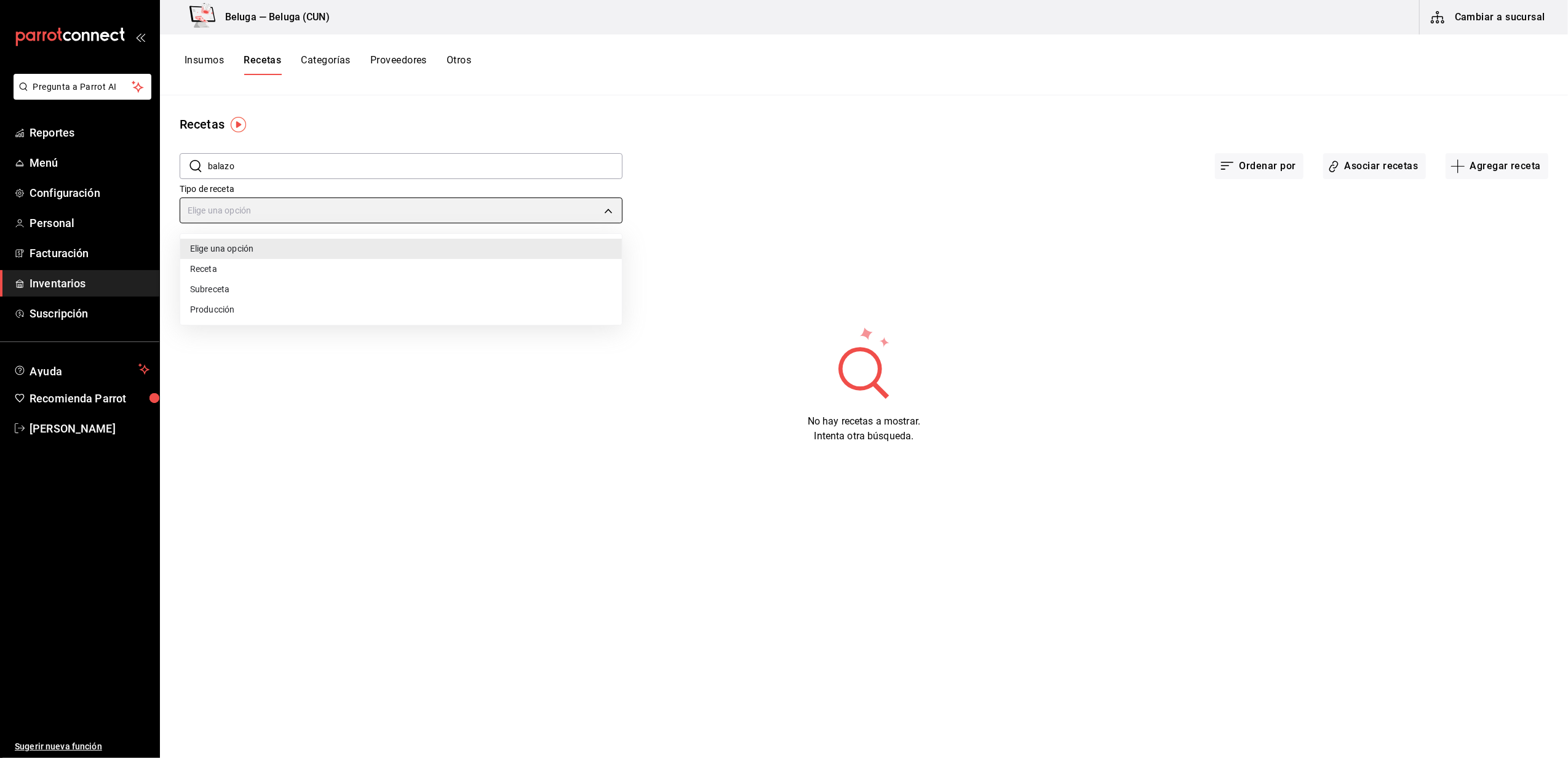
type input "PRODUCT"
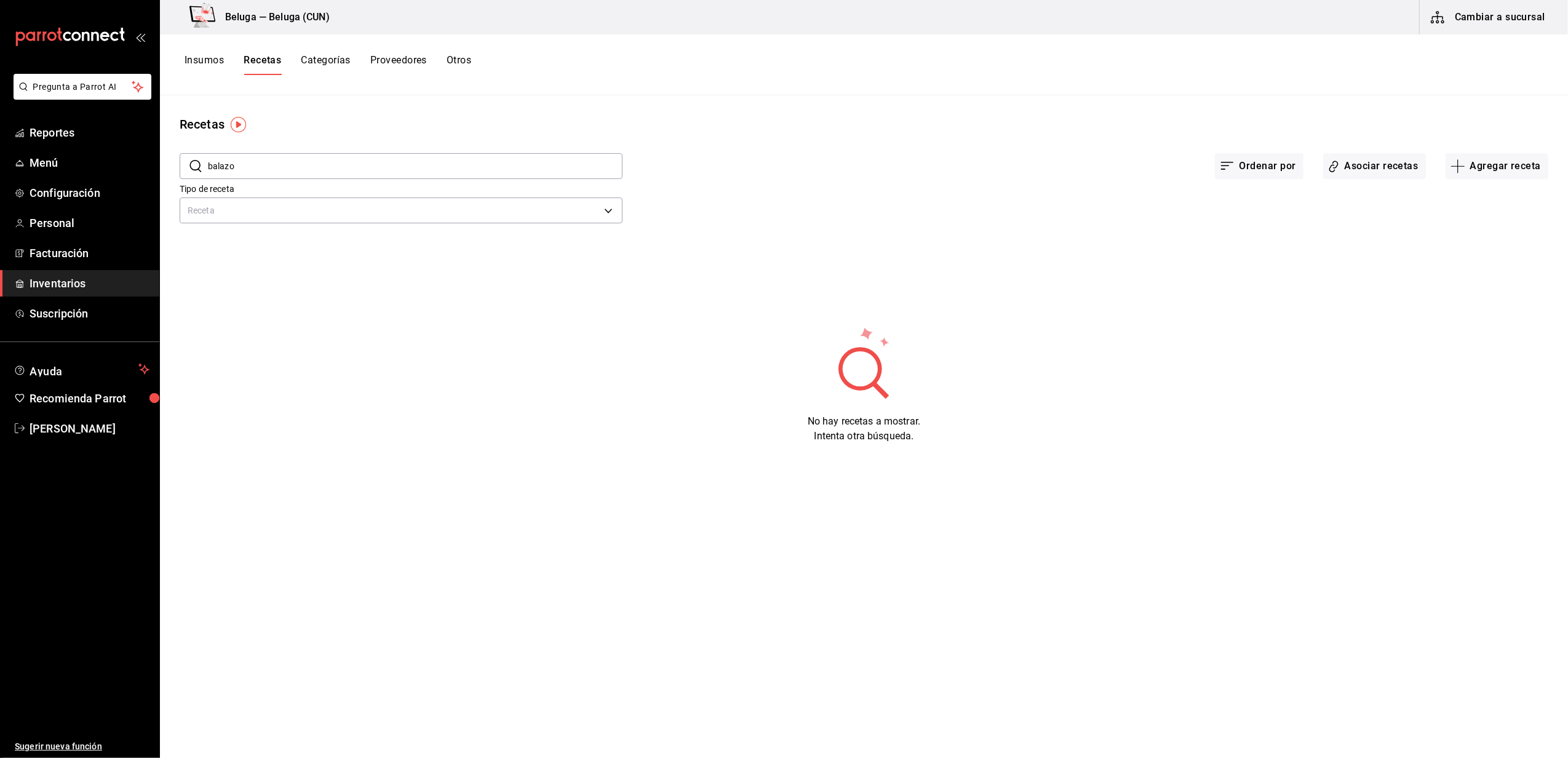
click at [261, 166] on input "balazo" at bounding box center [415, 166] width 414 height 25
type input "b"
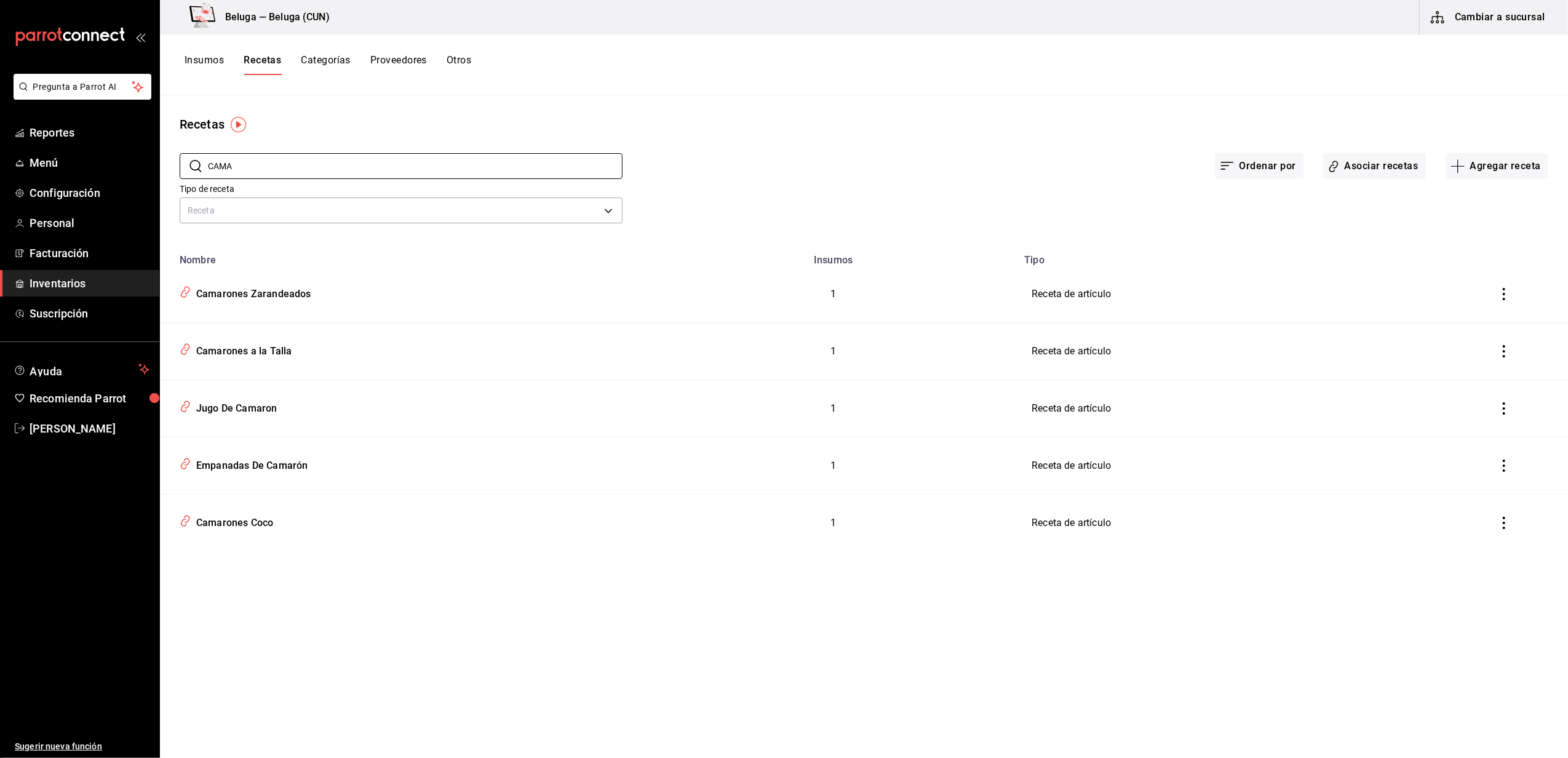
type input "CAMA"
click at [369, 591] on div "Recetas ​ CAMA ​ Ordenar por Asociar recetas Agregar receta Tipo de receta Rece…" at bounding box center [863, 422] width 1408 height 654
click at [213, 57] on button "Insumos" at bounding box center [204, 64] width 40 height 21
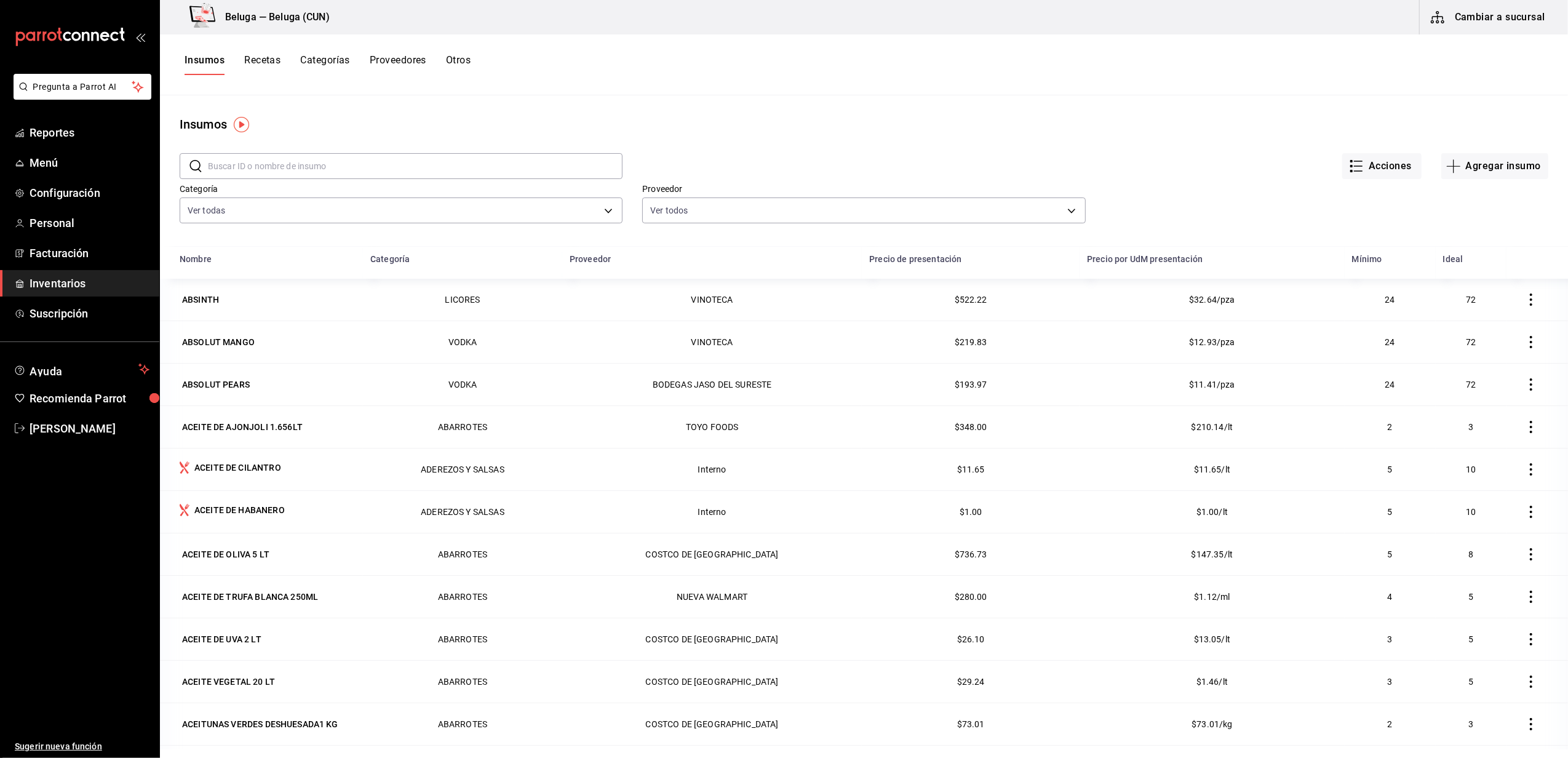
click at [261, 168] on input "text" at bounding box center [415, 166] width 414 height 25
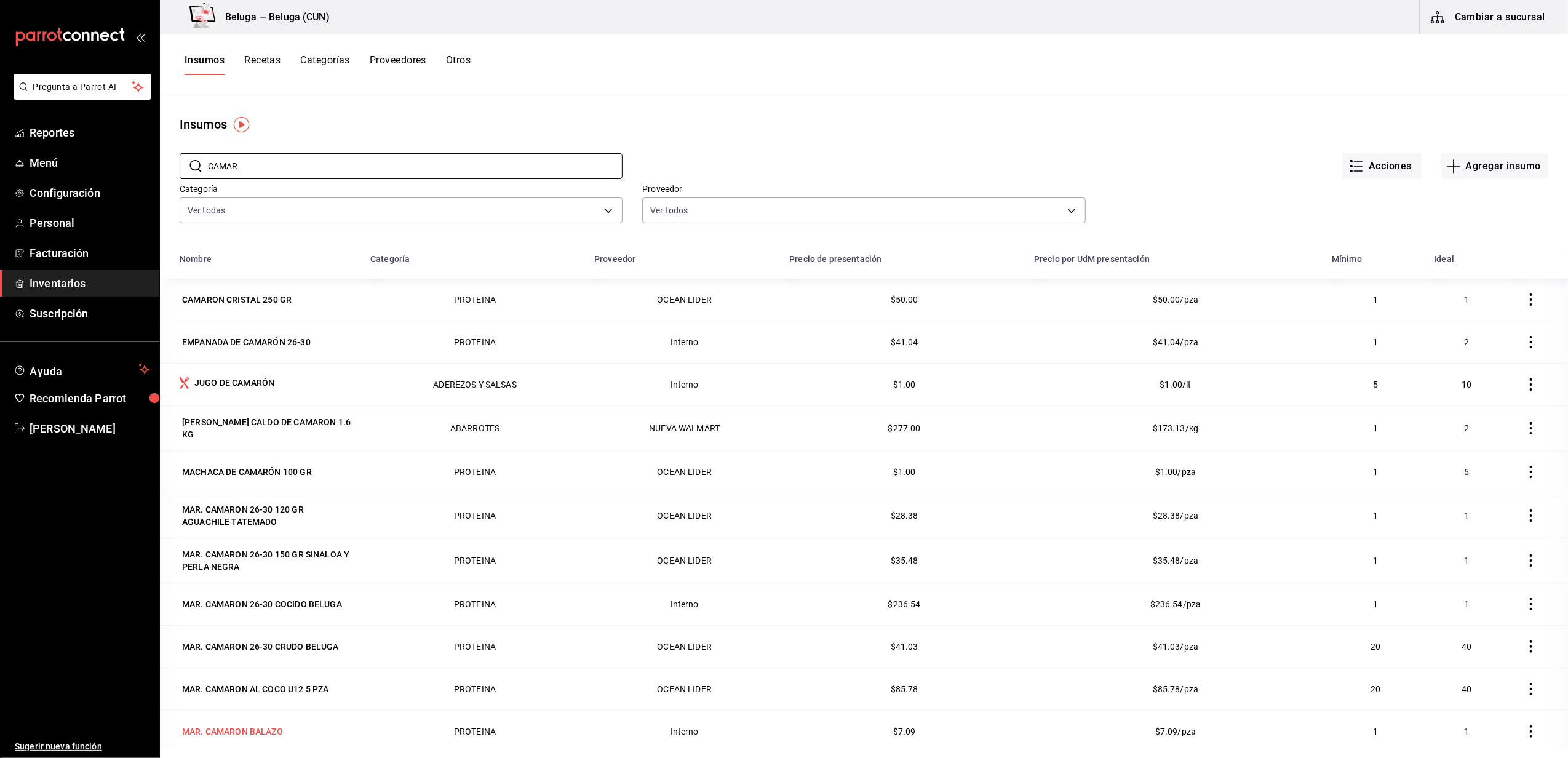
type input "CAMAR"
click at [253, 732] on div "MAR. CAMARON BALAZO" at bounding box center [232, 731] width 101 height 12
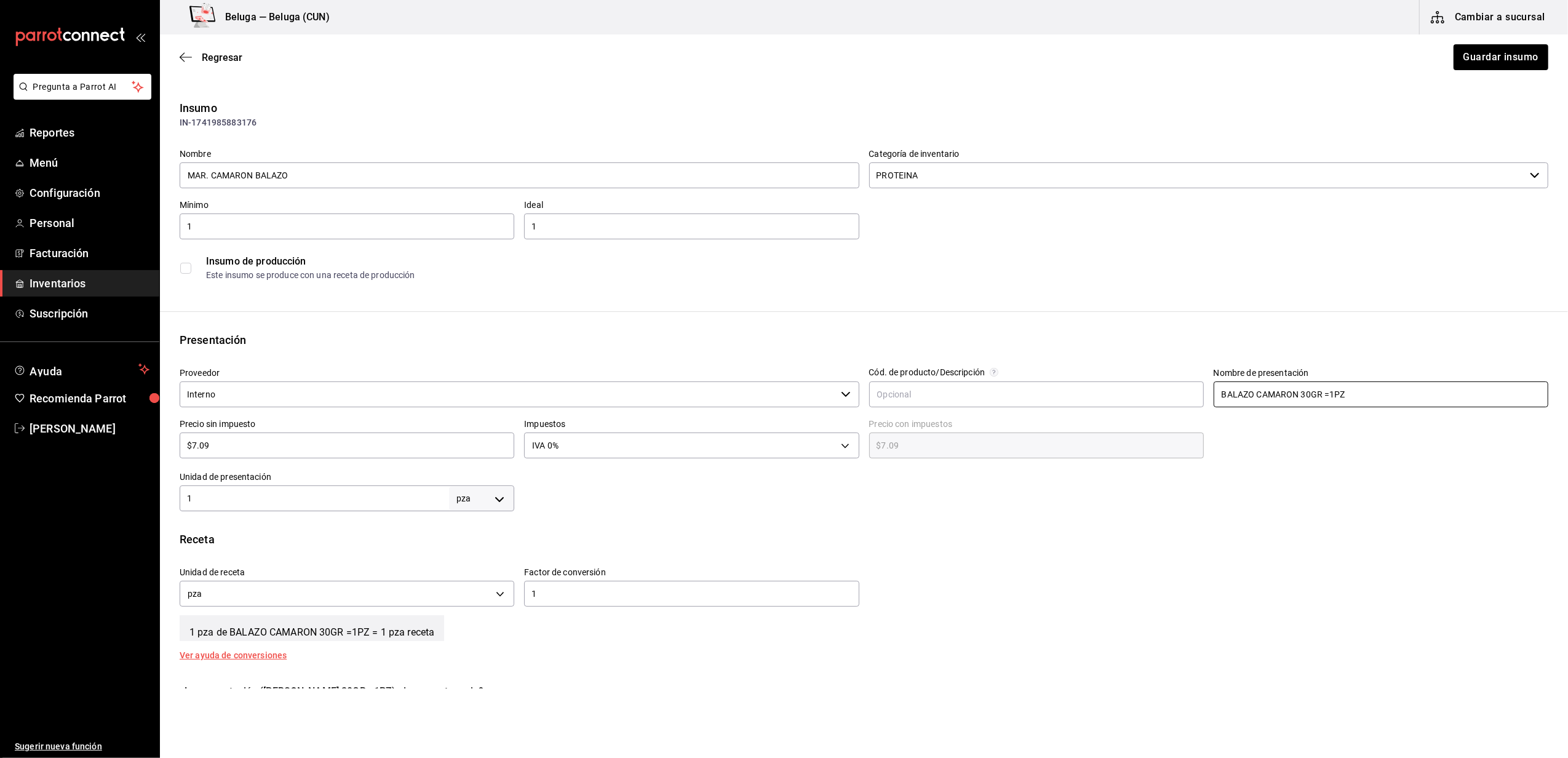
click at [1296, 391] on input "BALAZO CAMARON 30GR =1PZ" at bounding box center [1381, 394] width 334 height 26
type input "BALAZO CAMARON 50GR =1PZ"
click at [1482, 59] on button "Guardar insumo" at bounding box center [1500, 58] width 96 height 26
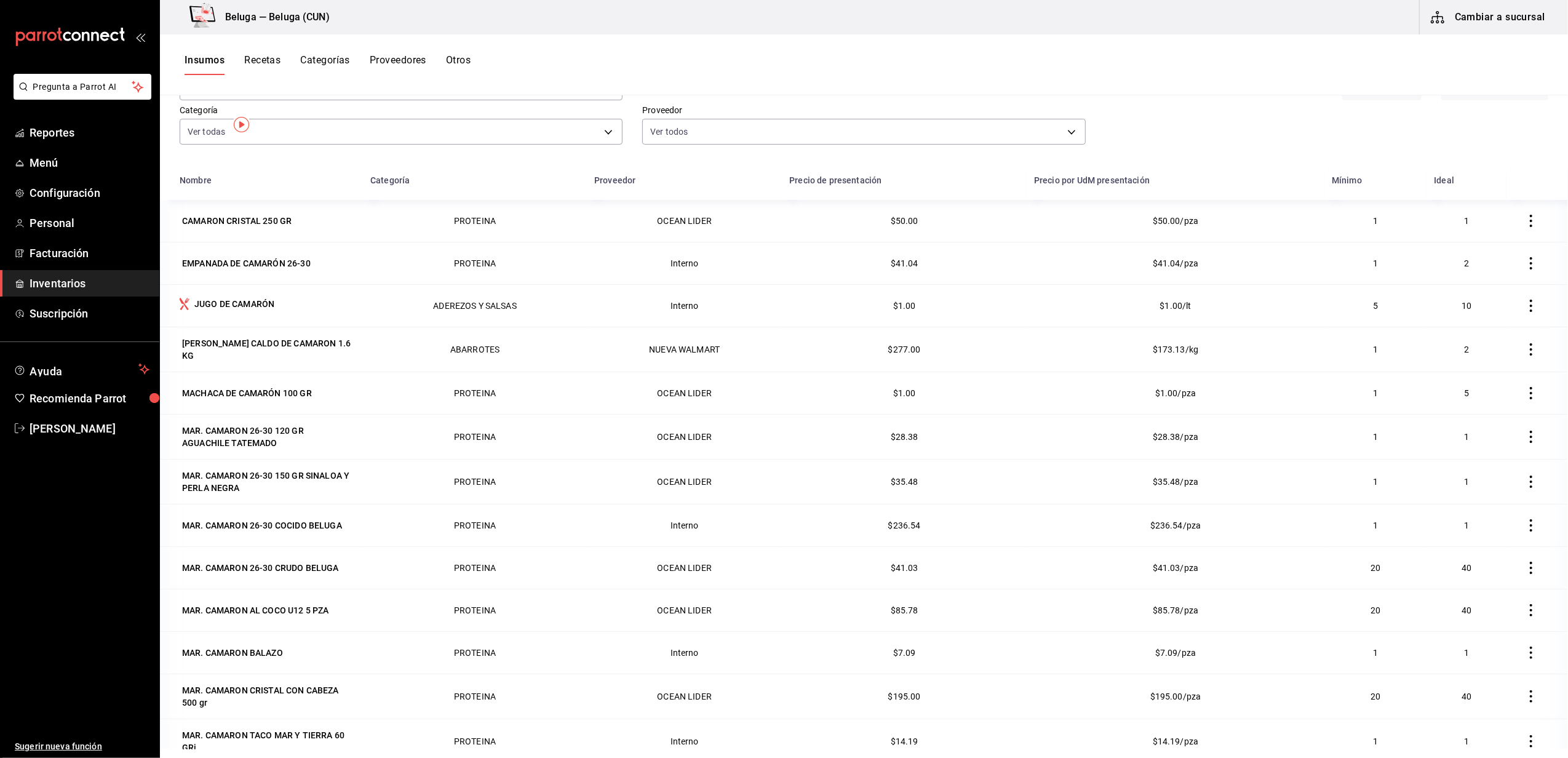
scroll to position [150, 0]
